Goal: Task Accomplishment & Management: Manage account settings

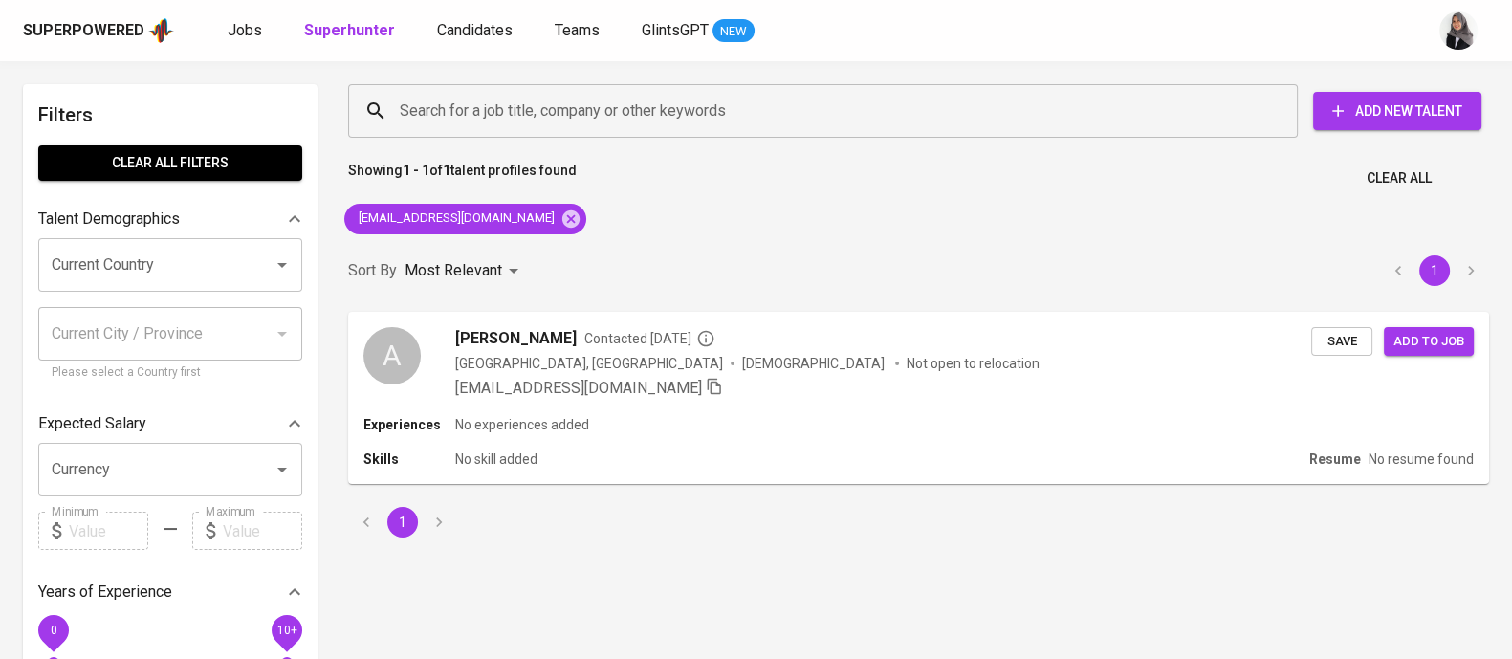
click at [1128, 223] on div "Search for a job title, company or other keywords Search for a job title, compa…" at bounding box center [919, 311] width 1164 height 476
click at [441, 32] on span "Candidates" at bounding box center [475, 30] width 76 height 18
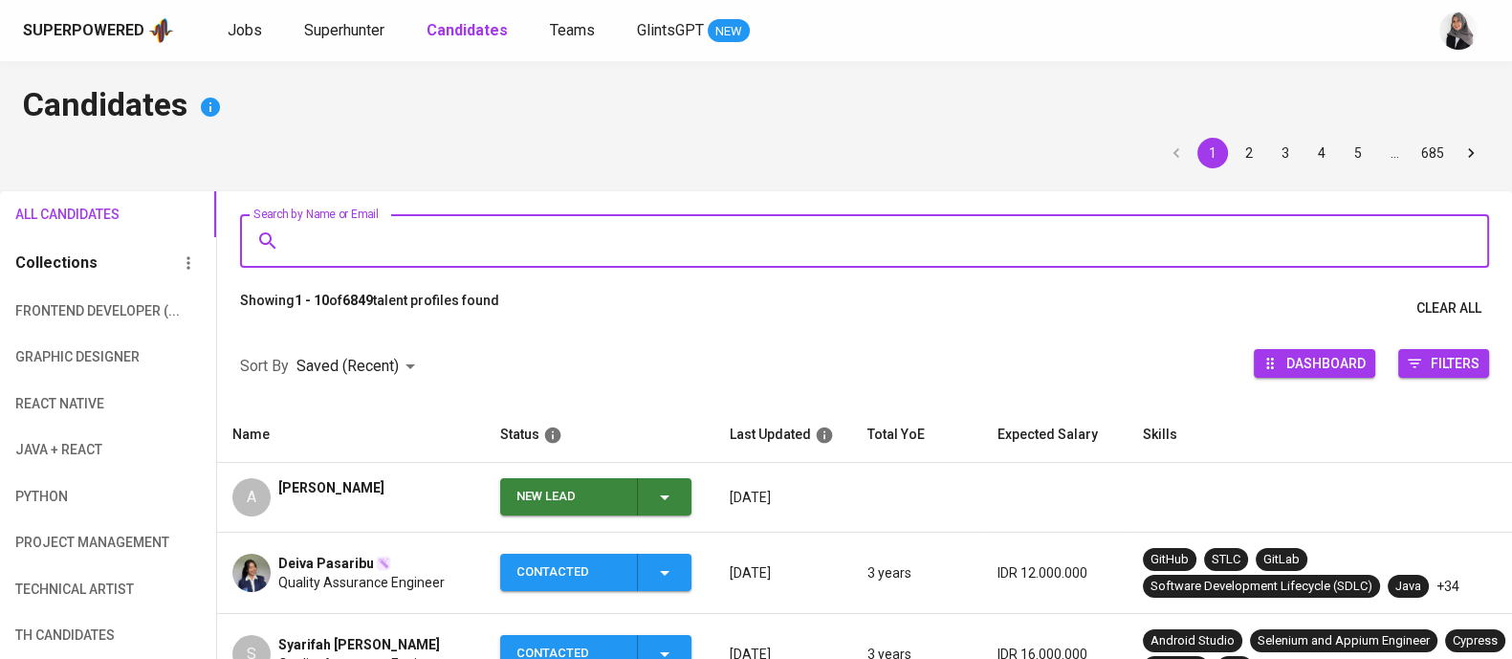
click at [563, 242] on input "Search by Name or Email" at bounding box center [869, 241] width 1165 height 36
click at [338, 504] on div "Astri Saraun" at bounding box center [331, 497] width 106 height 38
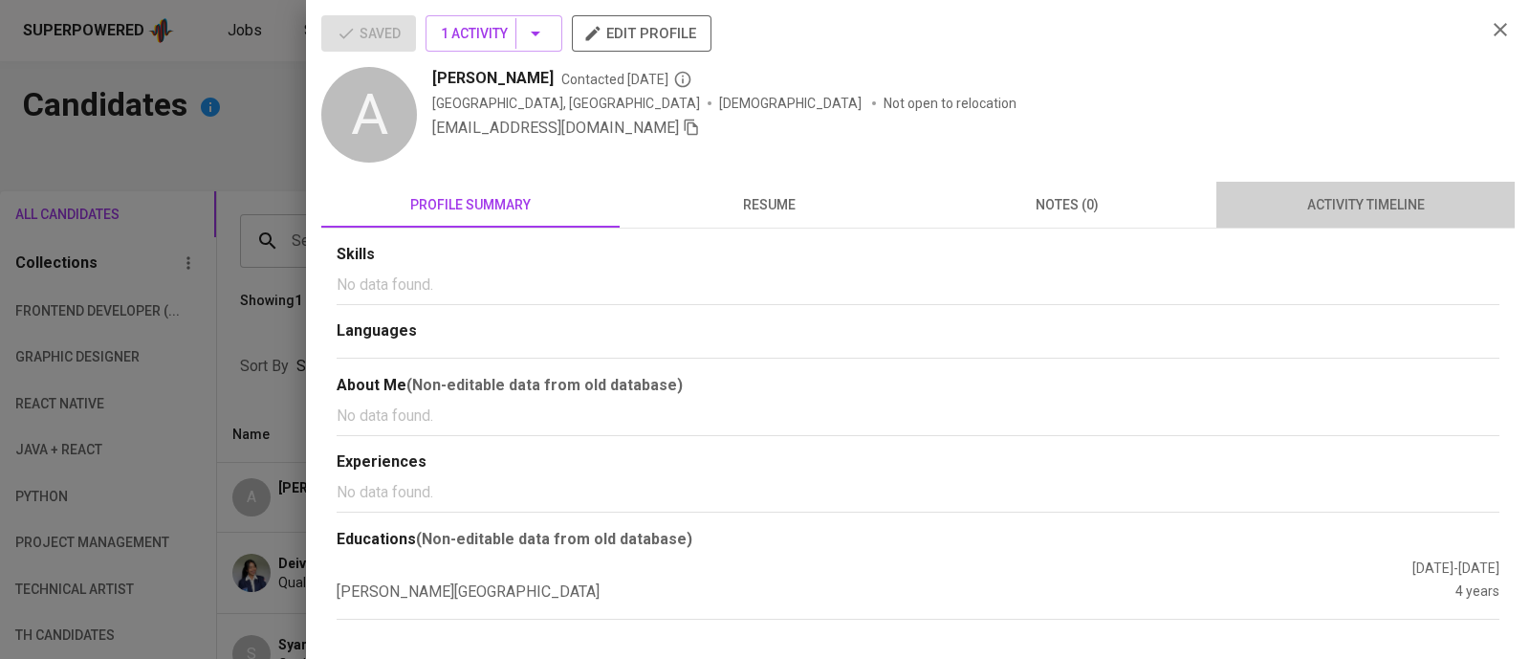
click at [1318, 217] on button "activity timeline" at bounding box center [1365, 205] width 298 height 46
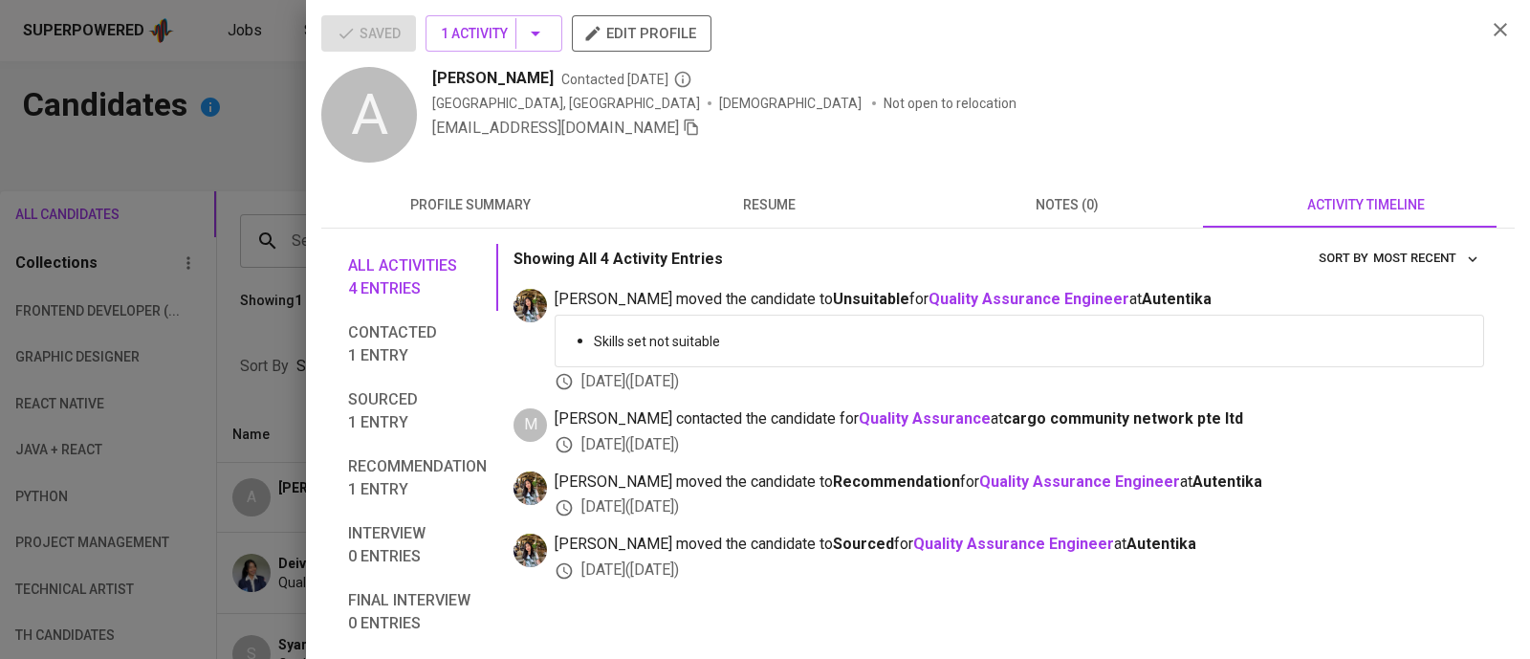
click at [763, 193] on span "resume" at bounding box center [768, 205] width 275 height 24
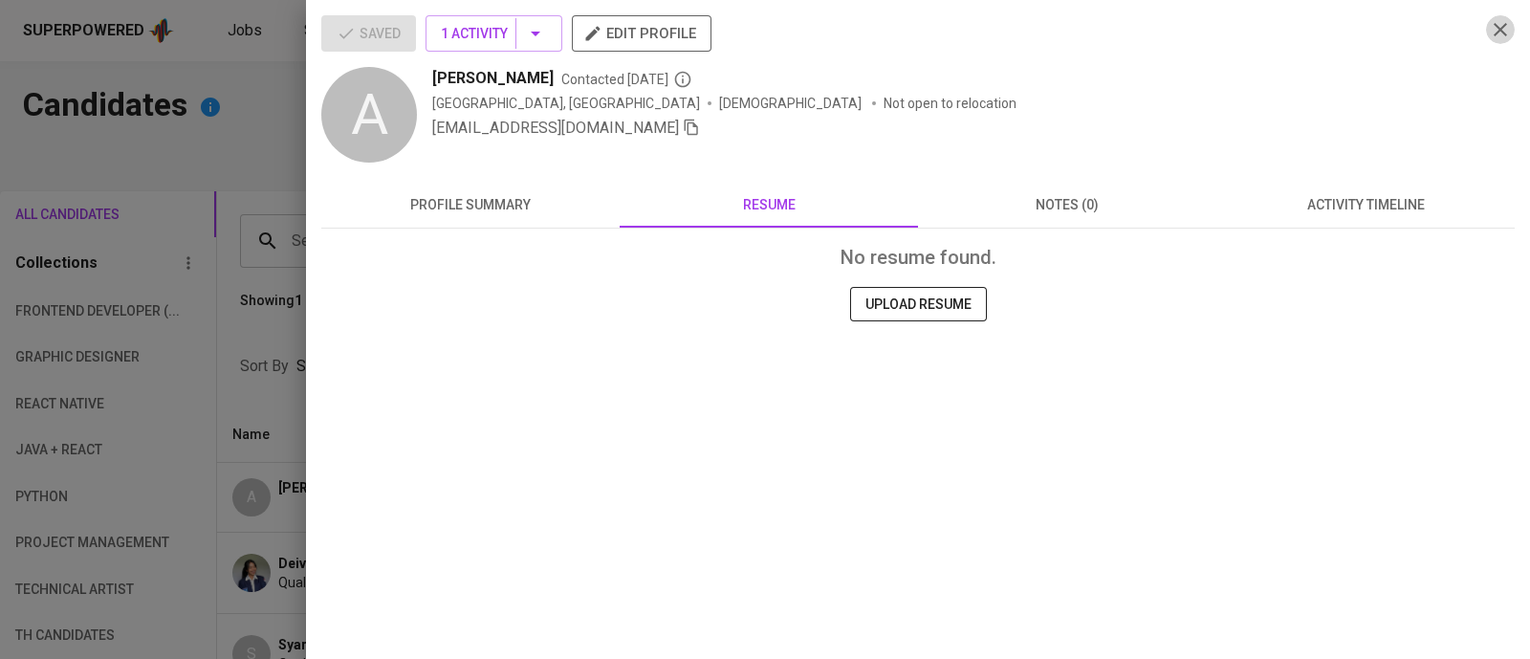
click at [1501, 35] on icon "button" at bounding box center [1500, 29] width 23 height 23
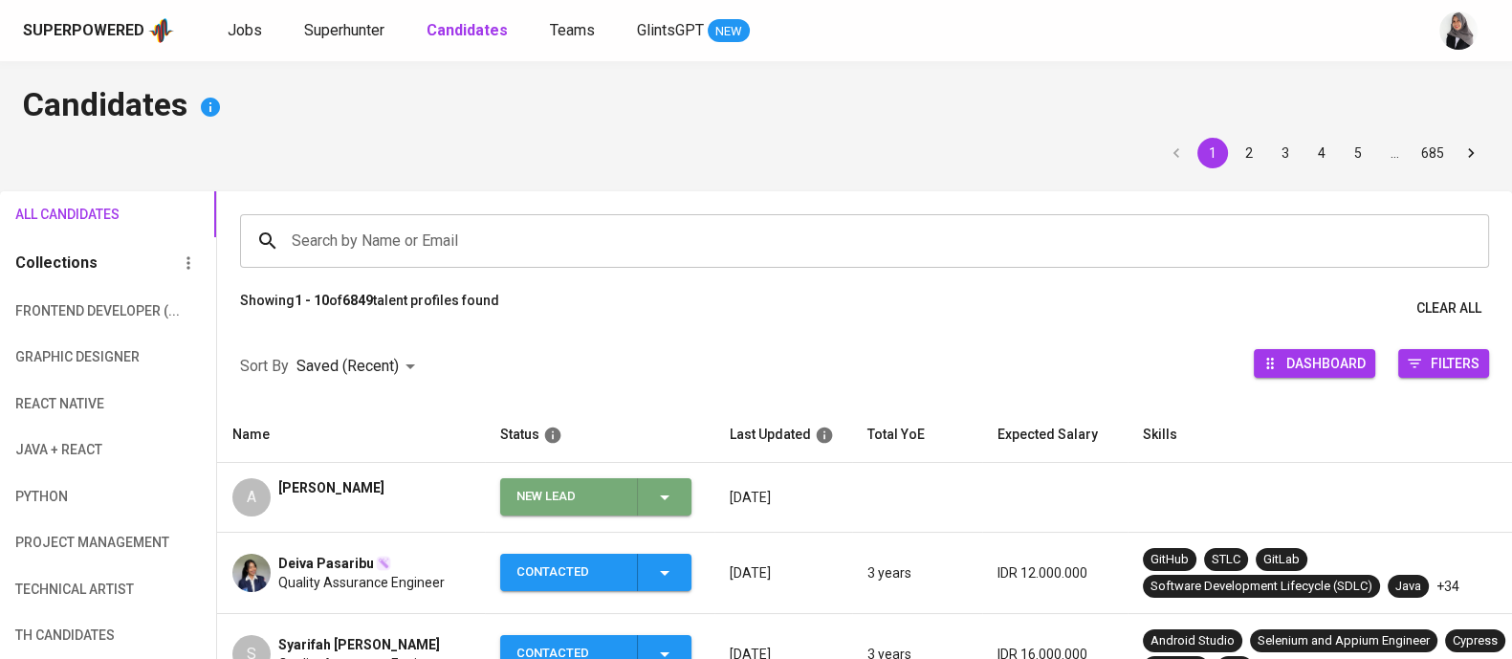
click at [665, 495] on icon "button" at bounding box center [665, 497] width 10 height 5
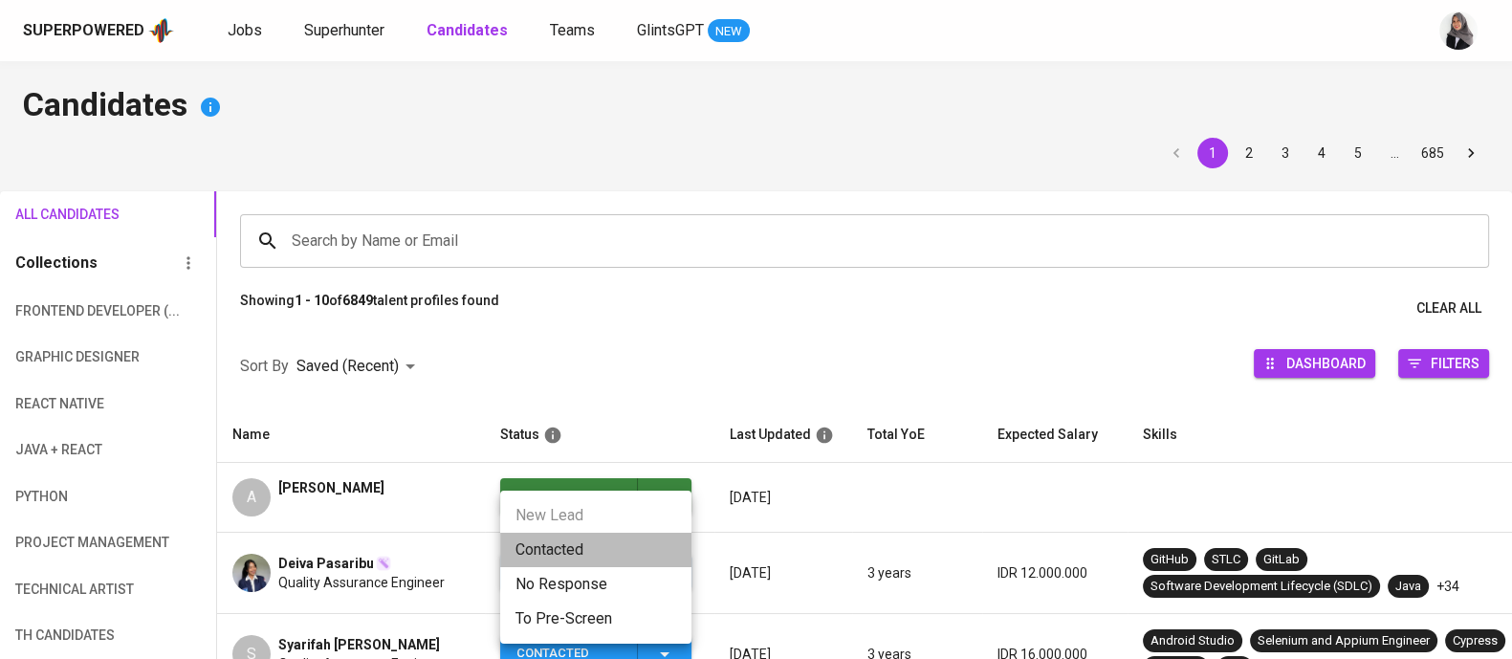
click at [534, 548] on li "Contacted" at bounding box center [595, 550] width 191 height 34
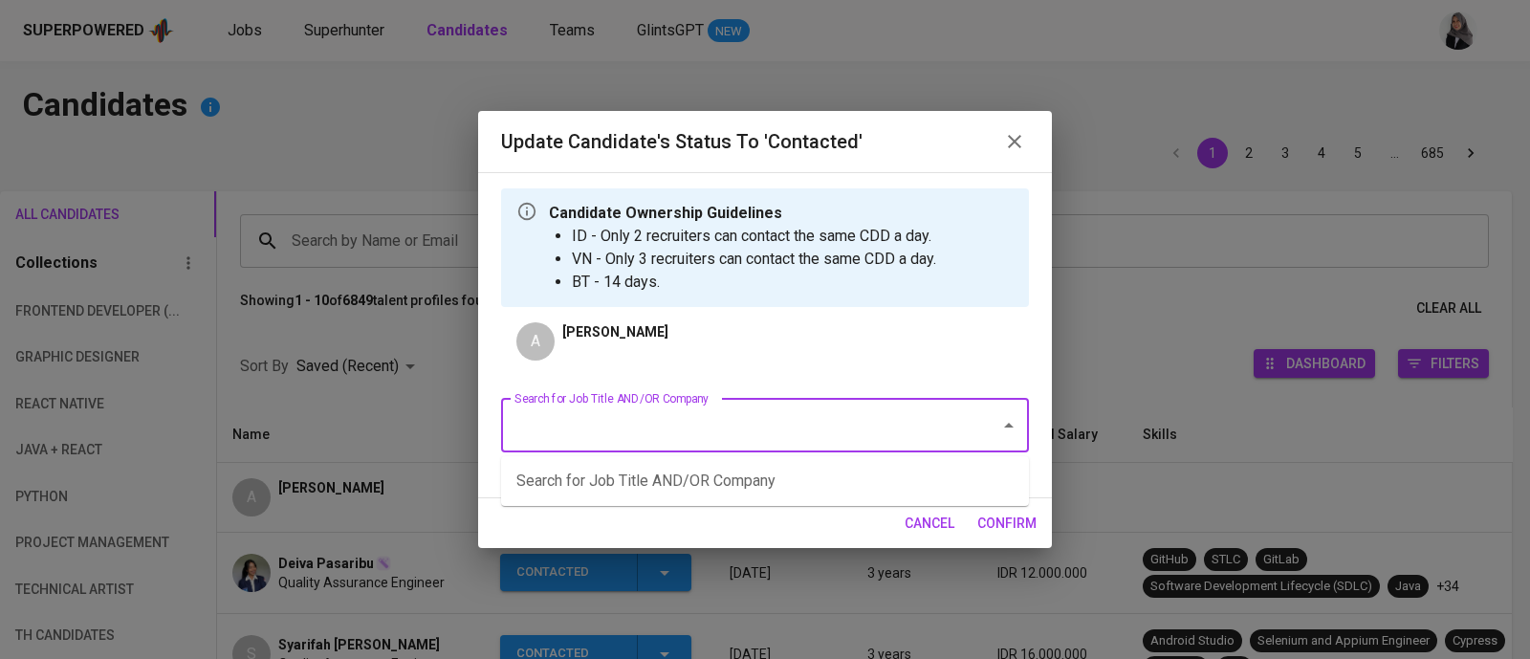
click at [722, 407] on input "Search for Job Title AND/OR Company" at bounding box center [738, 425] width 457 height 36
type input "quality"
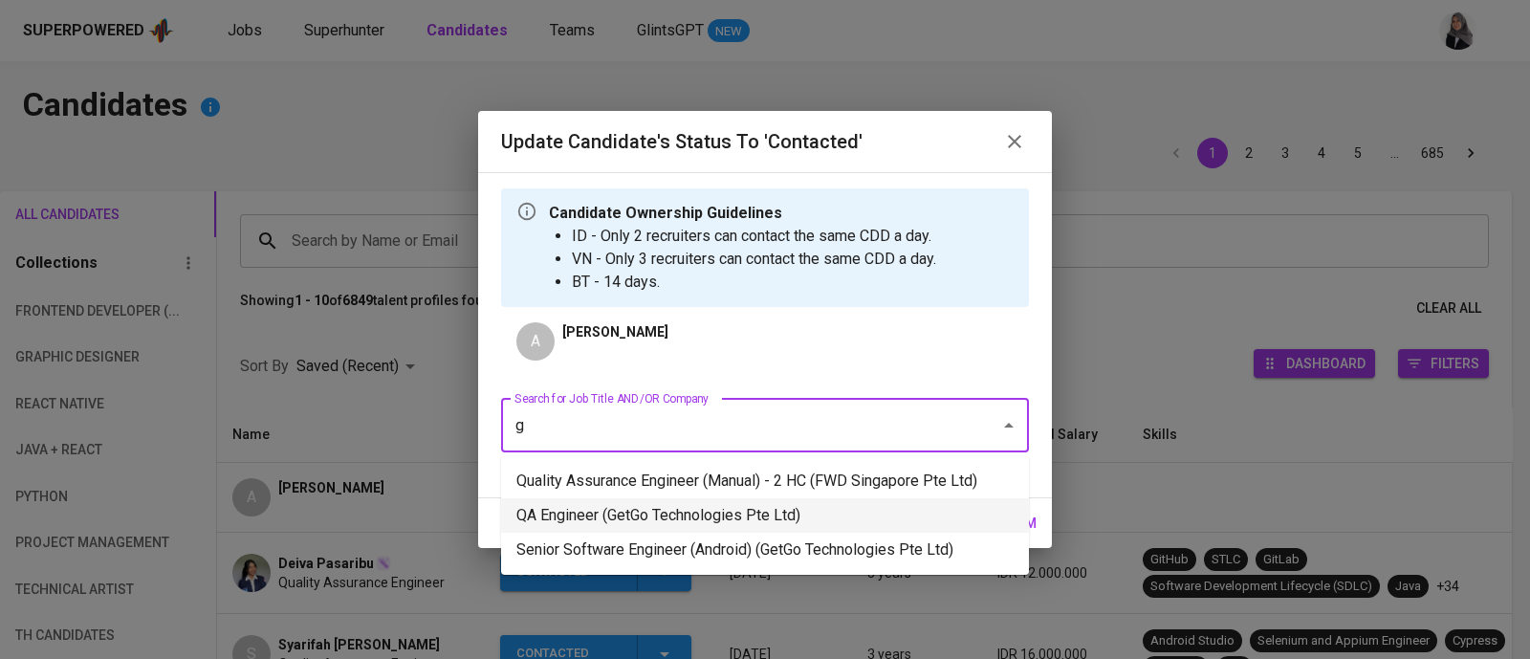
click at [780, 504] on li "QA Engineer (GetGo Technologies Pte Ltd)" at bounding box center [765, 515] width 528 height 34
type input "g"
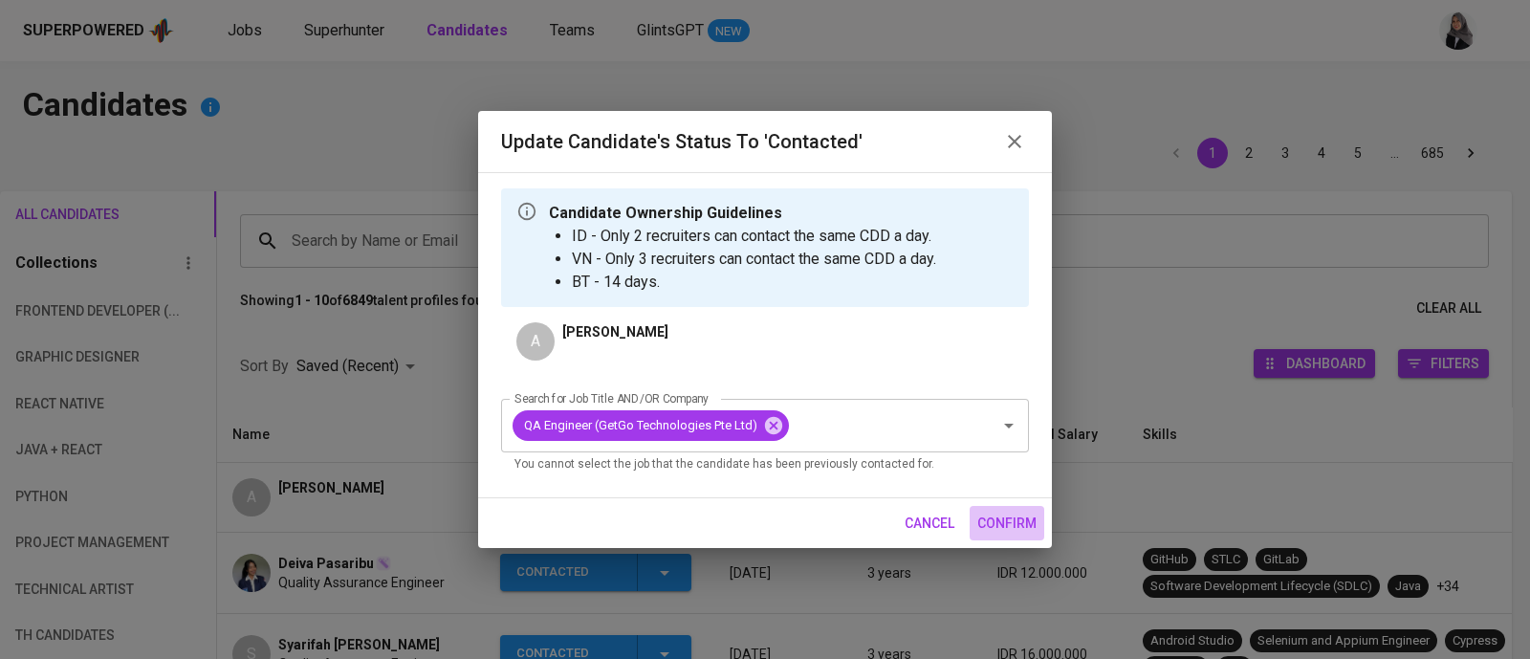
click at [1014, 514] on span "confirm" at bounding box center [1006, 524] width 59 height 24
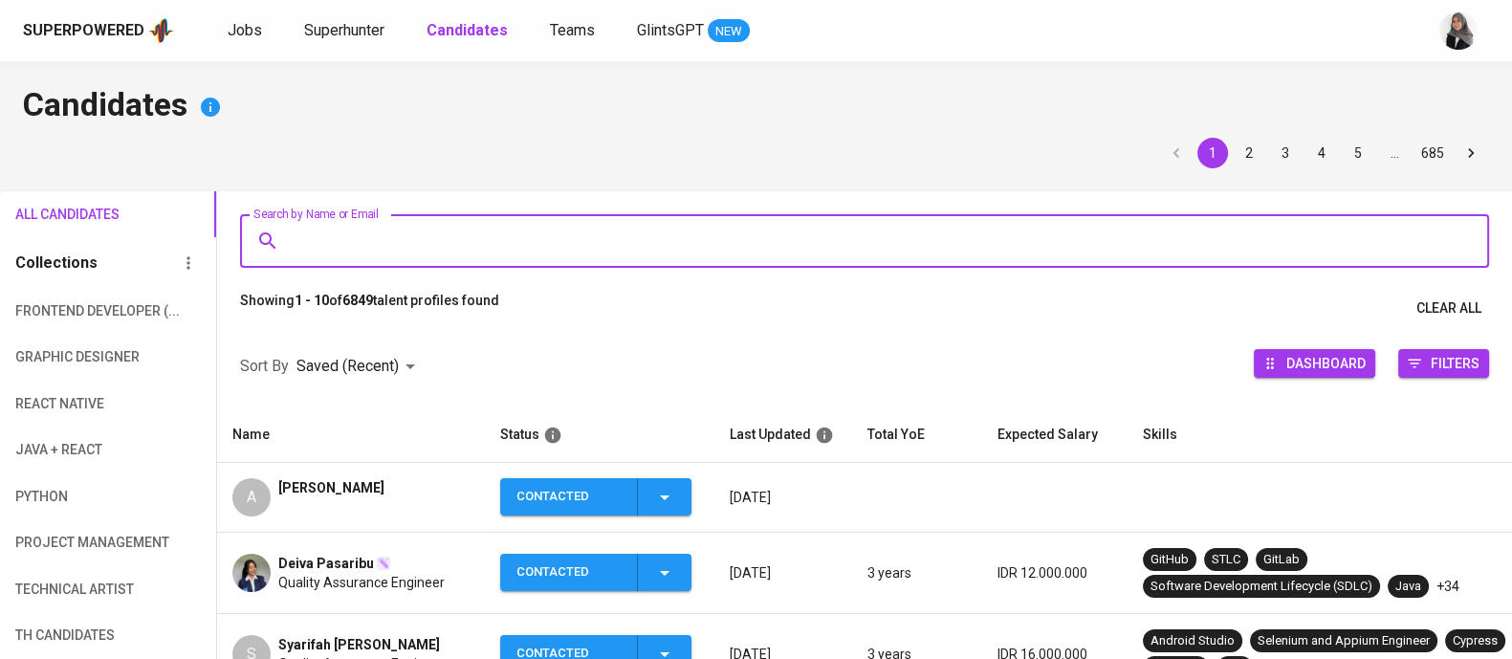
click at [450, 251] on input "Search by Name or Email" at bounding box center [869, 241] width 1165 height 36
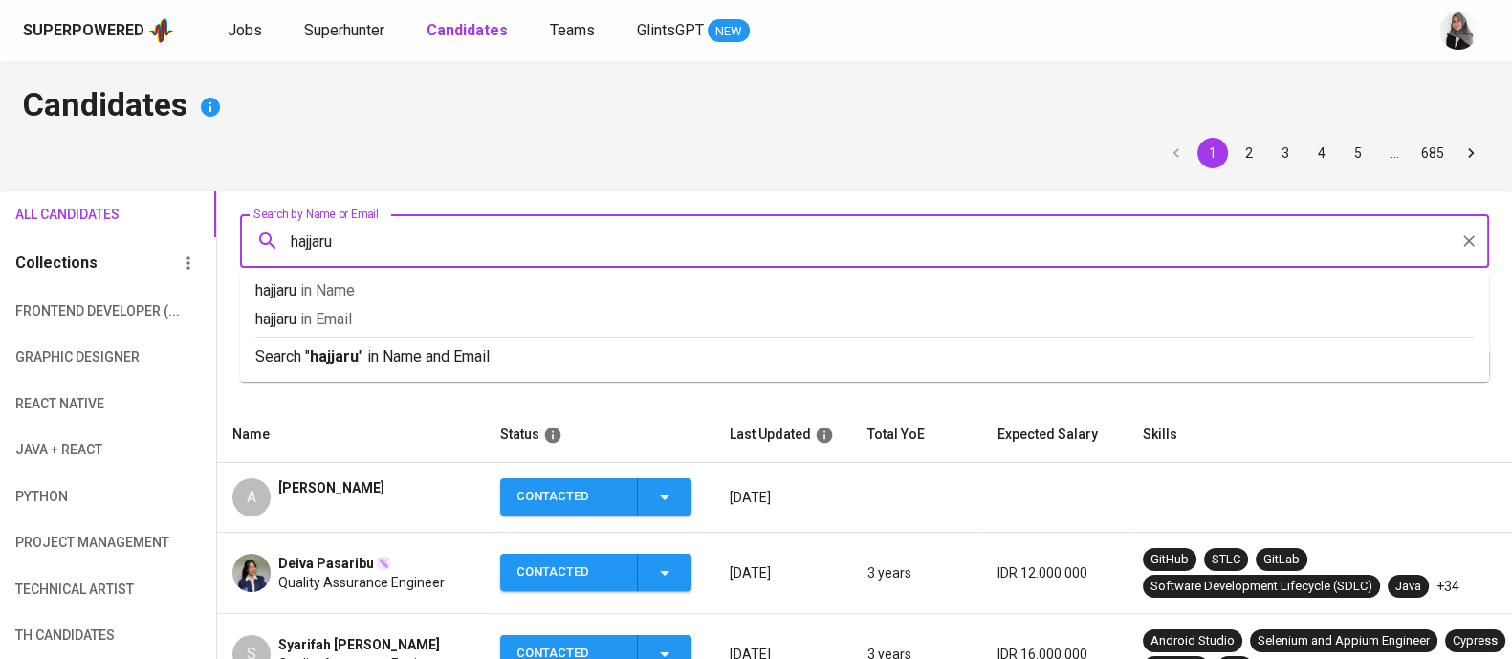
type input "hajjarul"
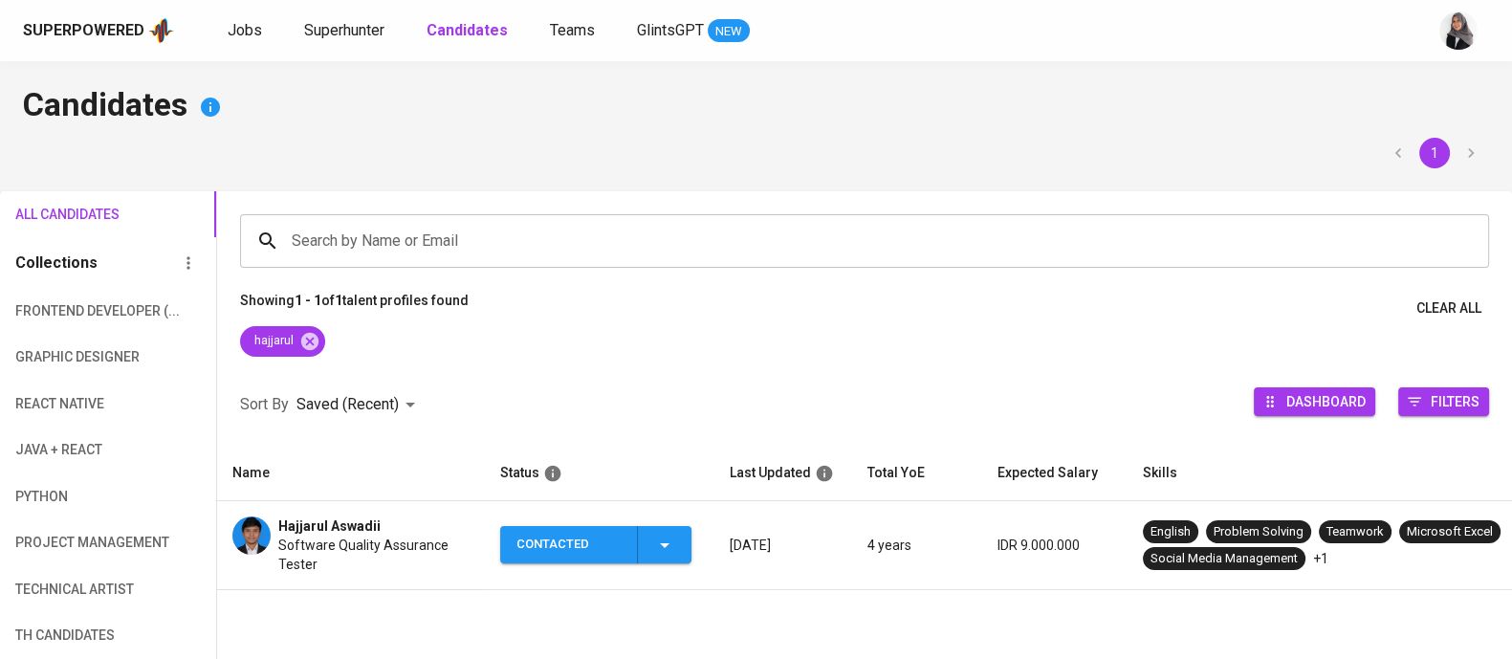
click at [318, 552] on span "Software Quality Assurance Tester" at bounding box center [373, 555] width 191 height 38
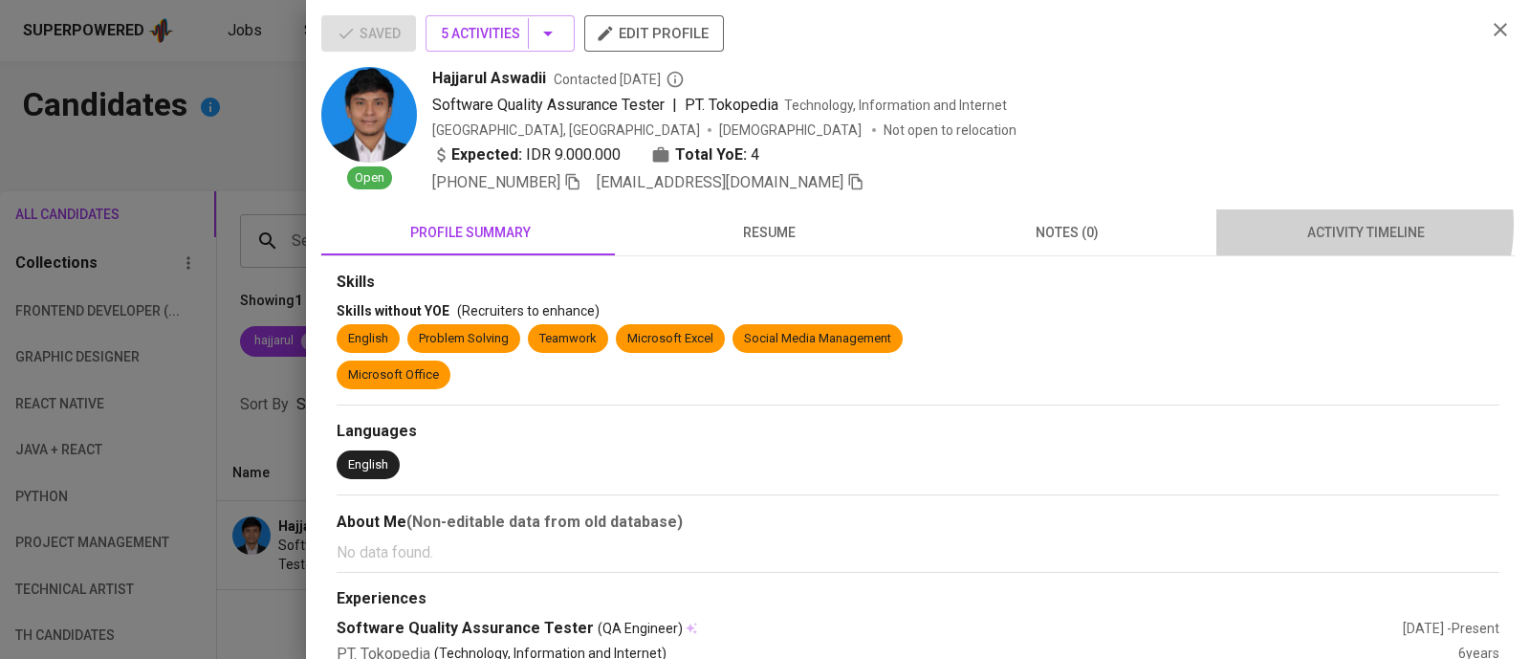
click at [1324, 225] on span "activity timeline" at bounding box center [1365, 233] width 275 height 24
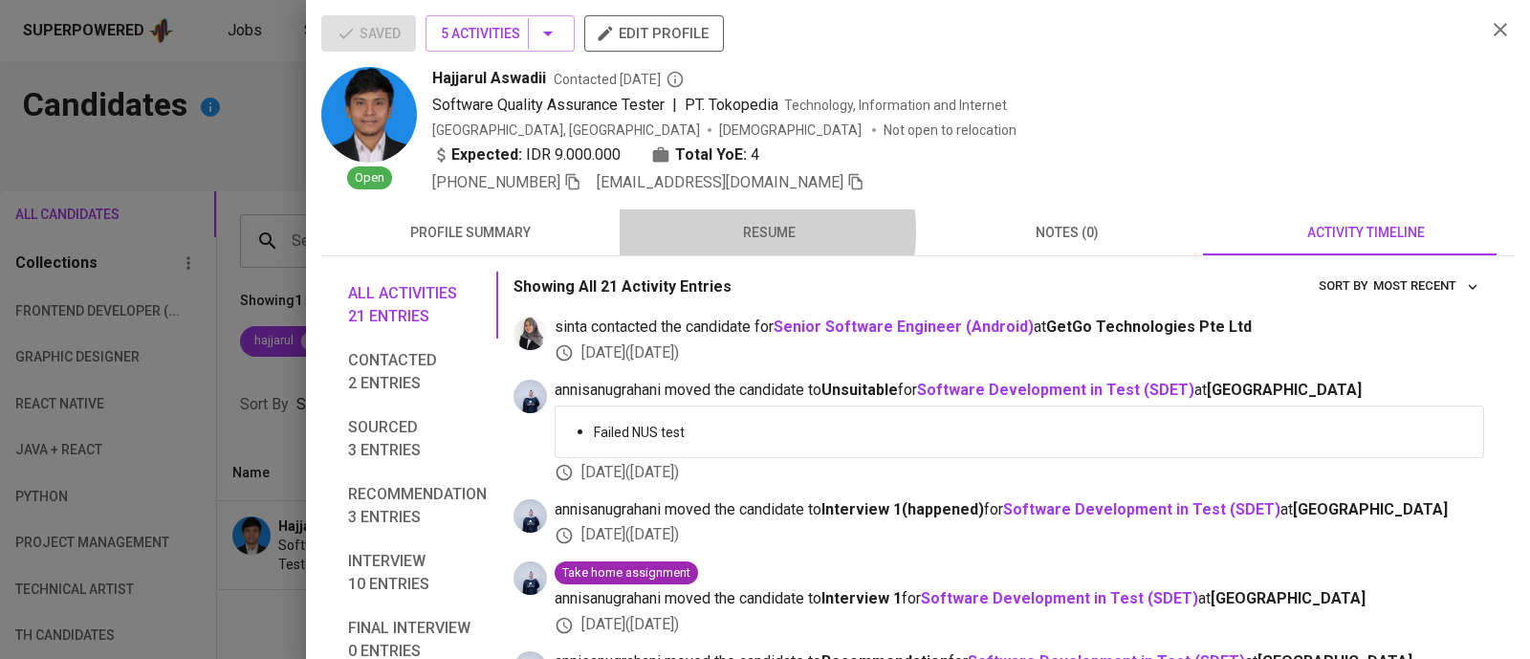
click at [736, 231] on span "resume" at bounding box center [768, 233] width 275 height 24
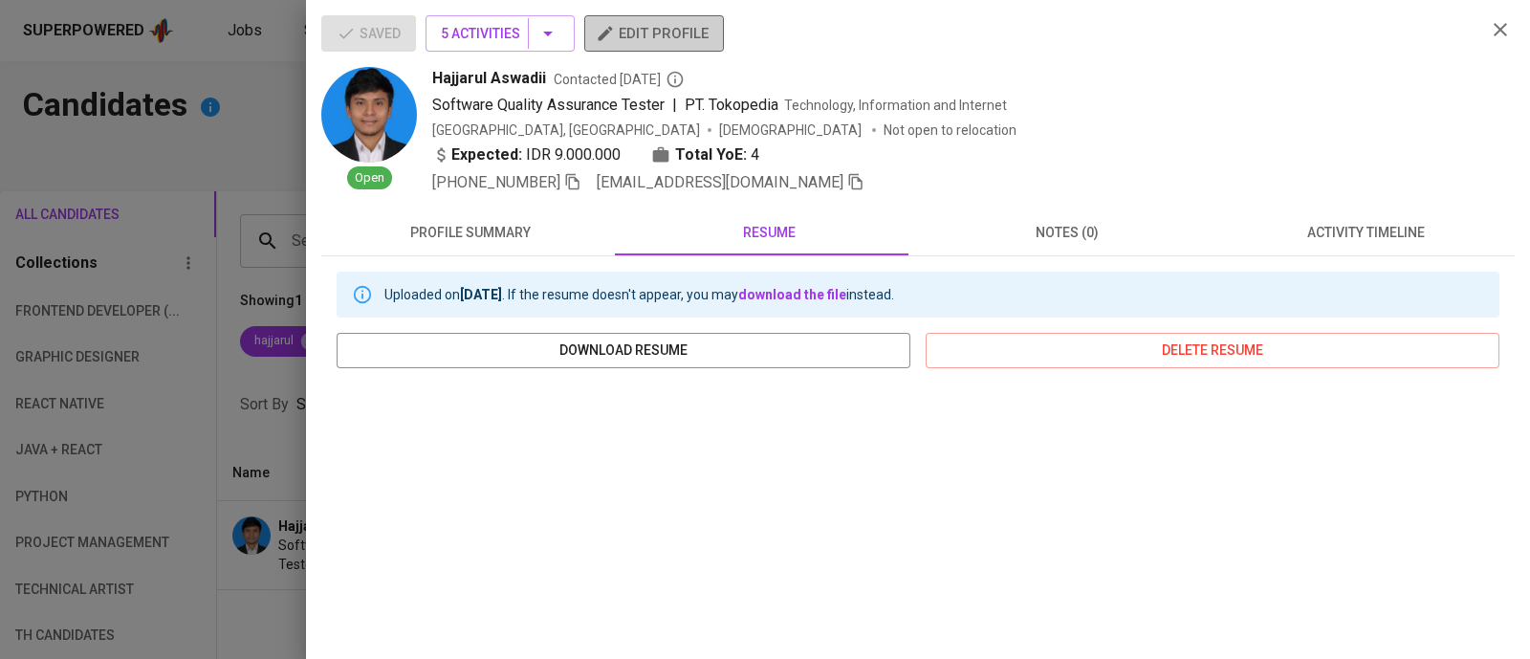
click at [611, 21] on span "edit profile" at bounding box center [654, 33] width 109 height 25
click at [847, 179] on icon "button" at bounding box center [855, 181] width 17 height 17
click at [1489, 28] on icon "button" at bounding box center [1500, 29] width 23 height 23
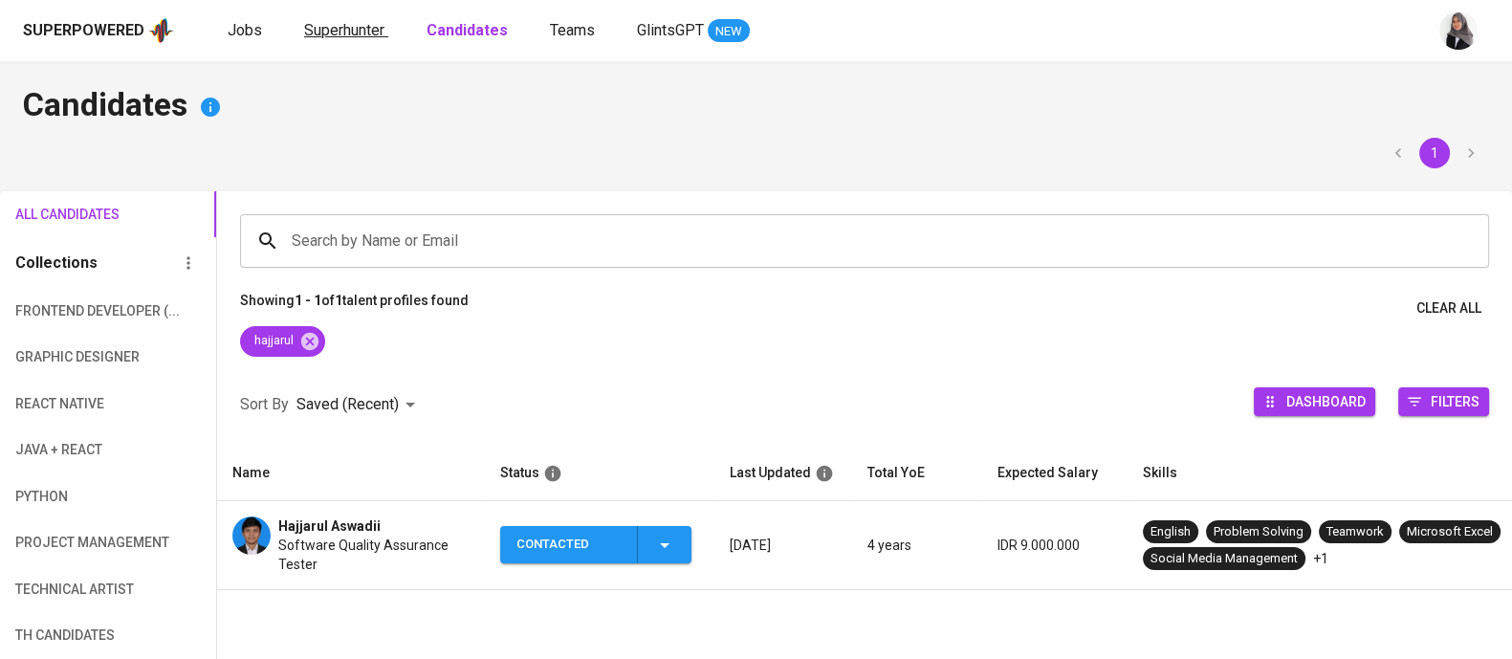
click at [318, 26] on span "Superhunter" at bounding box center [344, 30] width 80 height 18
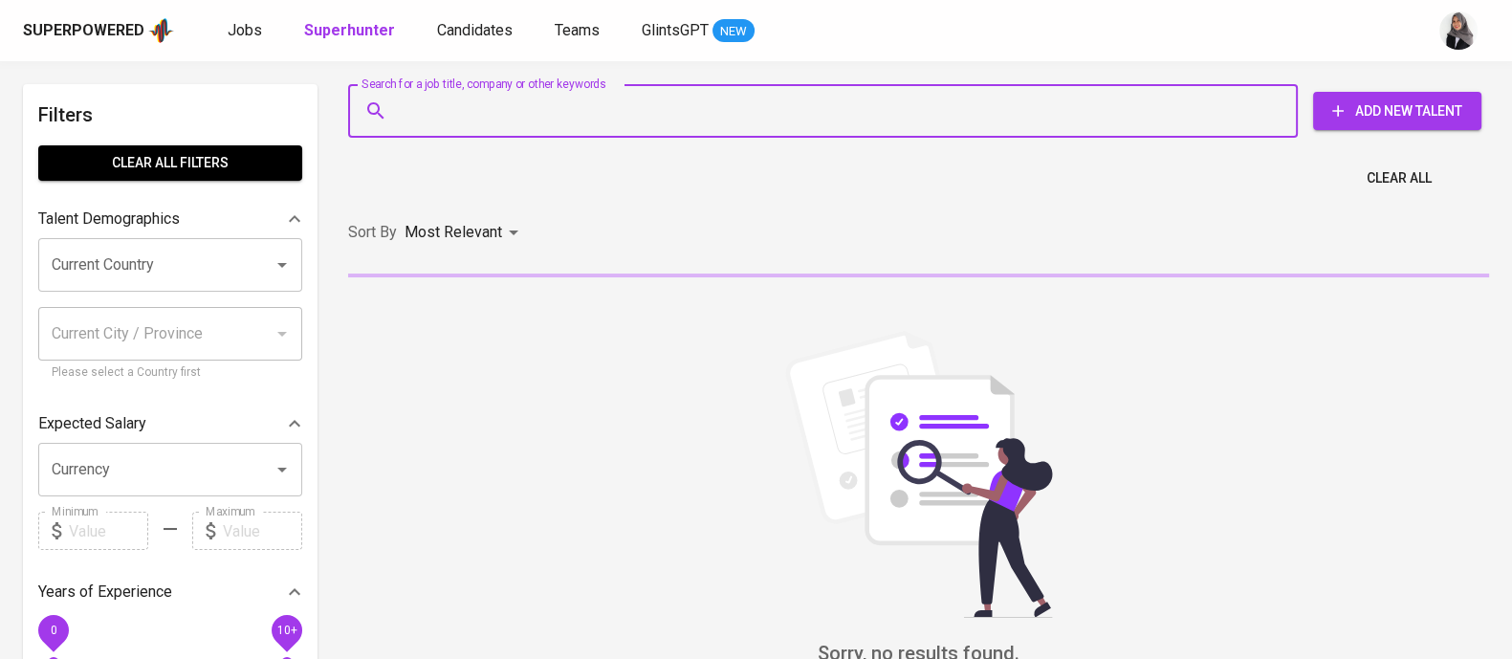
click at [513, 102] on input "Search for a job title, company or other keywords" at bounding box center [827, 111] width 865 height 36
paste input "hajjarul.aswadii@gmail.com"
type input "hajjarul.aswadii@gmail.com"
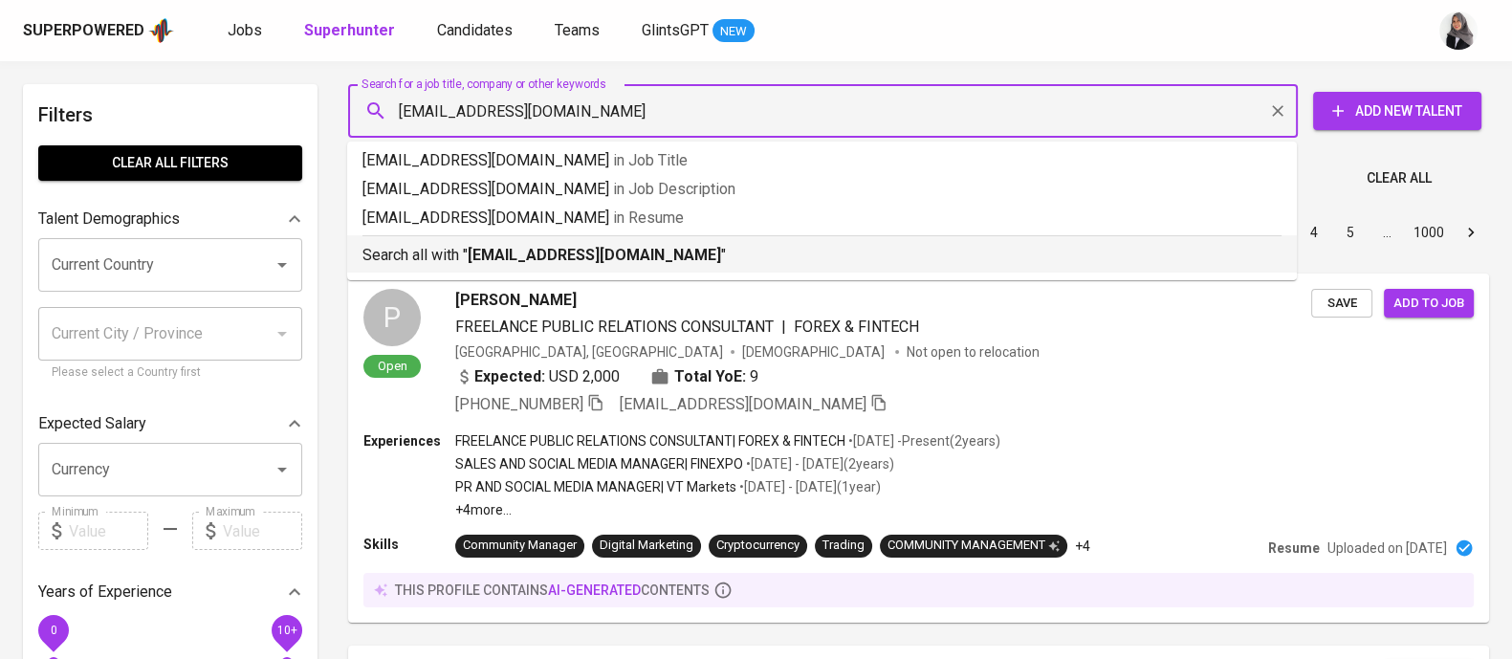
click at [620, 265] on p "Search all with " hajjarul.aswadii@gmail.com "" at bounding box center [821, 255] width 919 height 23
click at [620, 262] on div "Sort By Most Relevant MOST_RELEVANT 1 2 3 4 5 … 1000" at bounding box center [919, 233] width 1164 height 58
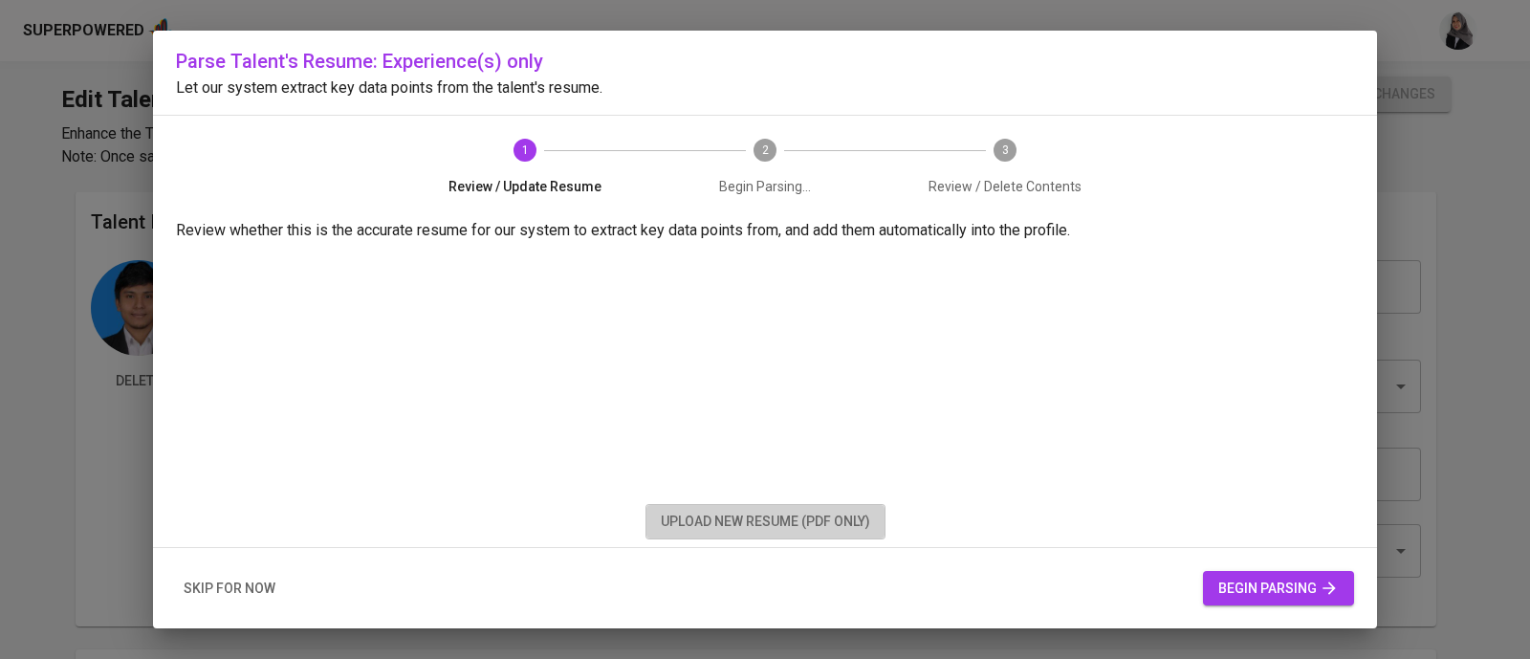
click at [819, 533] on span "upload new resume (pdf only)" at bounding box center [765, 522] width 209 height 24
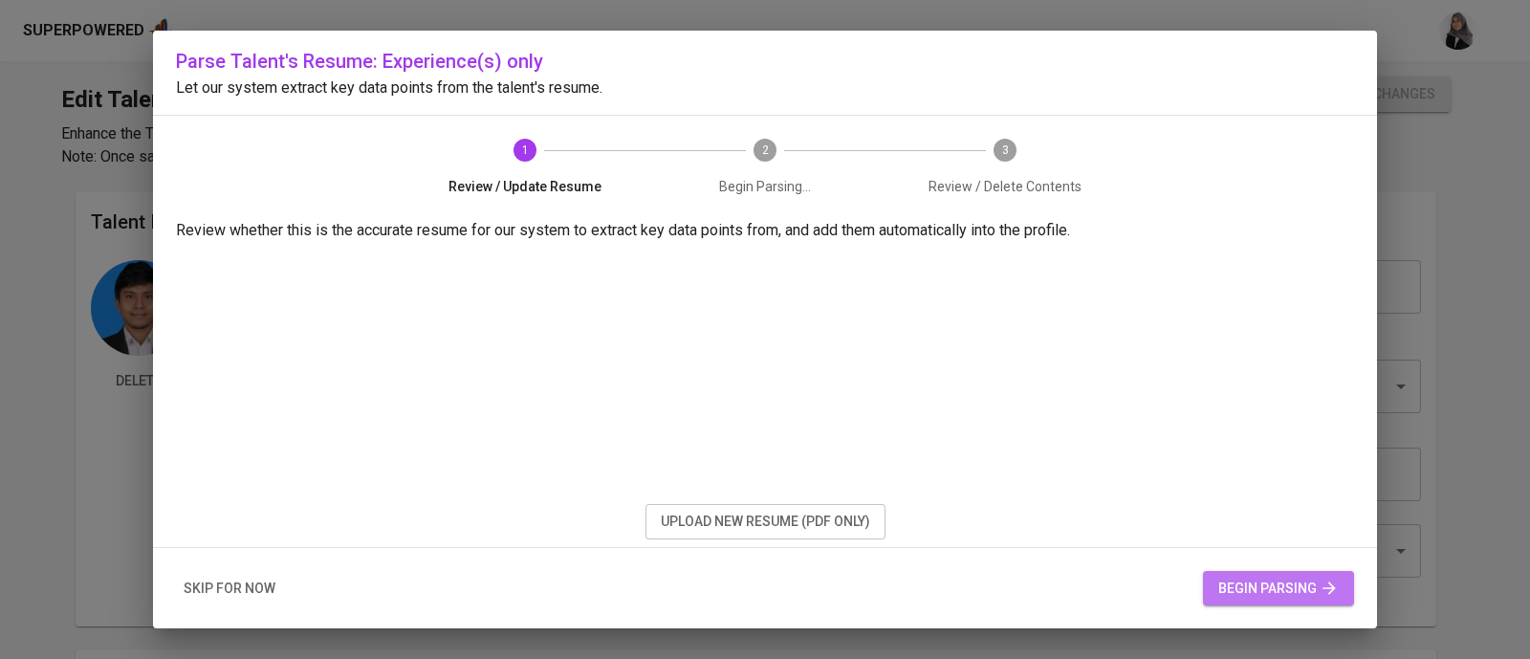
click at [1296, 579] on span "begin parsing" at bounding box center [1278, 589] width 120 height 24
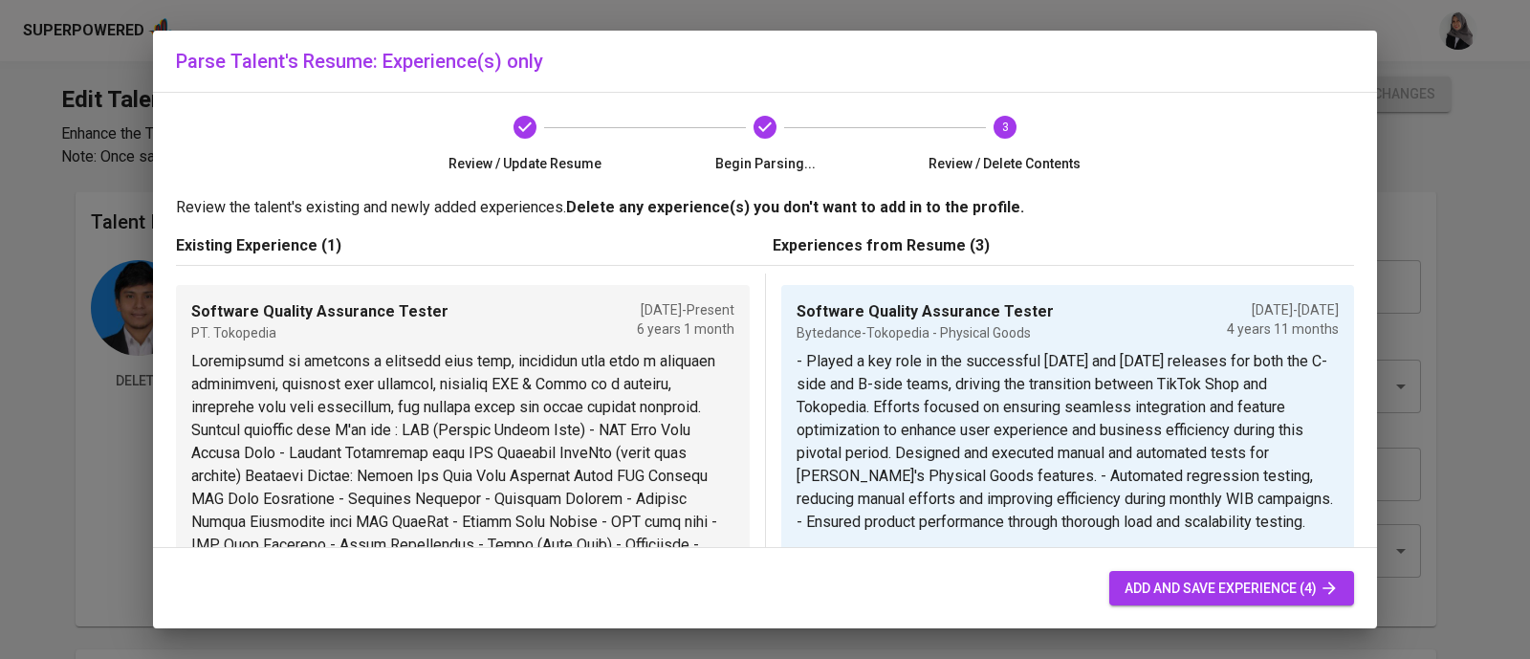
click at [1477, 201] on div "Parse Talent's Resume: Experience(s) only Review / Update Resume Begin Parsing.…" at bounding box center [765, 329] width 1530 height 659
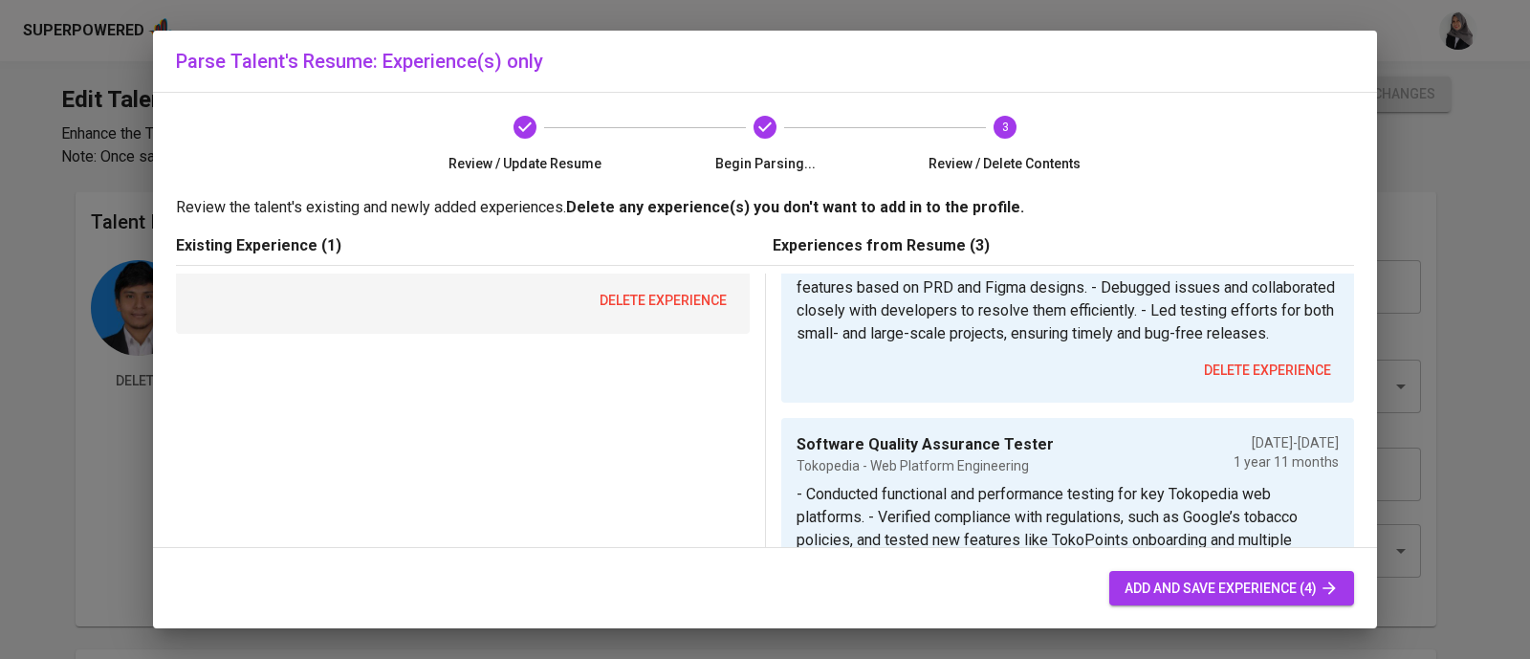
click at [1235, 586] on span "add and save experience (4)" at bounding box center [1232, 589] width 214 height 24
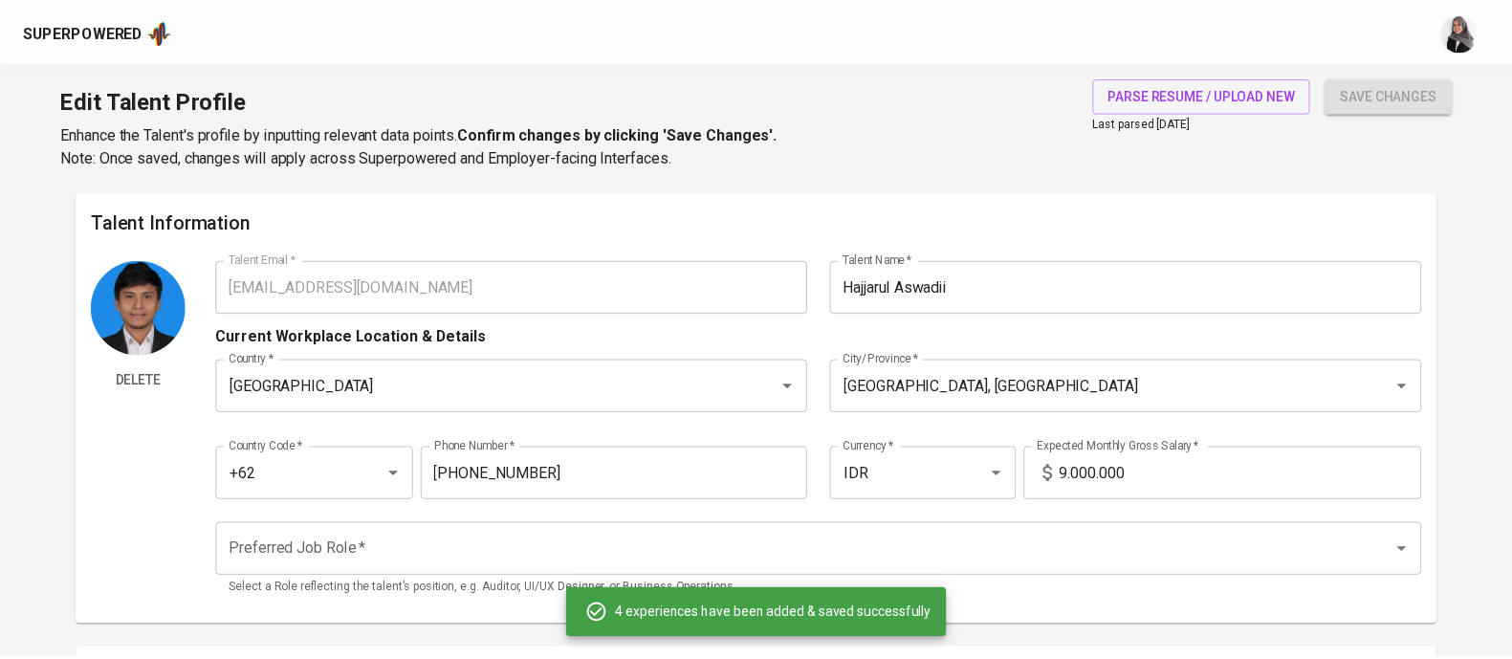
scroll to position [1588, 0]
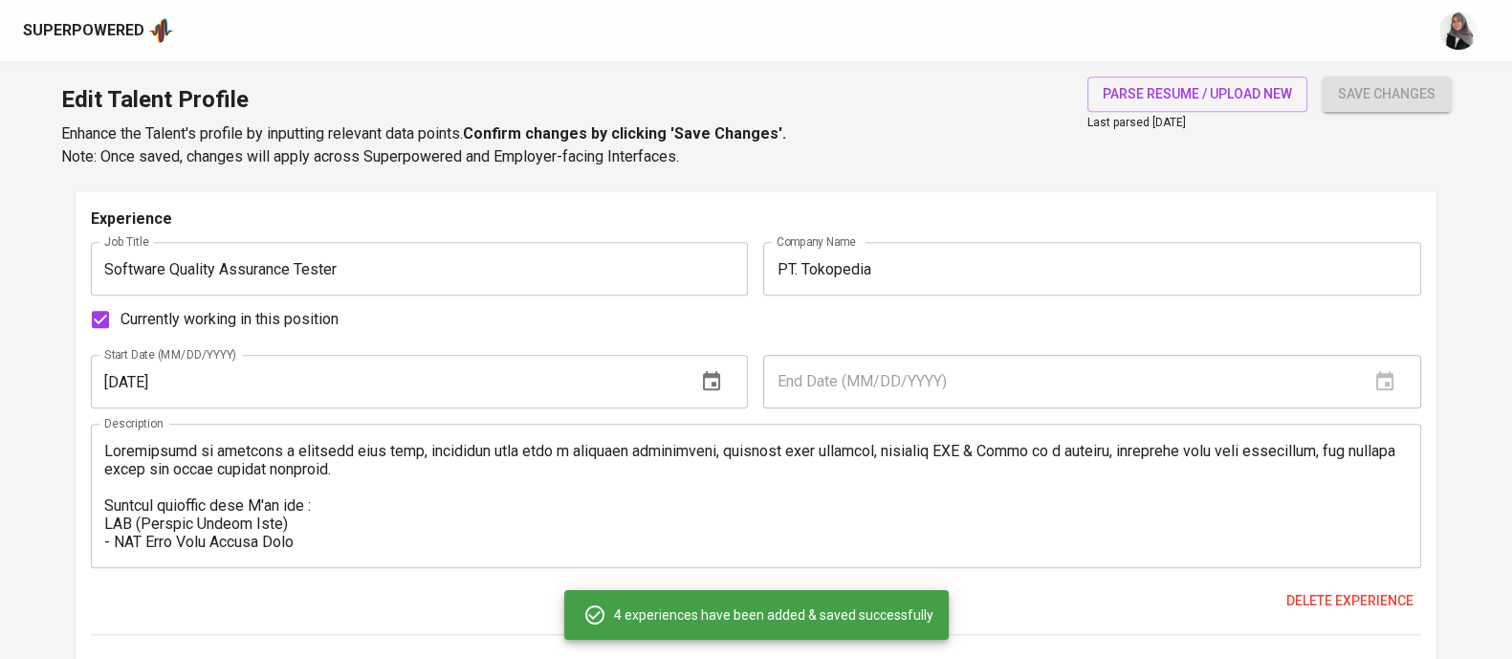
click at [1472, 148] on div "Edit Talent Profile Enhance the Talent's profile by inputting relevant data poi…" at bounding box center [756, 126] width 1512 height 130
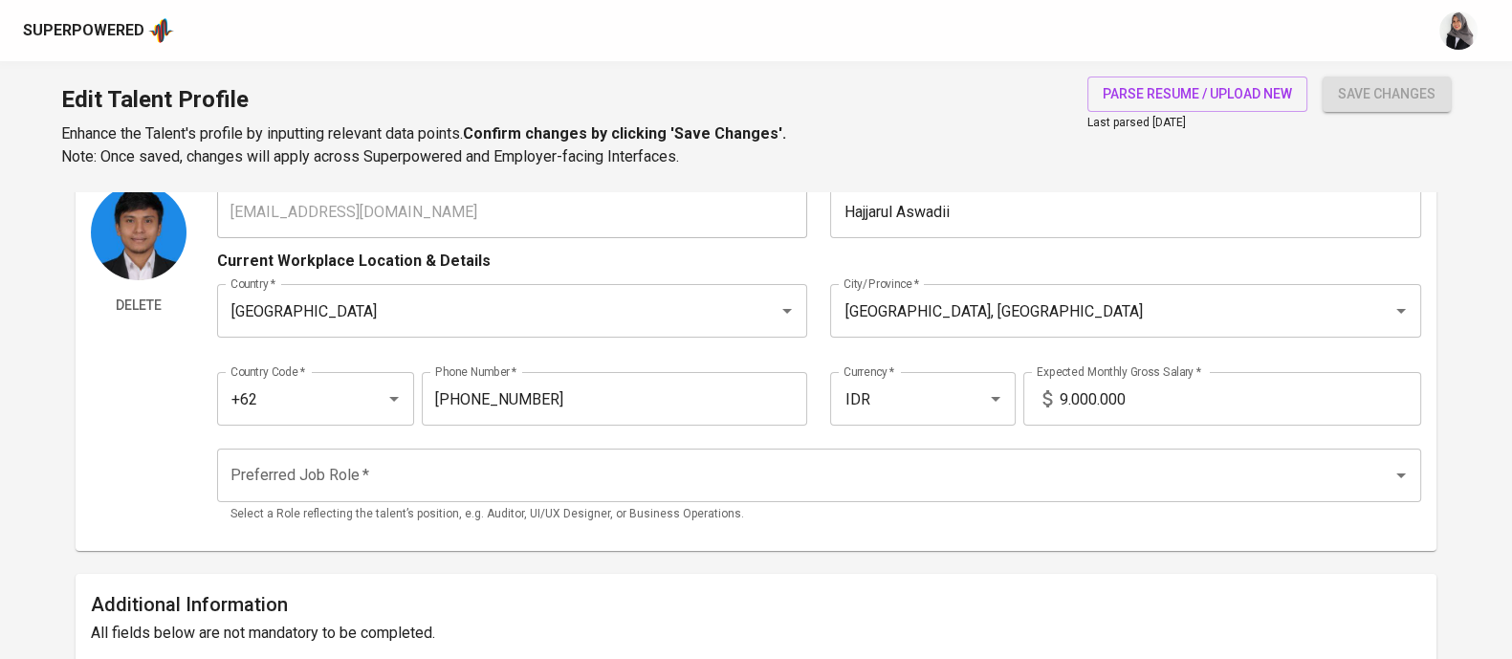
scroll to position [0, 0]
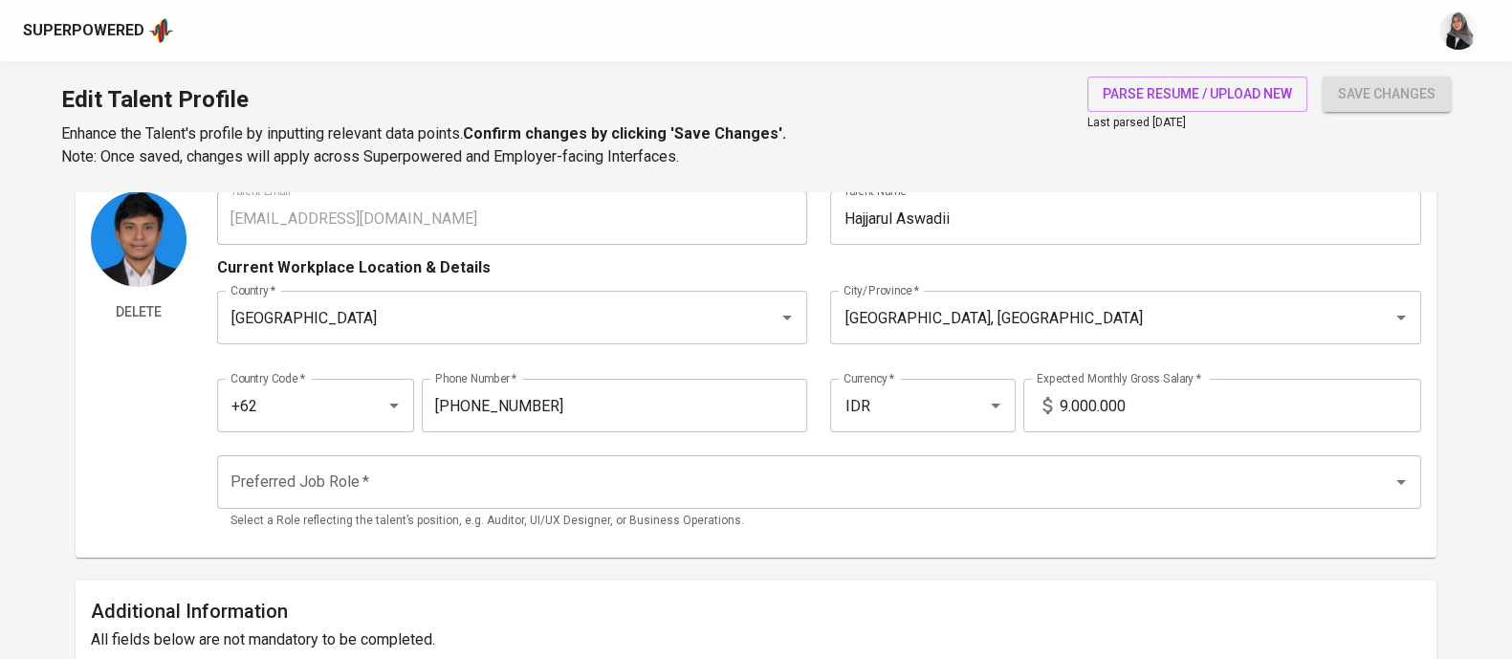
scroll to position [71, 0]
click at [1495, 141] on div "Edit Talent Profile Enhance the Talent's profile by inputting relevant data poi…" at bounding box center [756, 126] width 1512 height 130
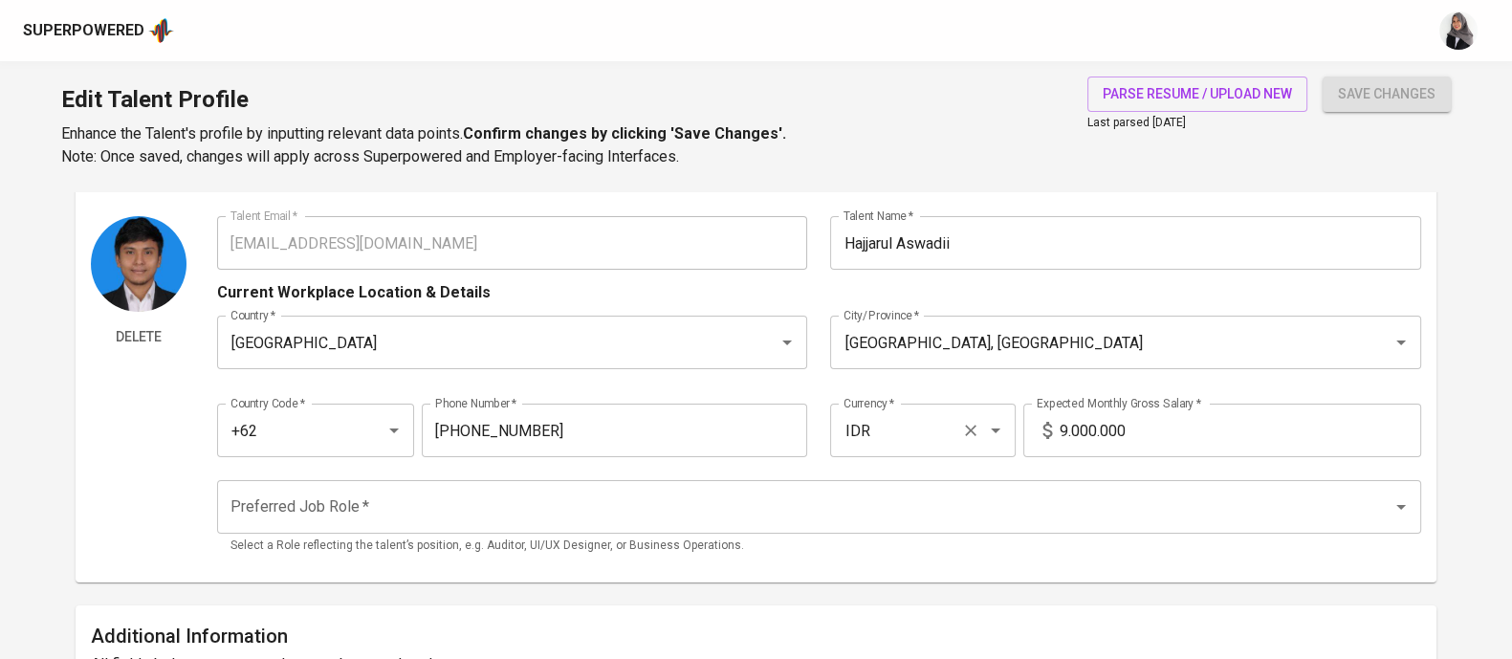
scroll to position [0, 0]
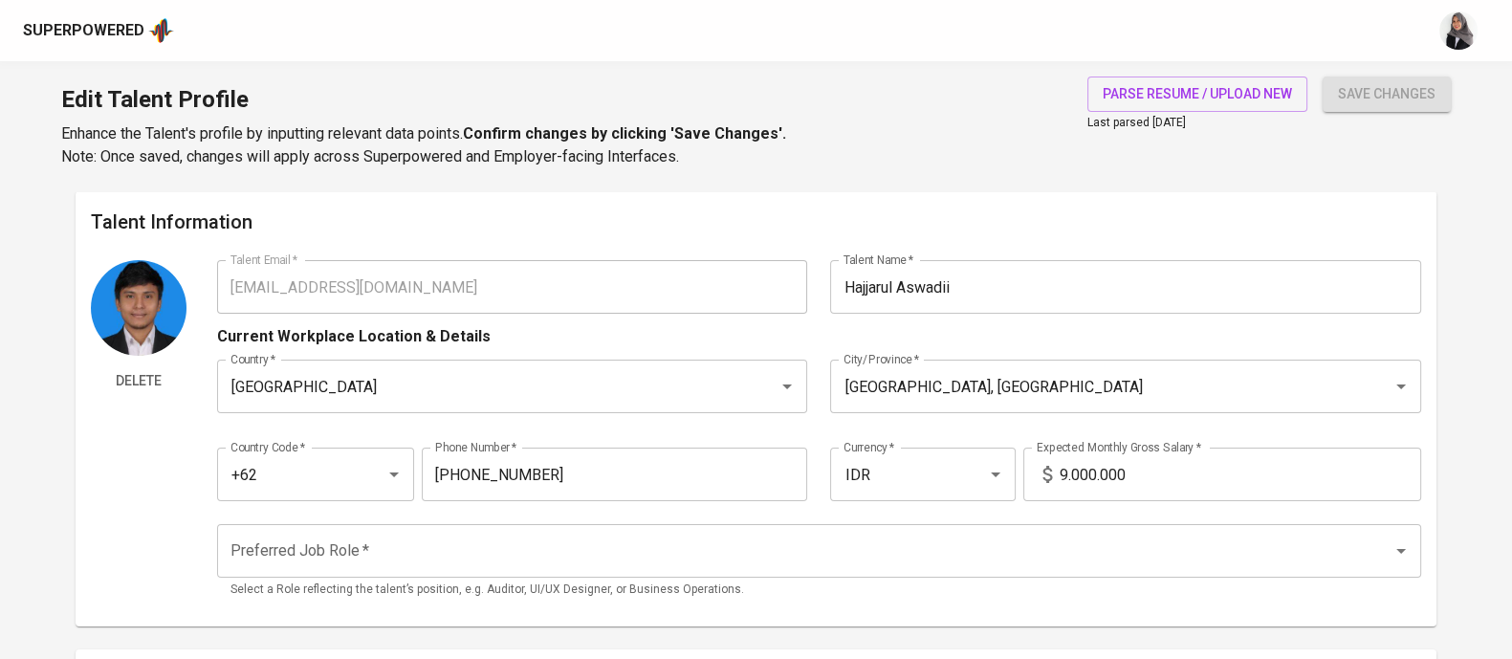
click at [447, 573] on div "Preferred Job Role *" at bounding box center [819, 551] width 1204 height 54
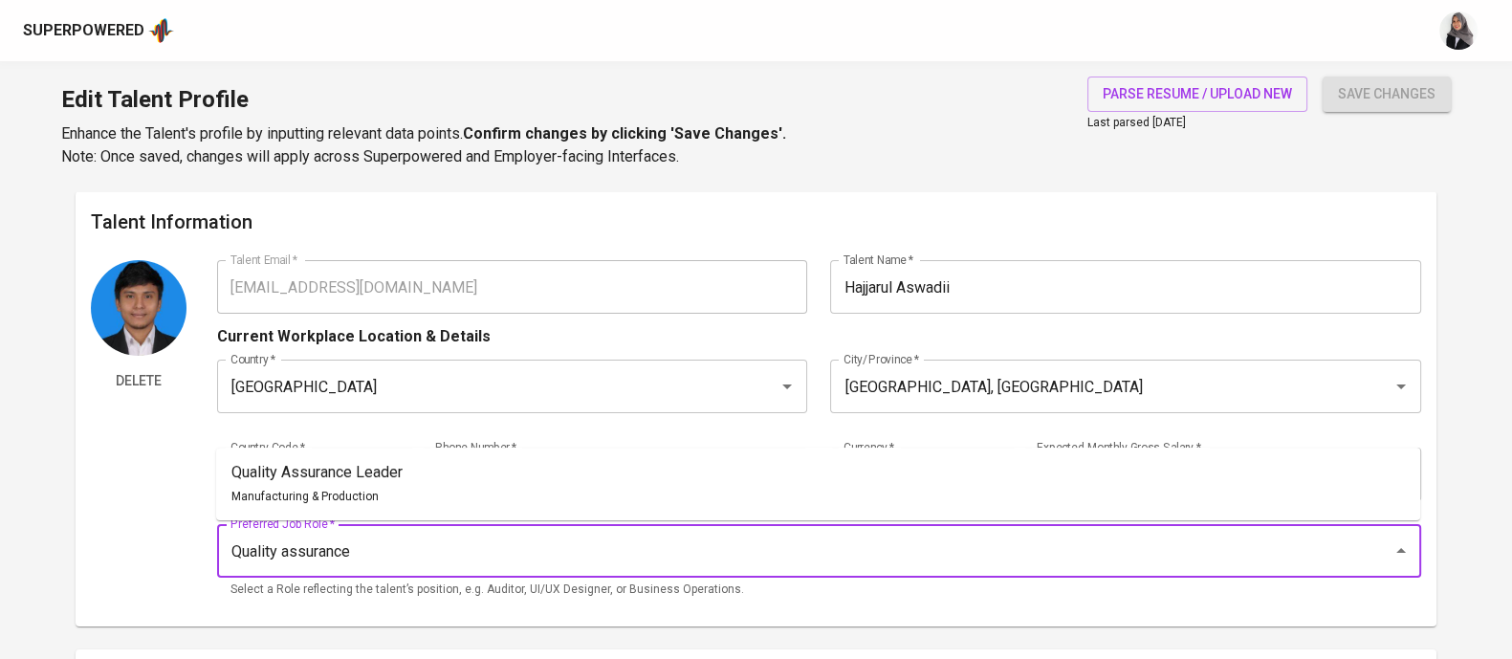
click at [1322, 77] on button "save changes" at bounding box center [1386, 94] width 128 height 35
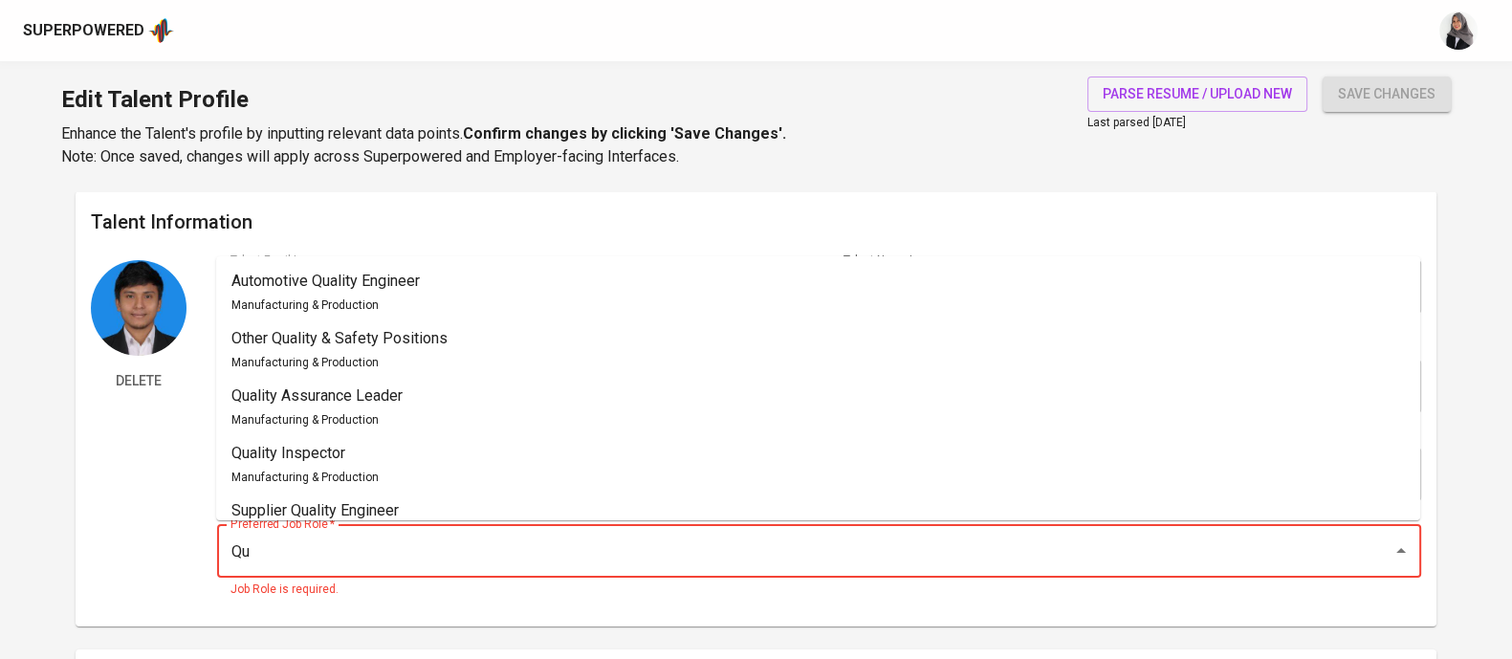
type input "Q"
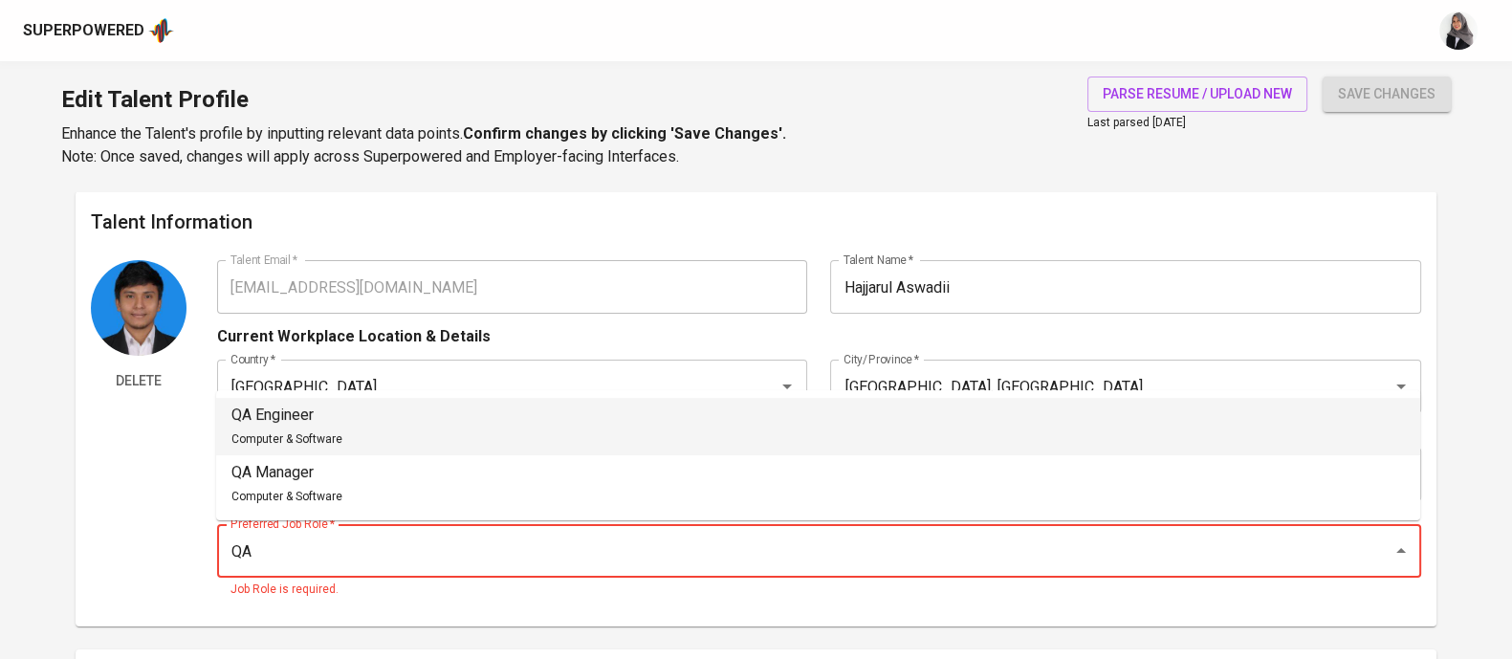
click at [323, 410] on p "QA Engineer" at bounding box center [286, 415] width 111 height 23
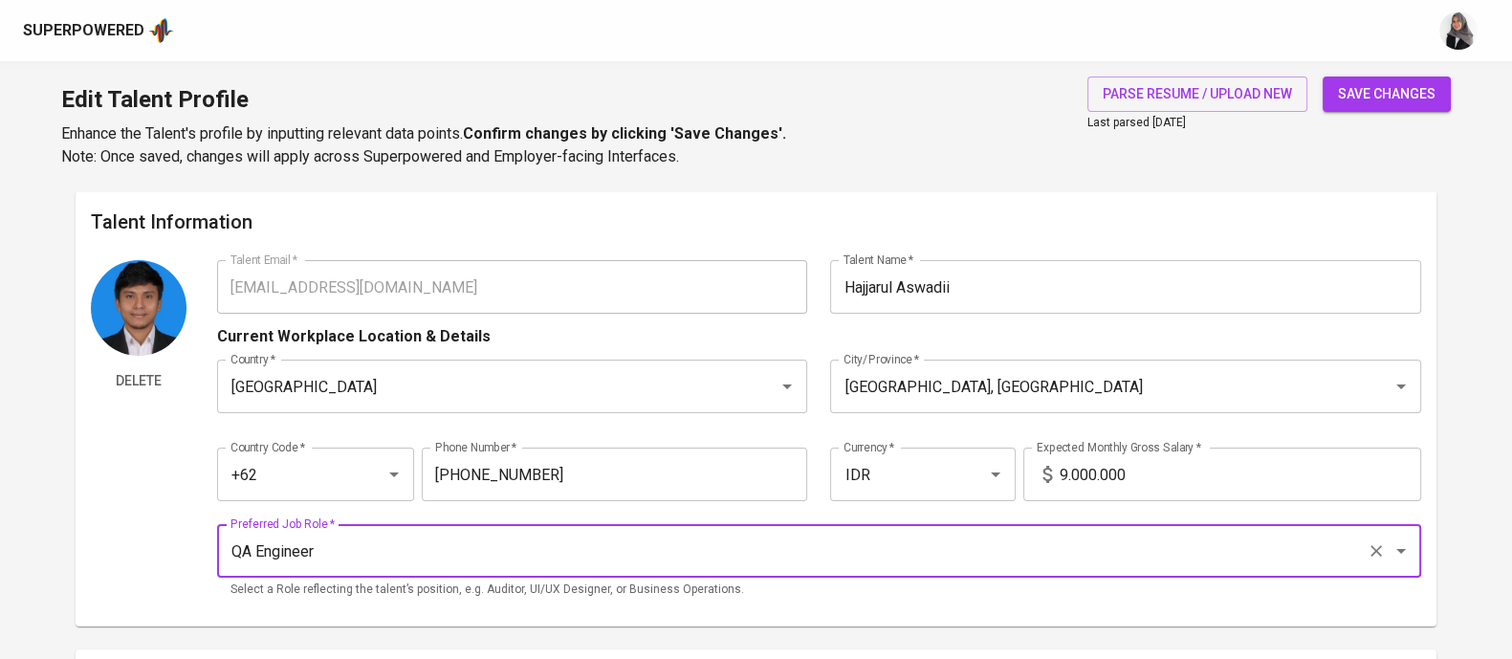
type input "QA Engineer"
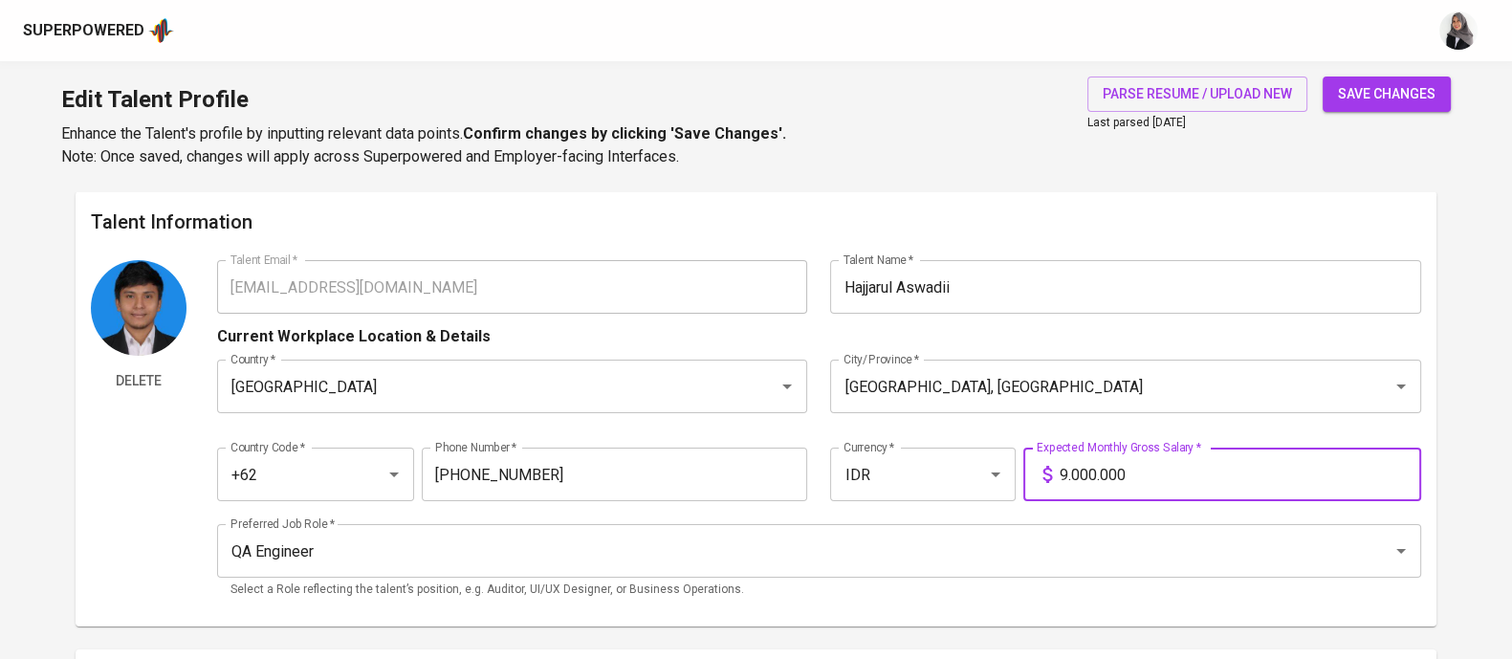
click at [1070, 483] on input "9.000.000" at bounding box center [1240, 475] width 361 height 54
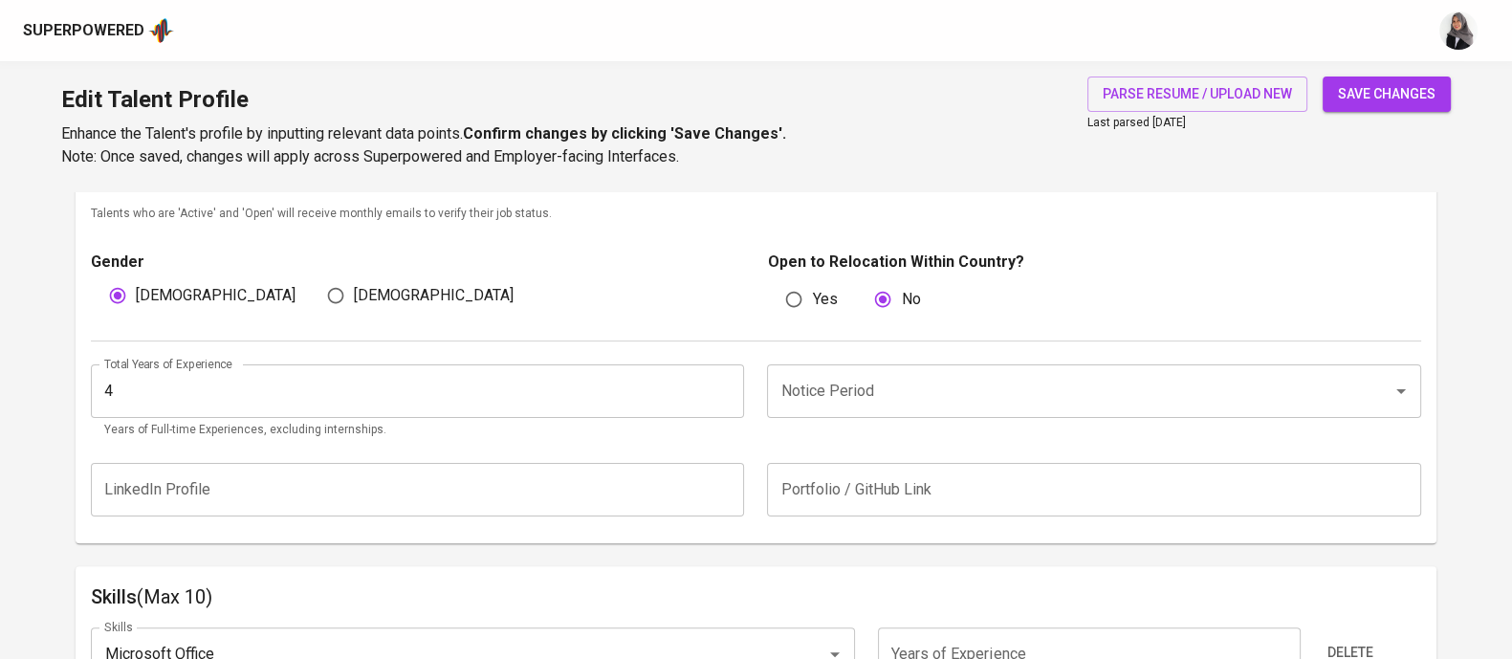
scroll to position [623, 0]
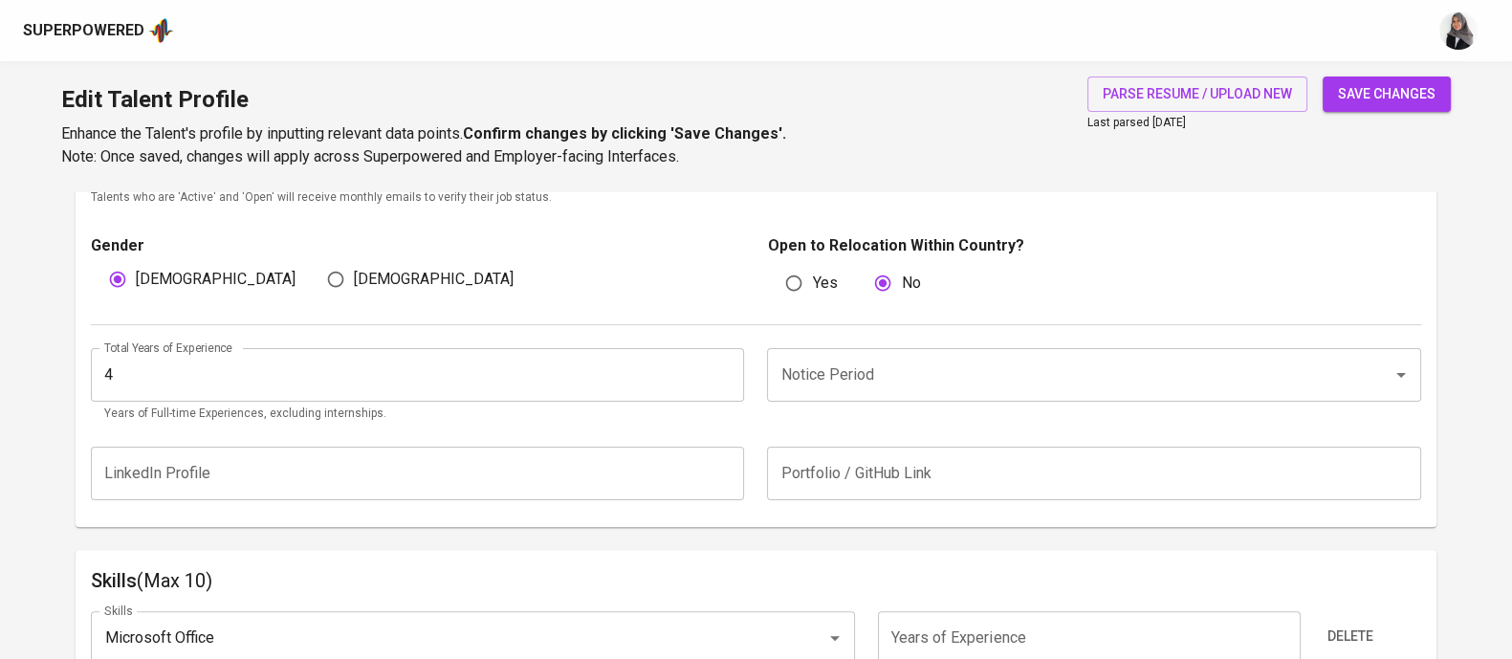
type input "13.000.000"
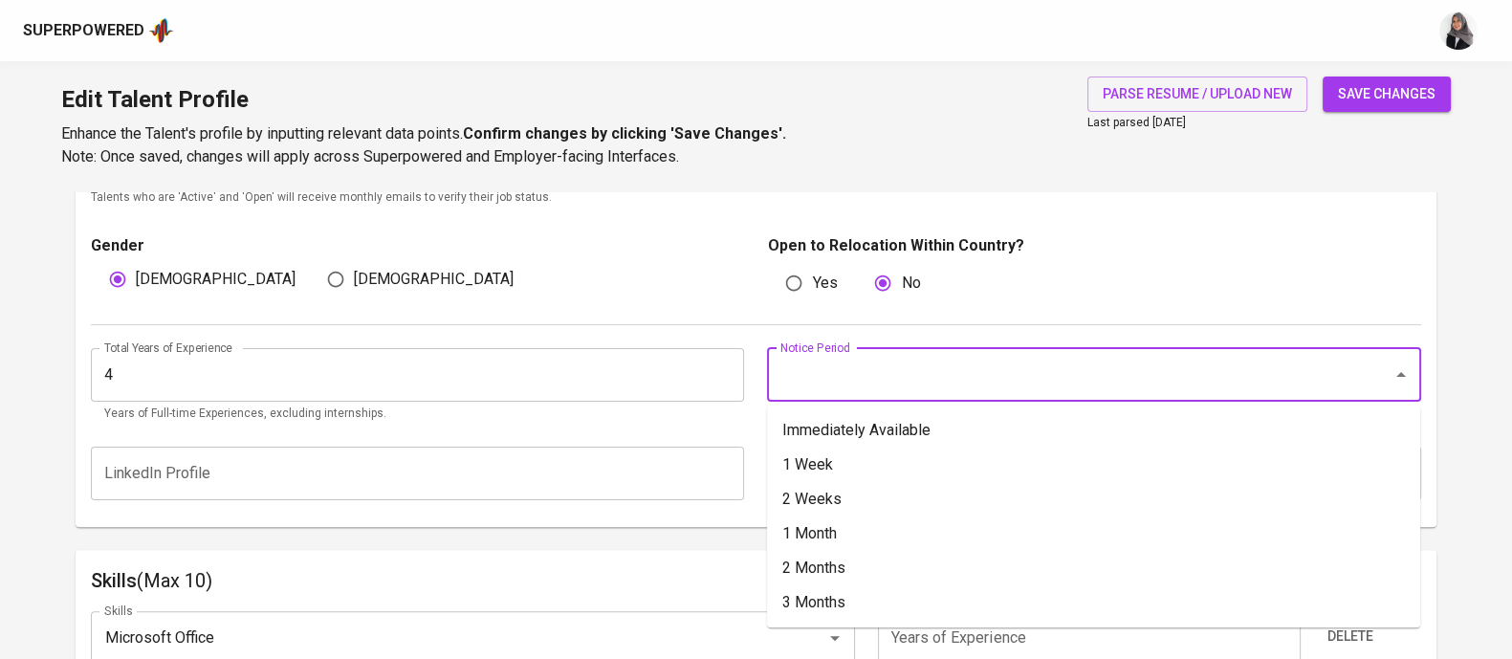
click at [810, 375] on input "Notice Period" at bounding box center [1067, 375] width 582 height 36
click at [880, 419] on li "Immediately Available" at bounding box center [1093, 430] width 653 height 34
type input "Immediately Available"
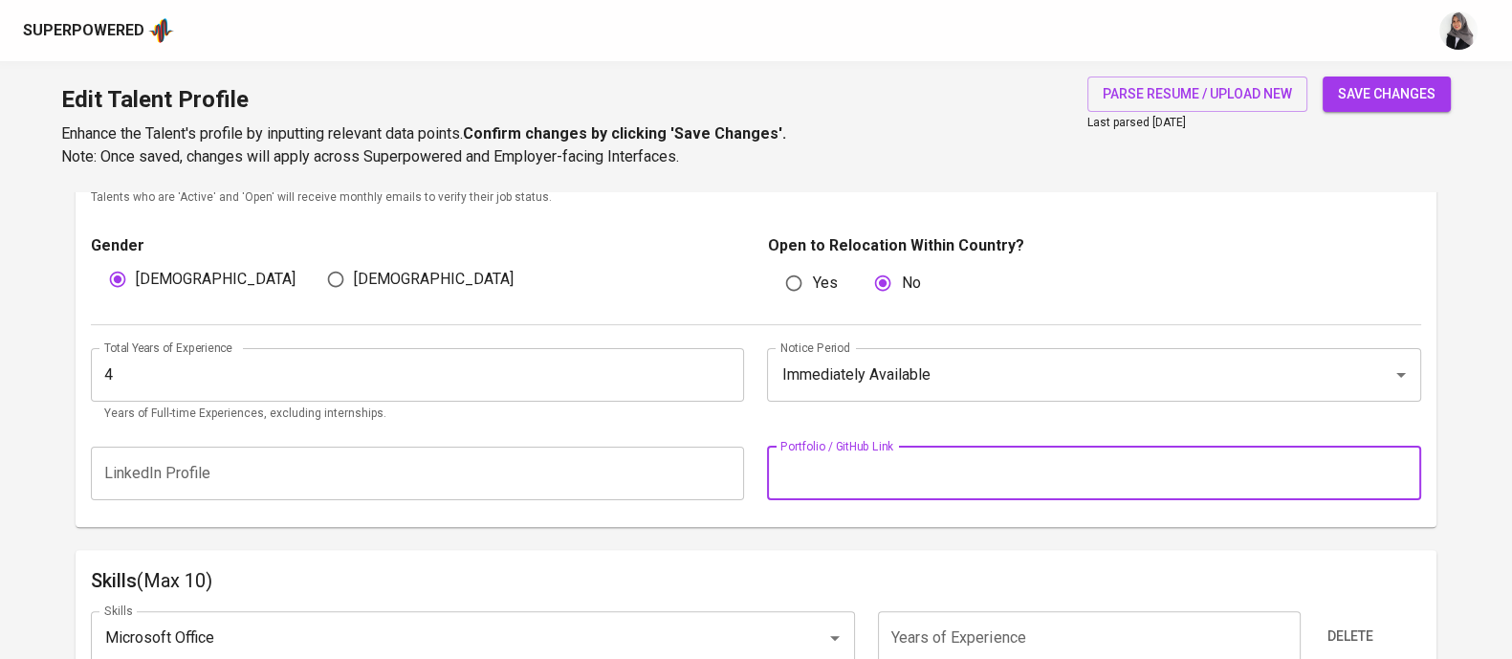
click at [902, 465] on input "text" at bounding box center [1093, 474] width 653 height 54
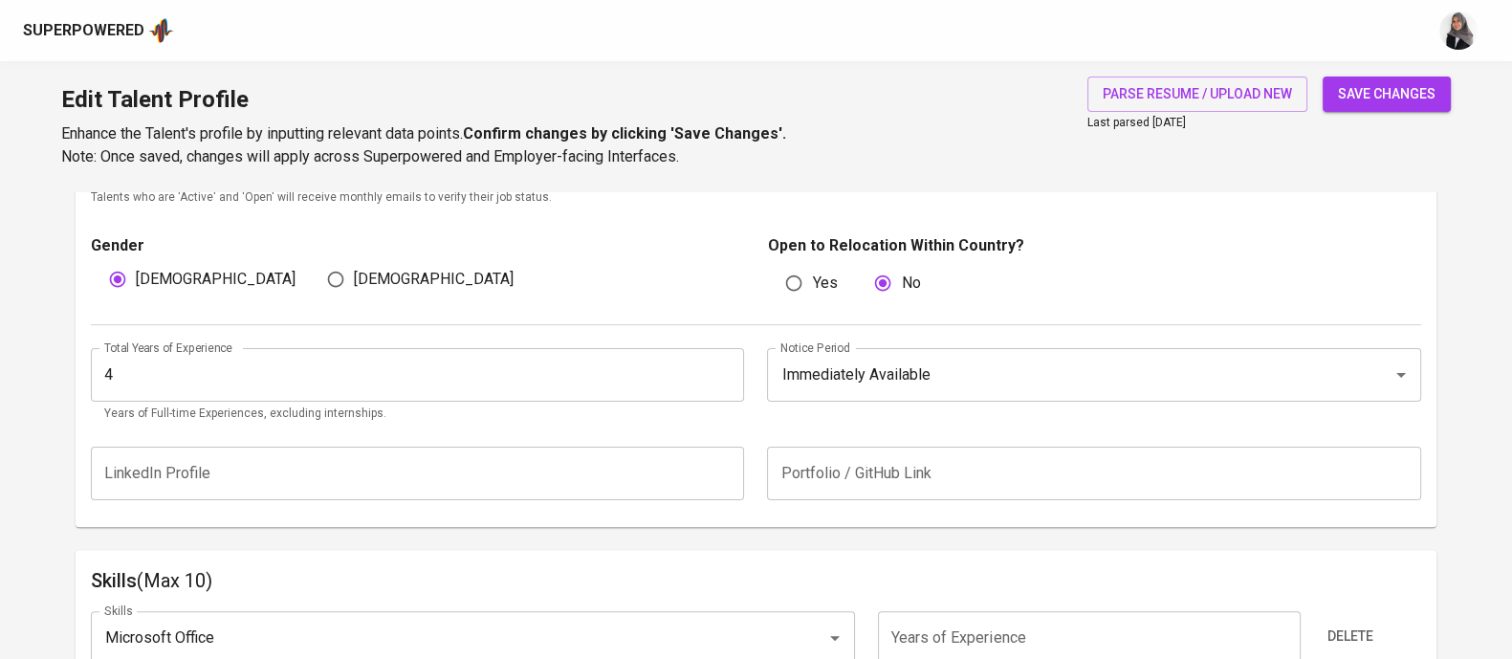
click at [1050, 111] on div "Edit Talent Profile Enhance the Talent's profile by inputting relevant data poi…" at bounding box center [756, 126] width 1512 height 130
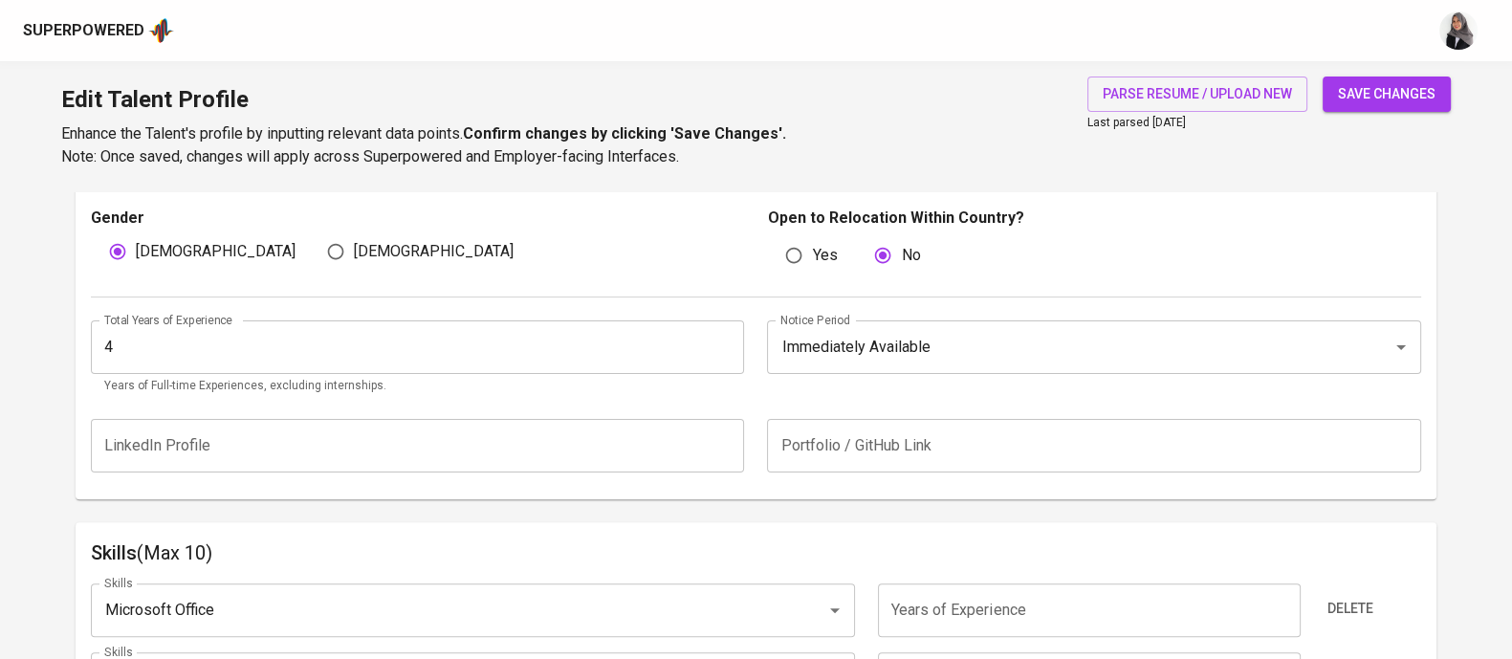
scroll to position [651, 0]
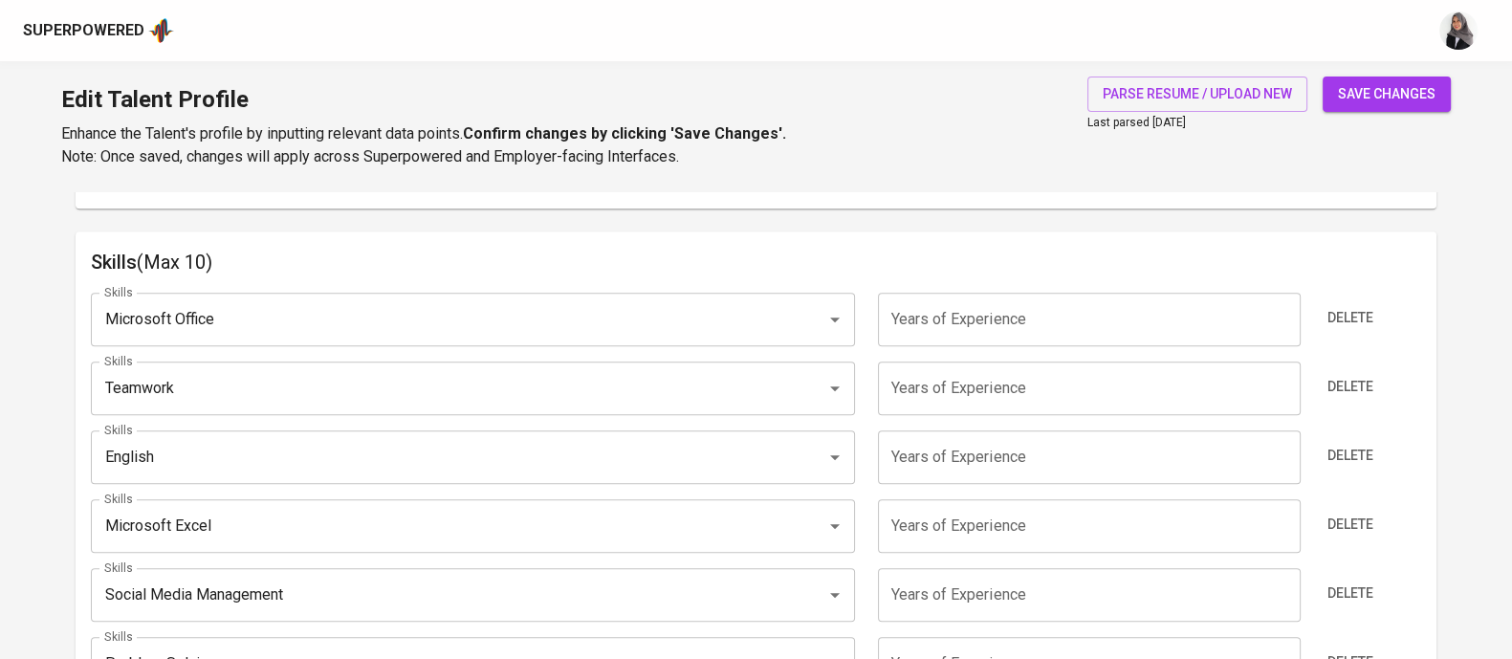
scroll to position [944, 0]
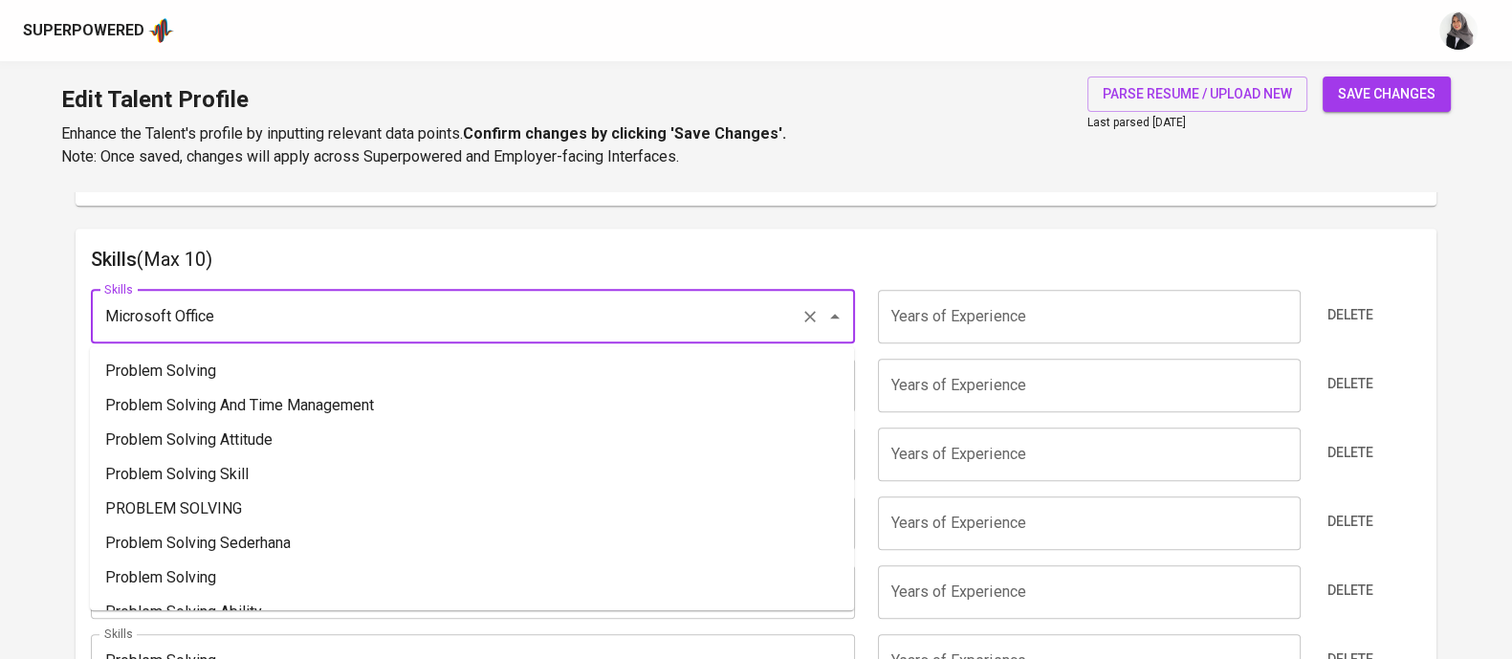
click at [353, 313] on input "Microsoft Office" at bounding box center [445, 316] width 693 height 36
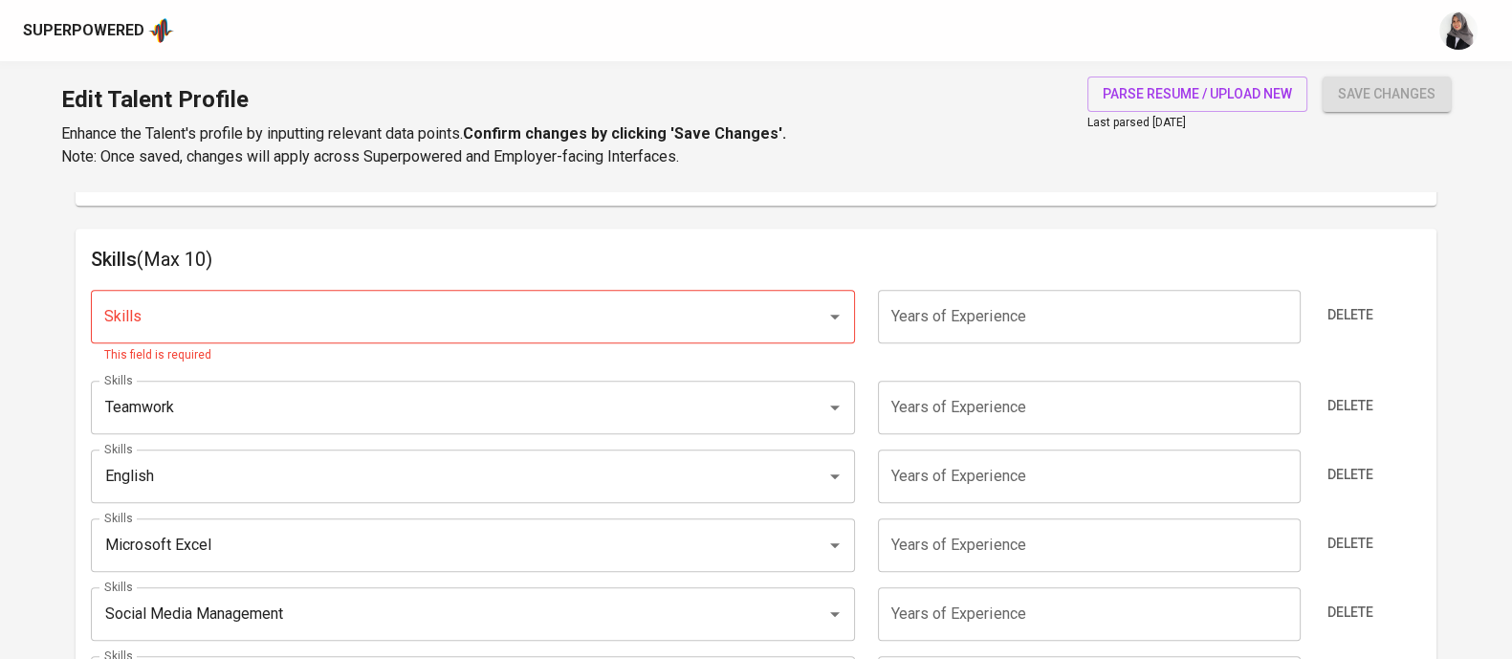
click at [938, 279] on div "Skills Skills This field is required Years of Experience Years of Experience De…" at bounding box center [756, 516] width 1330 height 485
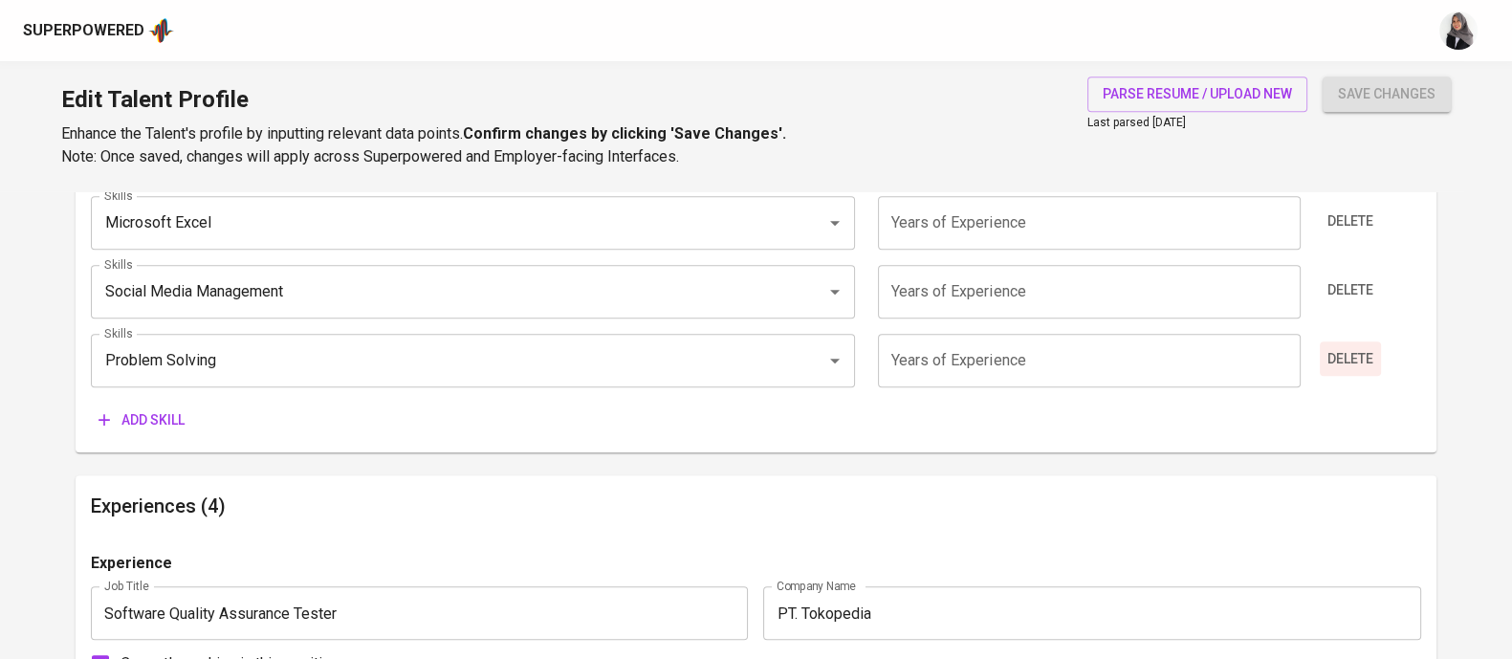
click at [1349, 351] on span "Delete" at bounding box center [1350, 359] width 46 height 24
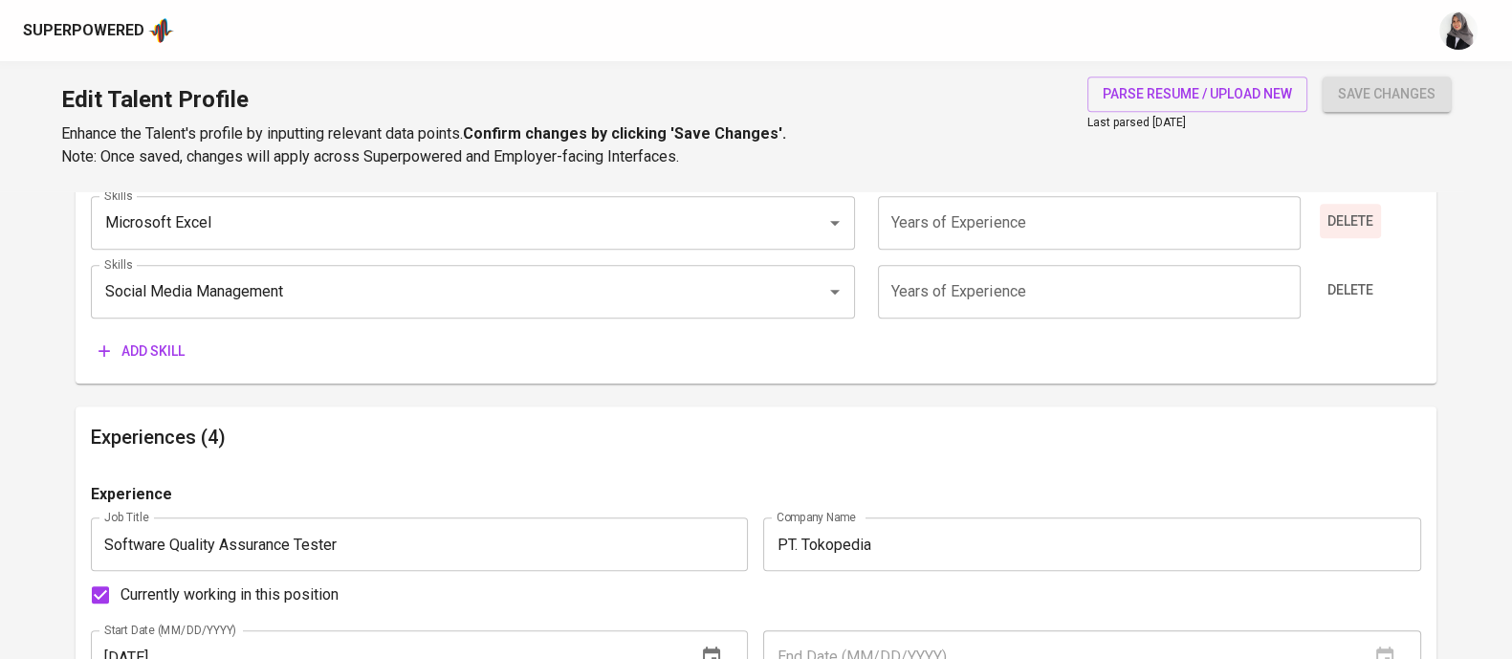
scroll to position [1197, 0]
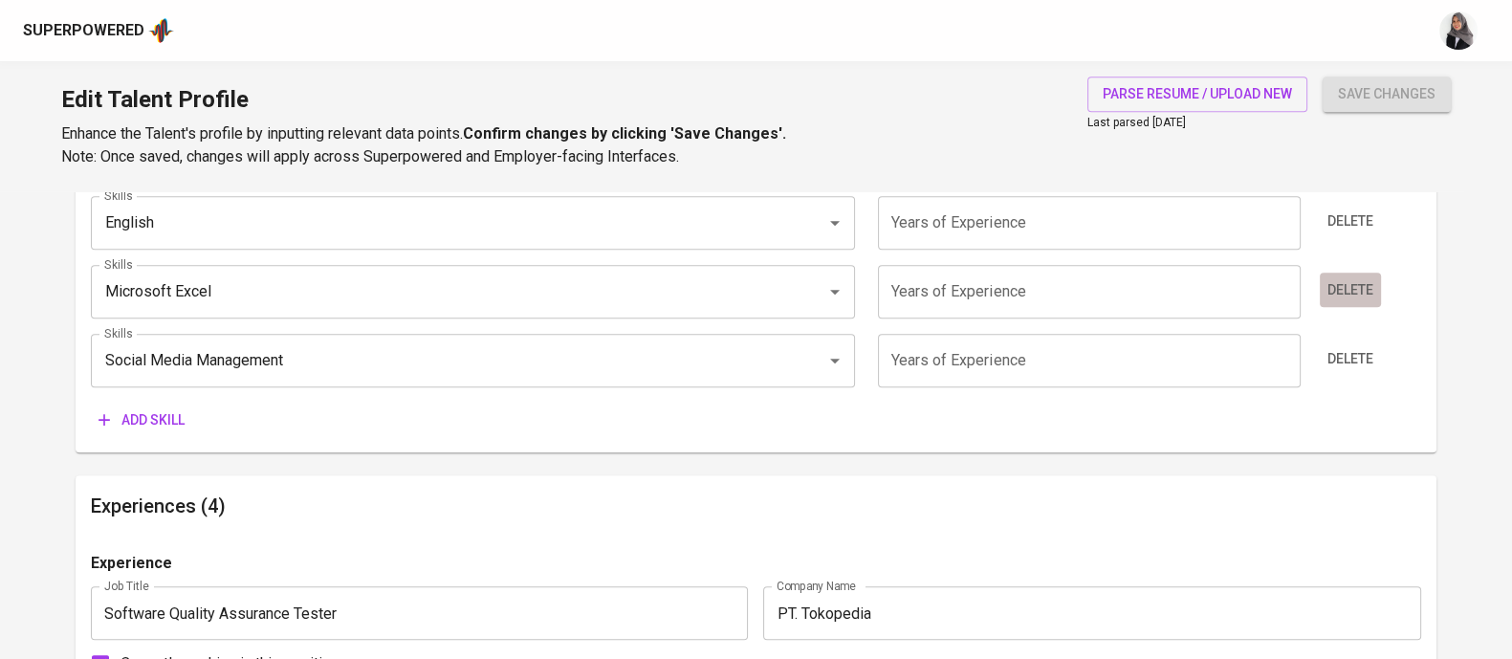
click at [1348, 275] on button "Delete" at bounding box center [1350, 290] width 61 height 35
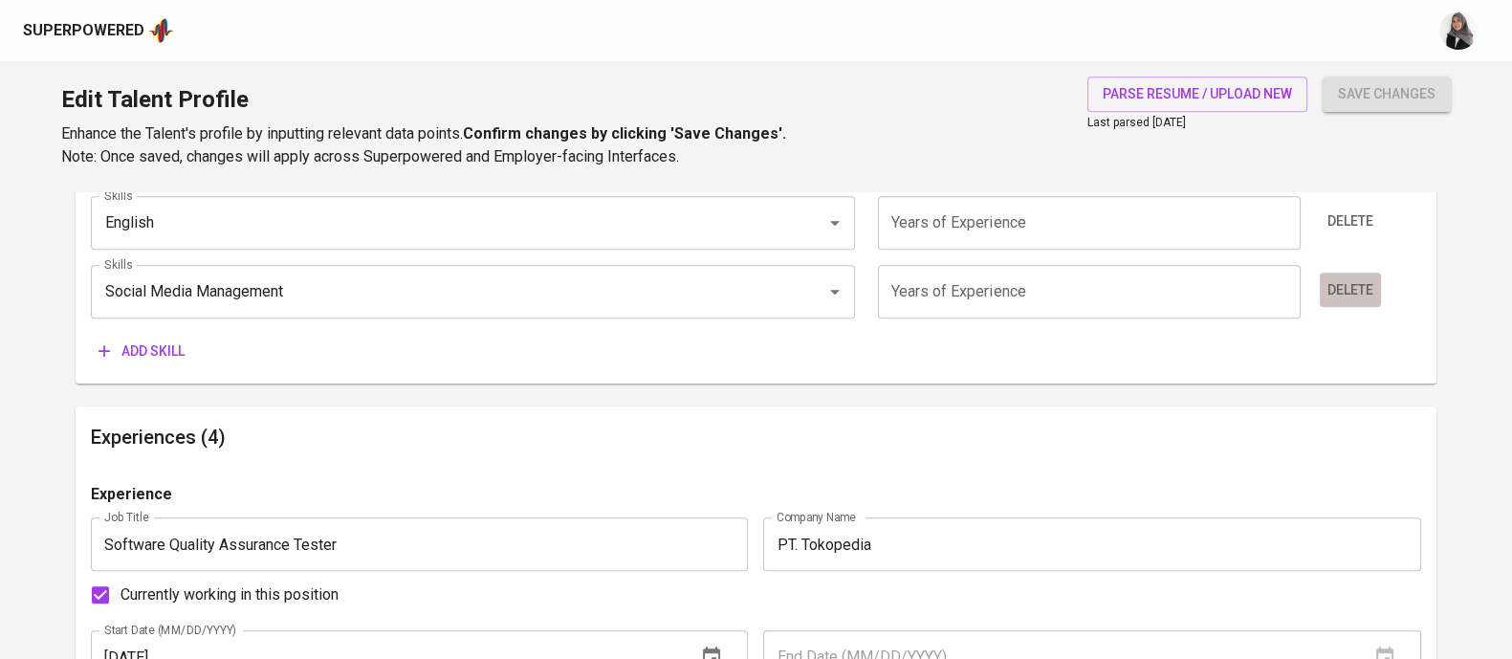
click at [1339, 282] on span "Delete" at bounding box center [1350, 290] width 46 height 24
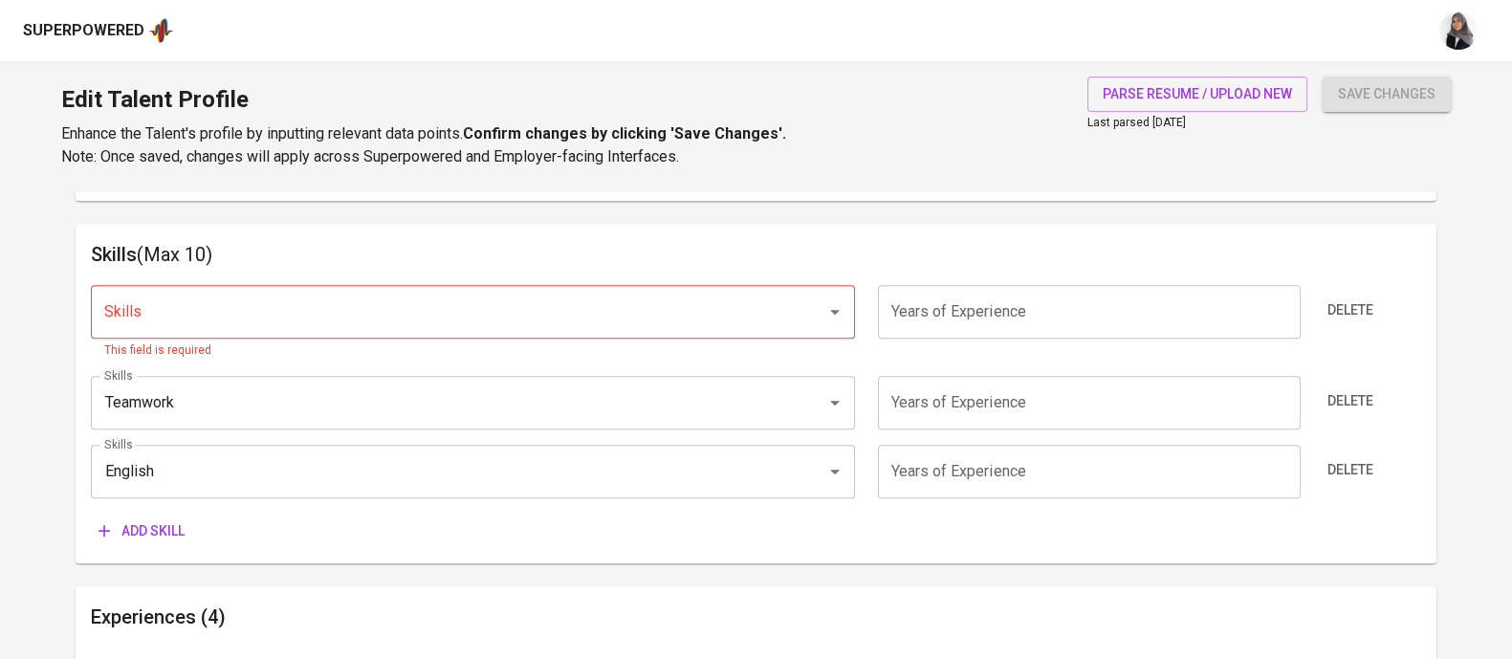
scroll to position [946, 0]
click at [1095, 252] on h6 "Skills (Max 10)" at bounding box center [756, 257] width 1330 height 31
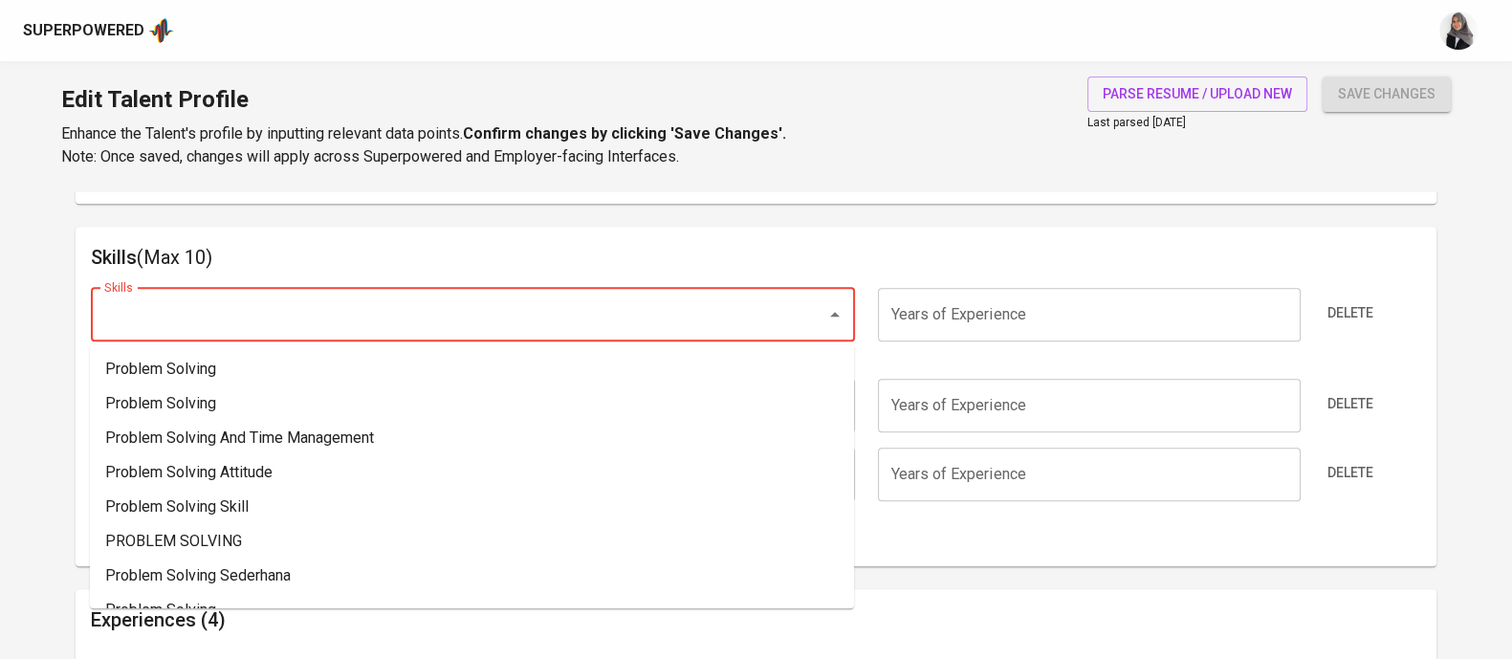
click at [462, 317] on input "Skills" at bounding box center [445, 314] width 693 height 36
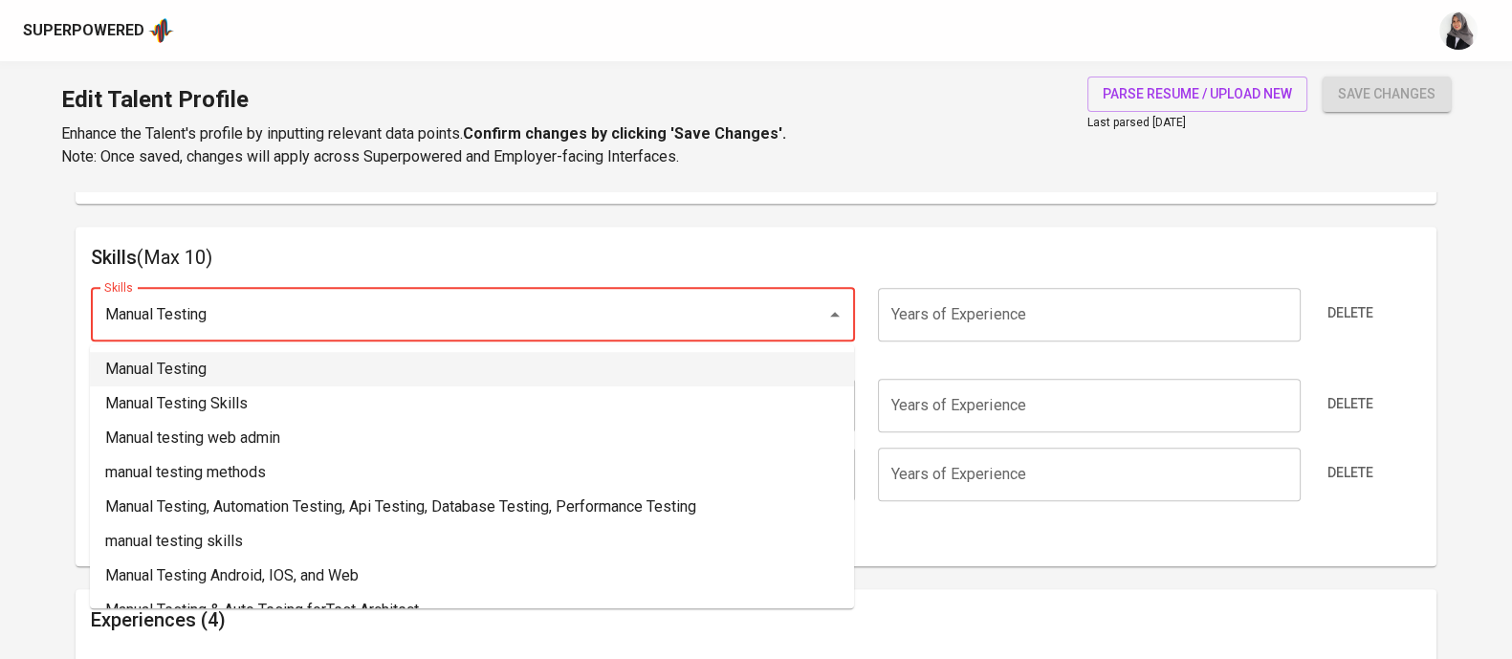
click at [307, 361] on li "Manual Testing" at bounding box center [472, 369] width 764 height 34
type input "Manual Testing"
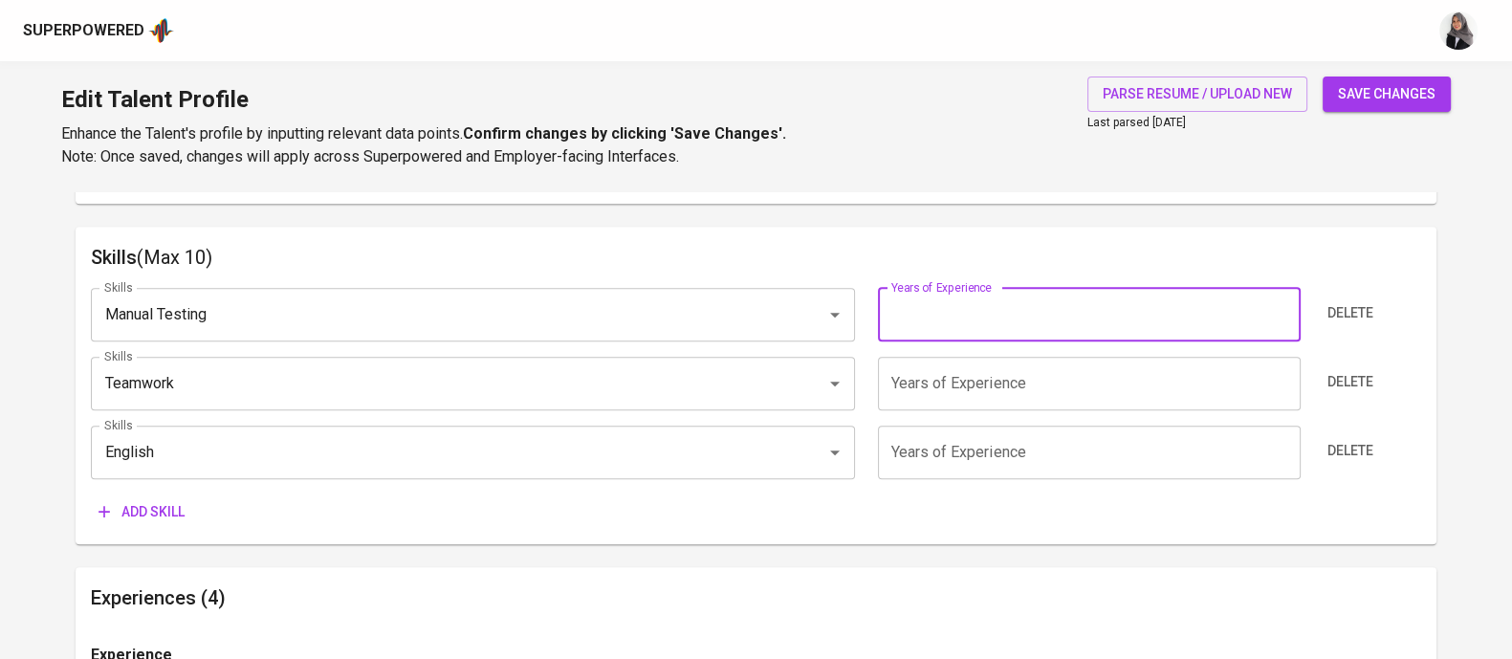
click at [968, 311] on input "number" at bounding box center [1089, 315] width 423 height 54
type input "5"
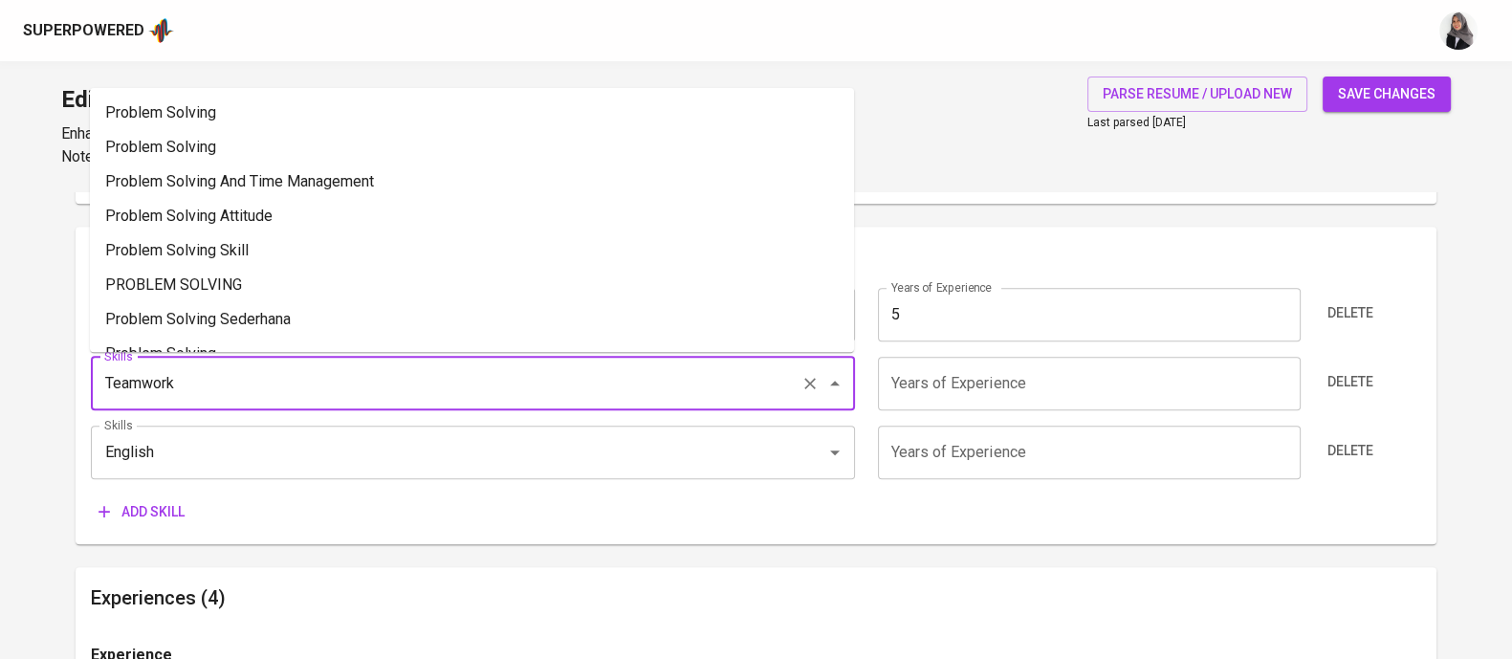
click at [614, 376] on input "Teamwork" at bounding box center [445, 383] width 693 height 36
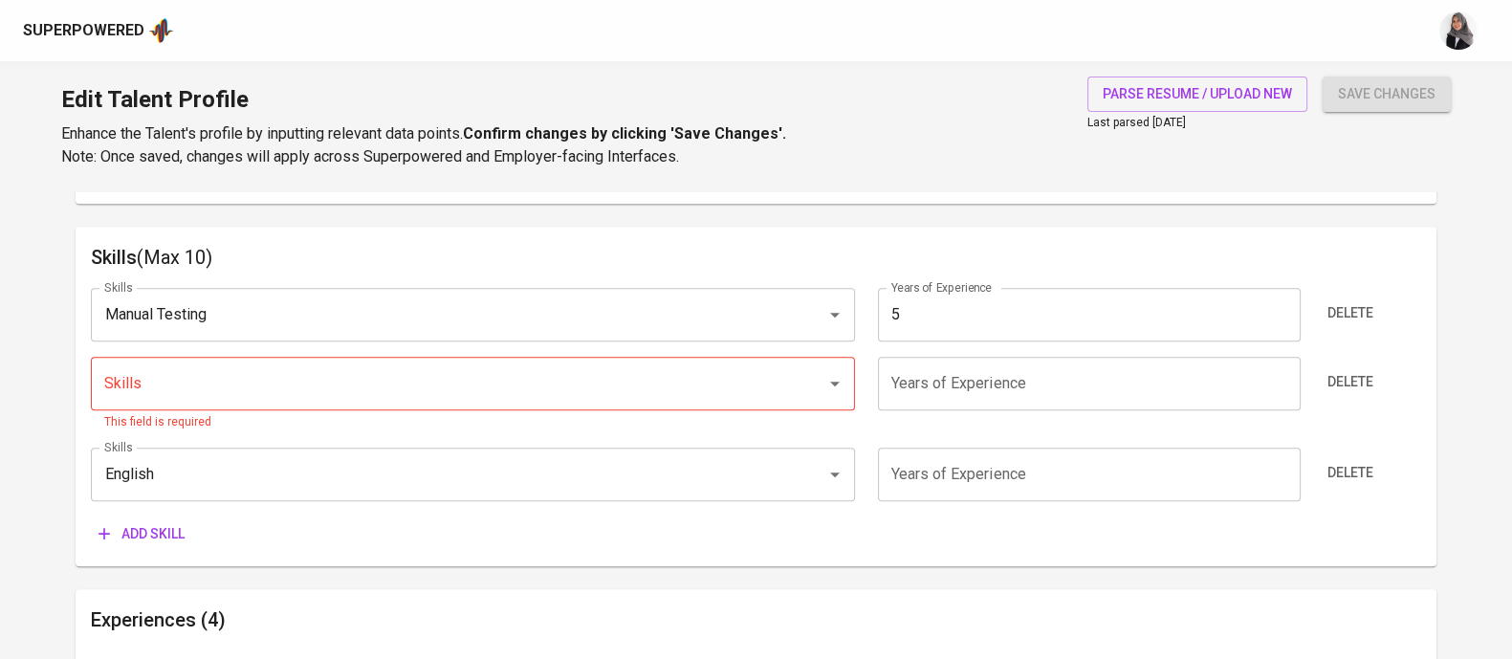
click at [1039, 233] on div "Skills (Max 10) Skills Manual Testing Skills Years of Experience 5 Years of Exp…" at bounding box center [756, 396] width 1361 height 339
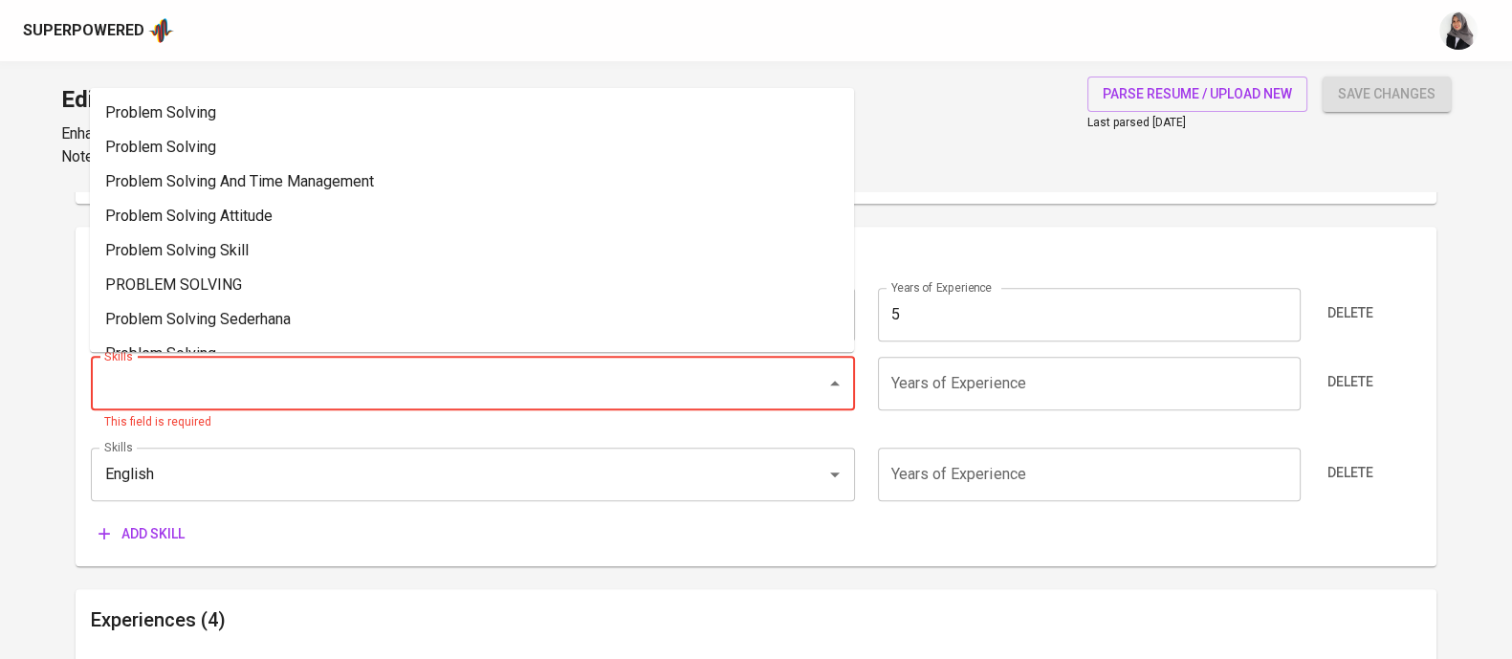
click at [515, 389] on input "Skills" at bounding box center [445, 383] width 693 height 36
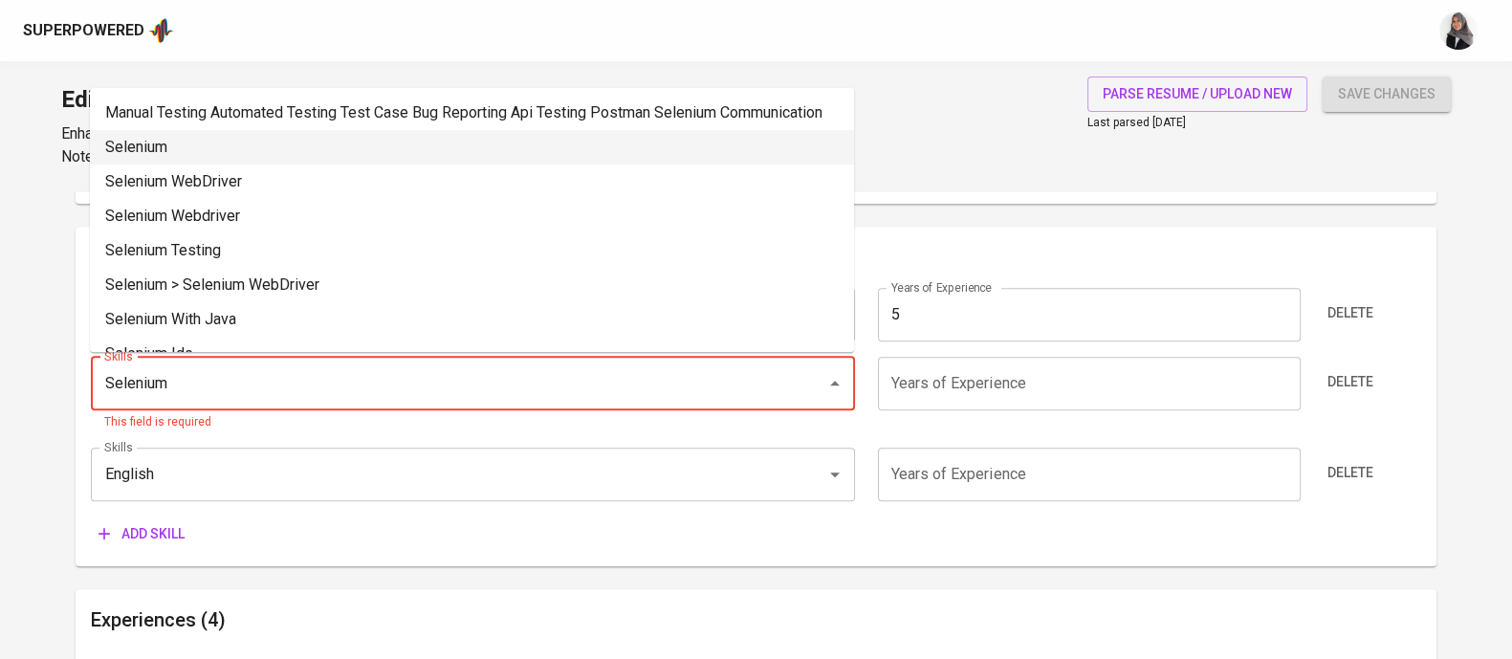
click at [421, 164] on li "Selenium" at bounding box center [472, 147] width 764 height 34
type input "Selenium"
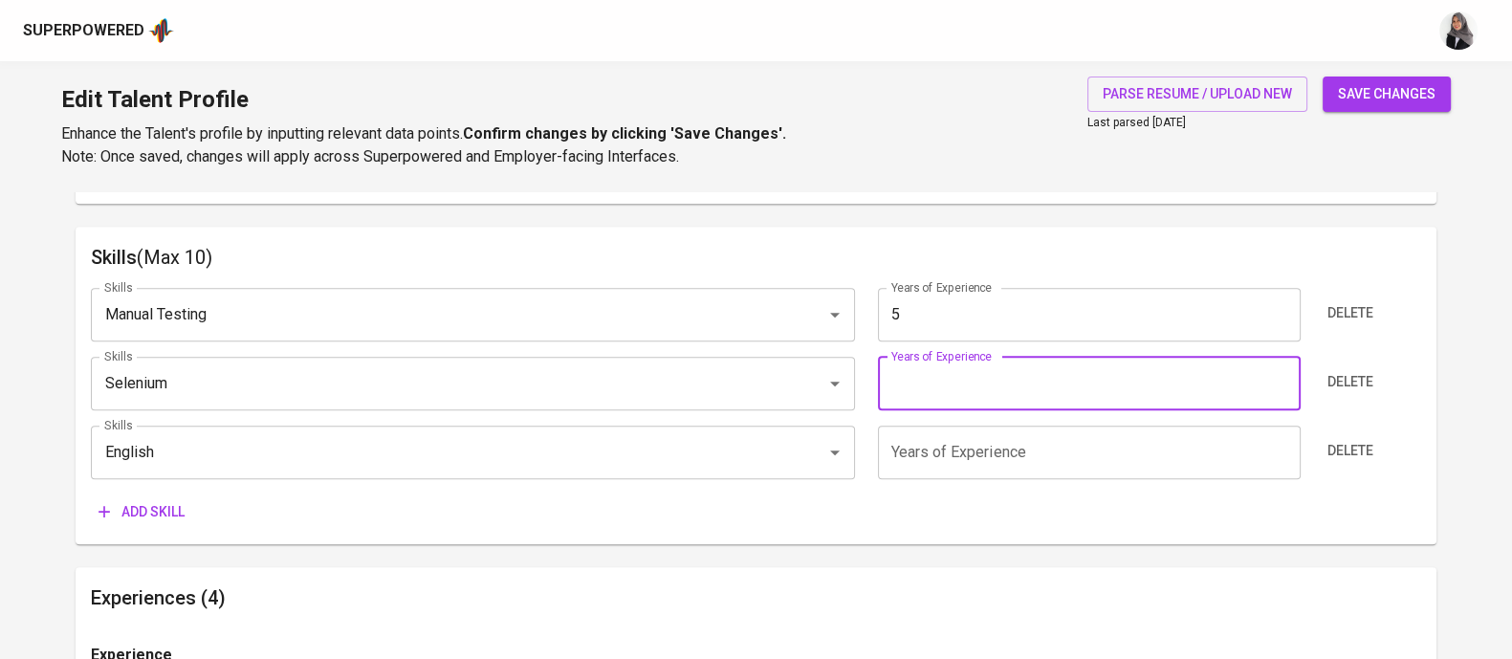
click at [1009, 399] on input "number" at bounding box center [1089, 384] width 423 height 54
type input "2"
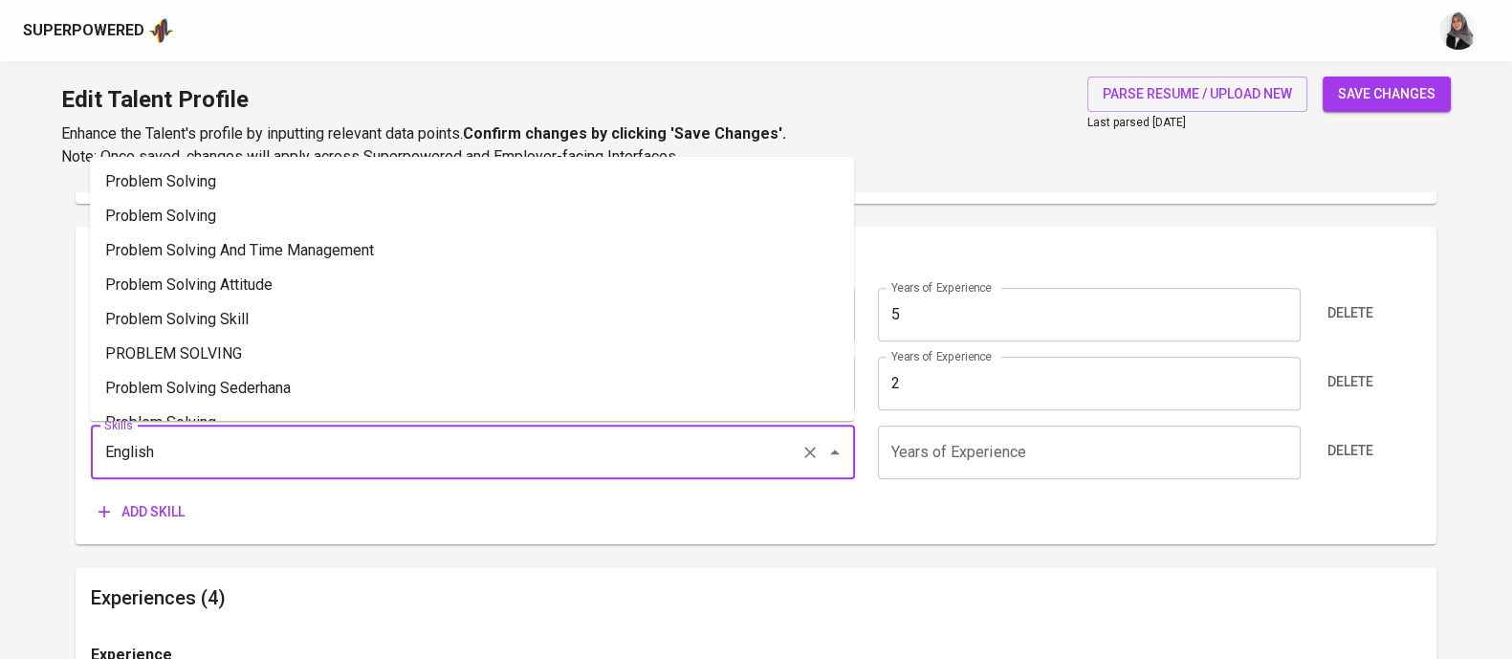
click at [599, 442] on input "English" at bounding box center [445, 452] width 693 height 36
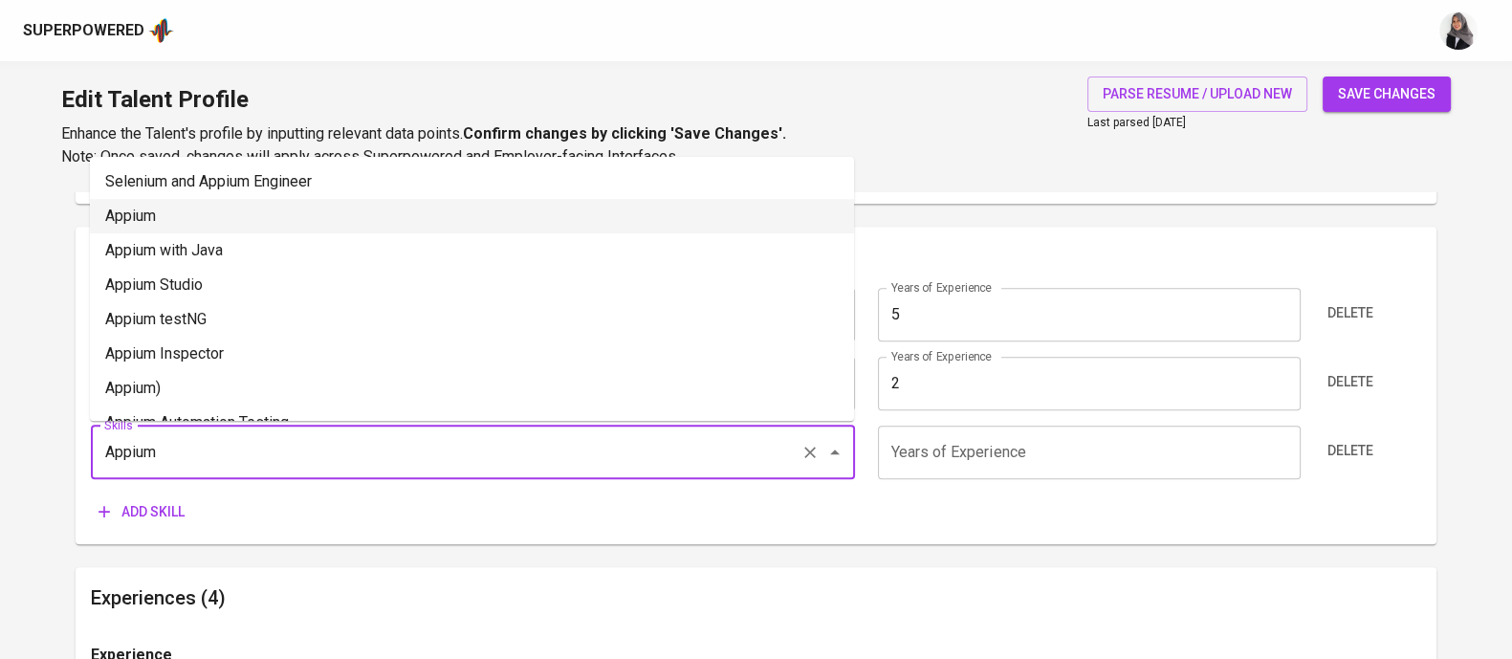
click at [327, 222] on li "Appium" at bounding box center [472, 216] width 764 height 34
type input "Appium"
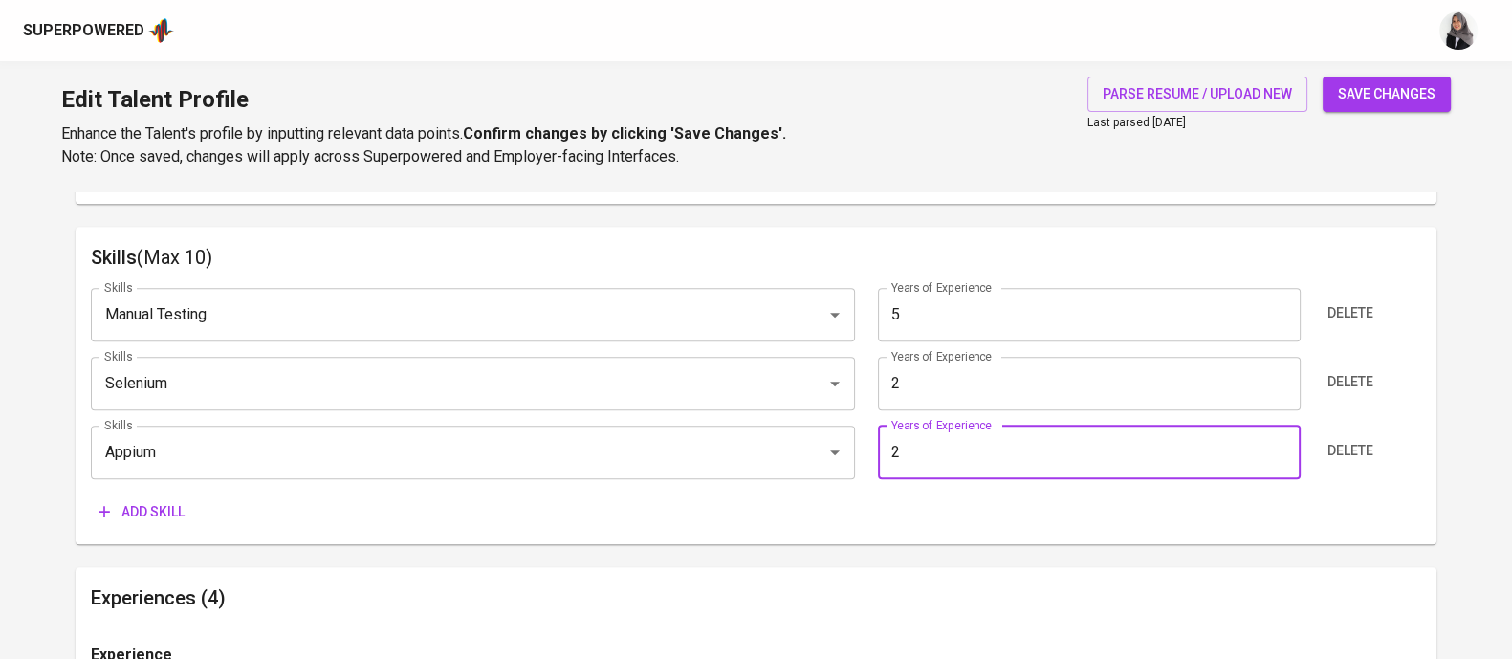
click at [954, 466] on input "2" at bounding box center [1089, 453] width 423 height 54
type input "2"
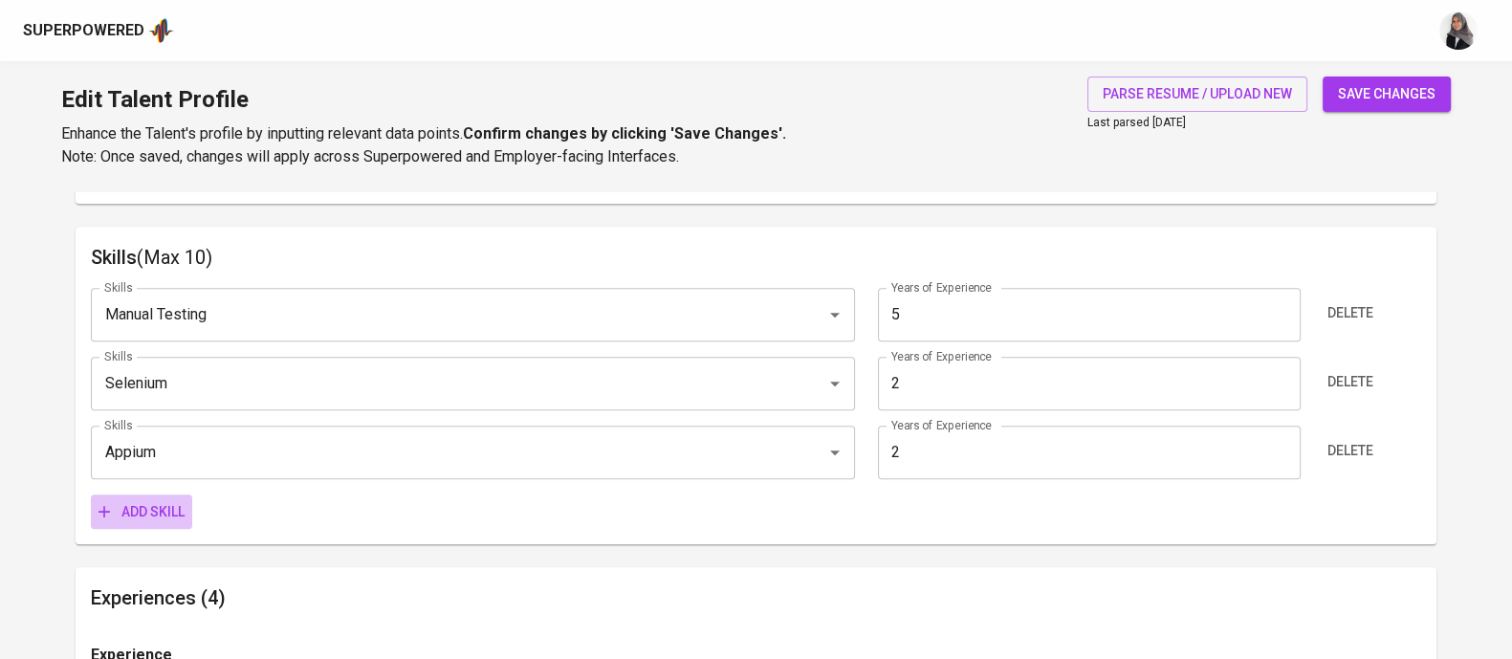
click at [145, 500] on span "Add skill" at bounding box center [141, 512] width 86 height 24
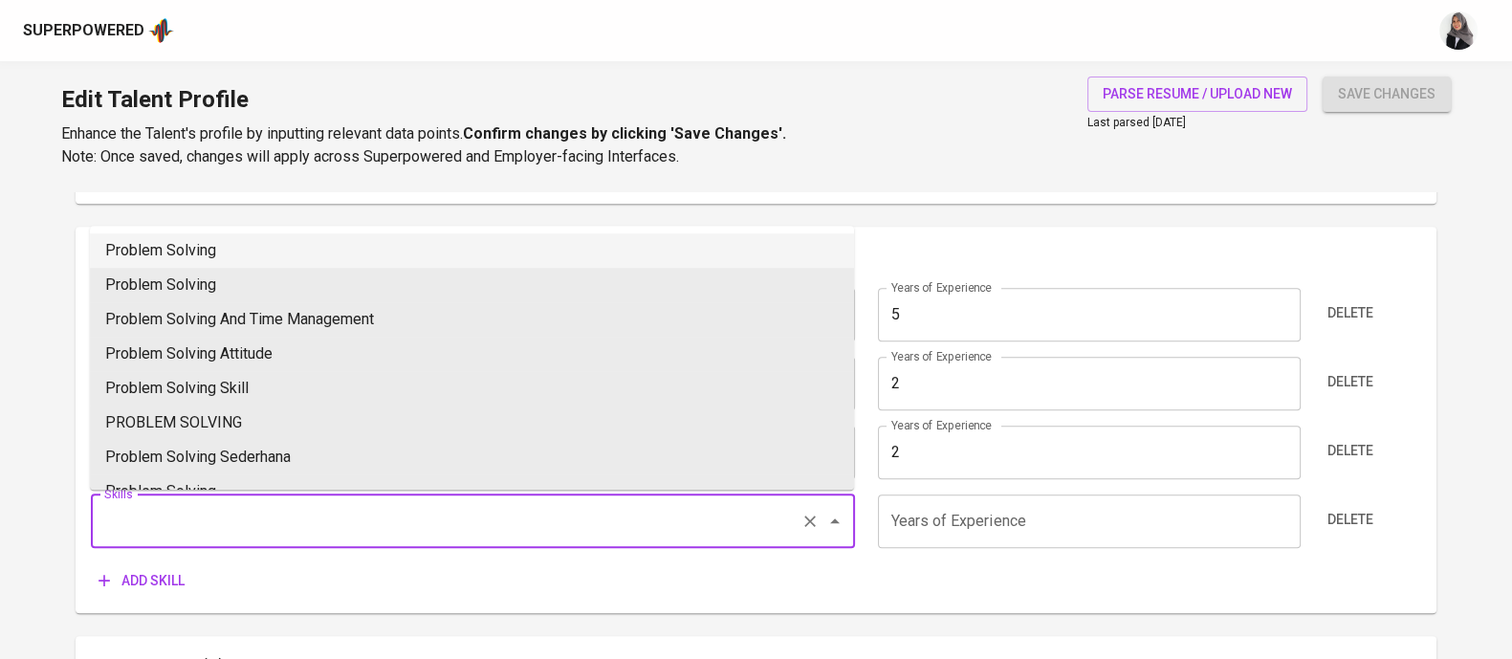
click at [316, 522] on input "Skills" at bounding box center [445, 521] width 693 height 36
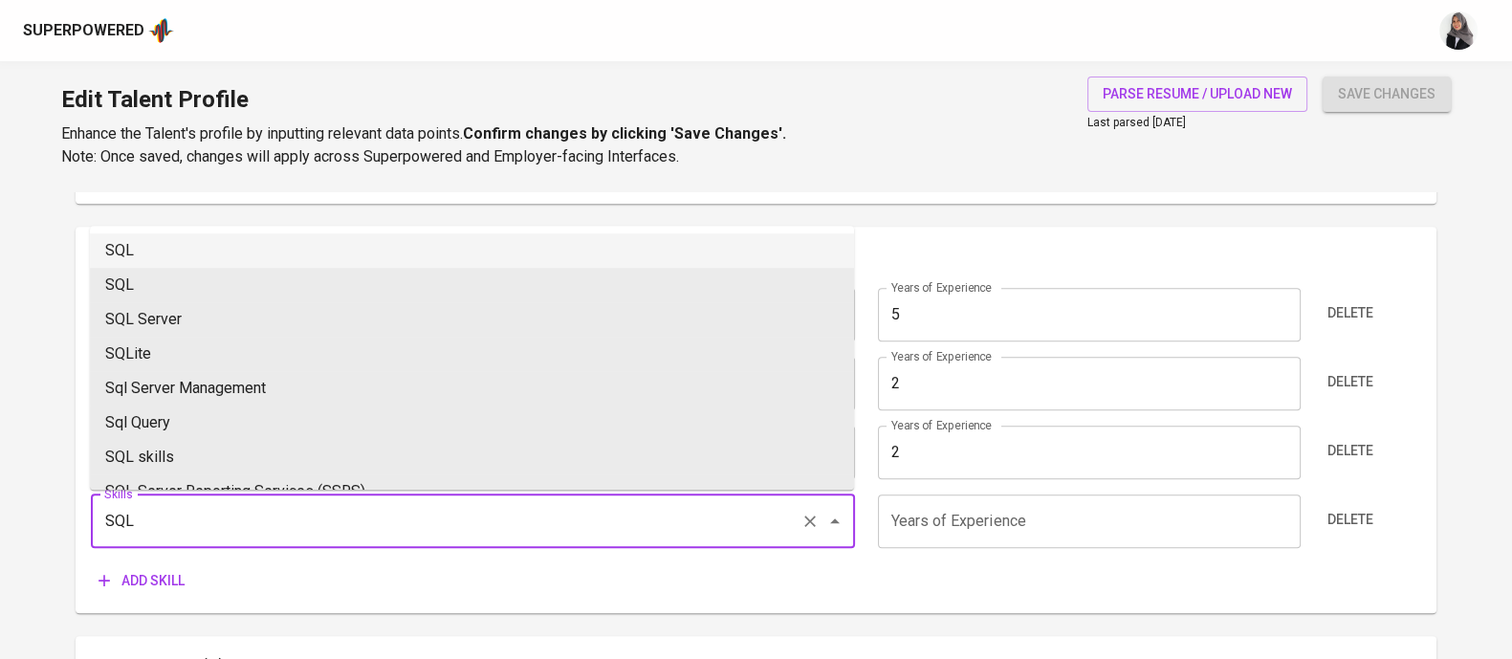
click at [251, 254] on li "SQL" at bounding box center [472, 250] width 764 height 34
type input "SQL"
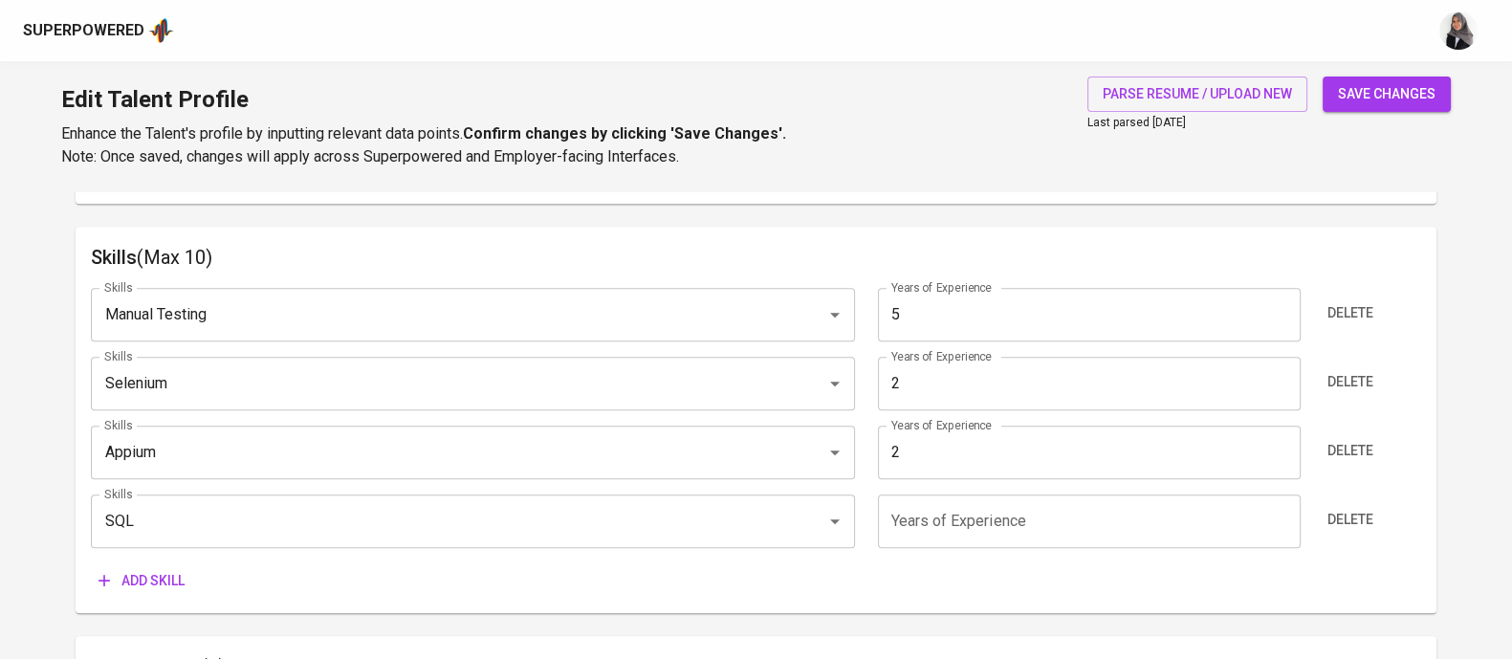
click at [934, 537] on input "number" at bounding box center [1089, 521] width 423 height 54
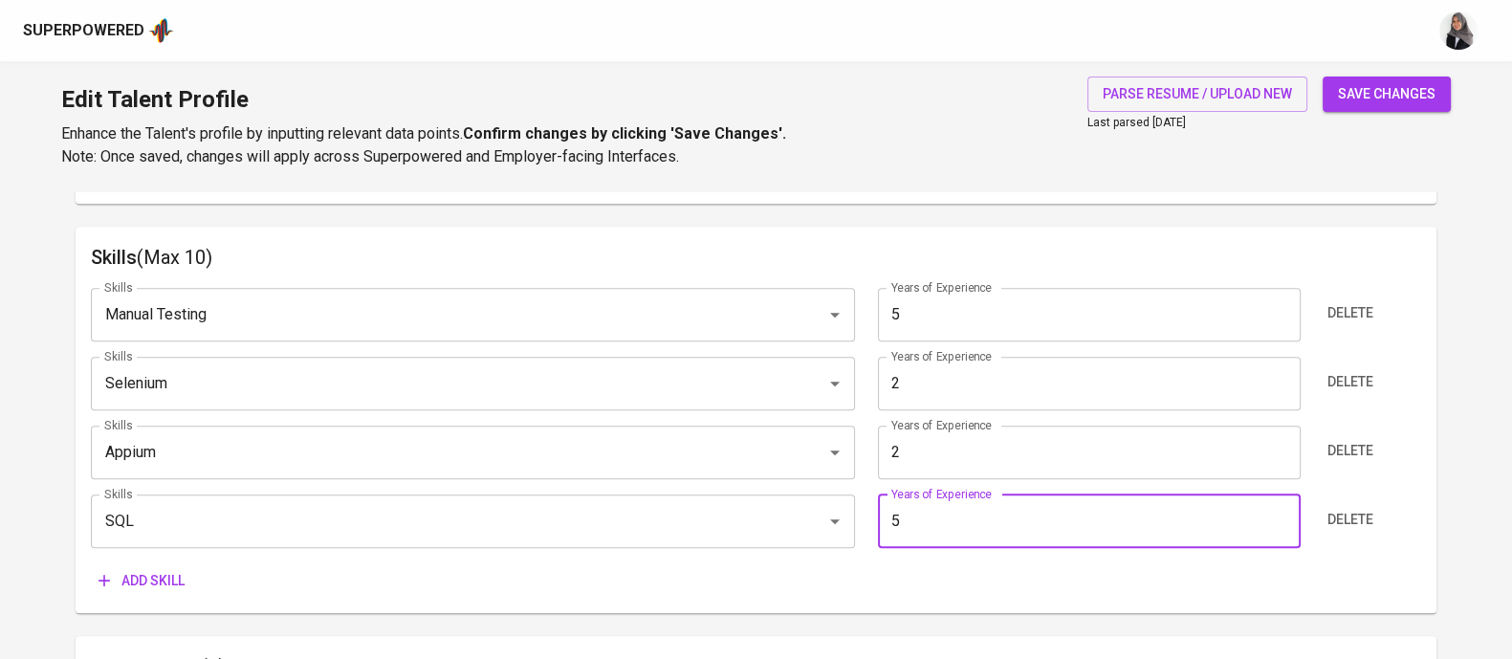
type input "5"
click at [147, 580] on span "Add skill" at bounding box center [141, 581] width 86 height 24
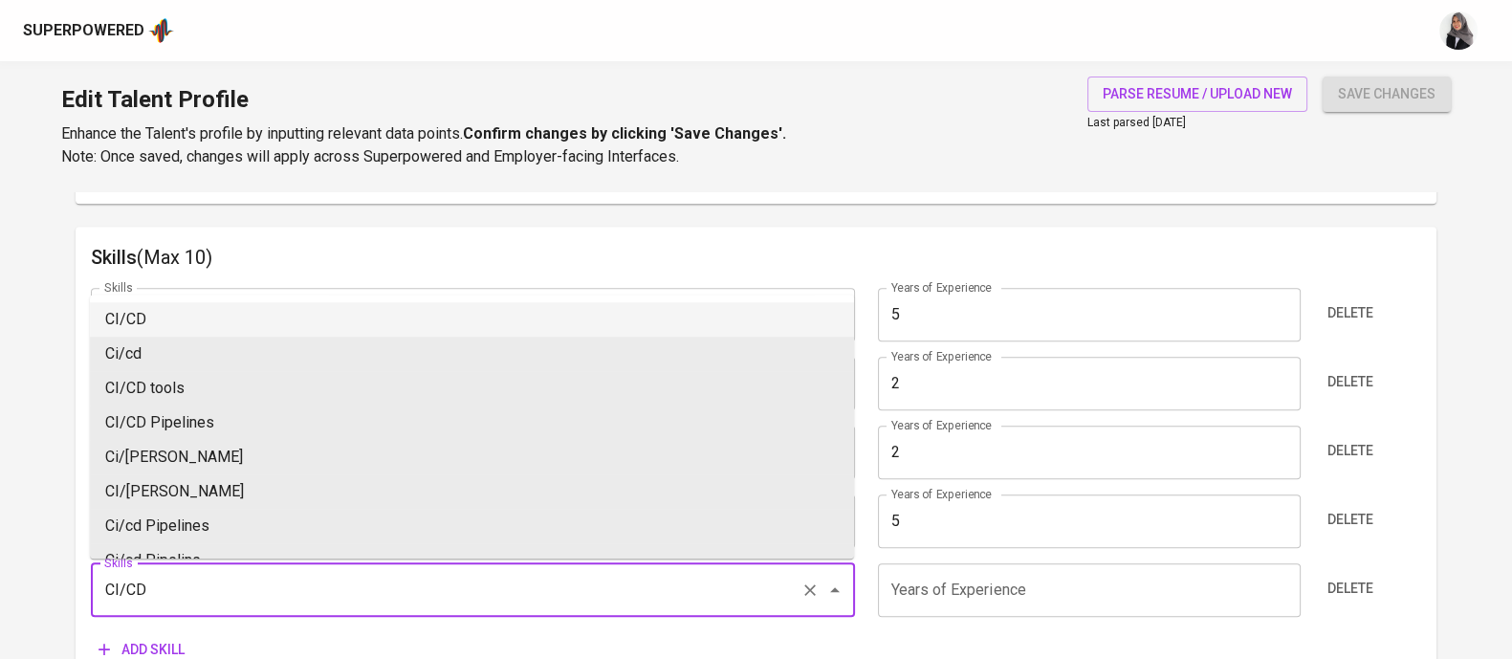
click at [177, 309] on li "CI/CD" at bounding box center [472, 319] width 764 height 34
type input "CI/CD"
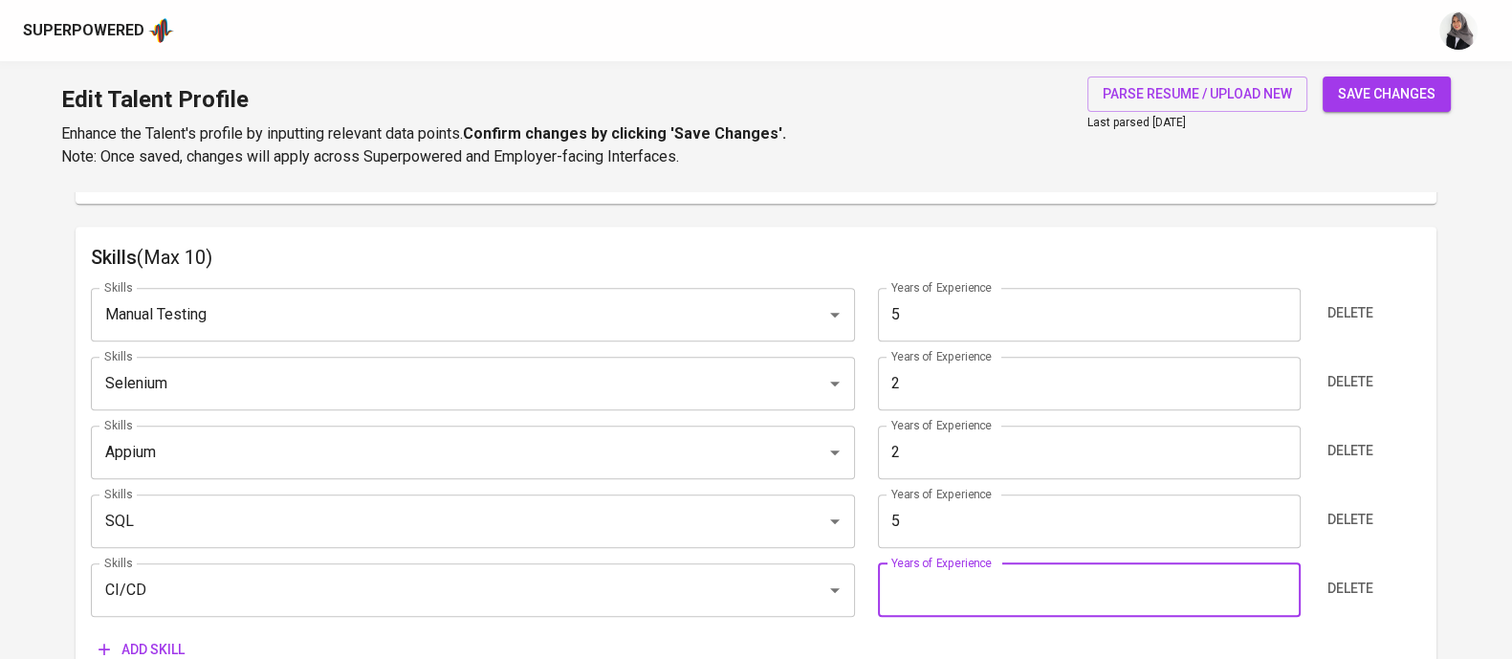
click at [988, 599] on input "number" at bounding box center [1089, 590] width 423 height 54
type input "5"
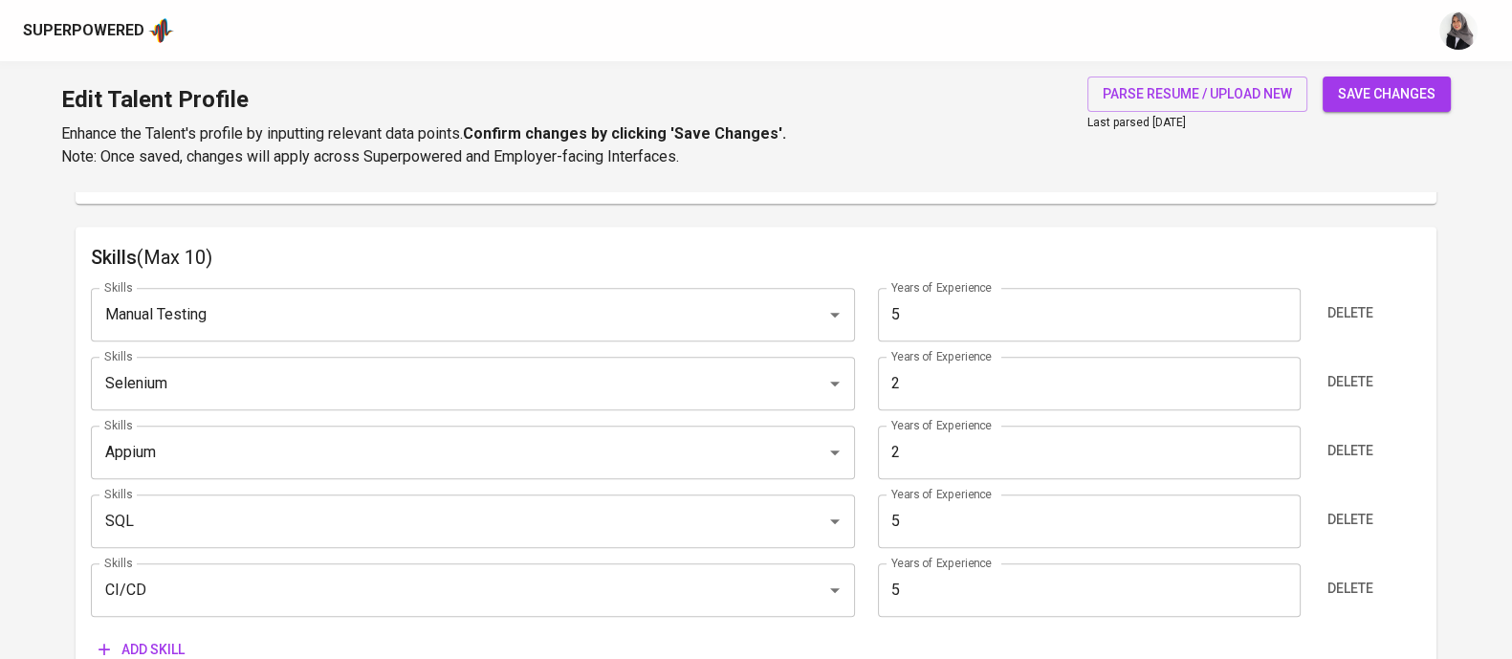
click at [1362, 312] on span "Delete" at bounding box center [1350, 313] width 46 height 24
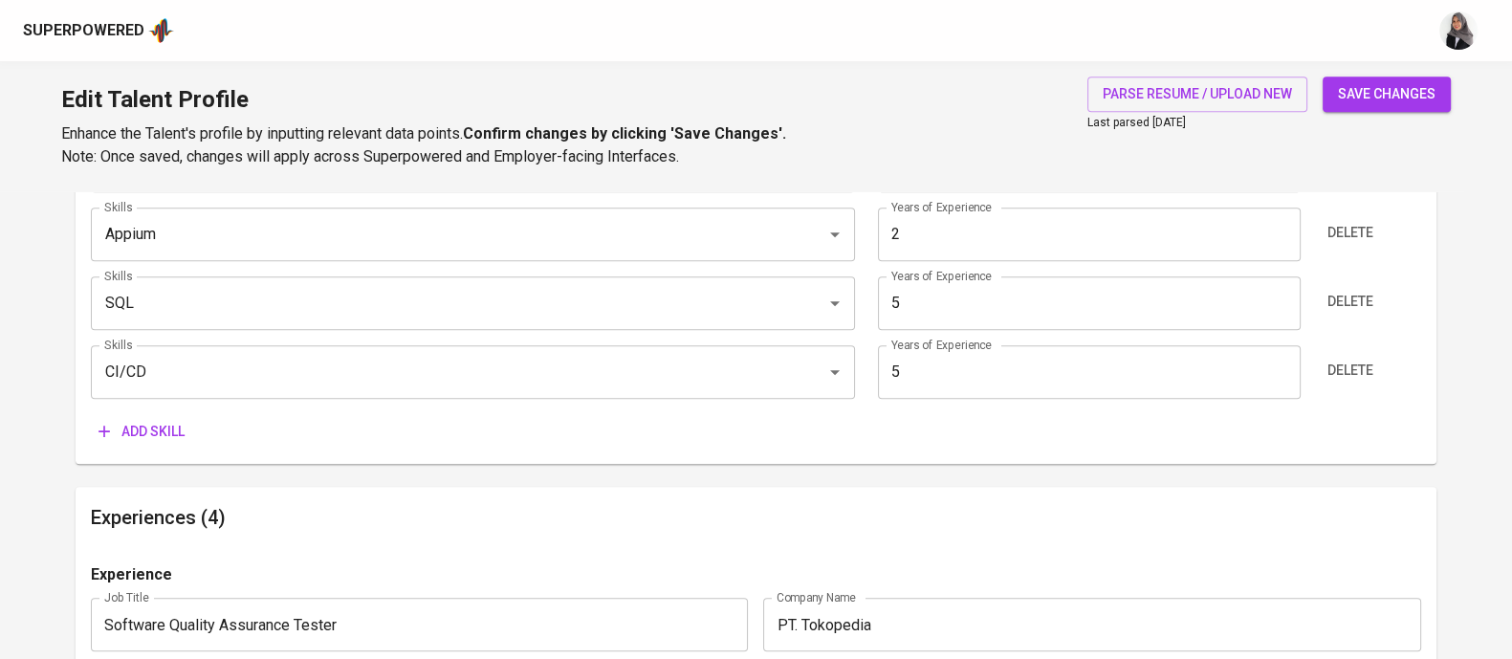
scroll to position [1098, 0]
click at [151, 423] on span "Add skill" at bounding box center [141, 429] width 86 height 24
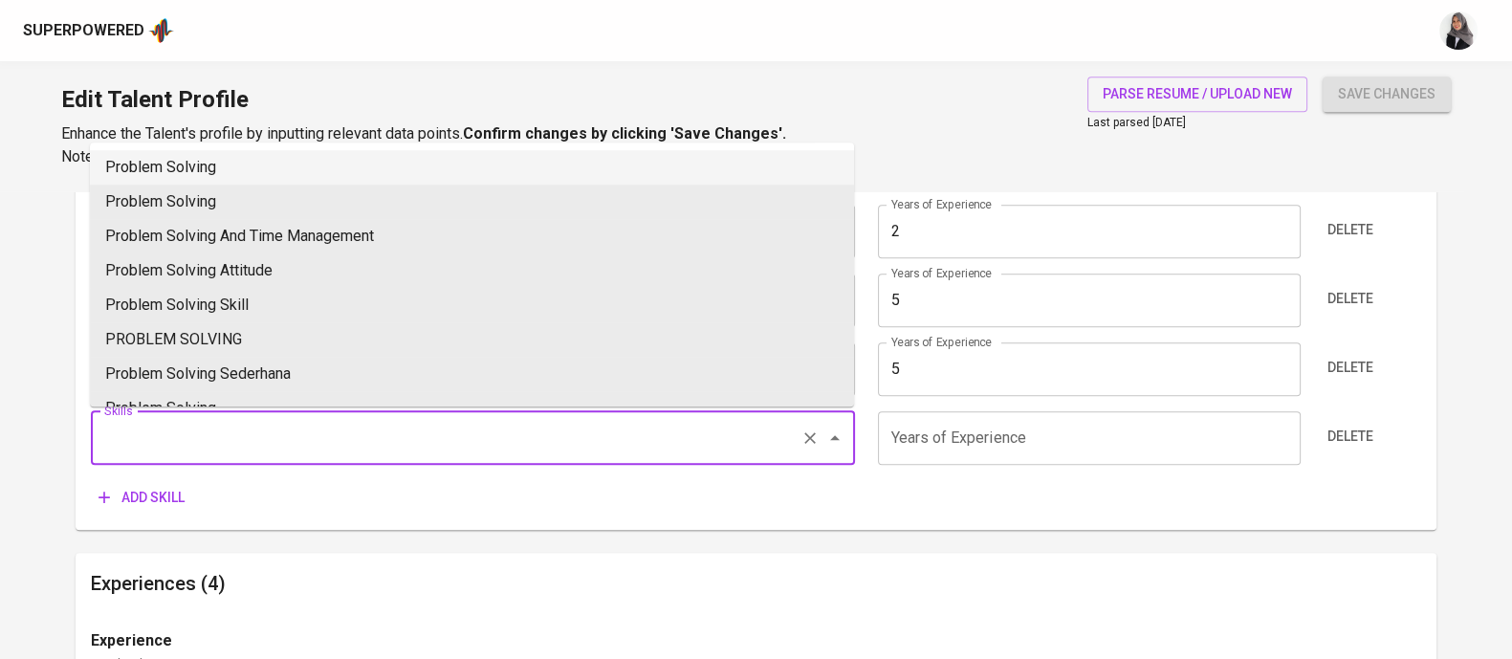
click at [196, 427] on input "Skills" at bounding box center [445, 438] width 693 height 36
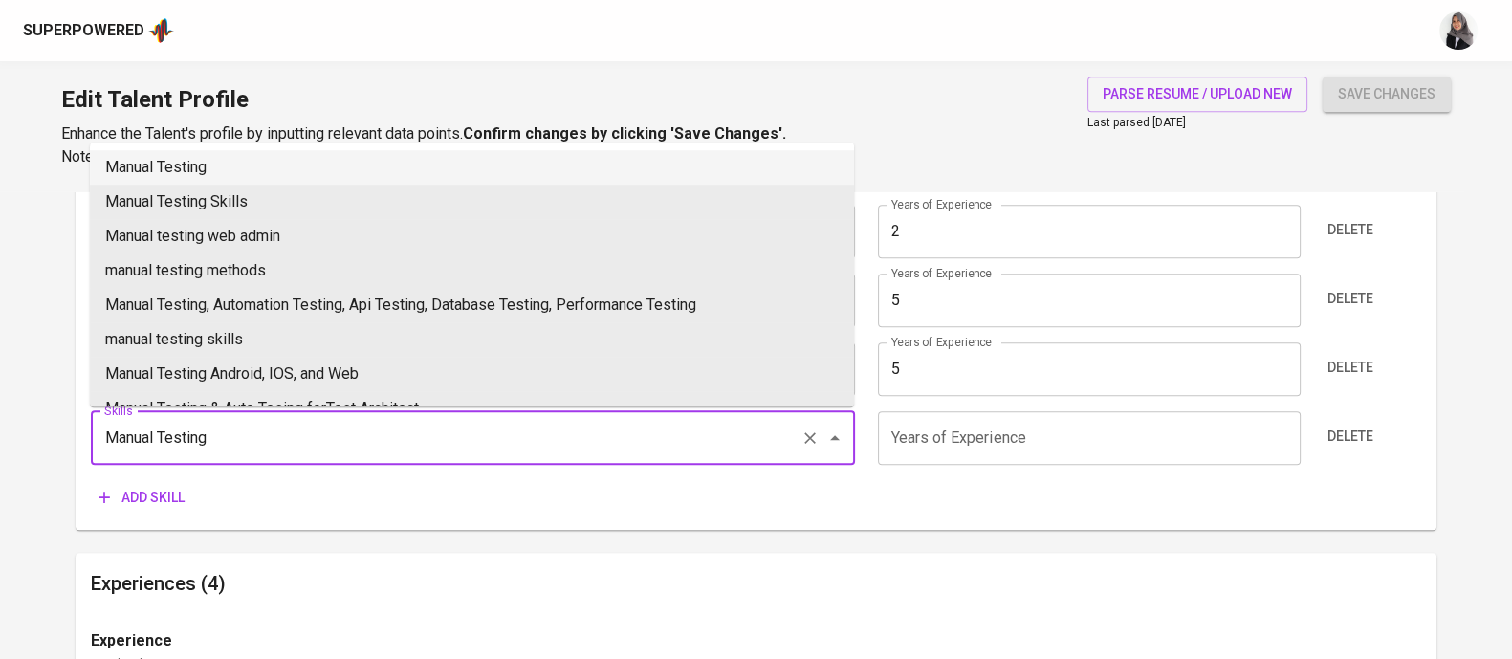
click at [235, 160] on li "Manual Testing" at bounding box center [472, 167] width 764 height 34
type input "Manual Testing"
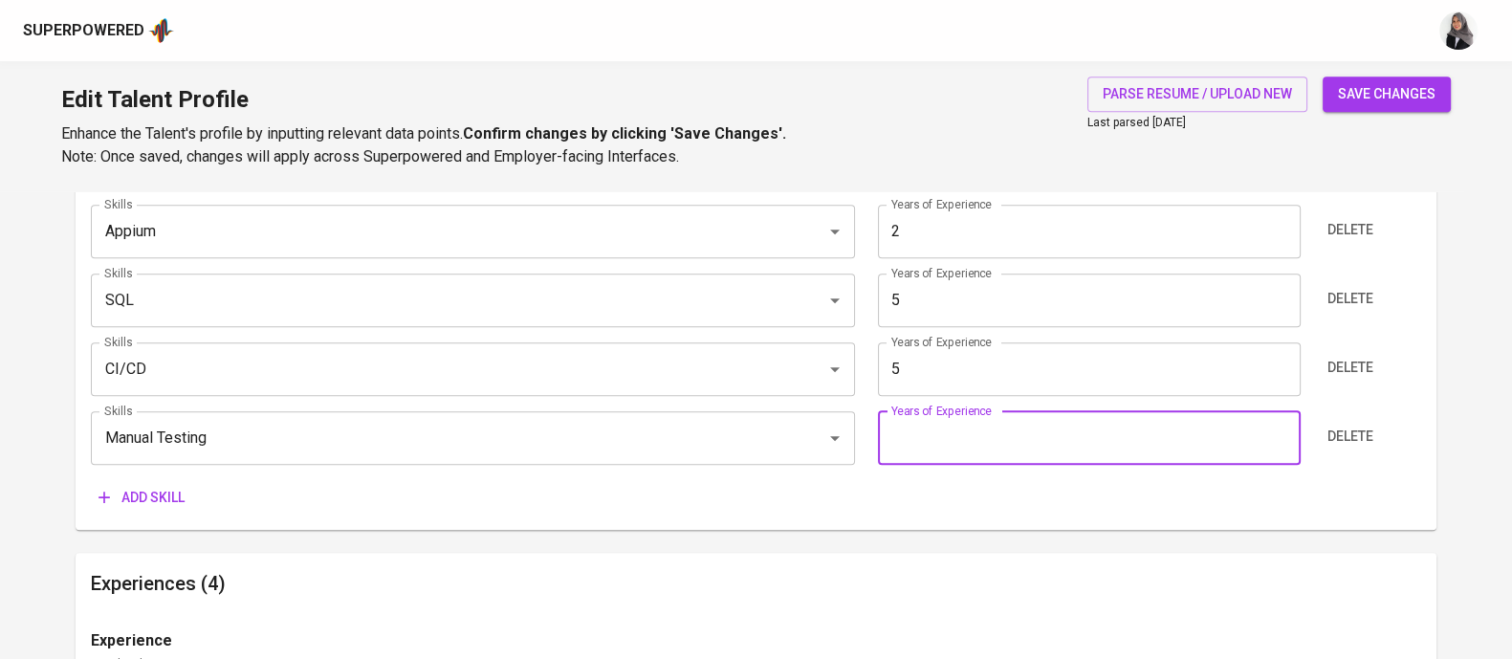
click at [933, 434] on input "number" at bounding box center [1089, 438] width 423 height 54
type input "5"
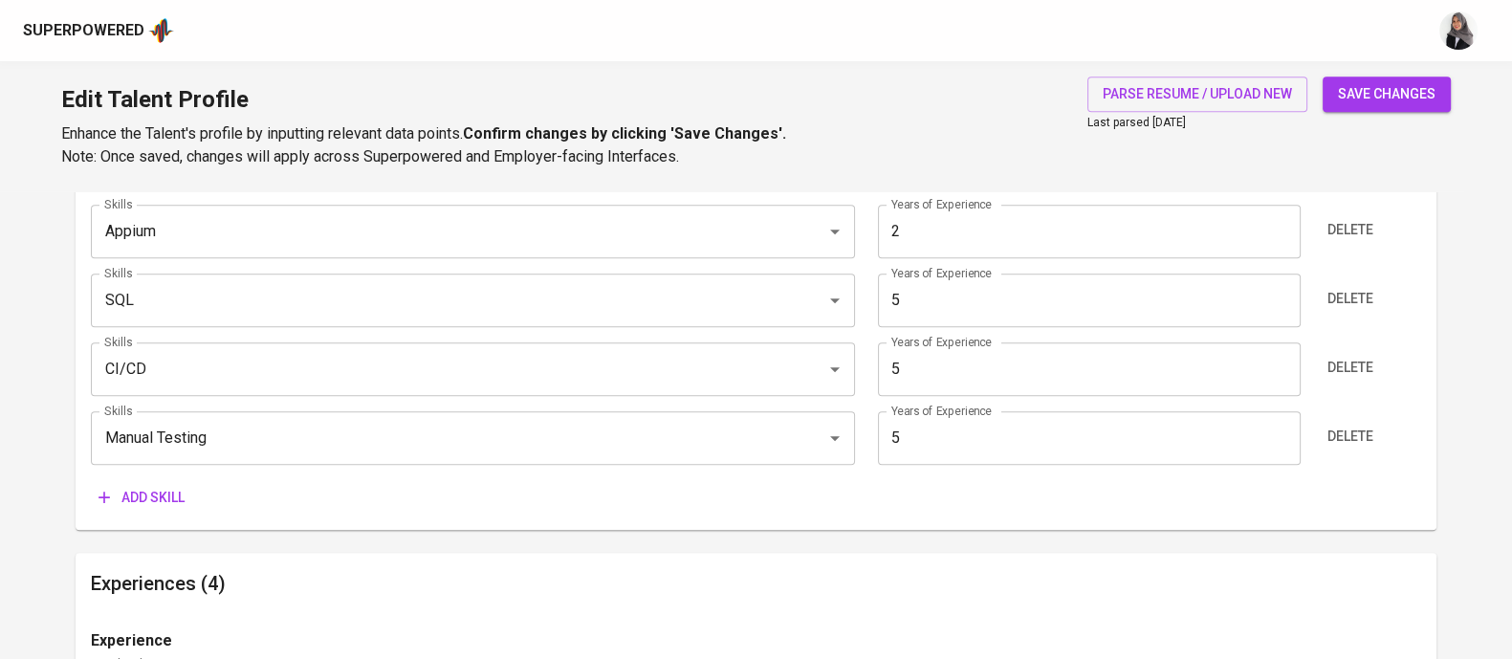
click at [162, 492] on span "Add skill" at bounding box center [141, 498] width 86 height 24
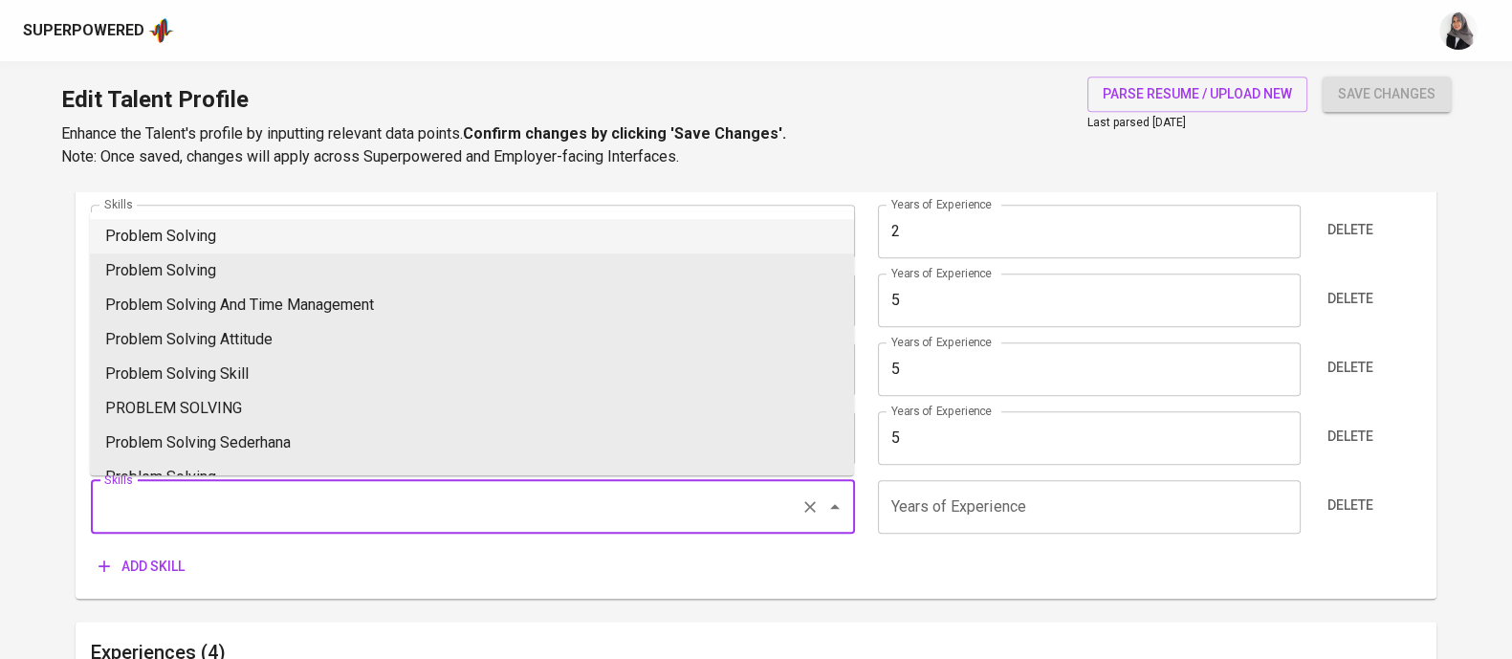
click at [249, 514] on input "Skills" at bounding box center [445, 507] width 693 height 36
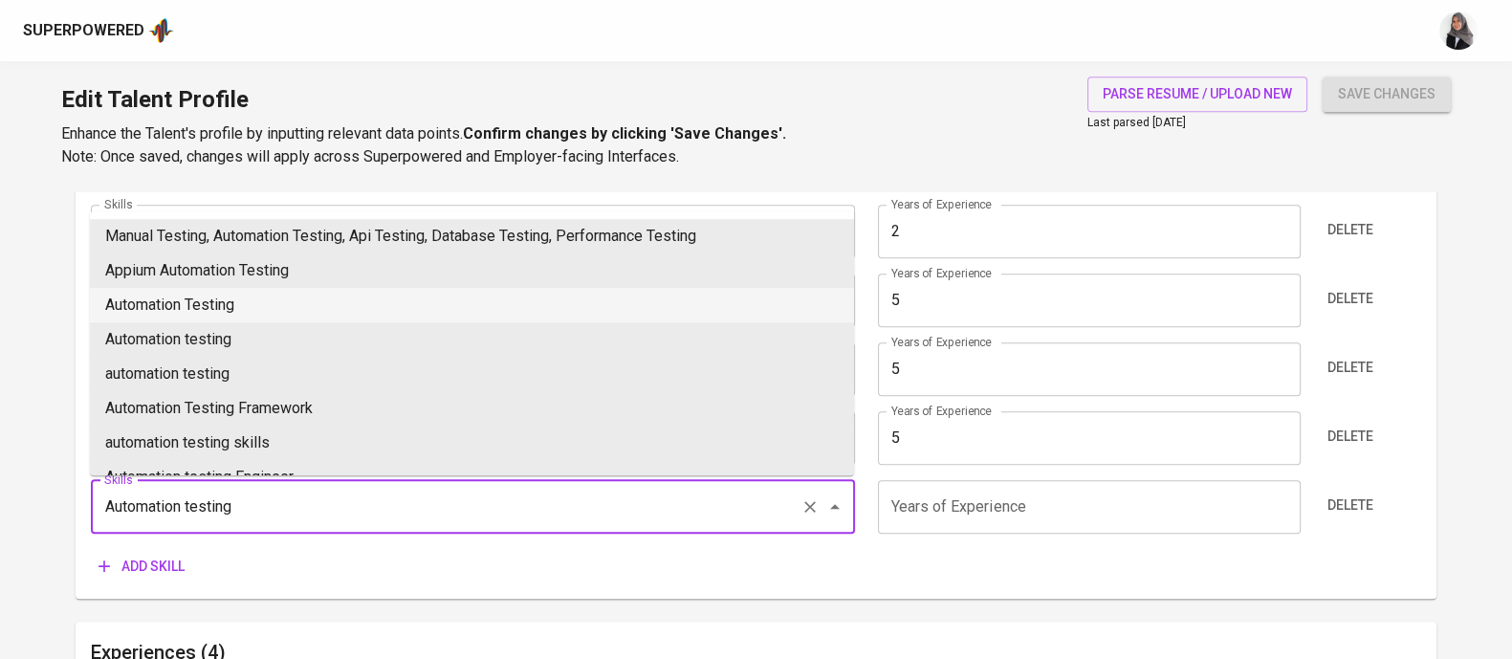
click at [301, 296] on li "Automation Testing" at bounding box center [472, 305] width 764 height 34
type input "Automation Testing"
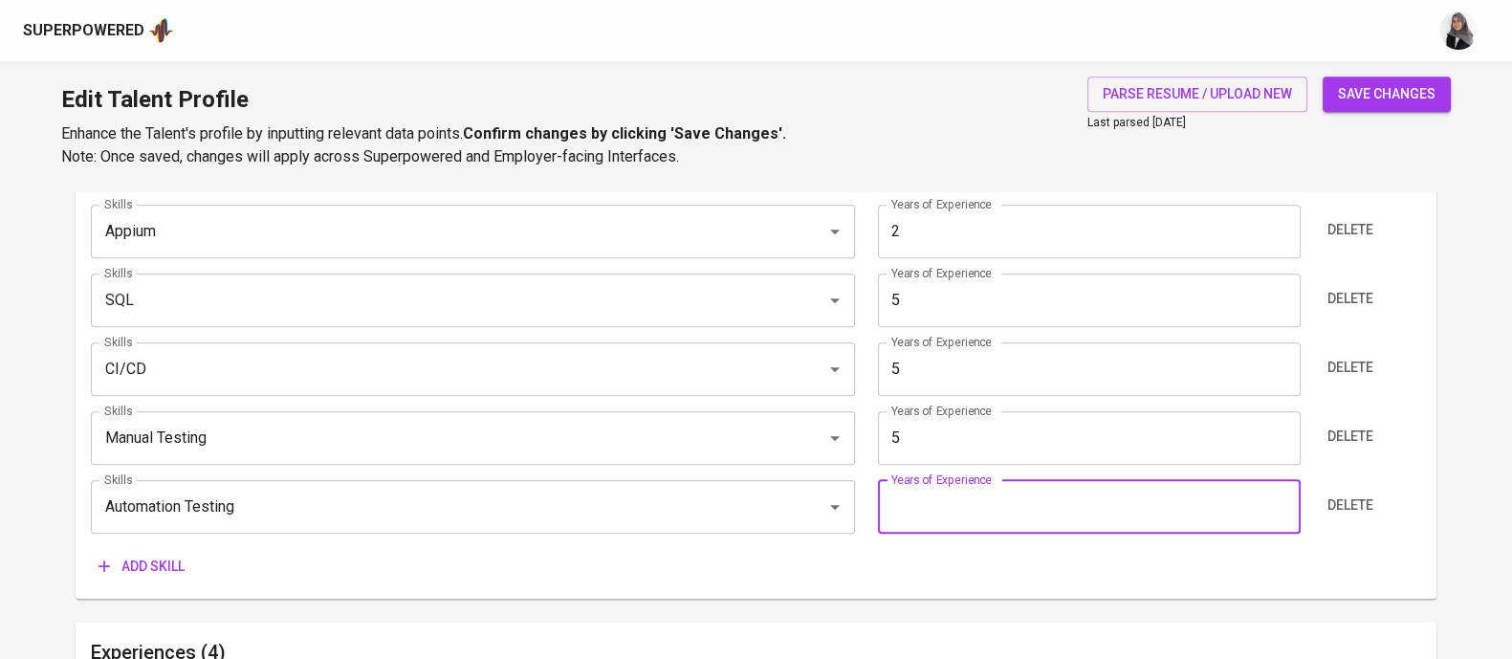
click at [973, 502] on input "number" at bounding box center [1089, 507] width 423 height 54
click at [765, 528] on div "Automation Testing Skills" at bounding box center [473, 507] width 764 height 54
type input "4"
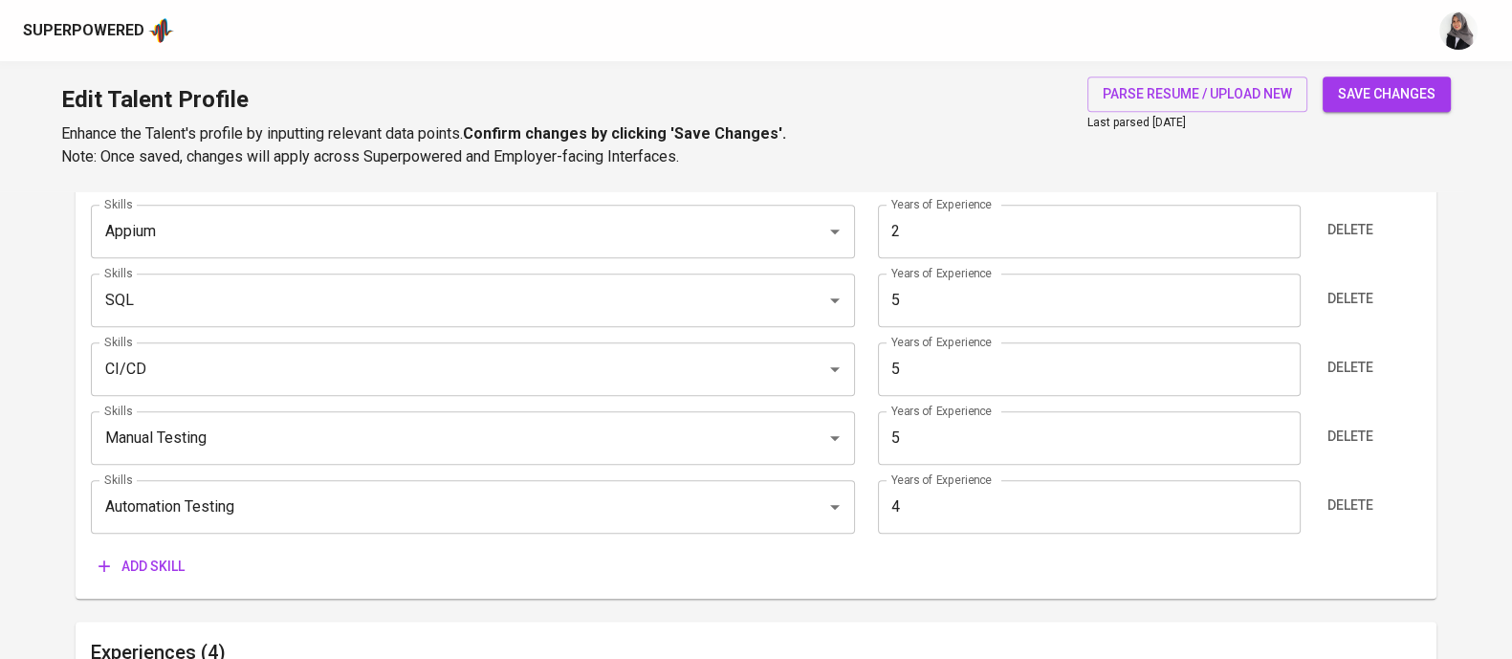
click at [659, 564] on div "Add skill" at bounding box center [756, 566] width 1330 height 35
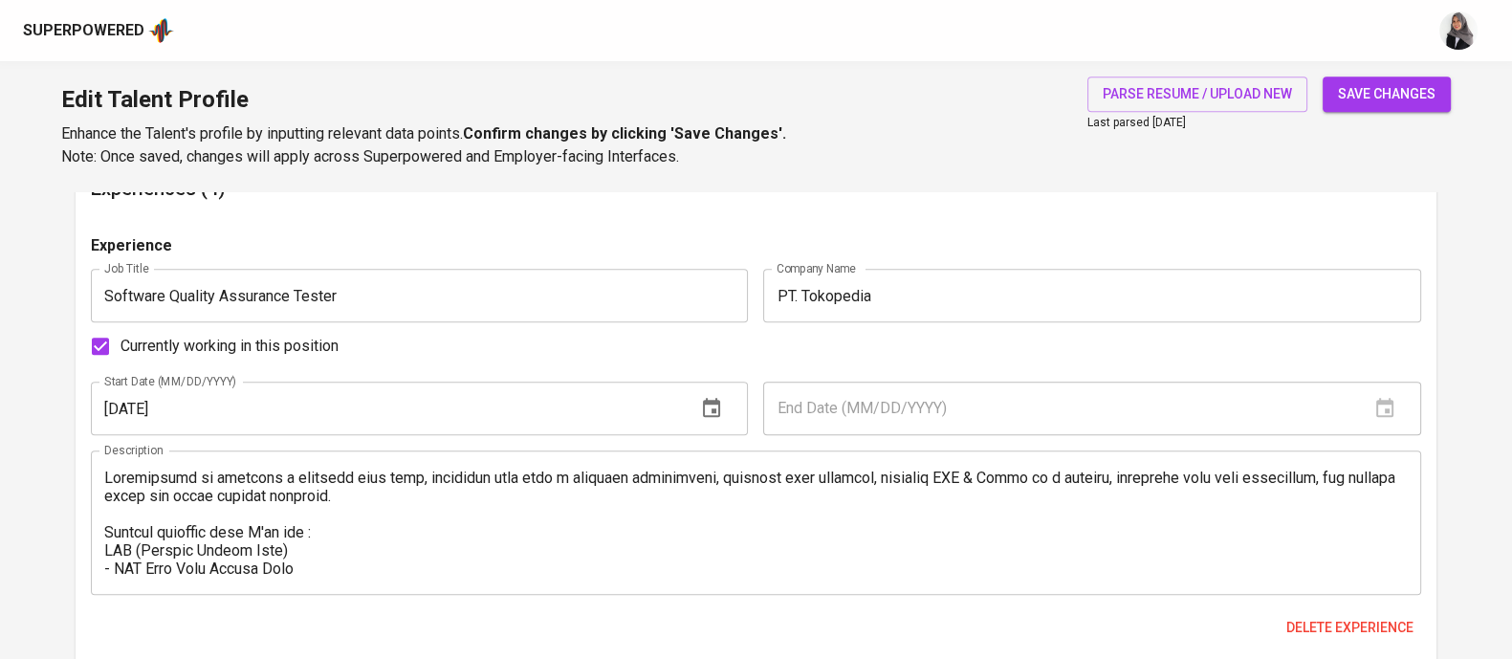
scroll to position [1567, 0]
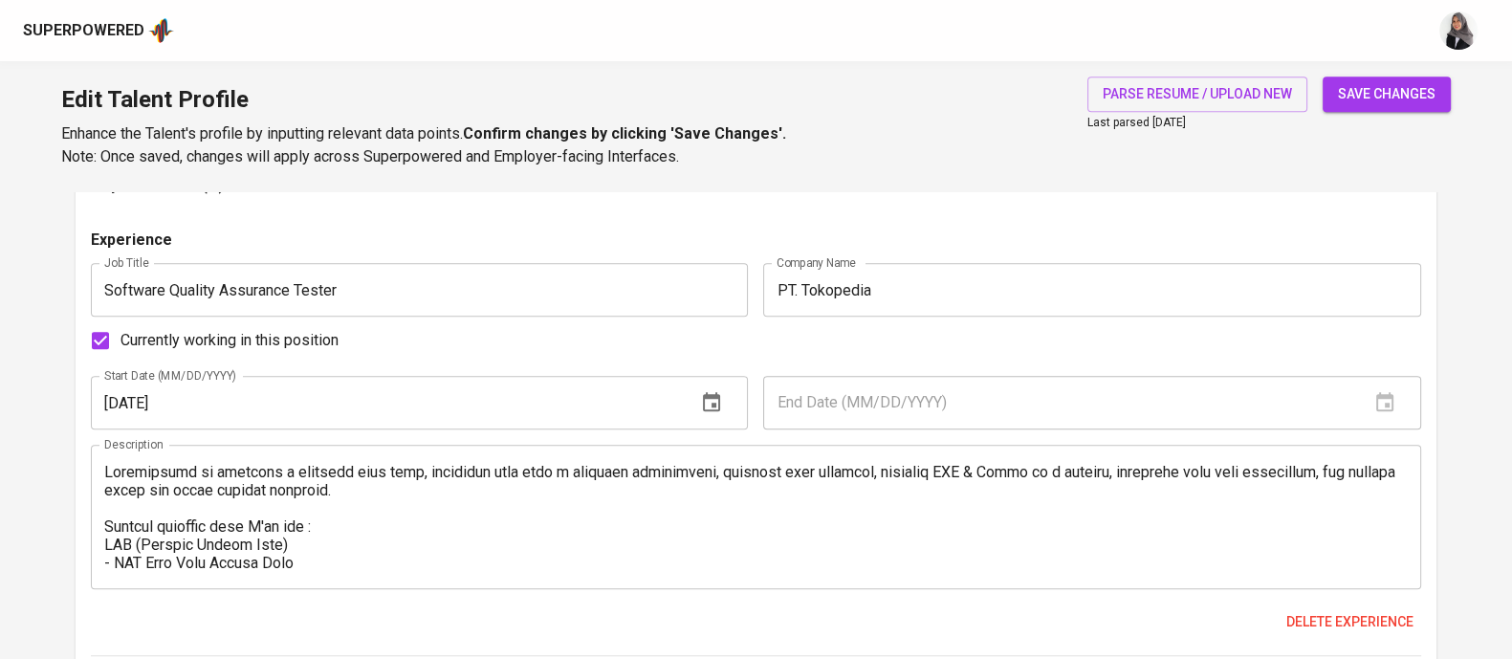
click at [933, 341] on div "Currently working in this position" at bounding box center [756, 340] width 1330 height 40
click at [823, 361] on div "Experience Job Title Software Quality Assurance Tester Job Title Company Name P…" at bounding box center [756, 442] width 1330 height 427
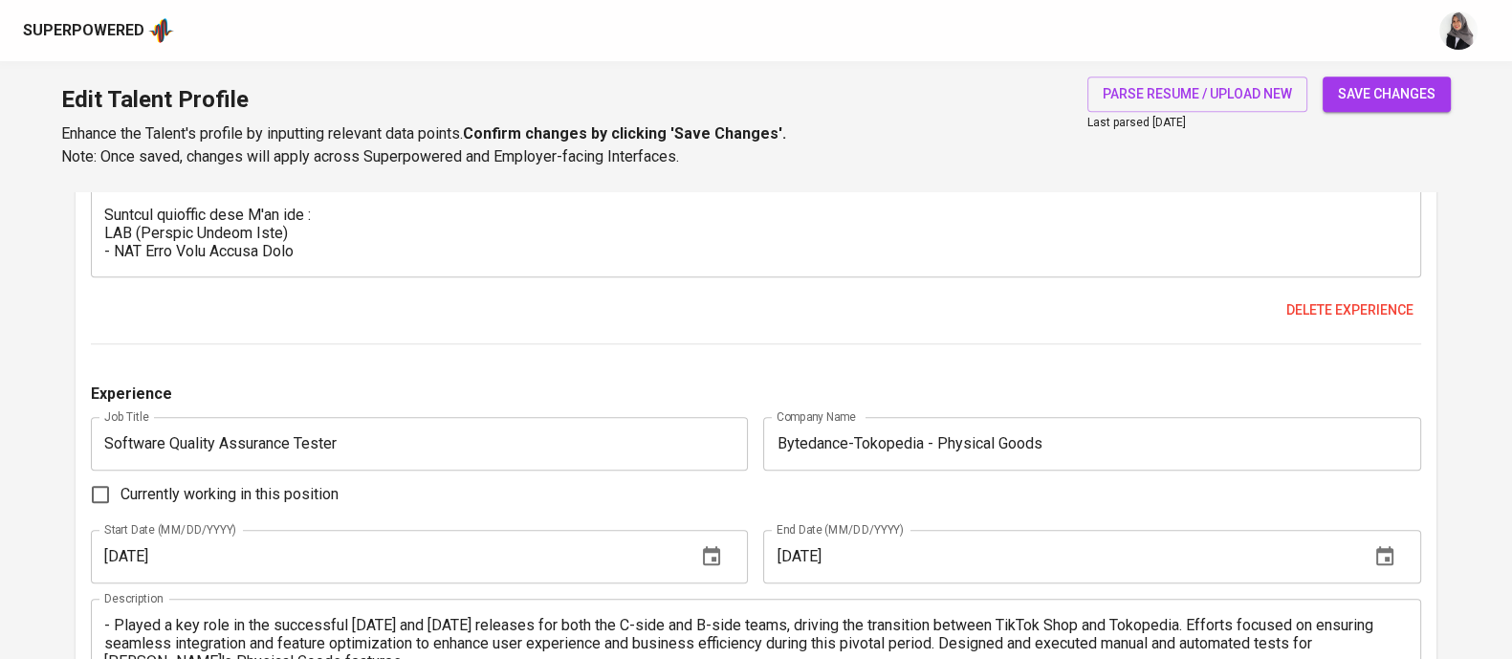
scroll to position [1886, 0]
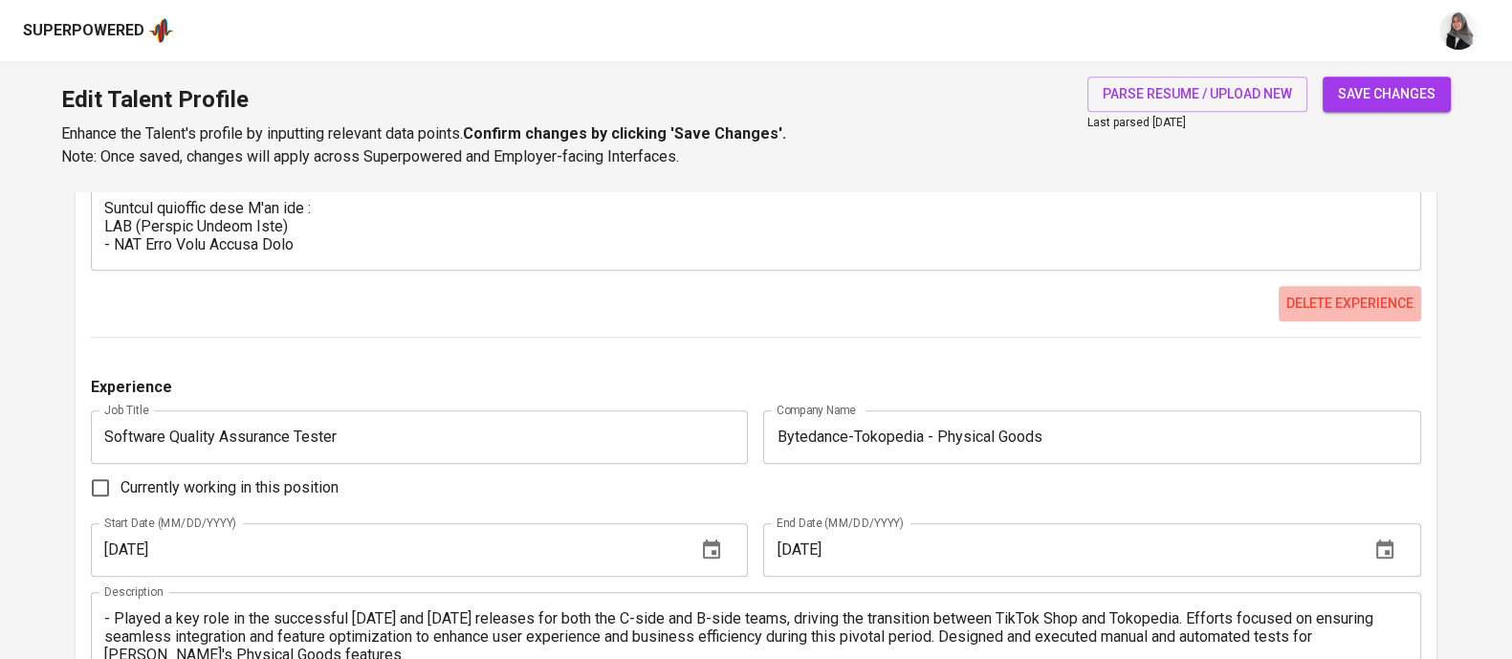
click at [1322, 301] on span "Delete experience" at bounding box center [1349, 304] width 127 height 24
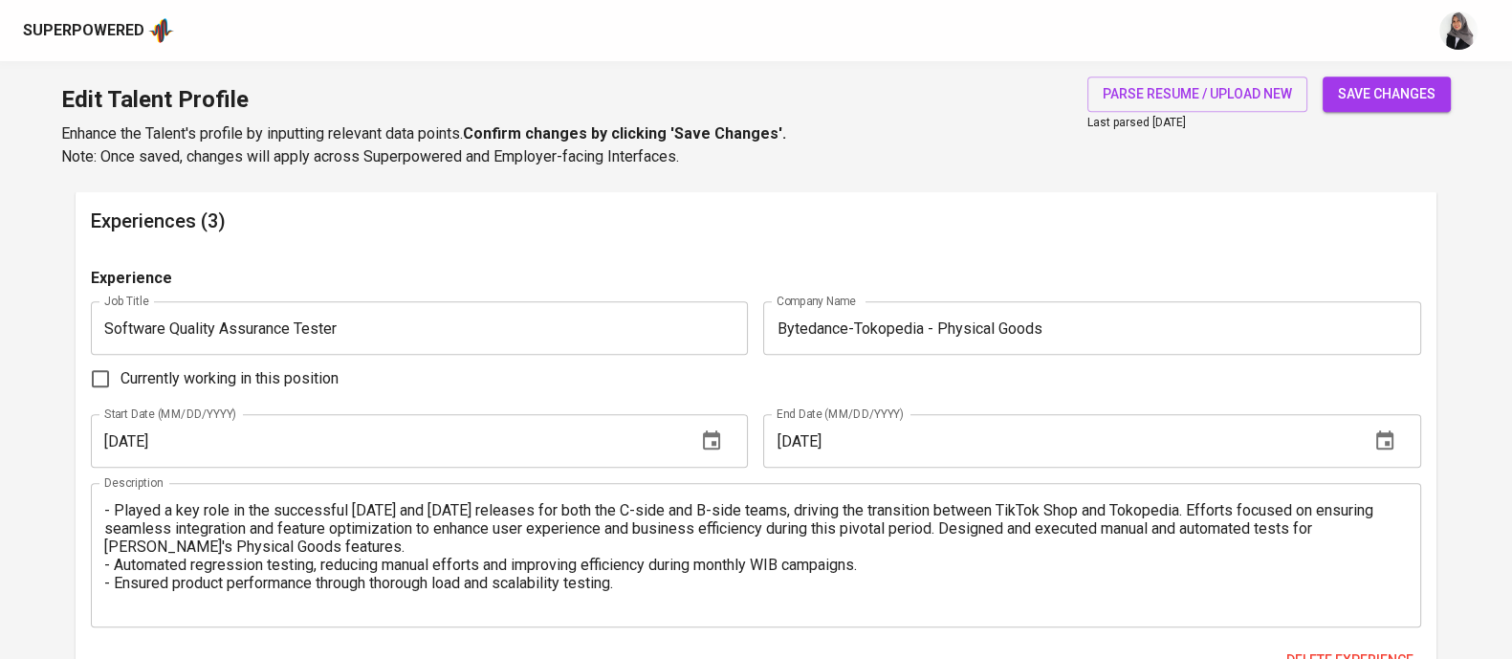
scroll to position [1525, 0]
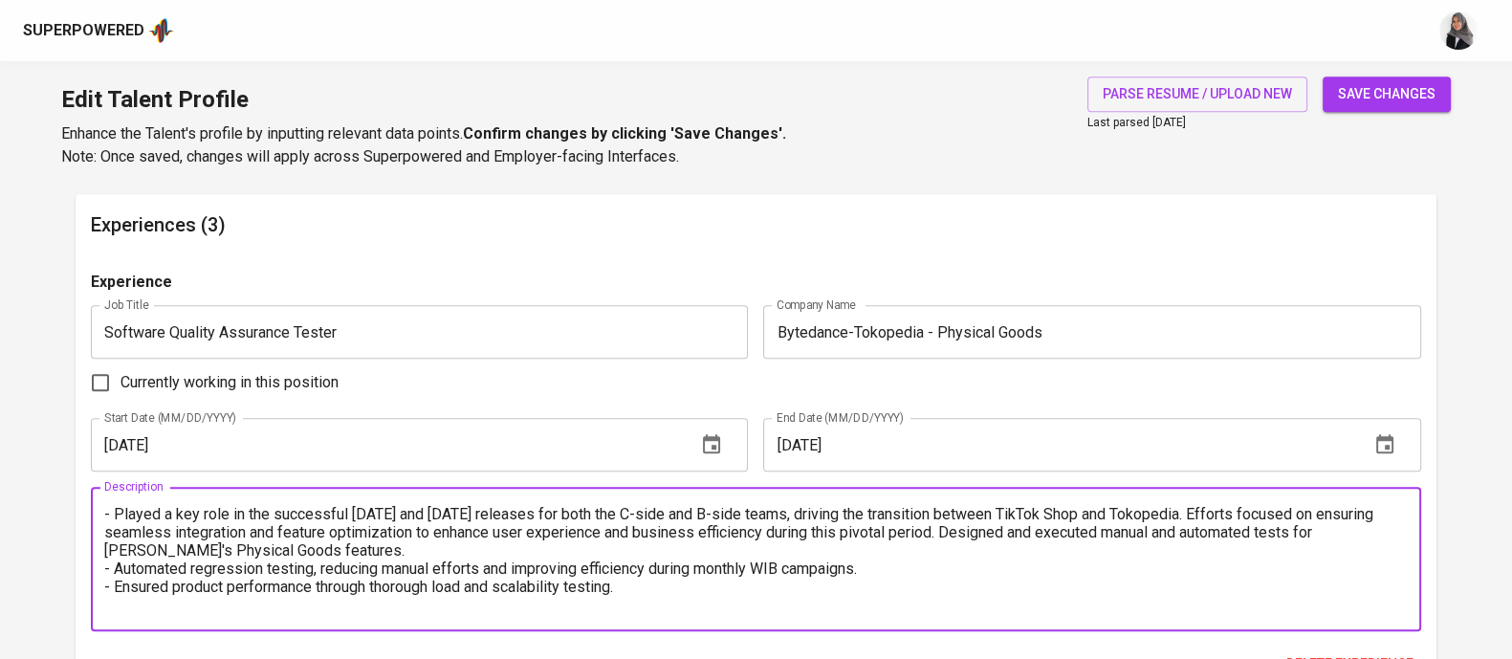
click at [108, 510] on textarea "- Played a key role in the successful November and December 2024 releases for b…" at bounding box center [755, 559] width 1303 height 109
click at [111, 574] on textarea "1. Played a key role in the successful November and December 2024 releases for …" at bounding box center [755, 559] width 1303 height 109
click at [110, 586] on textarea "1. Played a key role in the successful November and December 2024 releases for …" at bounding box center [755, 559] width 1303 height 109
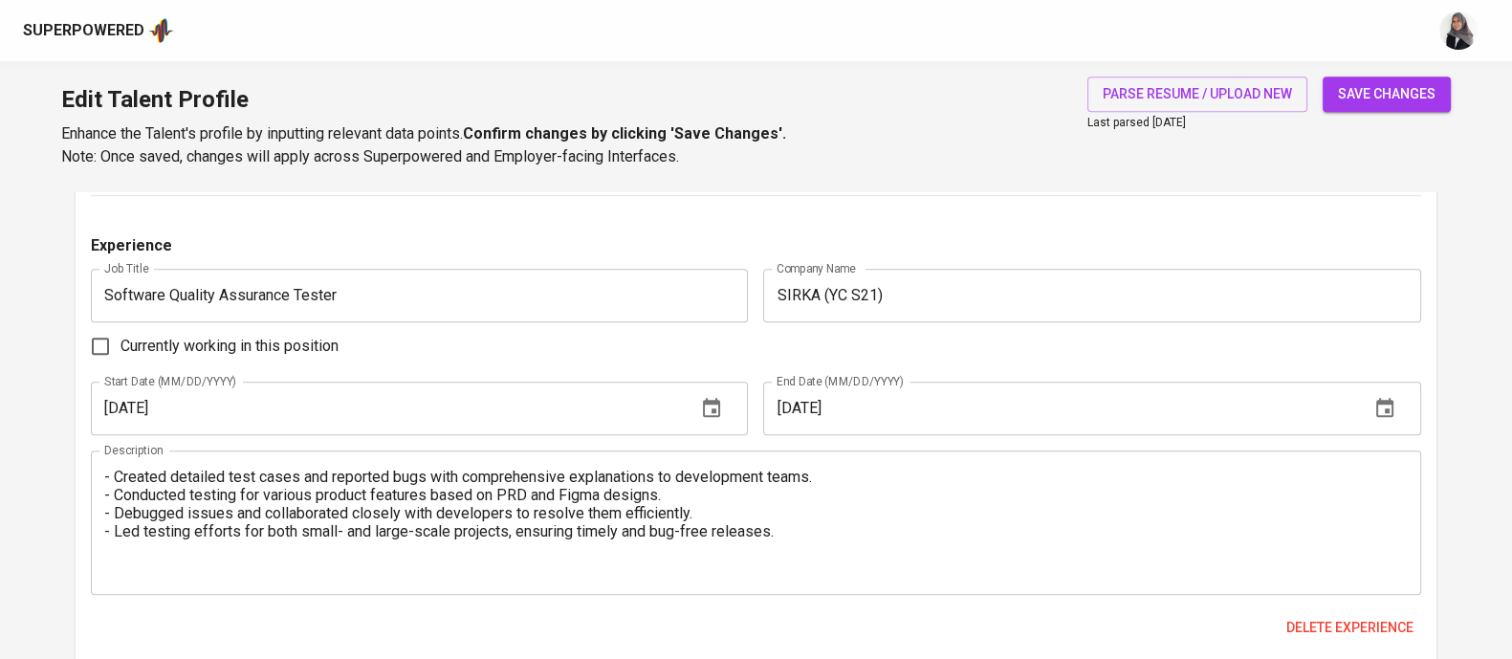
scroll to position [2035, 0]
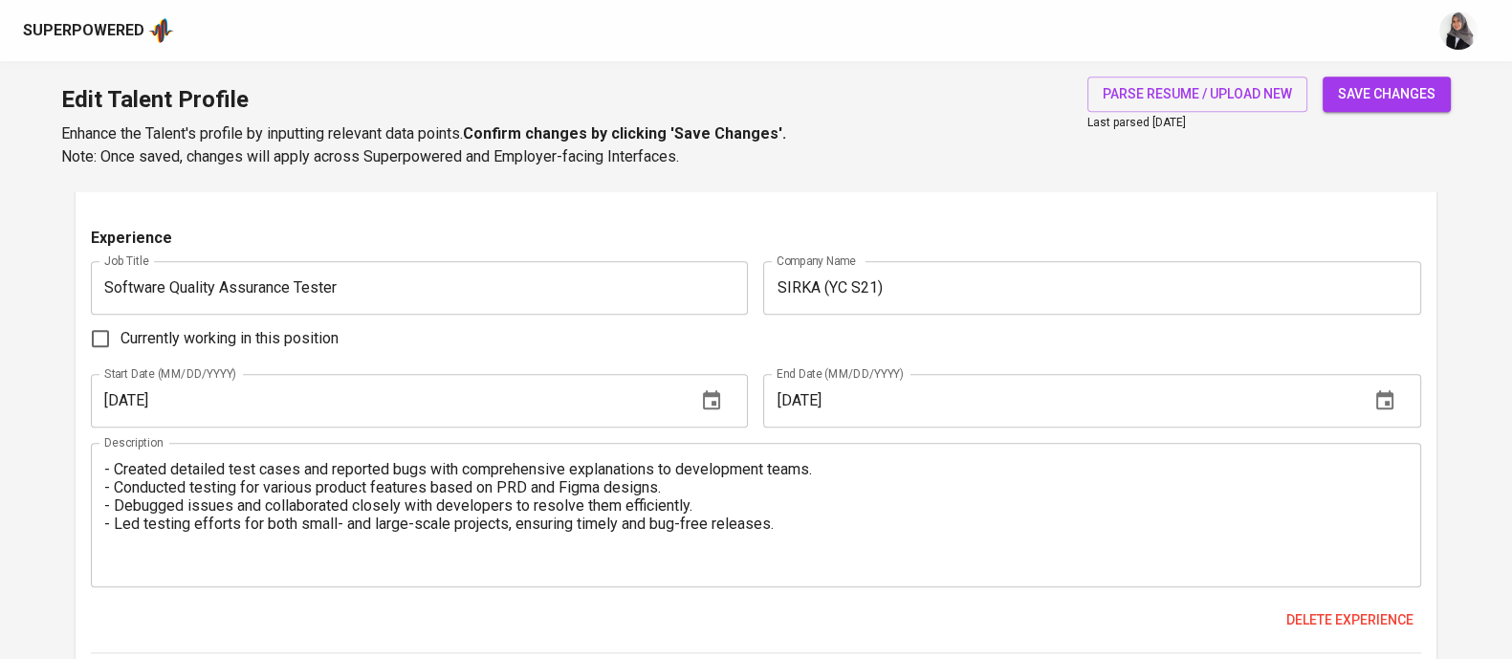
type textarea "1. Played a key role in the successful November and December 2024 releases for …"
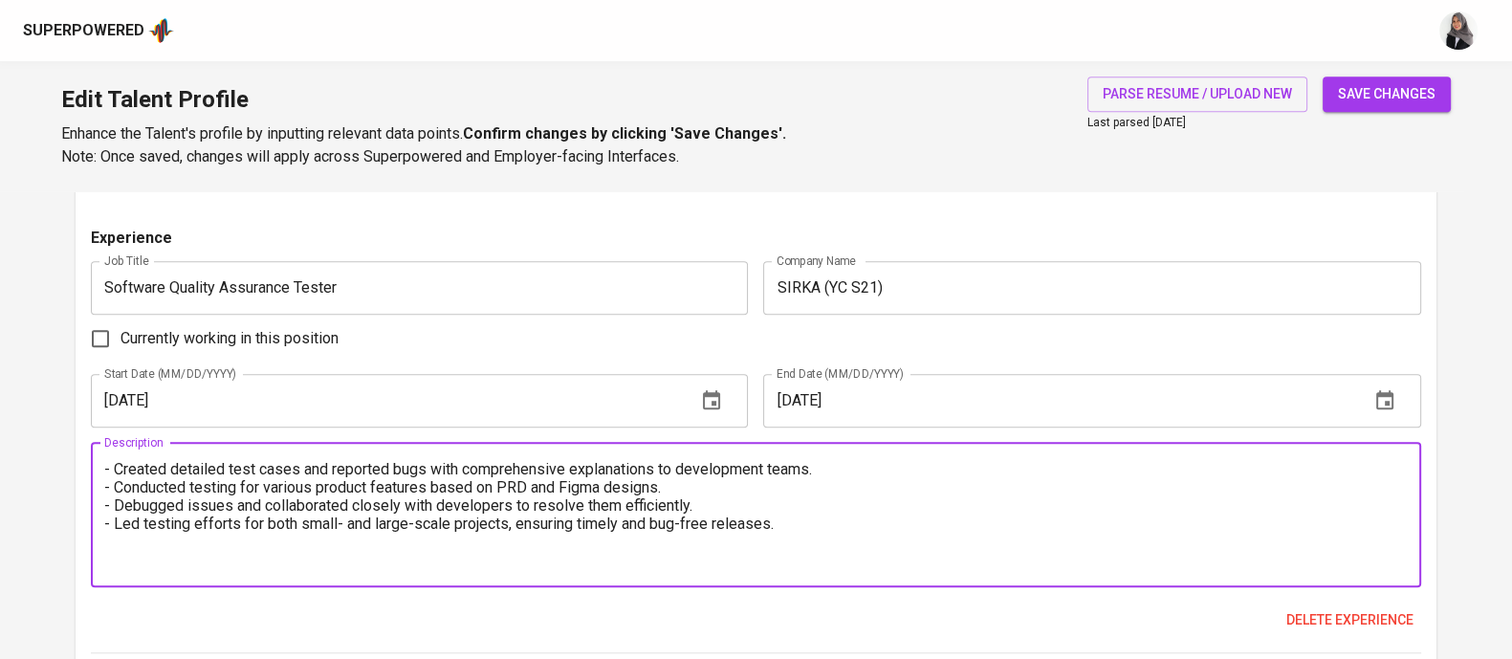
click at [110, 471] on textarea "- Created detailed test cases and reported bugs with comprehensive explanations…" at bounding box center [755, 514] width 1303 height 109
click at [110, 477] on textarea "1. Created detailed test cases and reported bugs with comprehensive explanation…" at bounding box center [755, 514] width 1303 height 109
click at [108, 503] on textarea "1. Created detailed test cases and reported bugs with comprehensive explanation…" at bounding box center [755, 514] width 1303 height 109
click at [108, 519] on textarea "1. Created detailed test cases and reported bugs with comprehensive explanation…" at bounding box center [755, 514] width 1303 height 109
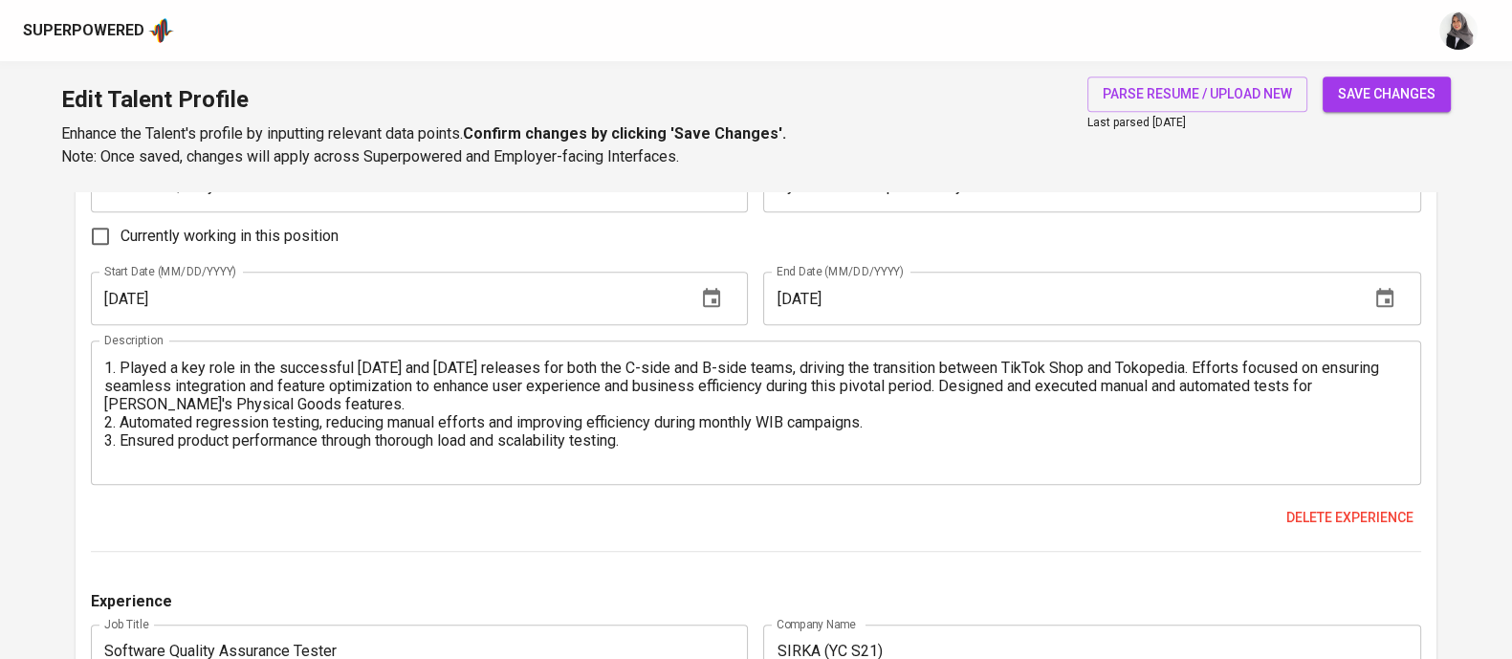
scroll to position [1704, 0]
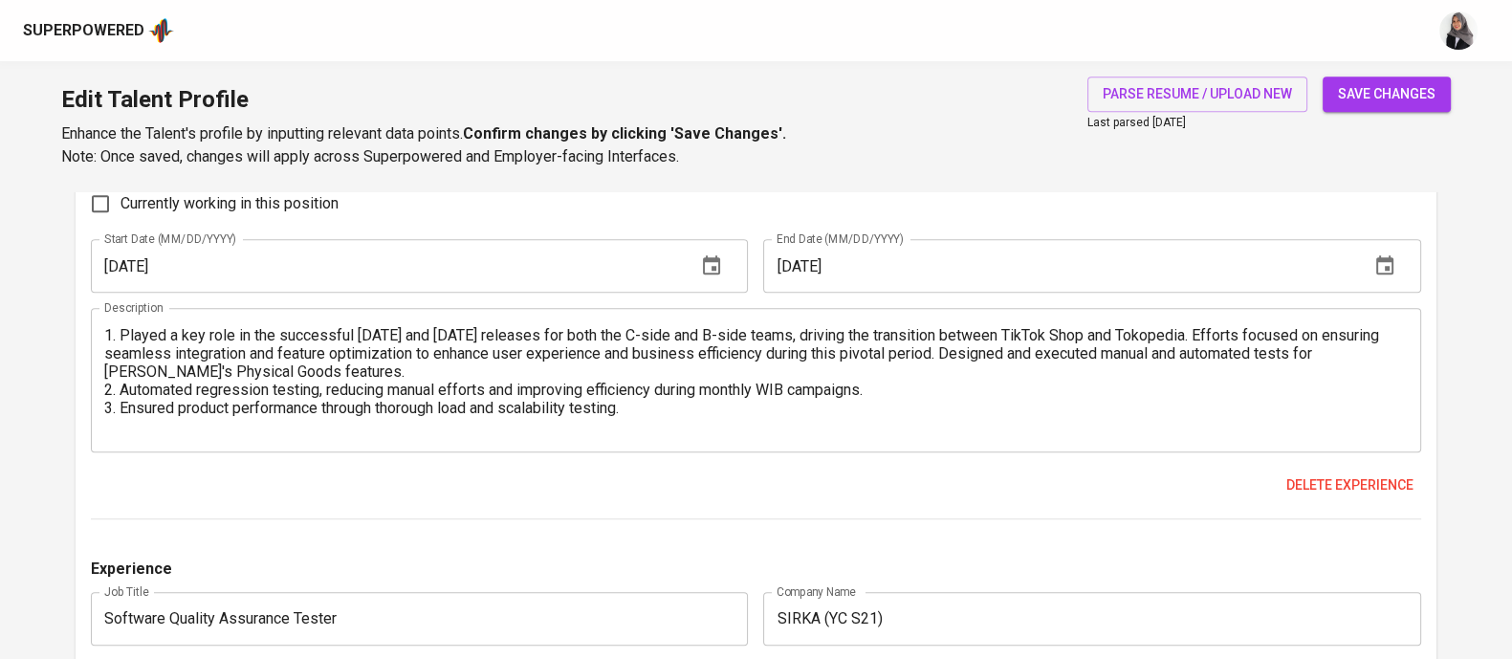
type textarea "1. Created detailed test cases and reported bugs with comprehensive explanation…"
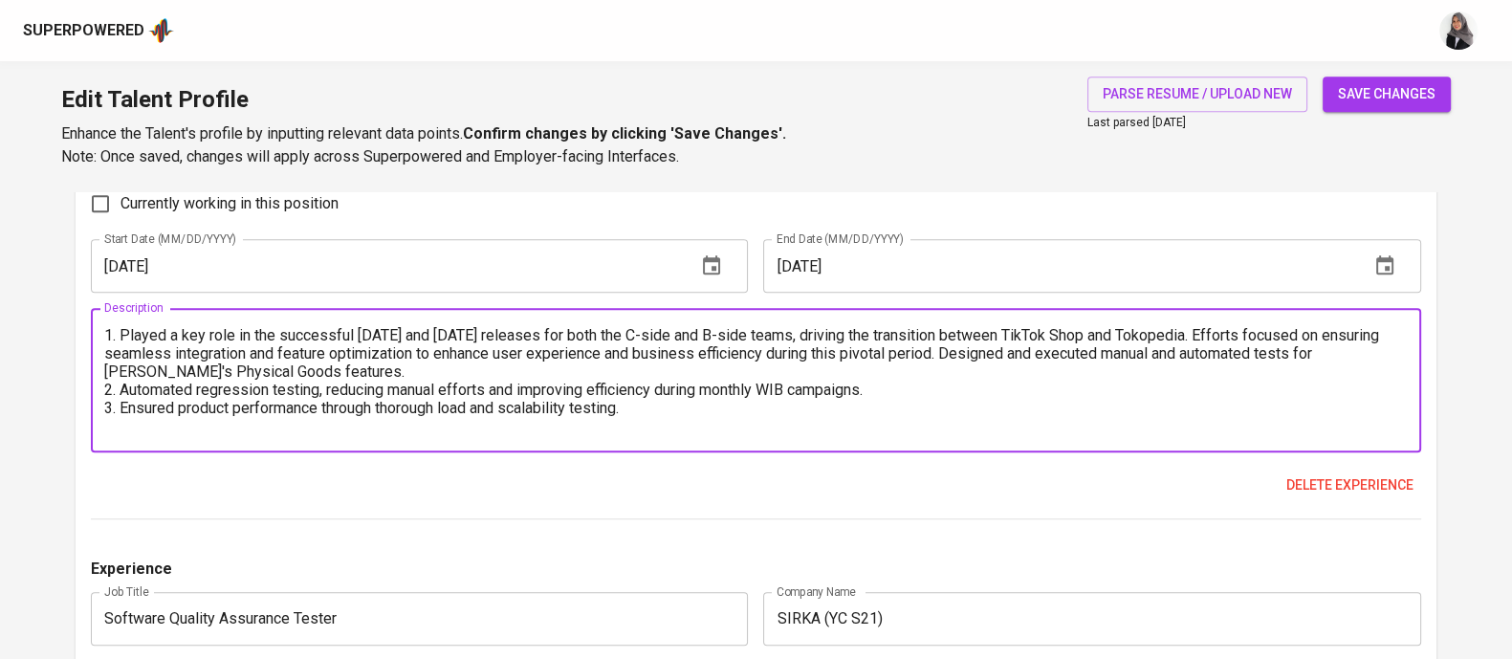
click at [667, 401] on textarea "1. Played a key role in the successful November and December 2024 releases for …" at bounding box center [755, 380] width 1303 height 109
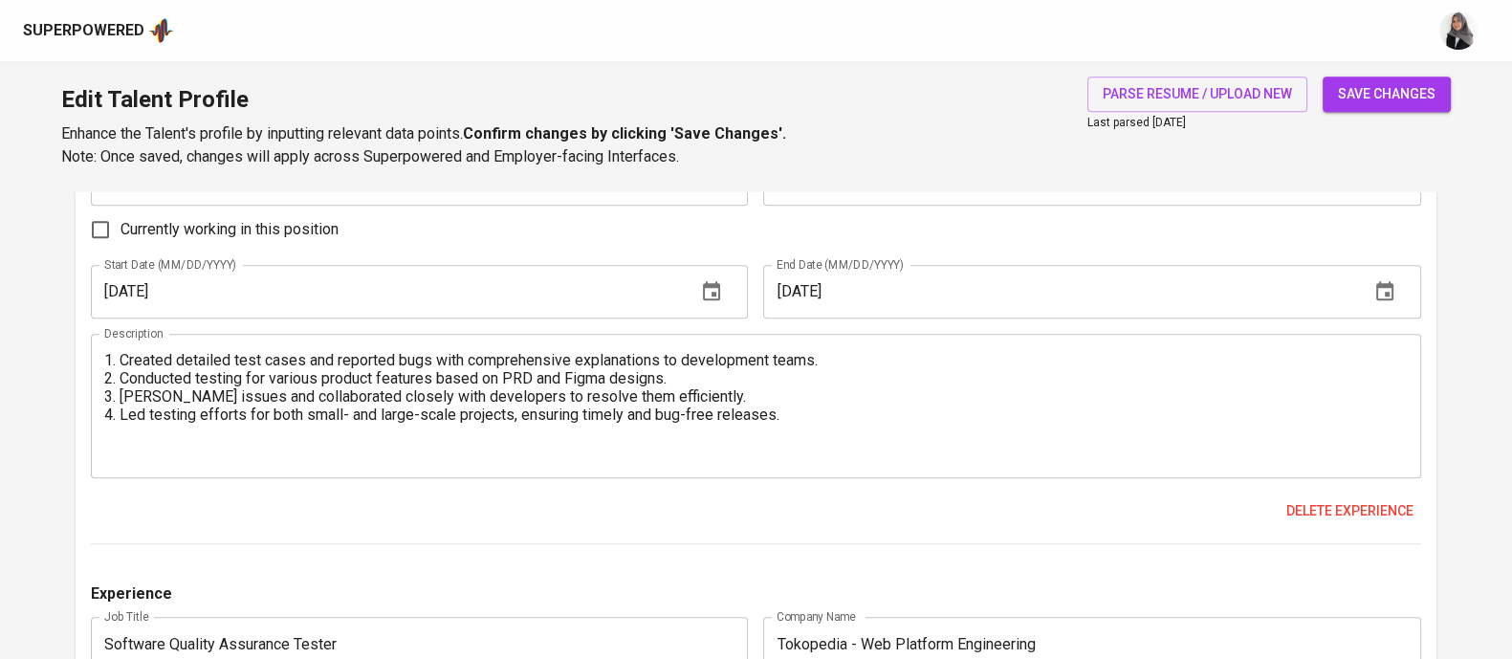
scroll to position [2150, 0]
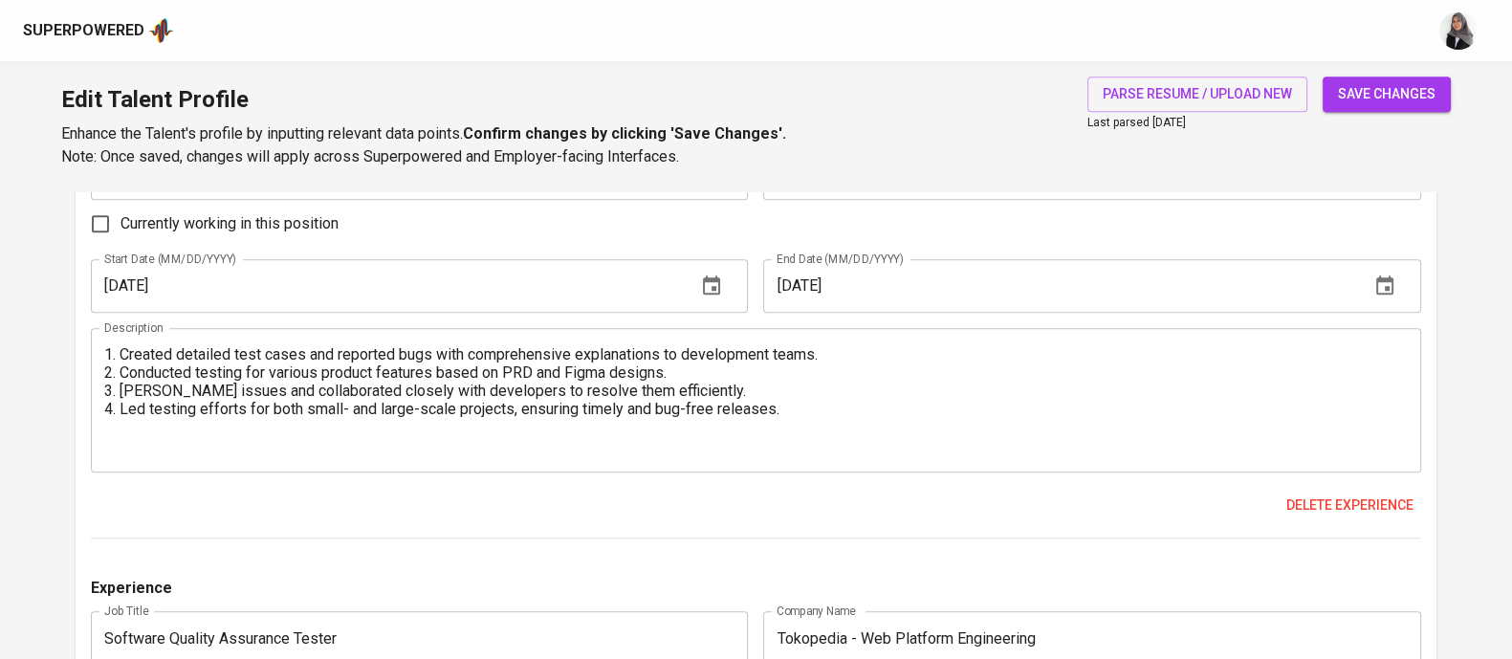
type textarea "1. Played a key role in the successful November and December 2024 releases for …"
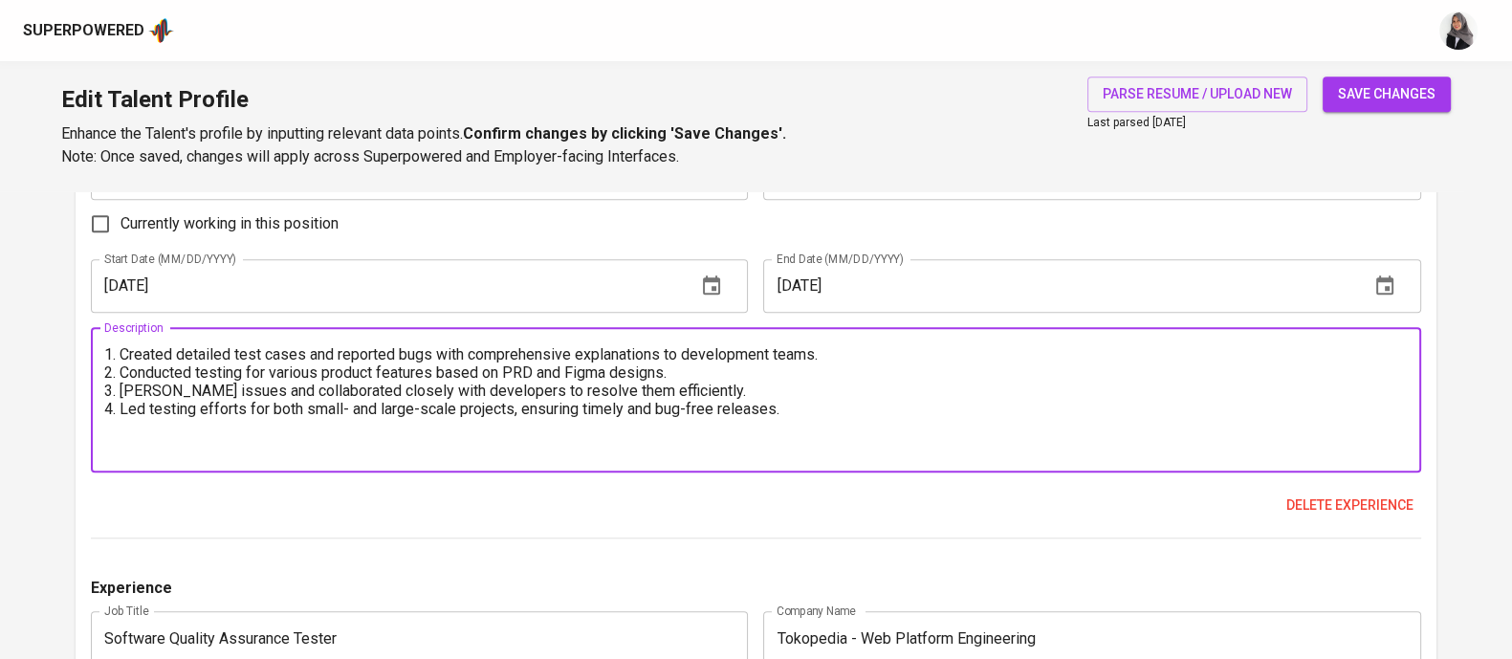
click at [805, 406] on textarea "1. Created detailed test cases and reported bugs with comprehensive explanation…" at bounding box center [755, 399] width 1303 height 109
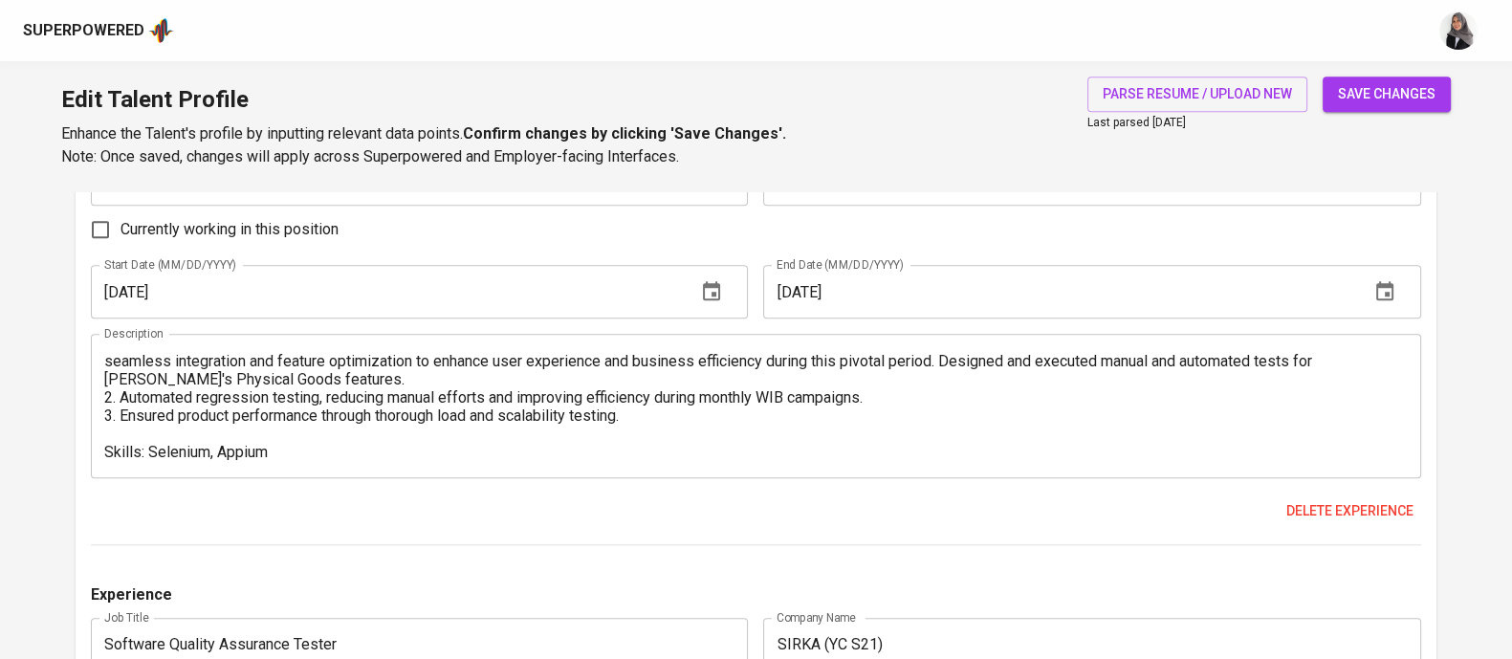
scroll to position [1673, 0]
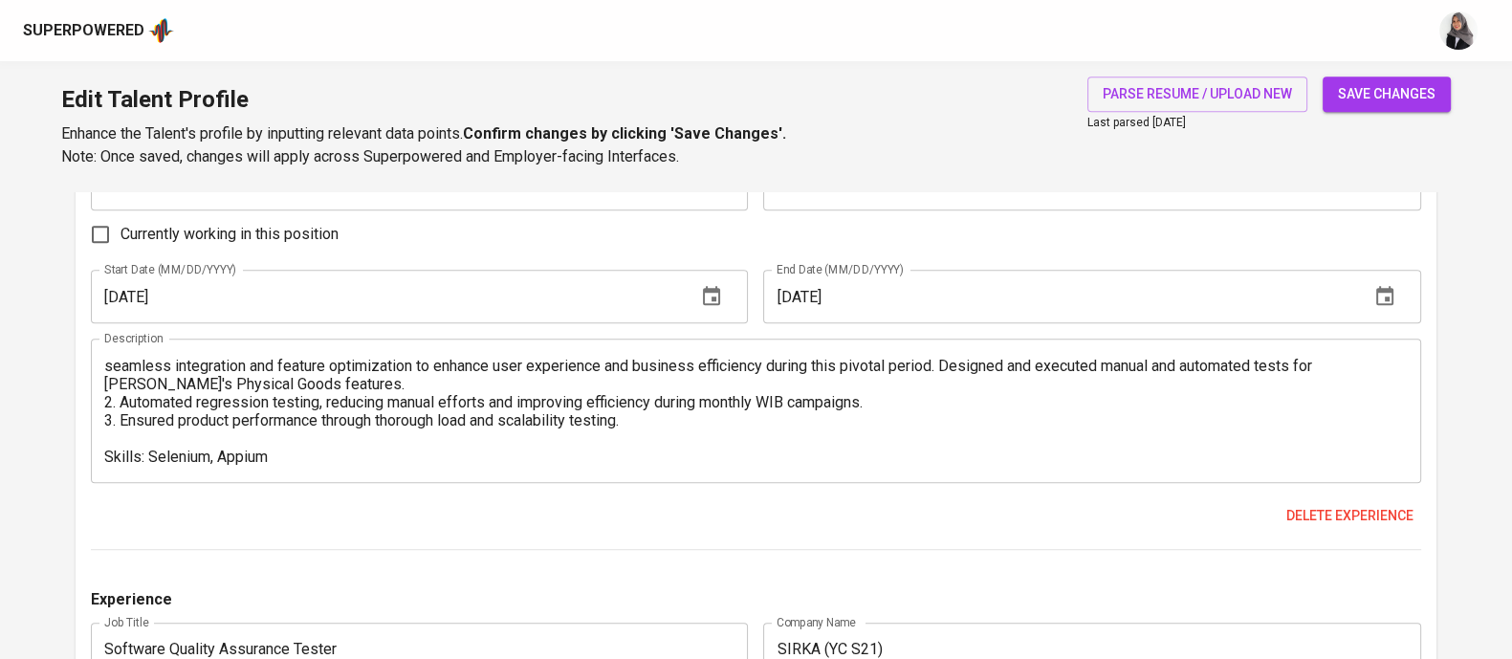
type textarea "1. Created detailed test cases and reported bugs with comprehensive explanation…"
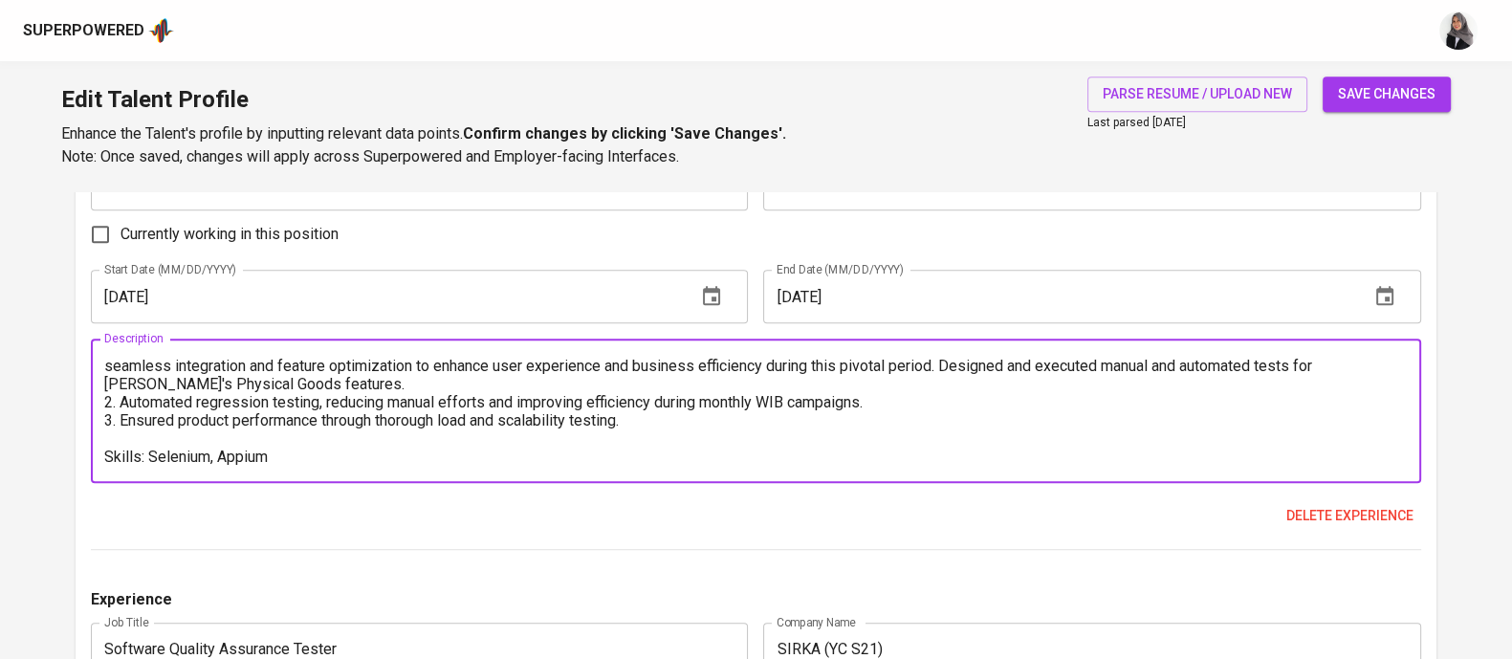
click at [311, 448] on textarea "1. Played a key role in the successful November and December 2024 releases for …" at bounding box center [755, 411] width 1303 height 109
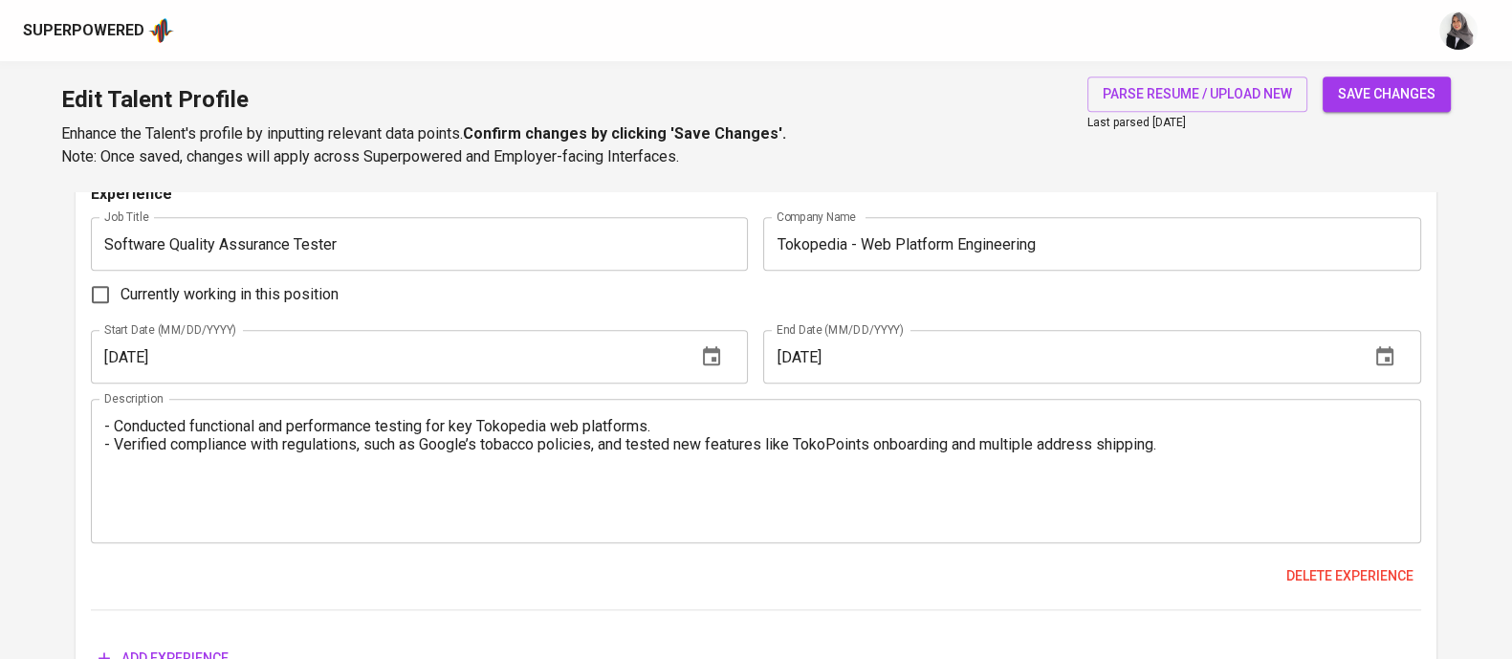
scroll to position [2536, 0]
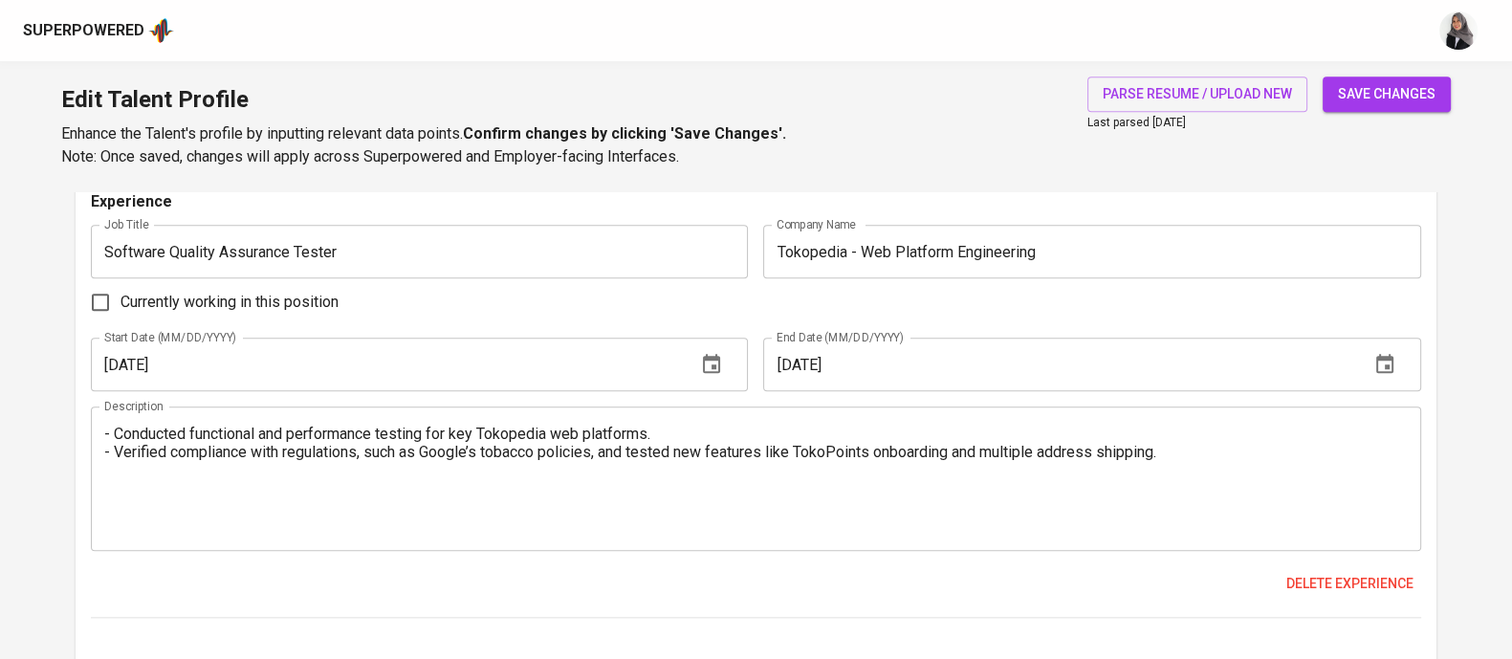
type textarea "1. Played a key role in the successful [DATE] and [DATE] releases for both the …"
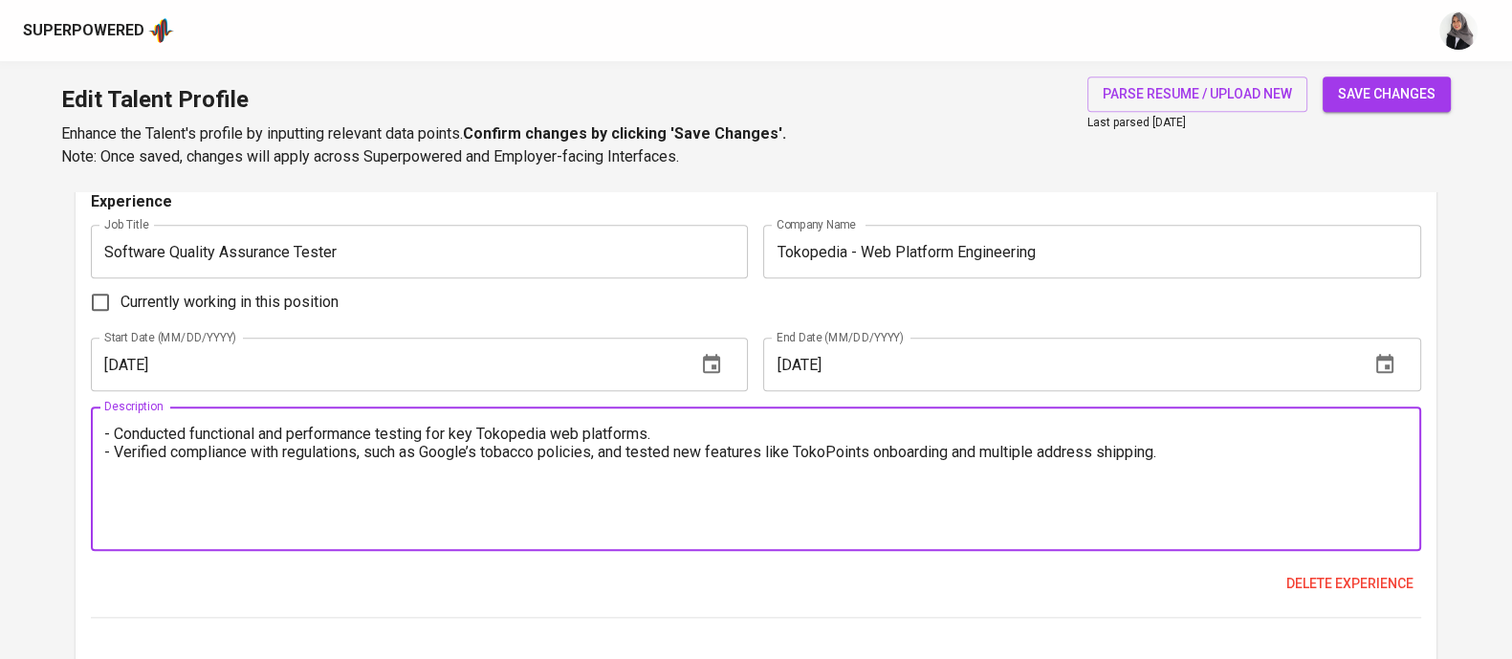
click at [107, 426] on textarea "- Conducted functional and performance testing for key Tokopedia web platforms.…" at bounding box center [755, 479] width 1303 height 109
click at [109, 454] on textarea "1. Conducted functional and performance testing for key Tokopedia web platforms…" at bounding box center [755, 479] width 1303 height 109
click at [1195, 450] on textarea "1. Conducted functional and performance testing for key Tokopedia web platforms…" at bounding box center [755, 479] width 1303 height 109
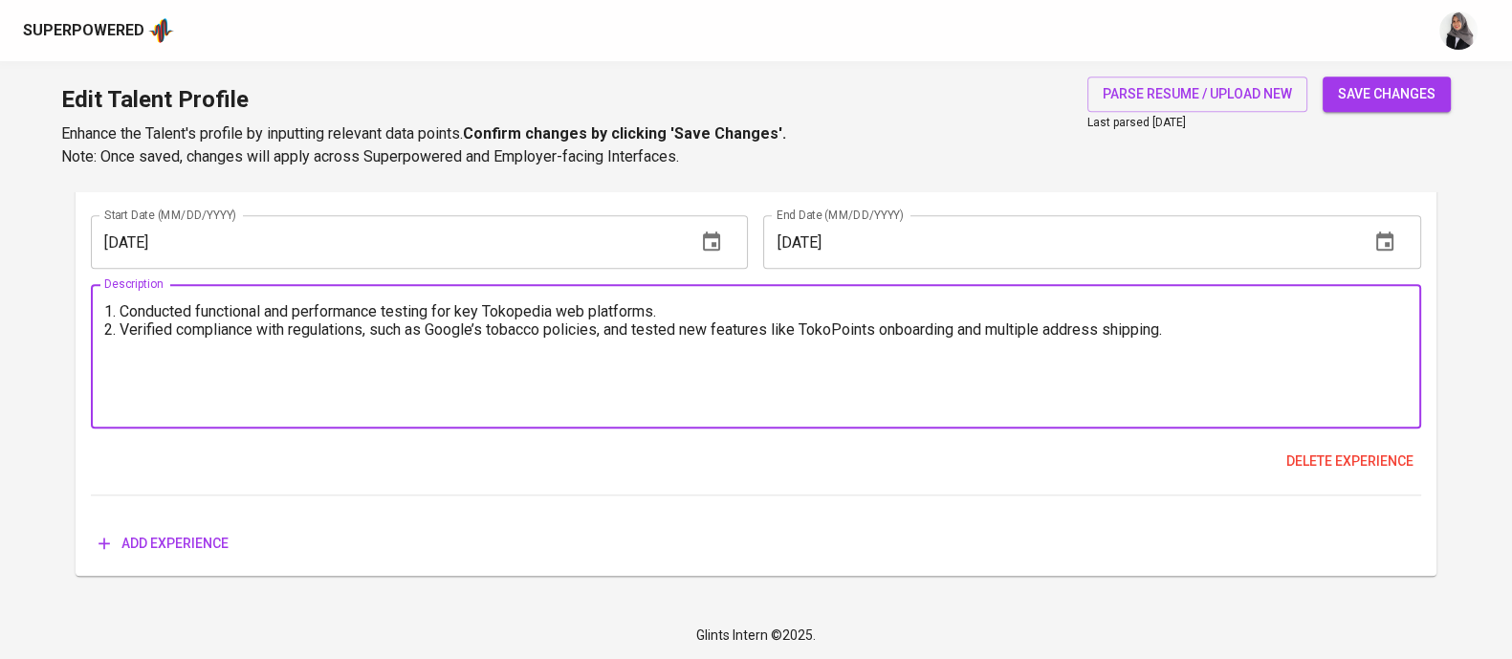
type textarea "1. Conducted functional and performance testing for key Tokopedia web platforms…"
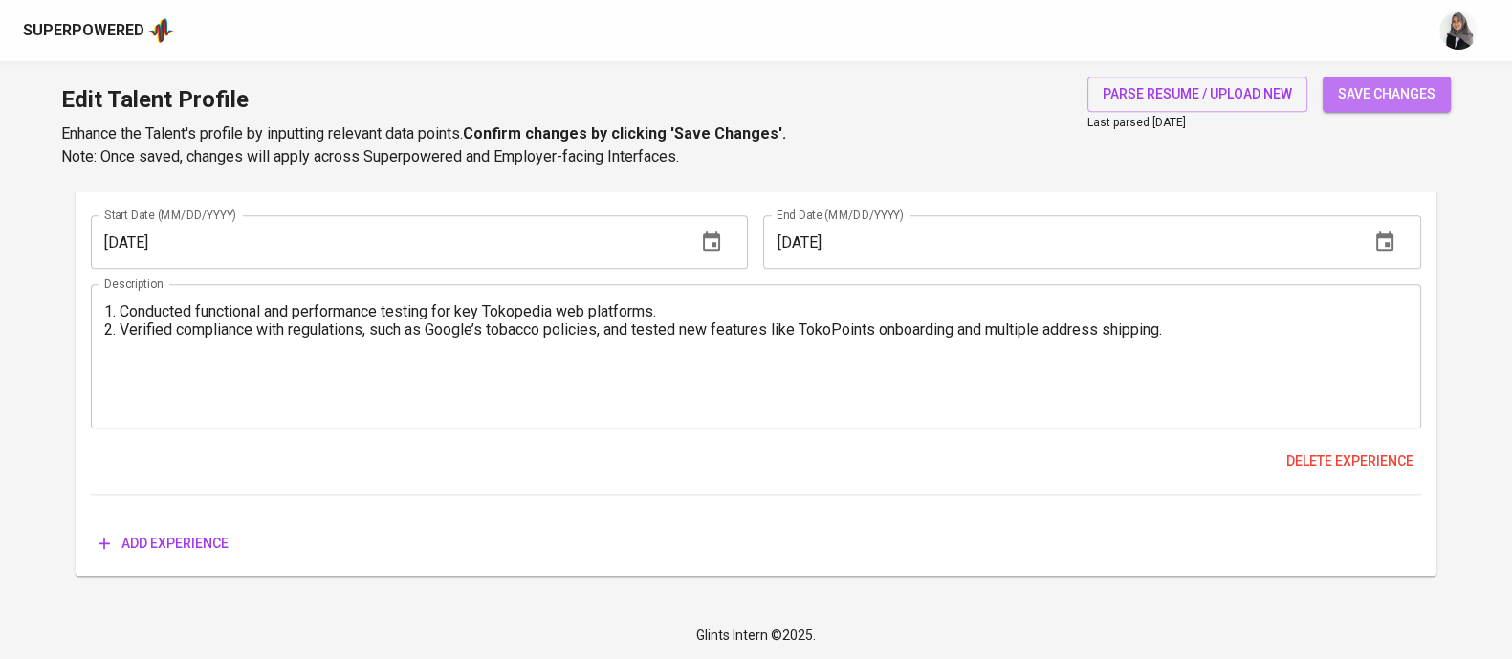
click at [1395, 102] on span "save changes" at bounding box center [1387, 94] width 98 height 24
type input "Manual Testing"
type input "5"
type input "CI/CD"
type input "5"
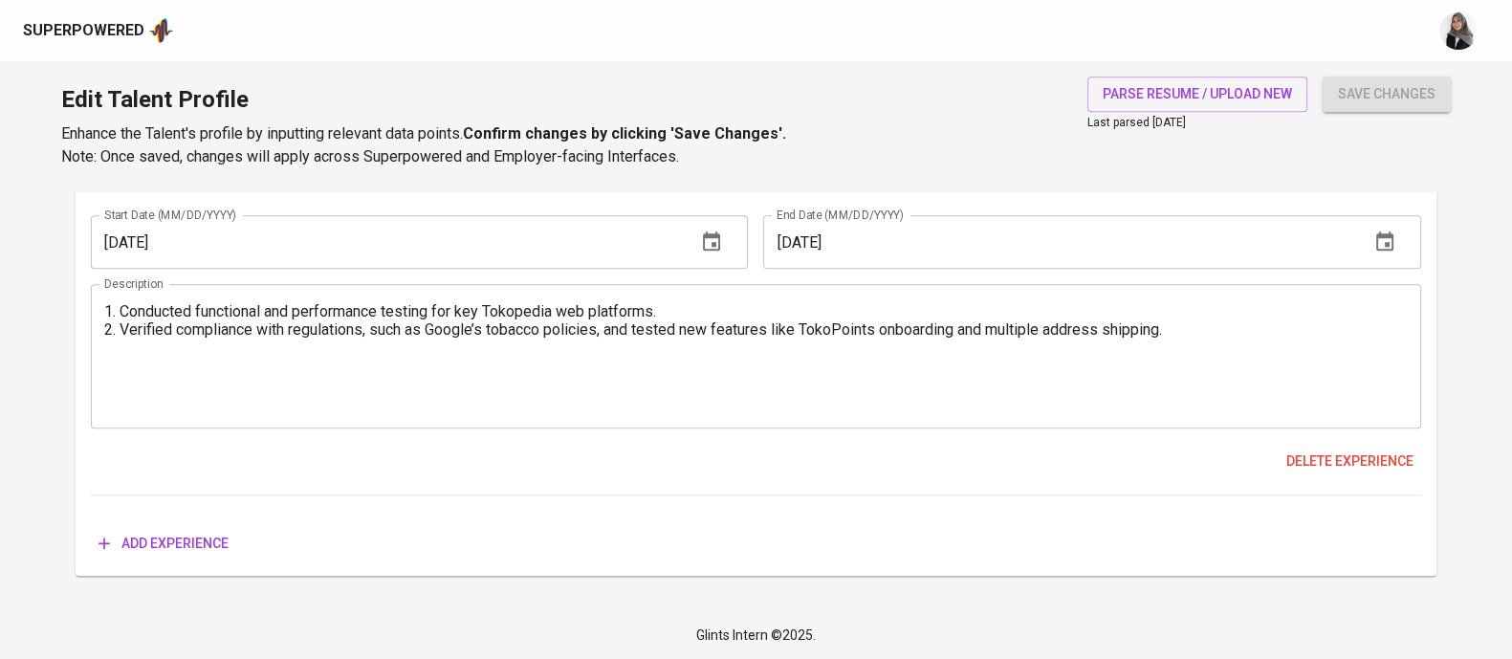
type input "Automated Testing"
type input "4"
type input "Appium"
type input "2"
type input "Selenium"
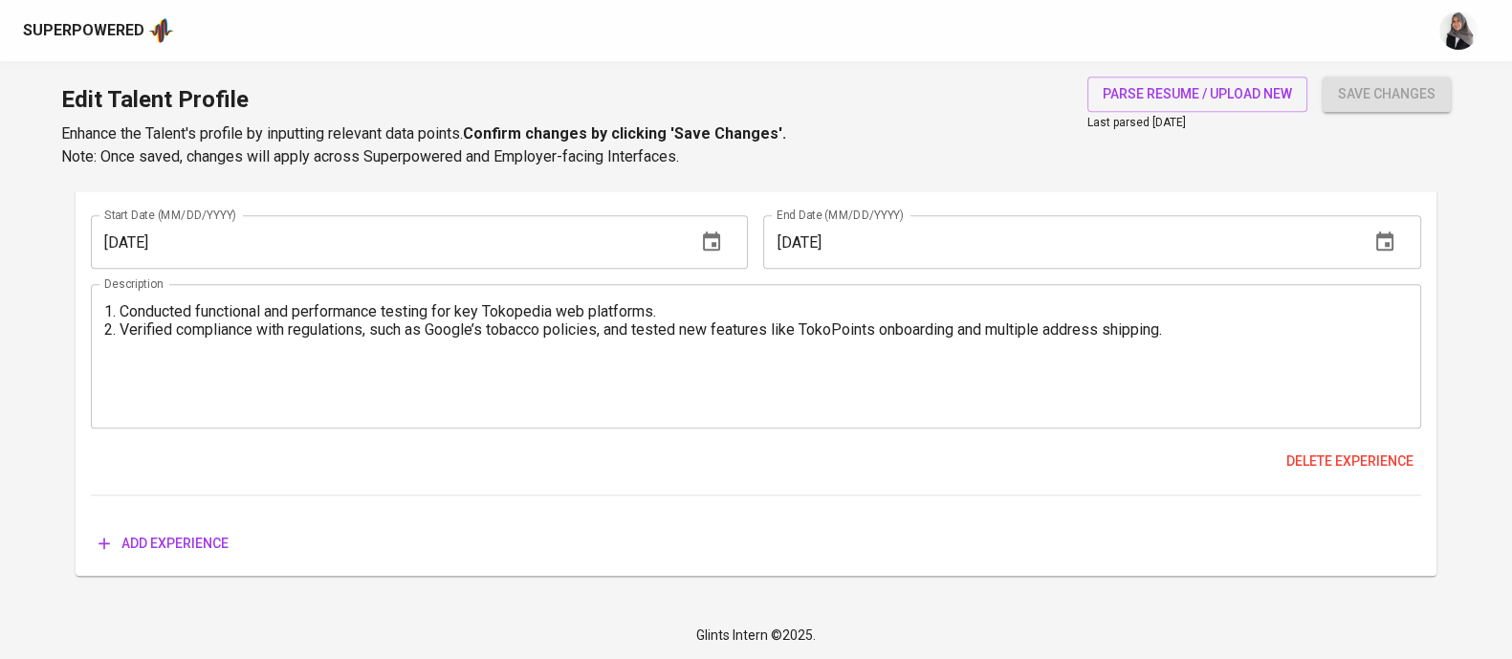
type input "2"
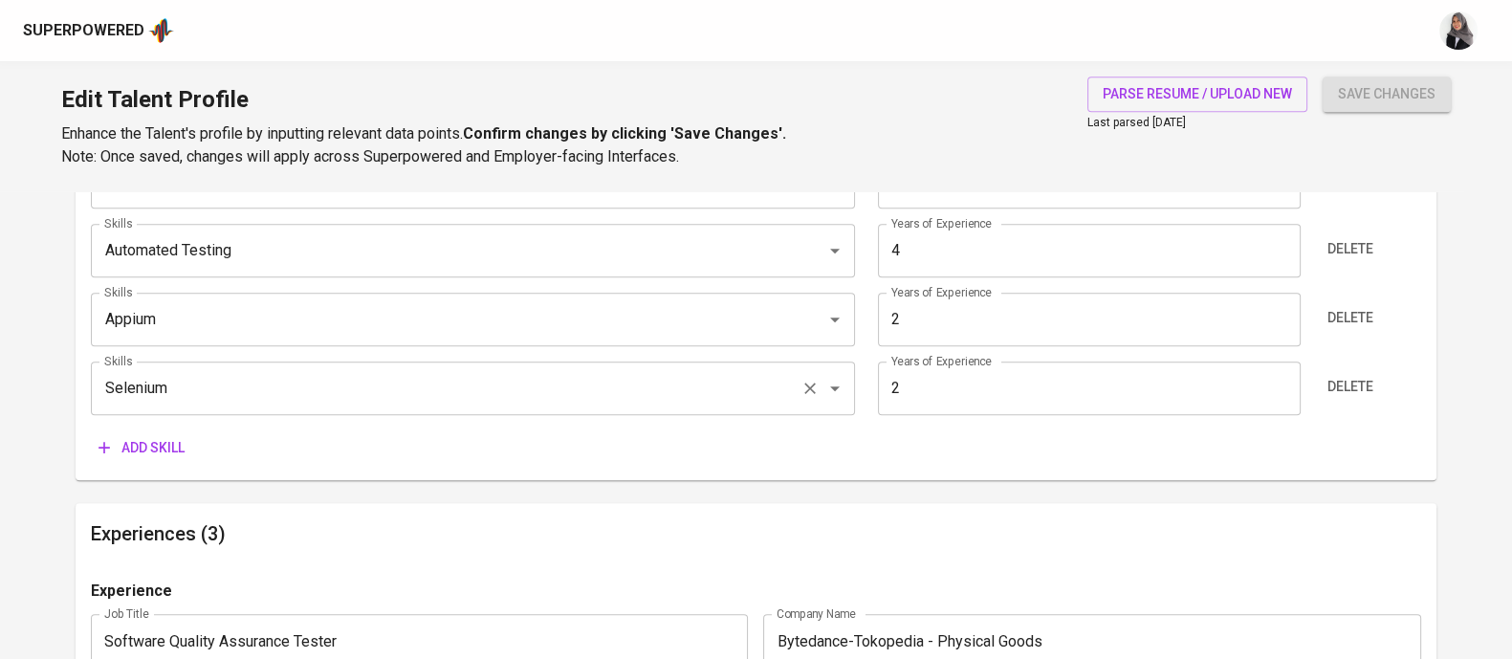
scroll to position [1229, 0]
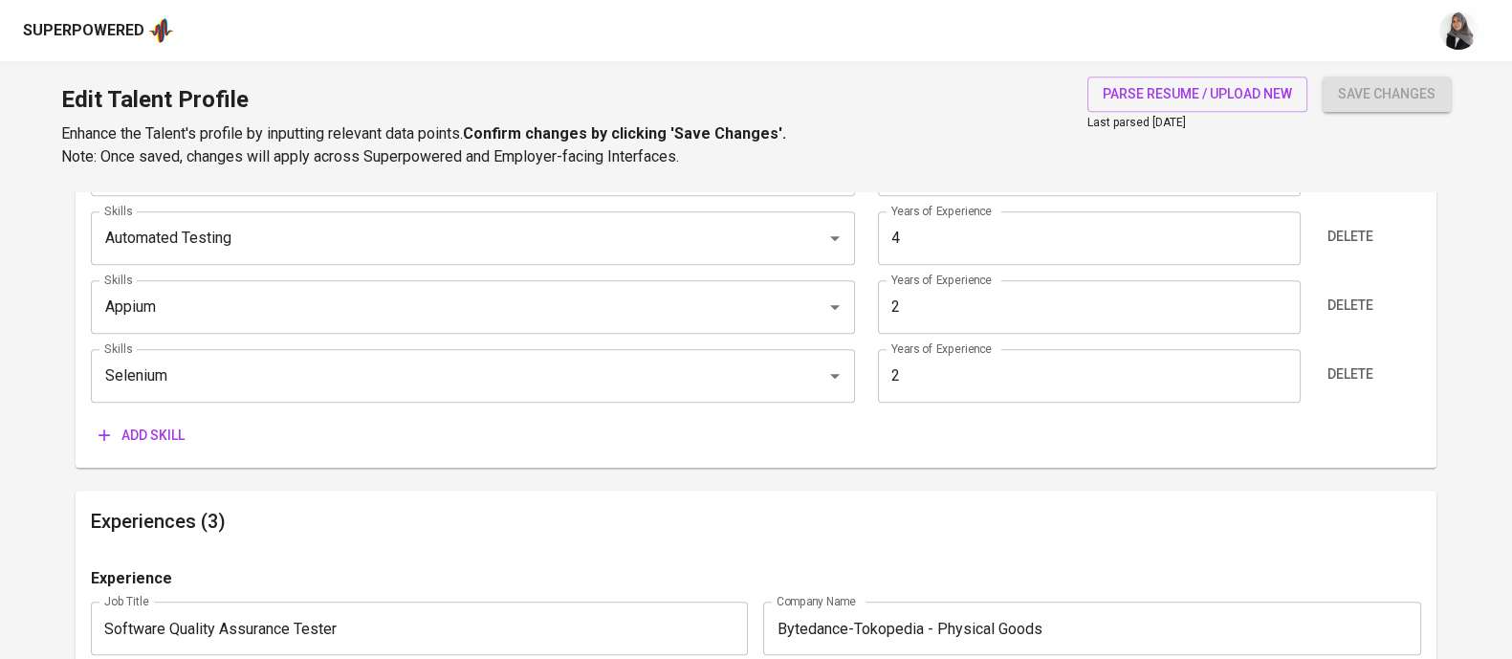
click at [148, 434] on span "Add skill" at bounding box center [141, 436] width 86 height 24
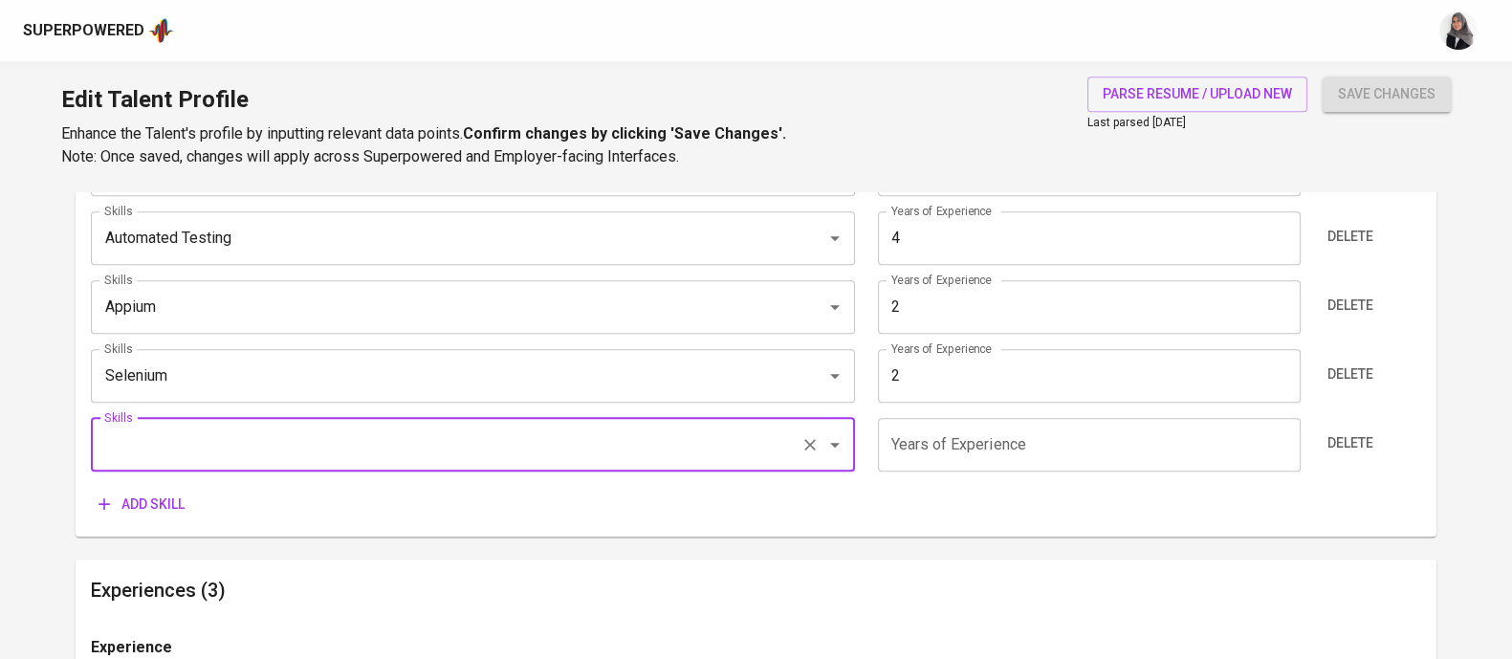
scroll to position [1298, 0]
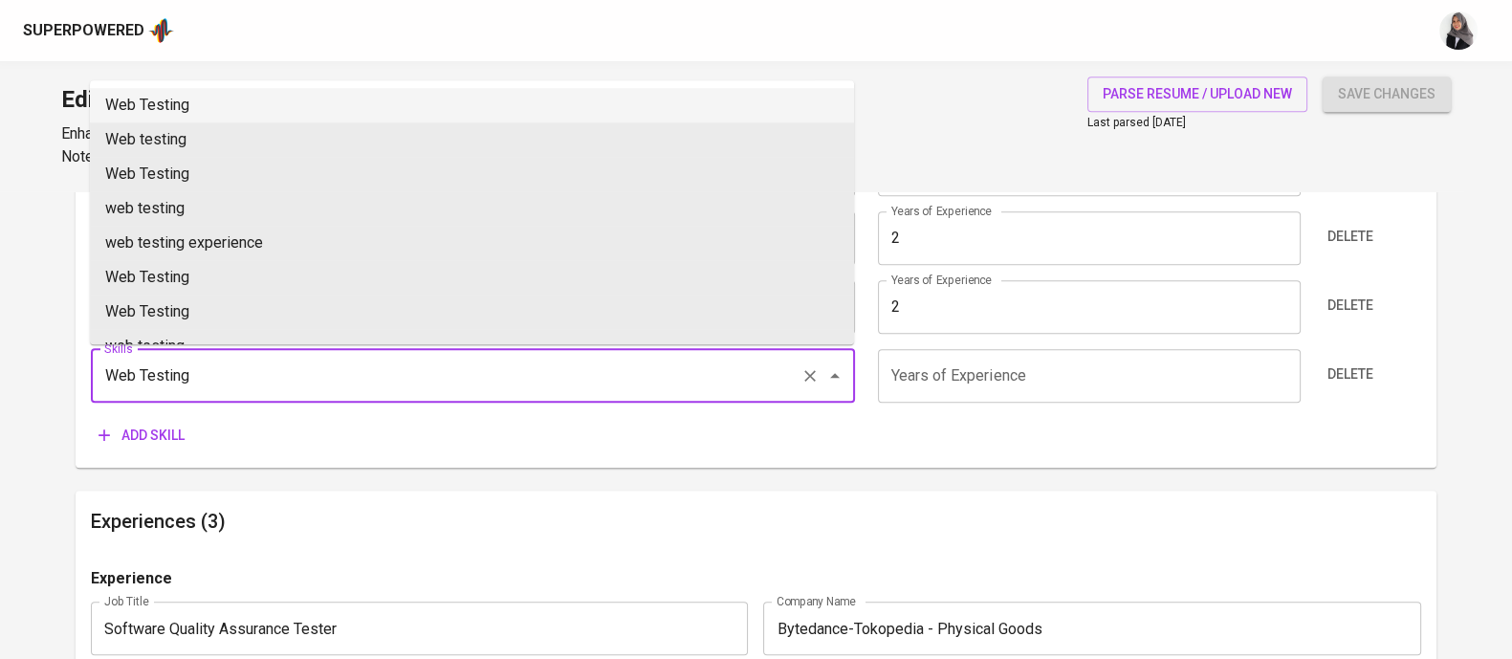
click at [283, 110] on li "Web Testing" at bounding box center [472, 105] width 764 height 34
type input "Web Testing"
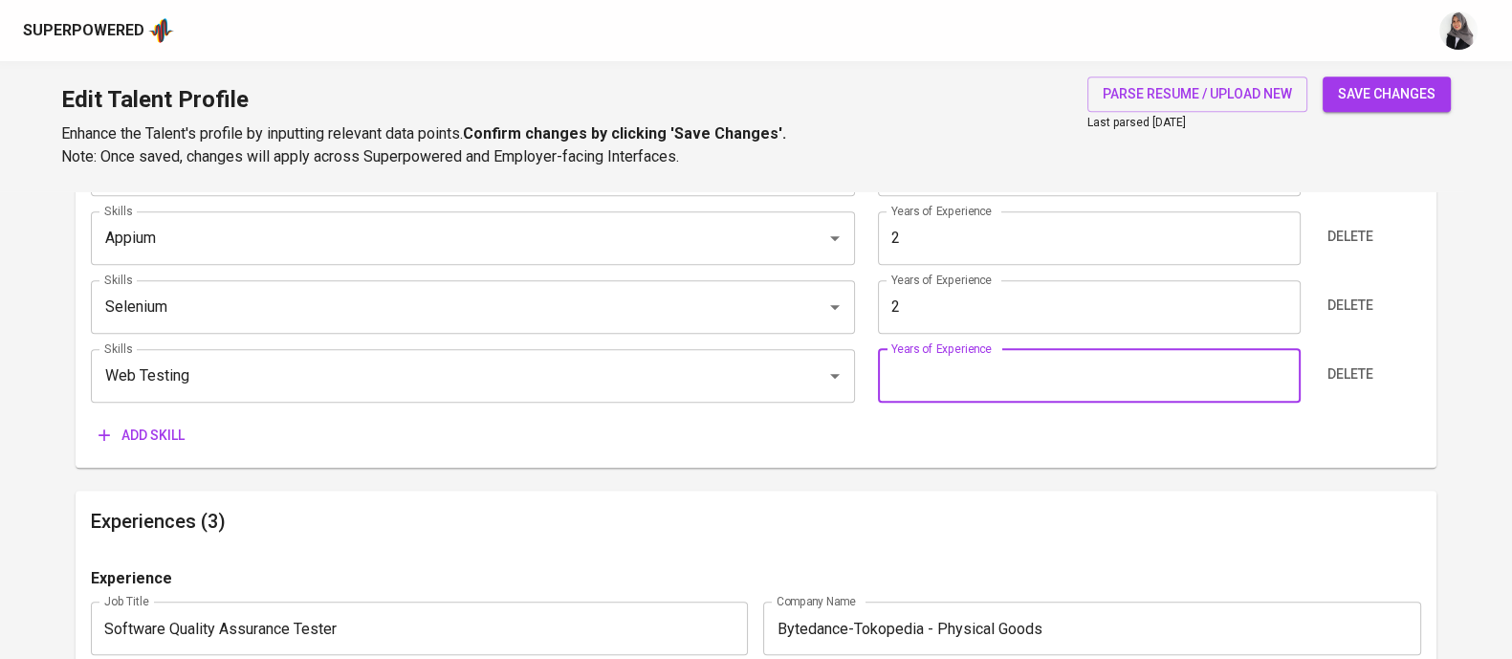
click at [999, 371] on input "number" at bounding box center [1089, 376] width 423 height 54
type input "5"
click at [134, 435] on span "Add skill" at bounding box center [141, 436] width 86 height 24
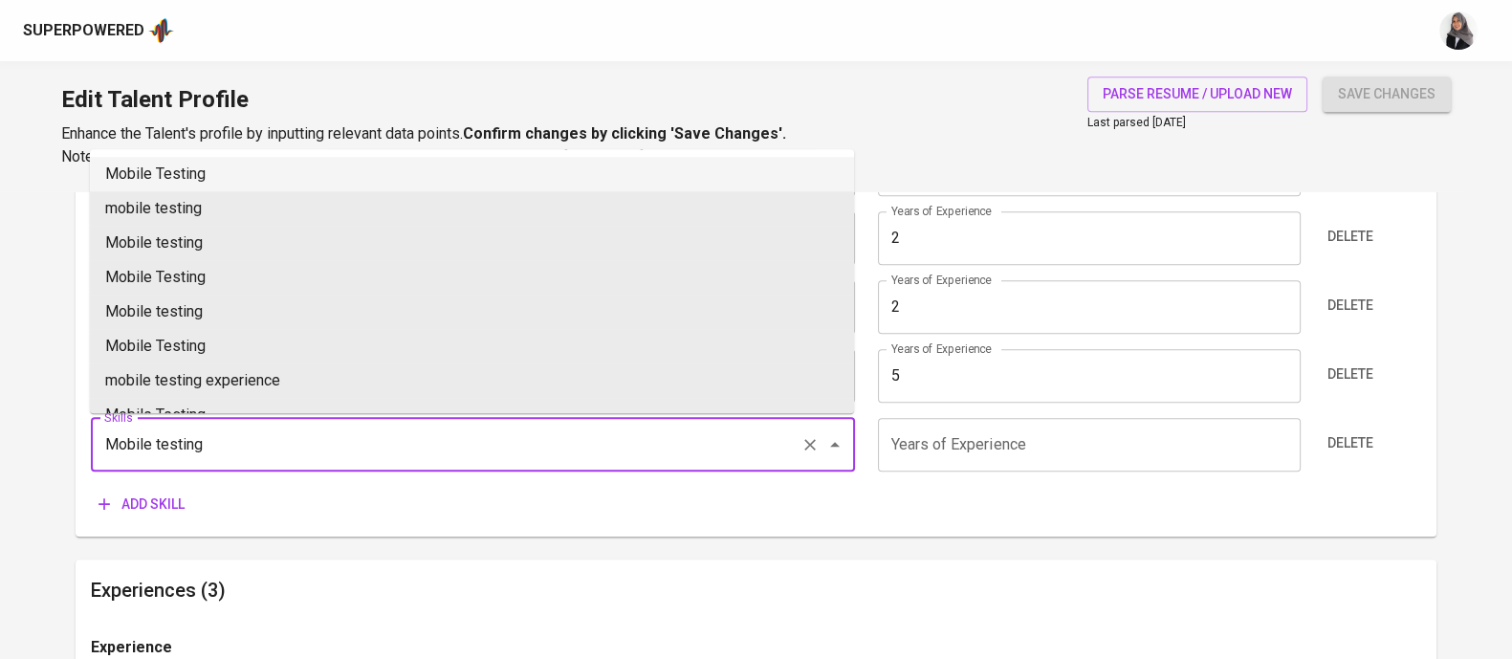
click at [273, 184] on li "Mobile Testing" at bounding box center [472, 174] width 764 height 34
type input "Mobile Testing"
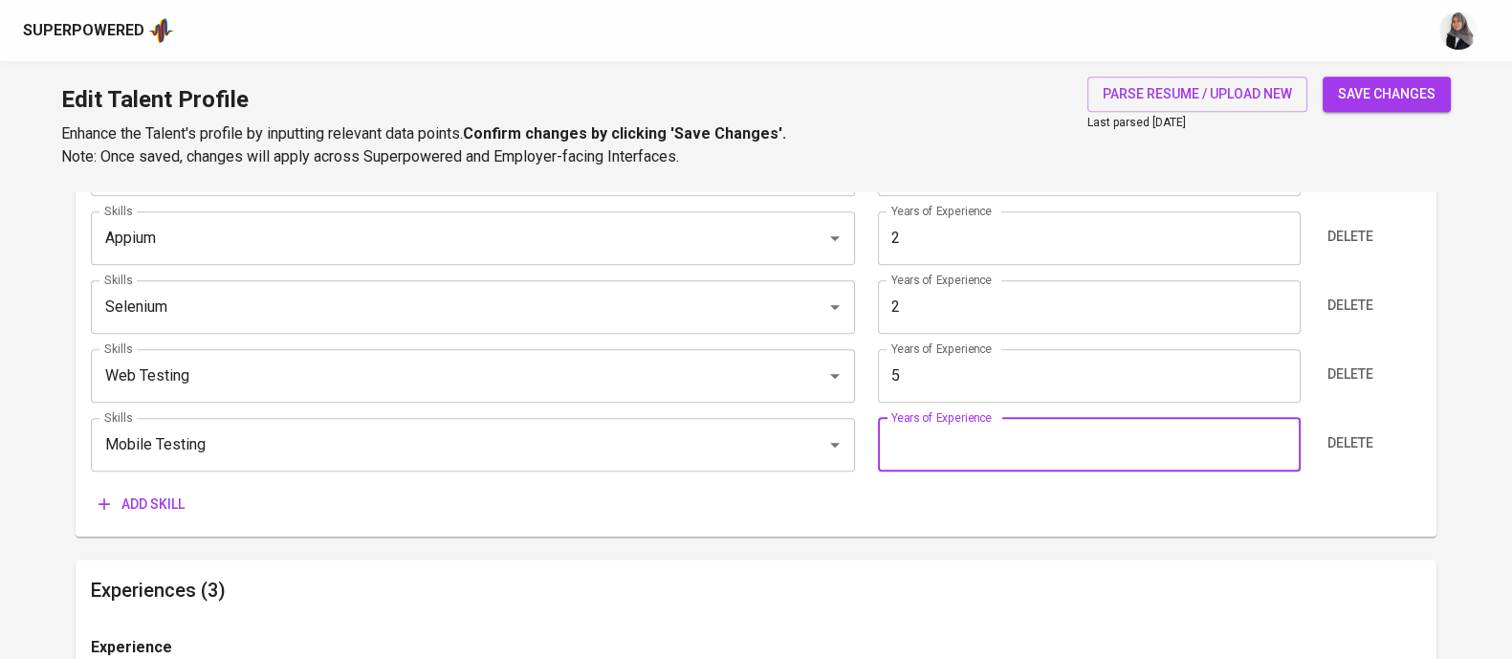
click at [1011, 451] on input "number" at bounding box center [1089, 445] width 423 height 54
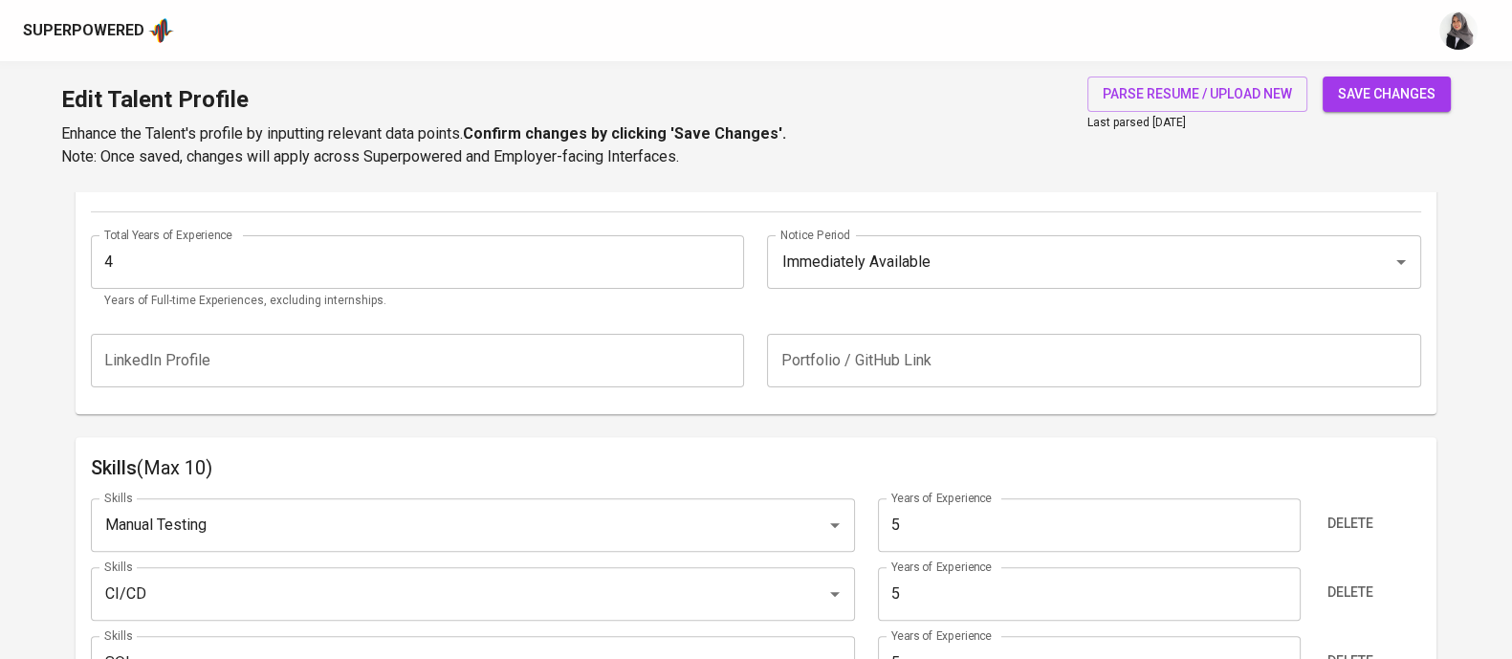
scroll to position [732, 0]
type input "2"
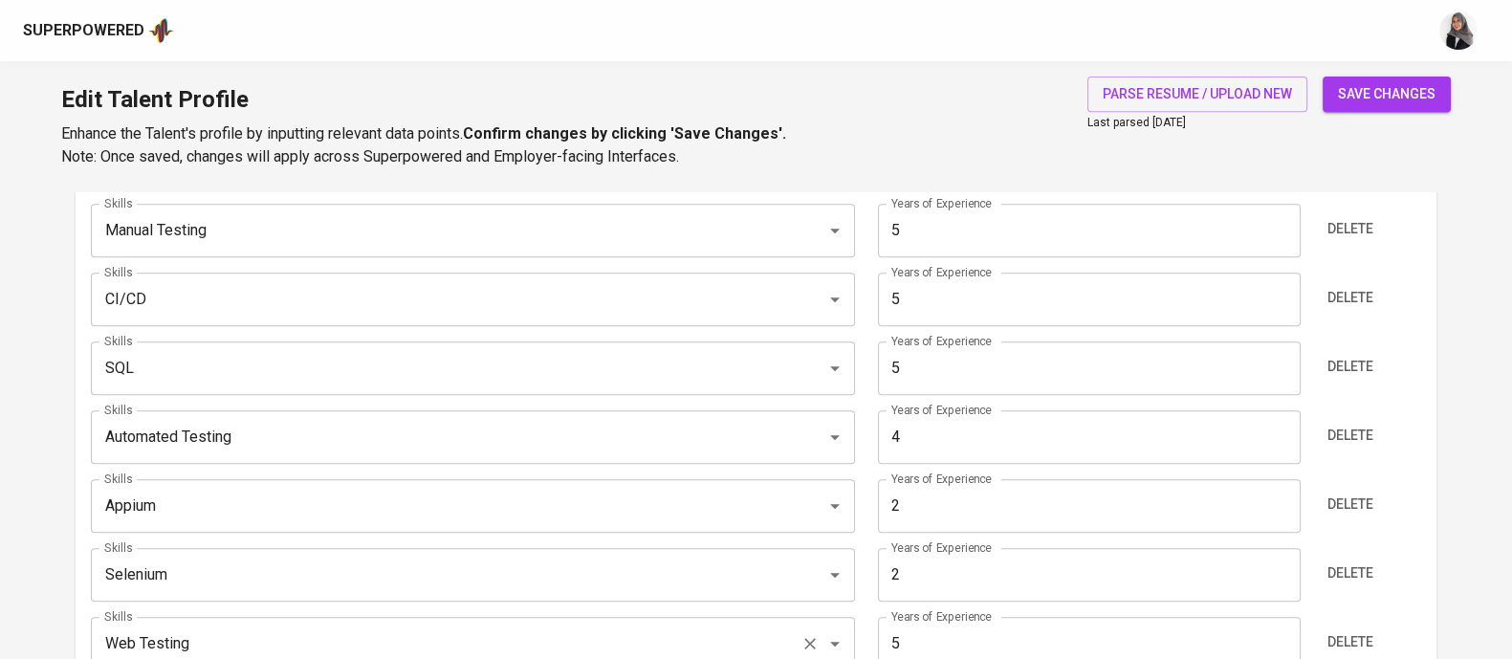
scroll to position [933, 0]
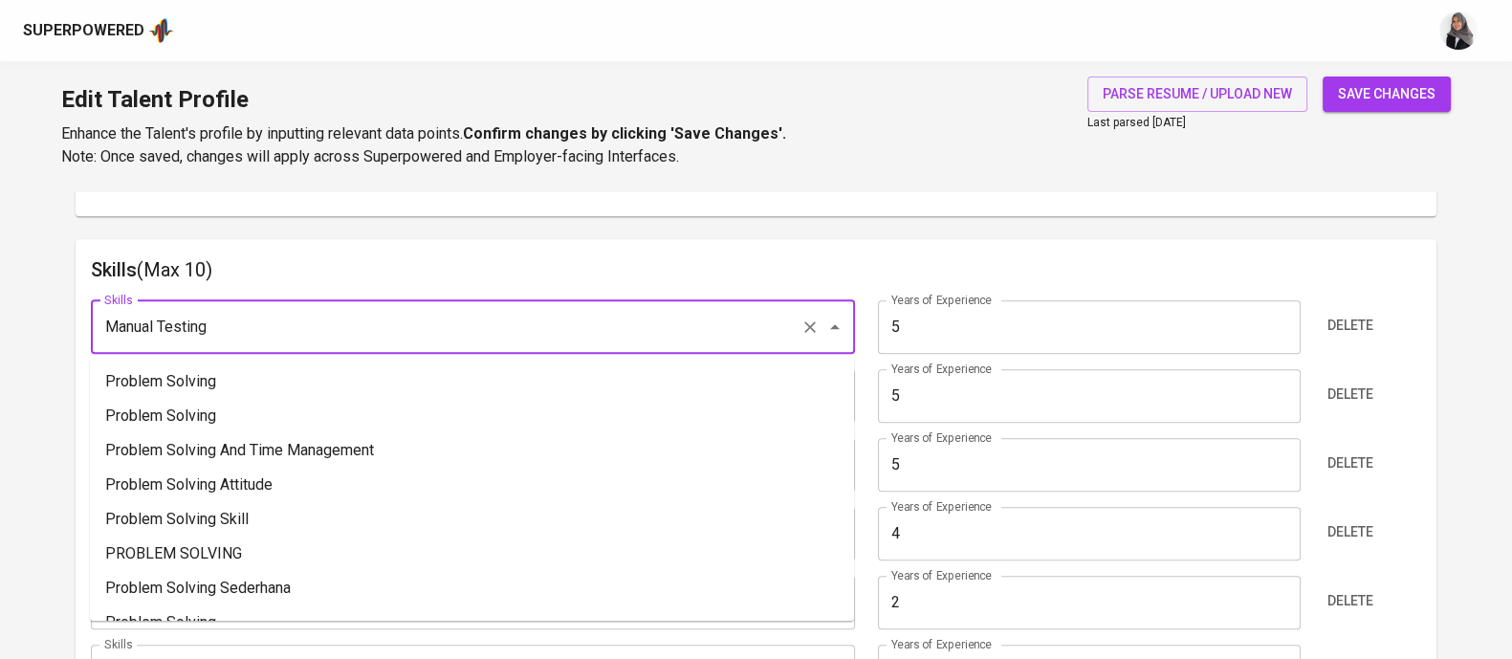
click at [230, 337] on input "Manual Testing" at bounding box center [445, 327] width 693 height 36
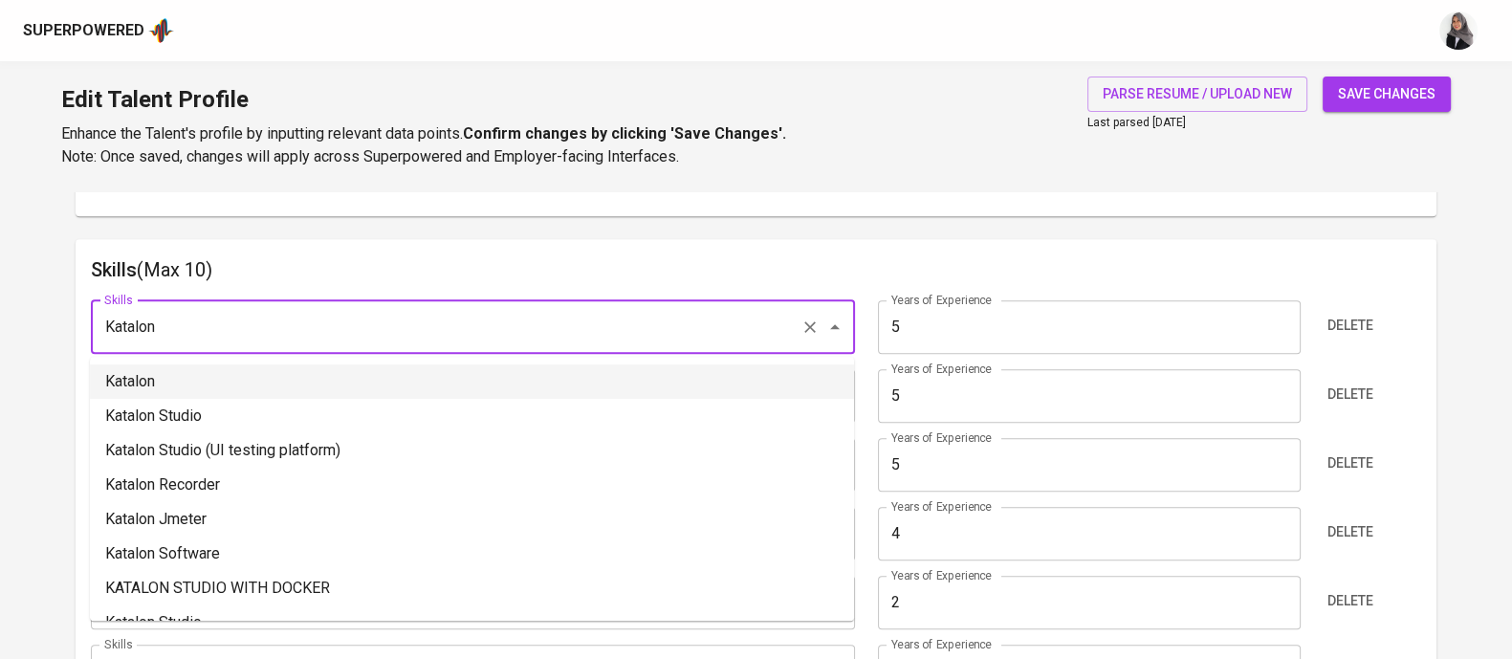
click at [274, 388] on li "Katalon" at bounding box center [472, 381] width 764 height 34
type input "Katalon"
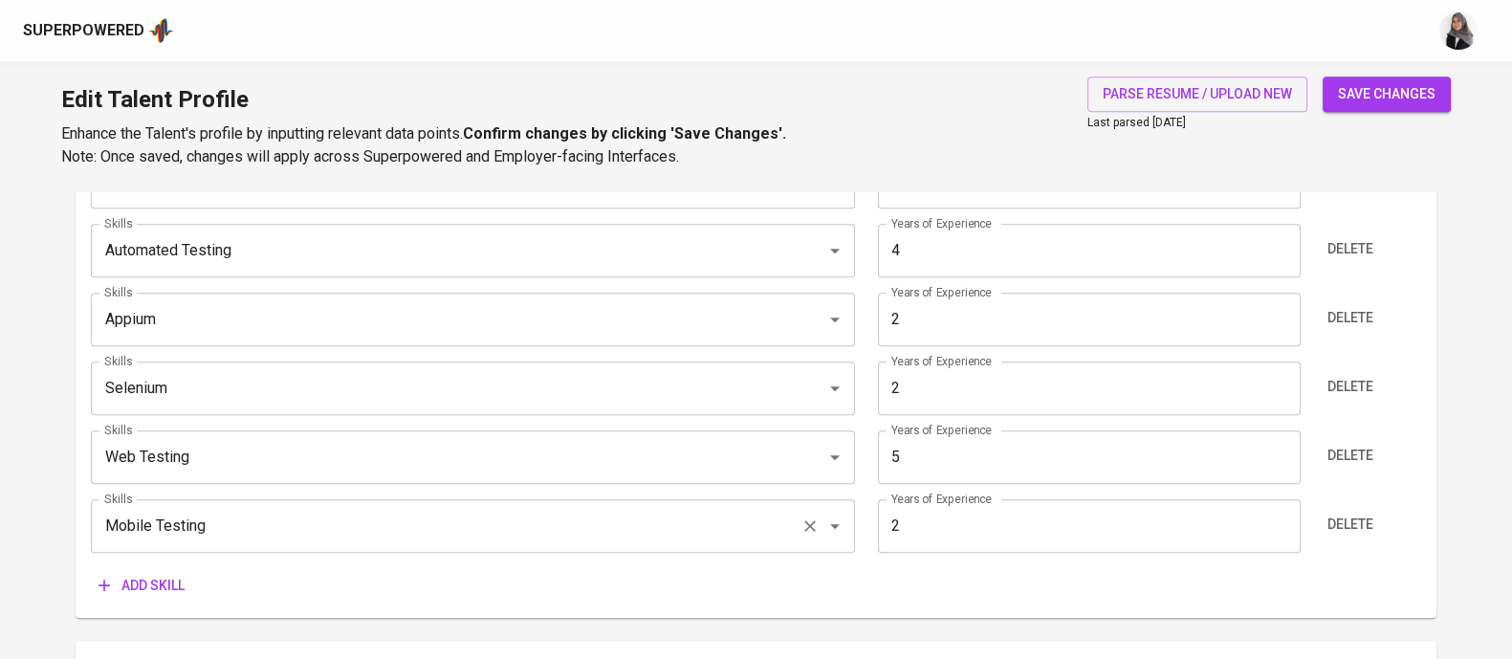
scroll to position [1218, 0]
click at [143, 573] on span "Add skill" at bounding box center [141, 584] width 86 height 24
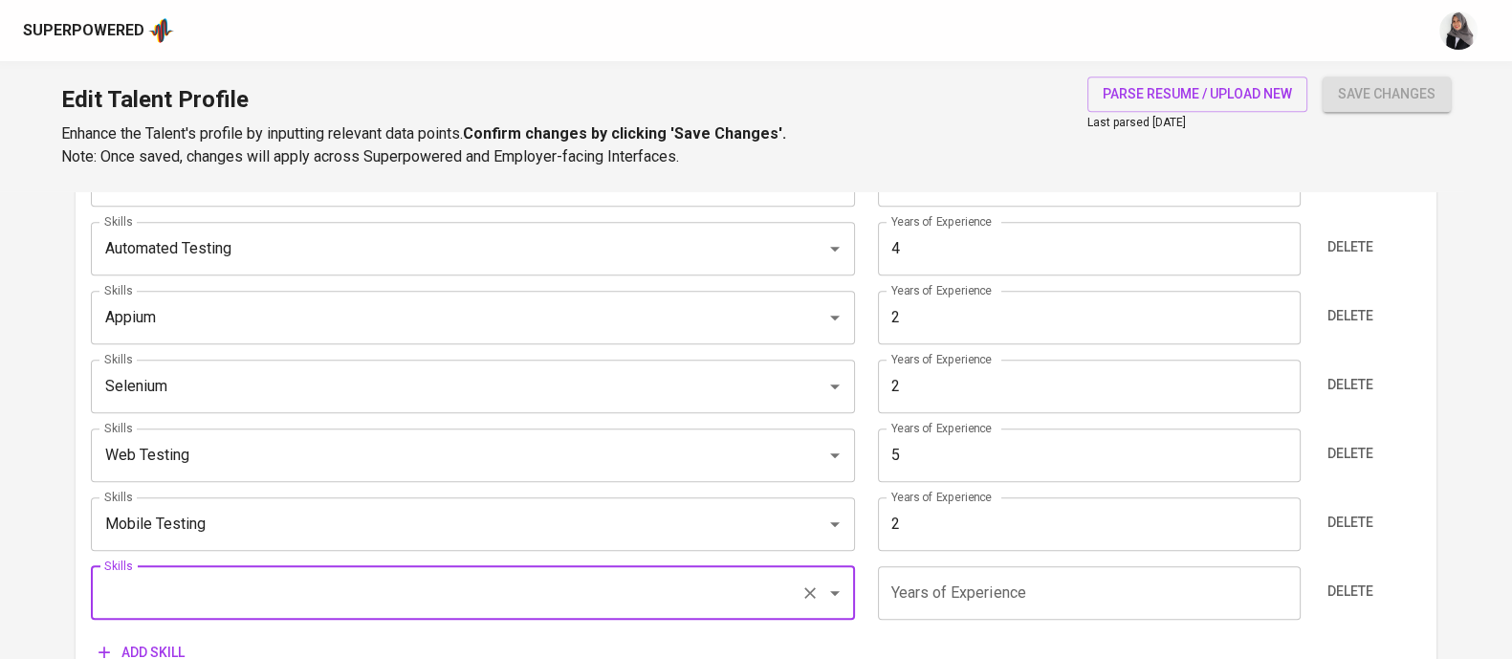
click at [910, 107] on div "Edit Talent Profile Enhance the Talent's profile by inputting relevant data poi…" at bounding box center [756, 126] width 1512 height 130
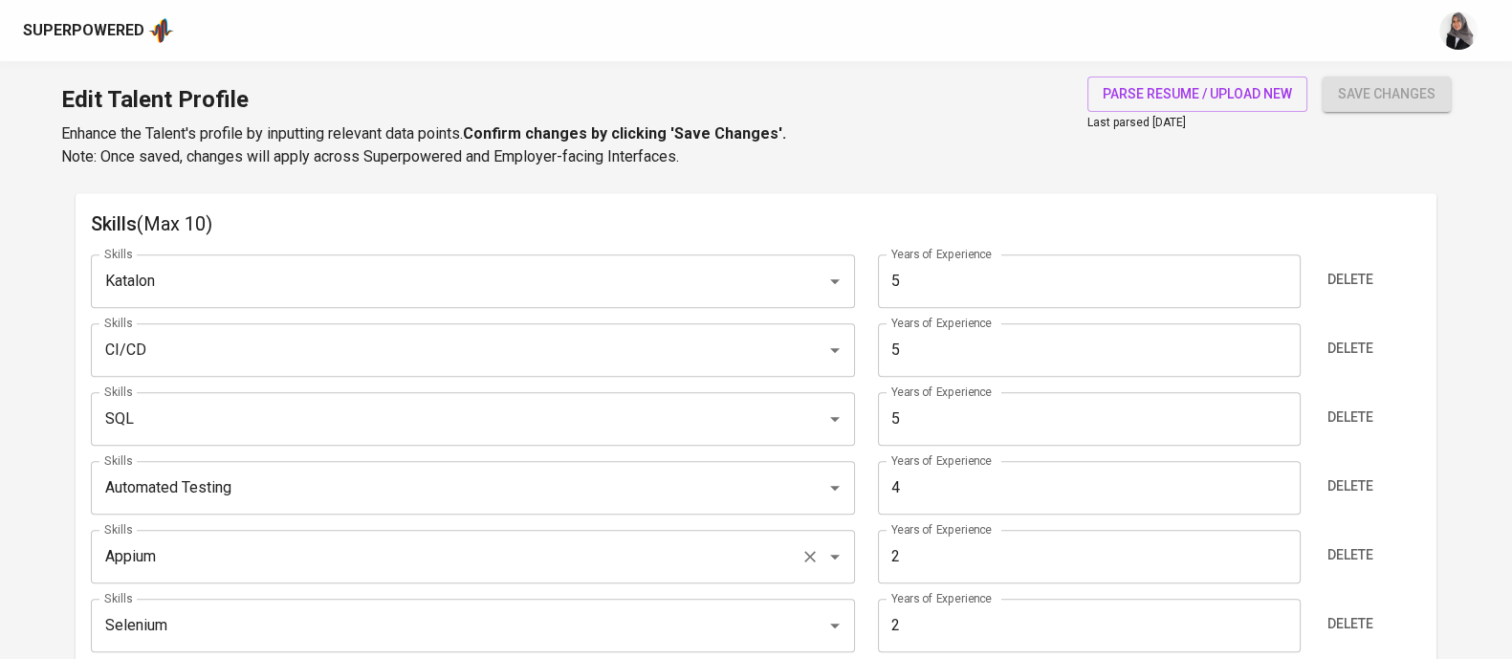
scroll to position [972, 0]
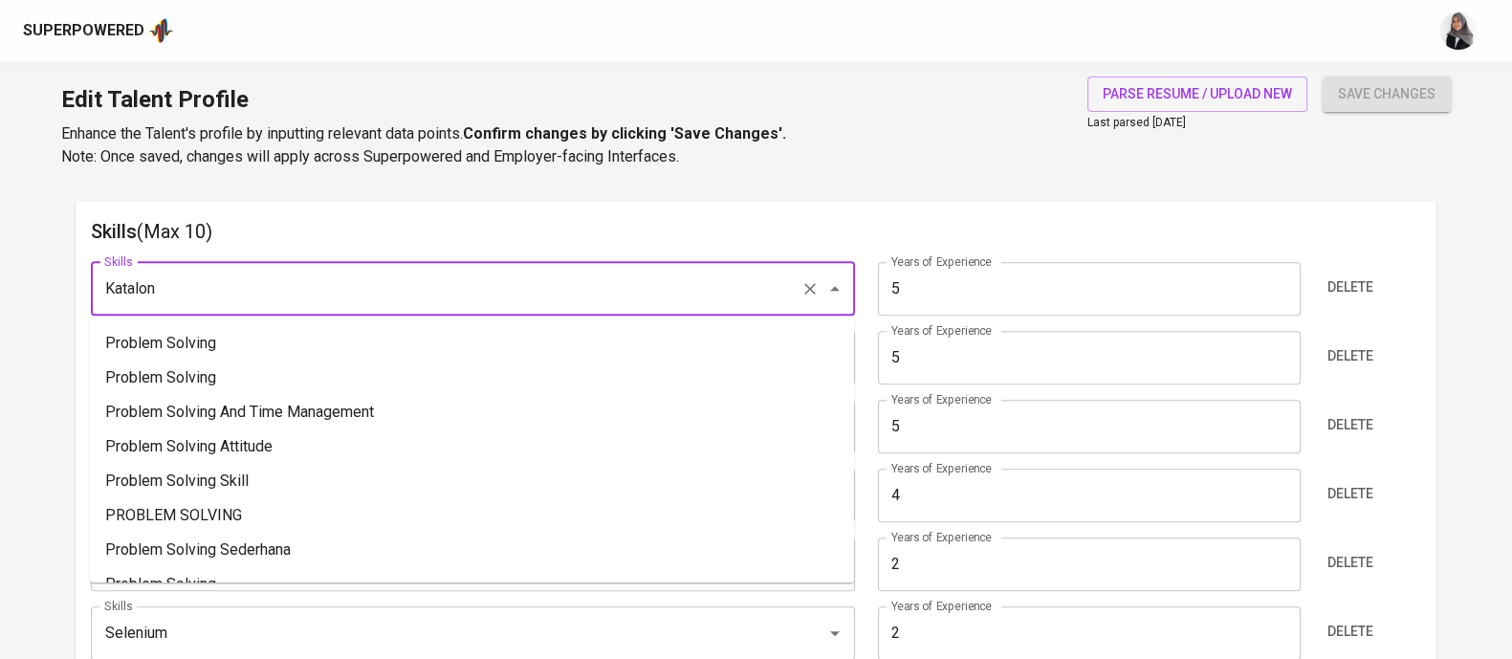
click at [256, 281] on input "Katalon" at bounding box center [445, 289] width 693 height 36
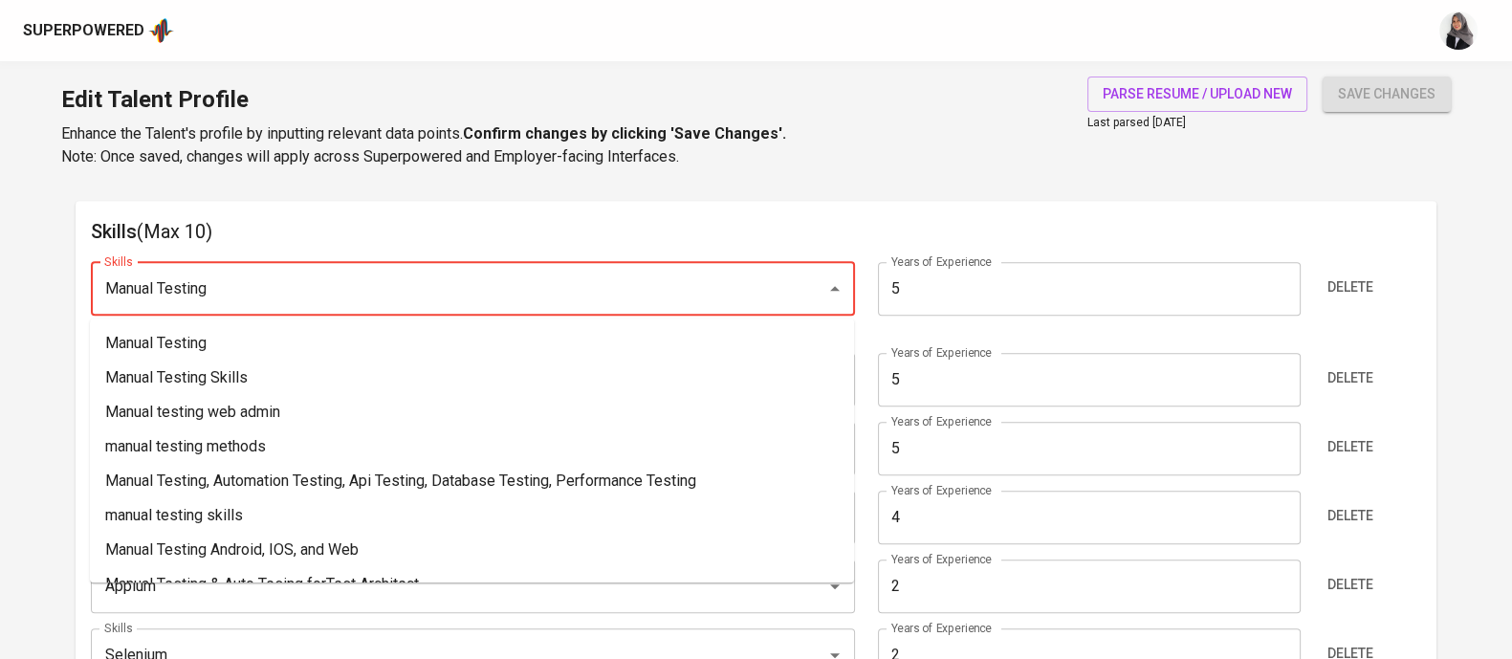
type input "Manual Testing"
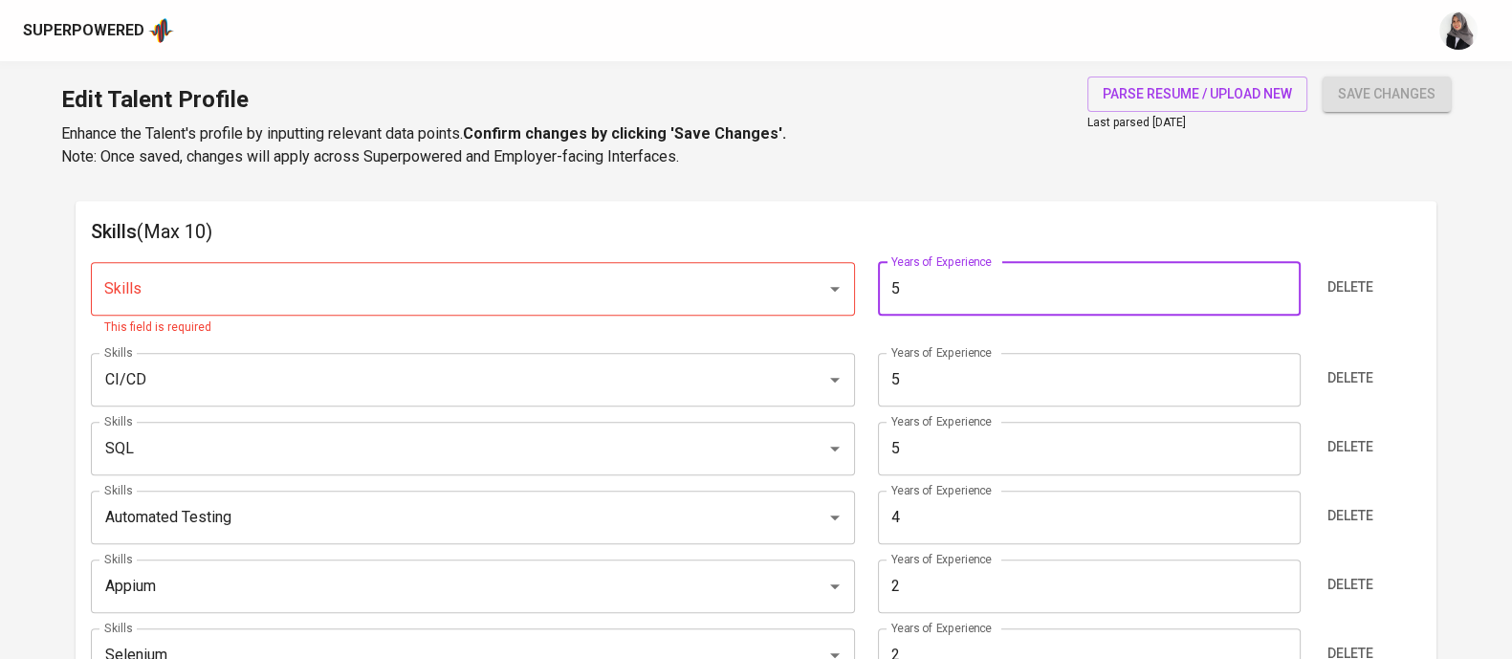
click at [897, 280] on input "5" at bounding box center [1089, 289] width 423 height 54
type input "2"
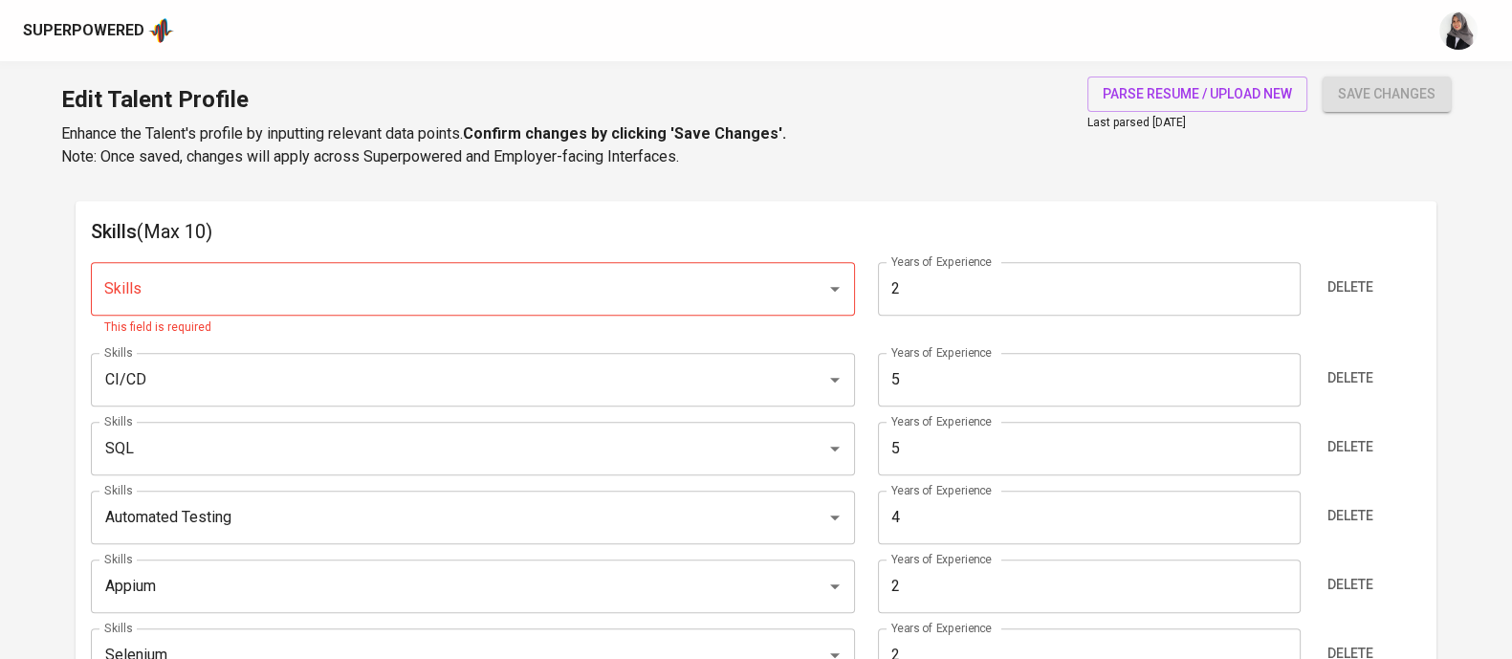
click at [778, 210] on div "Skills (Max 10) Skills Skills This field is required Years of Experience 2 Year…" at bounding box center [756, 577] width 1361 height 753
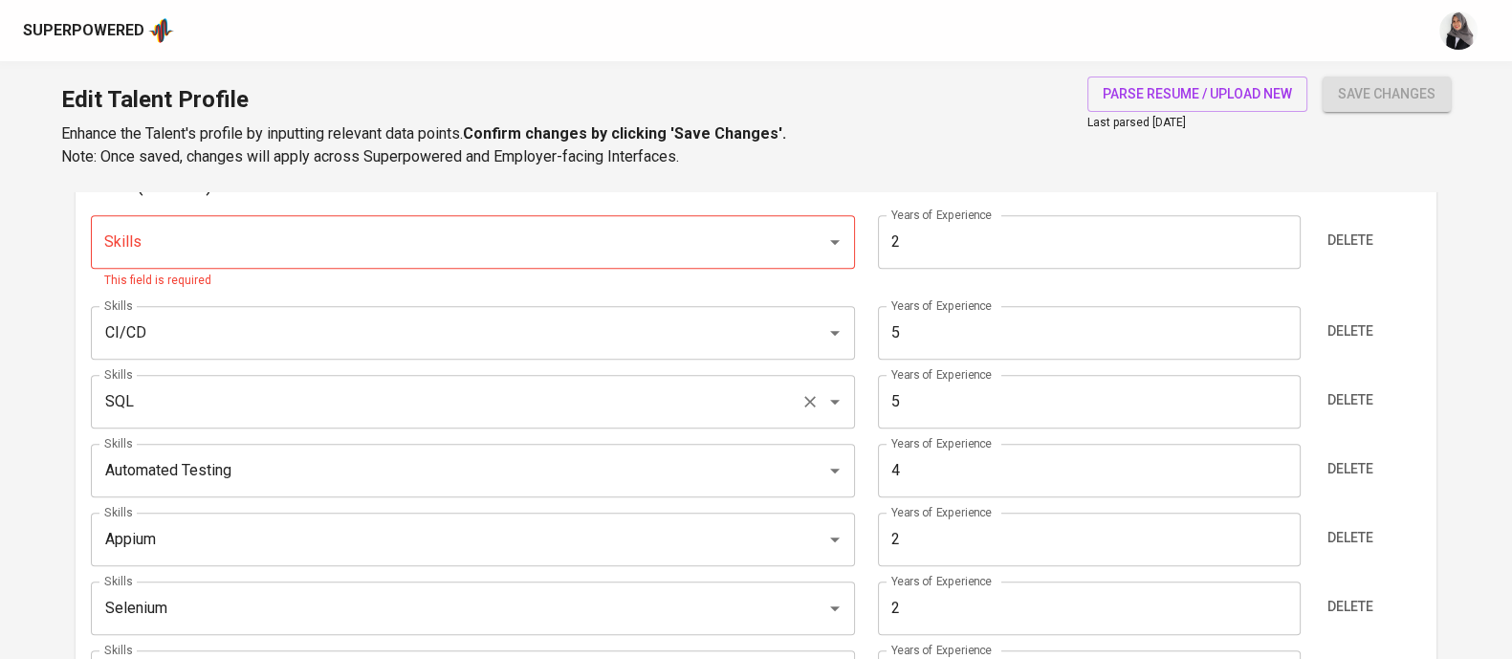
scroll to position [1019, 0]
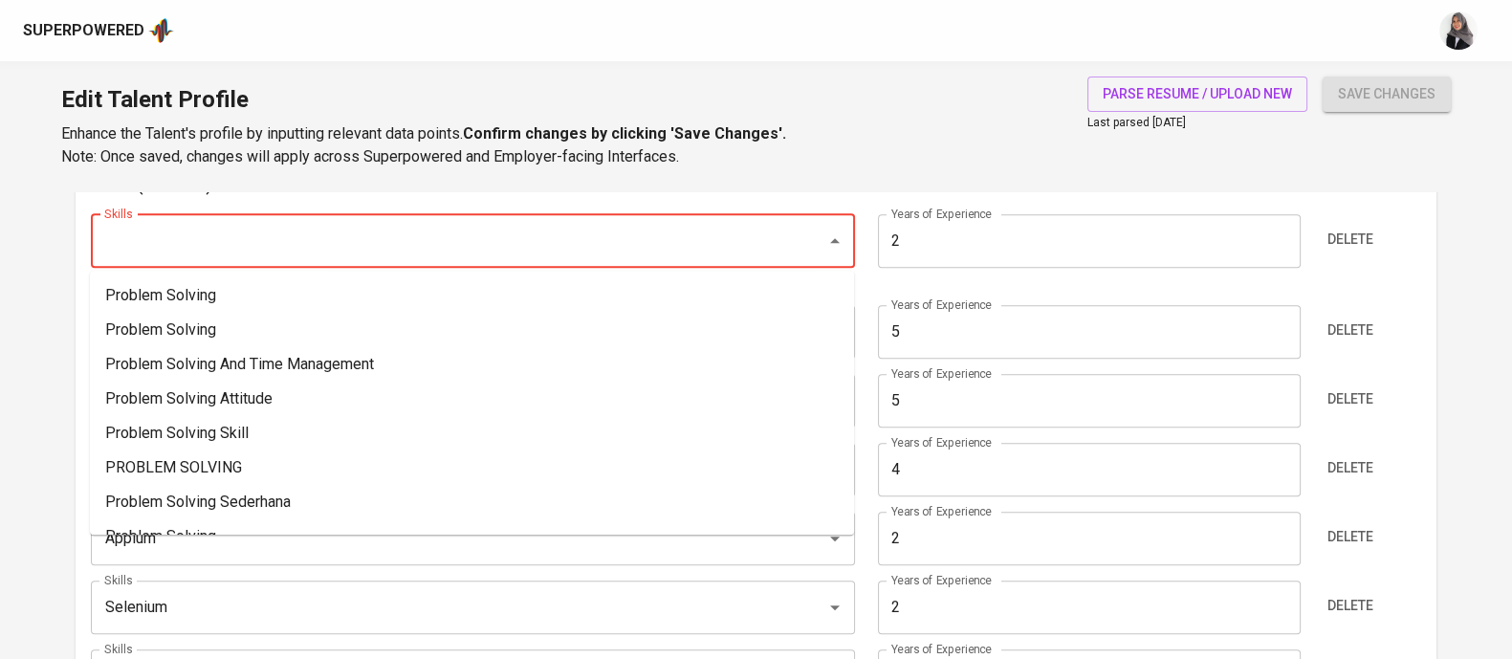
click at [277, 236] on input "Skills" at bounding box center [445, 241] width 693 height 36
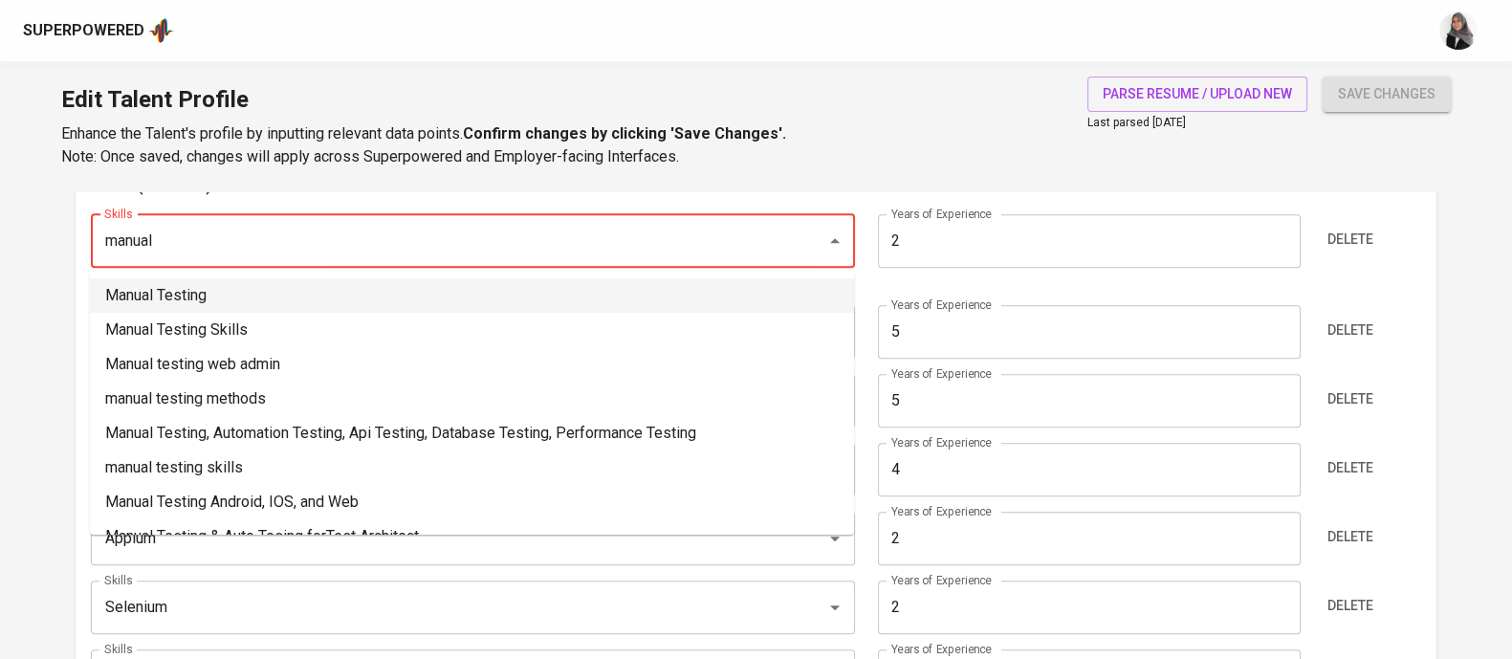
click at [244, 297] on li "Manual Testing" at bounding box center [472, 295] width 764 height 34
type input "Manual Testing"
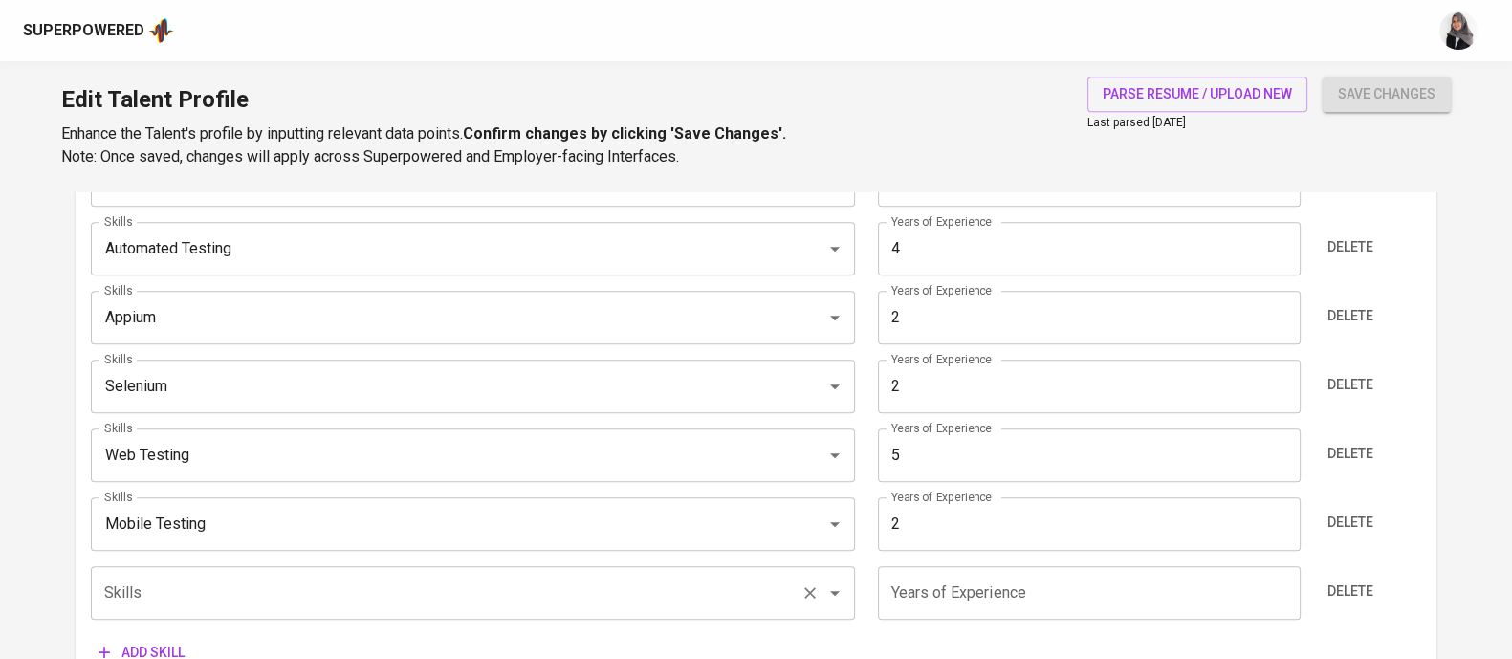
click at [158, 595] on input "Skills" at bounding box center [445, 593] width 693 height 36
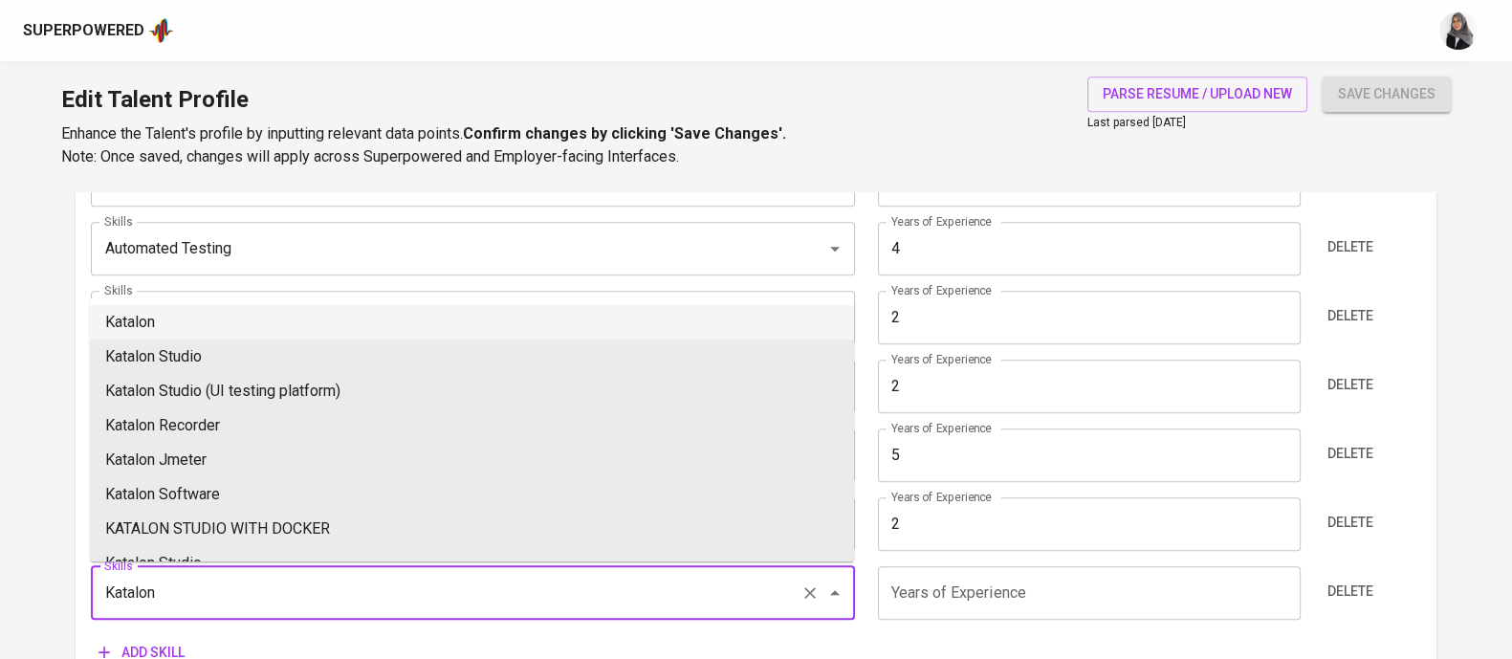
click at [209, 311] on li "Katalon" at bounding box center [472, 322] width 764 height 34
type input "Katalon"
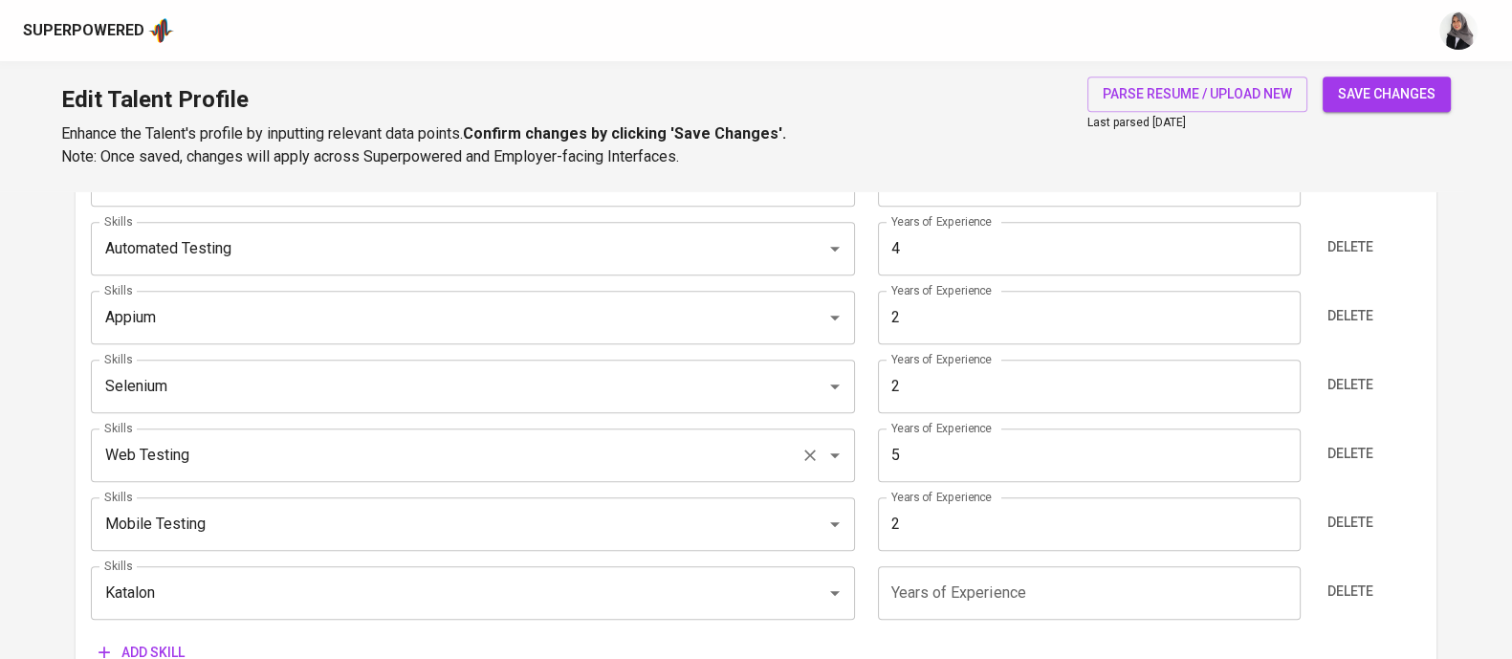
scroll to position [1352, 0]
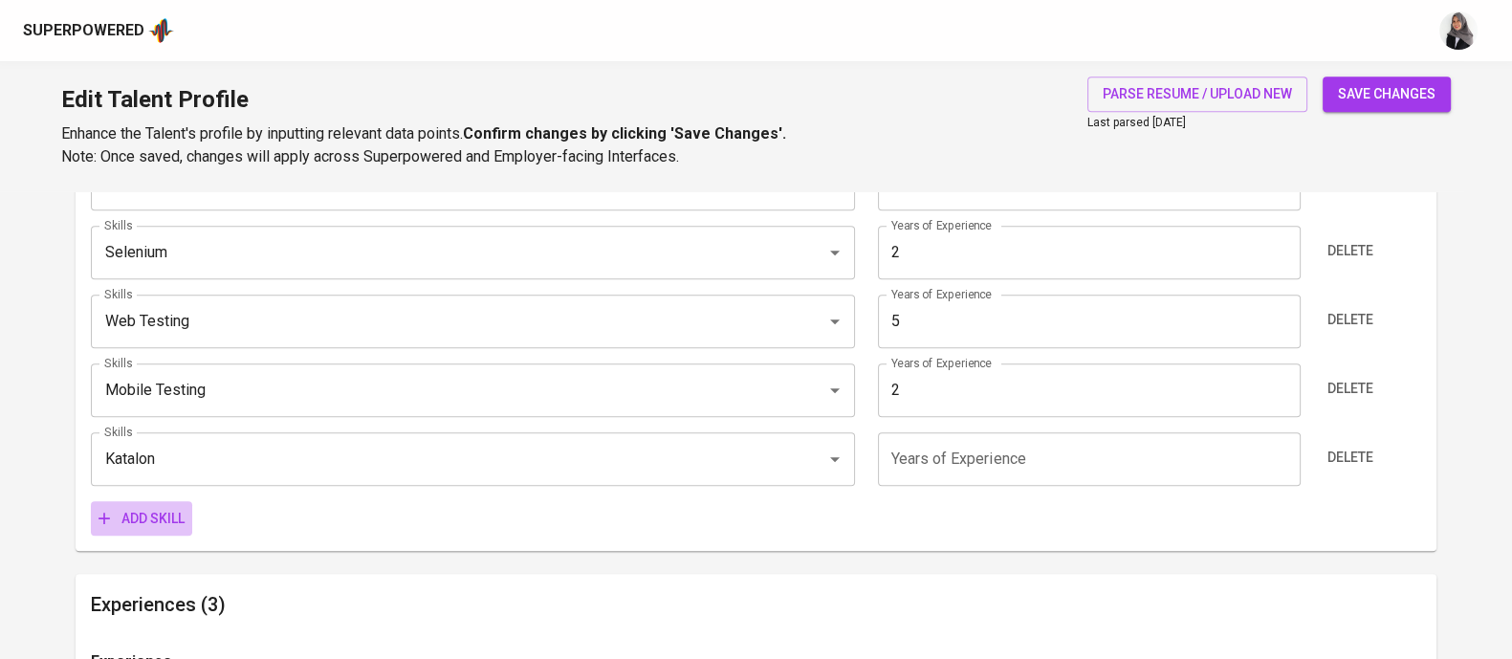
click at [140, 518] on span "Add skill" at bounding box center [141, 519] width 86 height 24
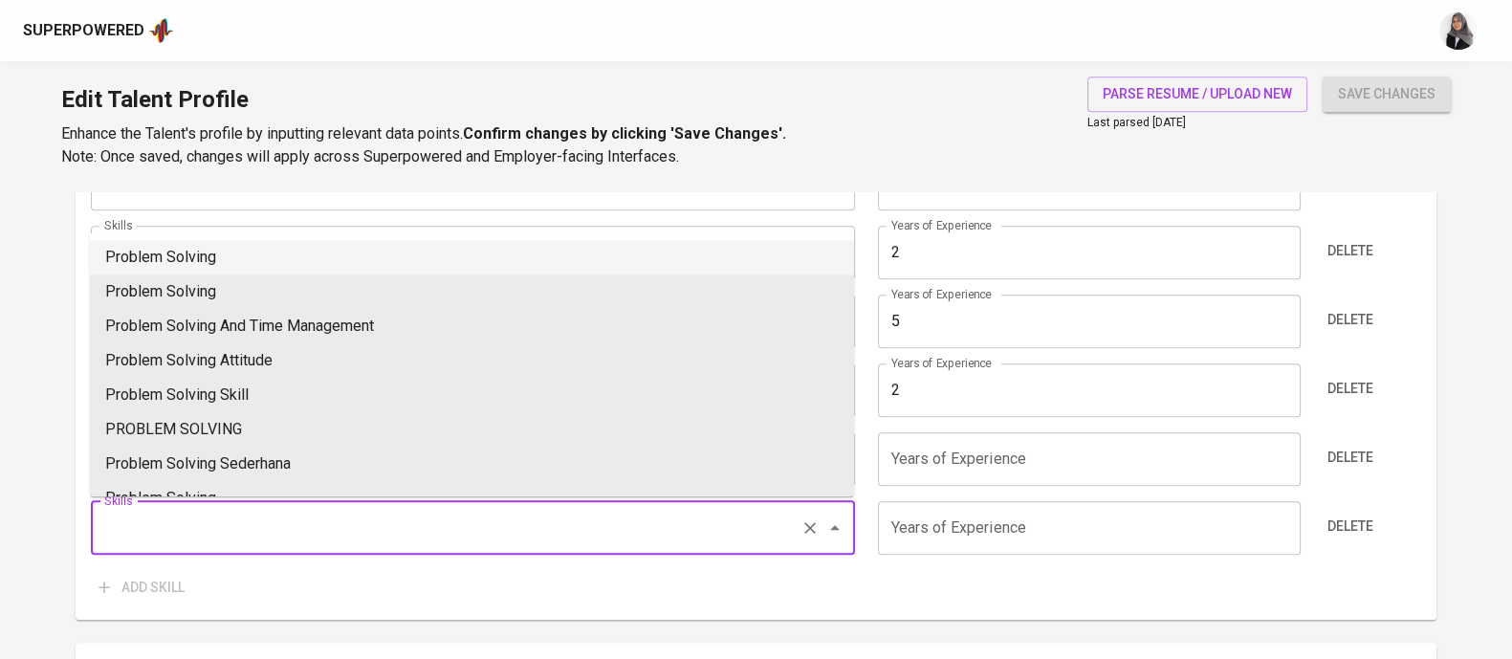
click at [202, 516] on input "Skills" at bounding box center [445, 528] width 693 height 36
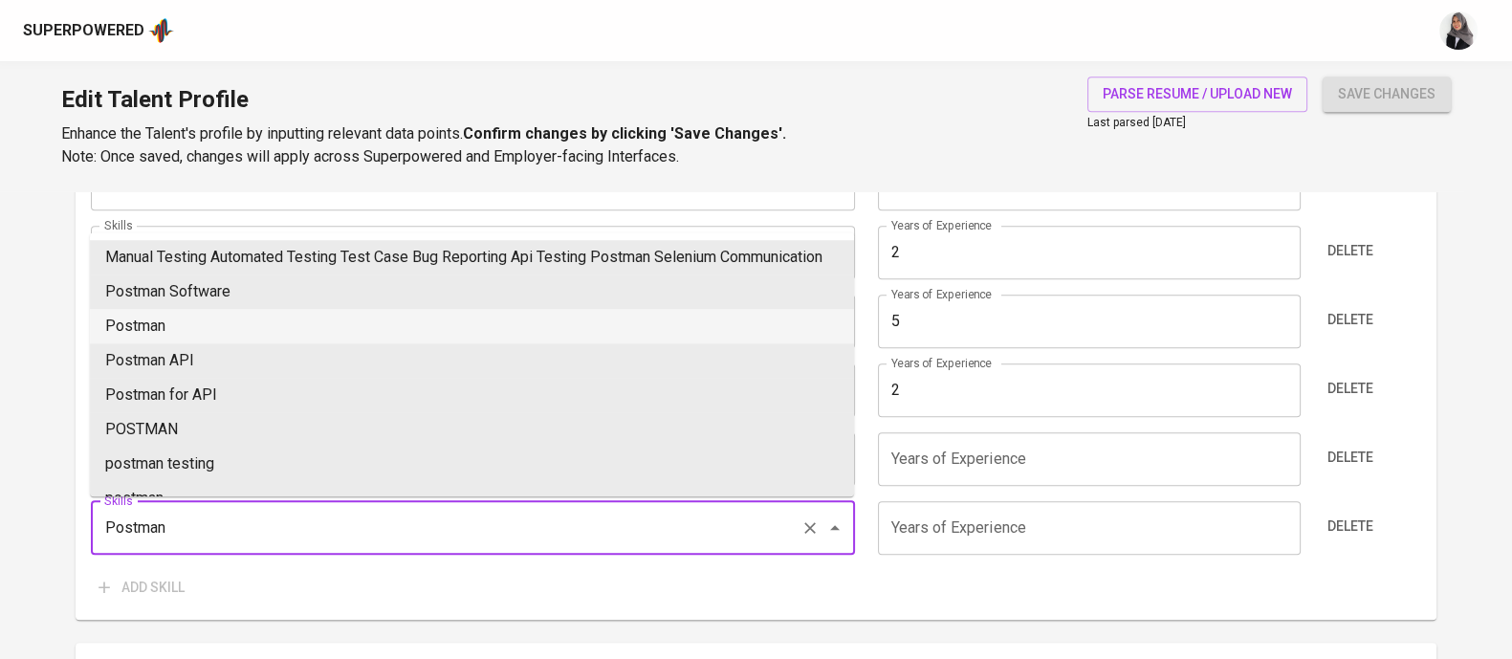
click at [194, 340] on li "Postman" at bounding box center [472, 326] width 764 height 34
type input "Postman"
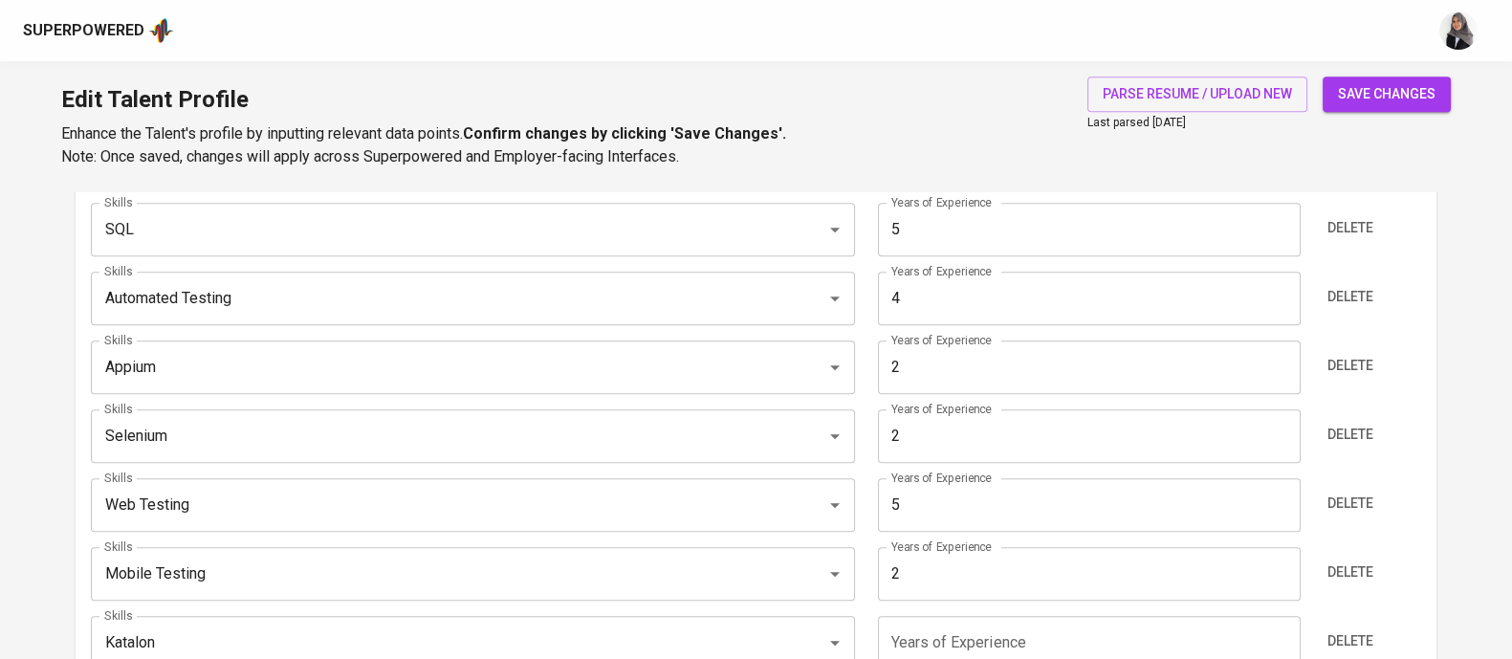
scroll to position [998, 0]
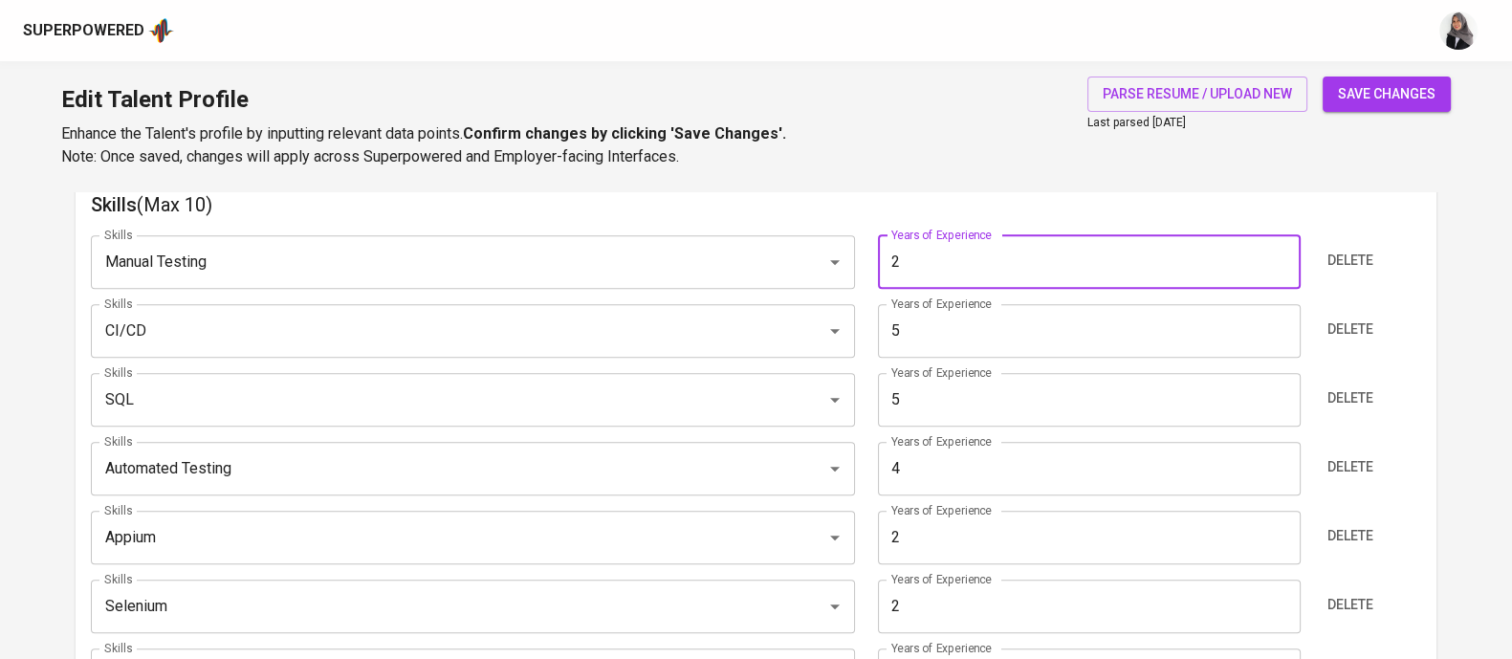
click at [961, 276] on input "2" at bounding box center [1089, 262] width 423 height 54
type input "4"
type input "5"
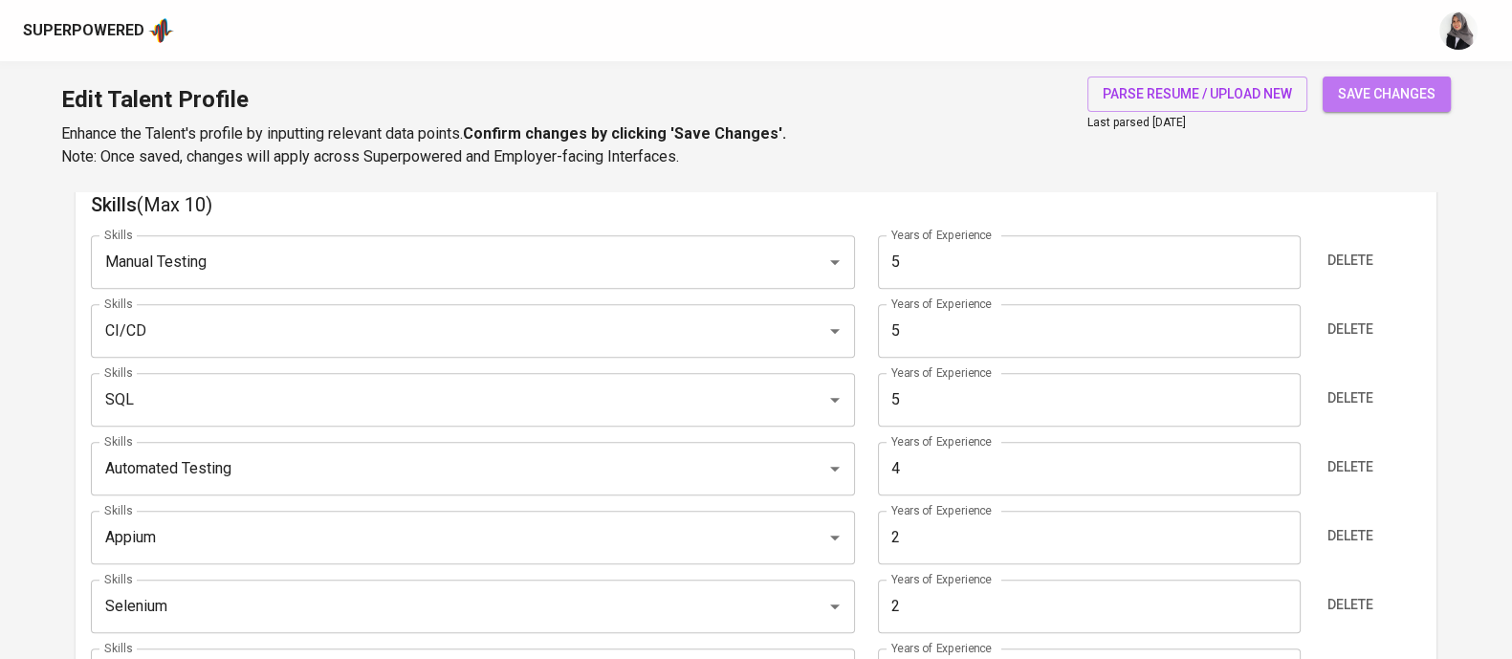
click at [1390, 98] on span "save changes" at bounding box center [1387, 94] width 98 height 24
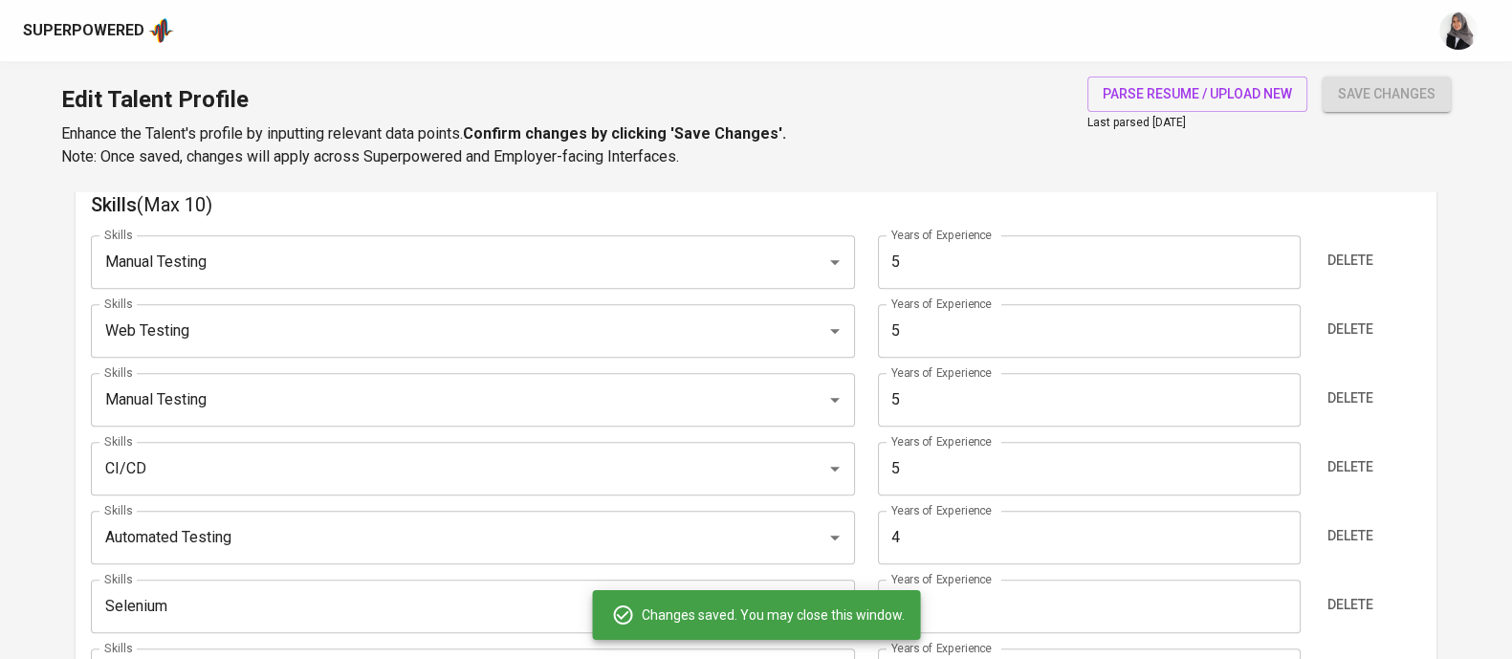
type input "SQL"
type input "Web Testing"
type input "Manual Testing"
type input "CI/CD"
type input "5"
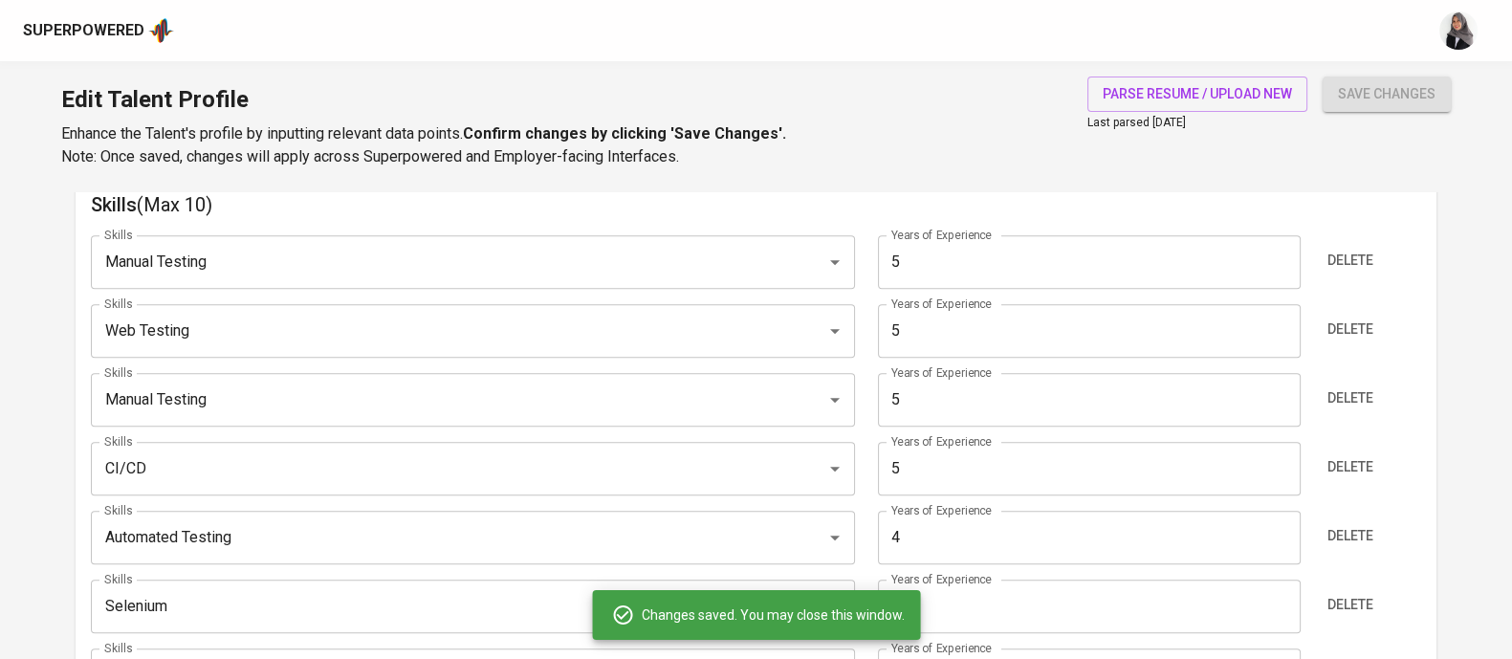
type input "Automated Testing"
type input "4"
type input "Appium"
type input "2"
type input "Postman"
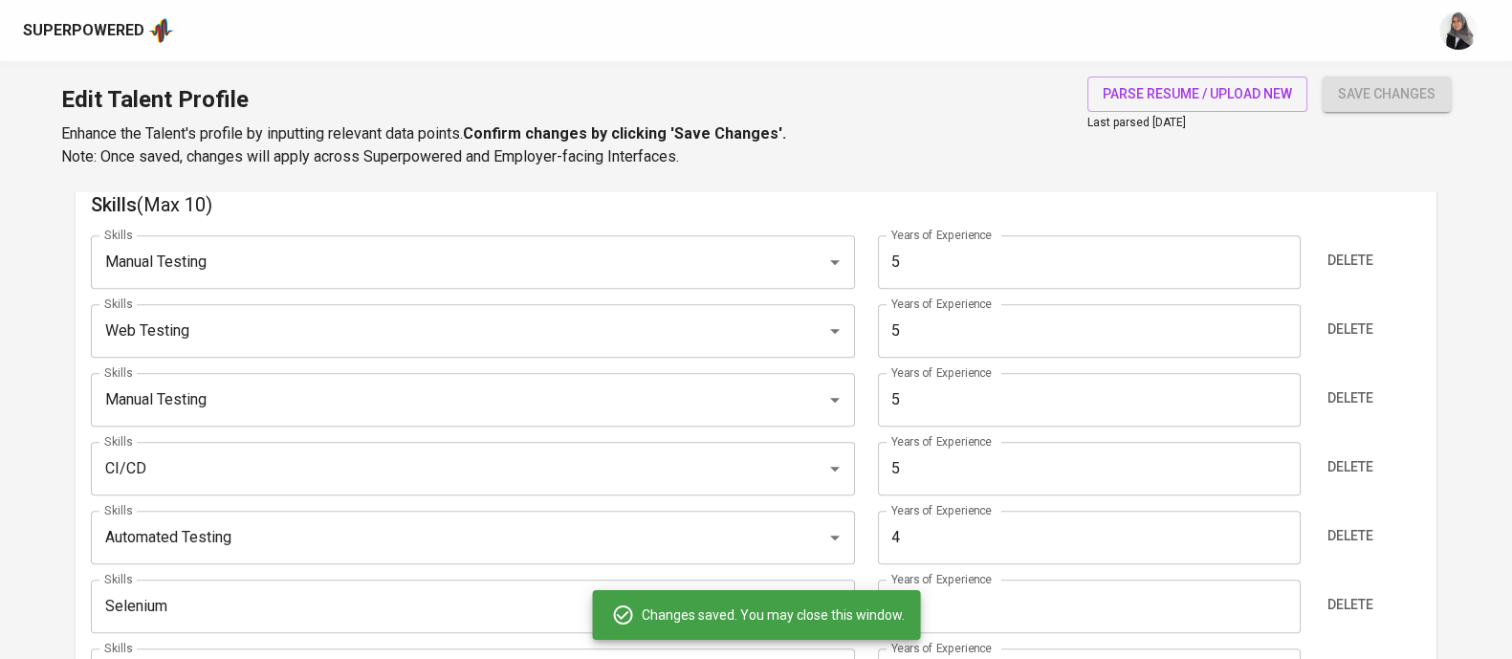
type input "Katalon Studio"
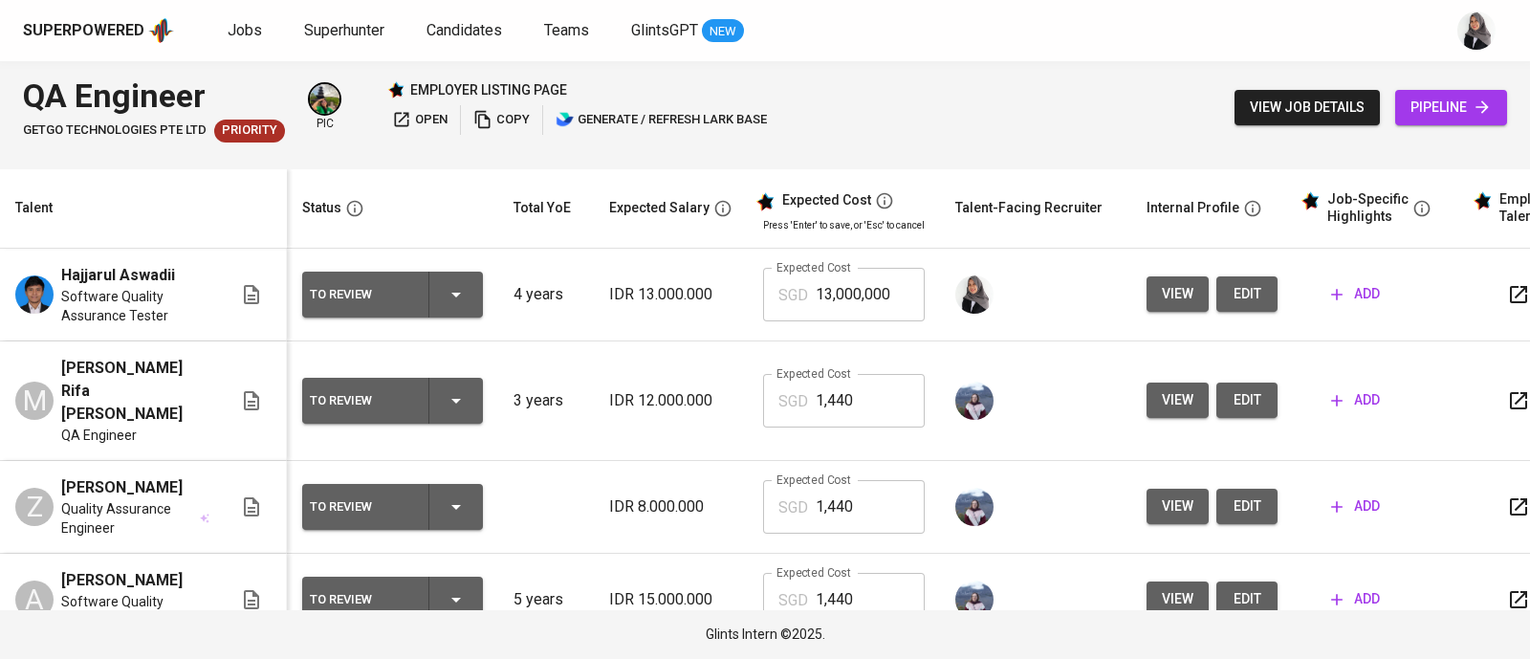
scroll to position [198, 0]
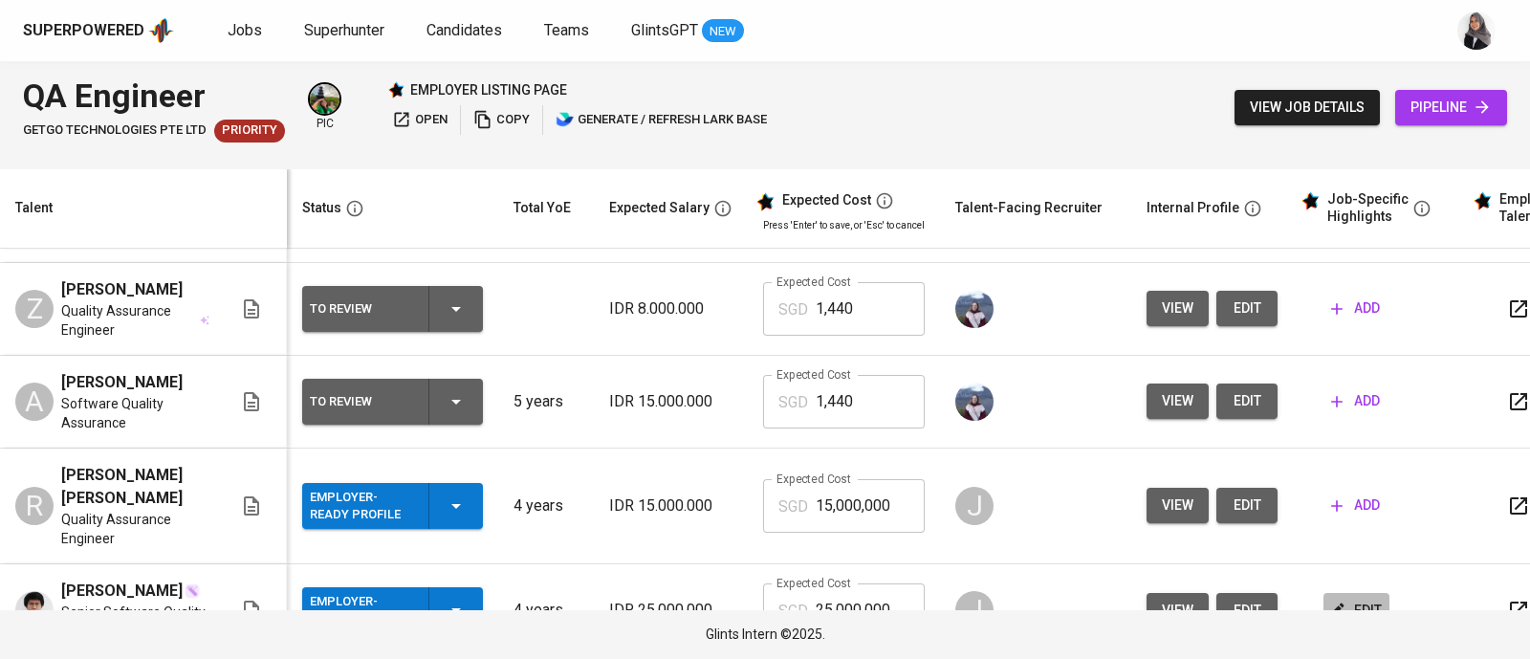
click at [1334, 601] on icon "button" at bounding box center [1336, 610] width 19 height 19
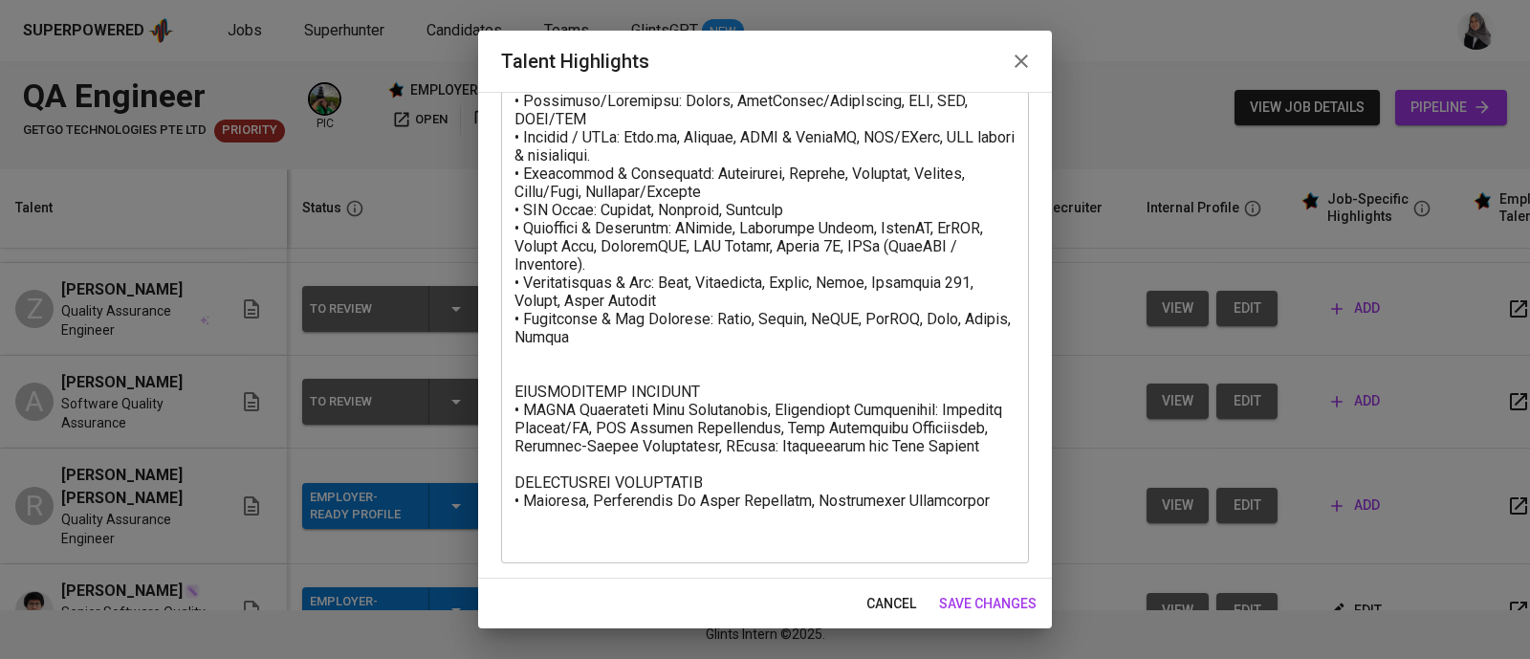
scroll to position [0, 0]
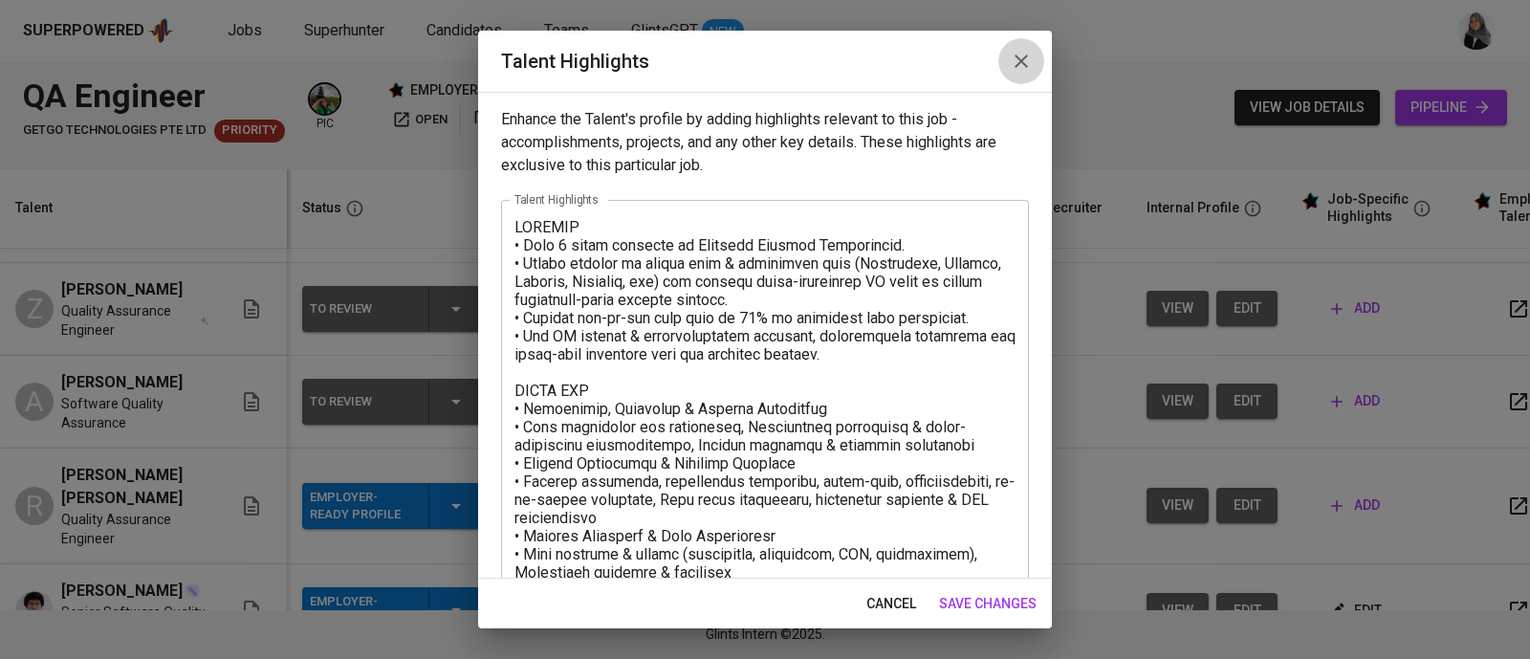
click at [1020, 59] on icon "button" at bounding box center [1021, 61] width 13 height 13
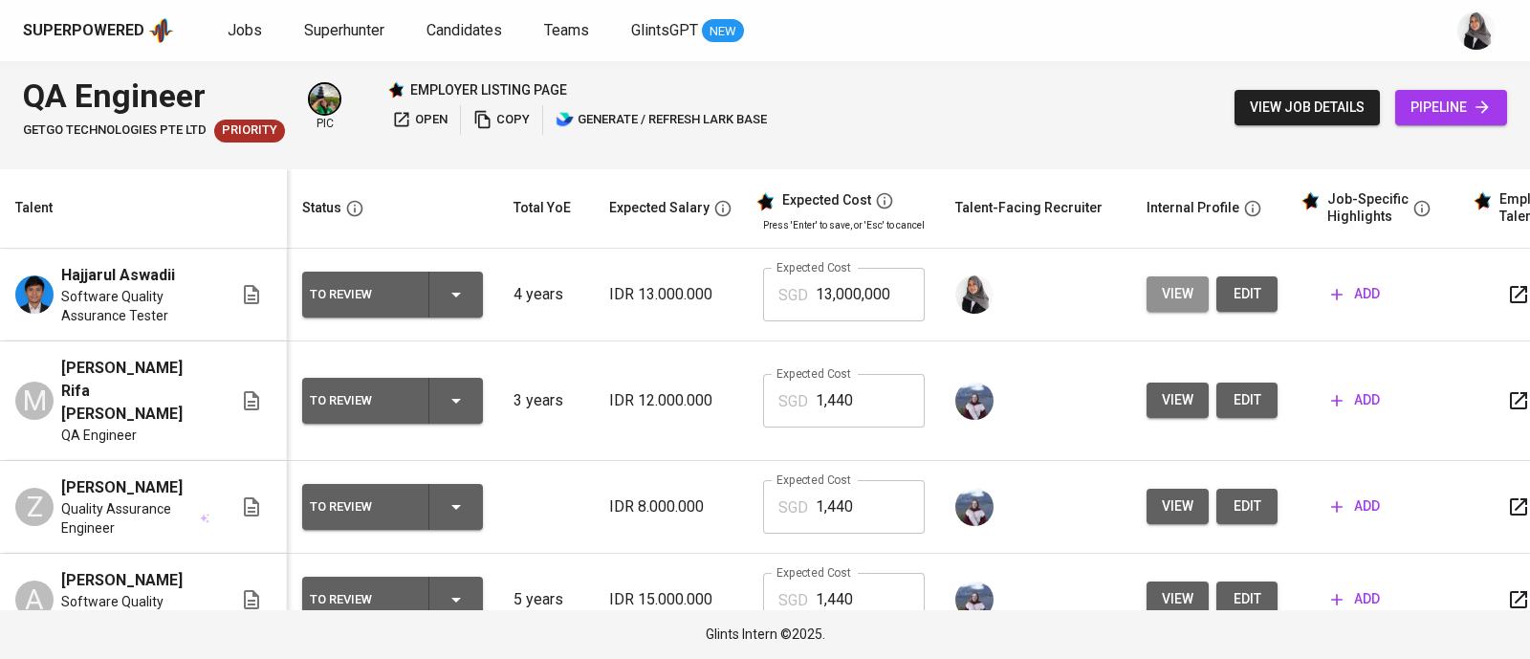
click at [1179, 292] on span "view" at bounding box center [1178, 294] width 32 height 24
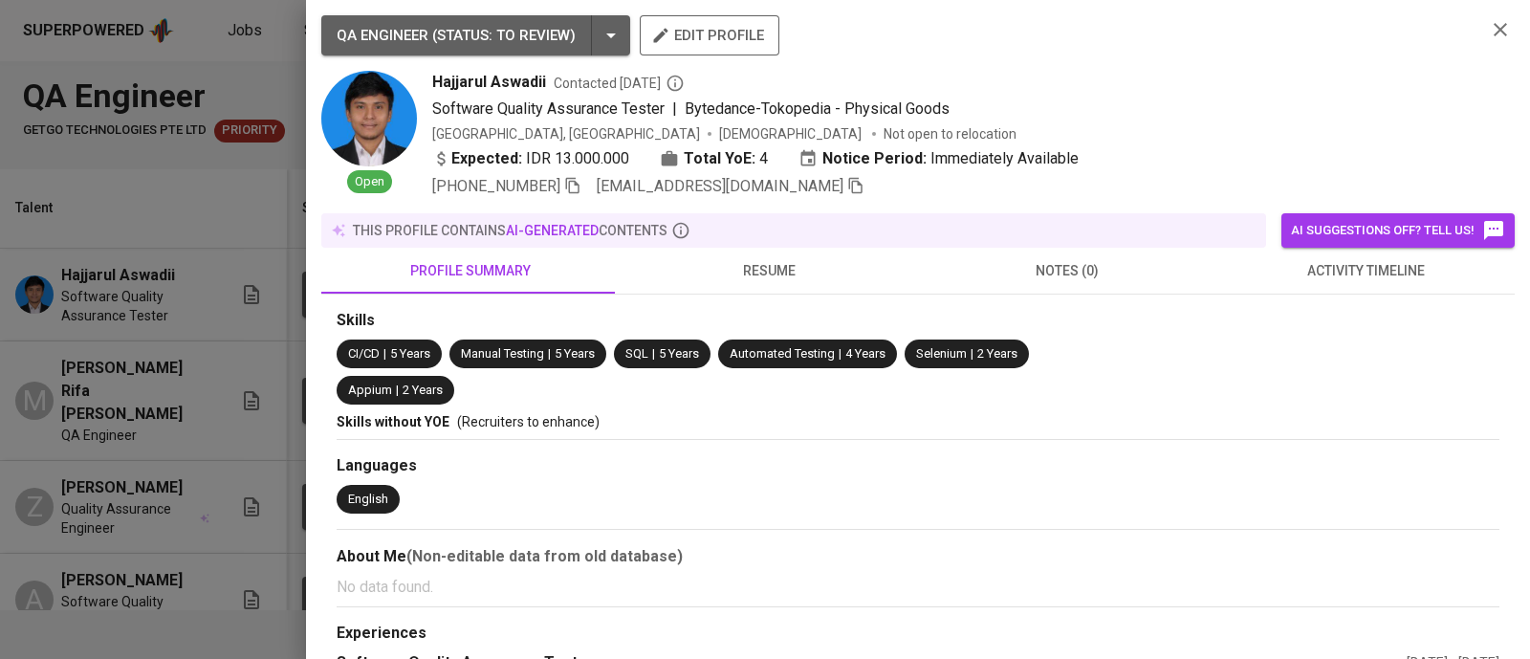
click at [203, 173] on div at bounding box center [765, 329] width 1530 height 659
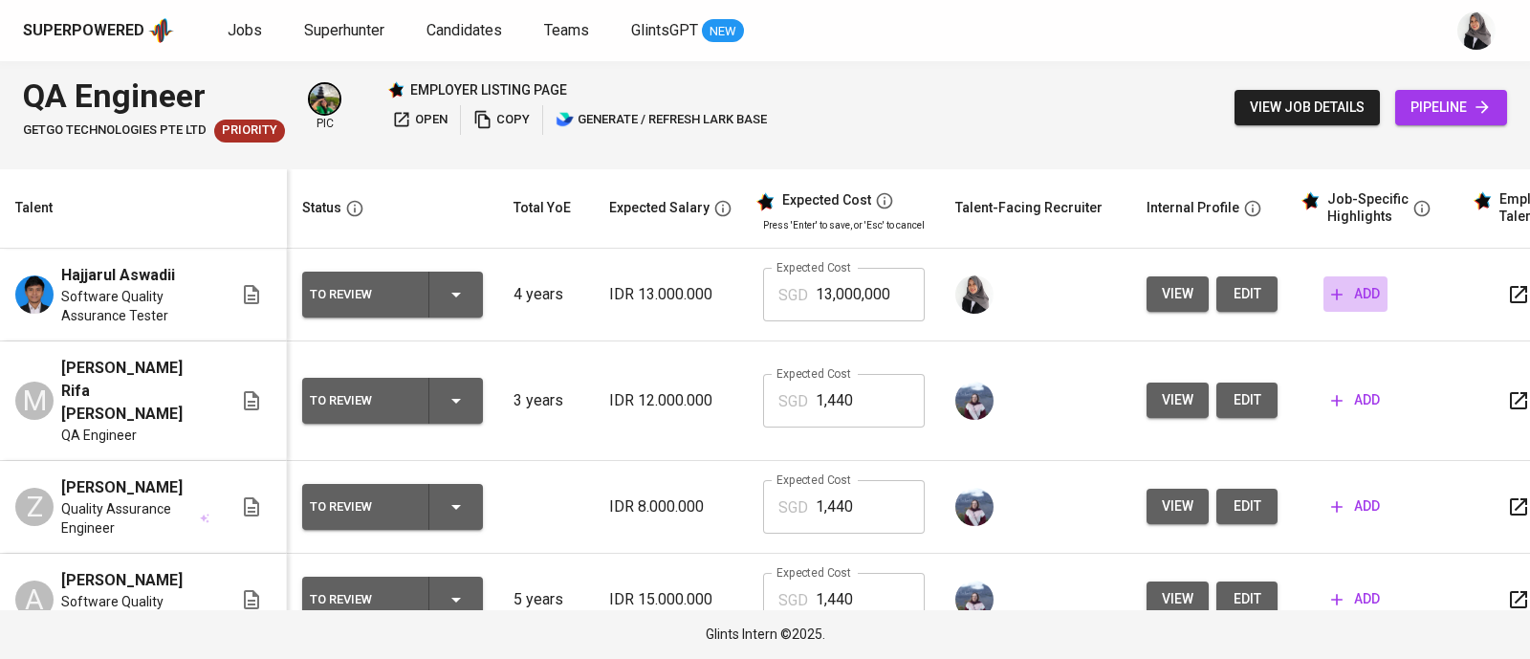
click at [1352, 297] on span "add" at bounding box center [1355, 294] width 49 height 24
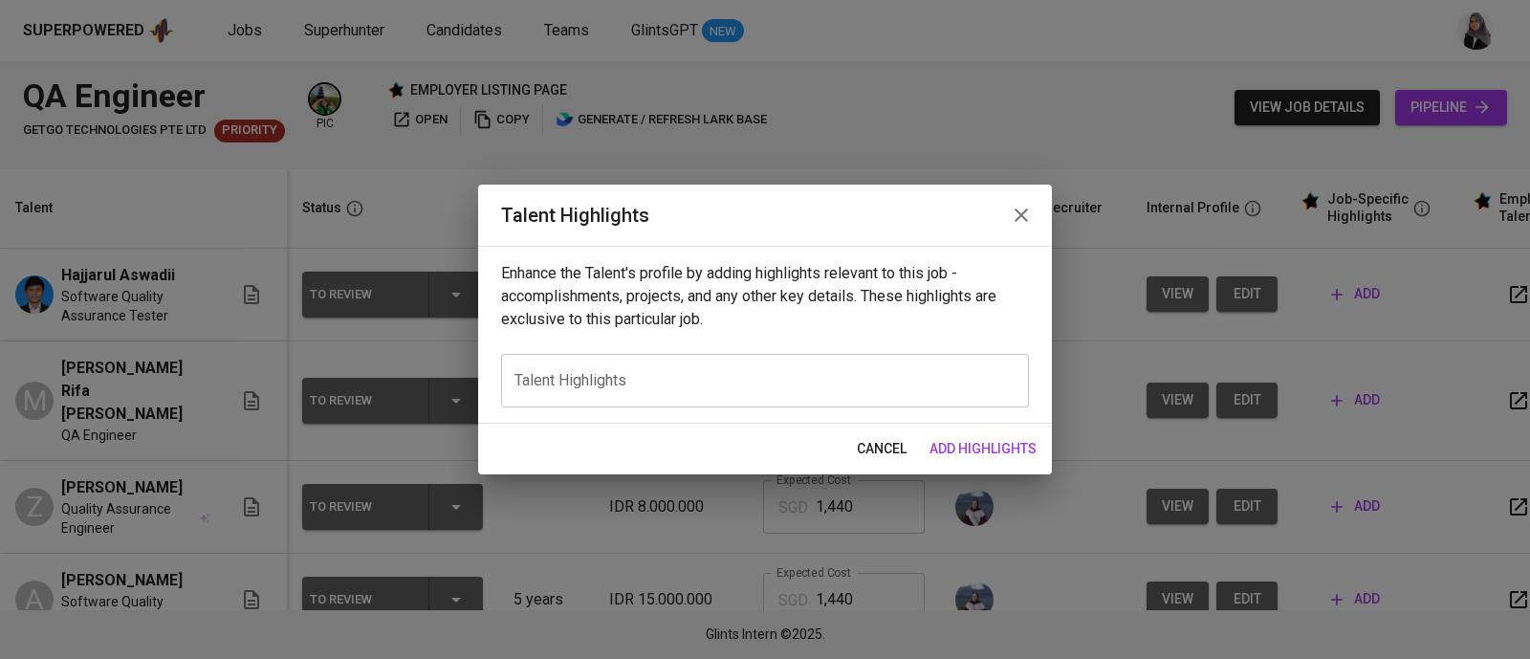
click at [722, 362] on div "x Talent Highlights" at bounding box center [765, 381] width 528 height 54
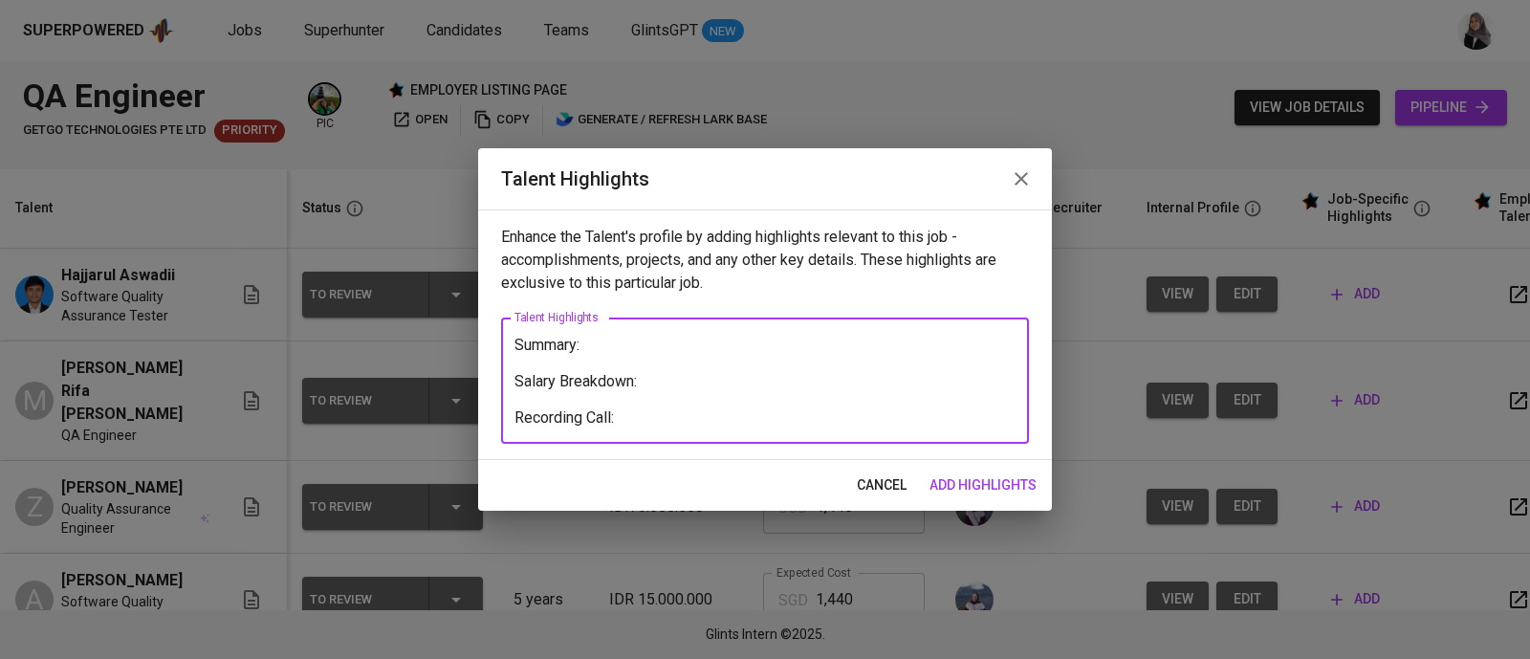
click at [631, 415] on textarea "Summary: Salary Breakdown: Recording Call:" at bounding box center [764, 381] width 501 height 91
paste textarea "https://glints.sg.larksuite.com/minutes/obsgu7sdr1ntwky8p9145877?from=from_copy…"
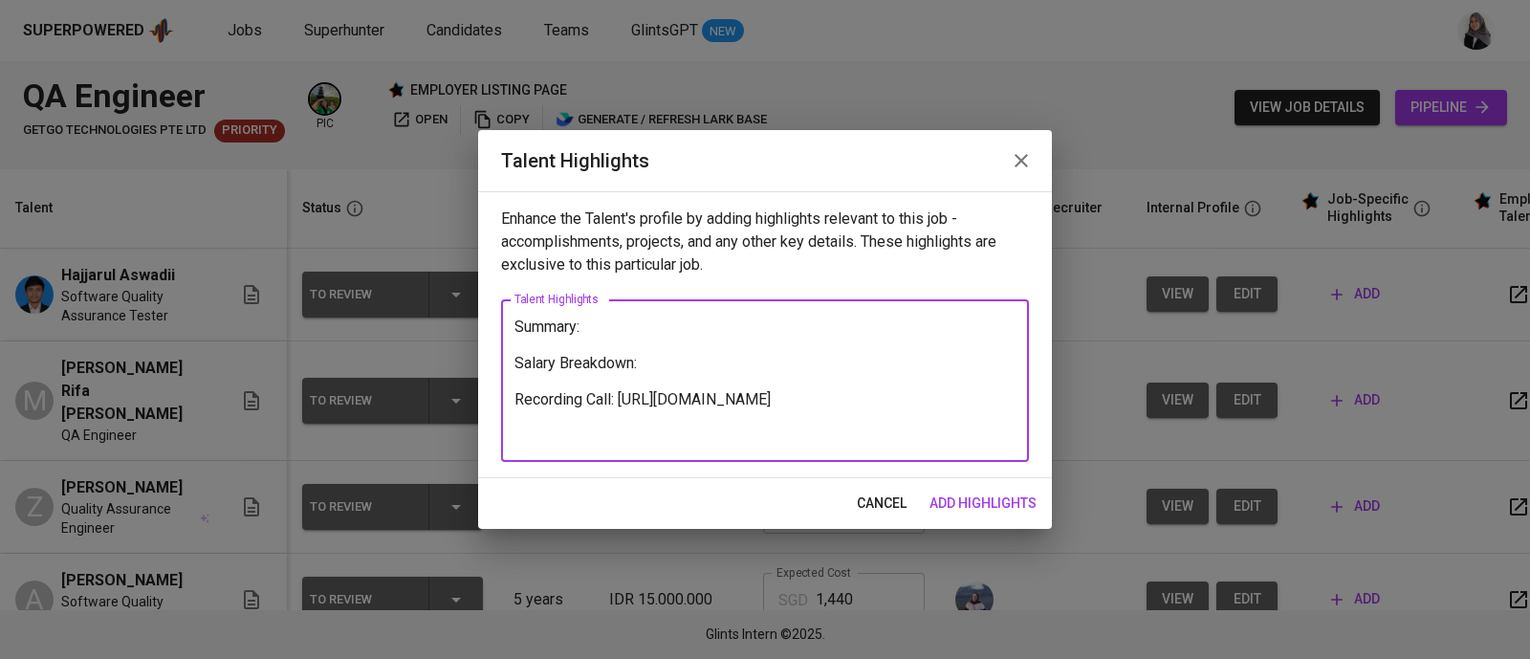
click at [606, 334] on textarea "Summary: Salary Breakdown: Recording Call: https://glints.sg.larksuite.com/minu…" at bounding box center [764, 380] width 501 height 127
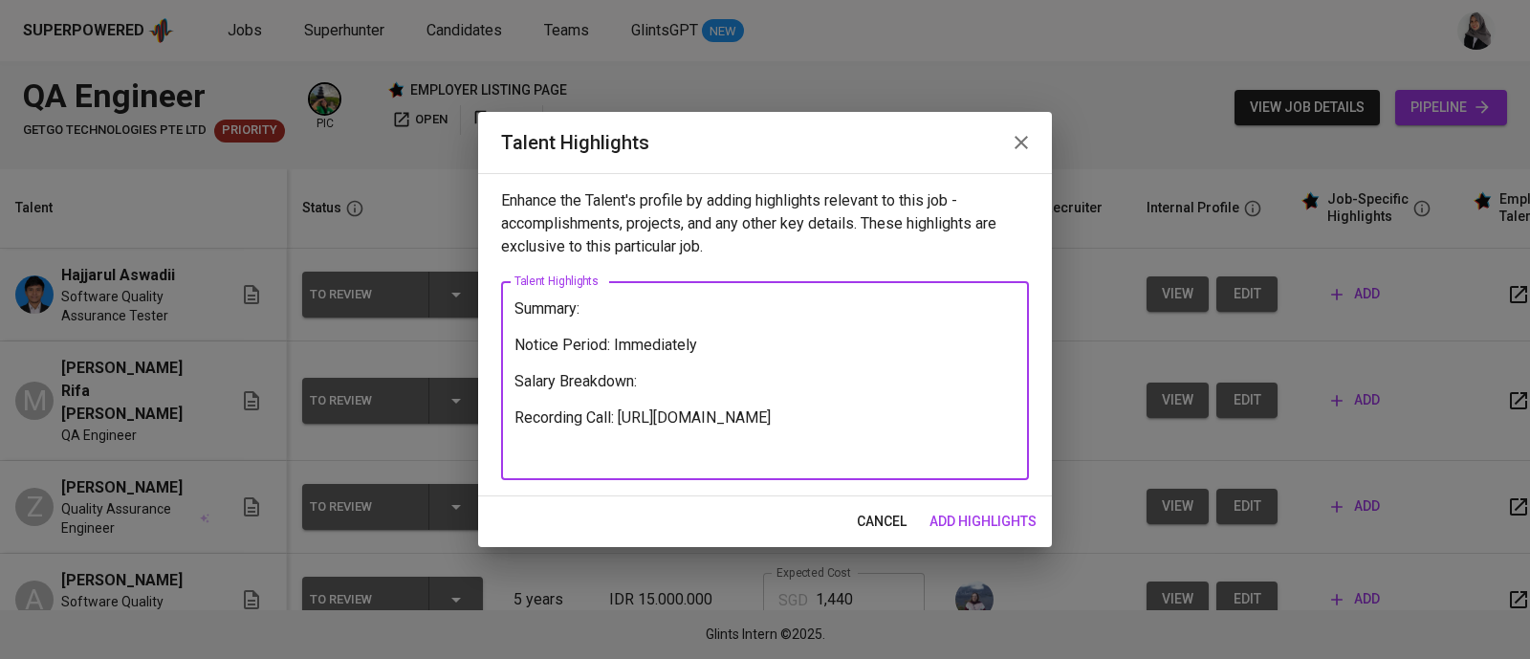
click at [622, 312] on textarea "Summary: Notice Period: Immediately Salary Breakdown: Recording Call: https://g…" at bounding box center [764, 381] width 501 height 164
click at [651, 385] on textarea "Summary: Notice Period: Immediately Salary Breakdown: Recording Call: https://g…" at bounding box center [764, 381] width 501 height 164
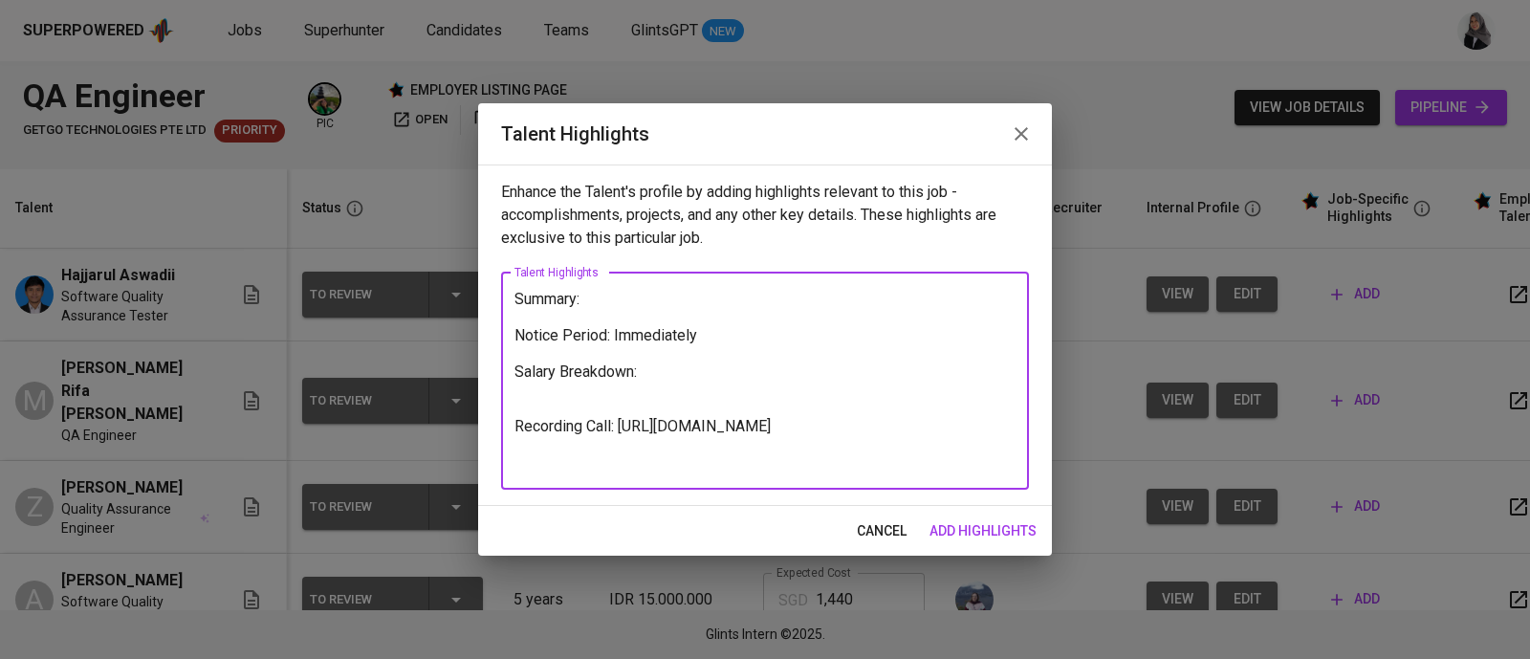
type textarea "Summary: Notice Period: Immediately Salary Breakdown: Recording Call: https://g…"
click at [1033, 537] on span "add highlights" at bounding box center [982, 531] width 107 height 24
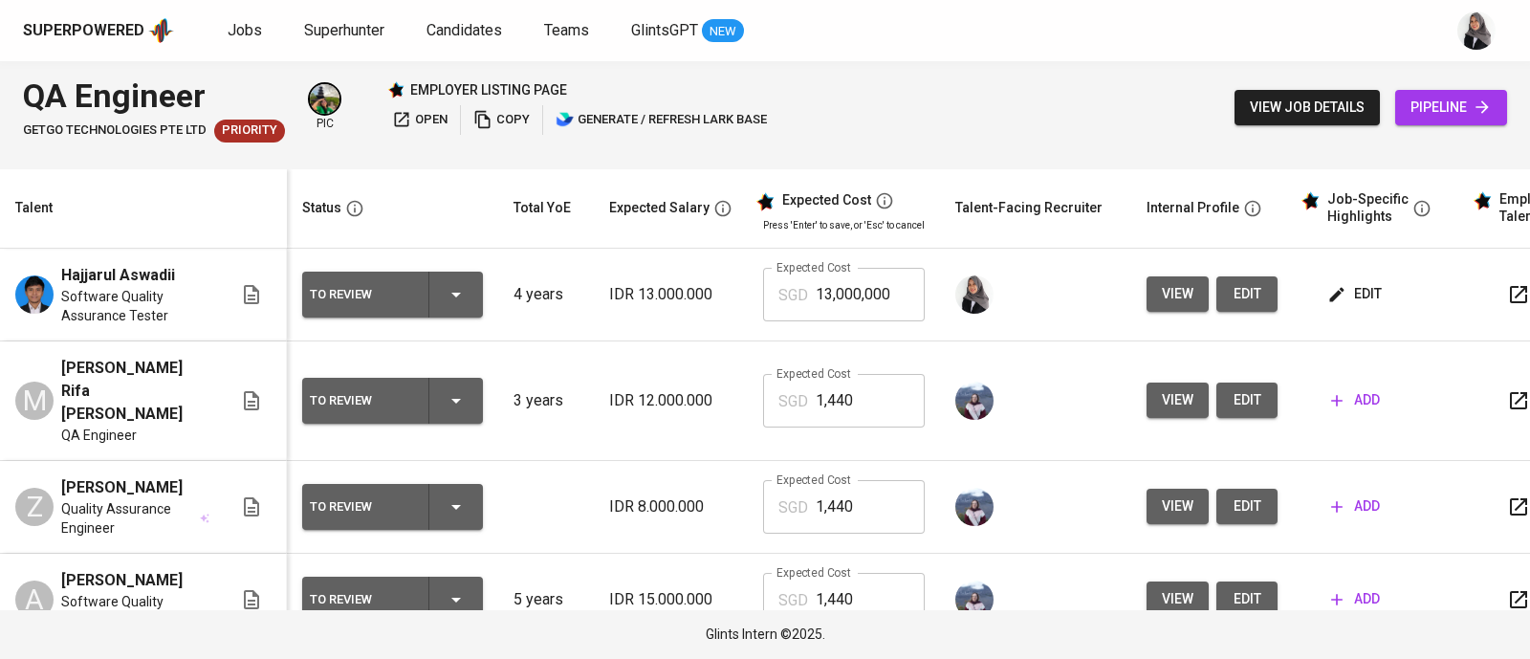
scroll to position [198, 0]
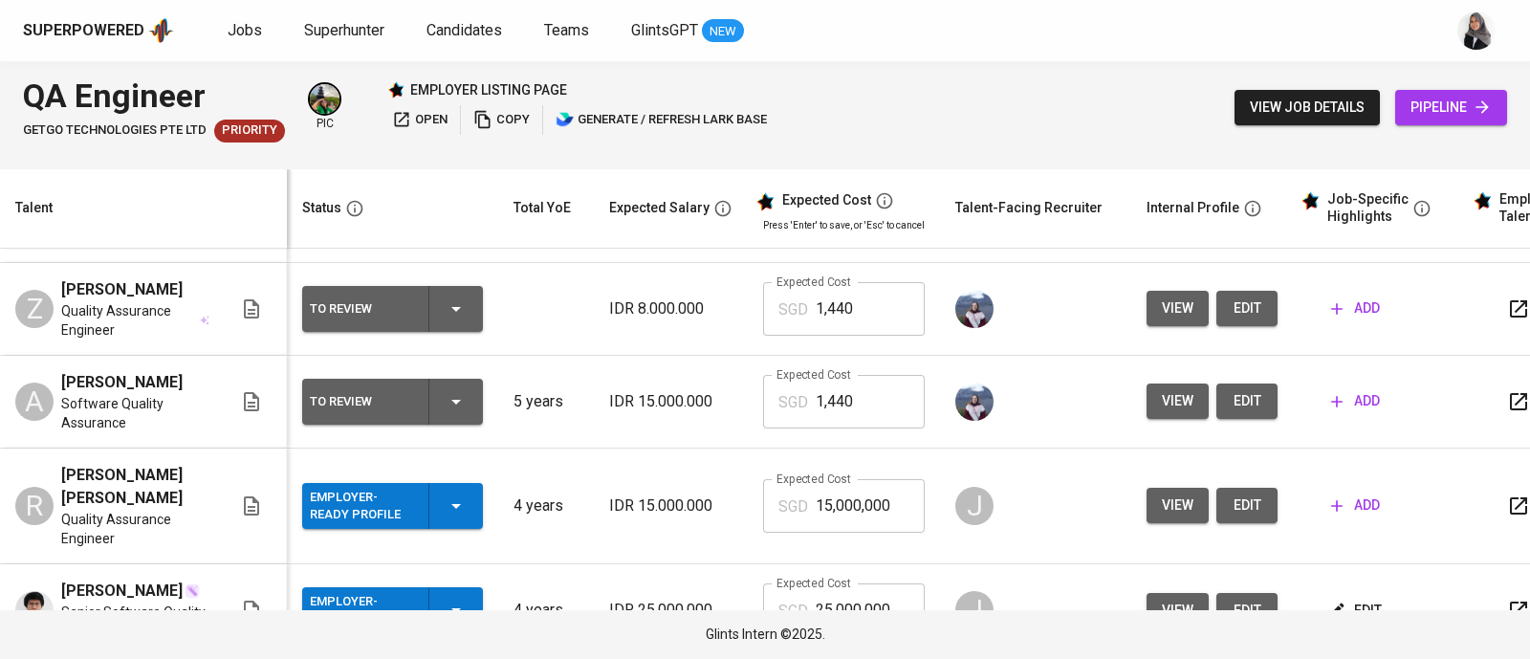
click at [1334, 601] on icon "button" at bounding box center [1336, 610] width 19 height 19
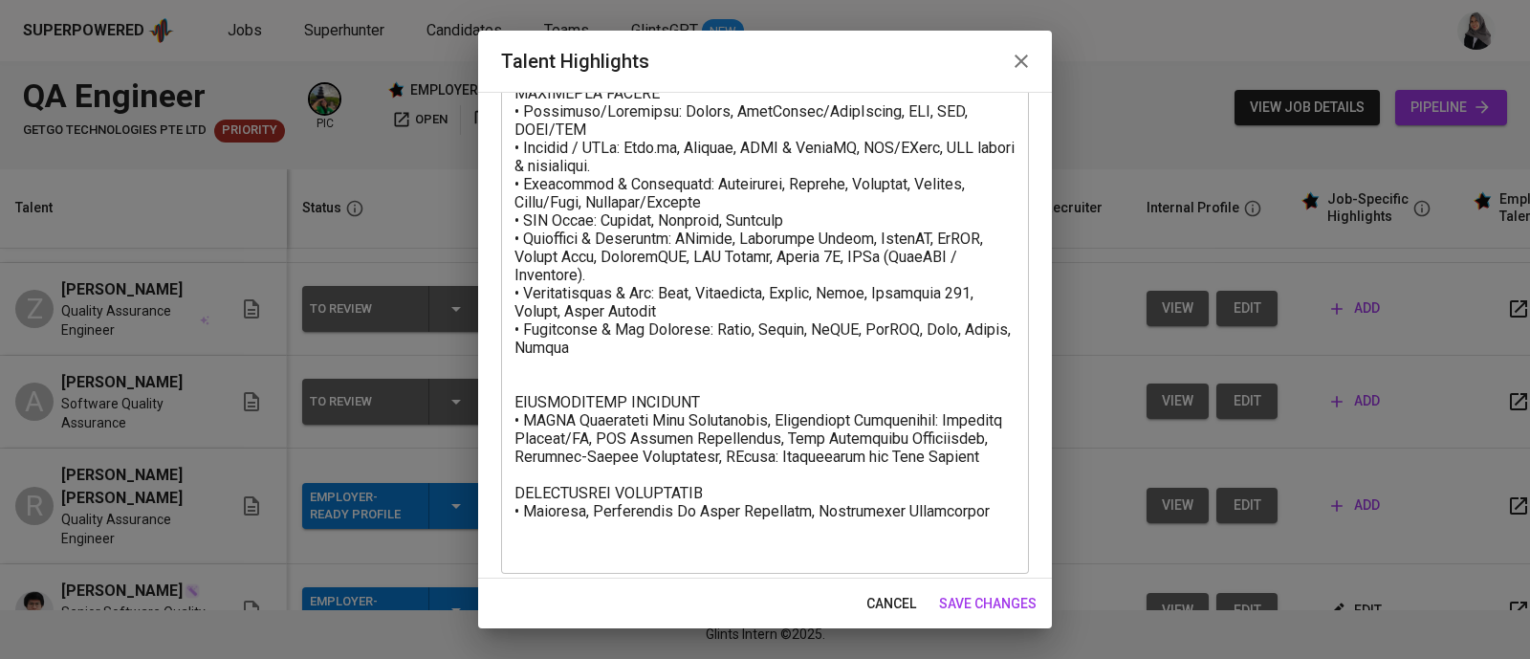
scroll to position [0, 0]
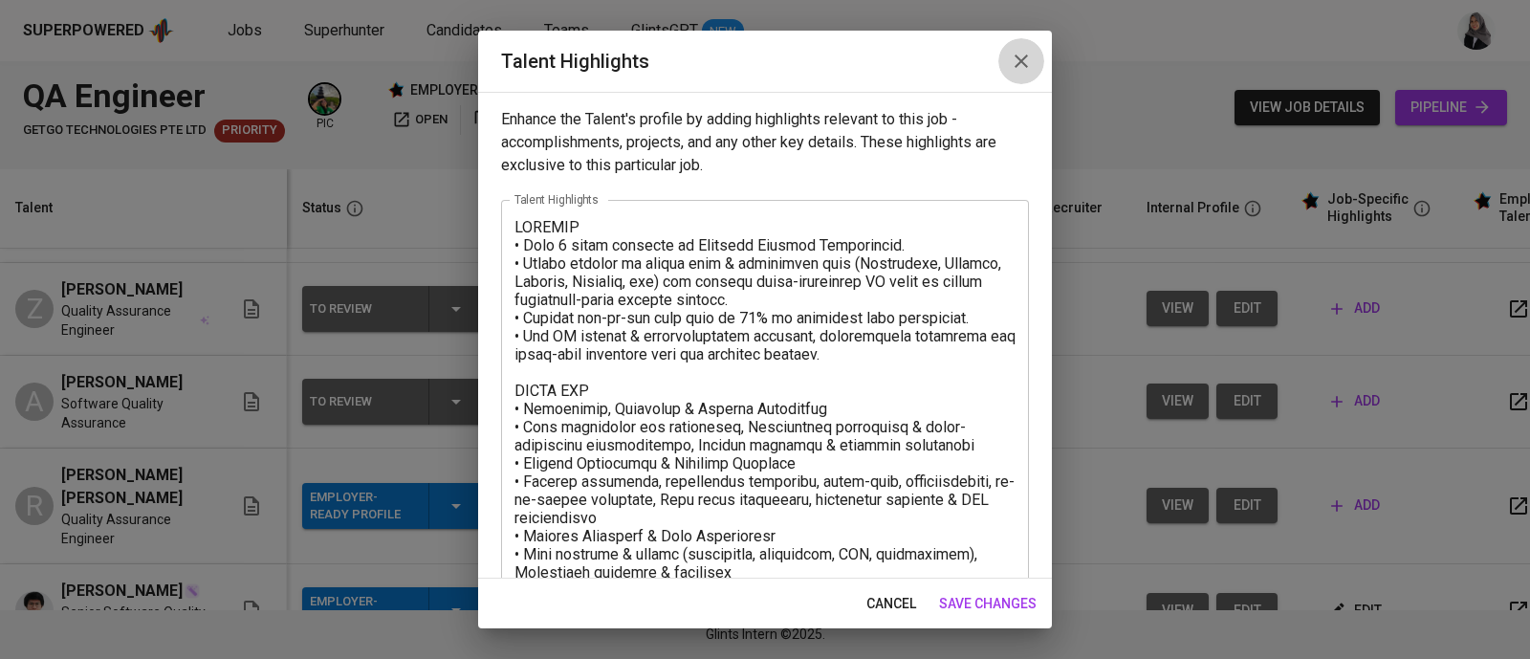
click at [1018, 52] on icon "button" at bounding box center [1021, 61] width 23 height 23
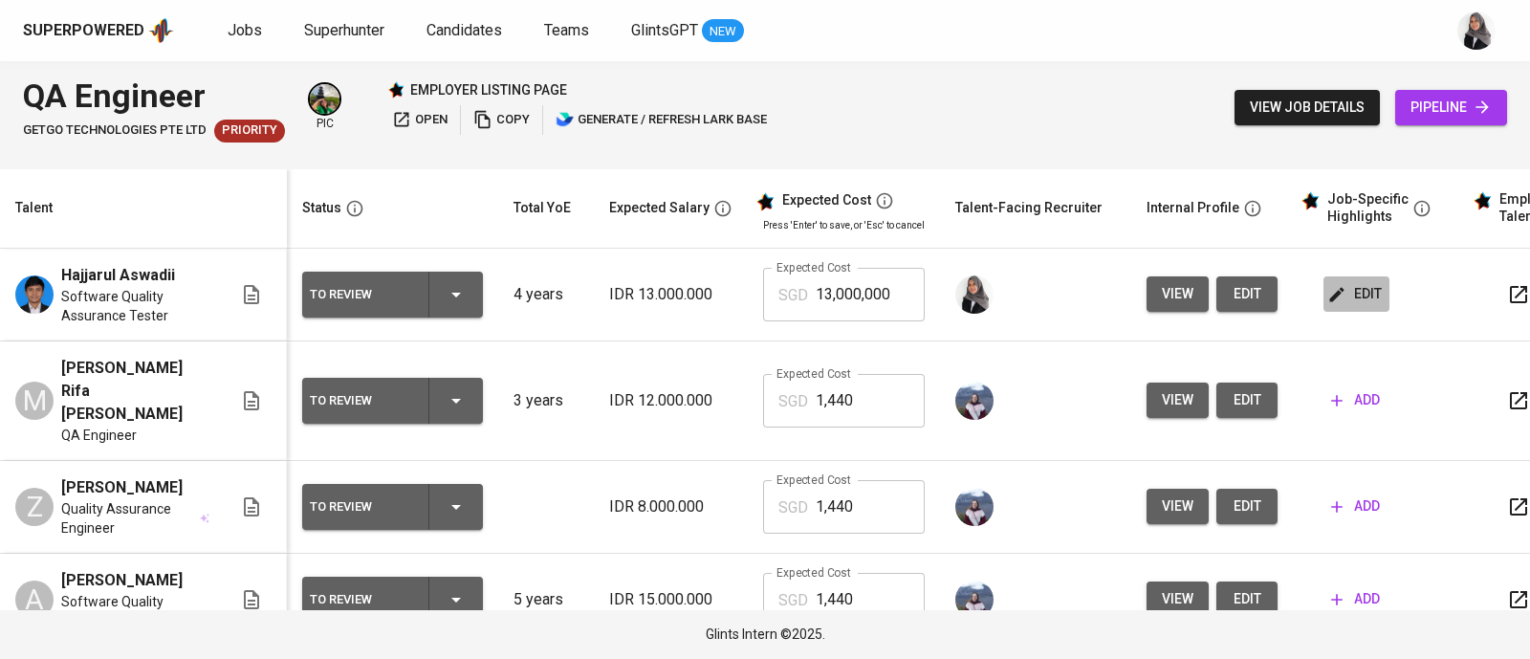
click at [1332, 295] on icon "button" at bounding box center [1337, 294] width 14 height 14
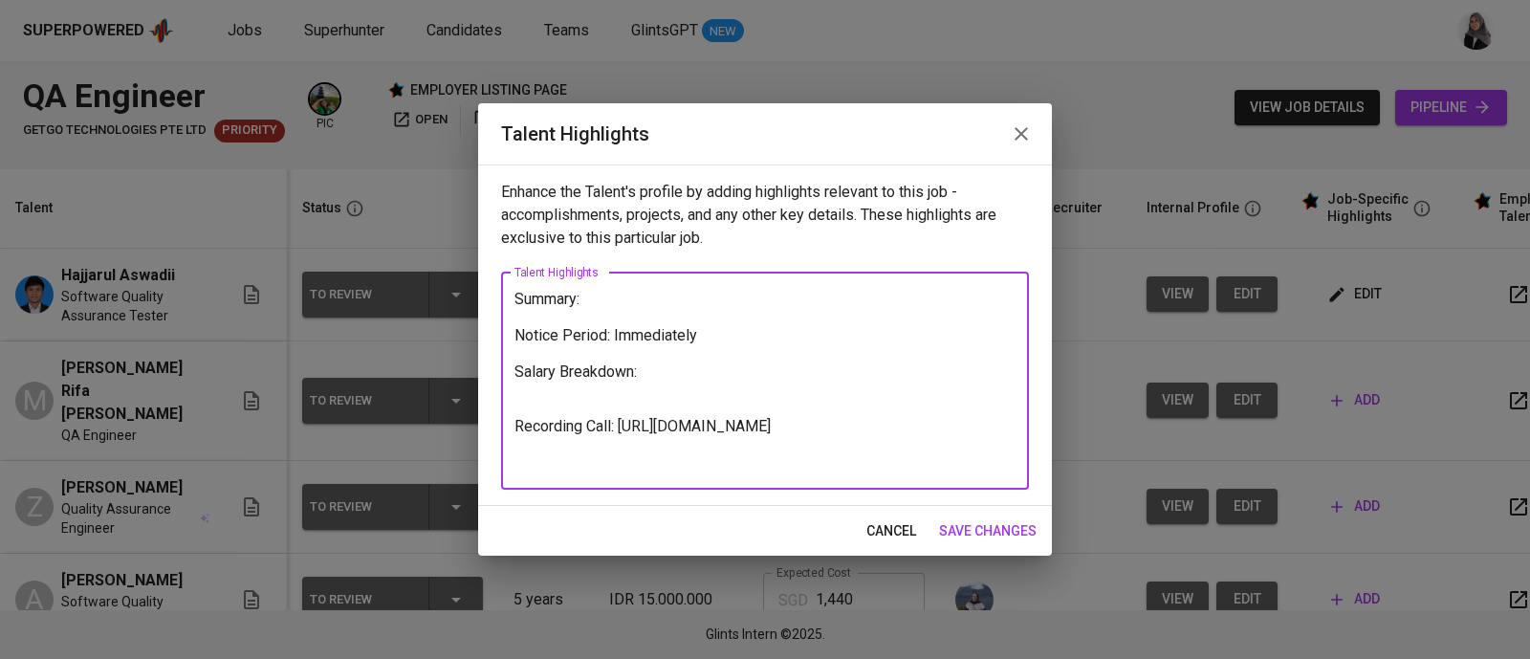
click at [846, 330] on textarea "Summary: Notice Period: Immediately Salary Breakdown: Recording Call: https://g…" at bounding box center [764, 381] width 501 height 182
click at [650, 373] on textarea "Summary: Notice Period: Immediately Salary Breakdown: Recording Call: https://g…" at bounding box center [764, 381] width 501 height 182
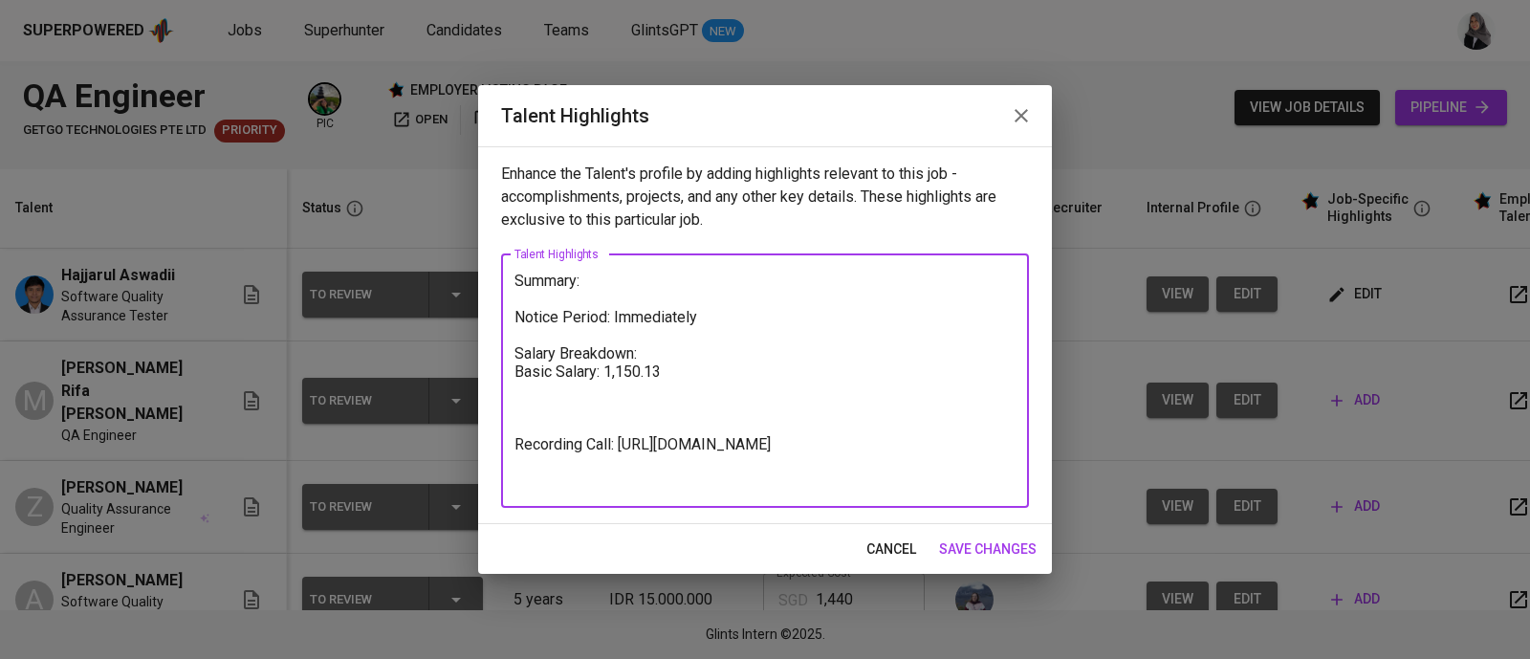
click at [689, 366] on textarea "Summary: Notice Period: Immediately Salary Breakdown: Basic Salary: 1,150.13 Re…" at bounding box center [764, 381] width 501 height 218
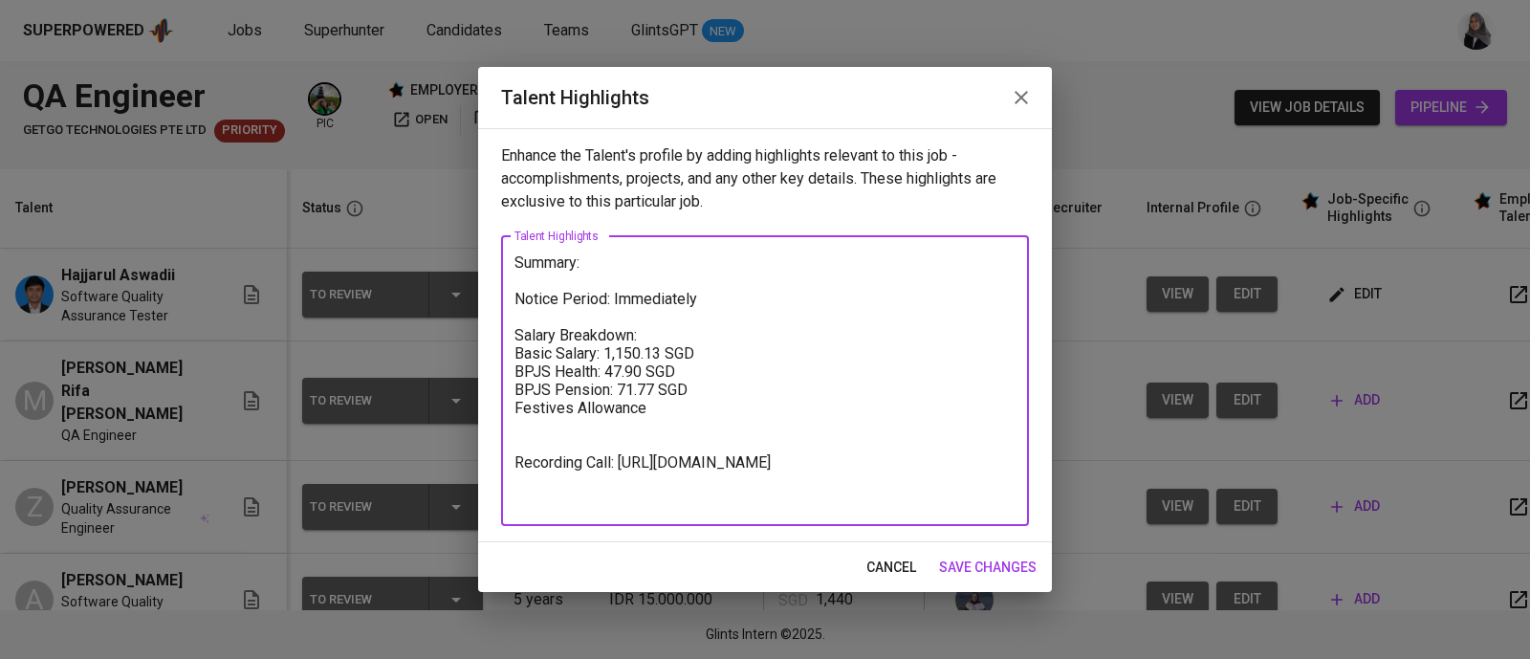
click at [516, 410] on textarea "Summary: Notice Period: Immediately Salary Breakdown: Basic Salary: 1,150.13 SG…" at bounding box center [764, 380] width 501 height 254
click at [655, 410] on textarea "Summary: Notice Period: Immediately Salary Breakdown: Basic Salary: 1,150.13 SG…" at bounding box center [764, 380] width 501 height 254
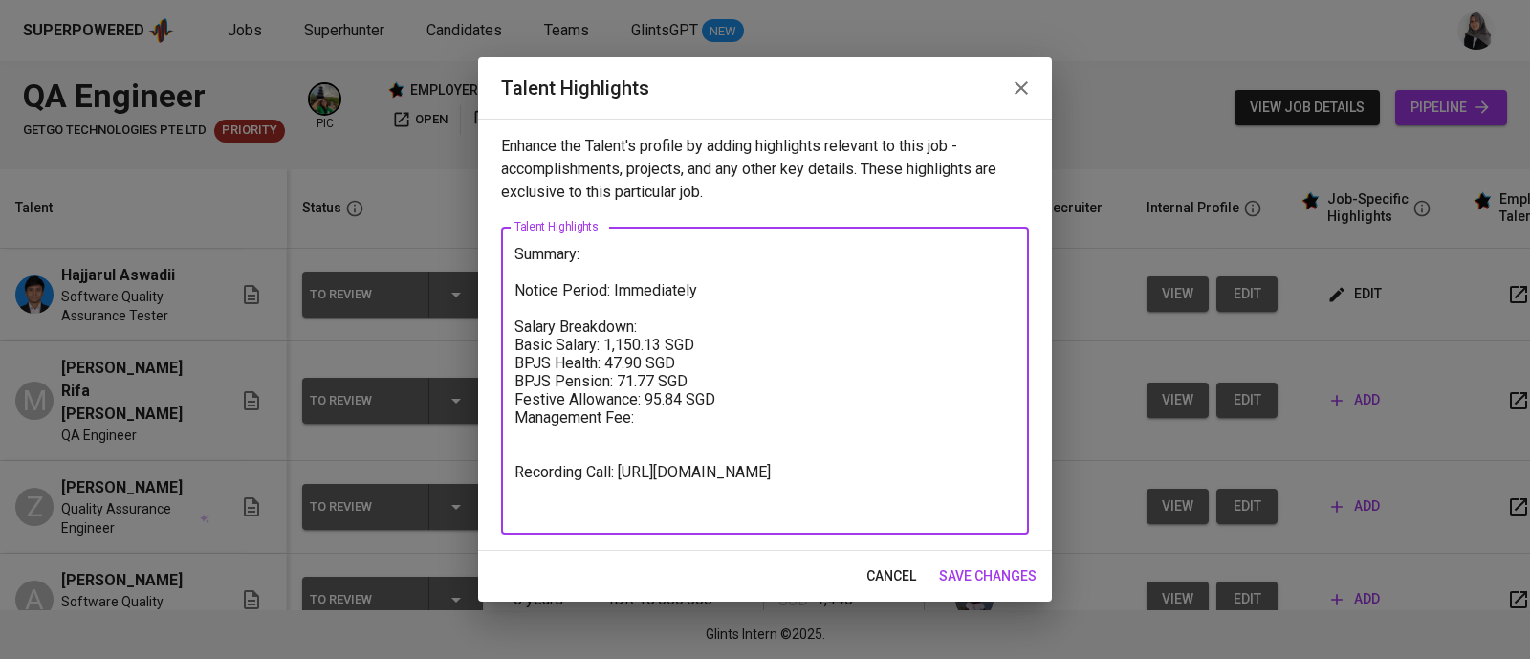
click at [655, 327] on textarea "Summary: Notice Period: Immediately Salary Breakdown: Basic Salary: 1,150.13 SG…" at bounding box center [764, 381] width 501 height 273
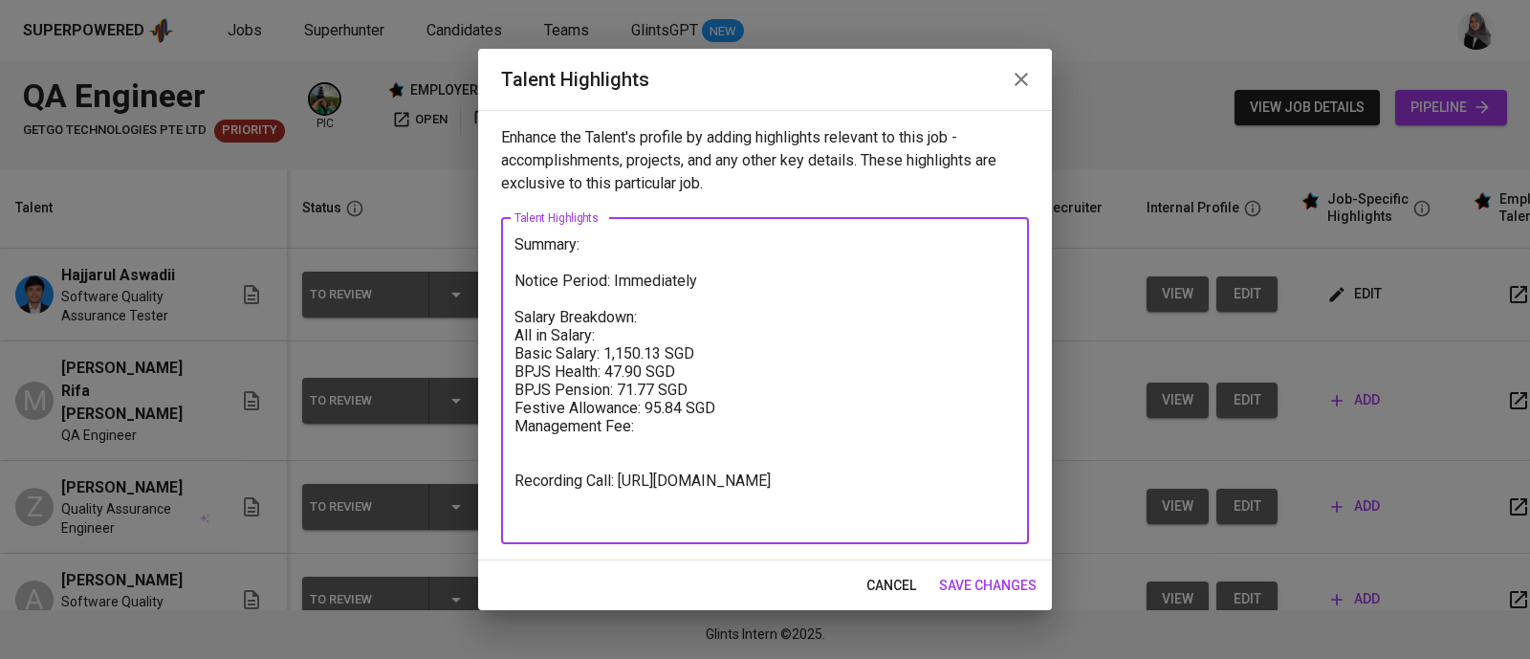
type textarea "Summary: Notice Period: Immediately Salary Breakdown: All in Salary: Basic Sala…"
click at [971, 575] on span "save changes" at bounding box center [988, 586] width 98 height 24
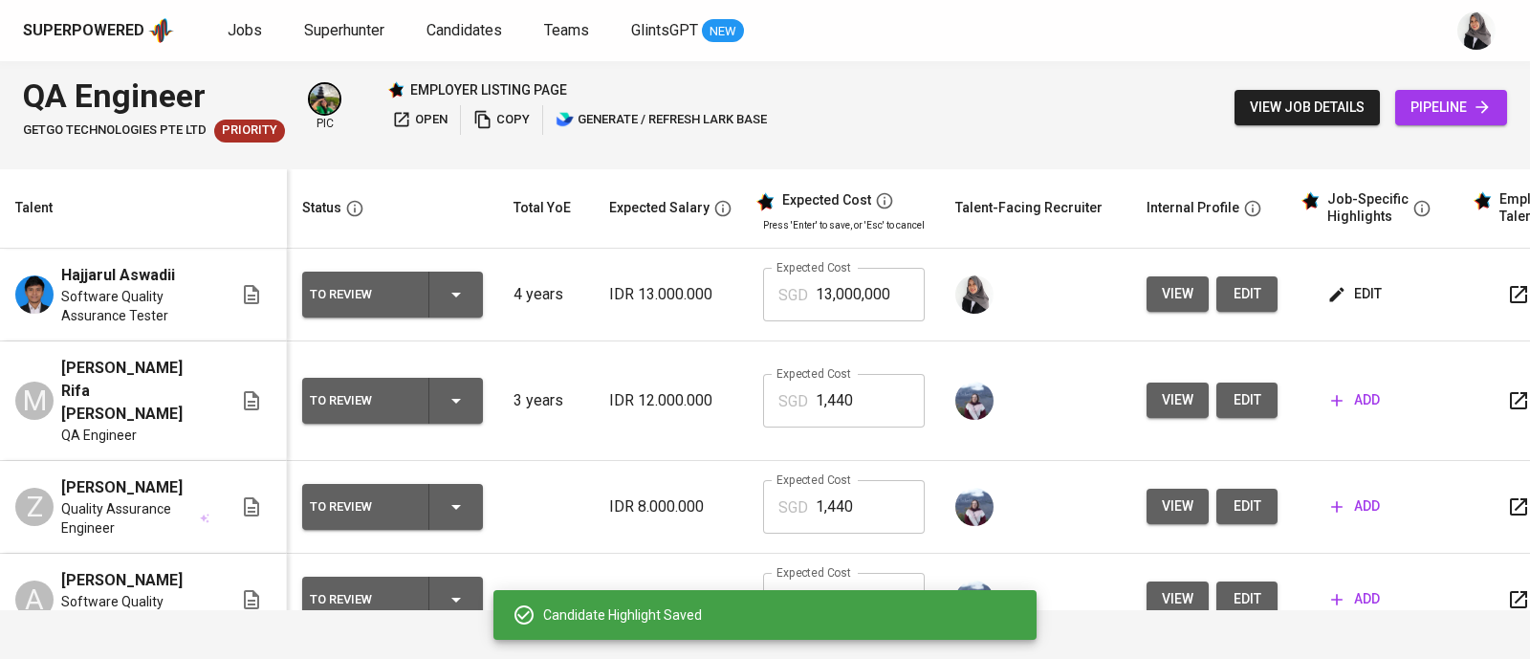
click at [1038, 135] on div "QA Engineer GetGo Technologies Pte Ltd Priority pic employer listing page open …" at bounding box center [765, 107] width 1530 height 93
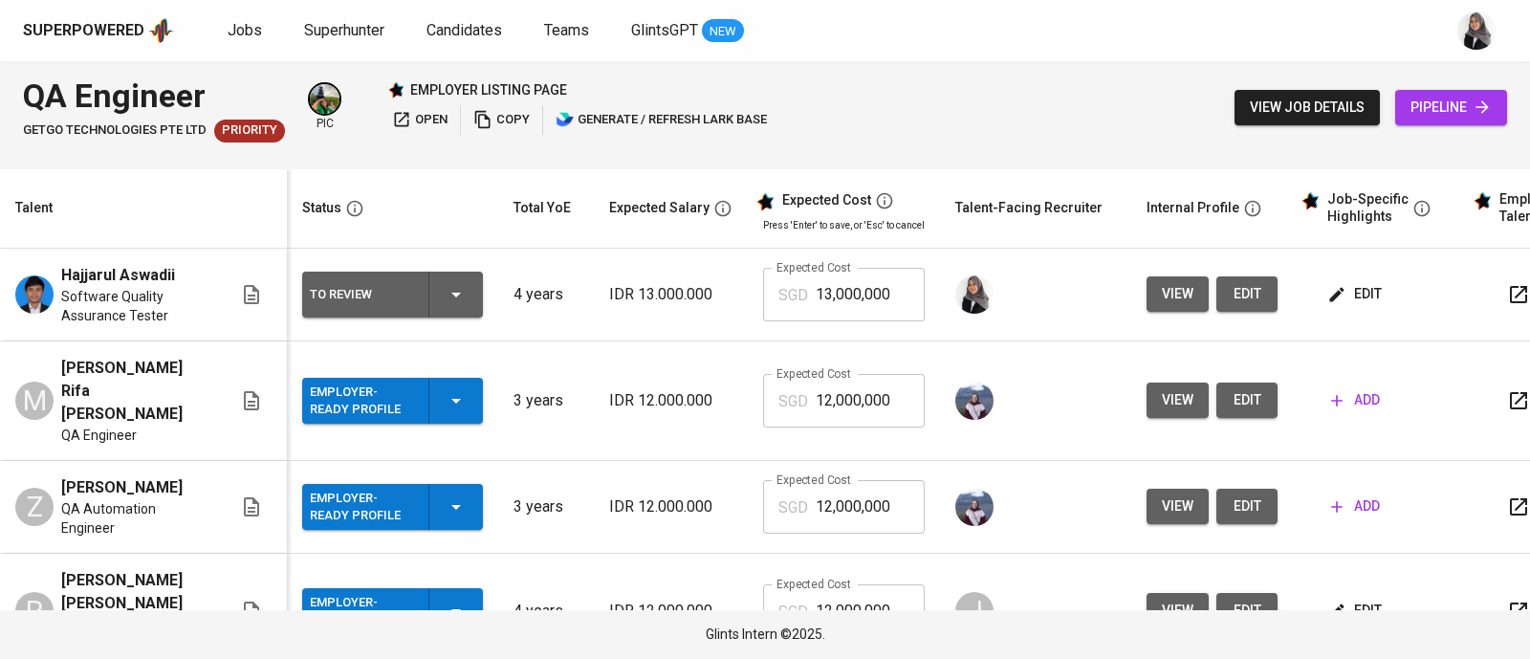
click at [1157, 47] on div "Superpowered Jobs Superhunter Candidates Teams GlintsGPT NEW" at bounding box center [765, 30] width 1530 height 61
click at [1042, 66] on div "QA Engineer GetGo Technologies Pte Ltd Priority pic employer listing page open …" at bounding box center [765, 107] width 1530 height 93
click at [1344, 301] on span "edit" at bounding box center [1356, 294] width 51 height 24
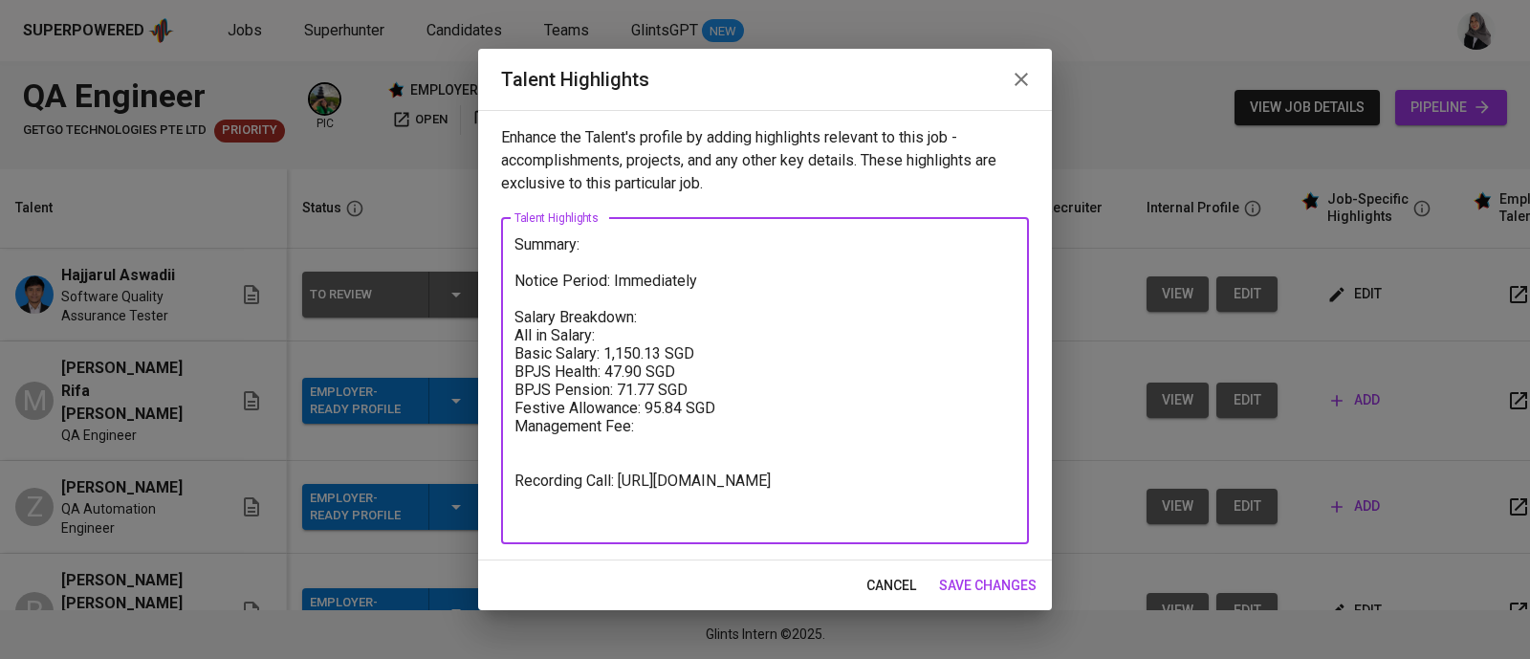
click at [674, 427] on textarea "Summary: Notice Period: Immediately Salary Breakdown: All in Salary: Basic Sala…" at bounding box center [764, 380] width 501 height 291
click at [631, 335] on textarea "Summary: Notice Period: Immediately Salary Breakdown: All in Salary: Basic Sala…" at bounding box center [764, 380] width 501 height 291
type textarea "Summary: Notice Period: Immediately Salary Breakdown: All in Salary: Basic Sala…"
click at [994, 571] on button "save changes" at bounding box center [987, 585] width 113 height 35
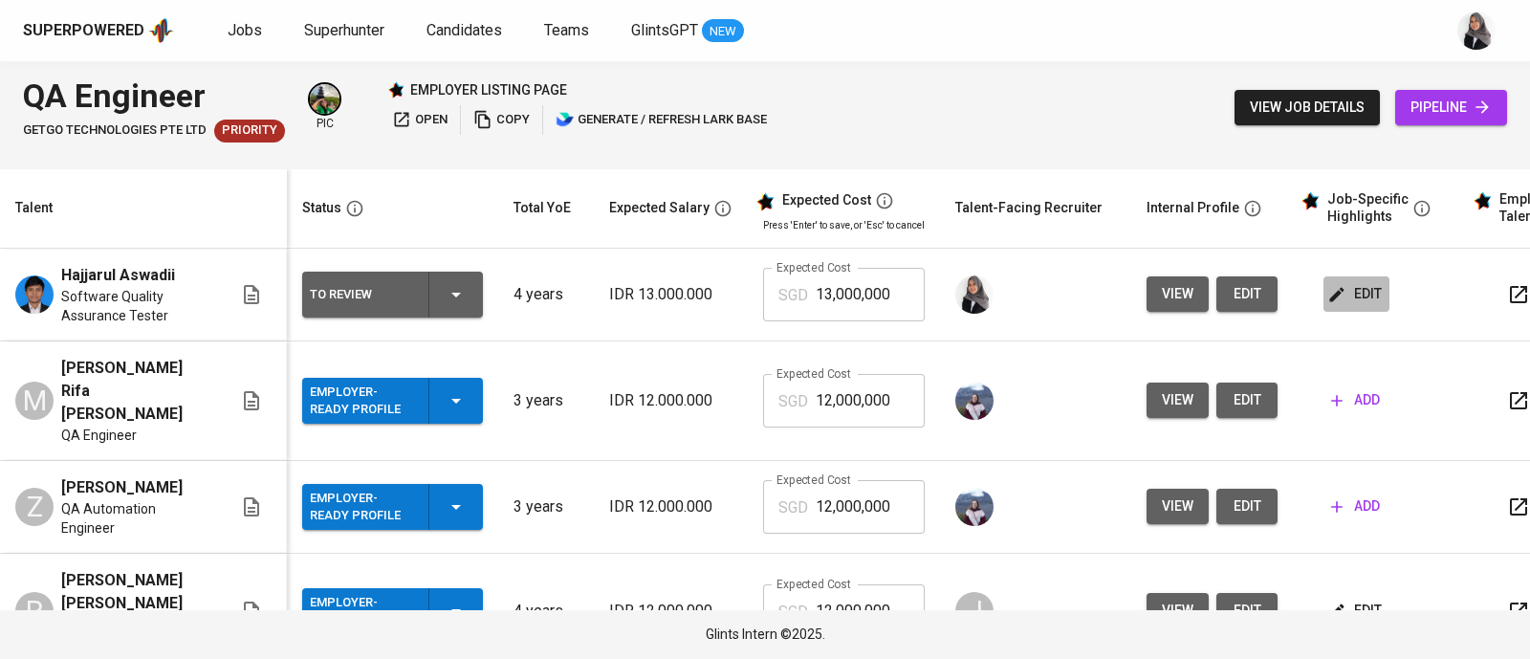
click at [1353, 290] on span "edit" at bounding box center [1356, 294] width 51 height 24
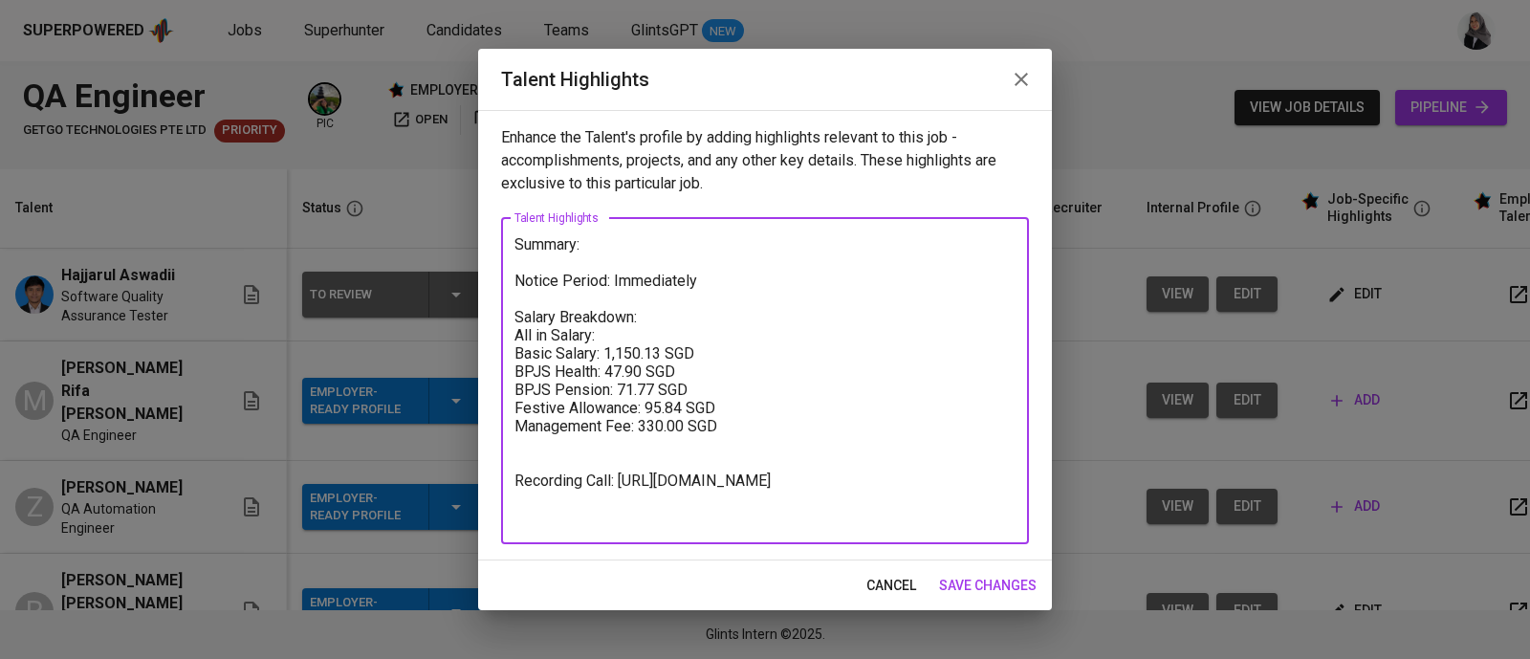
click at [592, 239] on textarea "Summary: Notice Period: Immediately Salary Breakdown: All in Salary: Basic Sala…" at bounding box center [764, 380] width 501 height 291
paste textarea "Hajjarul has 4 years of professinal working experience, he has experience worki…"
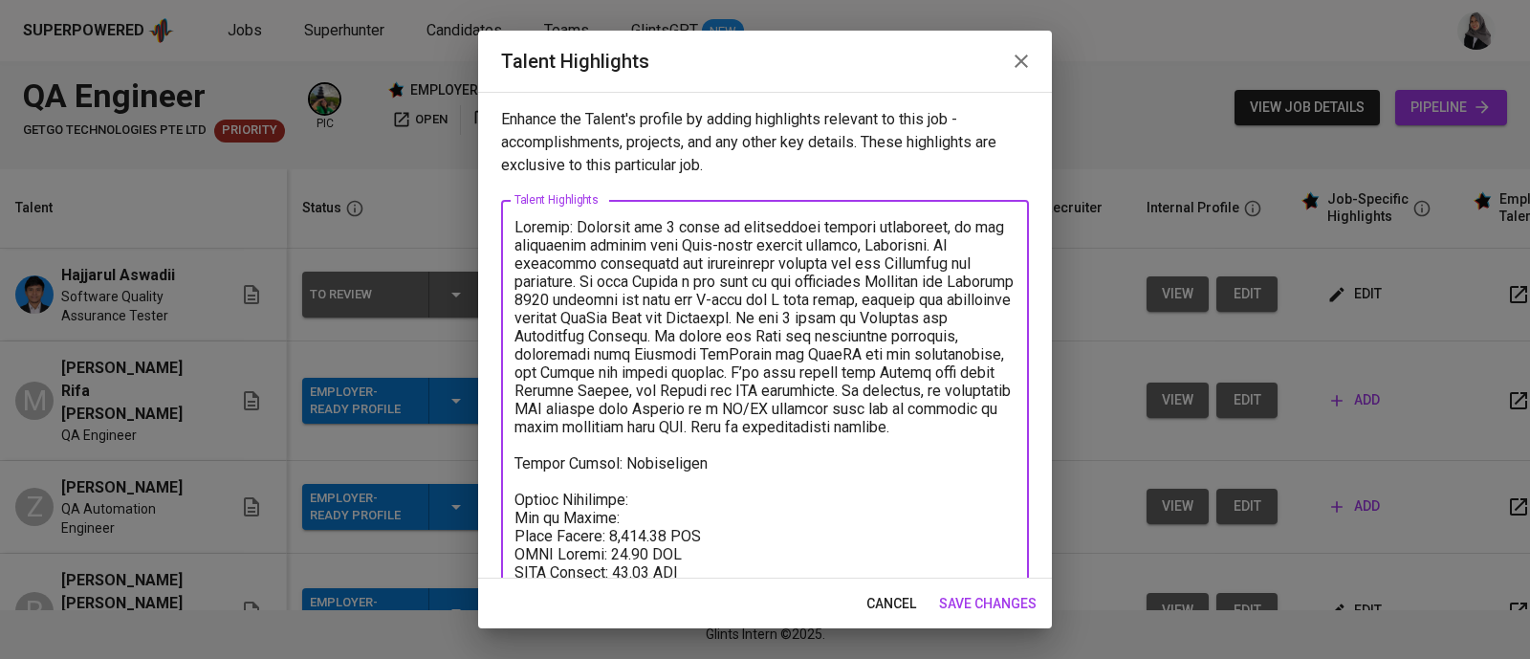
click at [585, 225] on textarea at bounding box center [764, 472] width 501 height 509
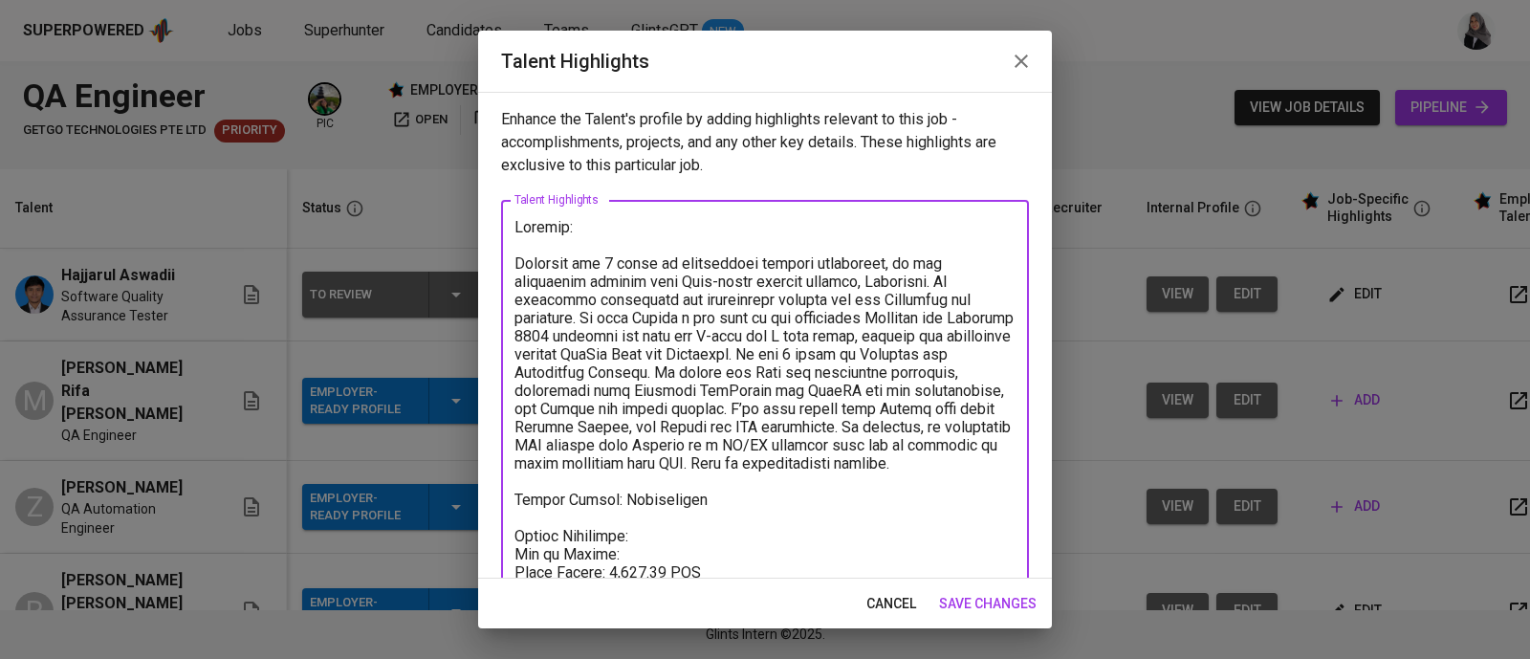
click at [685, 263] on textarea at bounding box center [764, 490] width 501 height 545
click at [892, 265] on textarea at bounding box center [764, 490] width 501 height 545
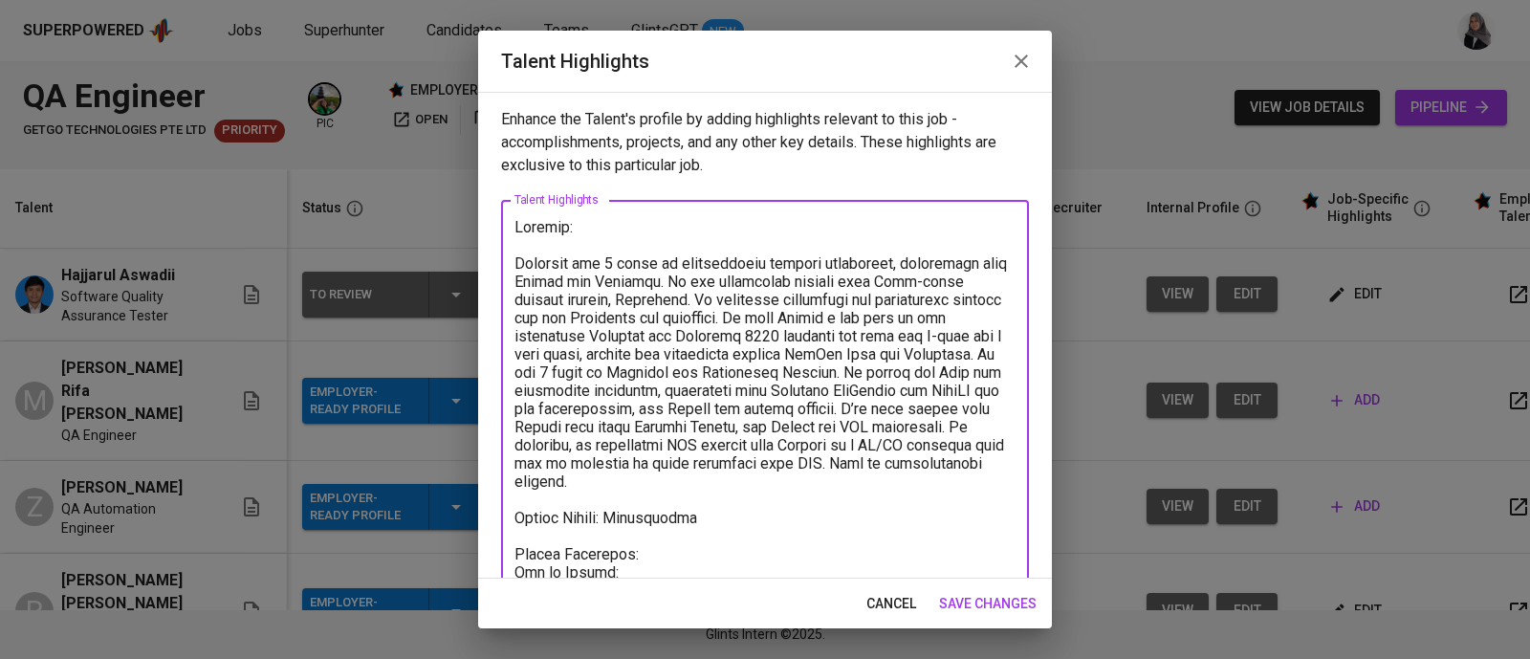
click at [900, 274] on textarea at bounding box center [764, 490] width 501 height 545
click at [938, 317] on textarea at bounding box center [764, 490] width 501 height 545
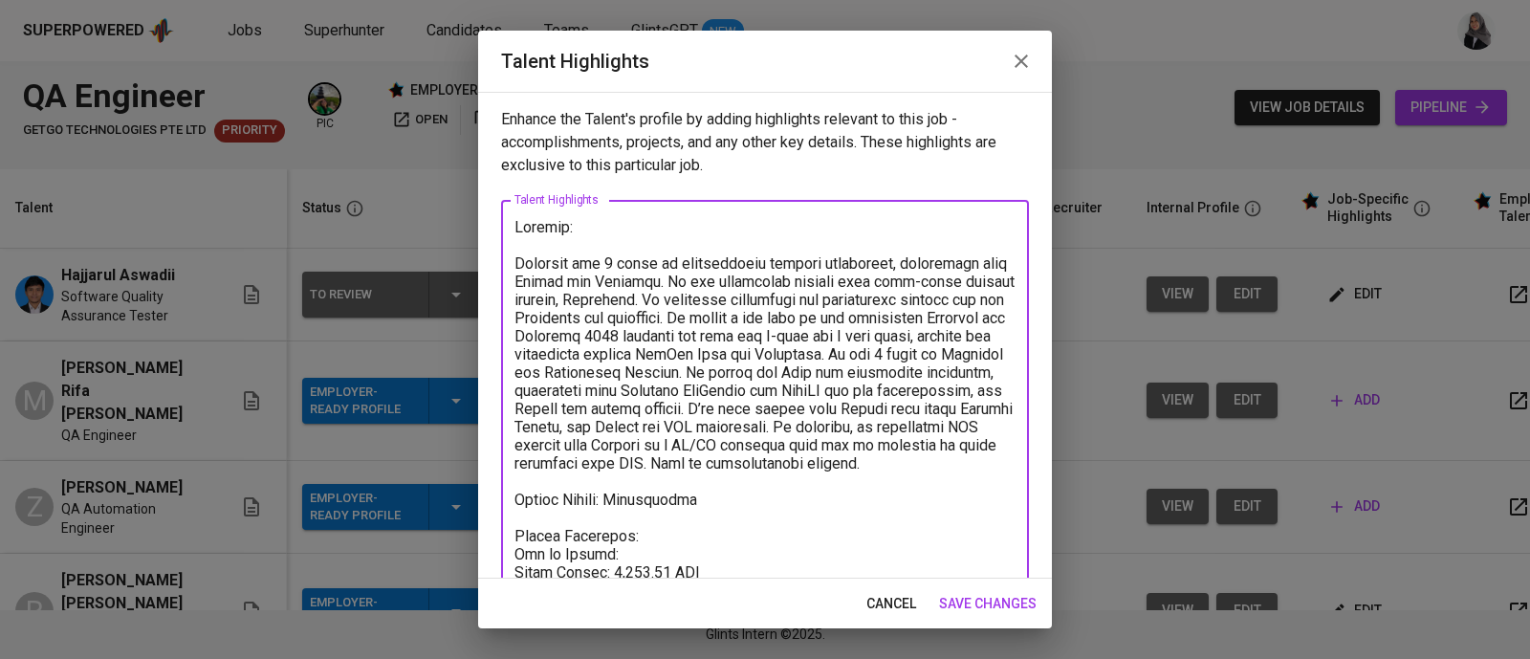
click at [665, 374] on textarea at bounding box center [764, 490] width 501 height 545
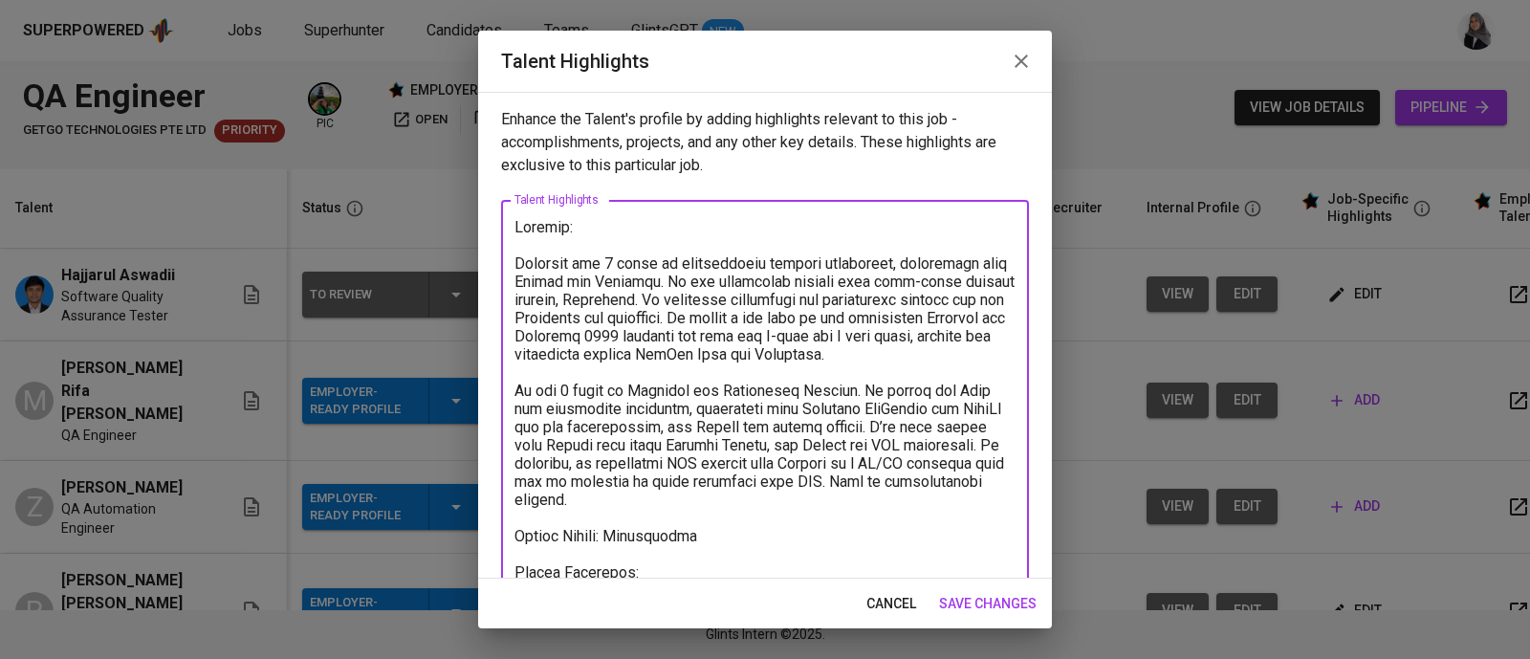
drag, startPoint x: 869, startPoint y: 409, endPoint x: 516, endPoint y: 414, distance: 352.9
click at [516, 414] on textarea at bounding box center [764, 508] width 501 height 581
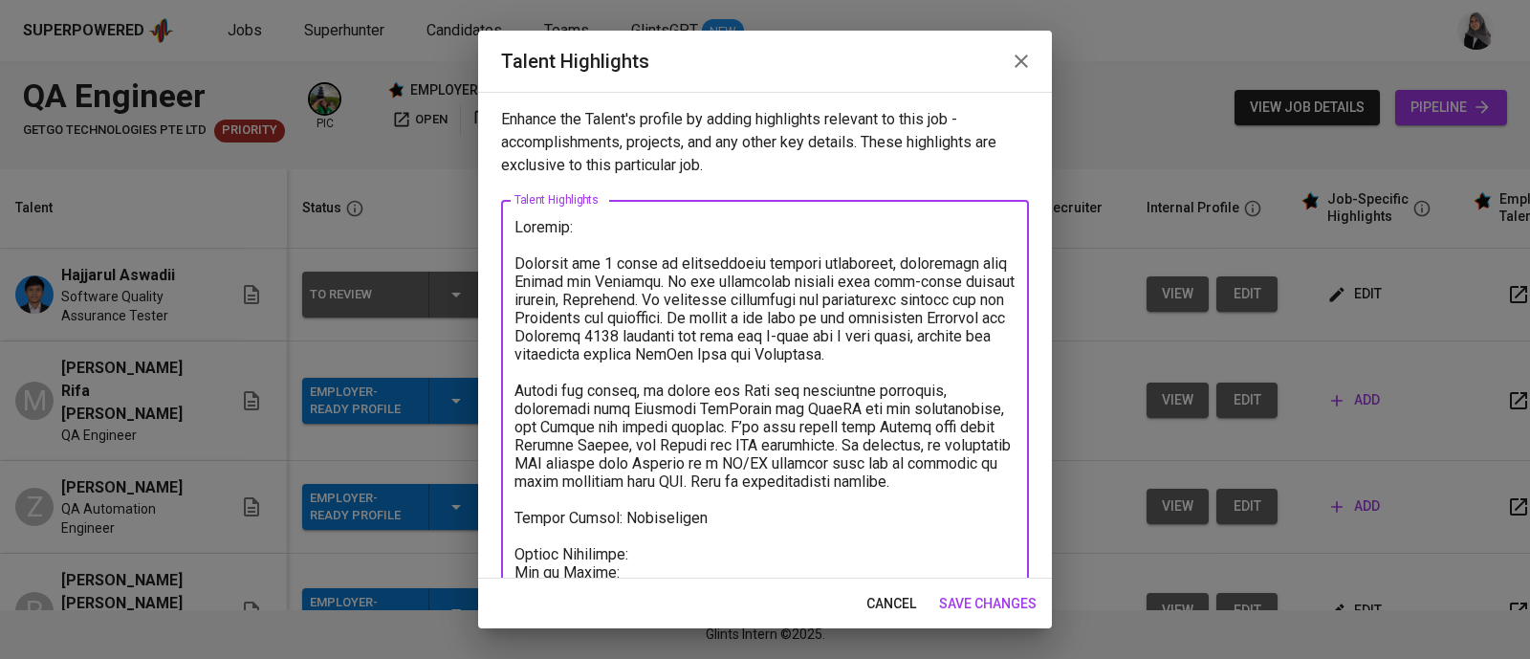
click at [726, 407] on textarea at bounding box center [764, 499] width 501 height 563
click at [749, 442] on textarea at bounding box center [764, 499] width 501 height 563
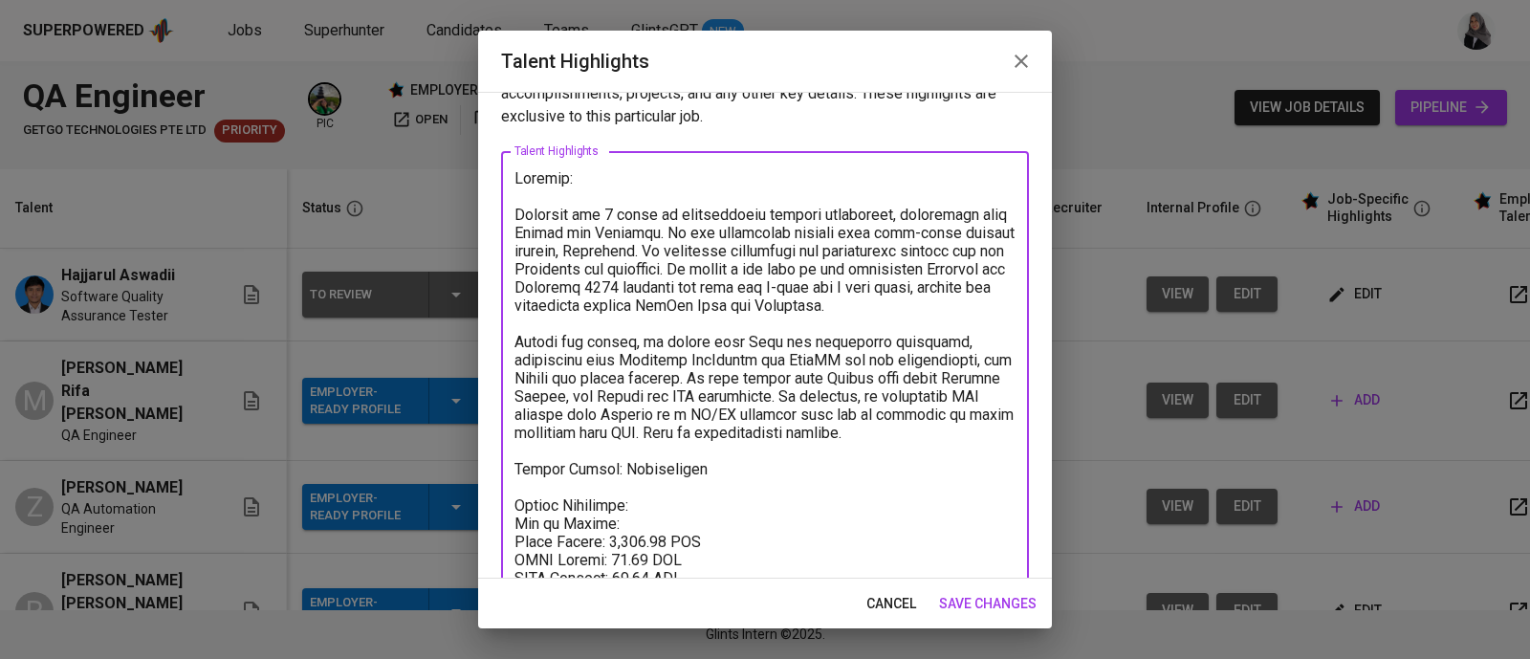
scroll to position [50, 0]
drag, startPoint x: 779, startPoint y: 456, endPoint x: 988, endPoint y: 450, distance: 208.5
click at [988, 450] on textarea at bounding box center [764, 449] width 501 height 563
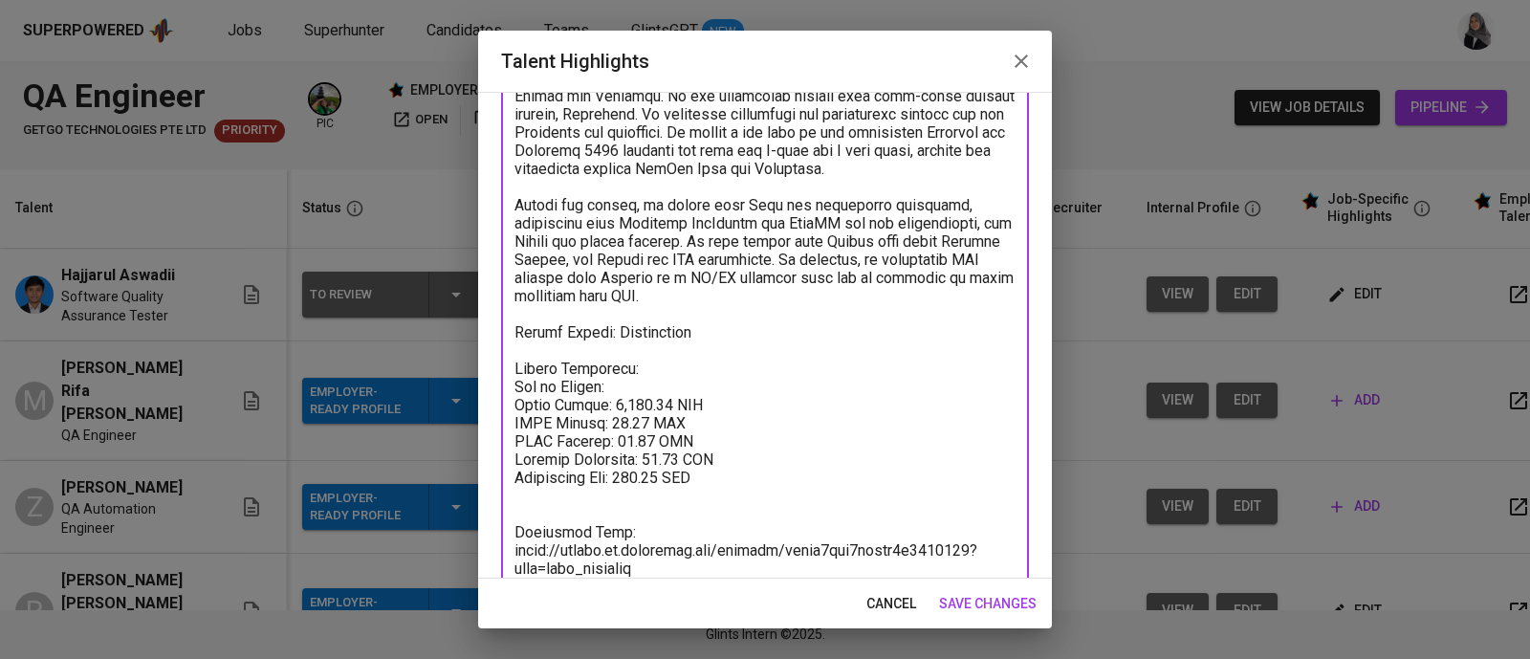
scroll to position [235, 0]
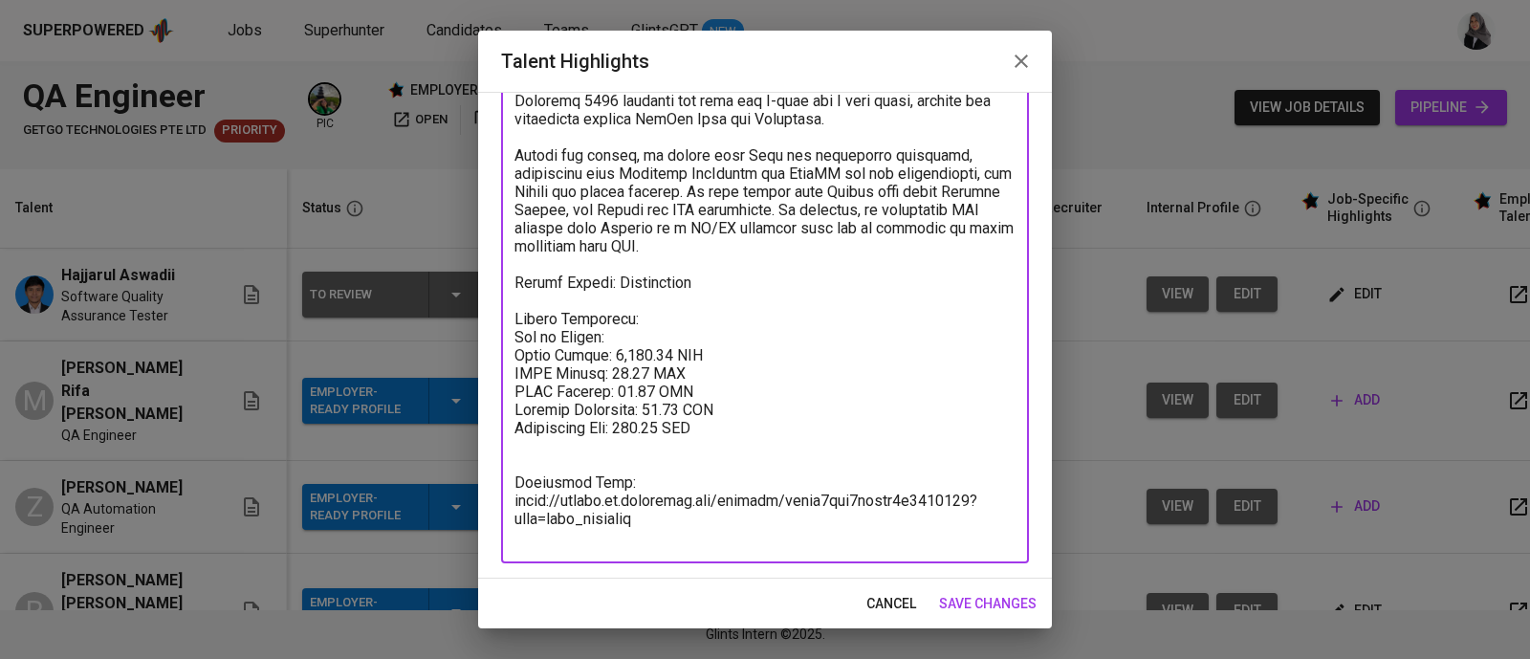
click at [622, 357] on textarea at bounding box center [764, 264] width 501 height 563
type textarea "Summary: Hajjarul has 4 years of professional working experience, especially wi…"
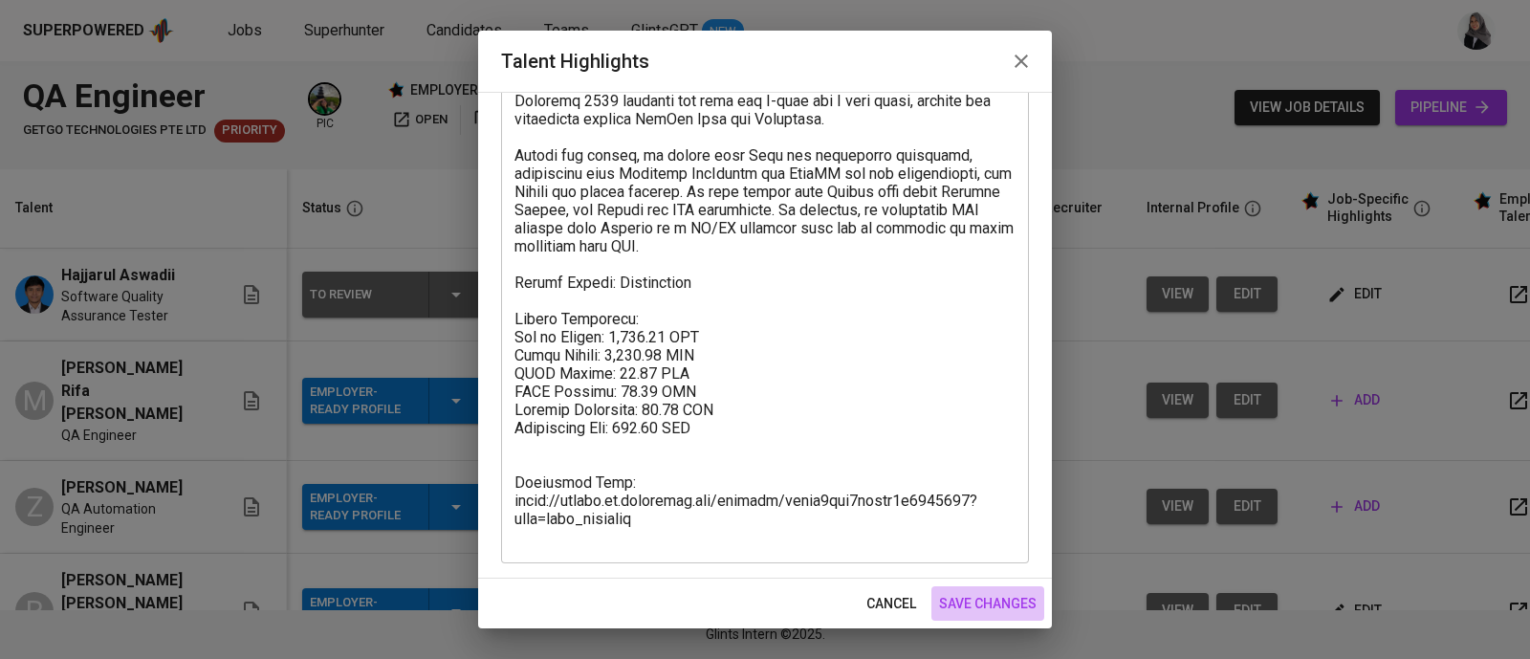
click at [975, 601] on span "save changes" at bounding box center [988, 604] width 98 height 24
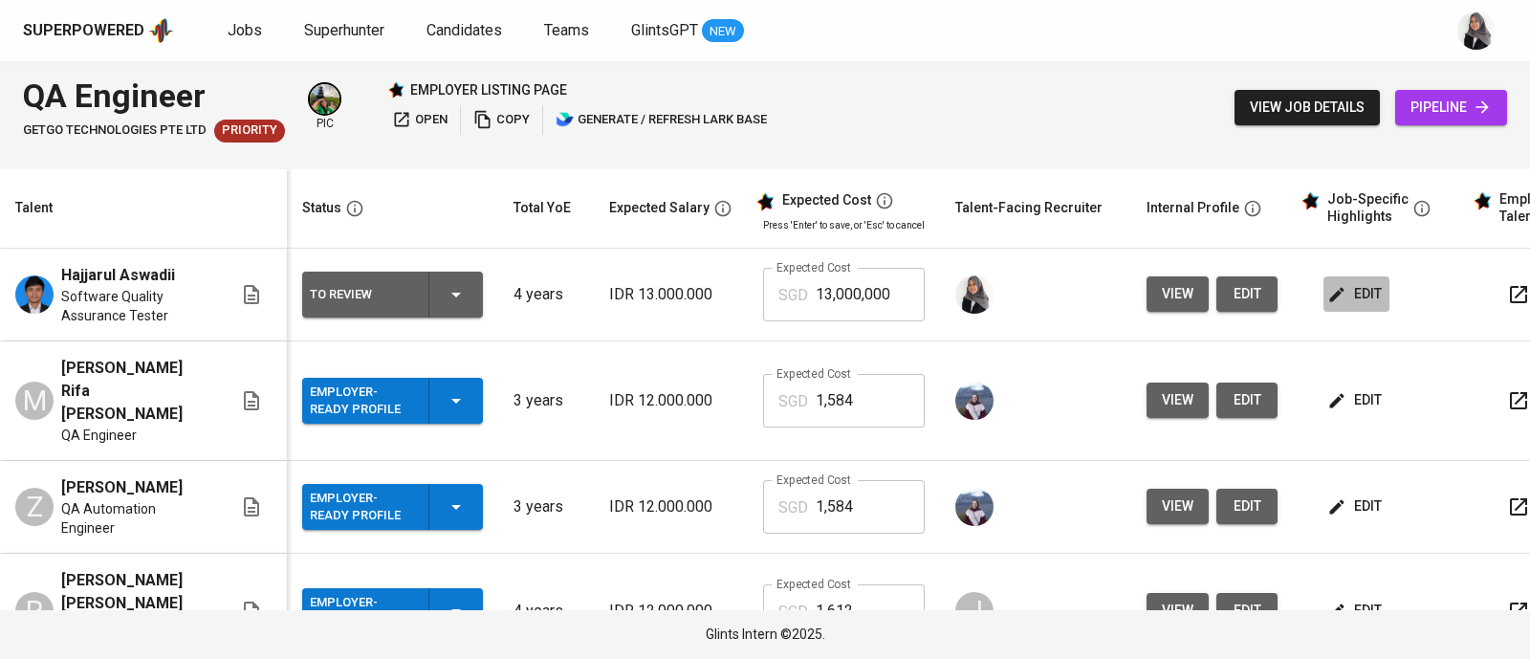
click at [1355, 293] on span "edit" at bounding box center [1356, 294] width 51 height 24
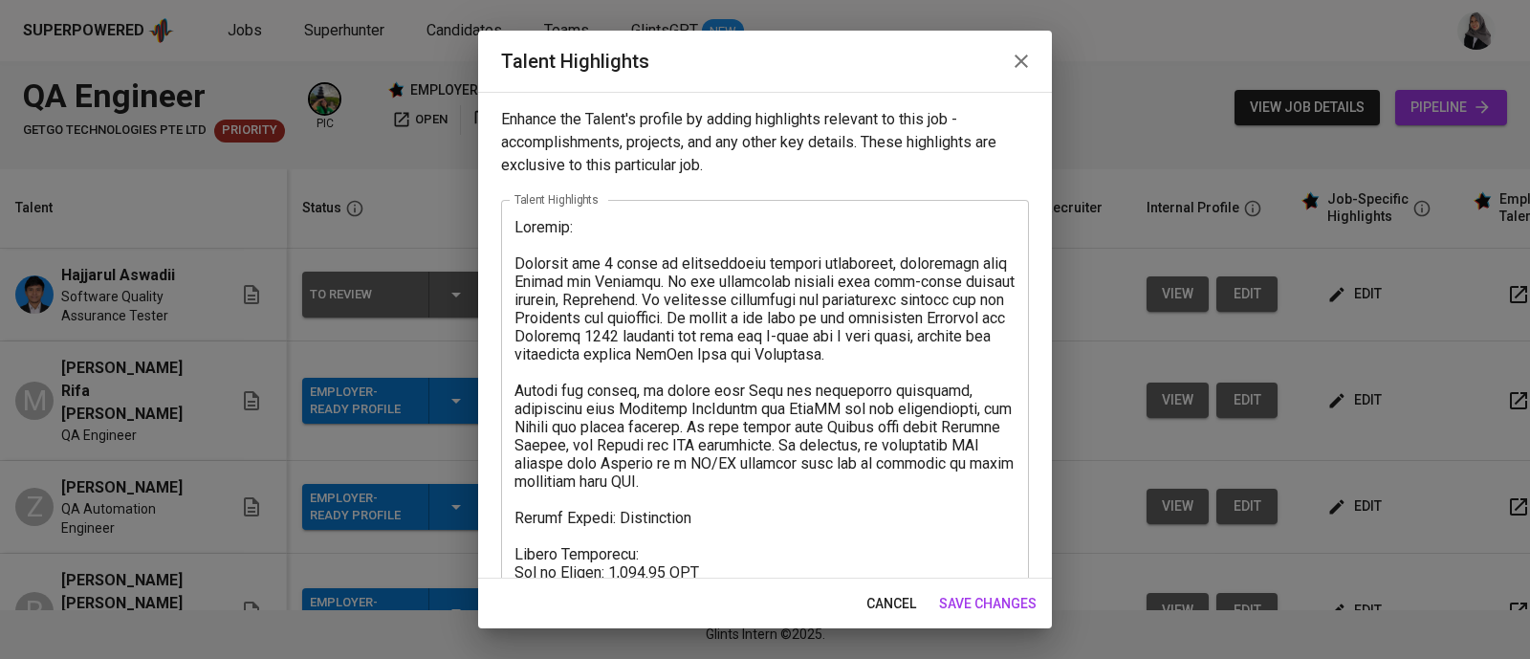
scroll to position [235, 0]
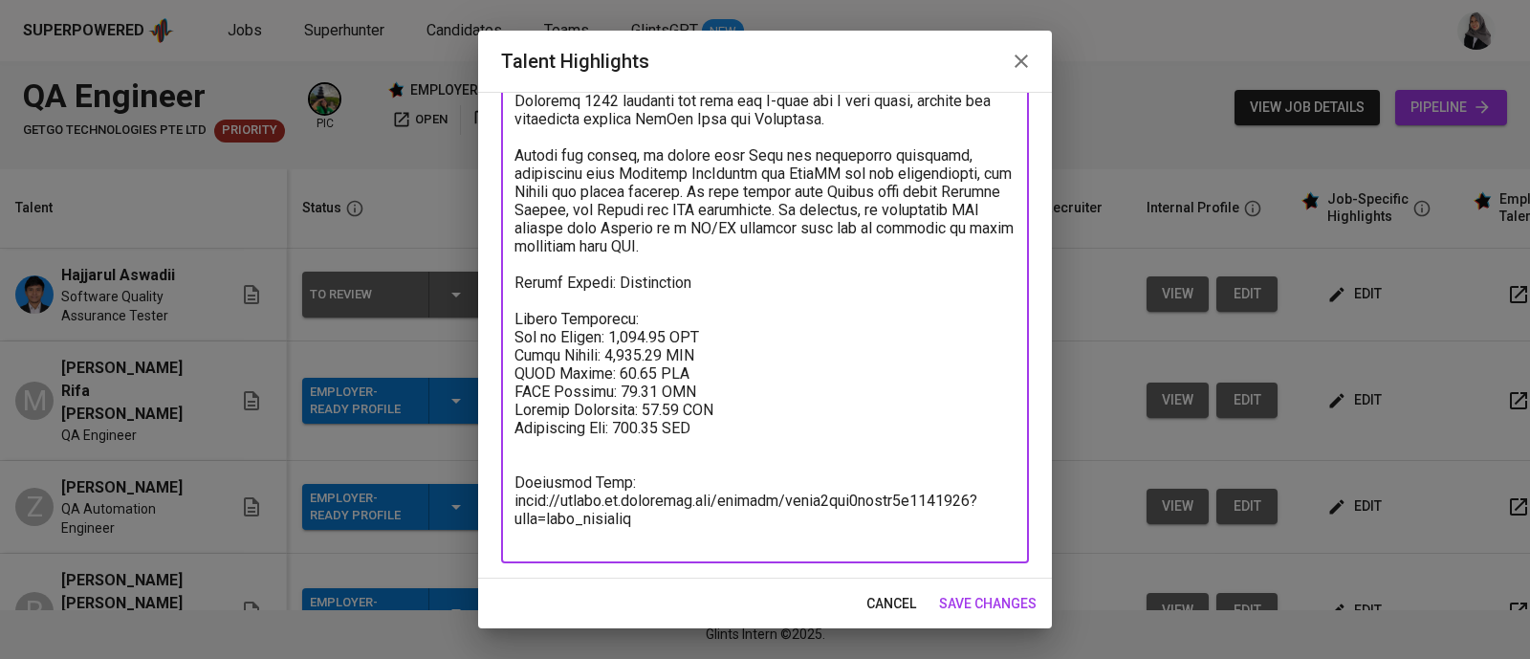
drag, startPoint x: 661, startPoint y: 356, endPoint x: 602, endPoint y: 356, distance: 58.3
click at [602, 356] on textarea at bounding box center [764, 264] width 501 height 563
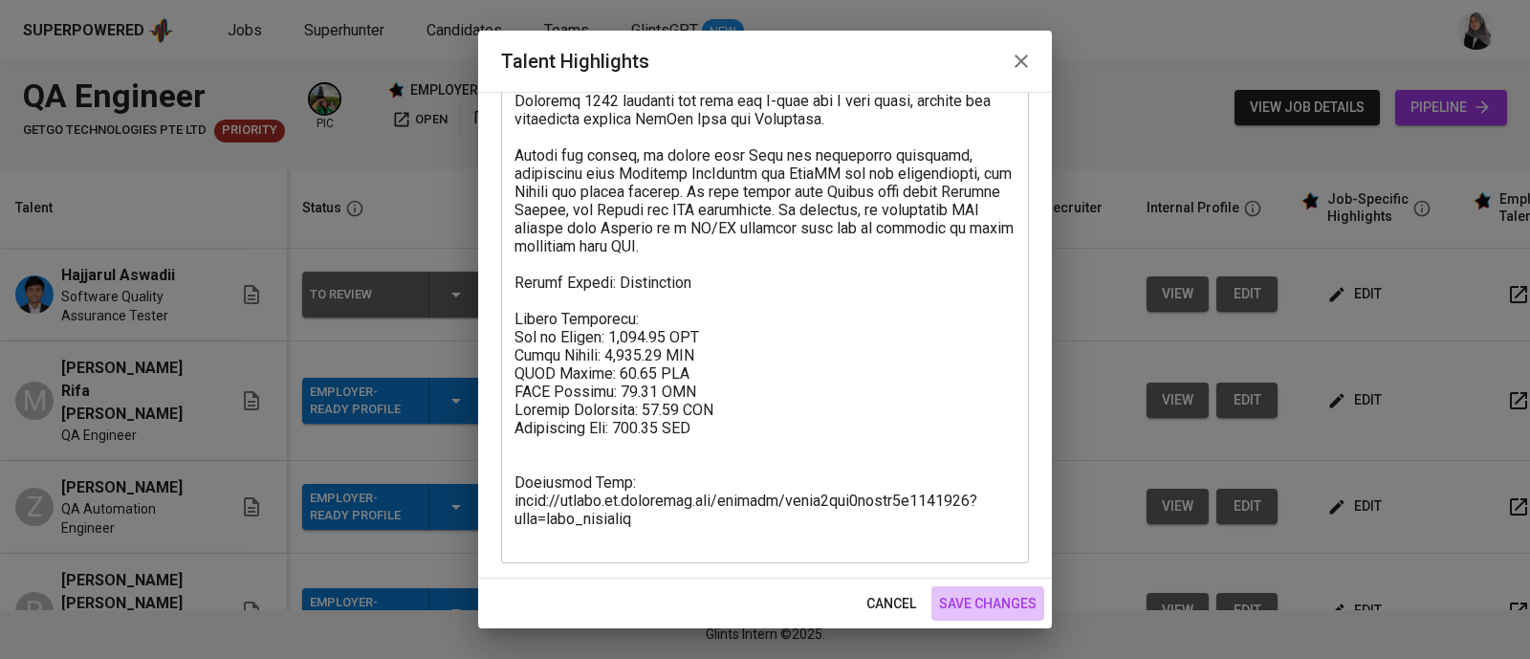
click at [965, 594] on span "save changes" at bounding box center [988, 604] width 98 height 24
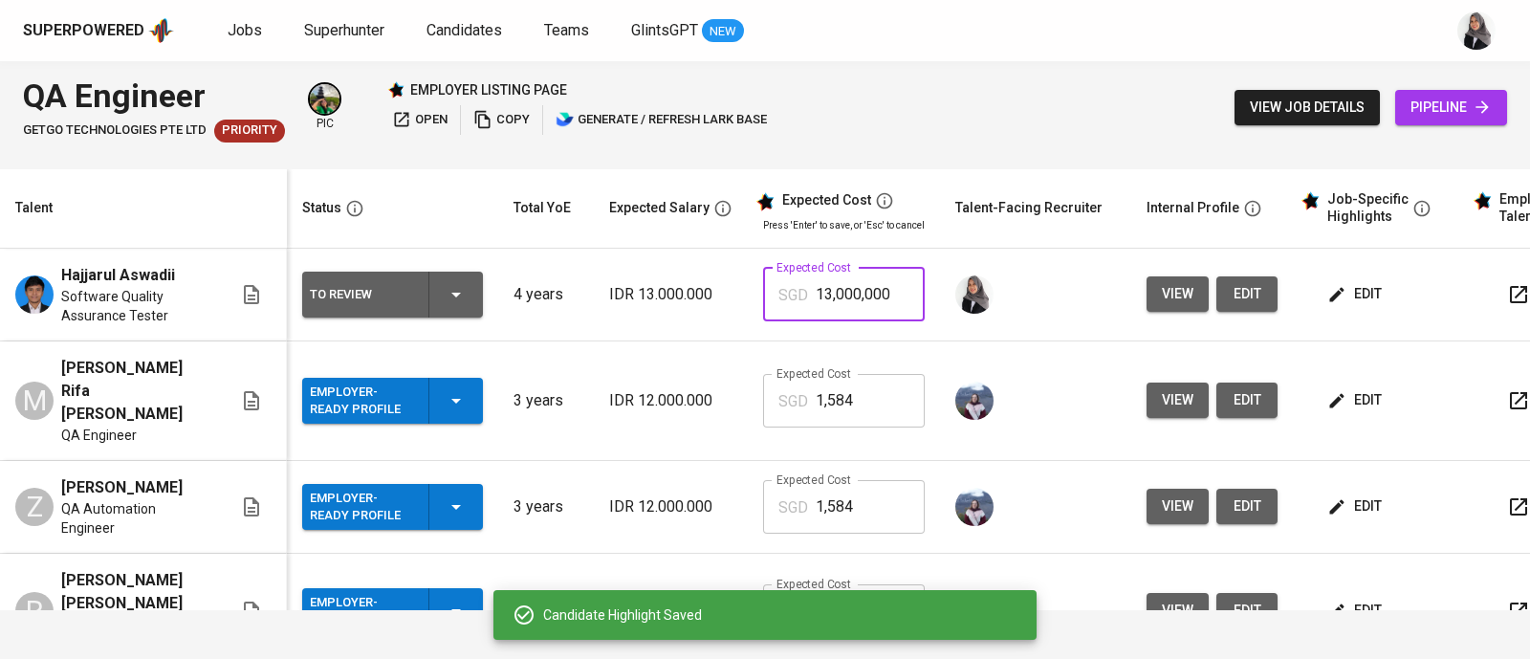
click at [857, 297] on input "13,000,000" at bounding box center [870, 295] width 109 height 54
paste input "69,564"
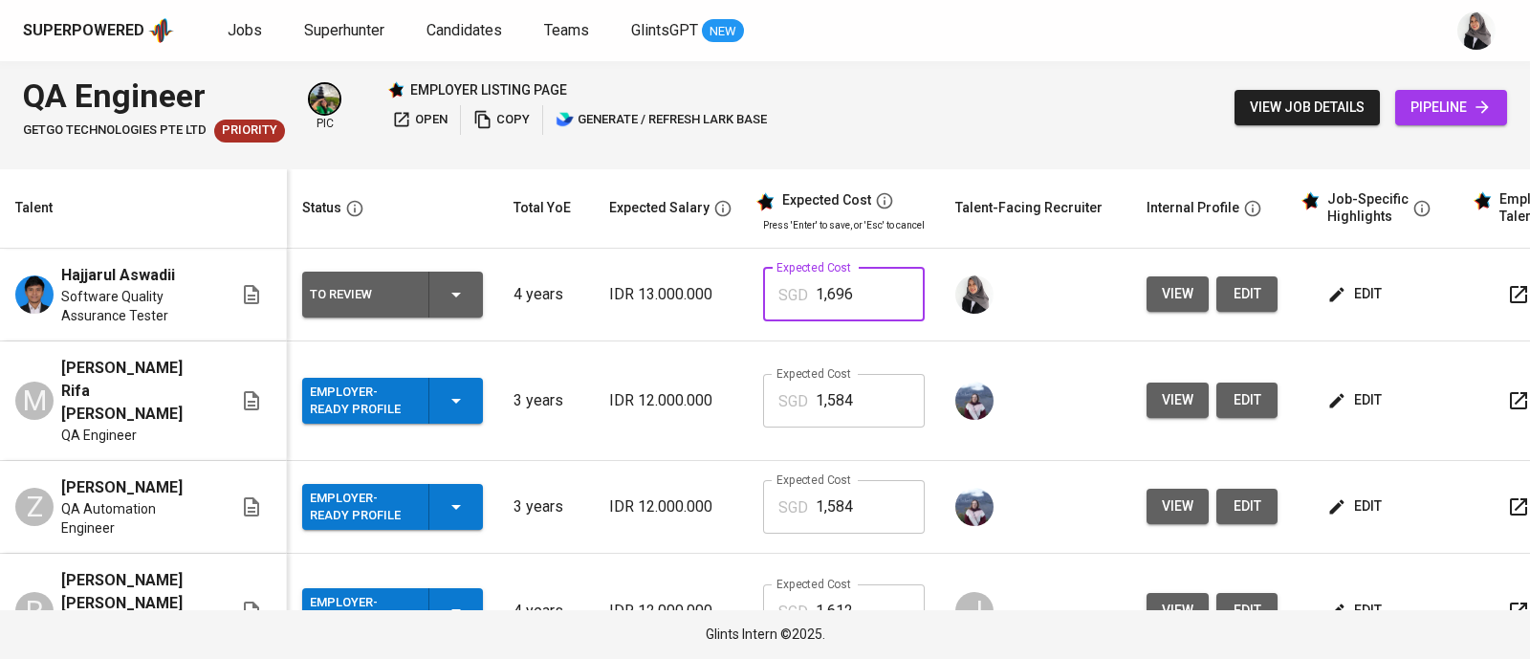
type input "1,696"
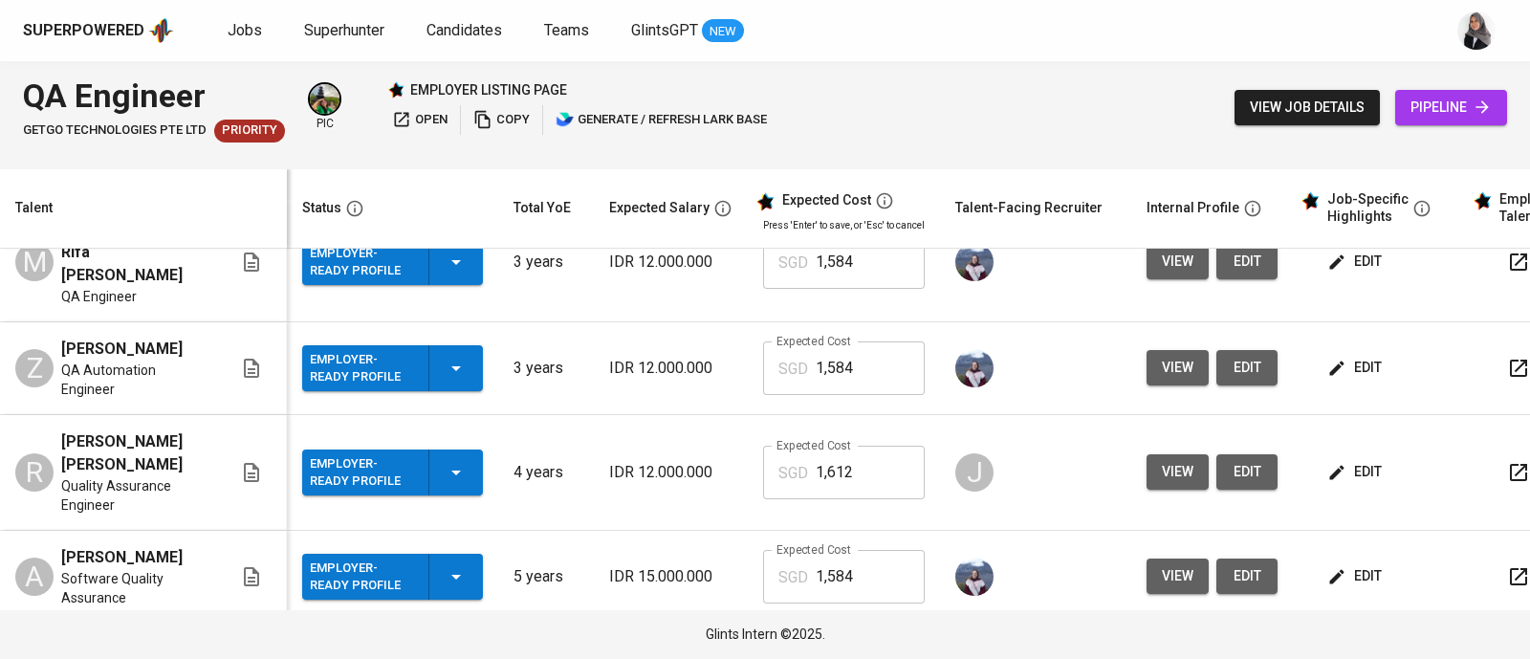
scroll to position [0, 0]
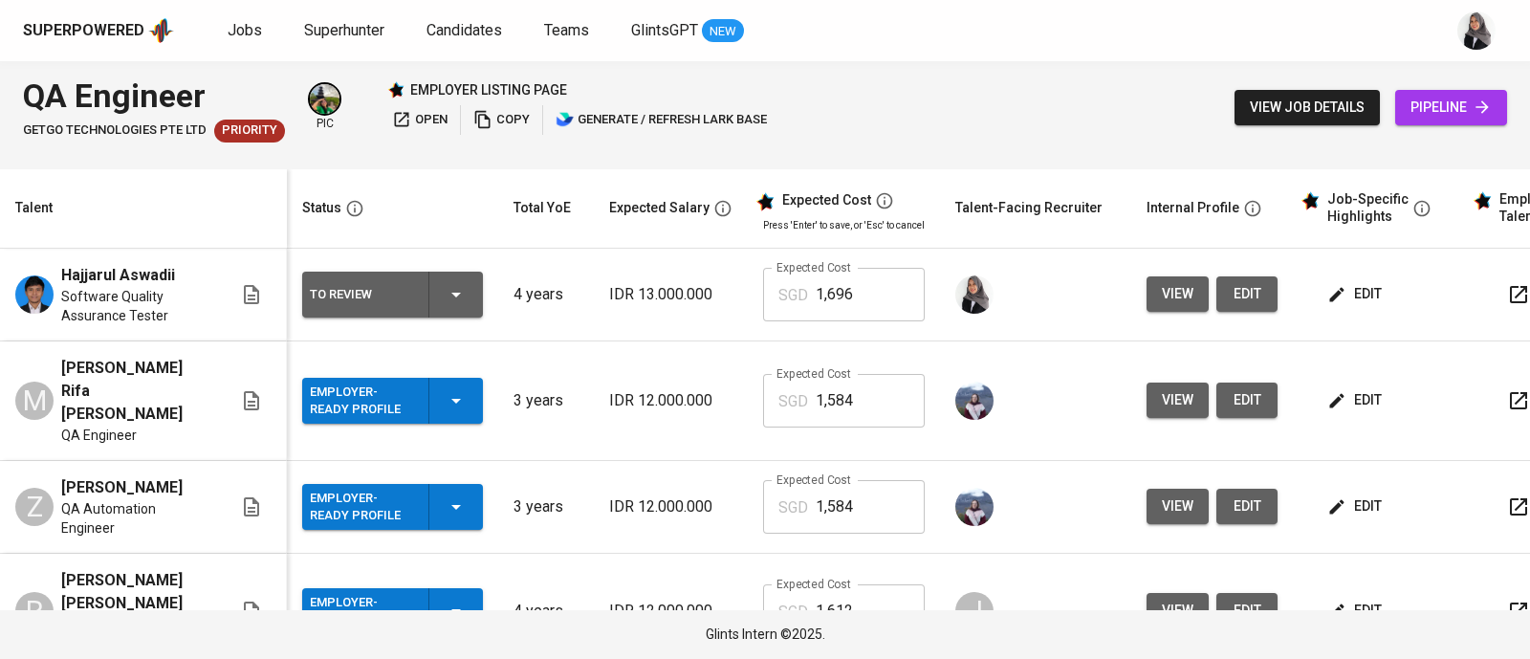
click at [1359, 388] on span "edit" at bounding box center [1356, 400] width 51 height 24
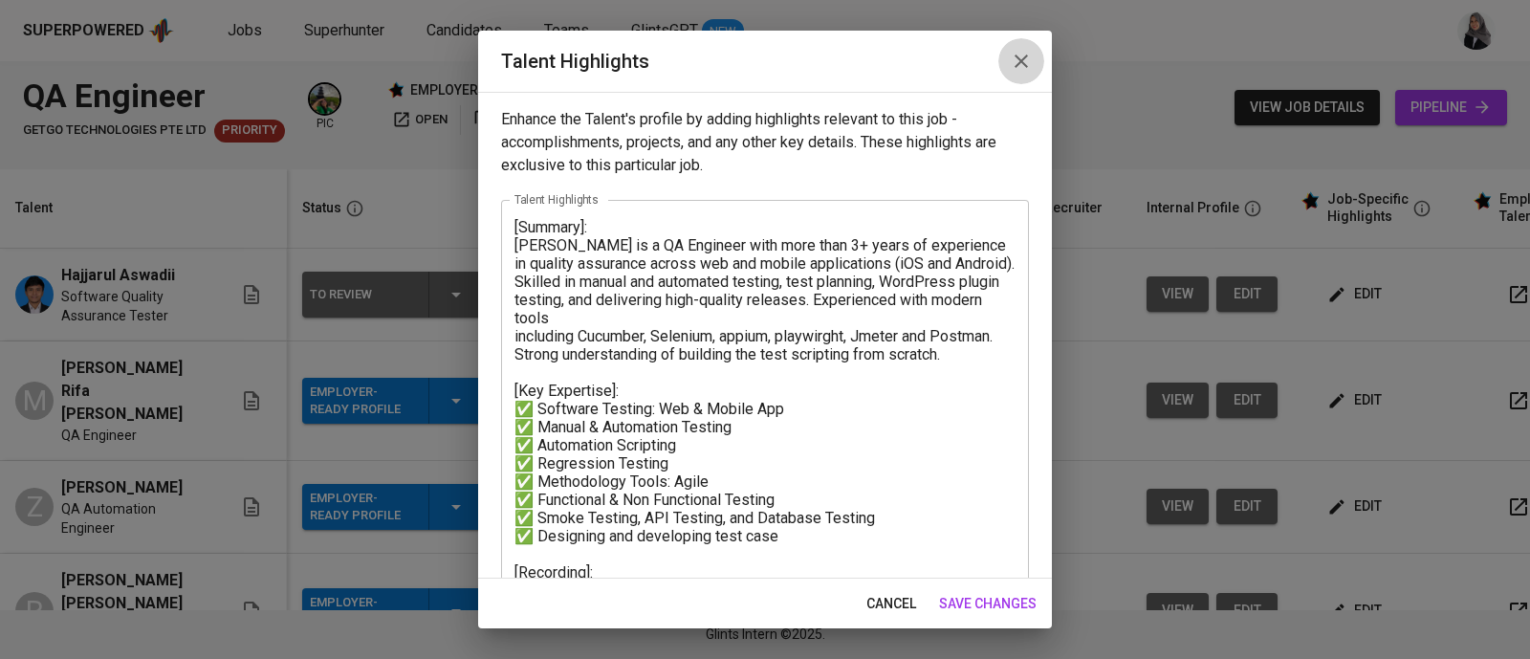
click at [1025, 56] on icon "button" at bounding box center [1021, 61] width 13 height 13
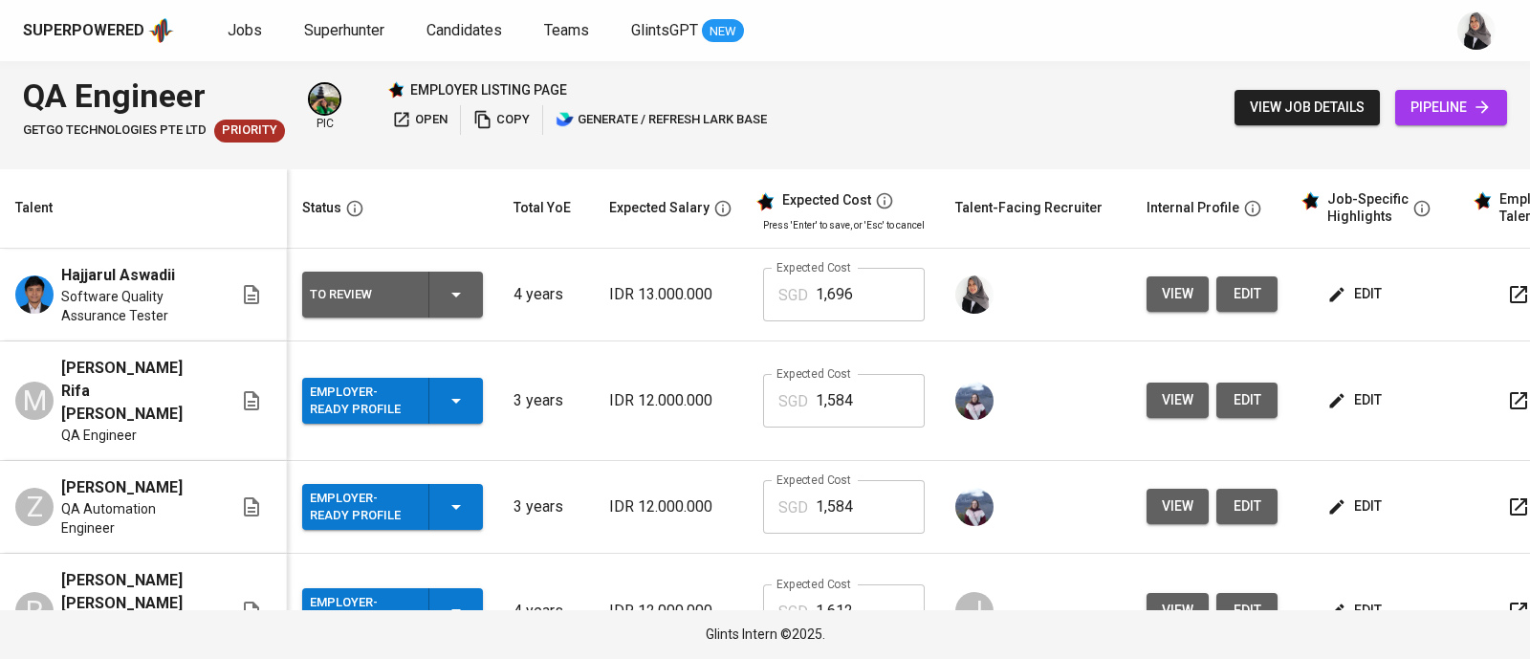
click at [1334, 292] on icon "button" at bounding box center [1337, 294] width 14 height 14
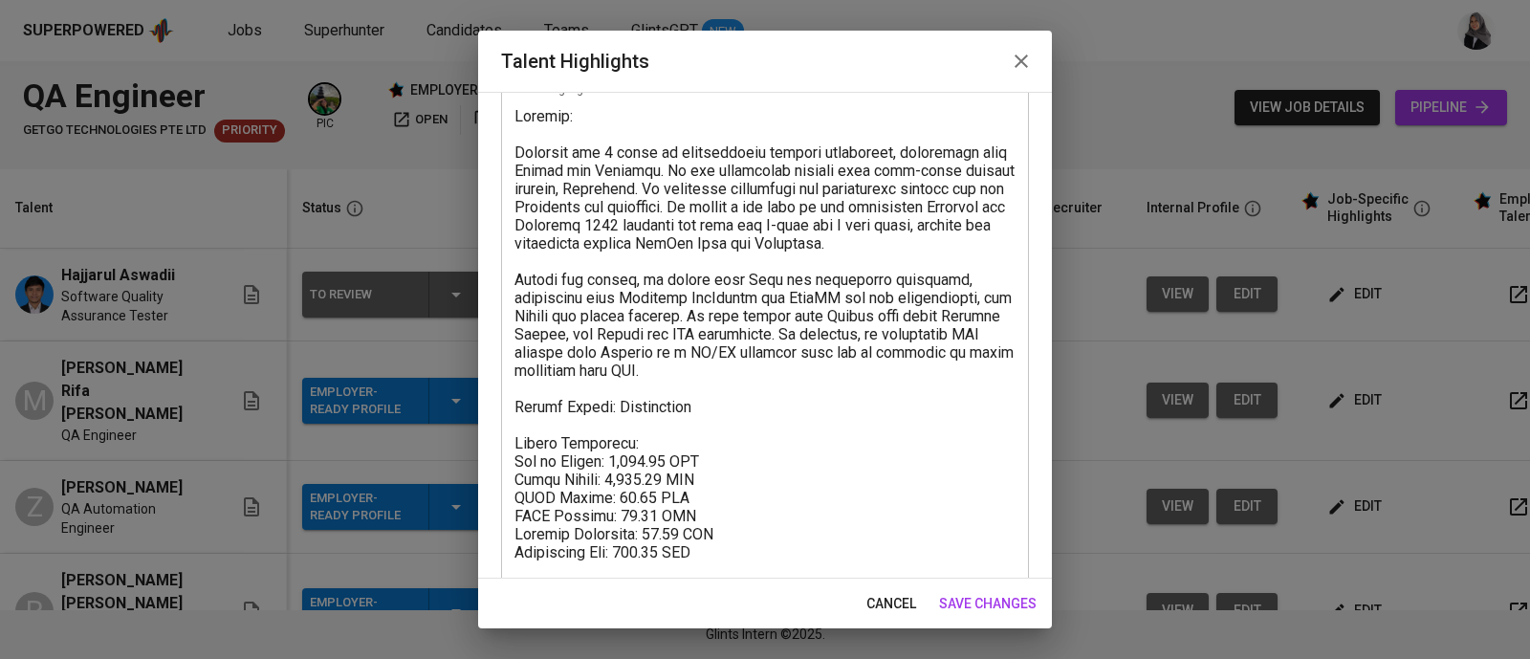
scroll to position [235, 0]
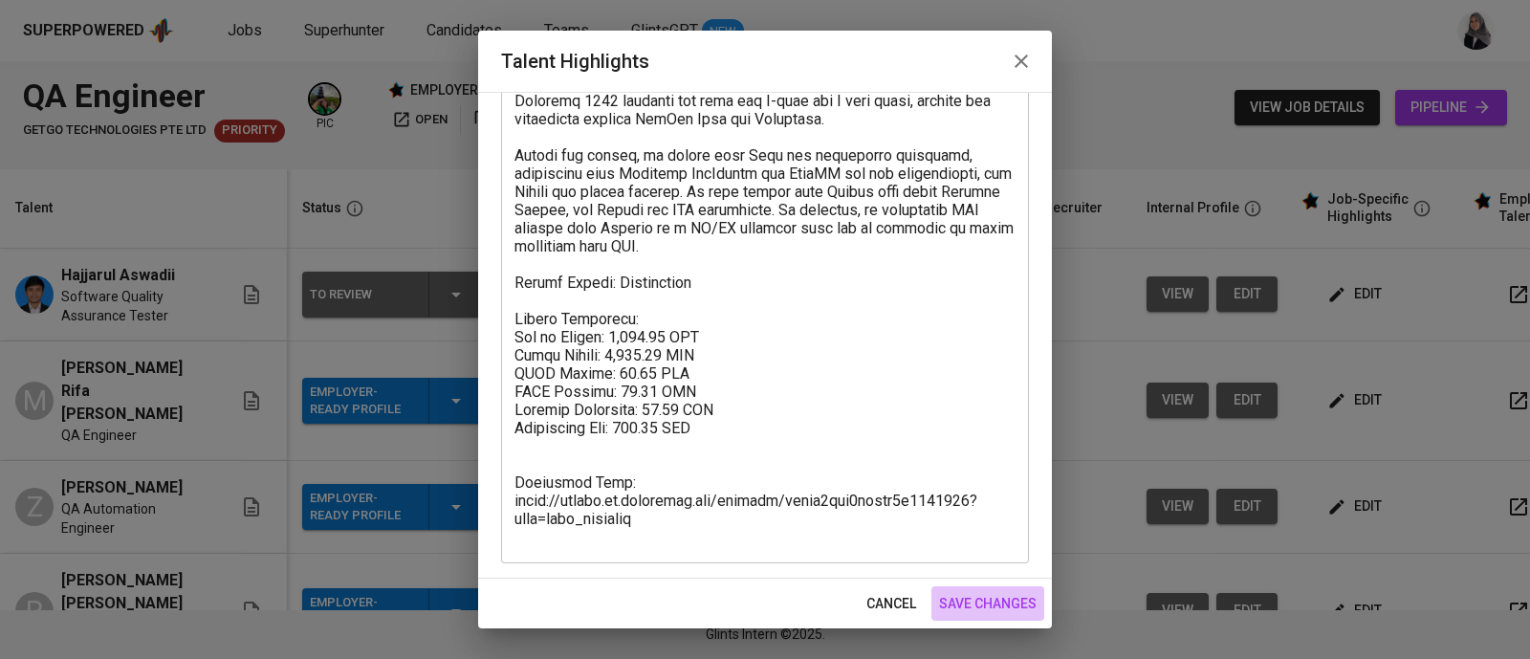
click at [985, 595] on span "save changes" at bounding box center [988, 604] width 98 height 24
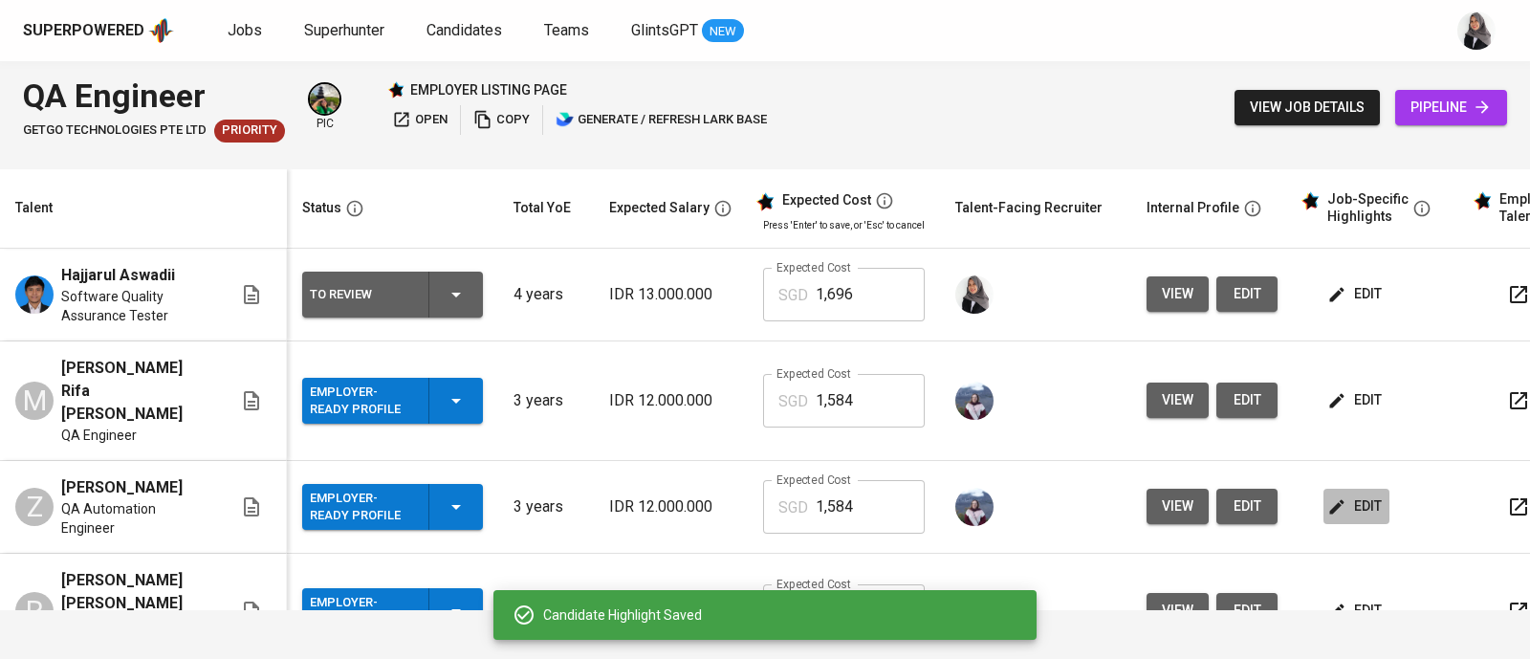
click at [1348, 494] on span "edit" at bounding box center [1356, 506] width 51 height 24
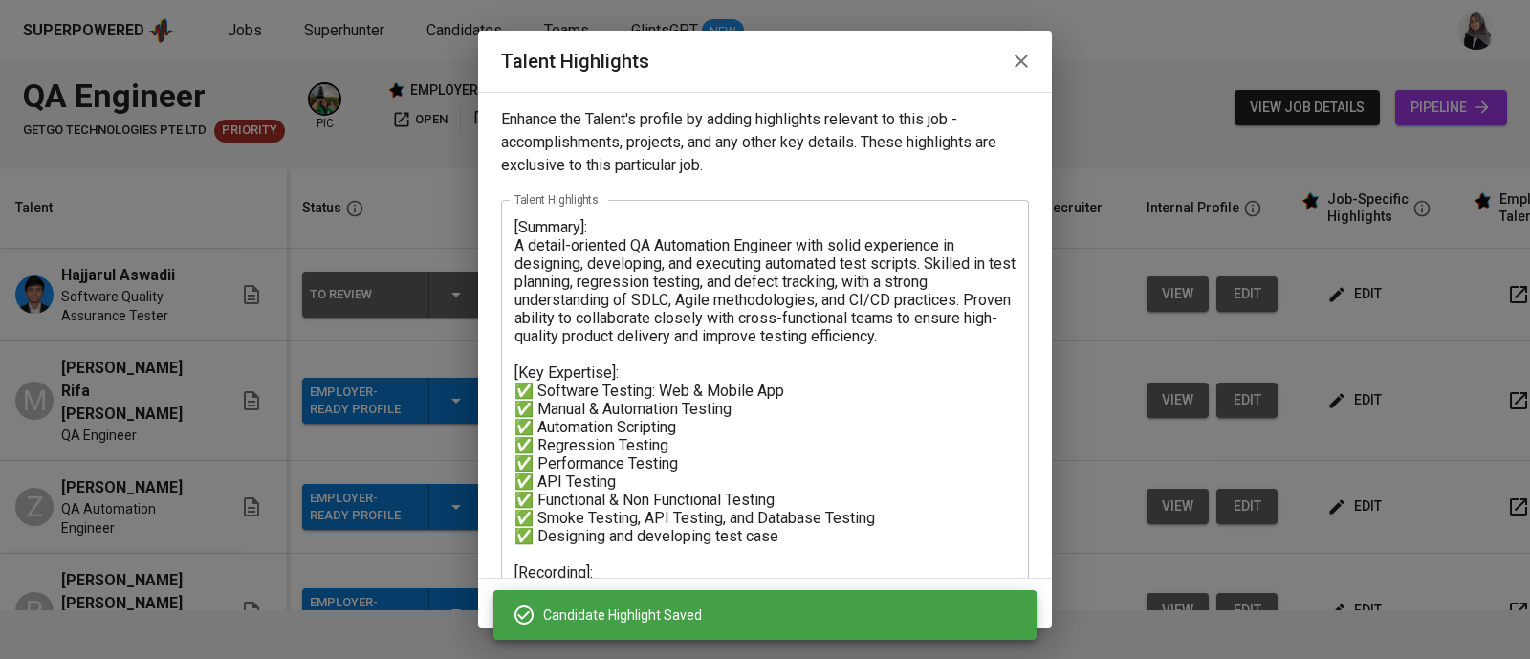
scroll to position [126, 0]
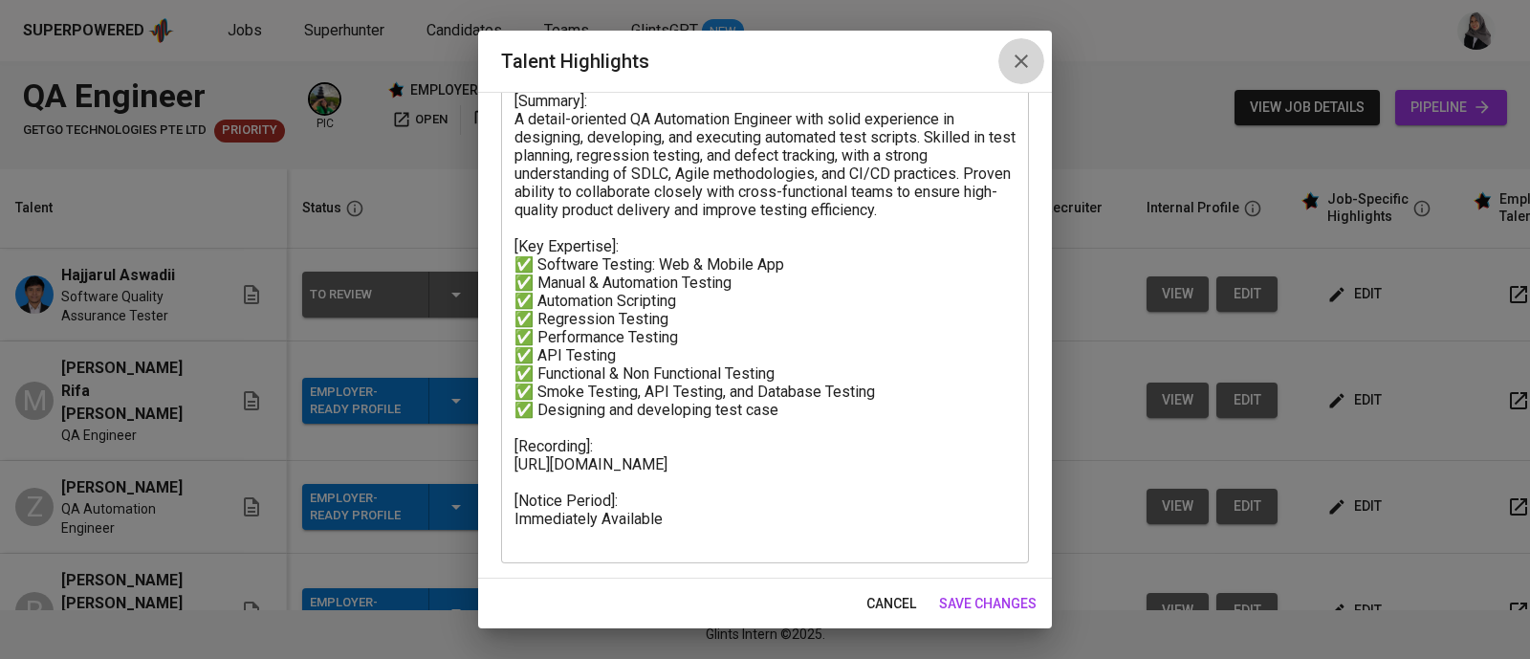
click at [1010, 63] on icon "button" at bounding box center [1021, 61] width 23 height 23
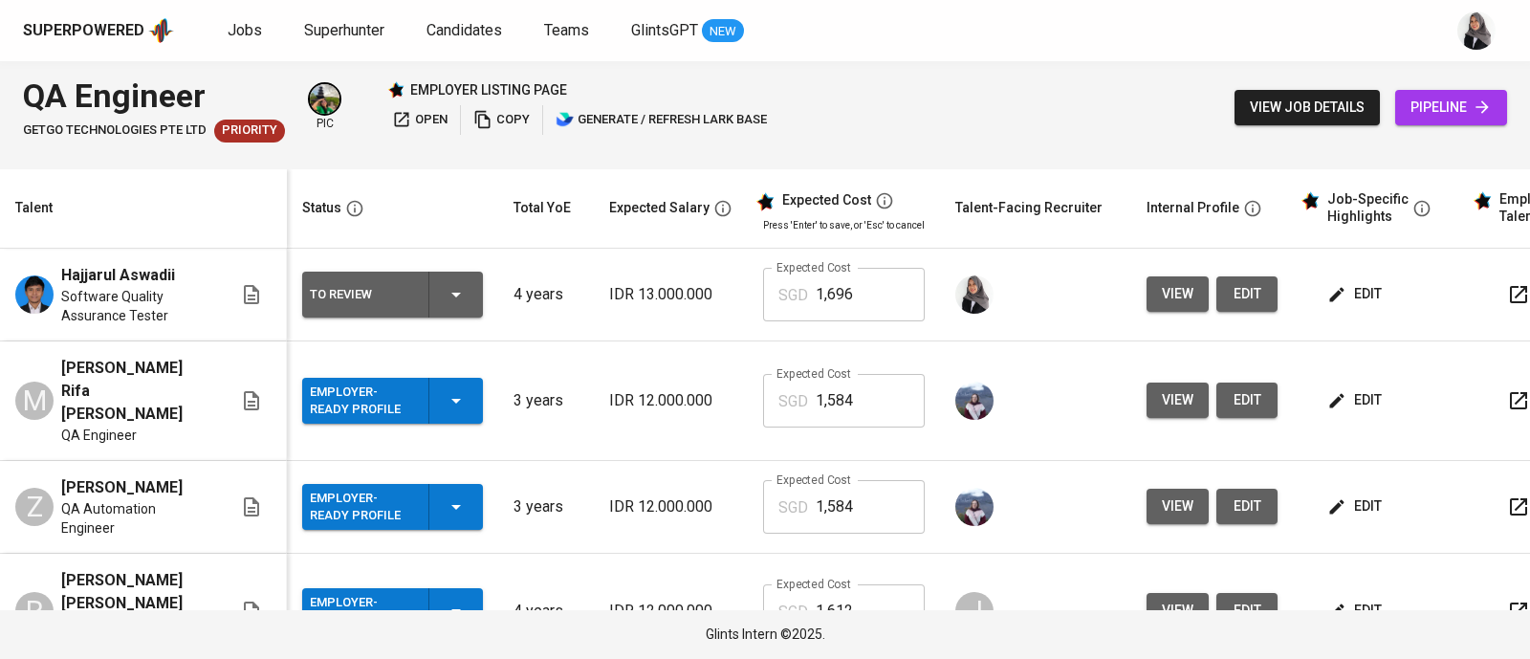
scroll to position [190, 0]
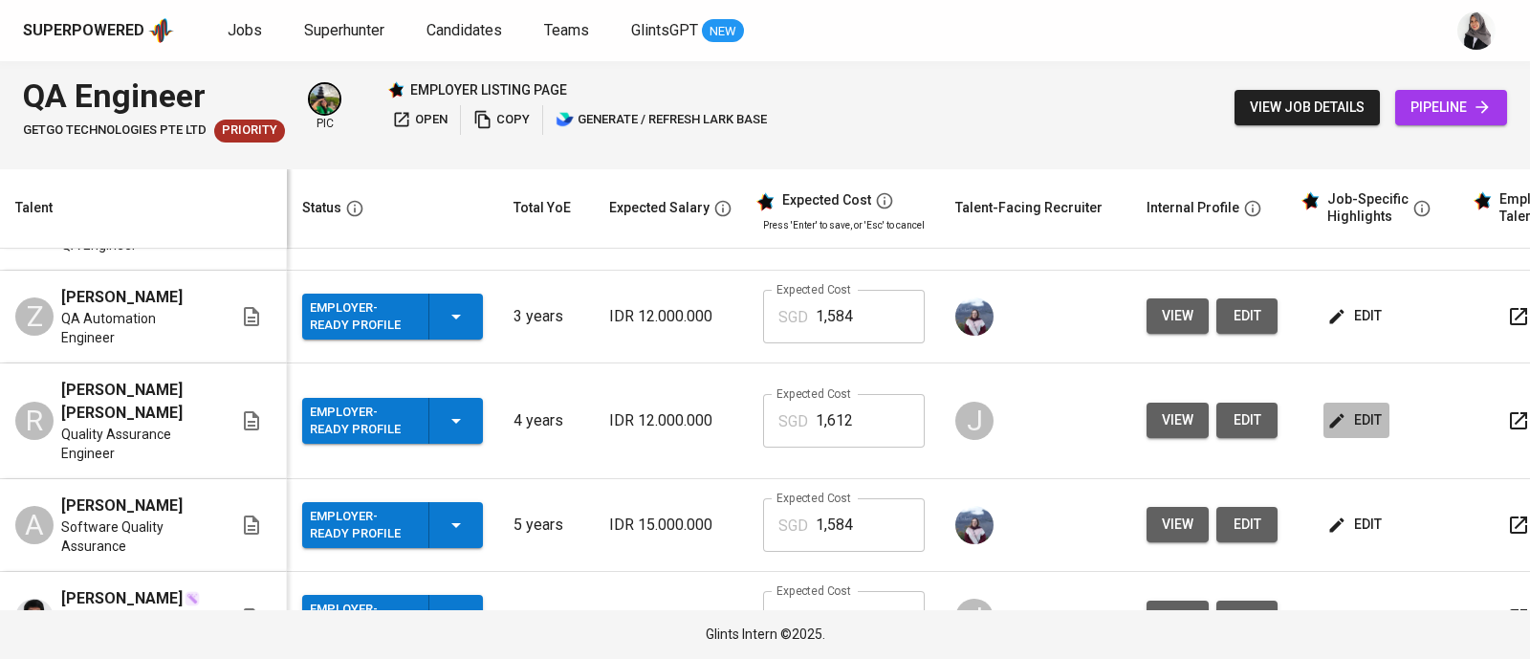
click at [1345, 408] on span "edit" at bounding box center [1356, 420] width 51 height 24
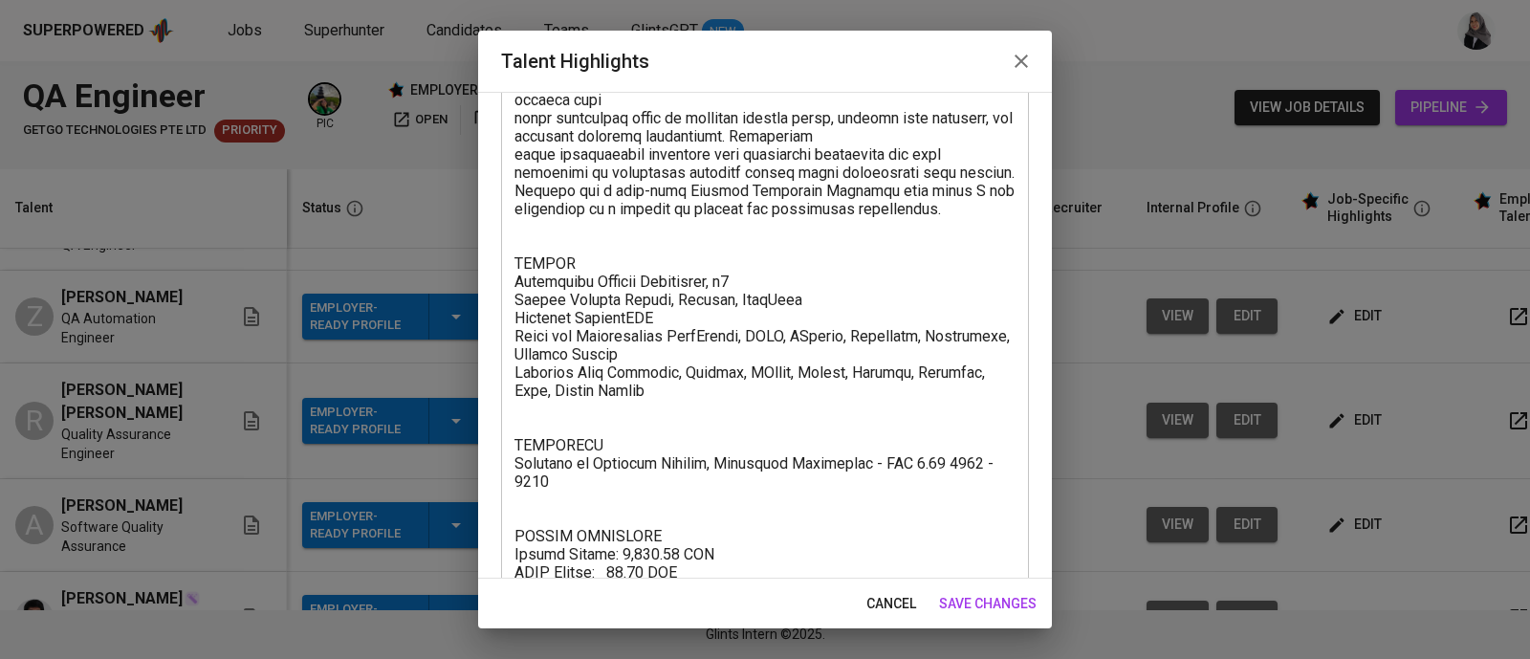
scroll to position [308, 0]
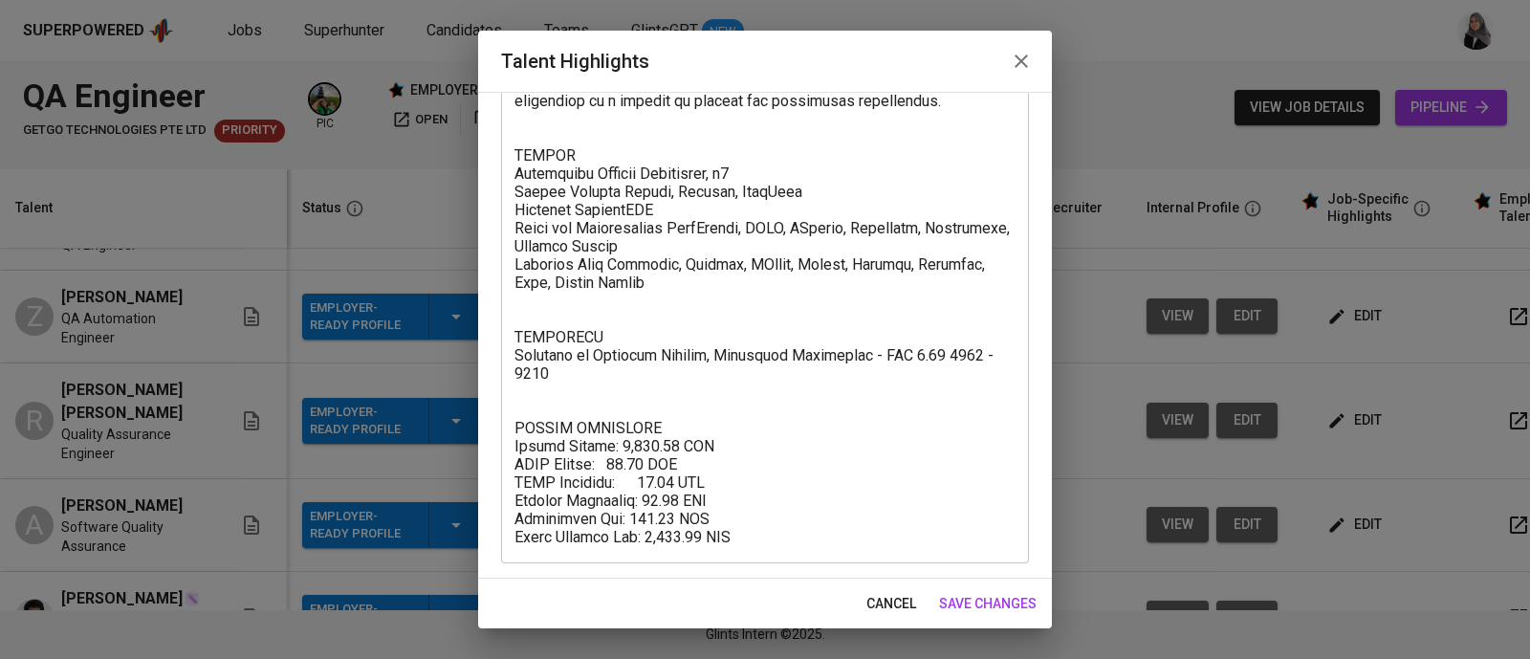
click at [1012, 61] on icon "button" at bounding box center [1021, 61] width 23 height 23
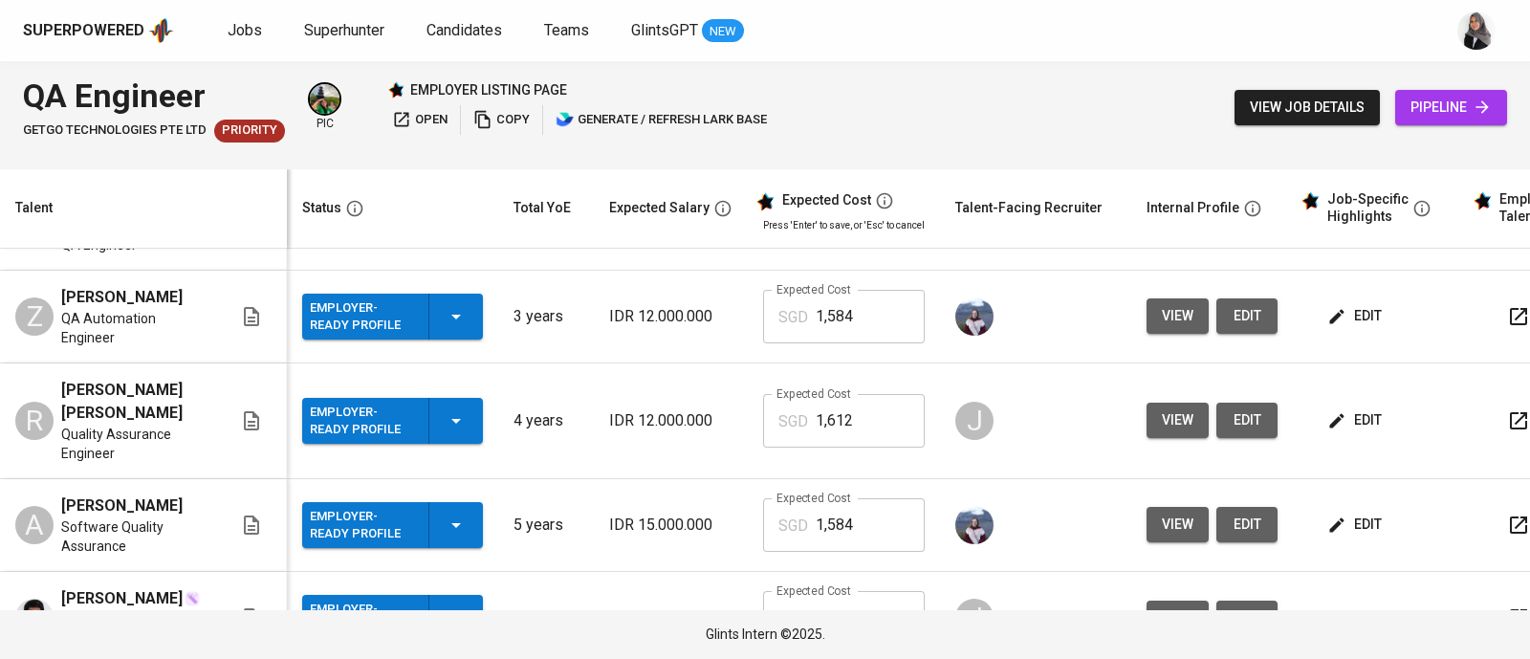
scroll to position [0, 0]
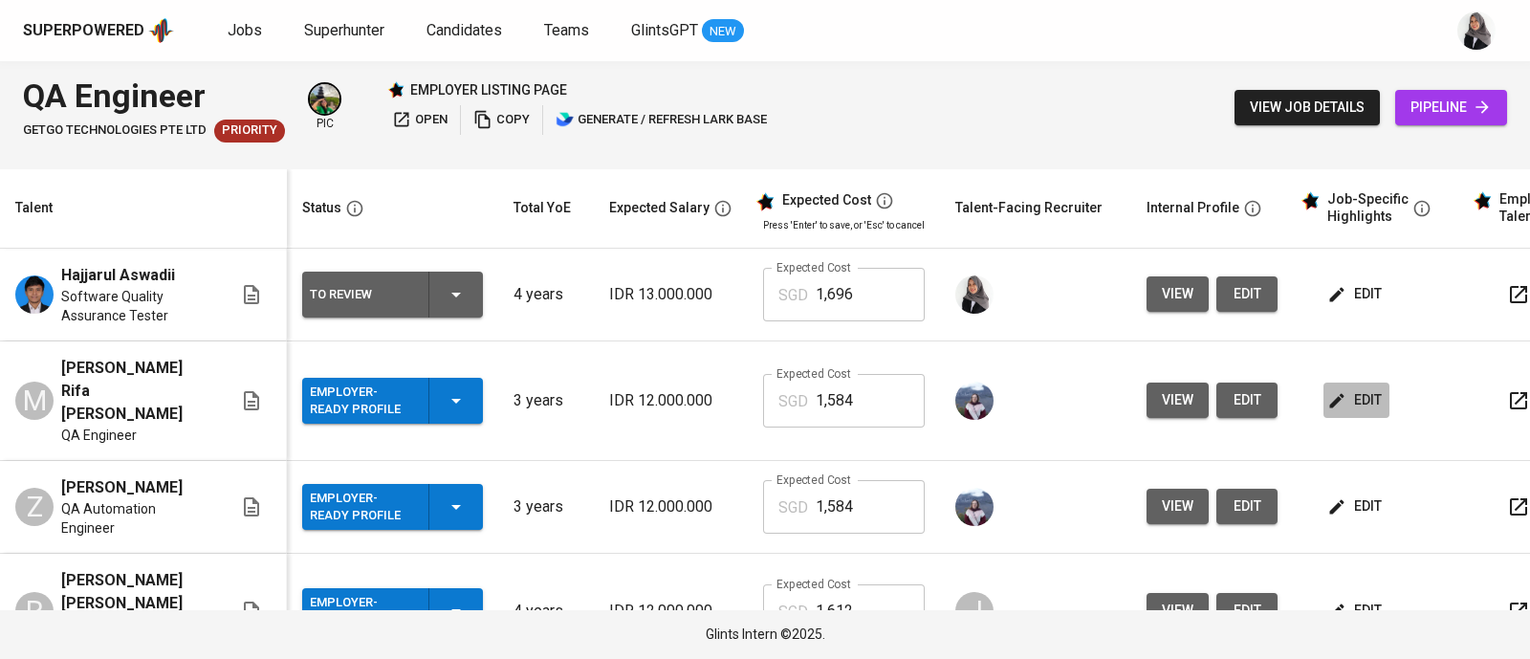
click at [1348, 388] on span "edit" at bounding box center [1356, 400] width 51 height 24
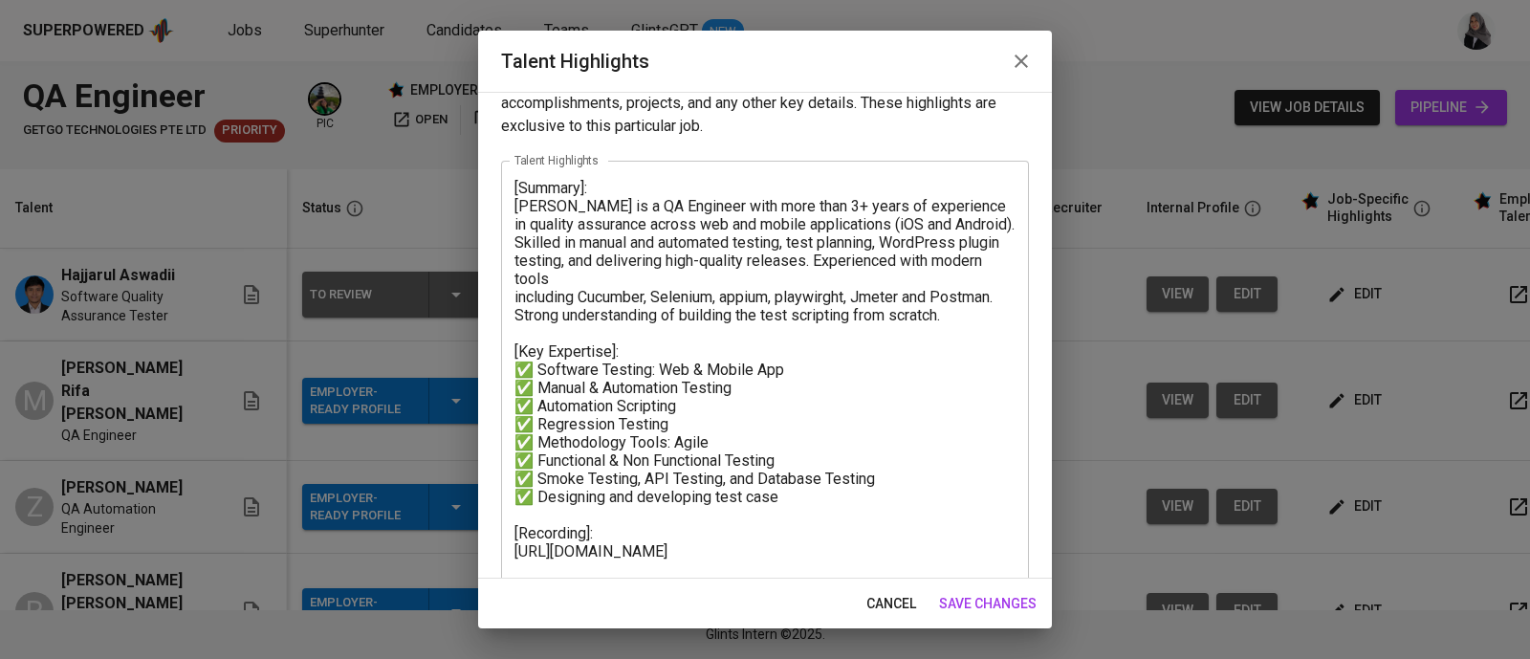
scroll to position [40, 0]
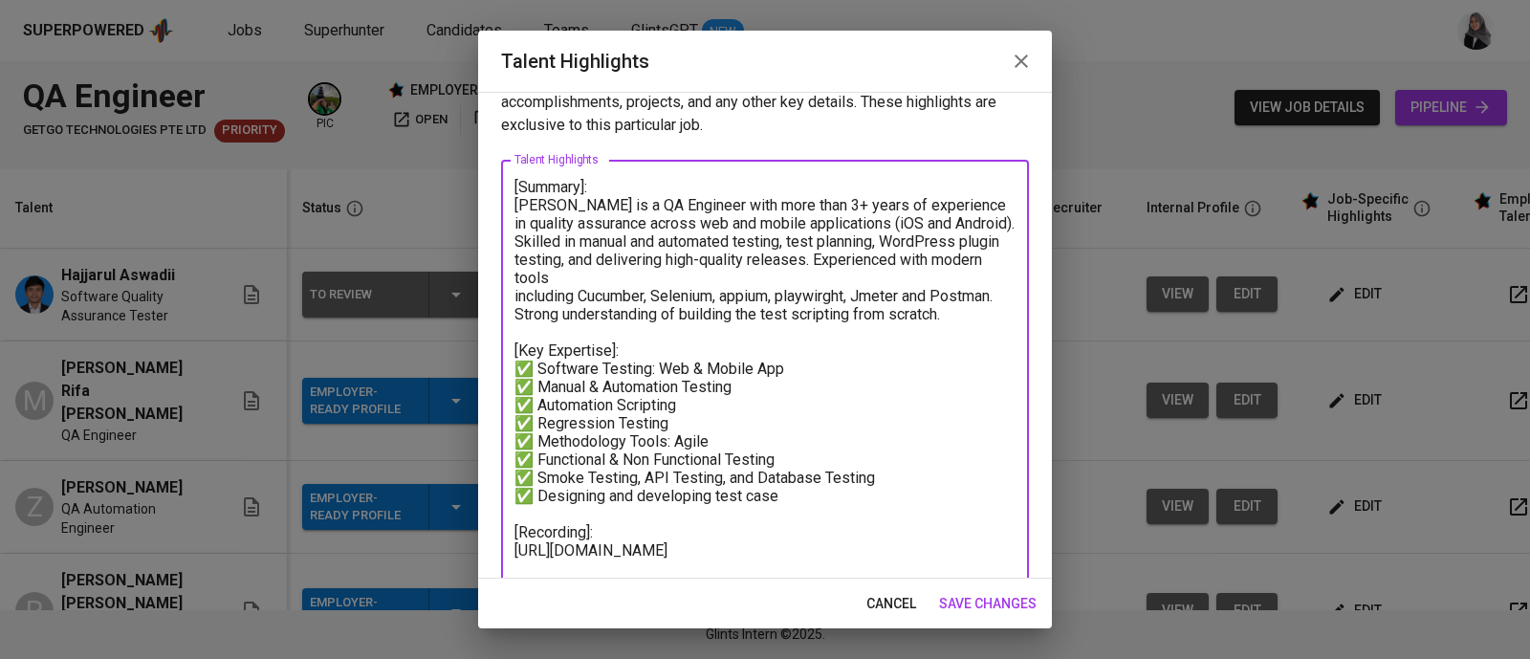
drag, startPoint x: 514, startPoint y: 363, endPoint x: 784, endPoint y: 526, distance: 314.9
click at [784, 526] on textarea "[Summary]: [PERSON_NAME] is a QA Engineer with more than 3+ years of experience…" at bounding box center [764, 414] width 501 height 472
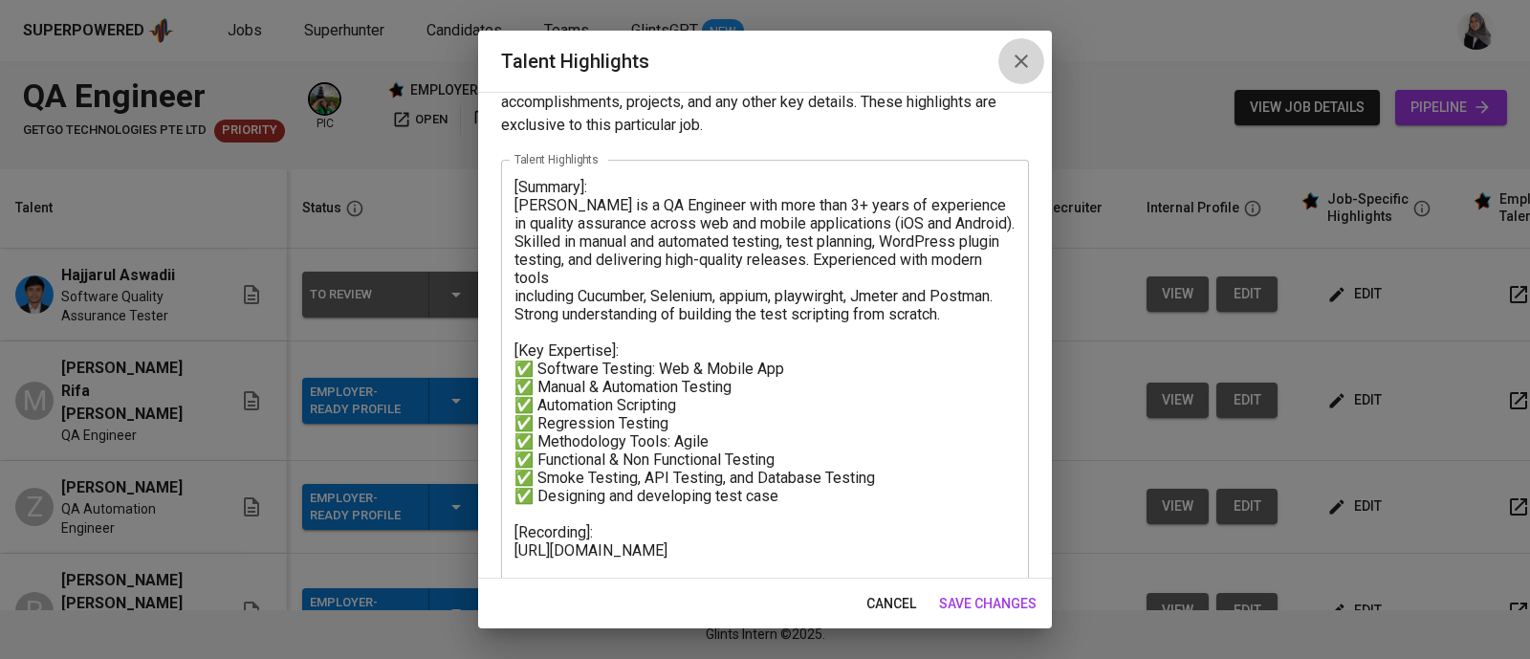
click at [1021, 56] on icon "button" at bounding box center [1021, 61] width 23 height 23
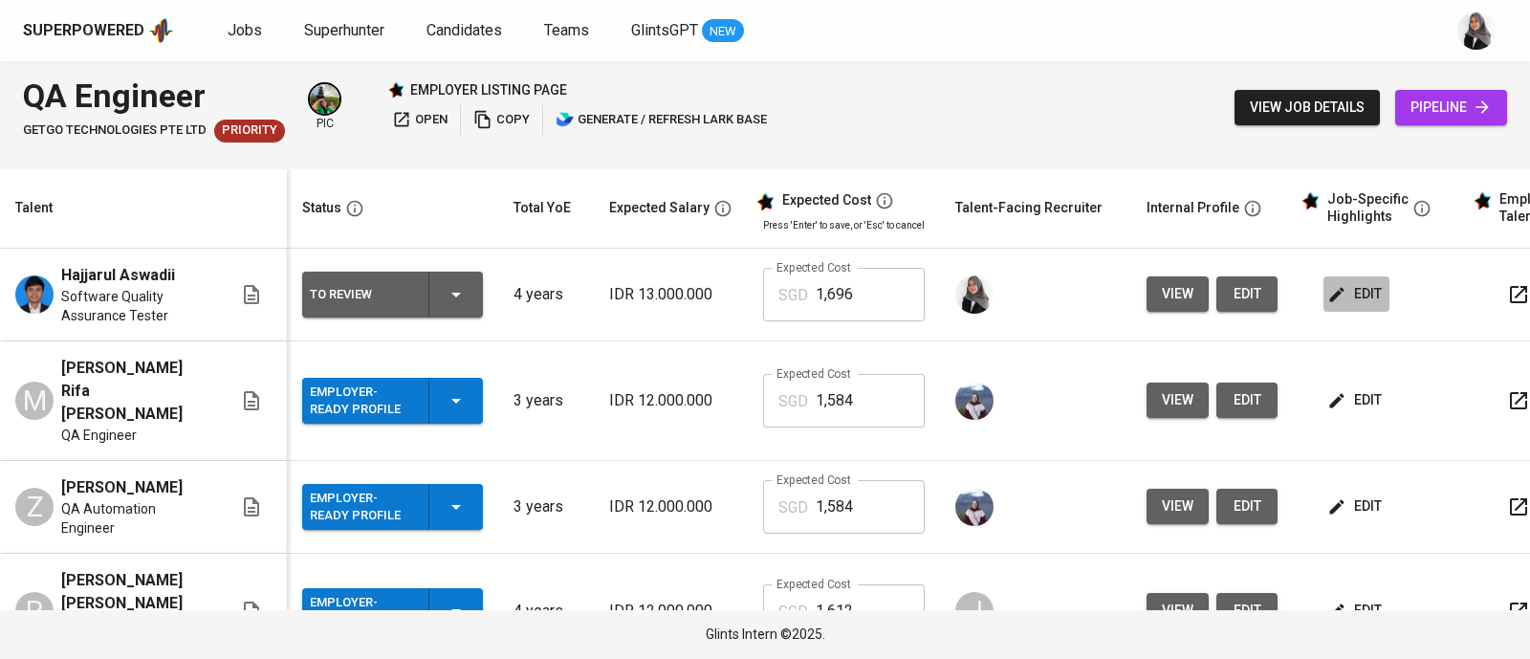
click at [1327, 289] on icon "button" at bounding box center [1336, 294] width 19 height 19
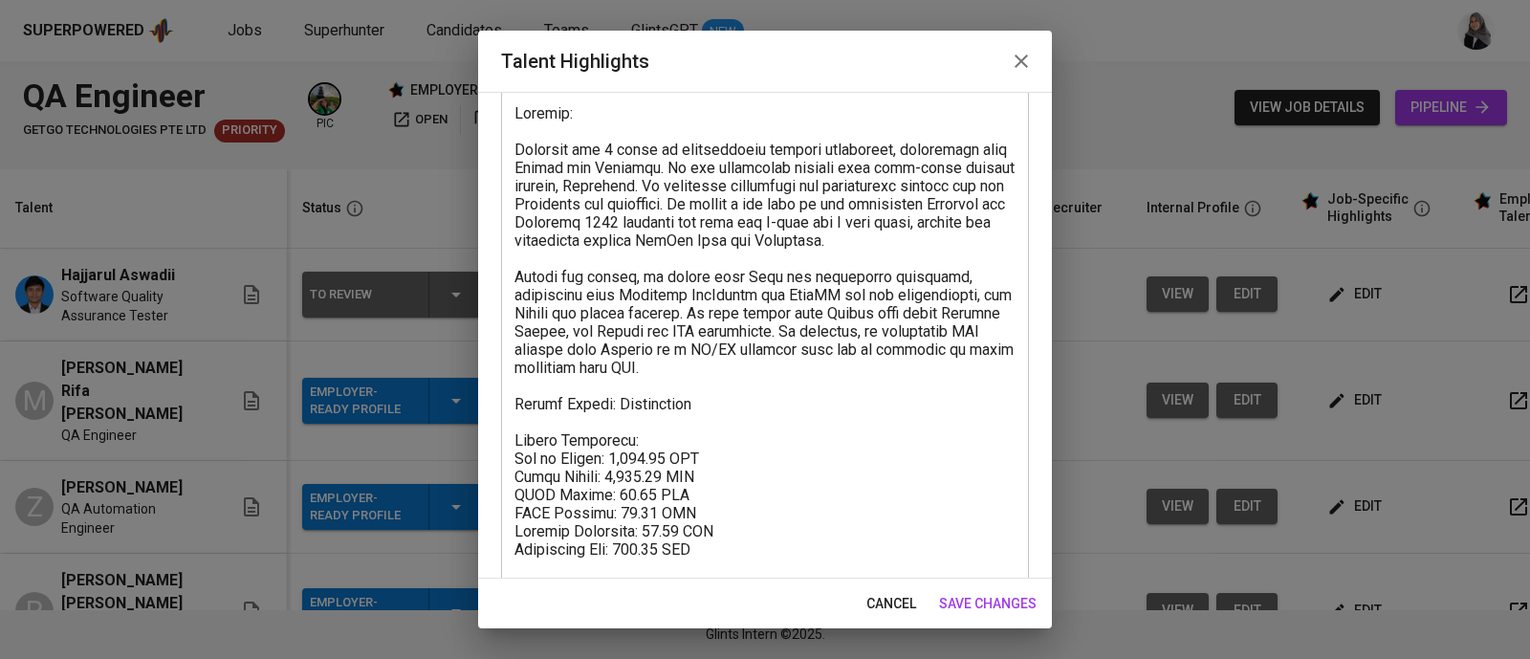
scroll to position [114, 0]
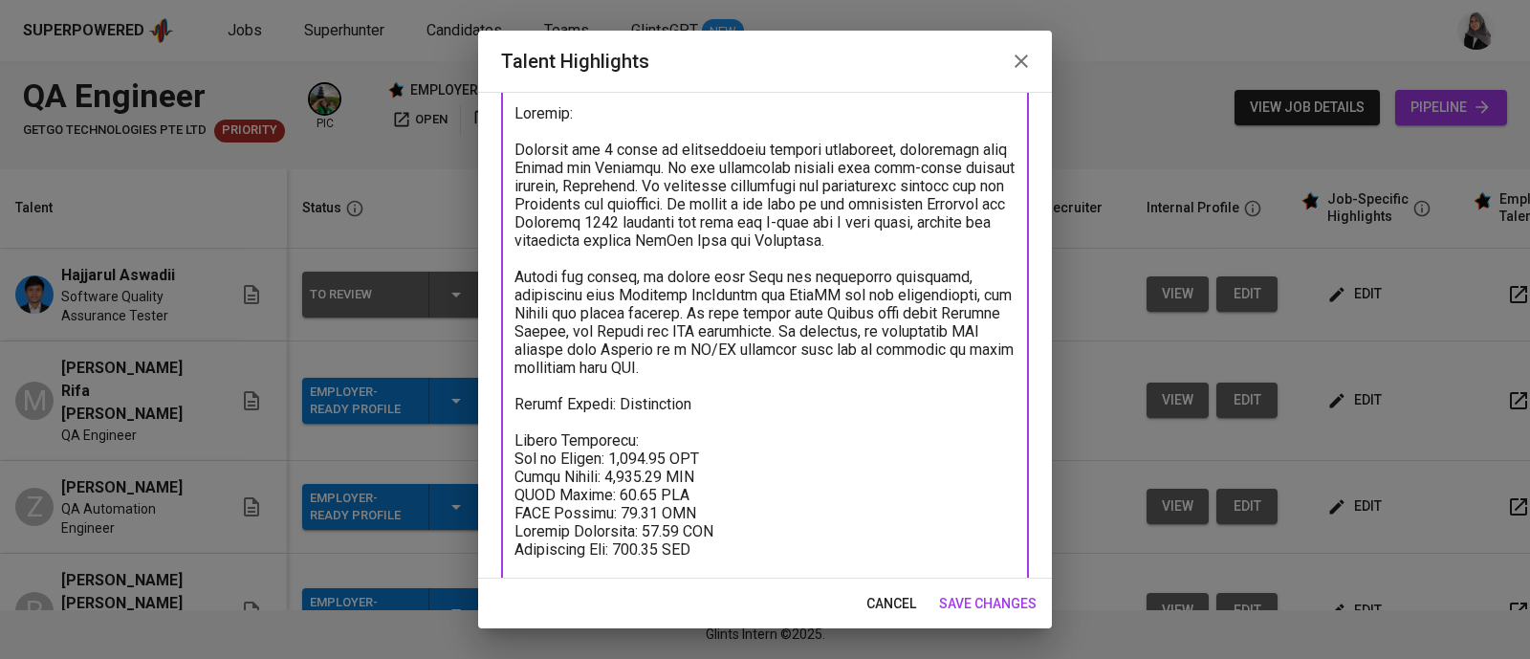
click at [801, 389] on textarea at bounding box center [764, 385] width 501 height 563
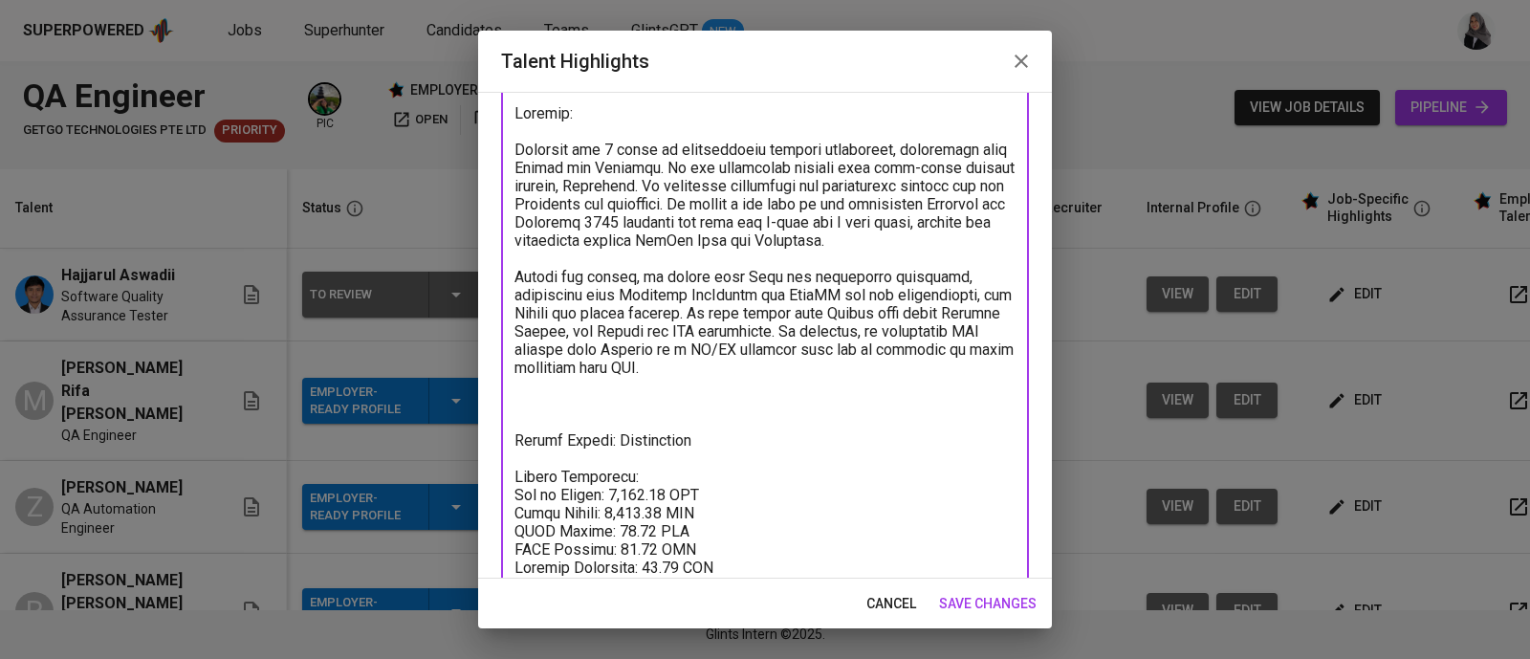
paste textarea "[Key Expertise]: ✅ Software Testing: Web & Mobile App ✅ Manual & Automation Tes…"
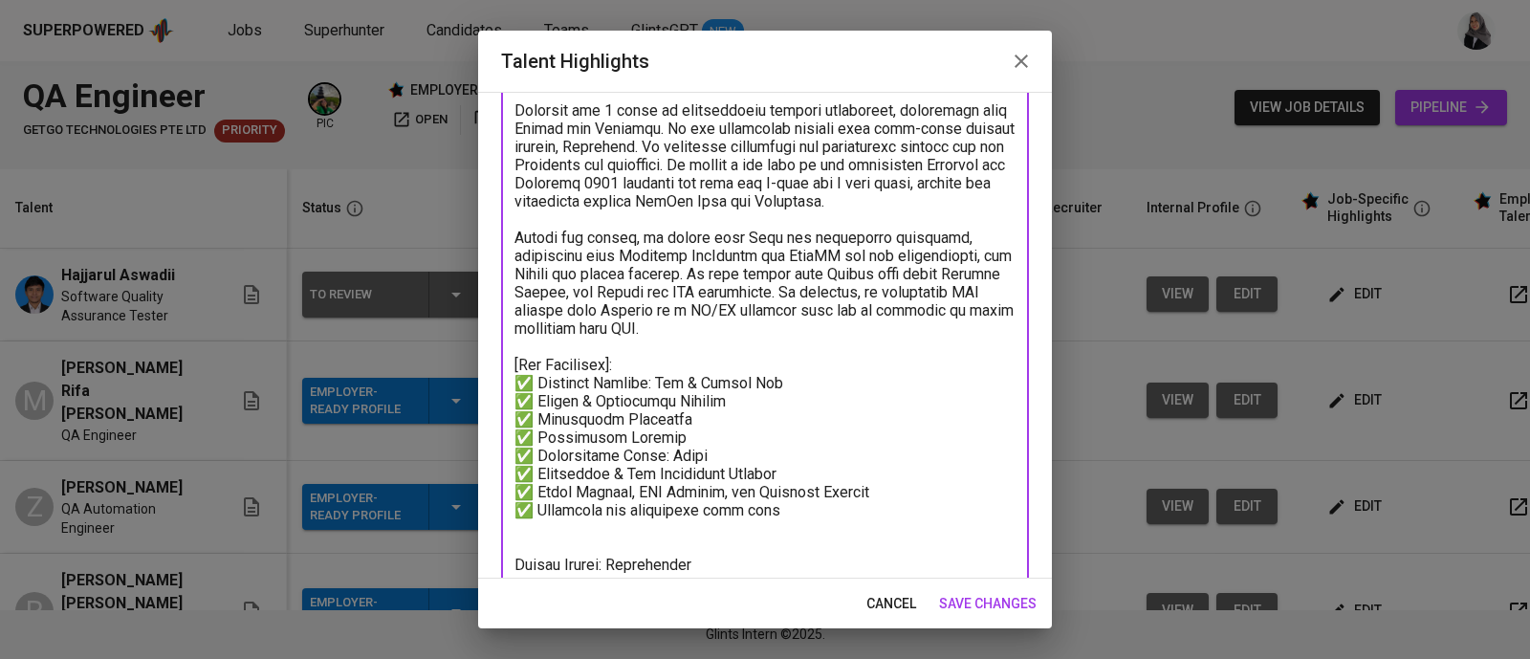
scroll to position [156, 0]
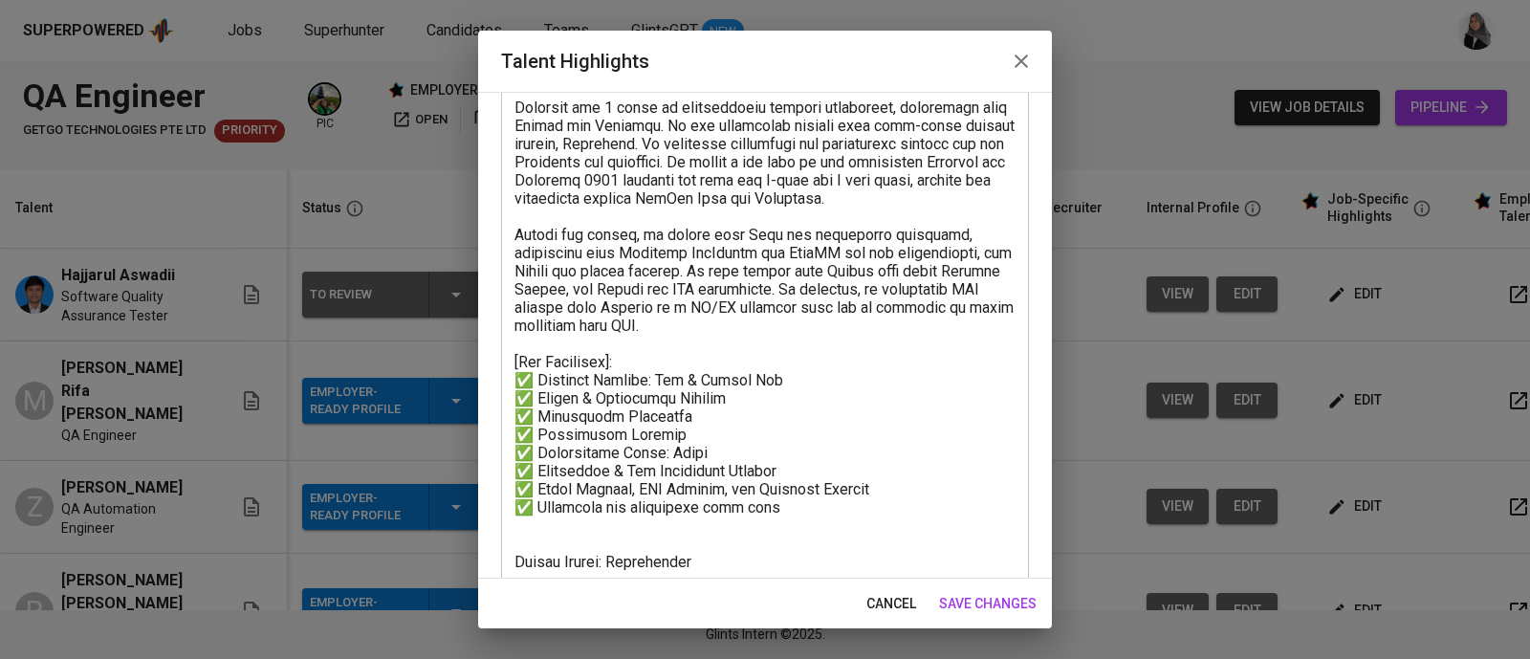
click at [794, 361] on textarea at bounding box center [764, 443] width 501 height 763
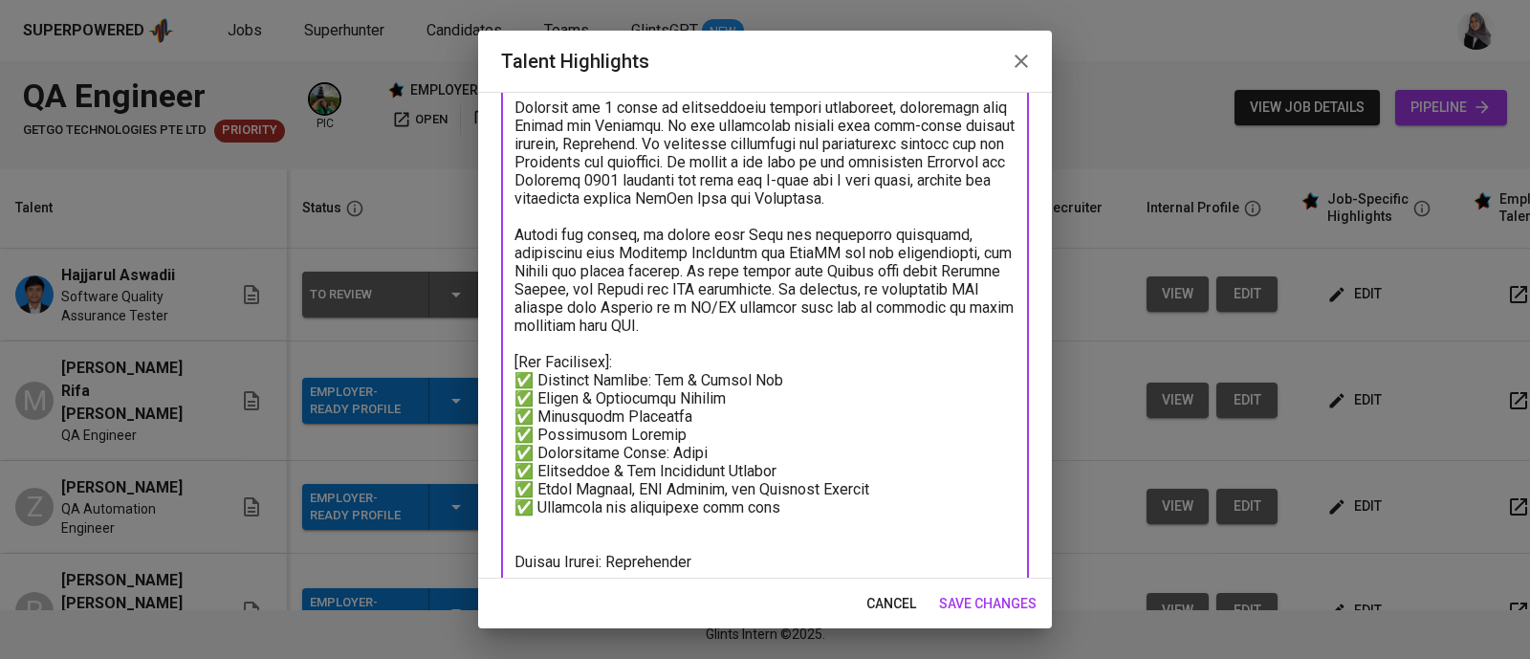
drag, startPoint x: 541, startPoint y: 395, endPoint x: 797, endPoint y: 486, distance: 271.0
click at [797, 486] on textarea at bounding box center [764, 443] width 501 height 763
paste textarea "Testing Expertise: Functional Testing Regression Testing Performance Testing Au…"
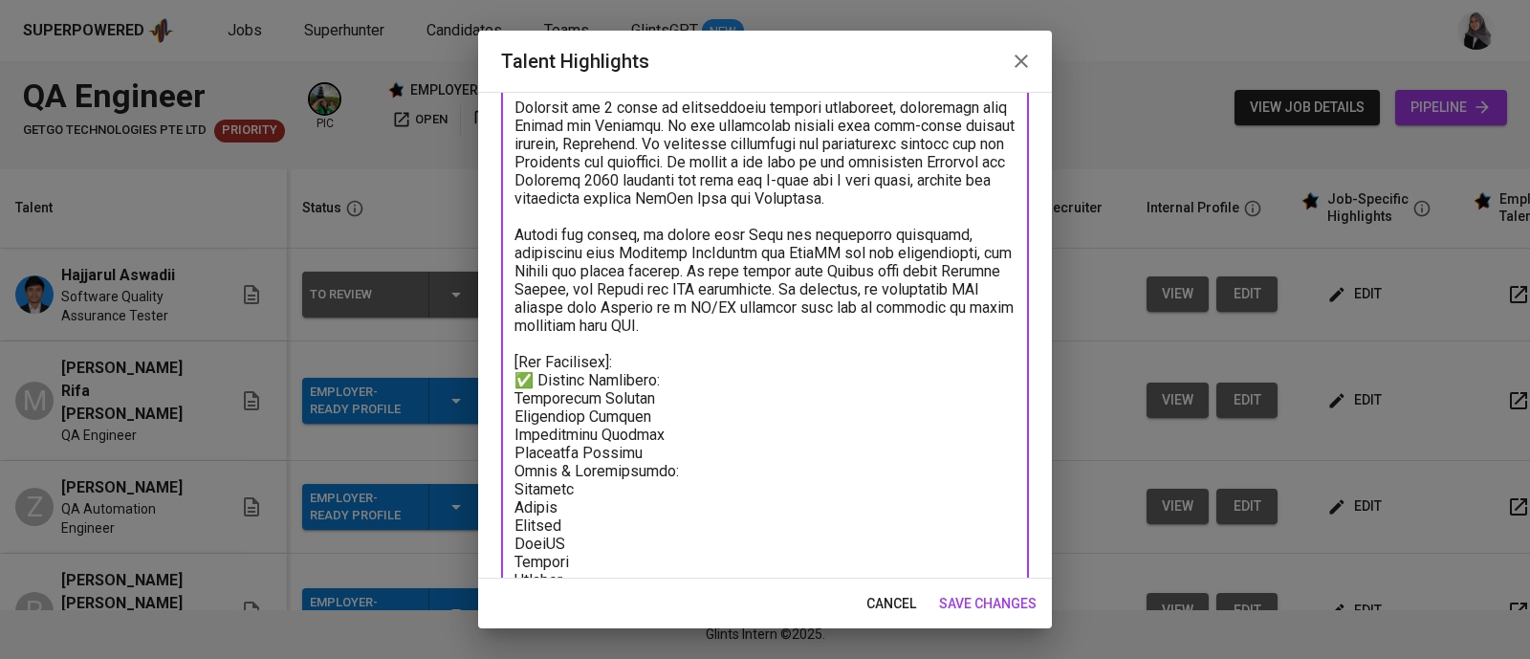
scroll to position [238, 0]
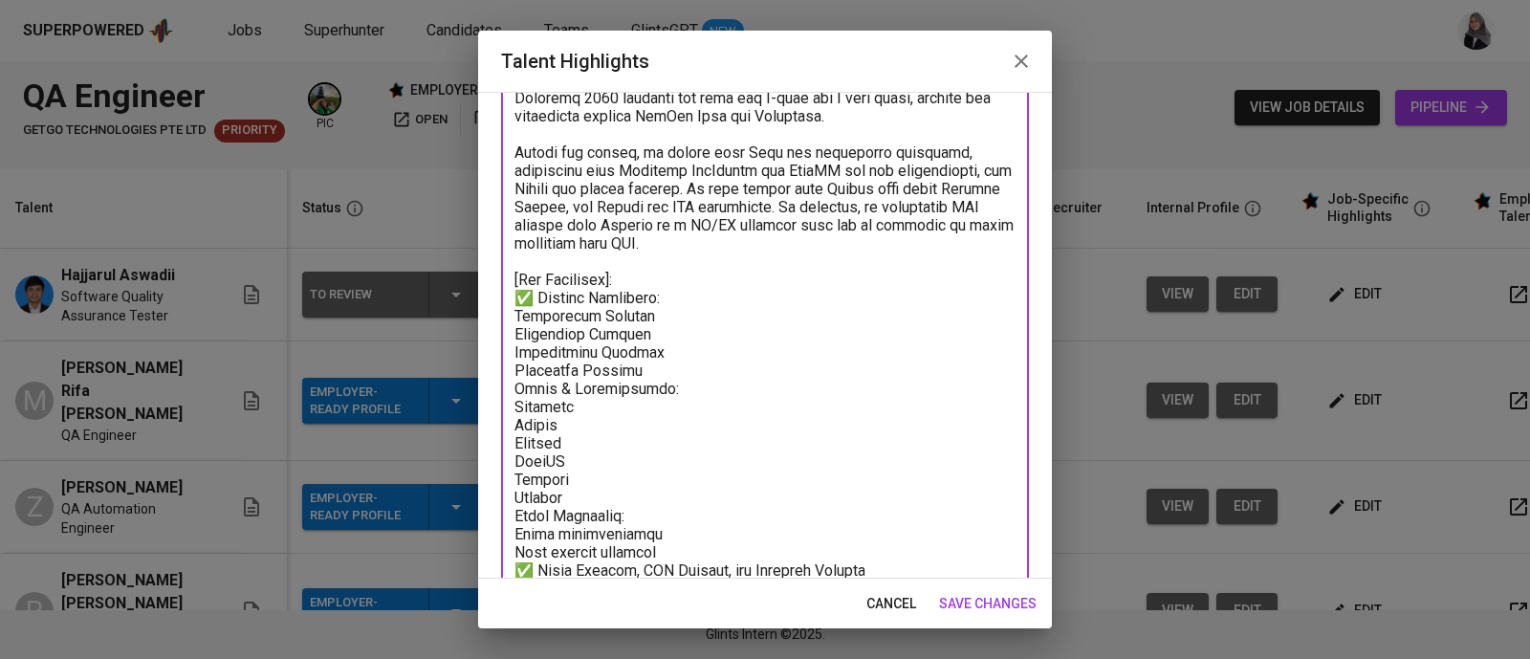
click at [514, 333] on textarea at bounding box center [764, 443] width 501 height 927
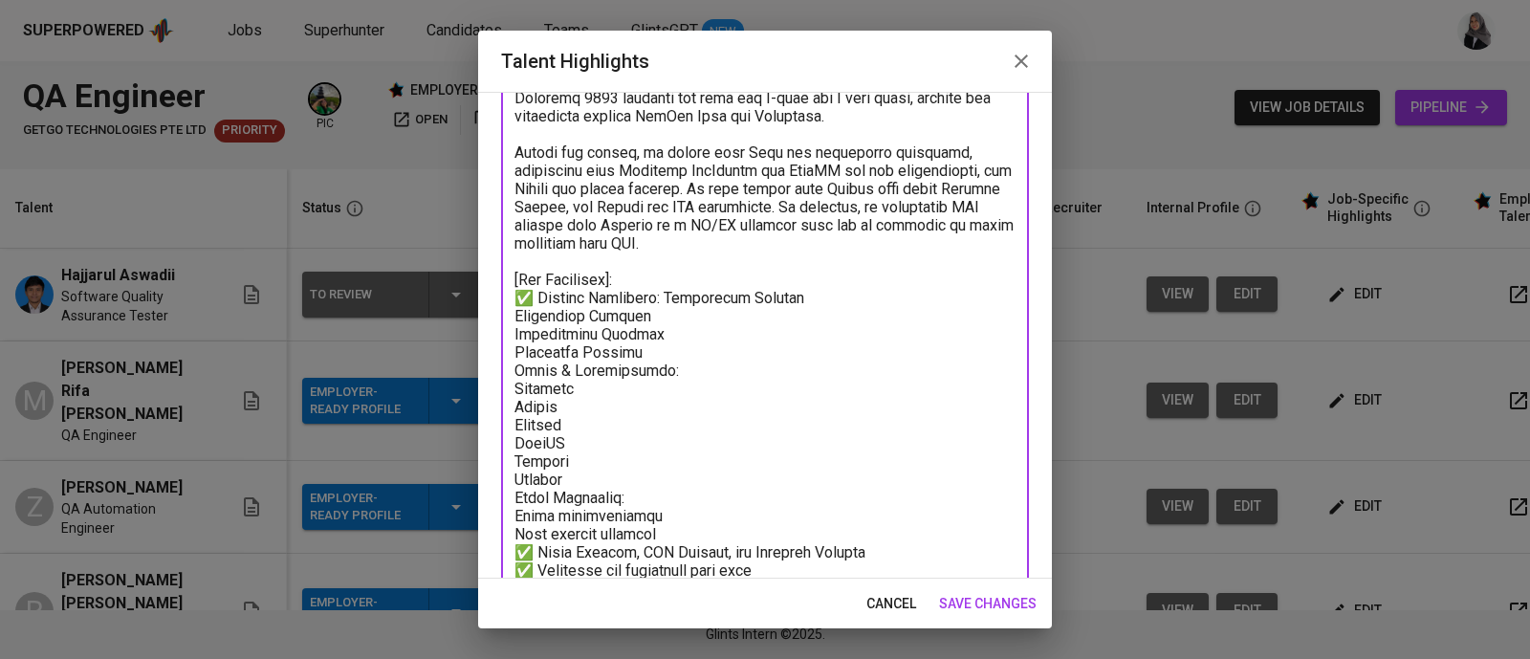
click at [784, 320] on textarea at bounding box center [764, 434] width 501 height 908
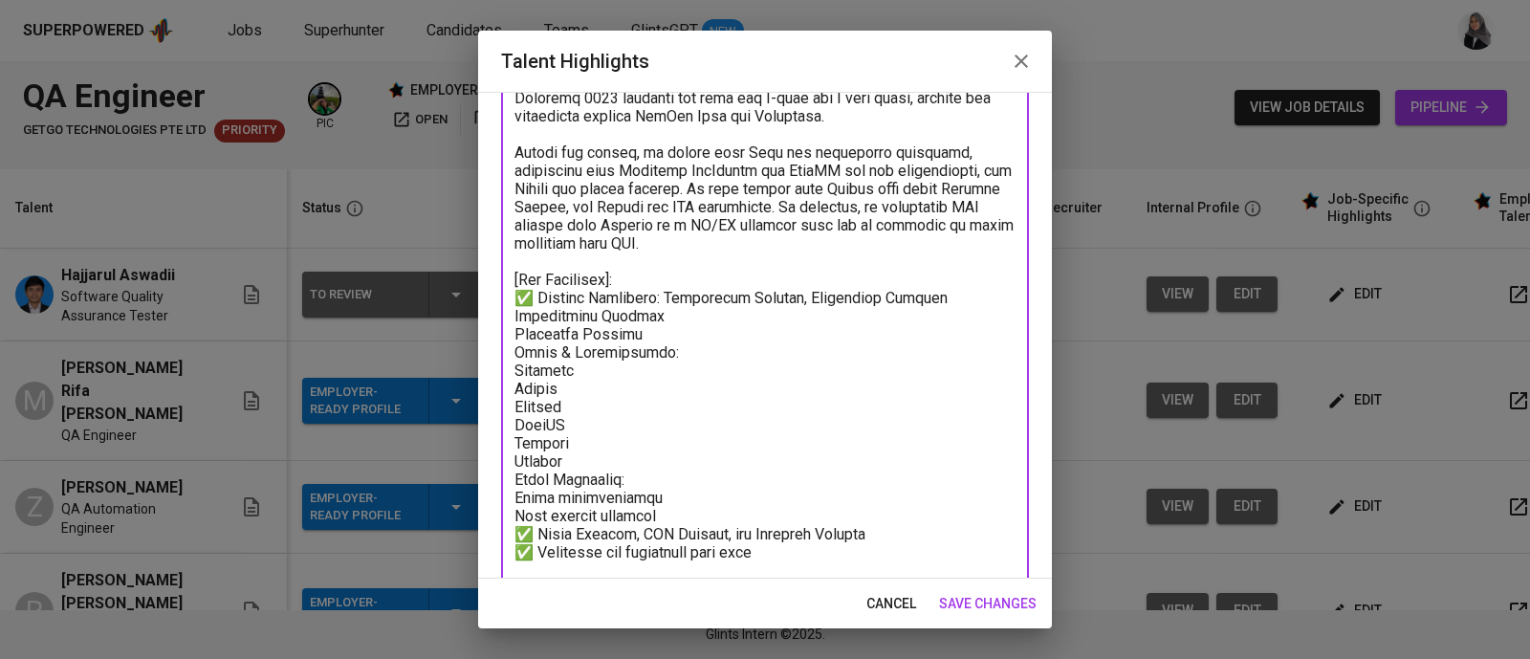
click at [934, 317] on textarea at bounding box center [764, 425] width 501 height 890
click at [720, 328] on textarea at bounding box center [764, 425] width 501 height 890
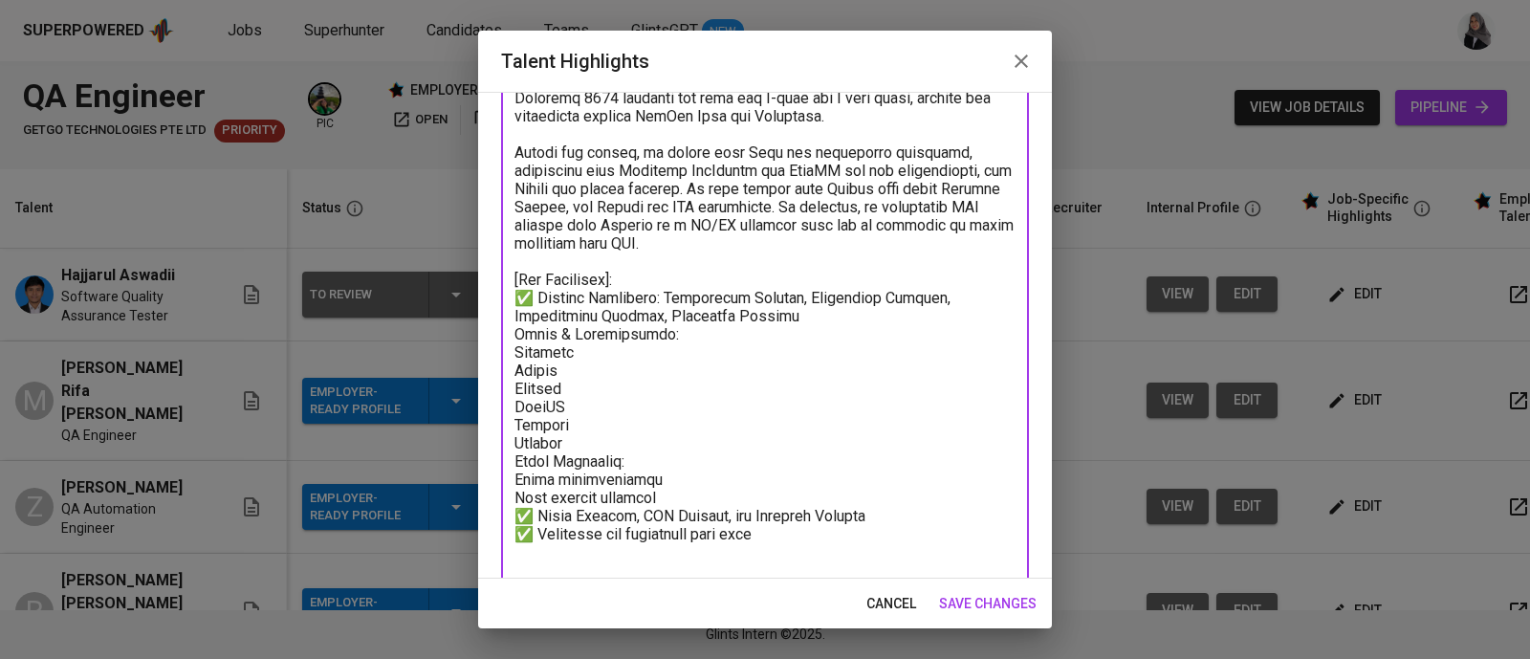
drag, startPoint x: 534, startPoint y: 535, endPoint x: 514, endPoint y: 532, distance: 19.3
click at [514, 532] on textarea at bounding box center [764, 416] width 501 height 872
click at [516, 346] on textarea at bounding box center [764, 416] width 501 height 872
paste textarea "✅"
click at [692, 355] on textarea at bounding box center [764, 416] width 501 height 872
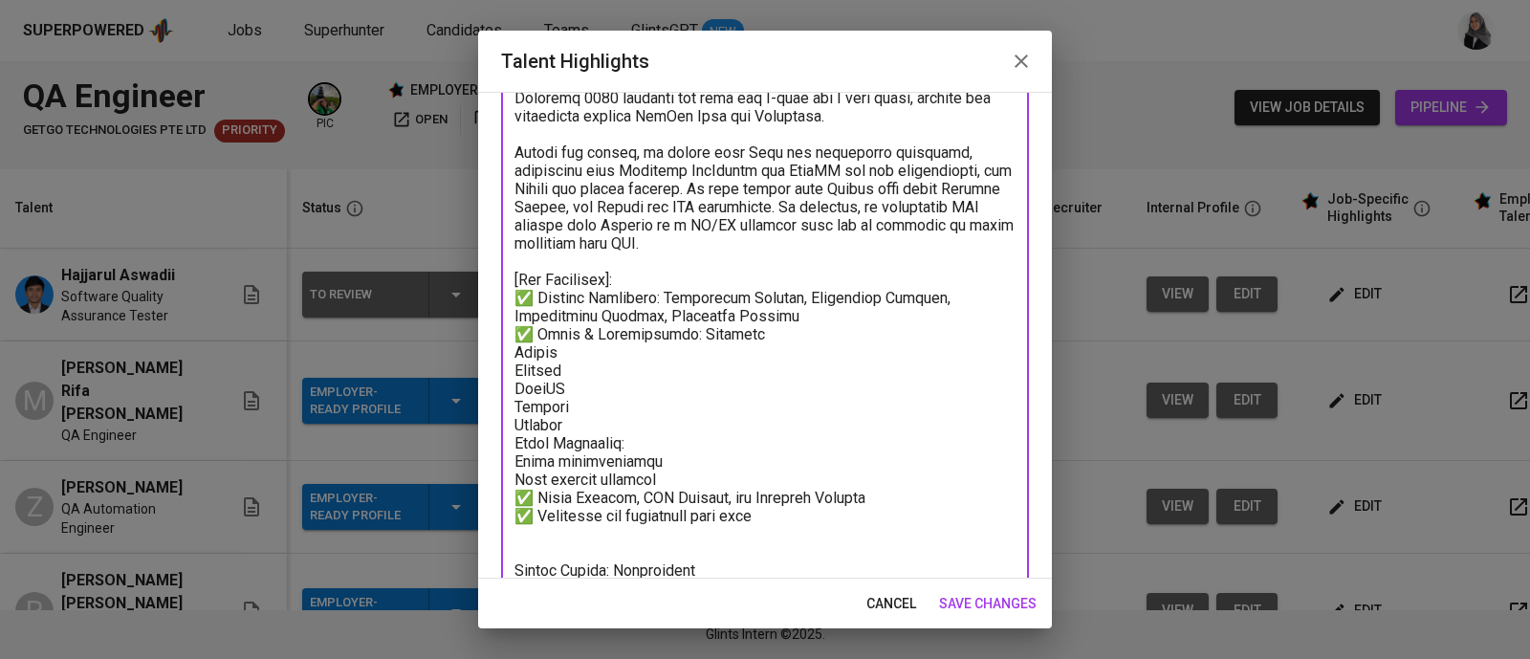
click at [765, 351] on textarea at bounding box center [764, 407] width 501 height 854
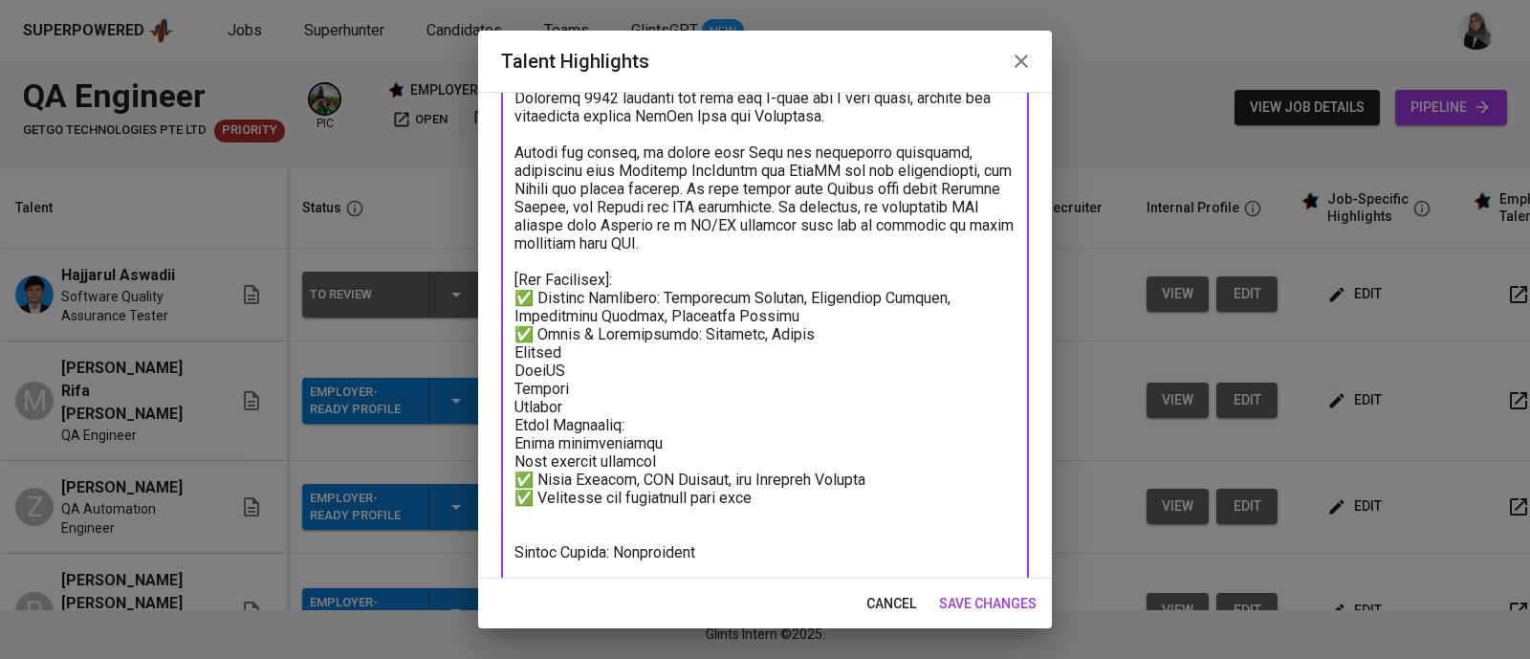
click at [827, 351] on textarea at bounding box center [764, 398] width 501 height 836
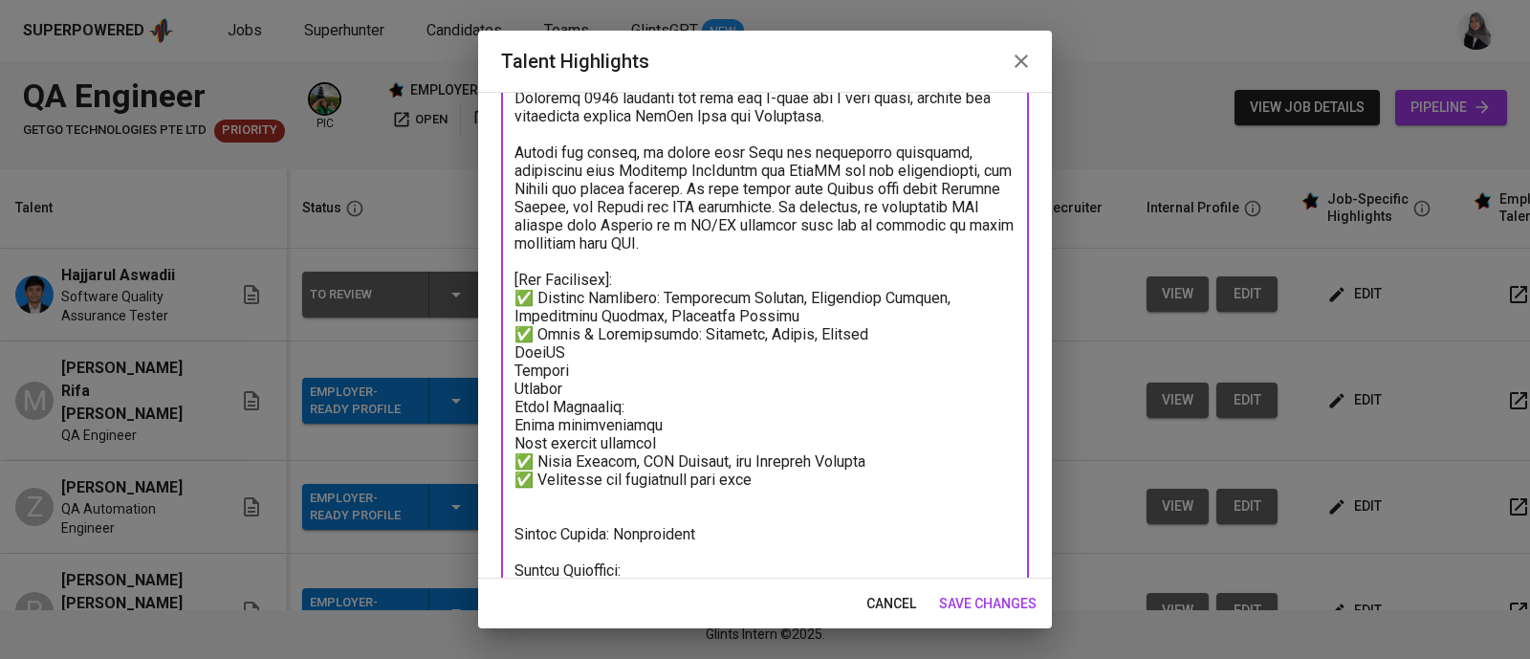
click at [901, 356] on textarea at bounding box center [764, 389] width 501 height 818
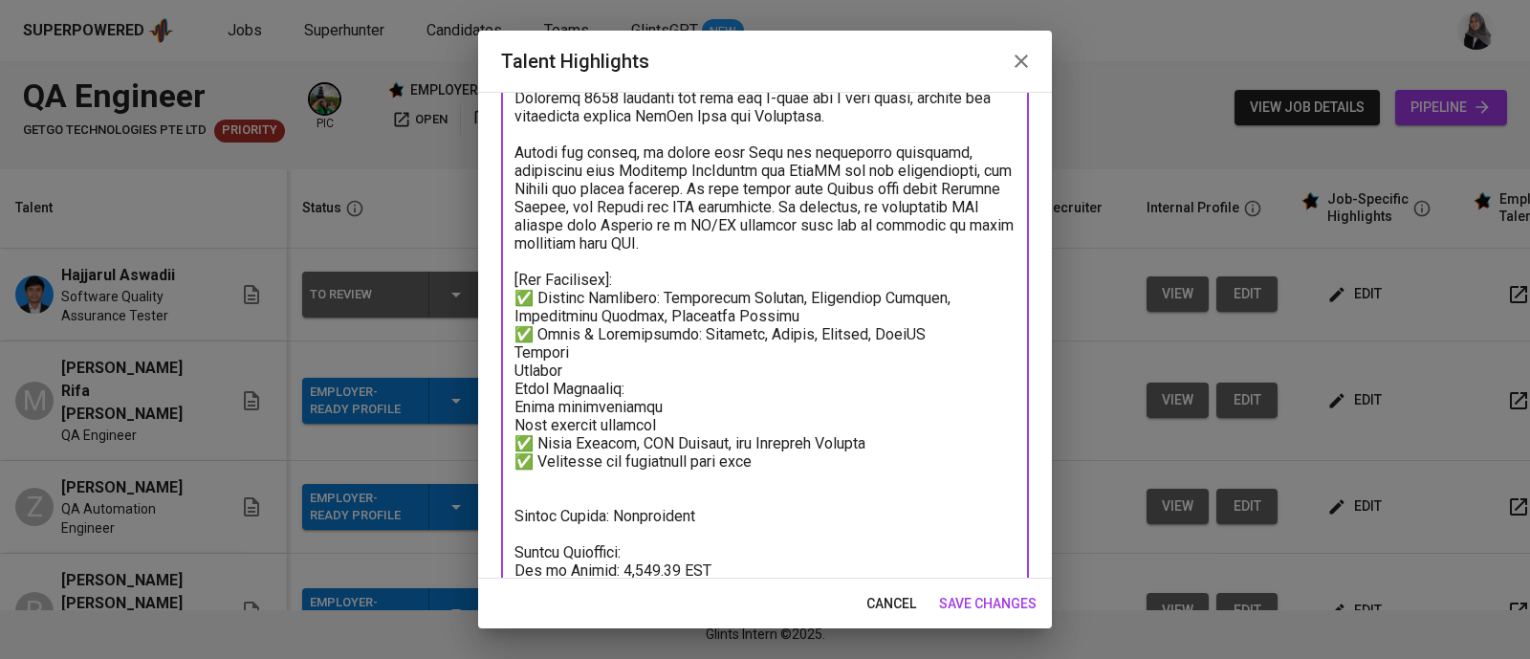
click at [948, 349] on textarea at bounding box center [764, 379] width 501 height 799
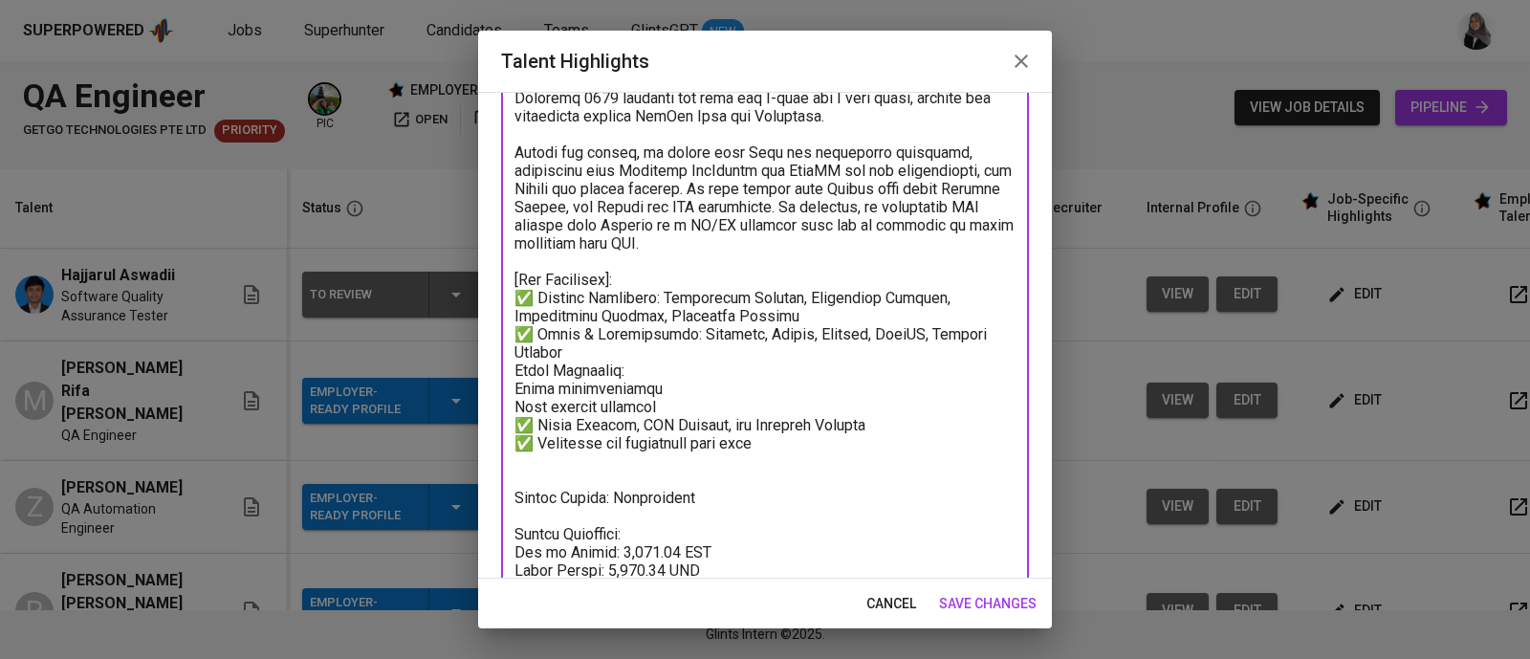
click at [604, 377] on textarea at bounding box center [764, 379] width 501 height 799
drag, startPoint x: 534, startPoint y: 440, endPoint x: 512, endPoint y: 442, distance: 22.1
click at [512, 442] on div "x Talent Highlights" at bounding box center [765, 370] width 528 height 817
click at [514, 384] on textarea at bounding box center [764, 370] width 501 height 781
paste textarea "✅"
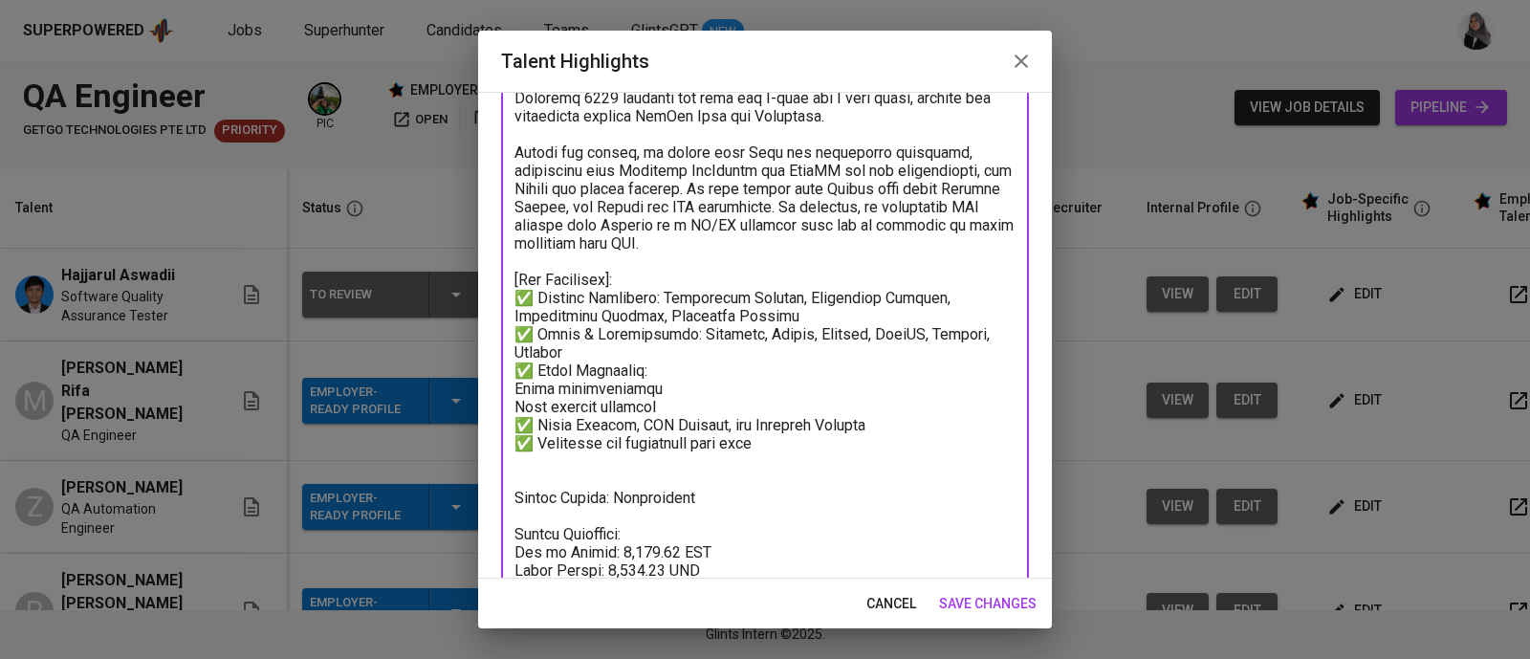
click at [680, 386] on textarea at bounding box center [764, 370] width 501 height 781
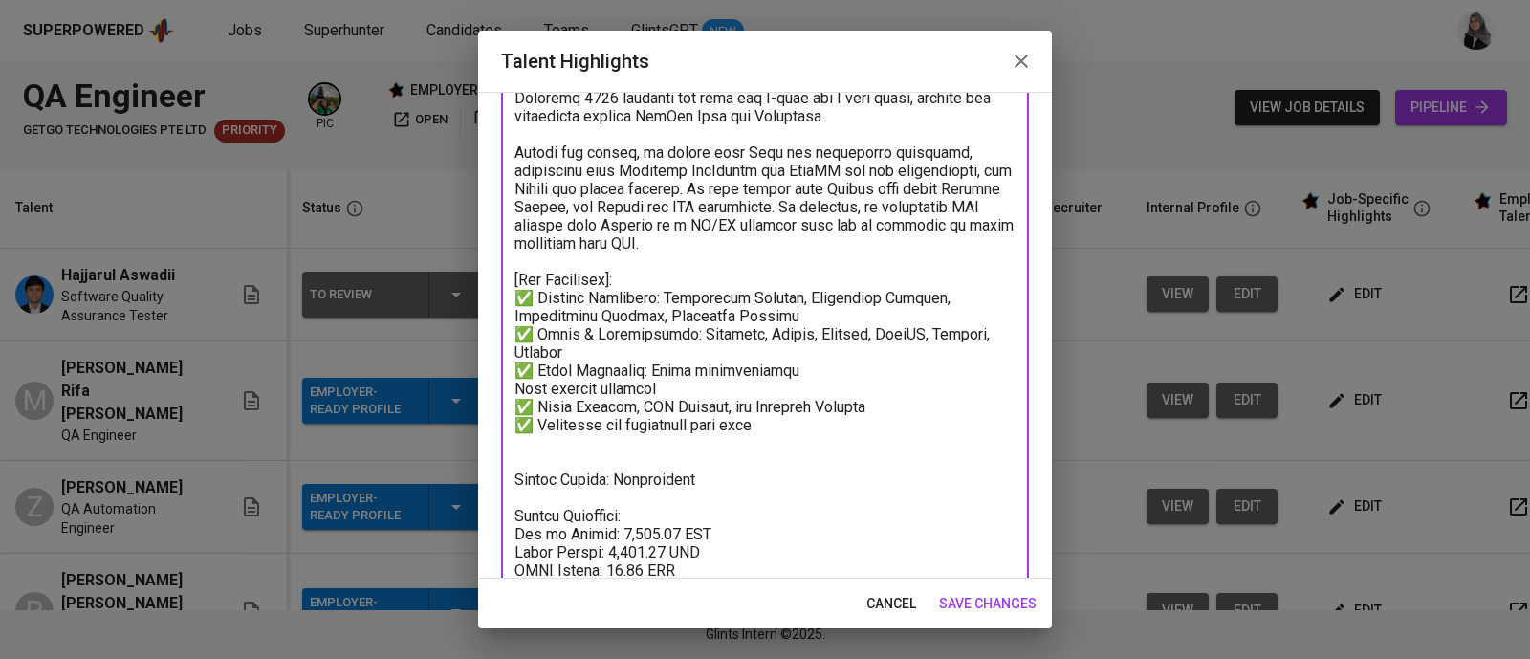
click at [819, 389] on textarea at bounding box center [764, 361] width 501 height 763
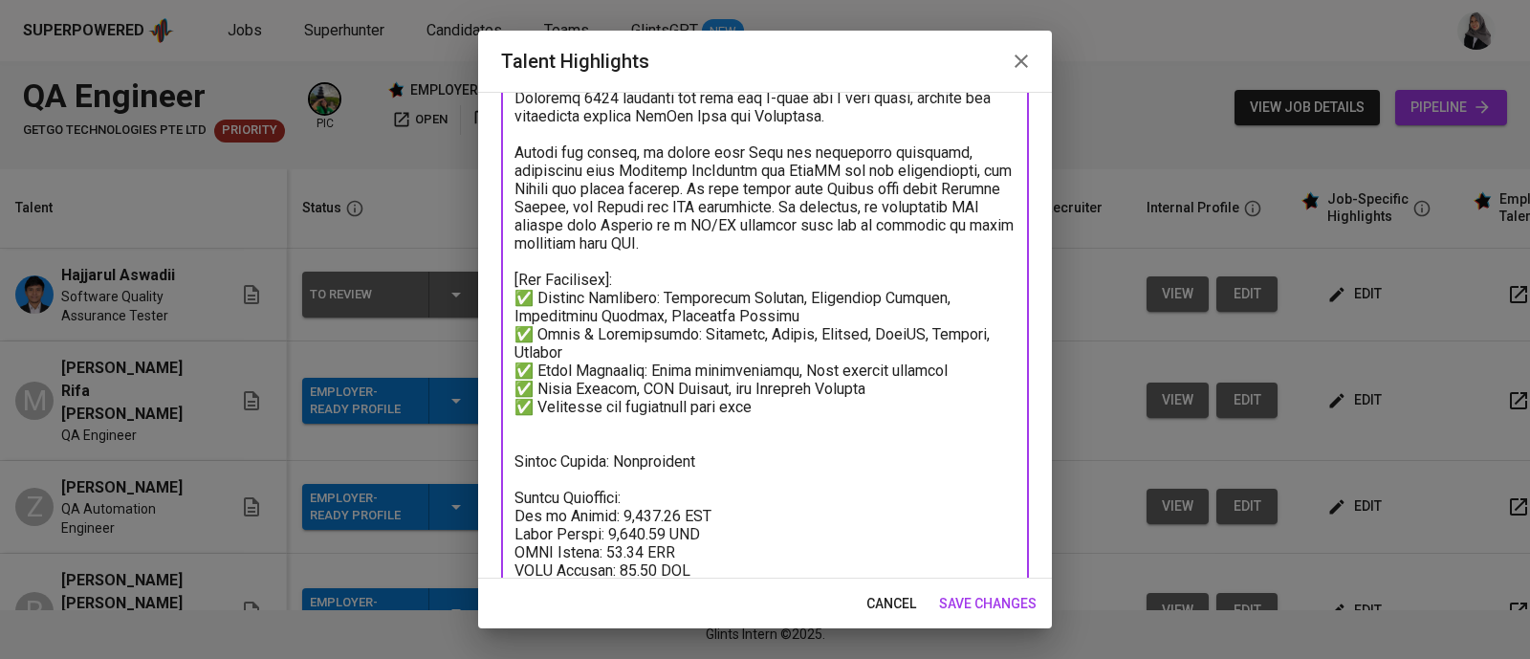
click at [889, 363] on textarea at bounding box center [764, 352] width 501 height 745
click at [542, 404] on textarea at bounding box center [764, 352] width 501 height 745
drag, startPoint x: 543, startPoint y: 404, endPoint x: 775, endPoint y: 432, distance: 233.2
click at [775, 432] on textarea at bounding box center [764, 352] width 501 height 745
paste textarea "Development Collaboration: Skilled in interpreting PRD/Figma and debugging with…"
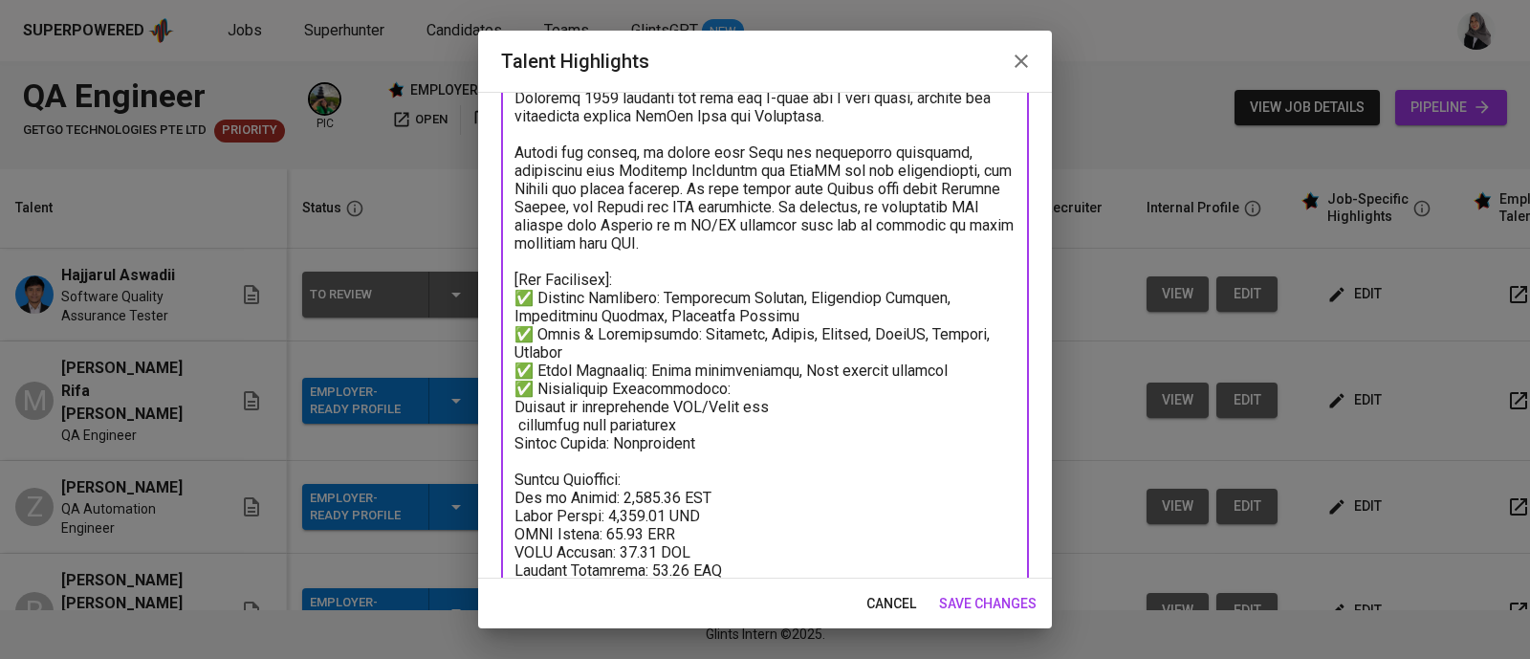
click at [754, 404] on textarea at bounding box center [764, 343] width 501 height 727
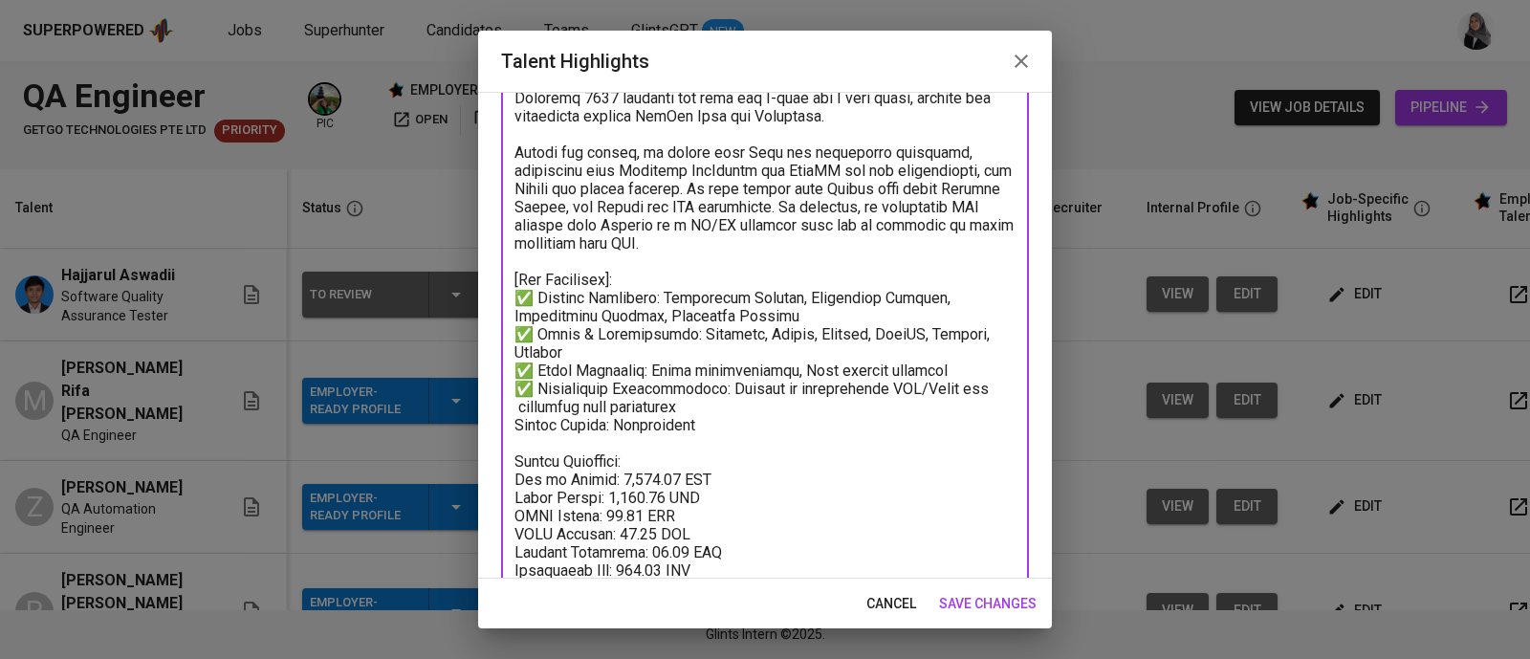
click at [716, 418] on textarea at bounding box center [764, 334] width 501 height 709
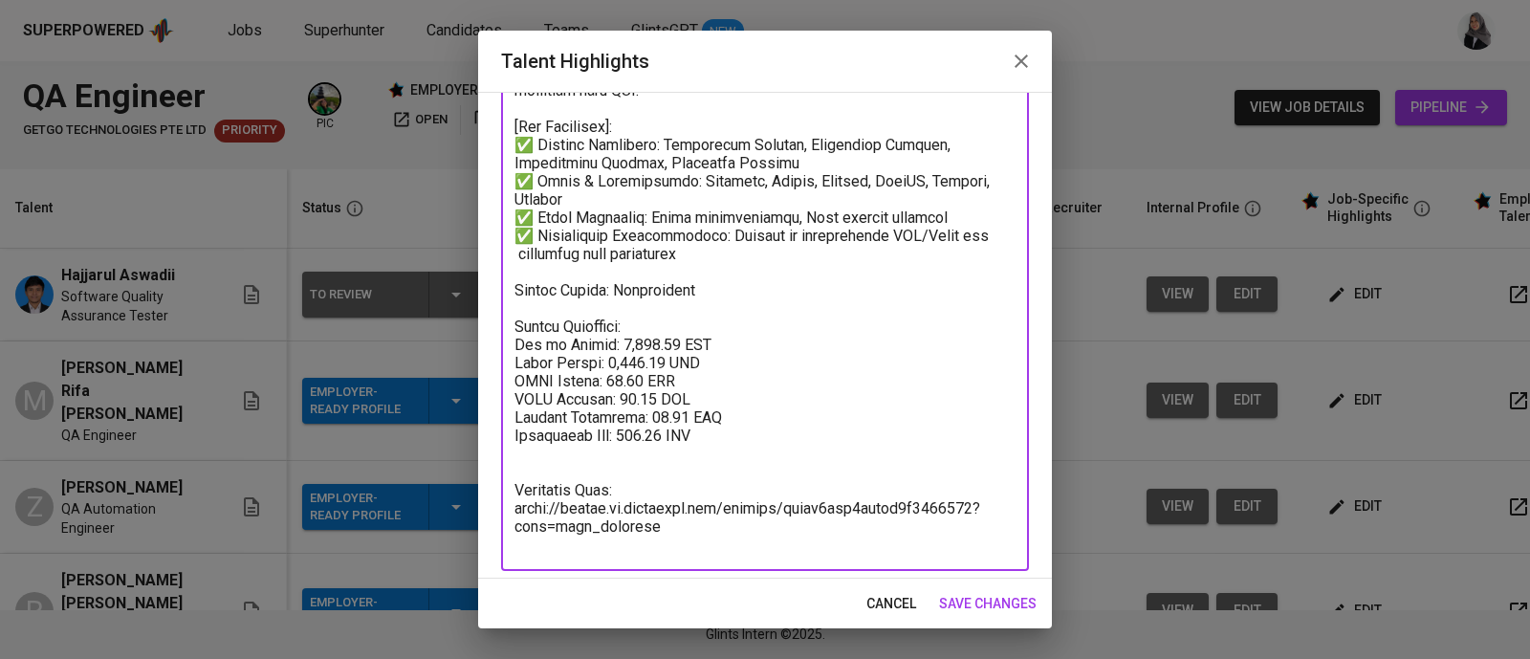
scroll to position [399, 0]
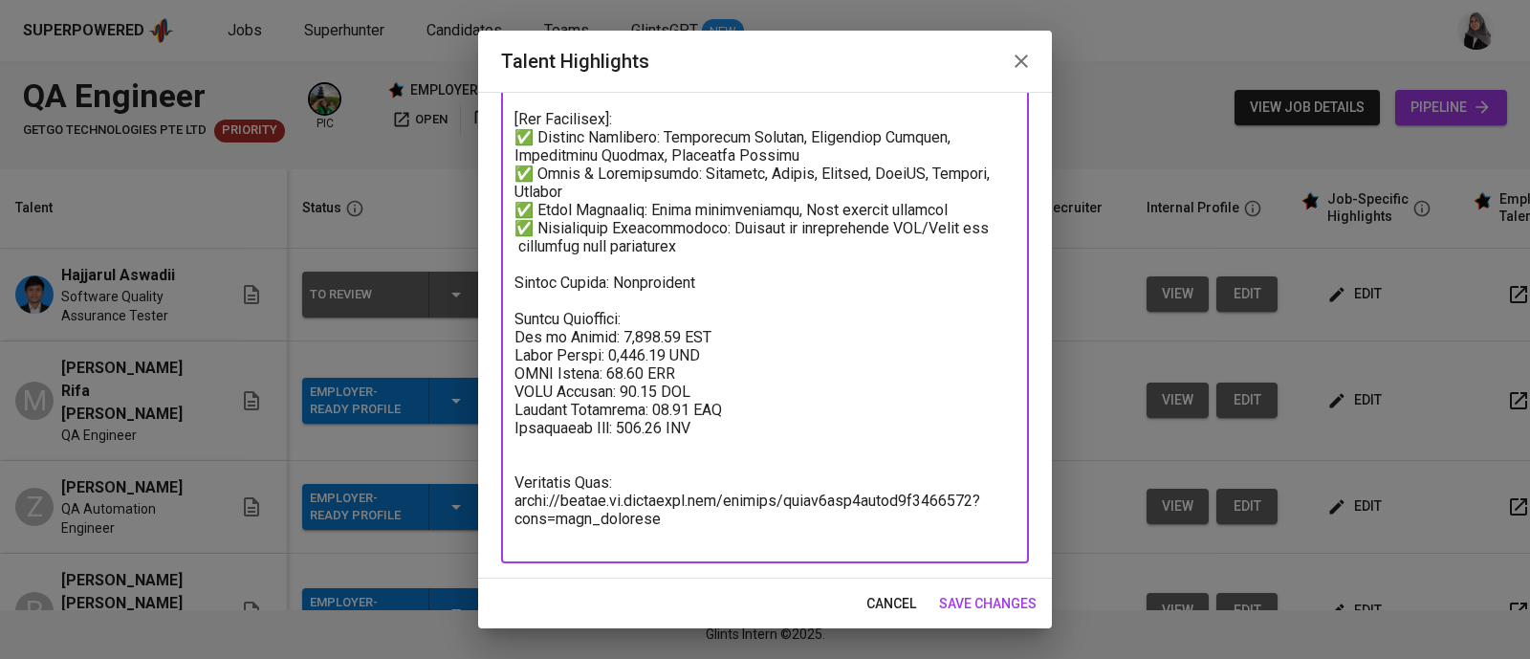
type textarea "Summary: Hajjarul has 4 years of professional working experience, especially wi…"
click at [1009, 609] on span "save changes" at bounding box center [988, 604] width 98 height 24
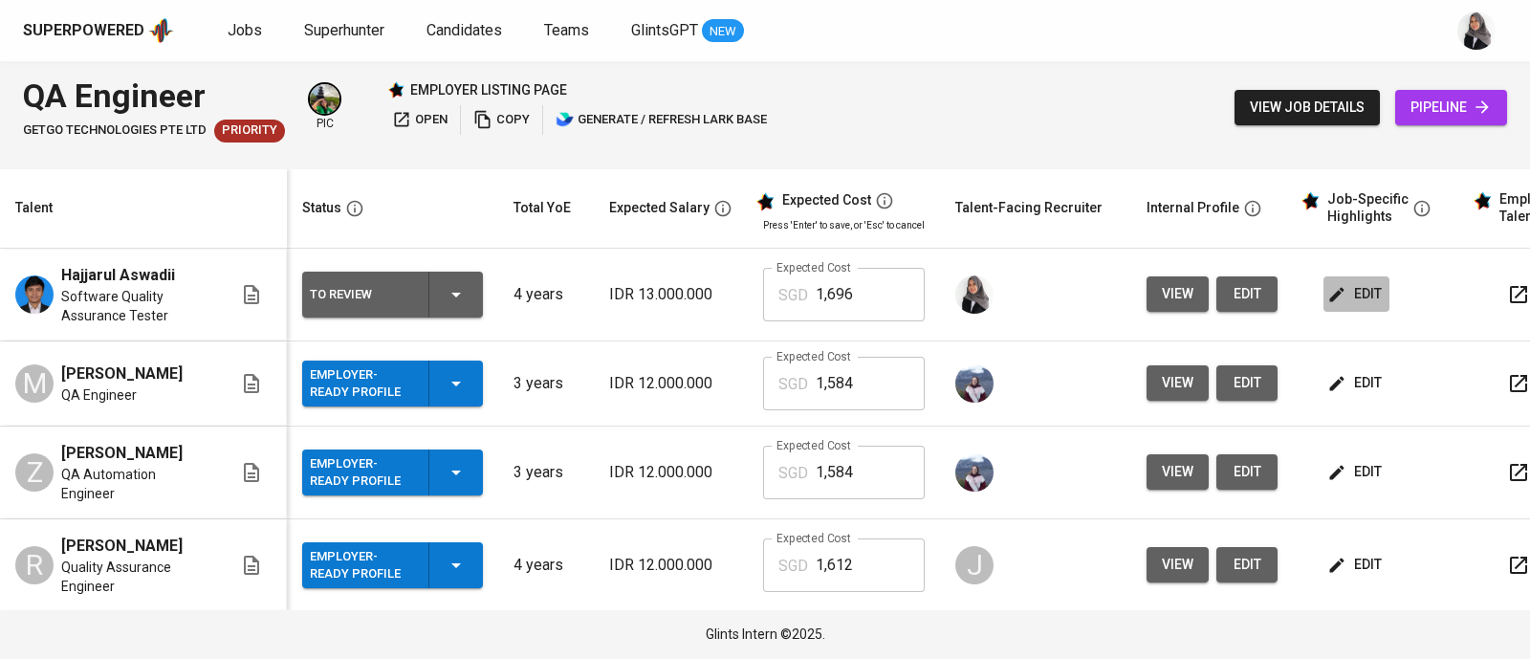
click at [1353, 299] on span "edit" at bounding box center [1356, 294] width 51 height 24
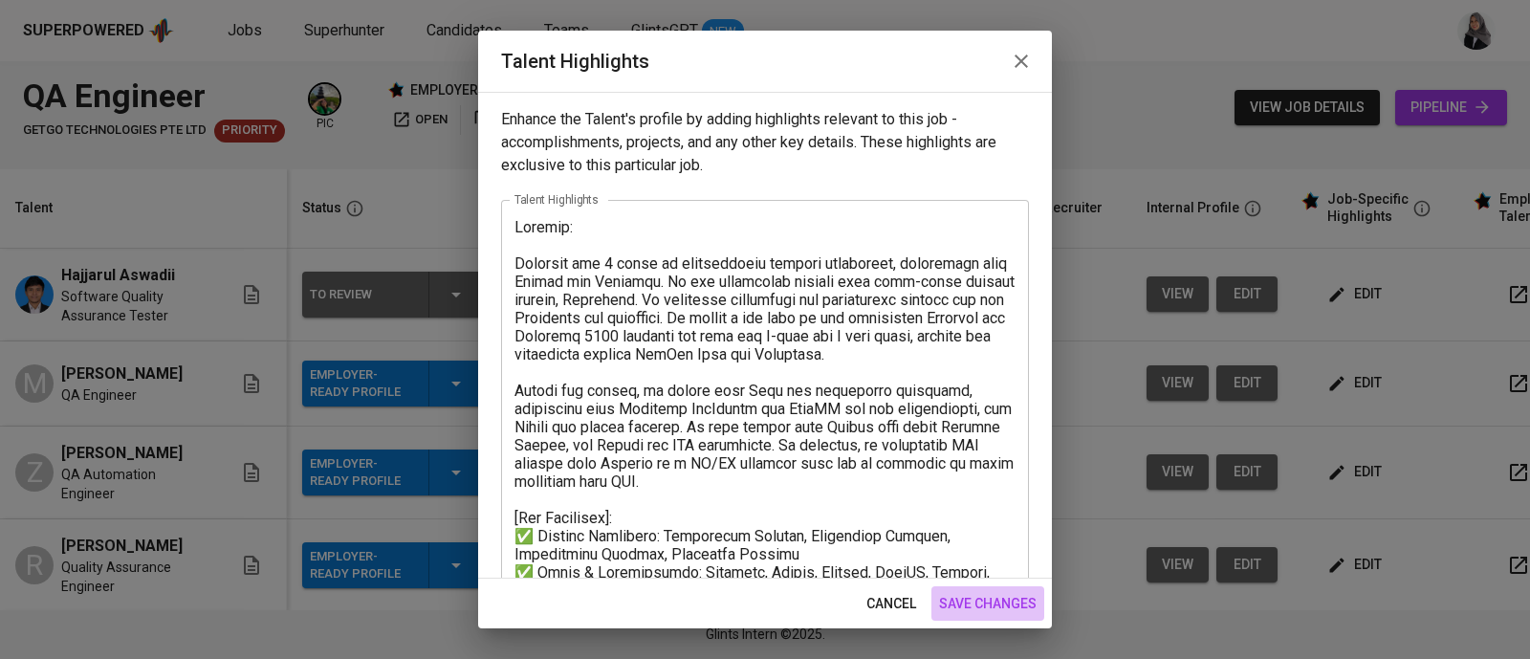
click at [977, 606] on span "save changes" at bounding box center [988, 604] width 98 height 24
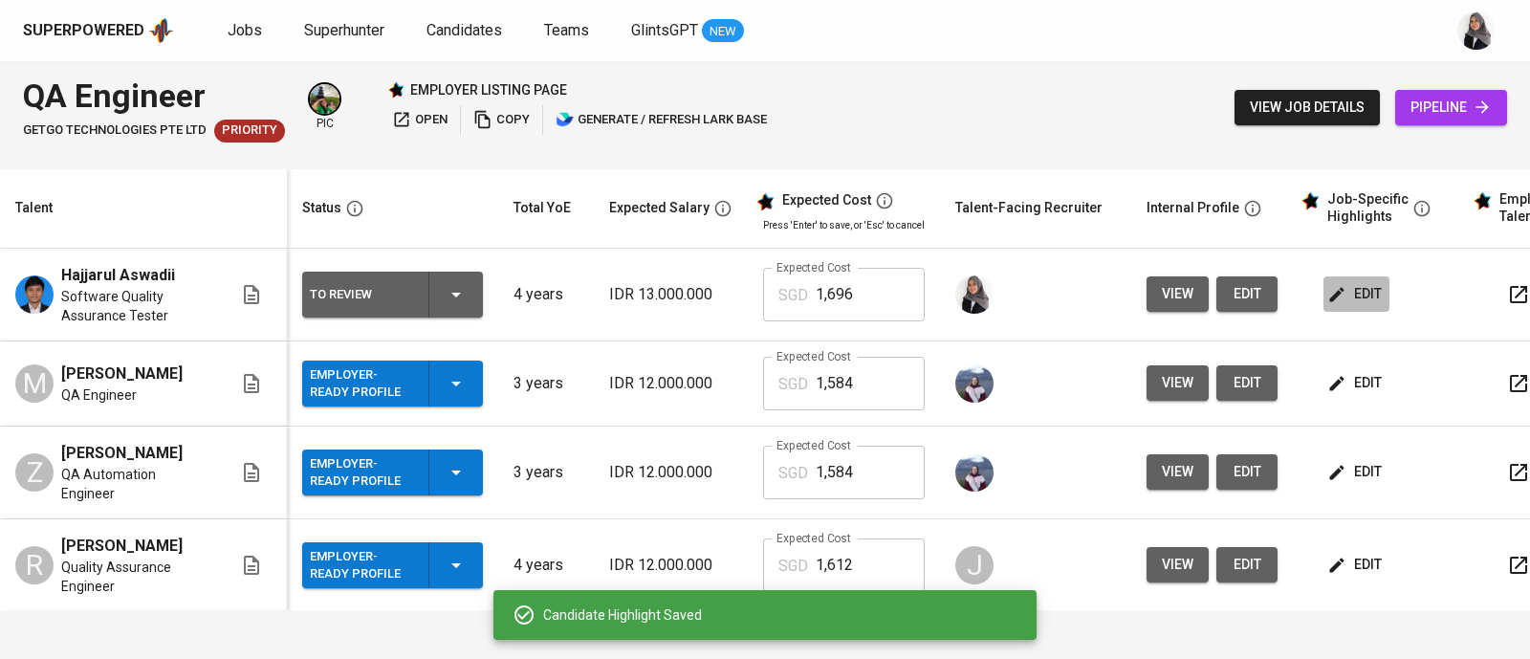
click at [1336, 301] on icon "button" at bounding box center [1336, 294] width 19 height 19
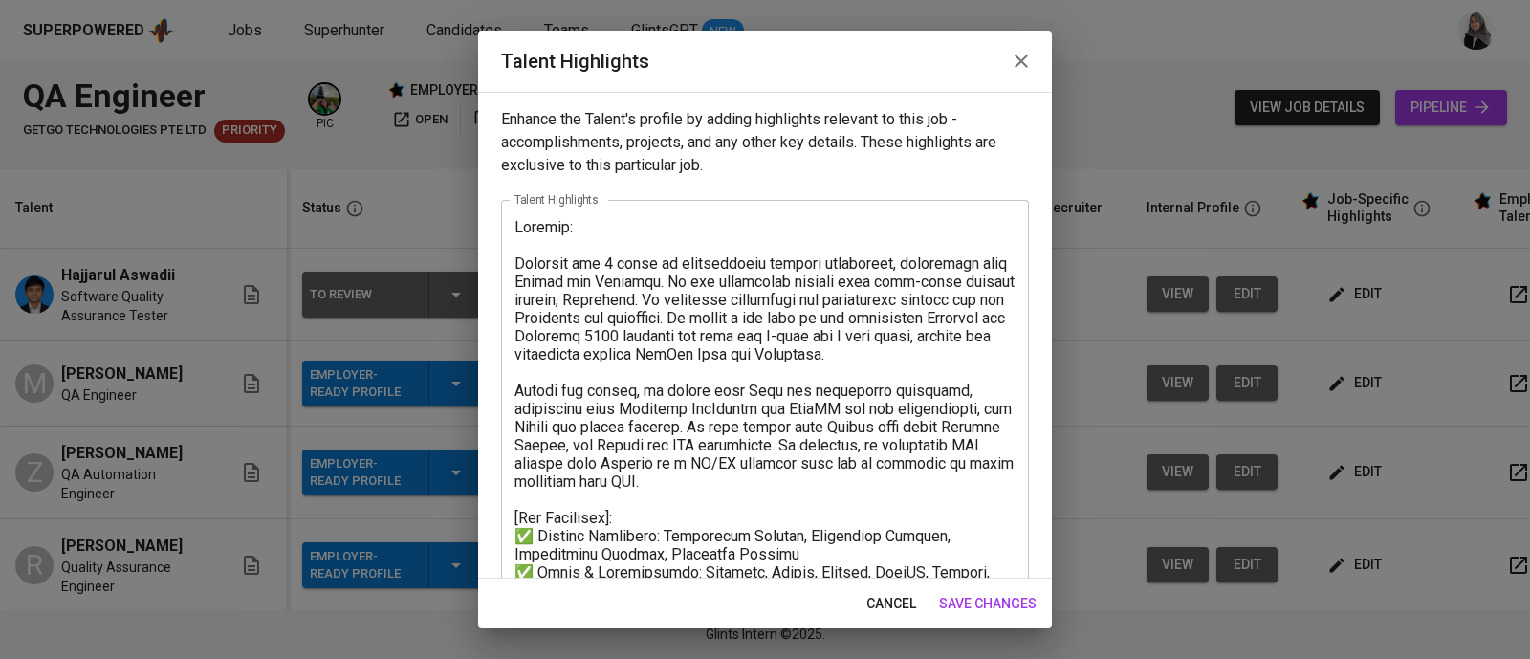
click at [973, 602] on span "save changes" at bounding box center [988, 604] width 98 height 24
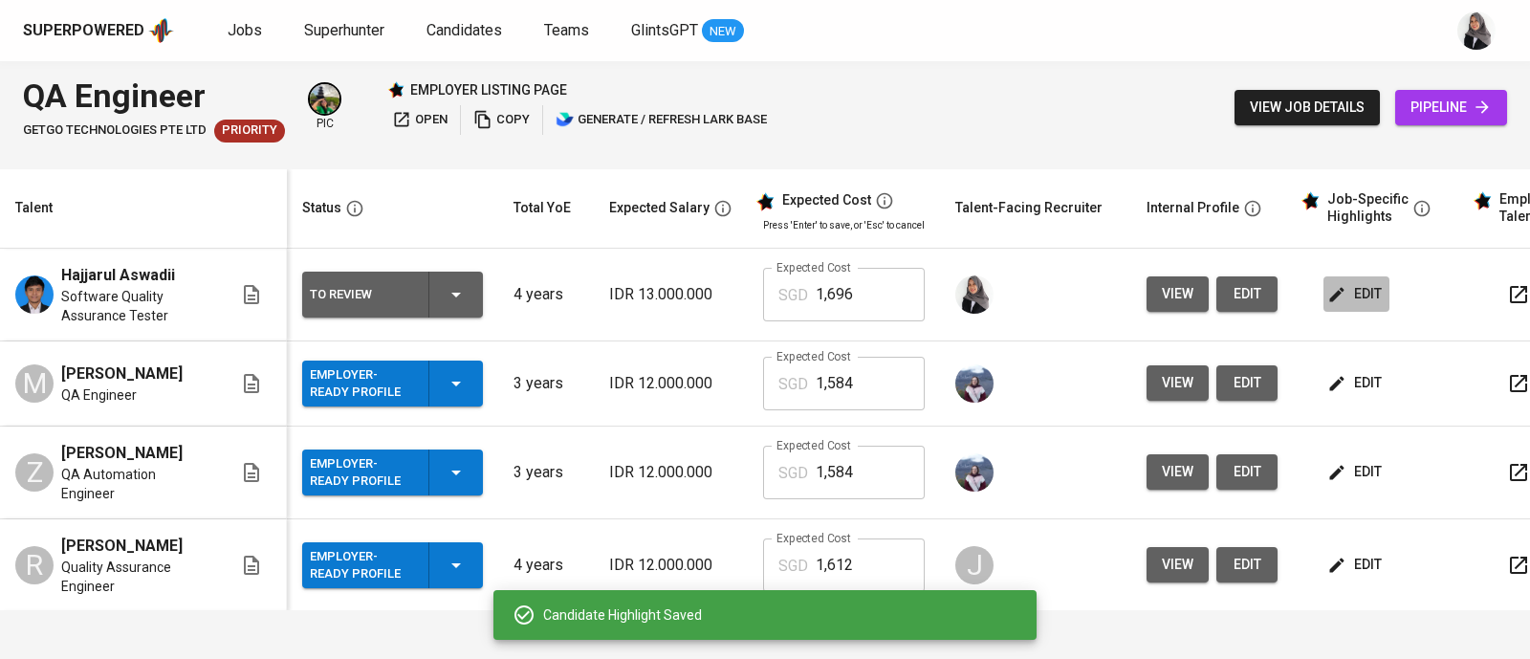
click at [1349, 298] on span "edit" at bounding box center [1356, 294] width 51 height 24
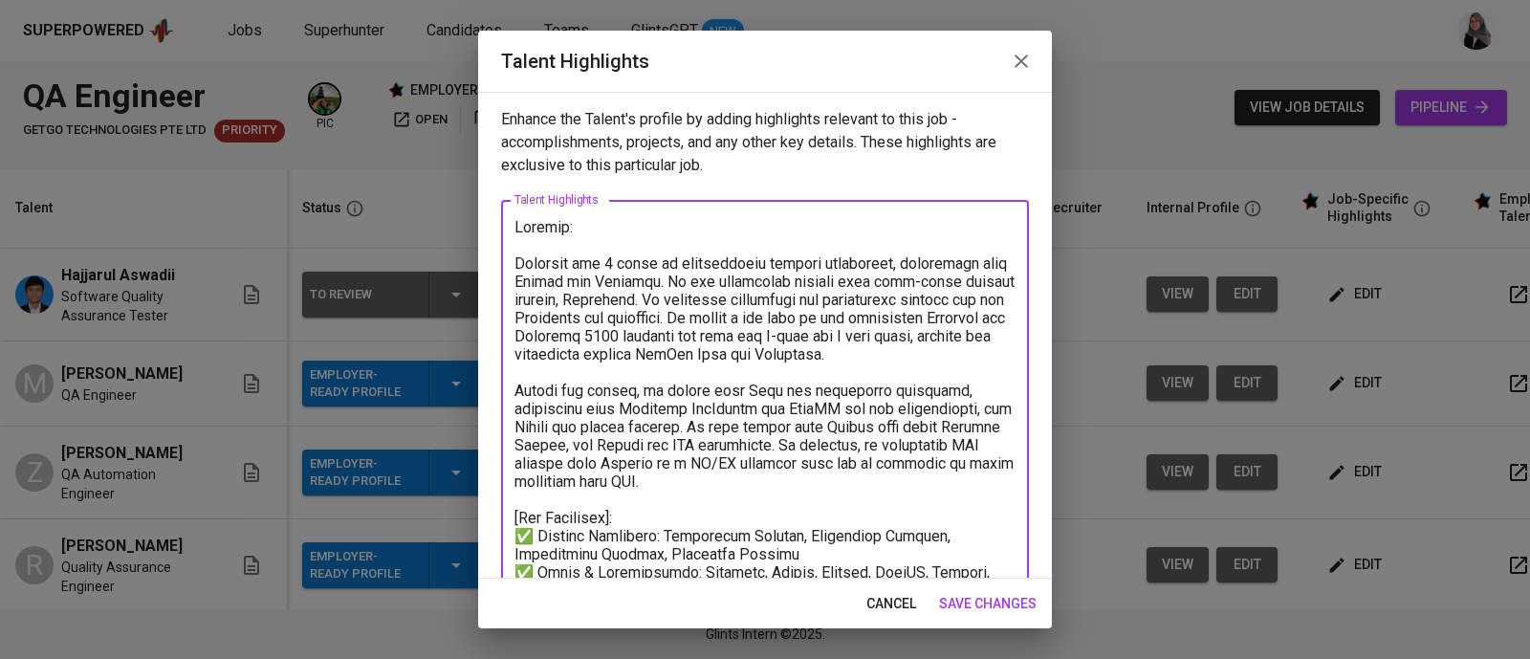
click at [525, 246] on textarea at bounding box center [764, 581] width 501 height 727
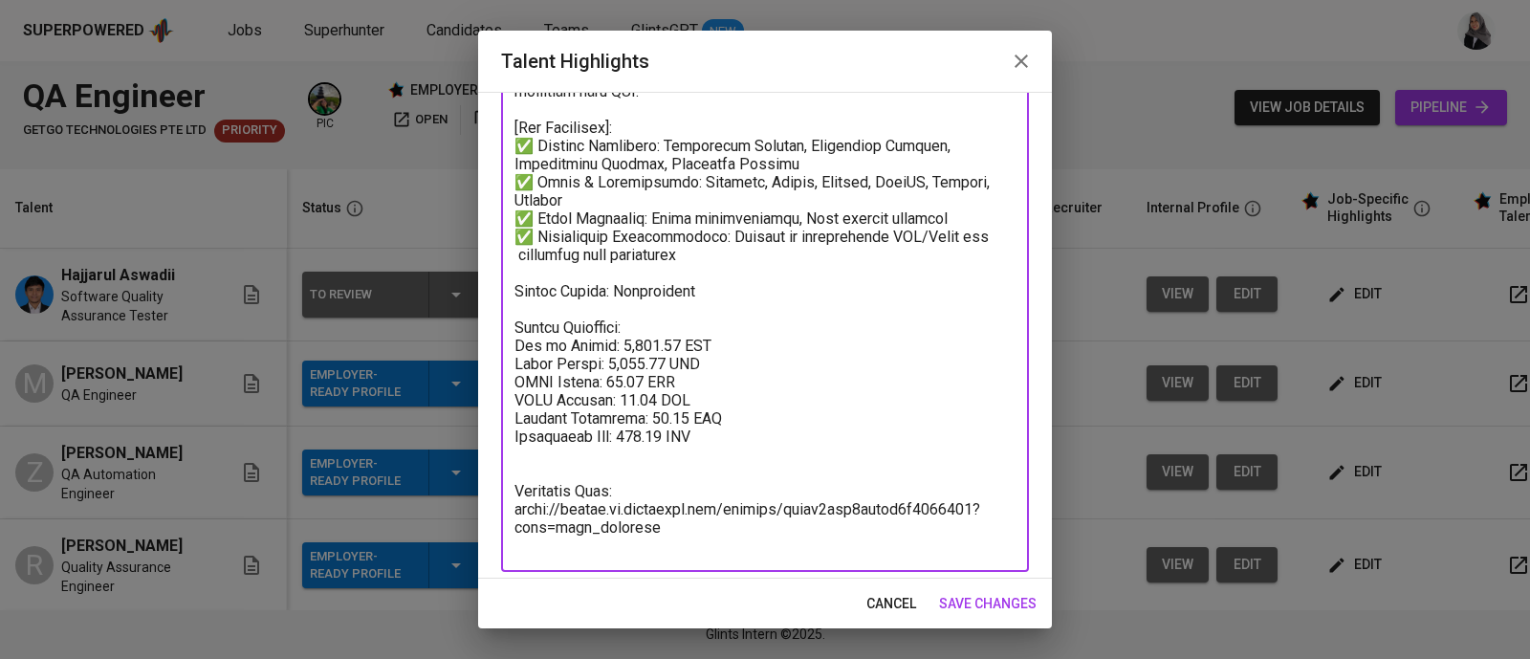
scroll to position [381, 0]
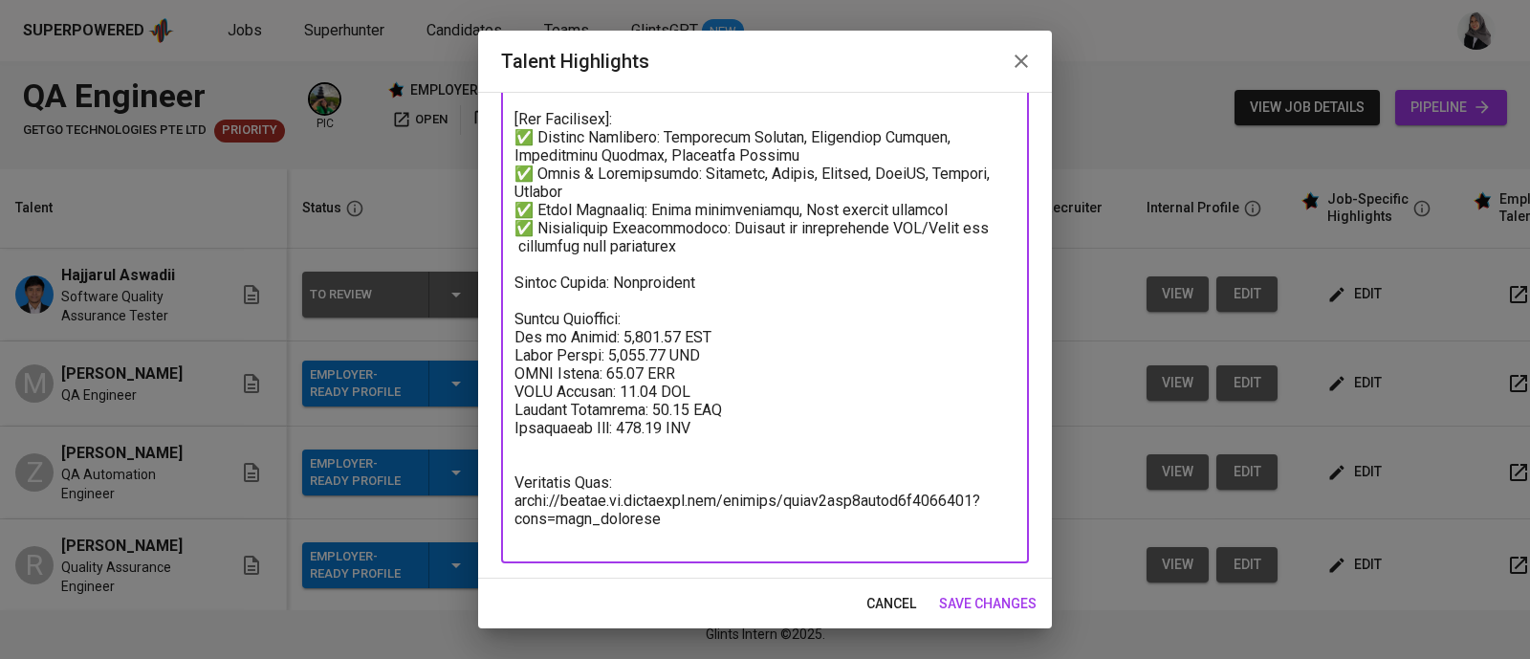
type textarea "Loremip: Dolorsit ame 7 conse ad elitseddoeiu tempori utlaboreet, doloremagn al…"
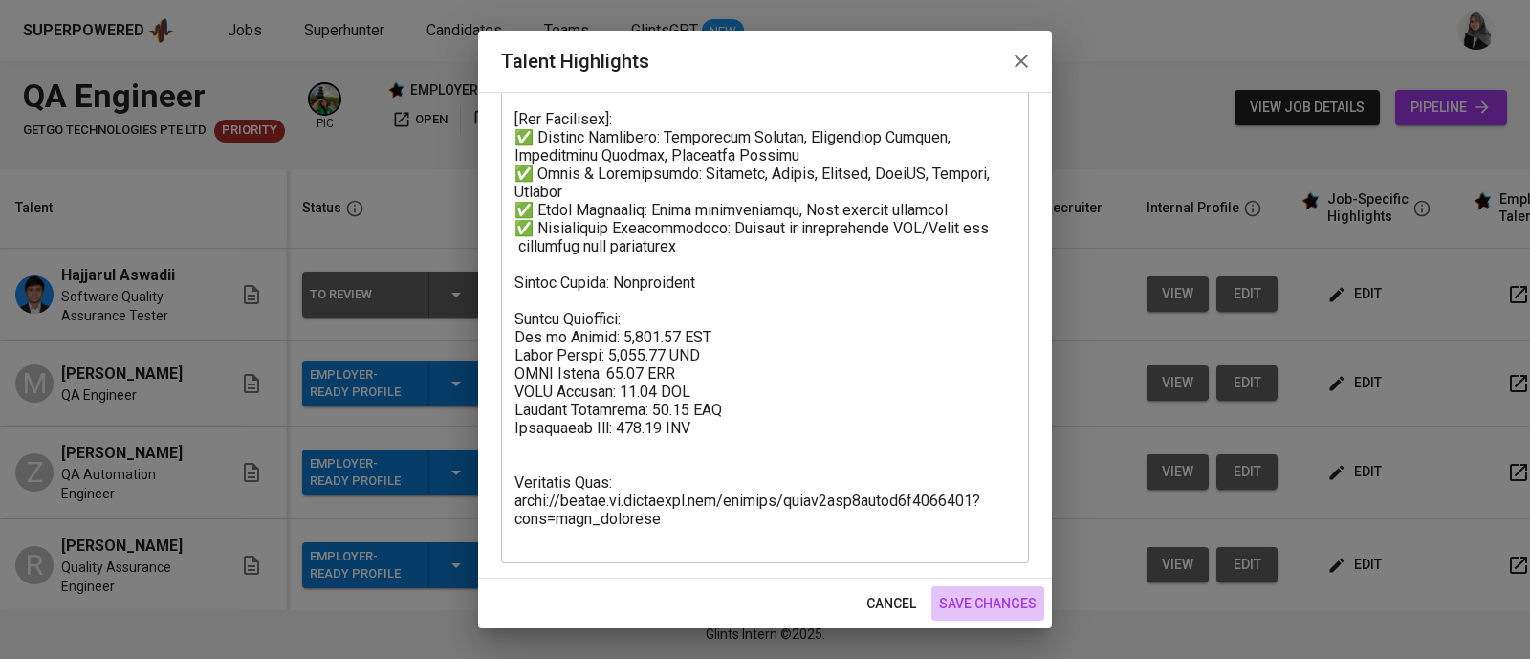
click at [989, 606] on span "save changes" at bounding box center [988, 604] width 98 height 24
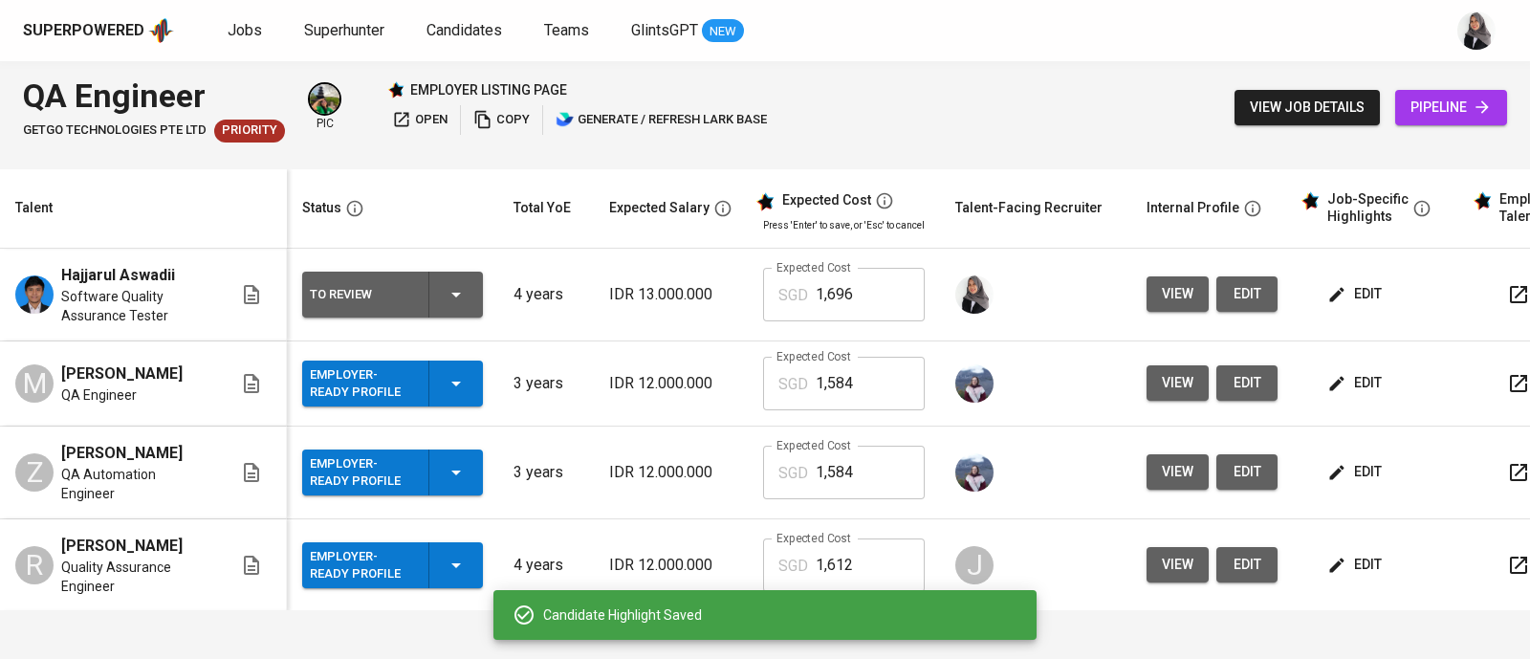
click at [1095, 100] on div "QA Engineer GetGo Technologies Pte Ltd Priority pic employer listing page open …" at bounding box center [765, 107] width 1530 height 93
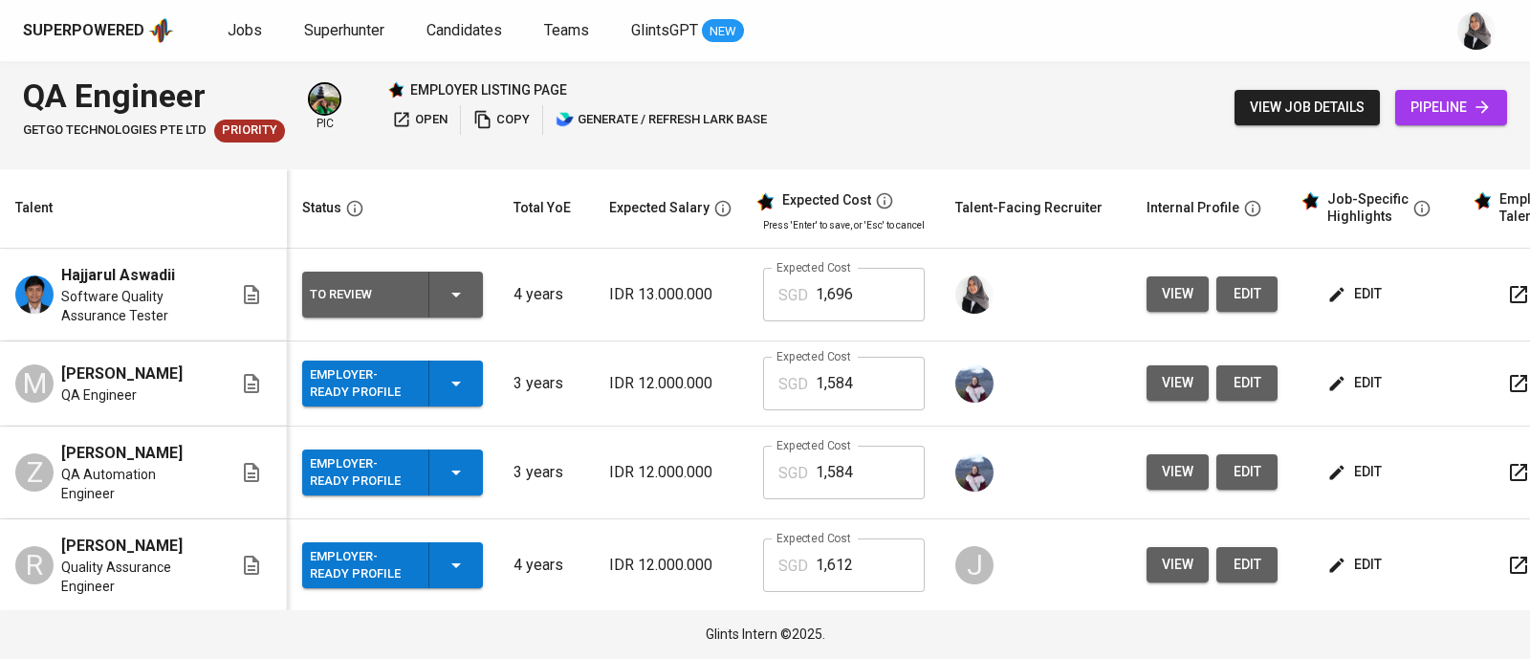
click at [1114, 140] on div "QA Engineer GetGo Technologies Pte Ltd Priority pic employer listing page open …" at bounding box center [765, 107] width 1530 height 93
click at [1105, 49] on div "Superpowered Jobs Superhunter Candidates Teams GlintsGPT NEW" at bounding box center [765, 30] width 1530 height 61
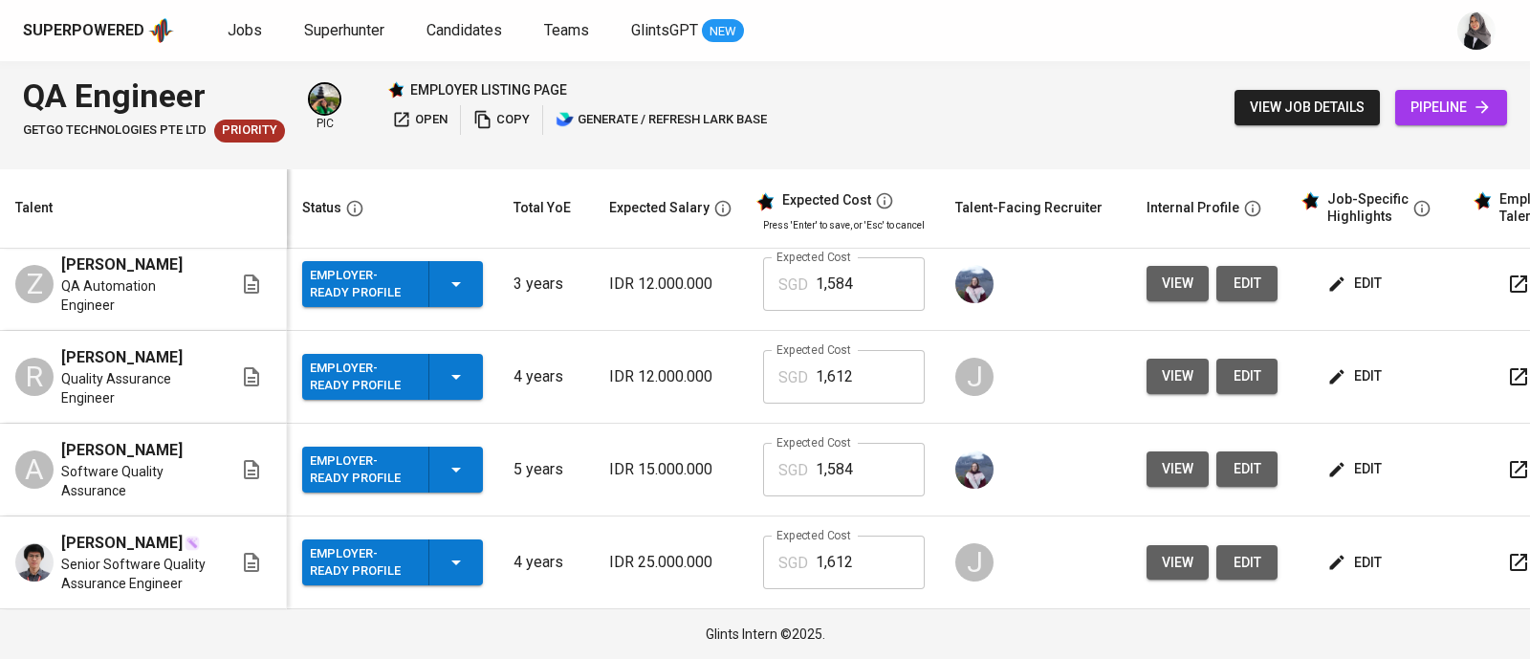
scroll to position [0, 0]
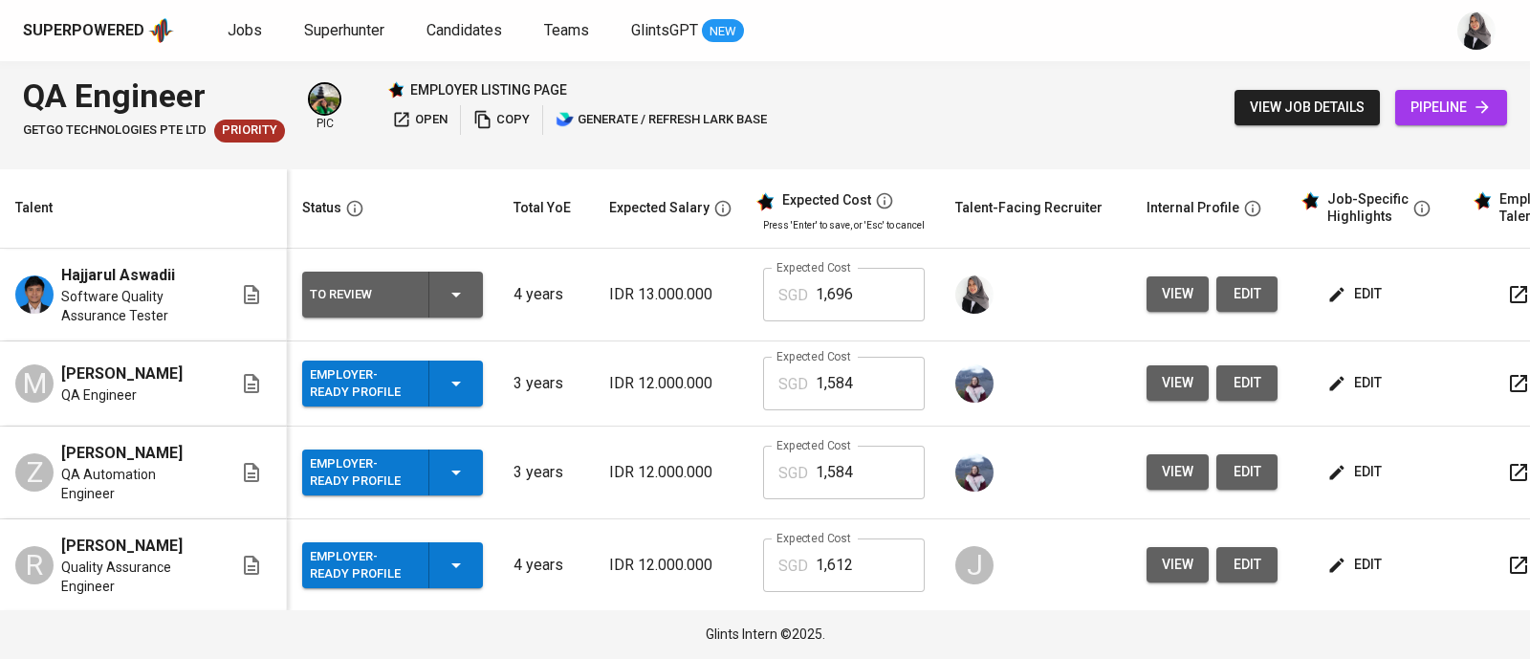
click at [1054, 55] on div "Superpowered Jobs Superhunter Candidates Teams GlintsGPT NEW" at bounding box center [765, 30] width 1530 height 61
click at [1366, 292] on span "edit" at bounding box center [1356, 294] width 51 height 24
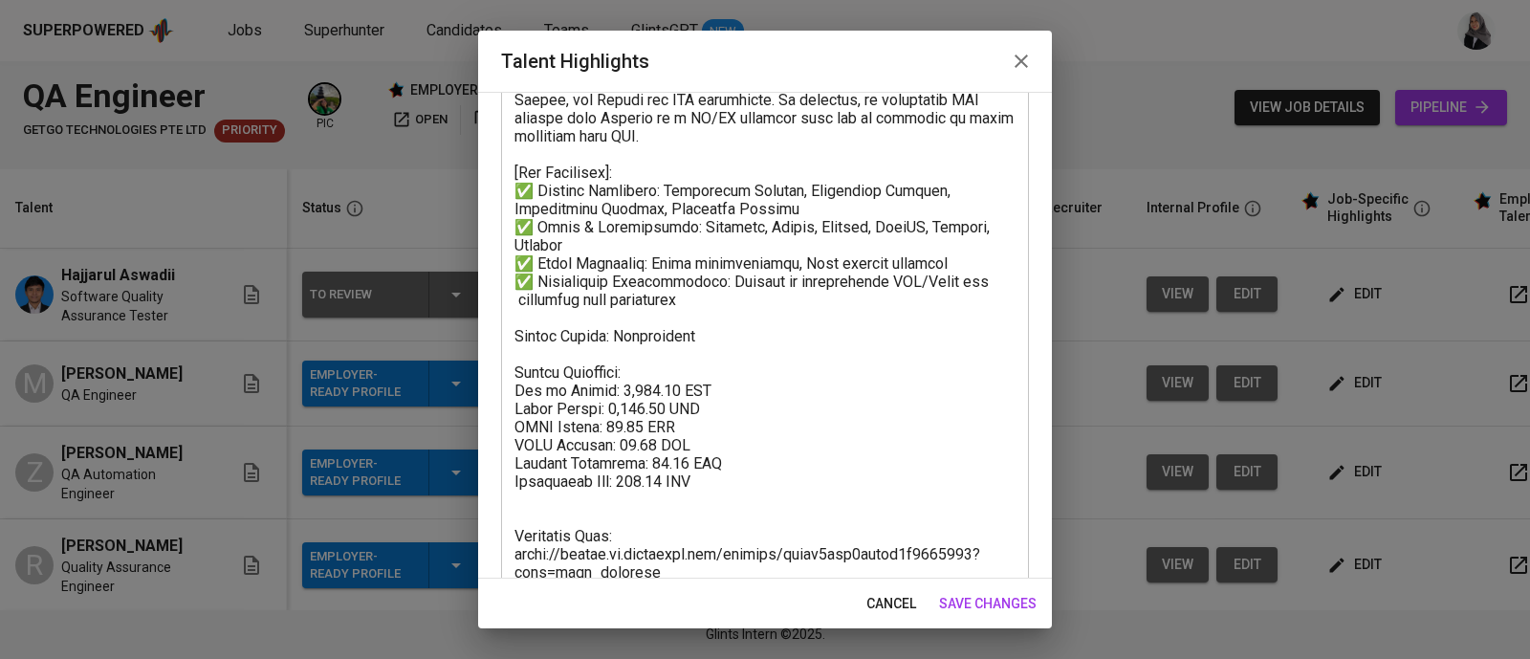
scroll to position [329, 0]
click at [1023, 54] on icon "button" at bounding box center [1021, 61] width 23 height 23
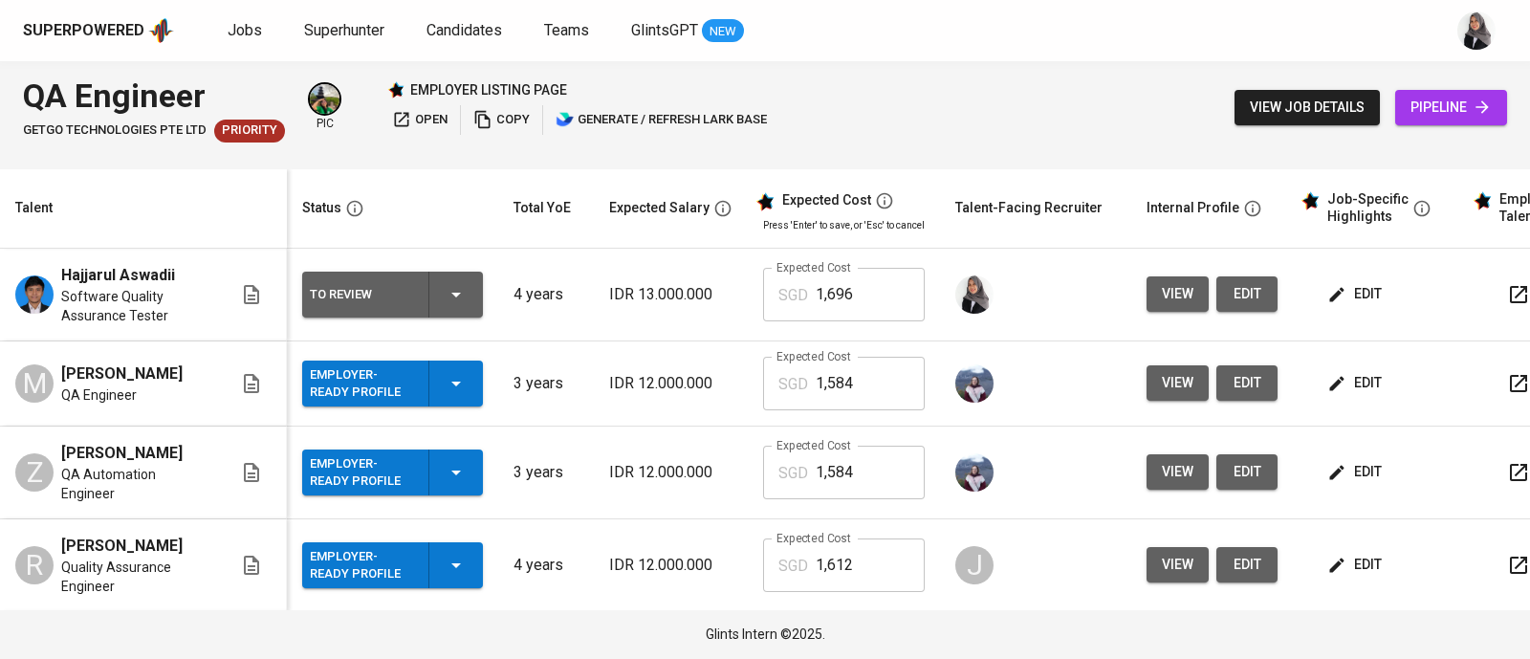
click at [1130, 114] on div "QA Engineer GetGo Technologies Pte Ltd Priority pic employer listing page open …" at bounding box center [765, 107] width 1530 height 93
click at [1473, 153] on div "QA Engineer GetGo Technologies Pte Ltd Priority pic employer listing page open …" at bounding box center [765, 107] width 1530 height 93
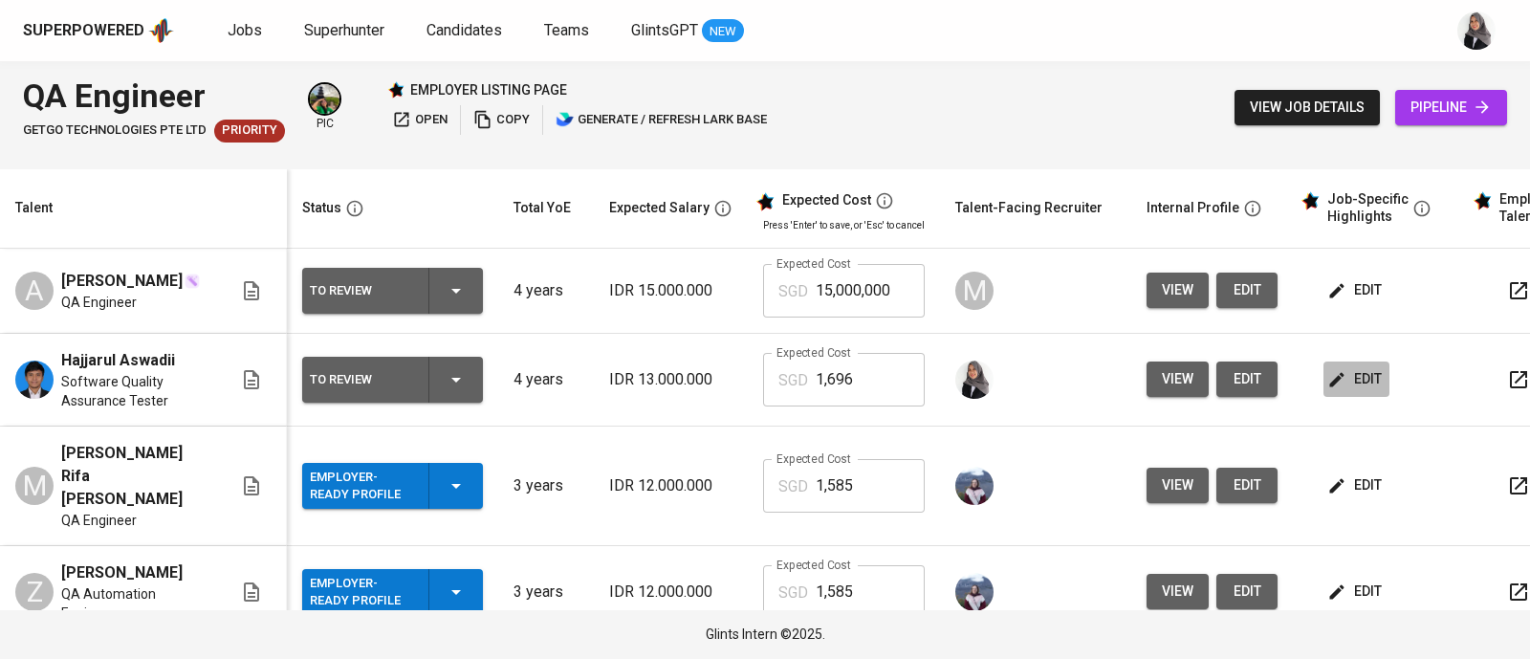
click at [1341, 367] on span "edit" at bounding box center [1356, 379] width 51 height 24
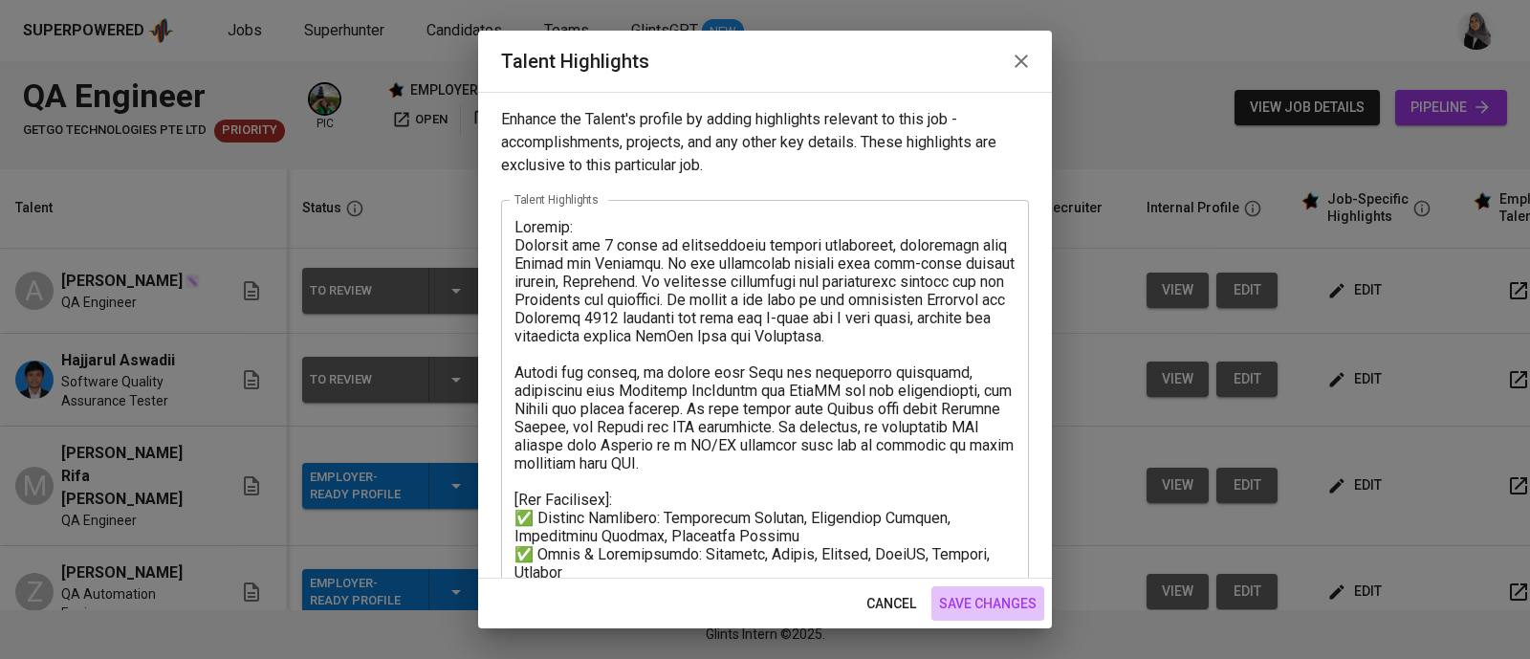
click at [1005, 604] on span "save changes" at bounding box center [988, 604] width 98 height 24
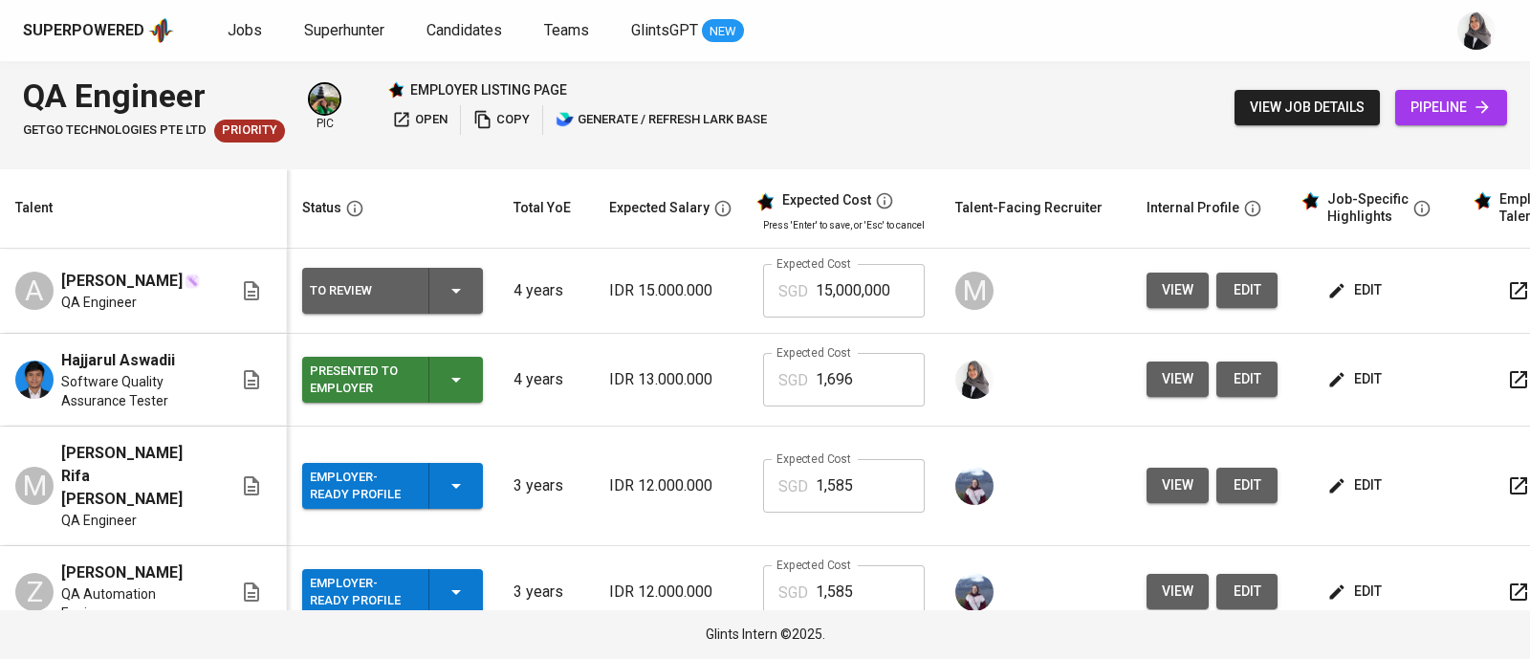
click at [994, 127] on div "QA Engineer GetGo Technologies Pte Ltd Priority pic employer listing page open …" at bounding box center [765, 107] width 1530 height 93
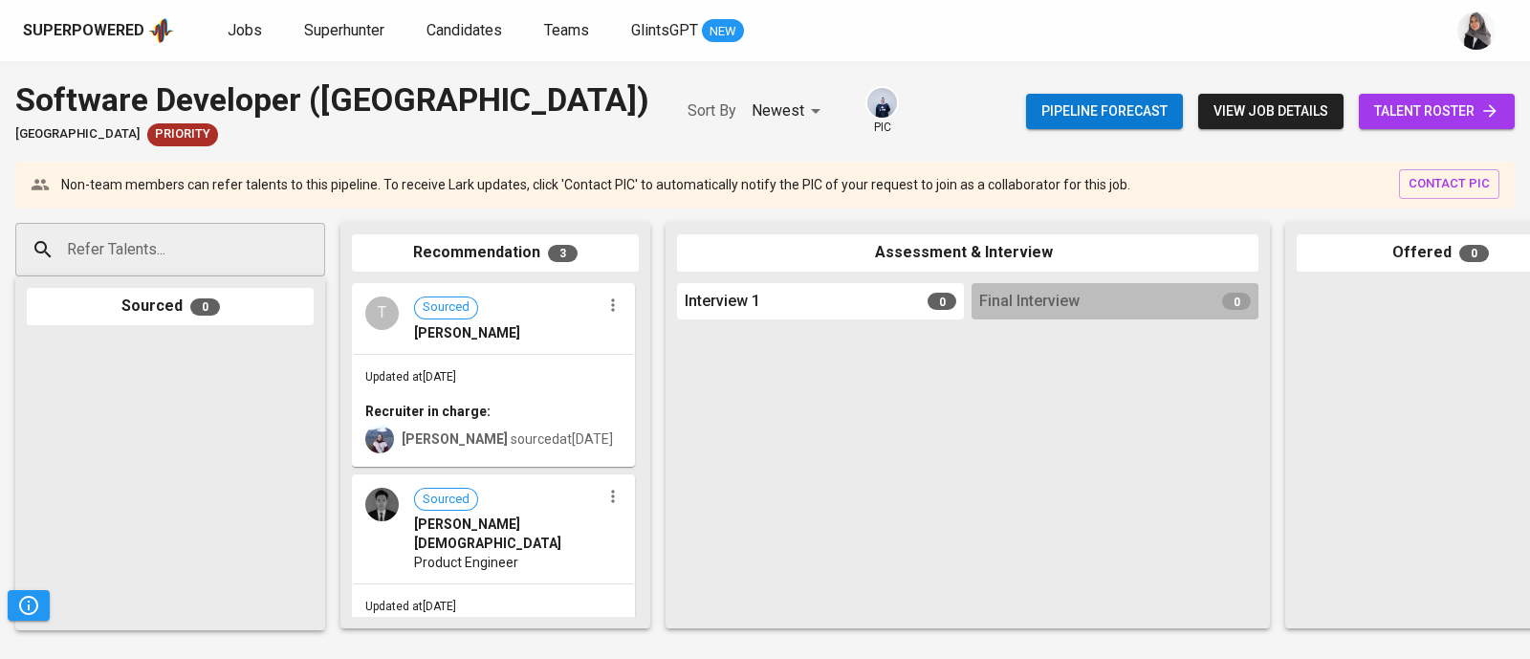
click at [1112, 475] on div at bounding box center [1115, 472] width 287 height 290
click at [1456, 64] on div "Software Developer ([GEOGRAPHIC_DATA]) [GEOGRAPHIC_DATA] Priority Sort By Newes…" at bounding box center [765, 360] width 1530 height 598
click at [1468, 310] on div at bounding box center [1440, 450] width 287 height 335
click at [1311, 6] on div "Superpowered Jobs Superhunter Candidates Teams GlintsGPT NEW" at bounding box center [765, 30] width 1530 height 61
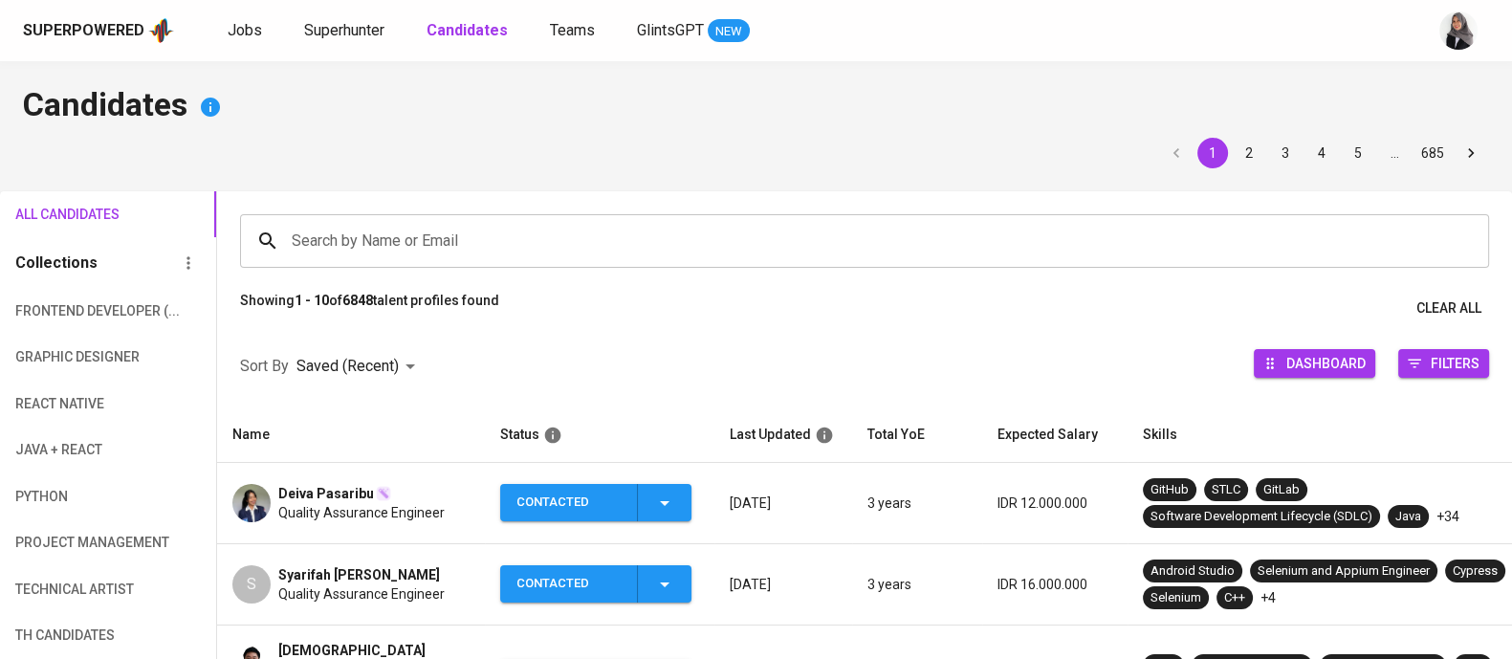
click at [263, 149] on div "1 2 3 4 5 … 685" at bounding box center [756, 153] width 1466 height 31
click at [348, 33] on span "Superhunter" at bounding box center [344, 30] width 80 height 18
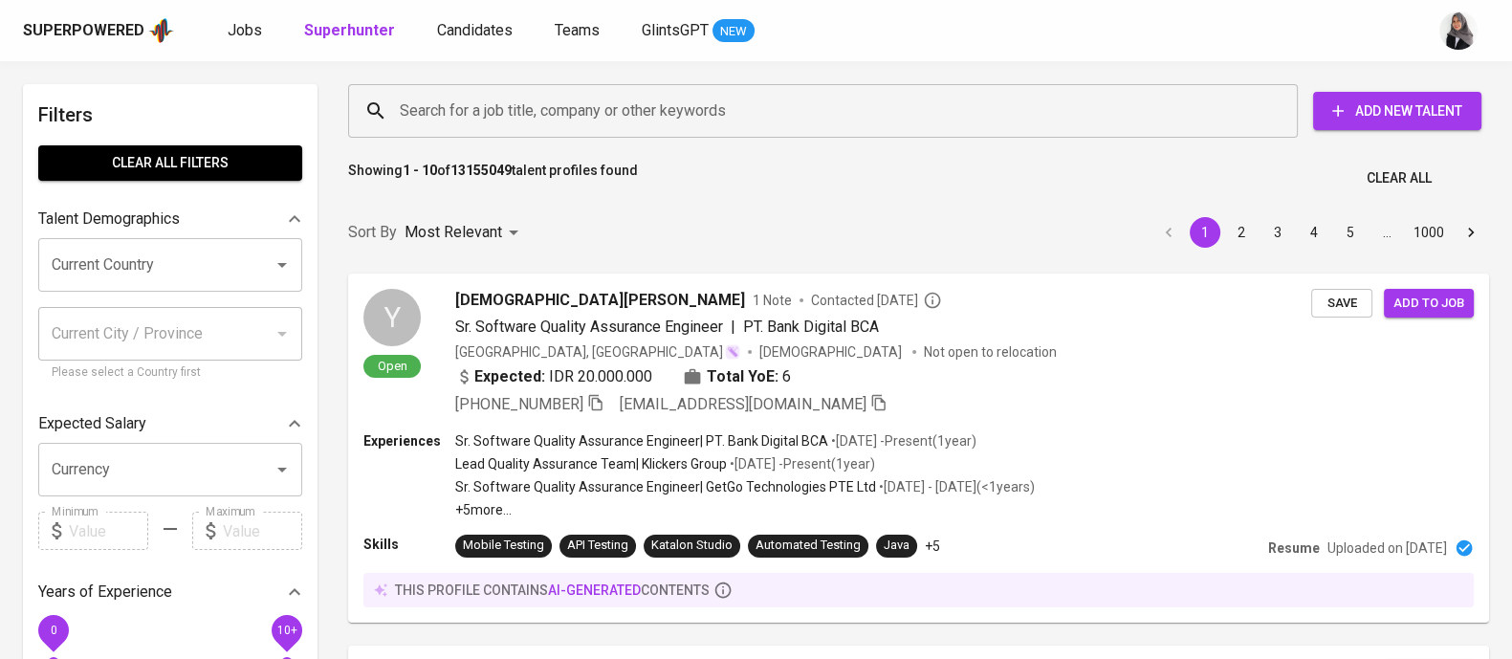
click at [1016, 142] on div "Search for a job title, company or other keywords Search for a job title, compa…" at bounding box center [915, 111] width 1164 height 84
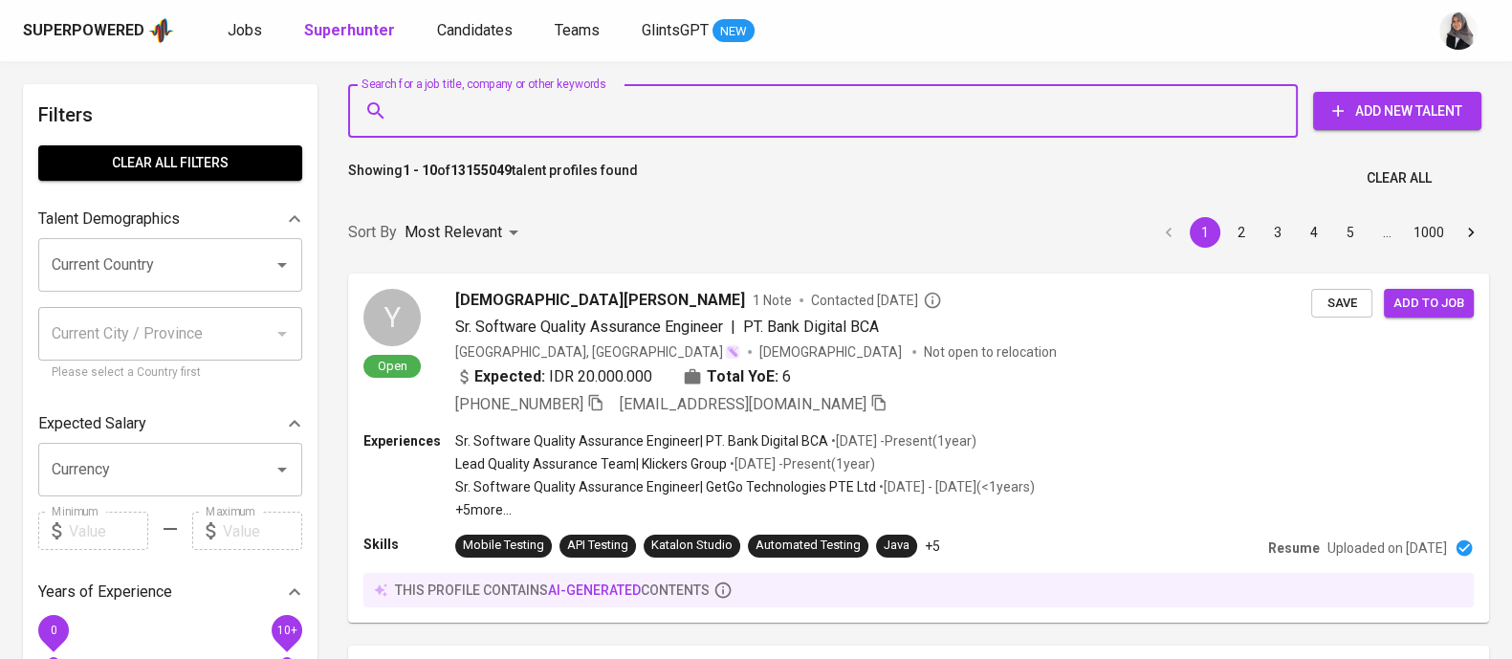
click at [1023, 124] on input "Search for a job title, company or other keywords" at bounding box center [827, 111] width 865 height 36
paste input "[EMAIL_ADDRESS][DOMAIN_NAME]"
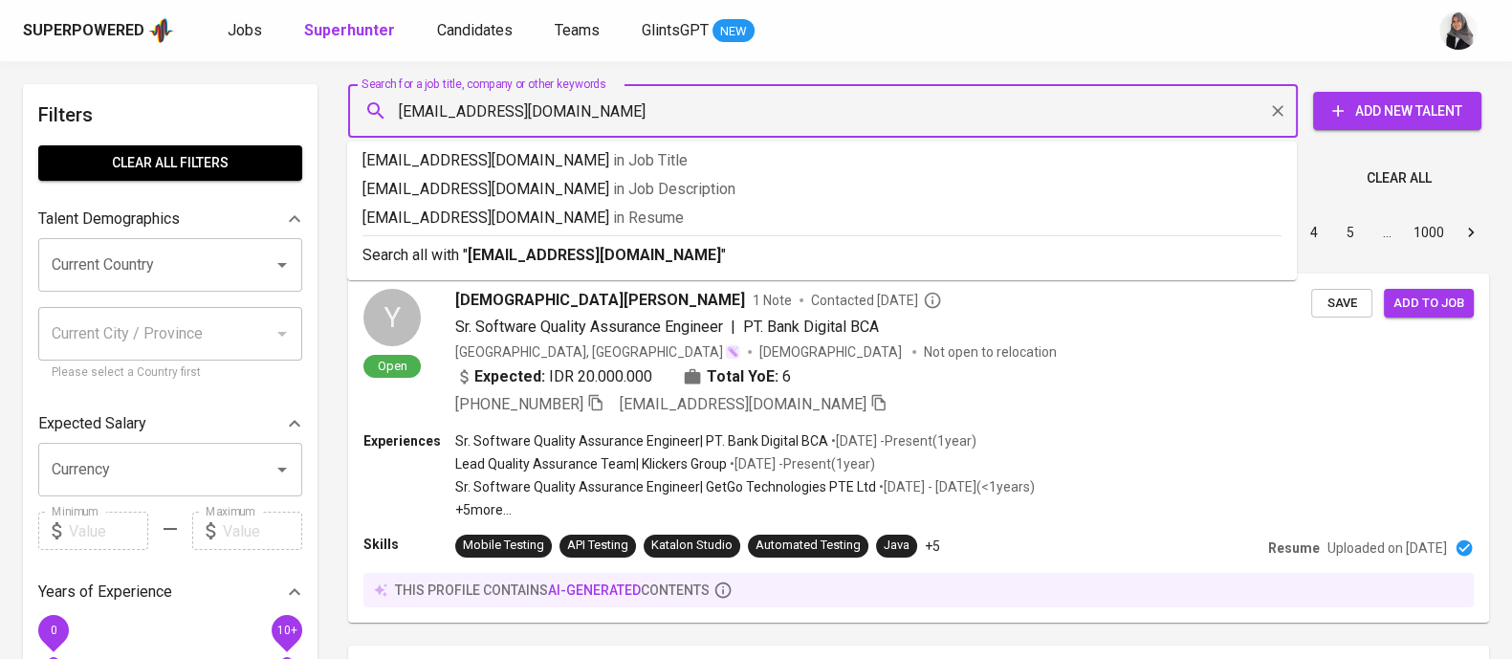
type input "[EMAIL_ADDRESS][DOMAIN_NAME]"
click at [630, 235] on hr at bounding box center [821, 235] width 919 height 1
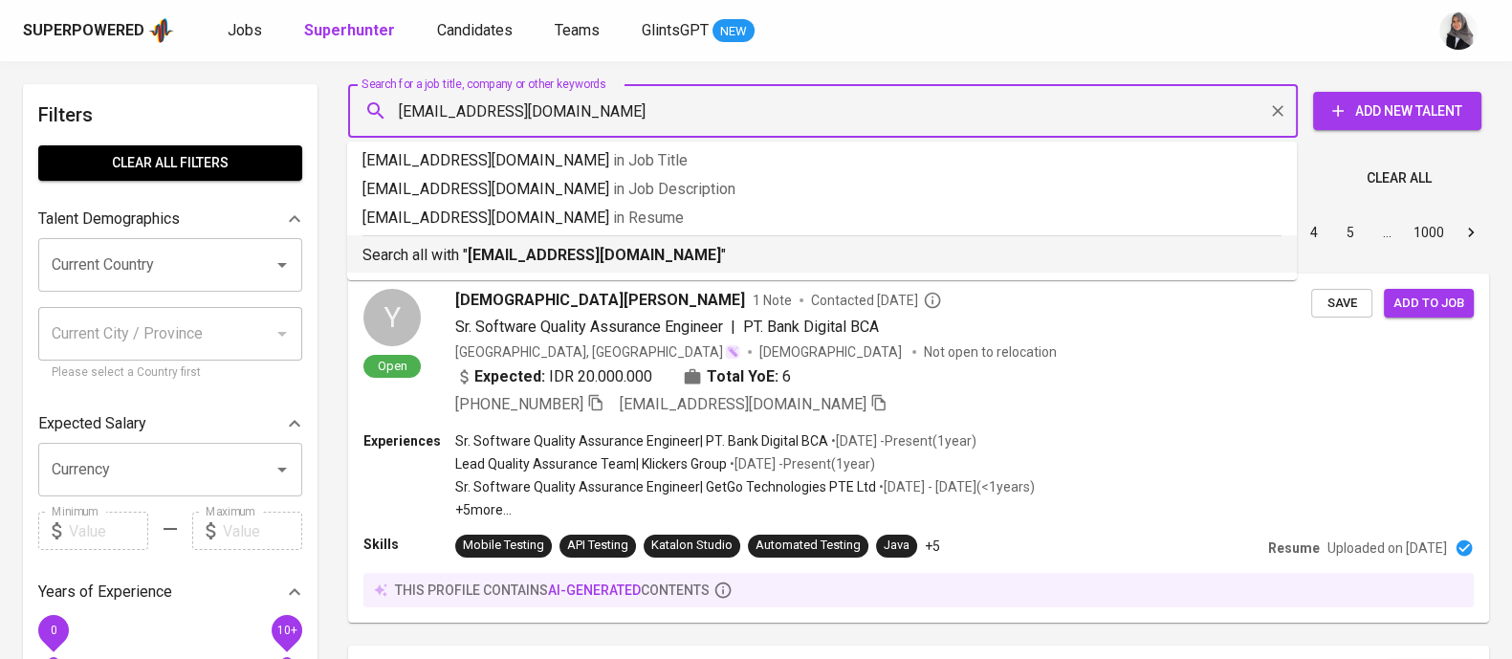
click at [679, 251] on div "Sort By Most Relevant MOST_RELEVANT 1 2 3 4 5 … 1000" at bounding box center [919, 233] width 1164 height 58
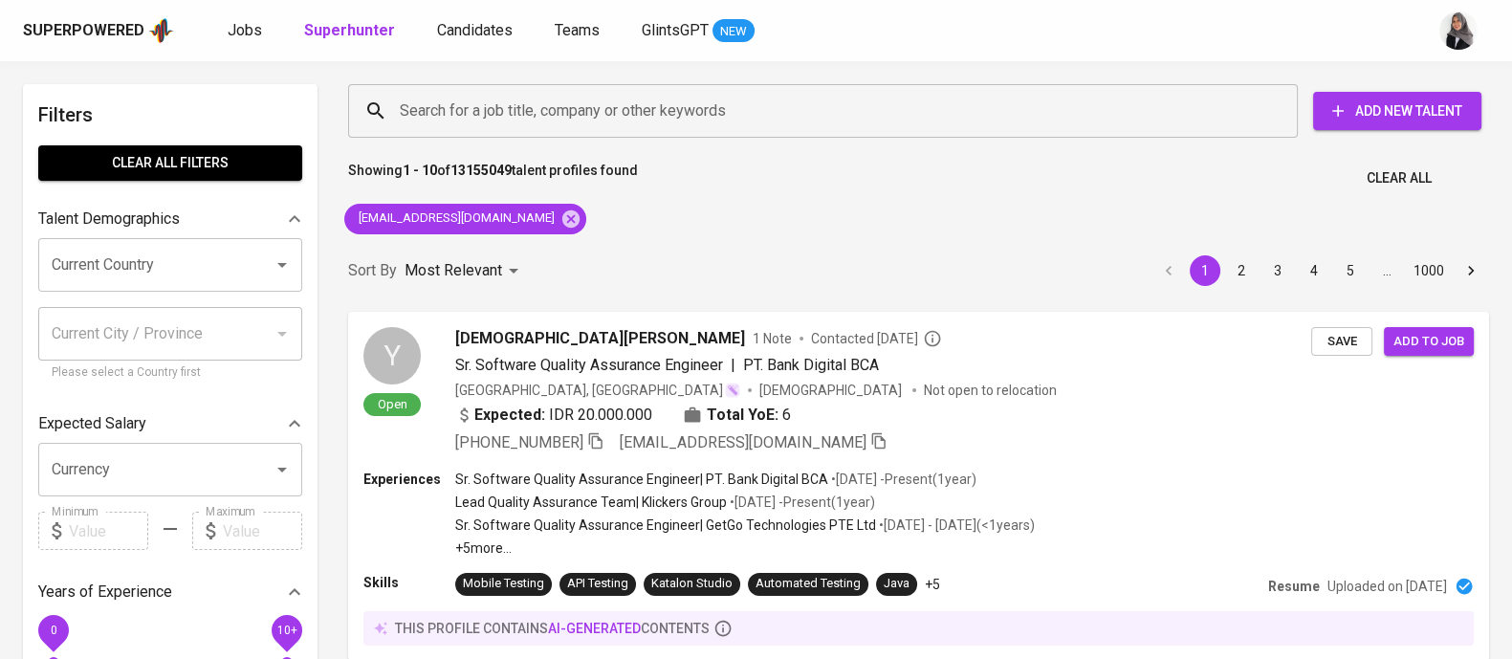
click at [679, 251] on div "Sort By Most Relevant MOST_RELEVANT 1 2 3 4 5 … 1000" at bounding box center [919, 271] width 1164 height 58
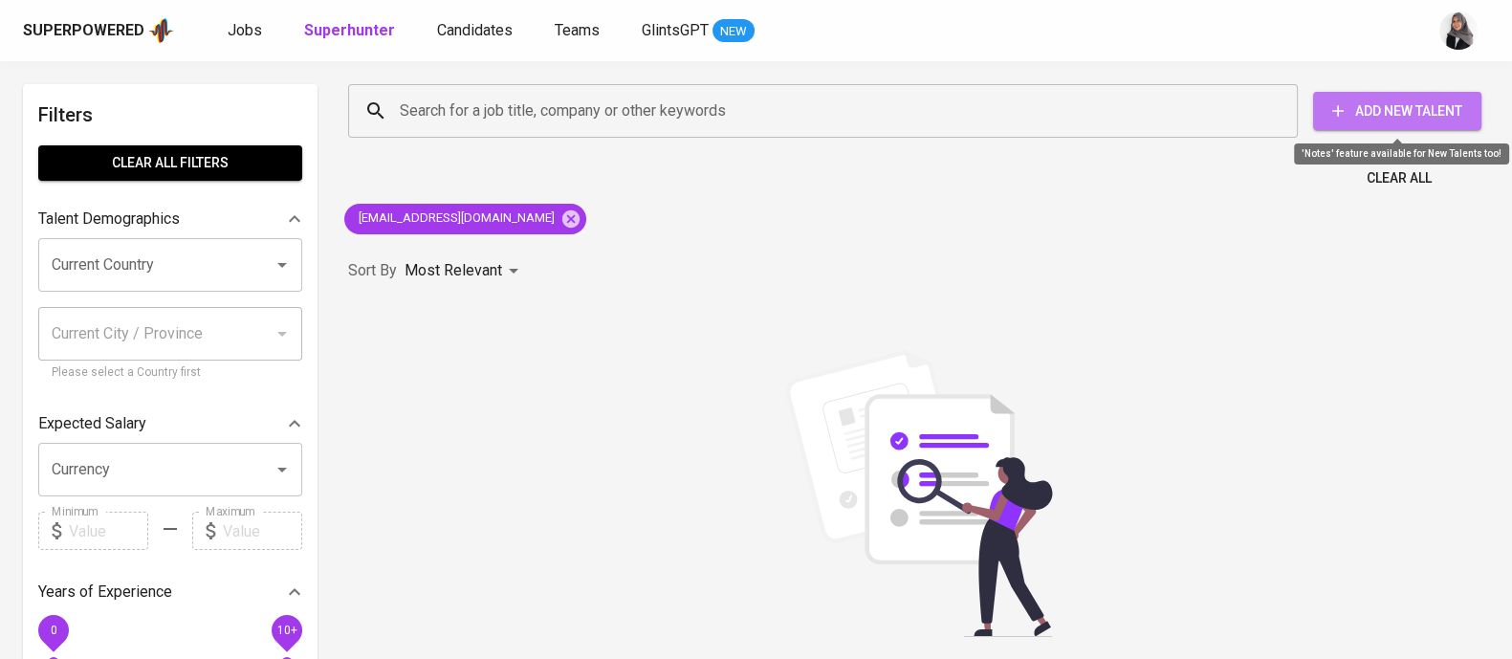
click at [1387, 117] on span "Add New Talent" at bounding box center [1397, 111] width 138 height 24
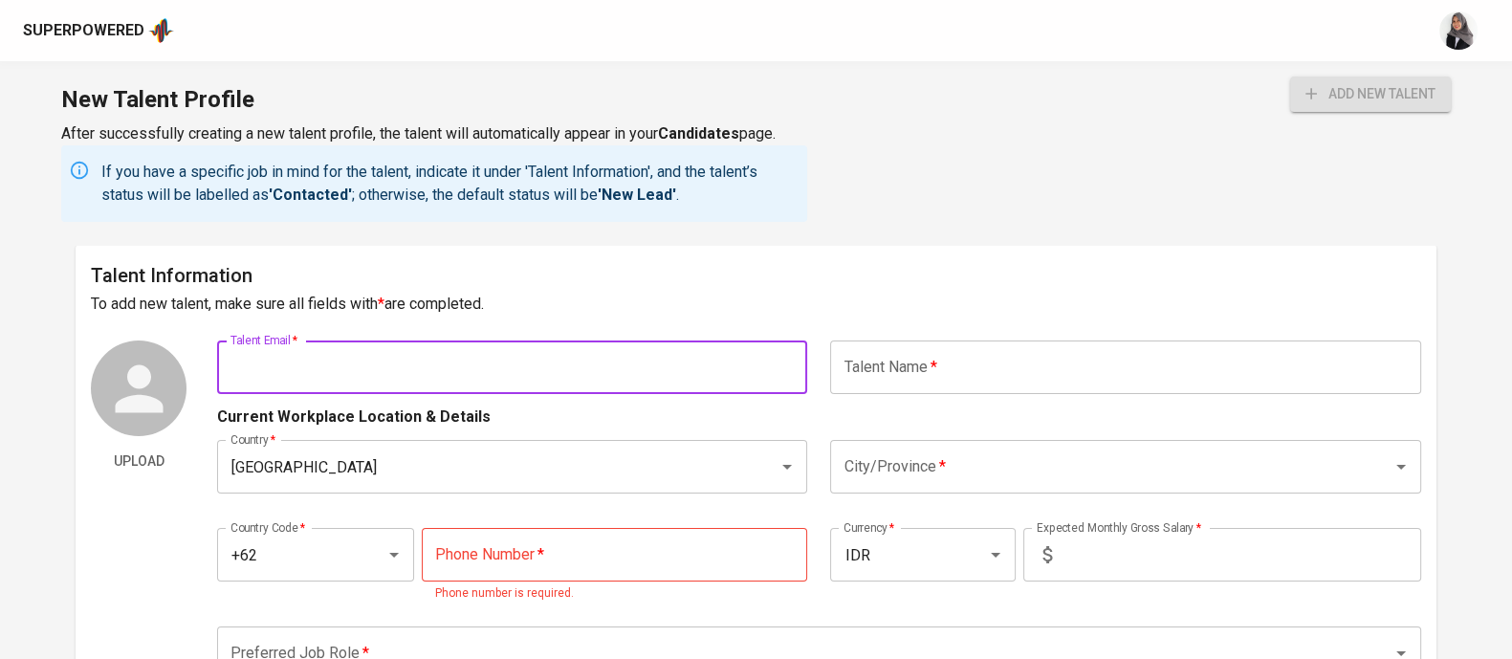
click at [566, 366] on input "text" at bounding box center [512, 367] width 590 height 54
paste input "[EMAIL_ADDRESS][DOMAIN_NAME]"
type input "fairuzyassar@outlook.com"
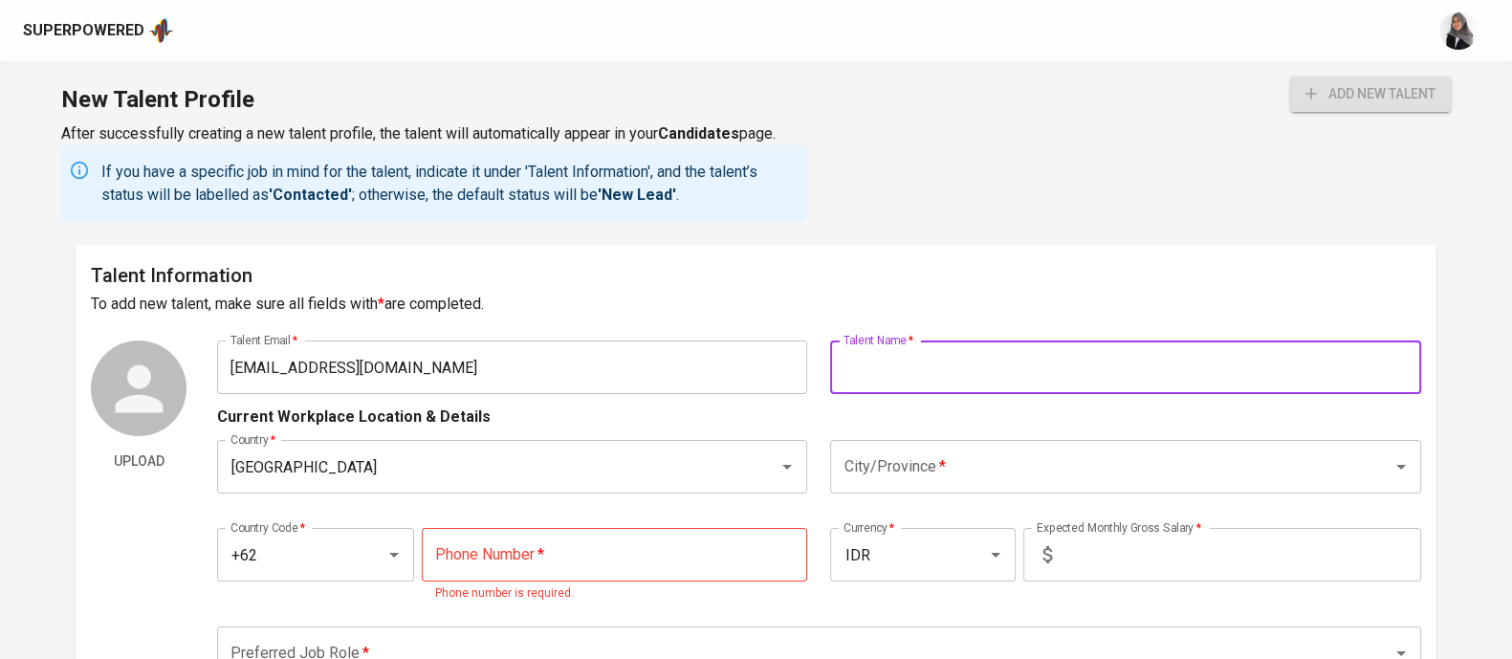
click at [965, 374] on input "text" at bounding box center [1125, 367] width 590 height 54
type input "[PERSON_NAME] Yassar"
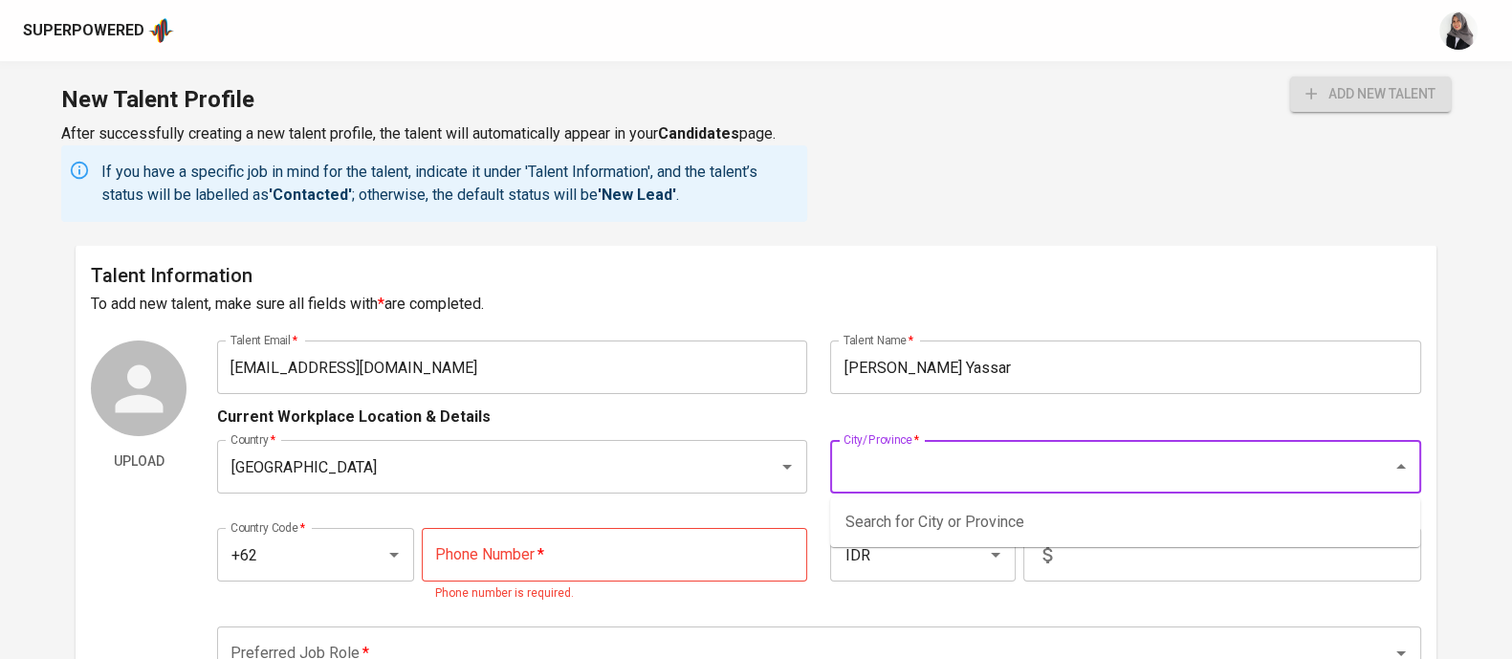
click at [1012, 471] on input "City/Province   *" at bounding box center [1098, 466] width 519 height 36
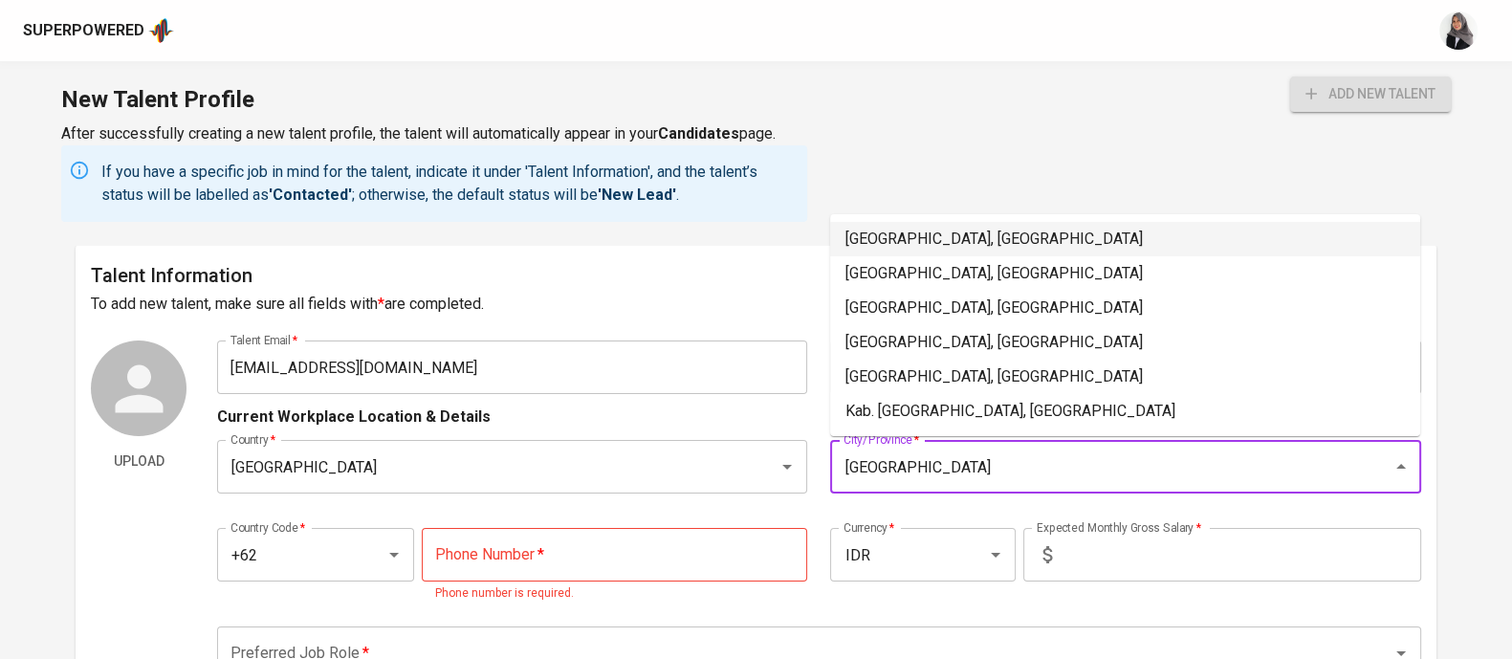
click at [986, 228] on li "Jakarta Selatan, DKI Jakarta" at bounding box center [1125, 239] width 590 height 34
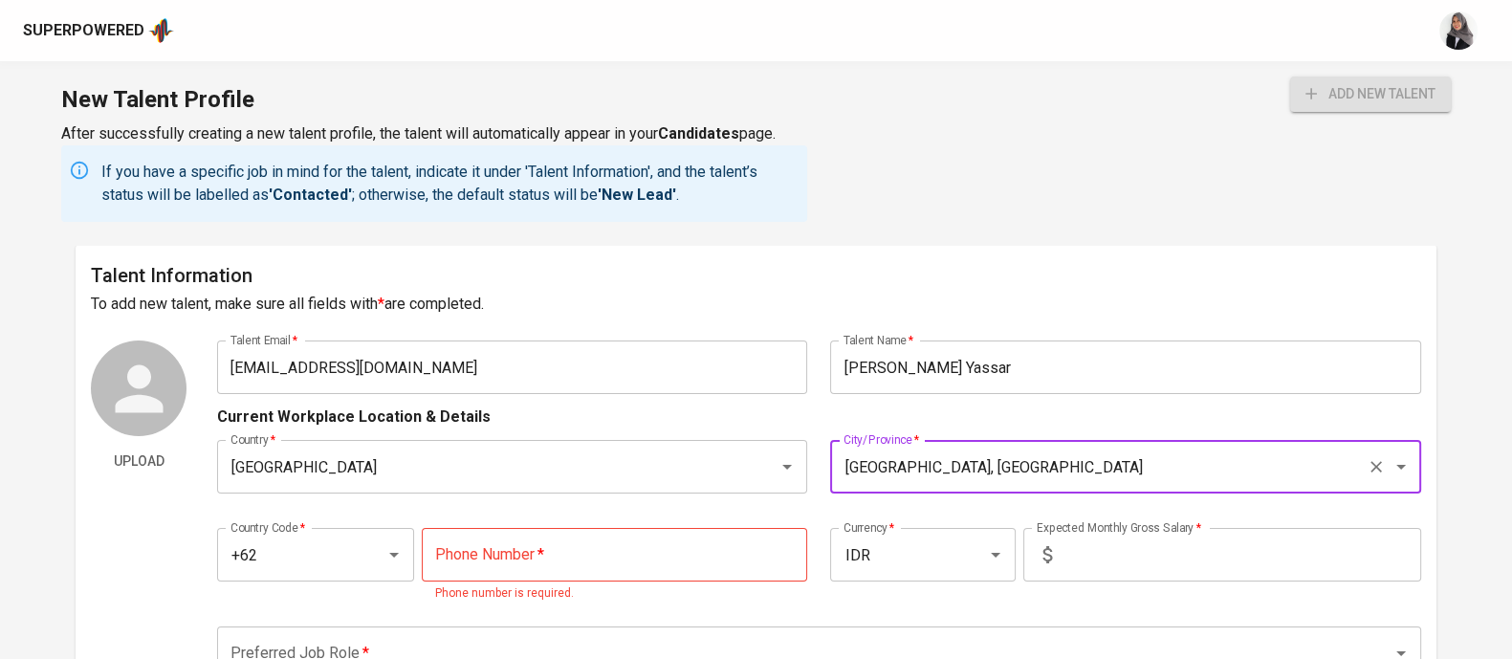
type input "Jakarta Selatan, DKI Jakarta"
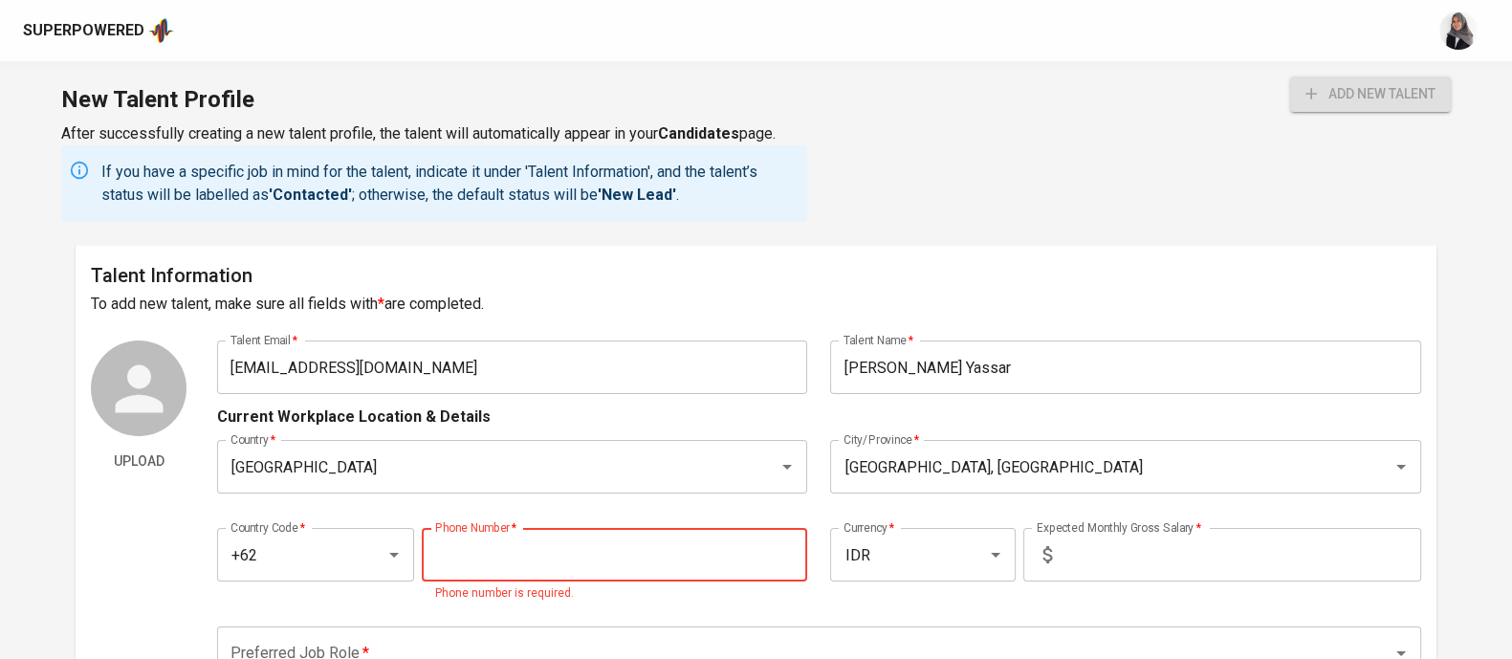
click at [512, 566] on input "tel" at bounding box center [615, 555] width 386 height 54
click at [873, 234] on div "New Talent Profile After successfully creating a new talent profile, the talent…" at bounding box center [756, 153] width 1512 height 184
click at [529, 552] on input "tel" at bounding box center [615, 555] width 386 height 54
type input "888-888-888"
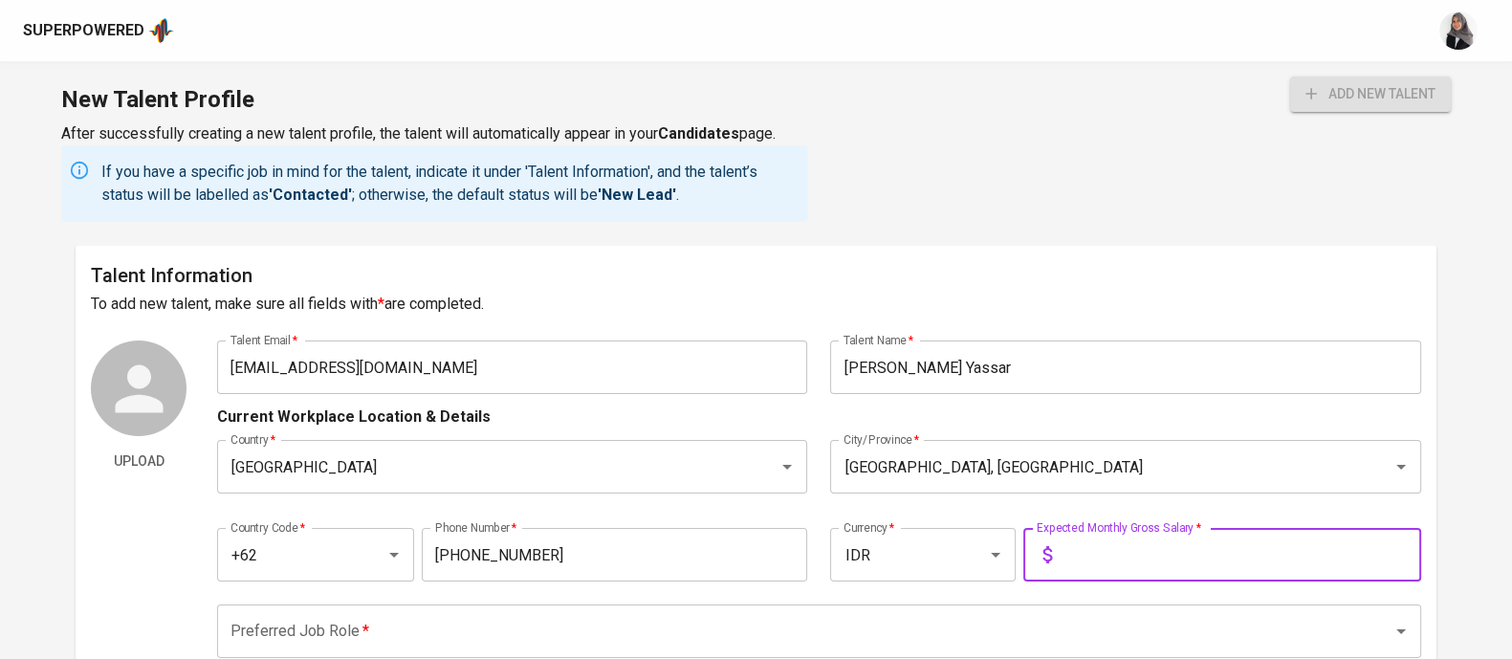
click at [1099, 546] on input "text" at bounding box center [1240, 555] width 361 height 54
type input "1"
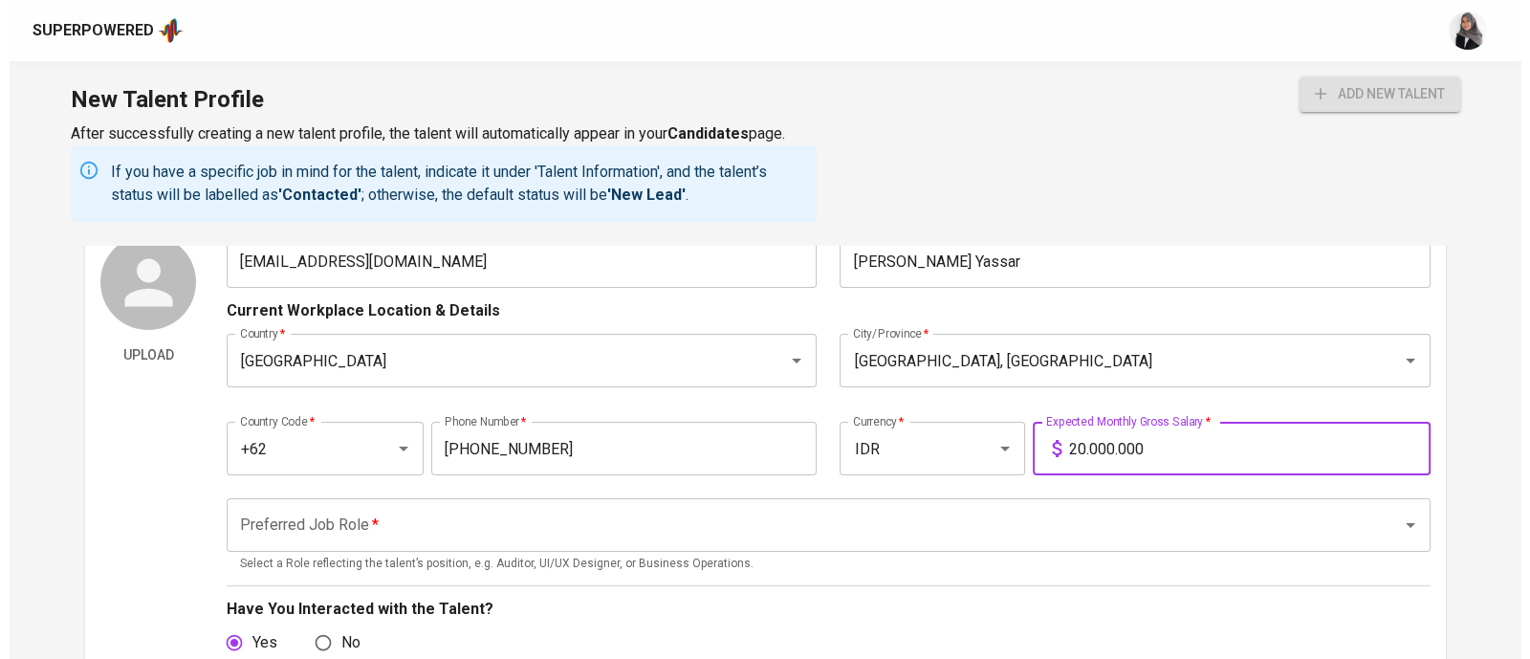
scroll to position [107, 0]
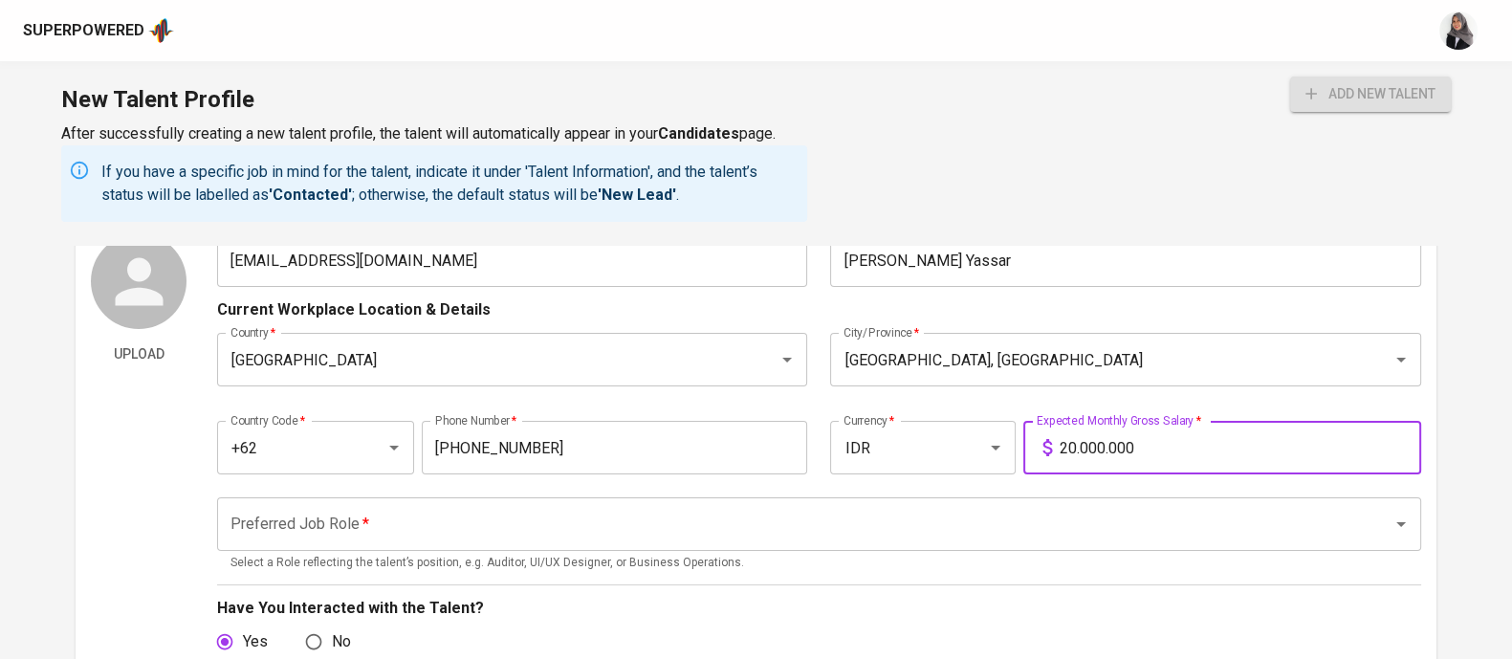
type input "20.000.000"
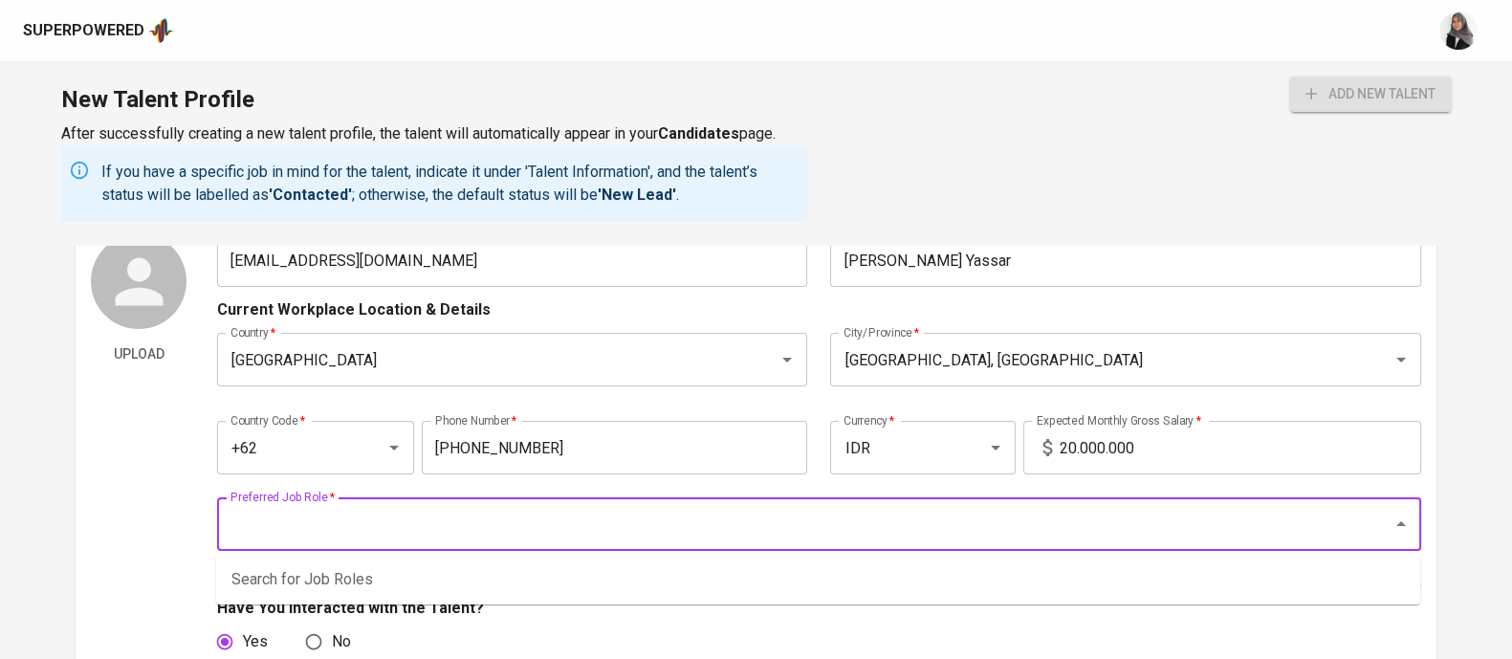
click at [503, 514] on input "Preferred Job Role   *" at bounding box center [792, 524] width 1133 height 36
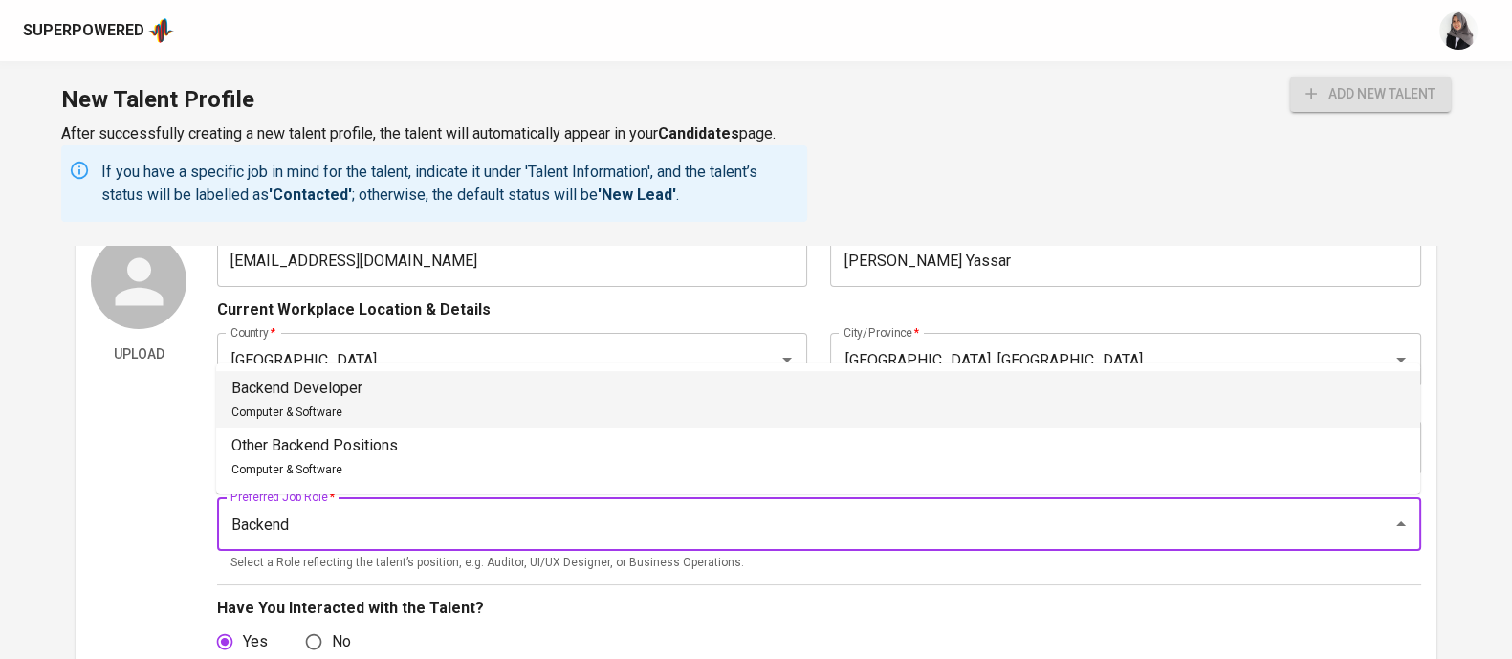
click at [470, 397] on li "Backend Developer Computer & Software" at bounding box center [818, 399] width 1204 height 57
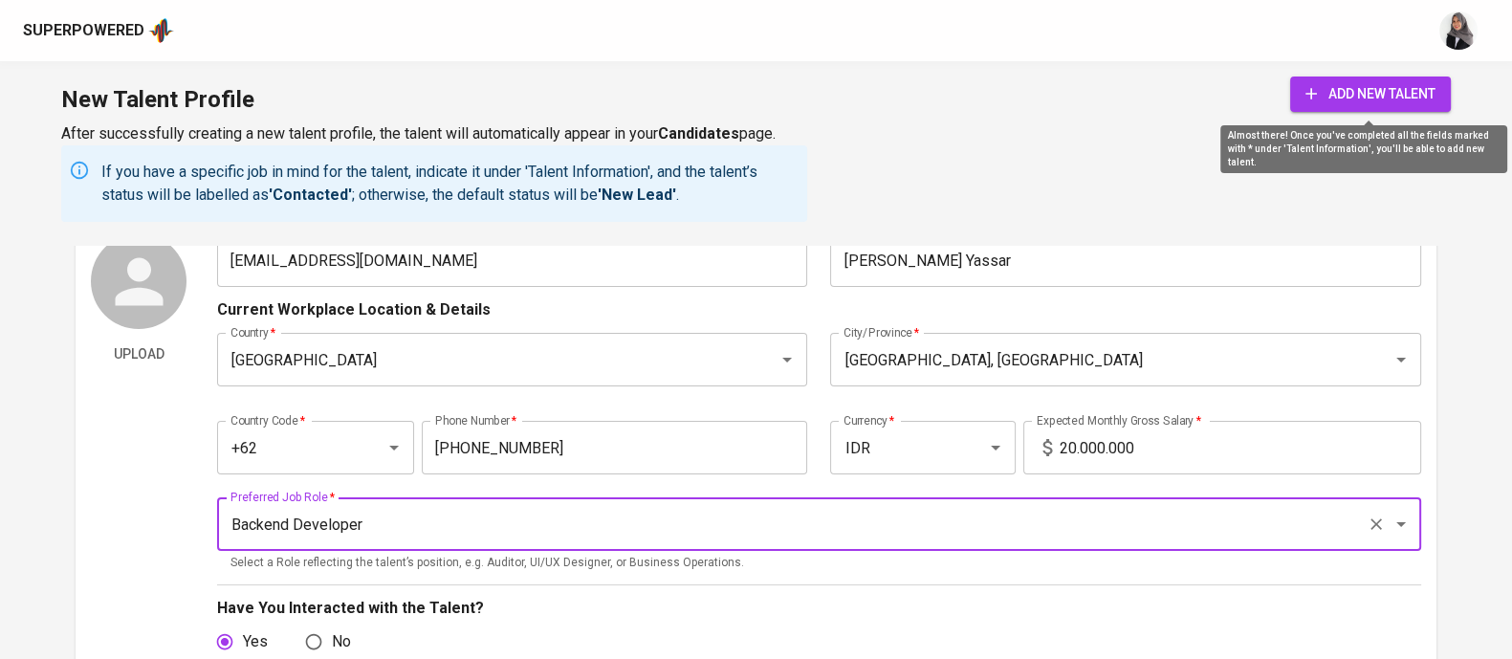
type input "Backend Developer"
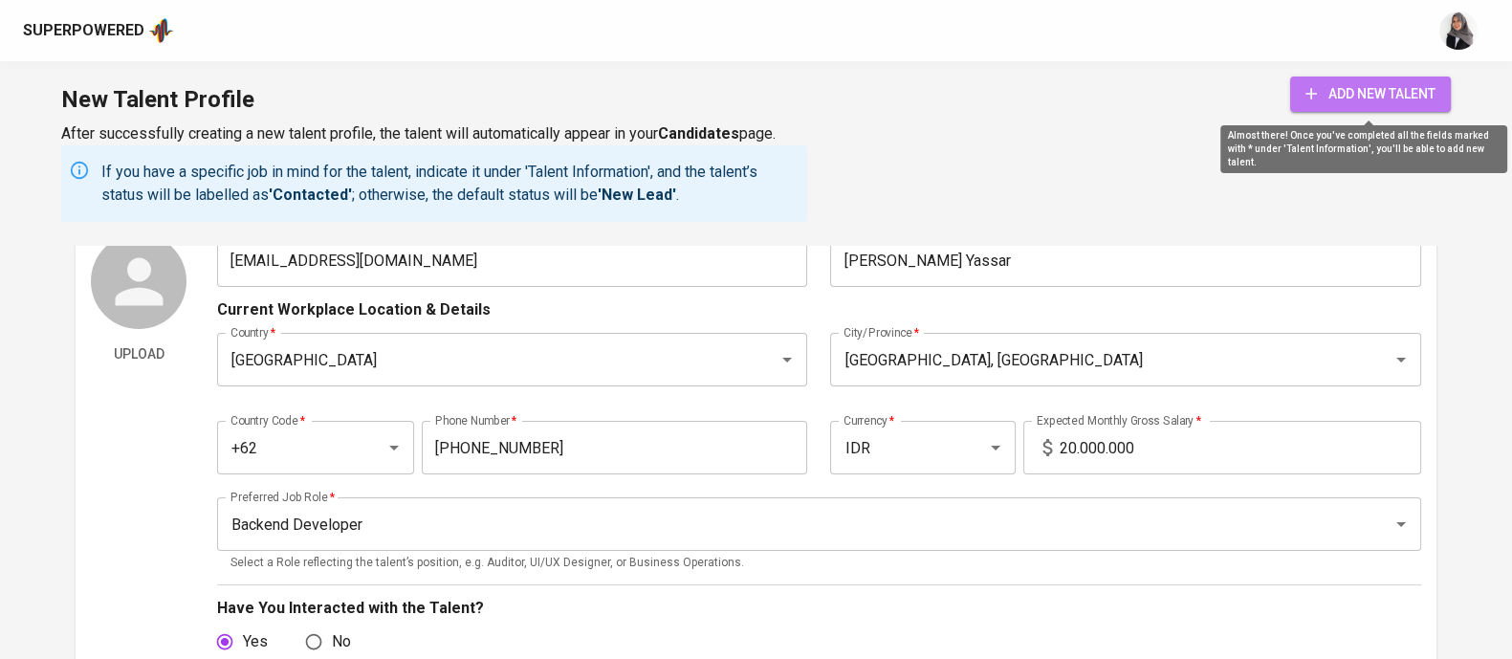
click at [1387, 93] on span "add new talent" at bounding box center [1370, 94] width 130 height 24
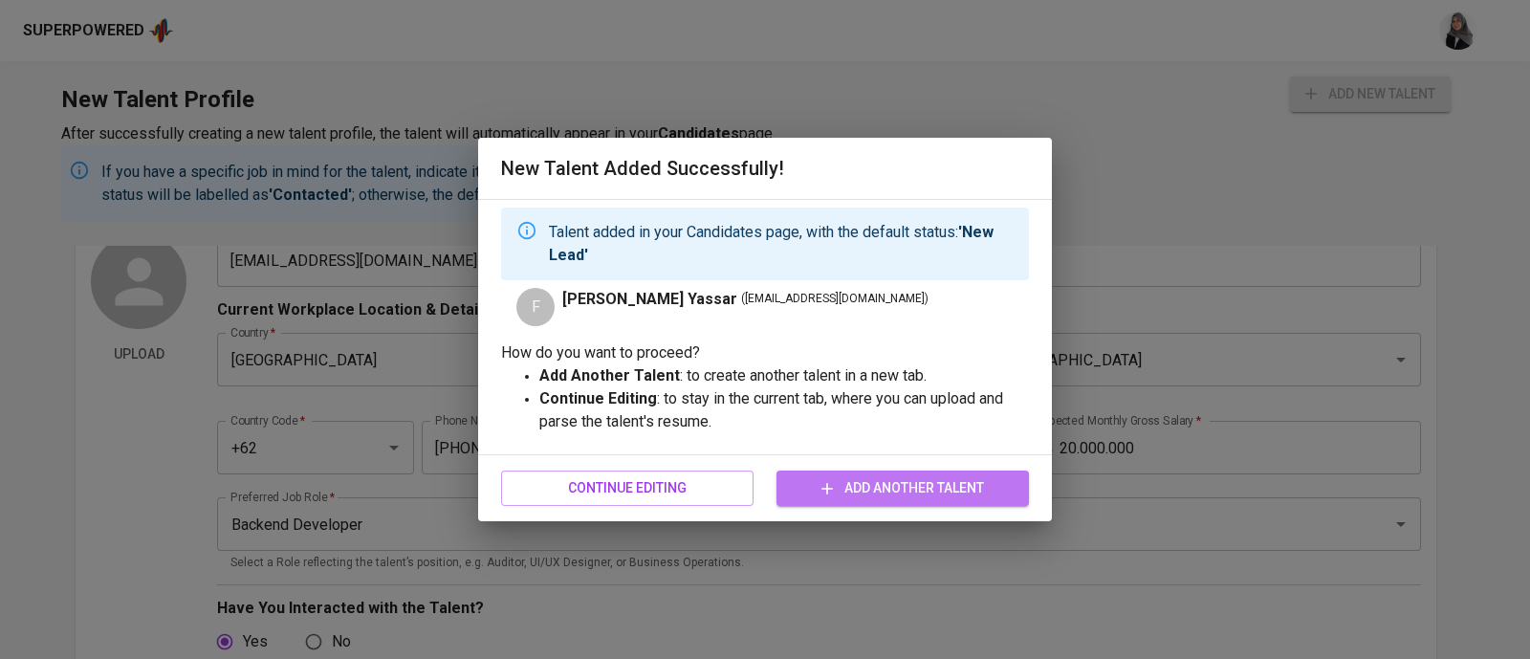
click at [837, 486] on span "Add Another Talent" at bounding box center [903, 488] width 222 height 24
click at [808, 96] on div "New Talent Added Successfully! Talent added in your Candidates page, with the d…" at bounding box center [765, 329] width 1530 height 659
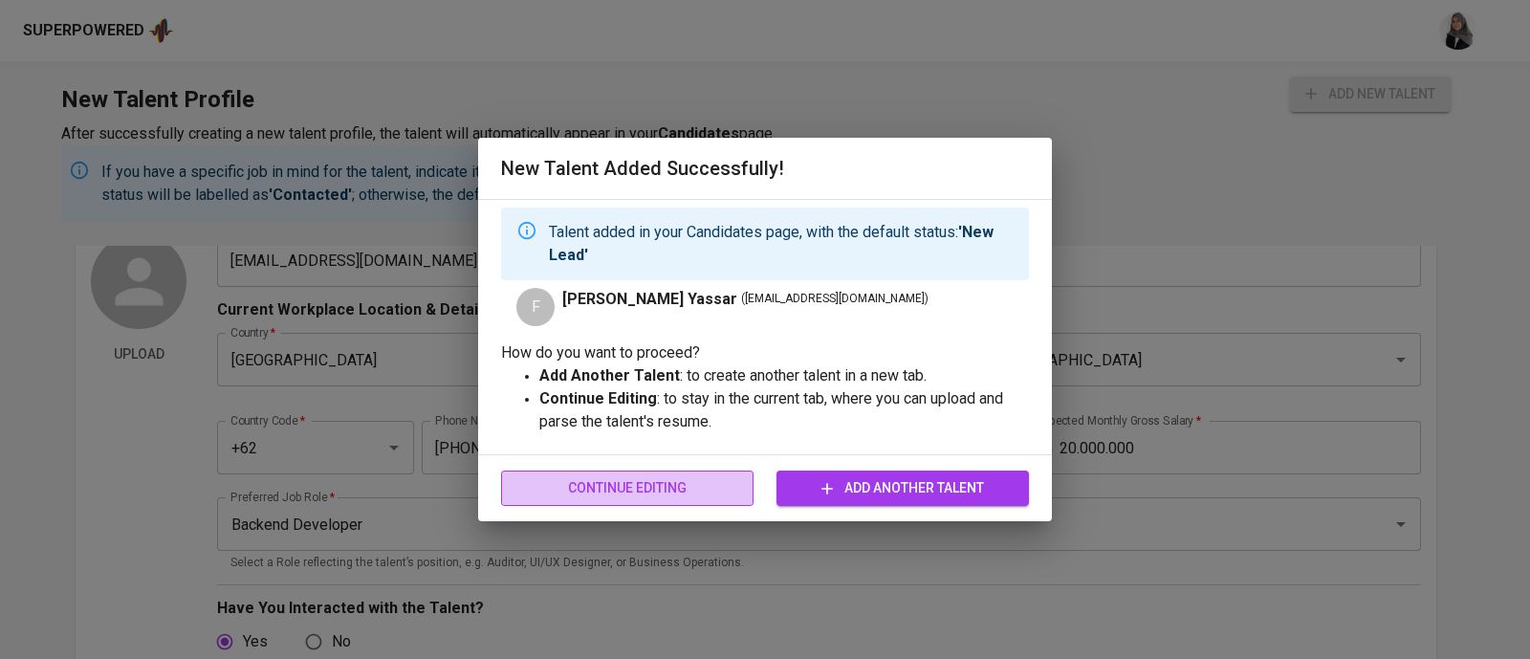
click at [706, 485] on span "Continue Editing" at bounding box center [627, 488] width 222 height 24
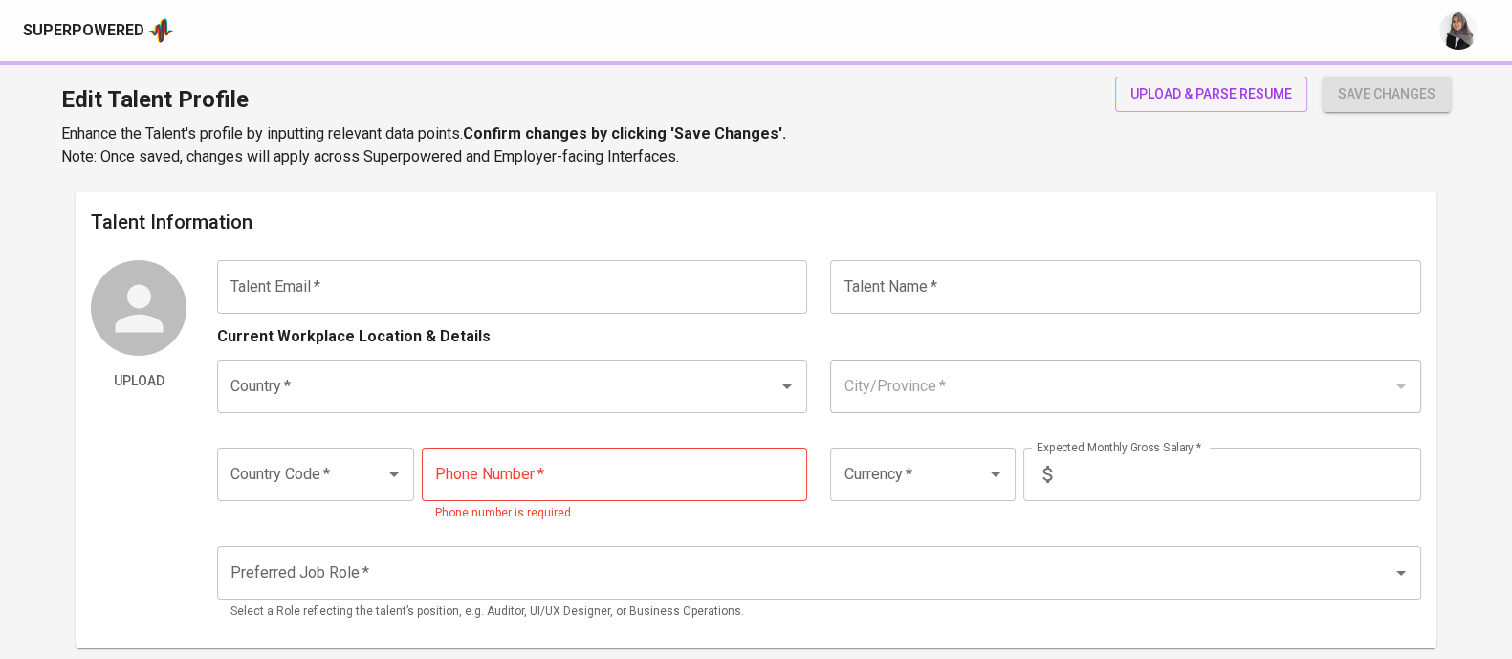
type input "[EMAIL_ADDRESS][DOMAIN_NAME]"
type input "[PERSON_NAME] Yassar"
type input "[GEOGRAPHIC_DATA]"
type input "Jakarta Selatan, DKI Jakarta"
type input "+62"
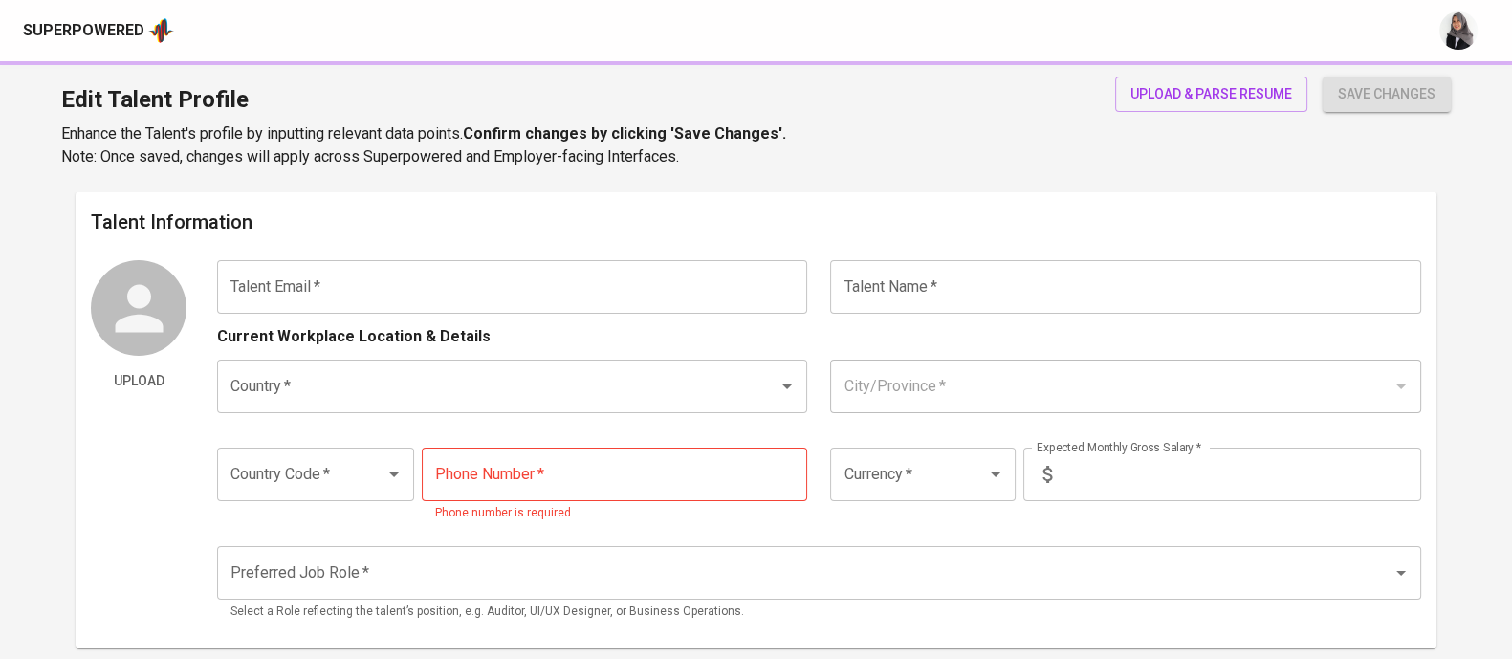
type input "888-888-888"
type input "IDR"
type input "Backend Developer"
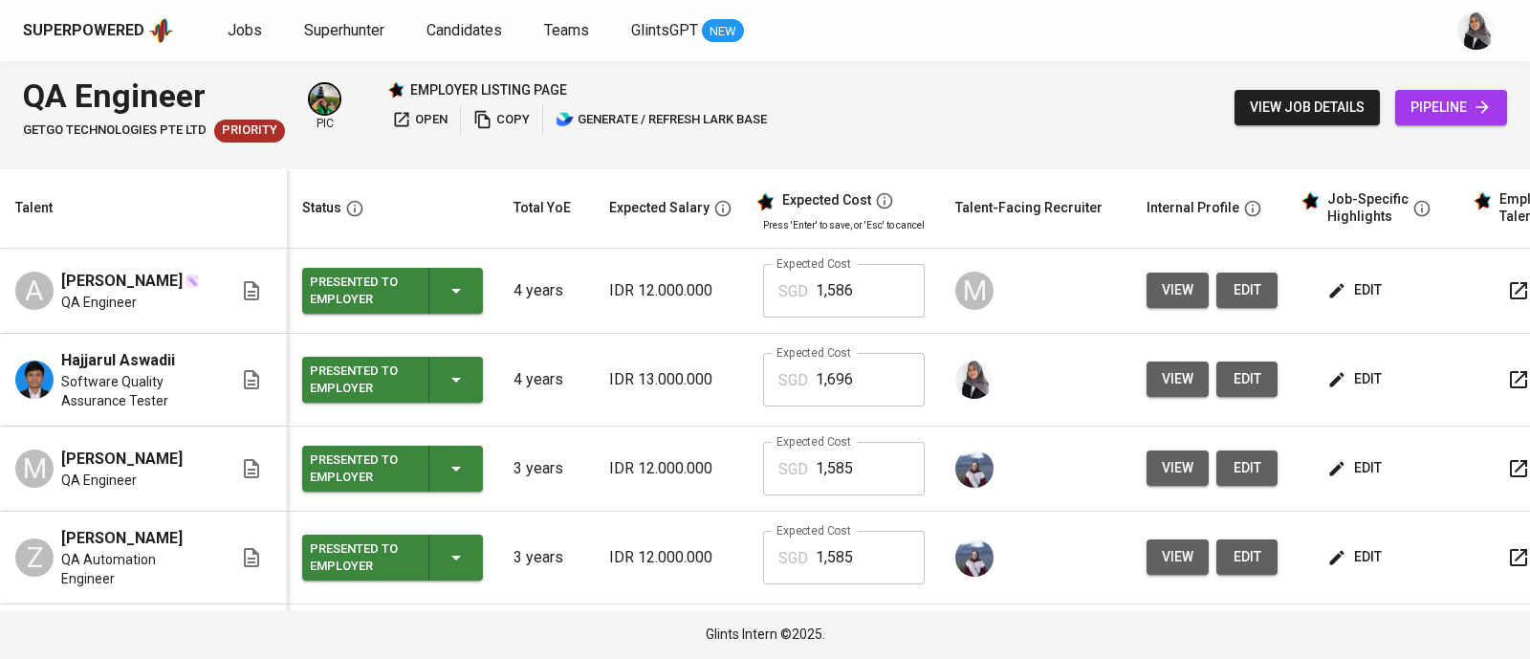
click at [1134, 32] on div "Superpowered Jobs Superhunter Candidates Teams GlintsGPT NEW" at bounding box center [734, 30] width 1423 height 29
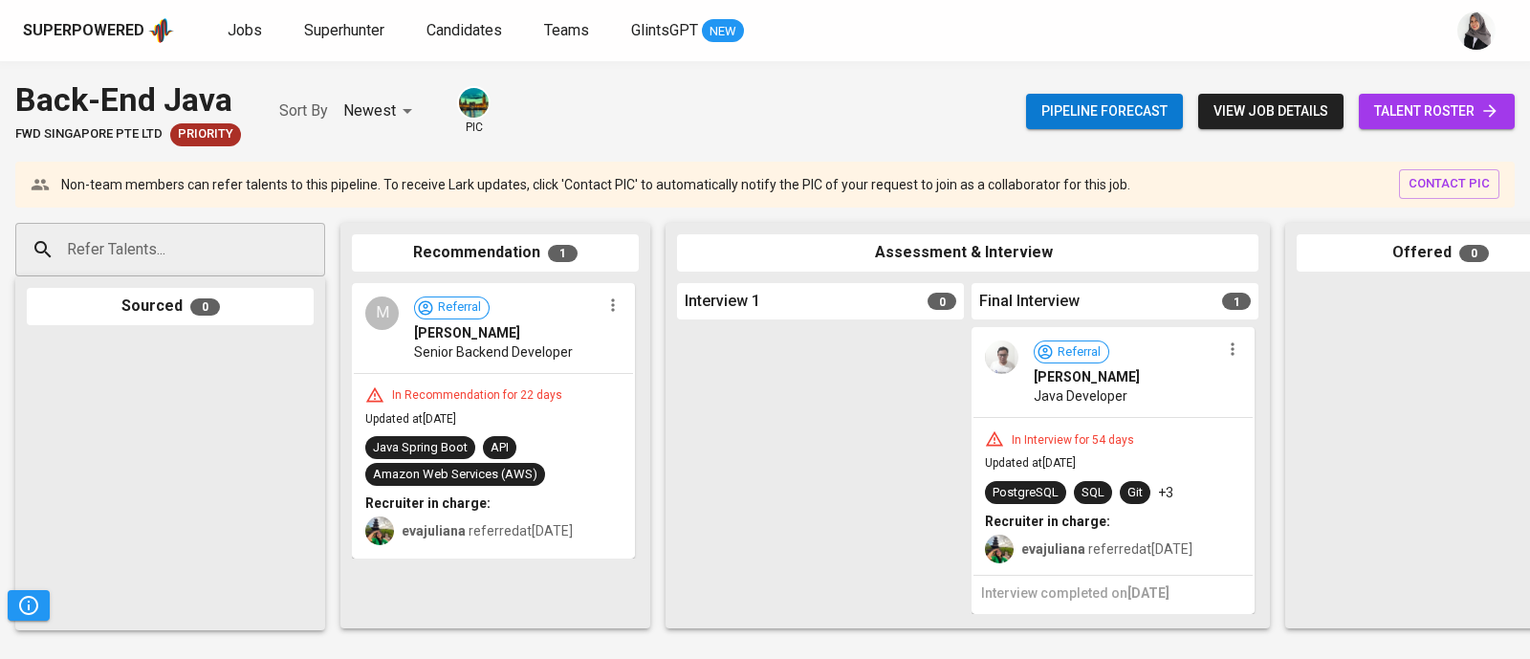
click at [1449, 382] on div at bounding box center [1440, 450] width 287 height 335
click at [1482, 113] on icon at bounding box center [1489, 110] width 19 height 19
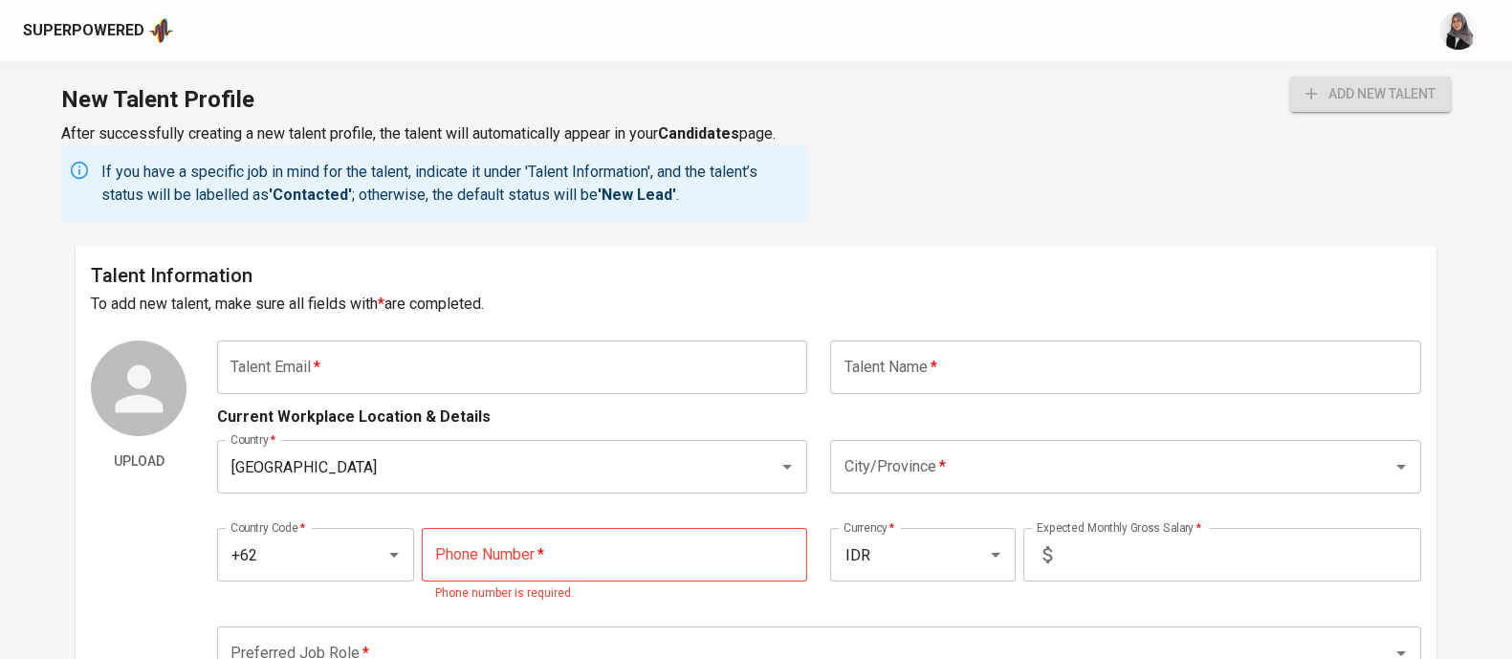
click at [1009, 148] on div "New Talent Profile After successfully creating a new talent profile, the talent…" at bounding box center [756, 153] width 1512 height 184
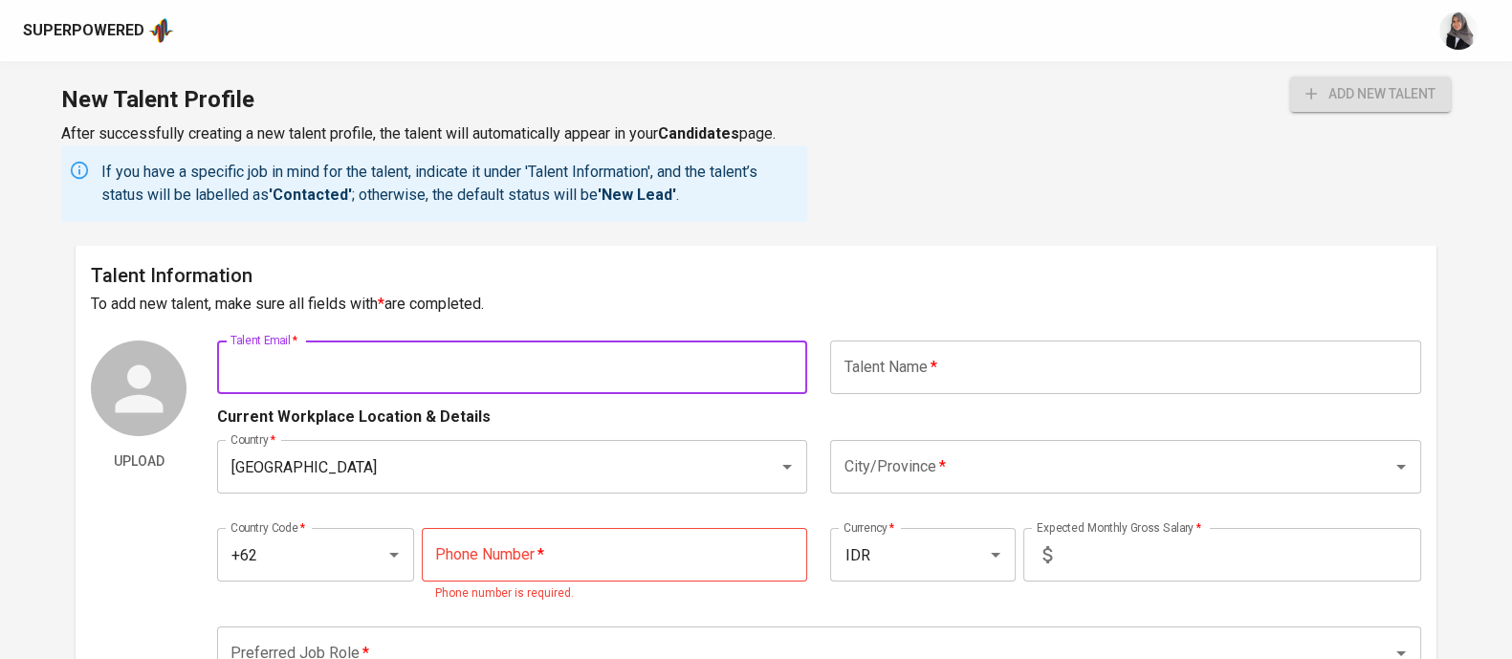
click at [361, 372] on input "text" at bounding box center [512, 367] width 590 height 54
paste input "77 | [EMAIL_ADDRESS][DOMAIN_NAME]"
click at [258, 366] on input "77 | fredymarpaung727@gmail.com" at bounding box center [512, 367] width 590 height 54
type input "fredymarpaung727@gmail.com"
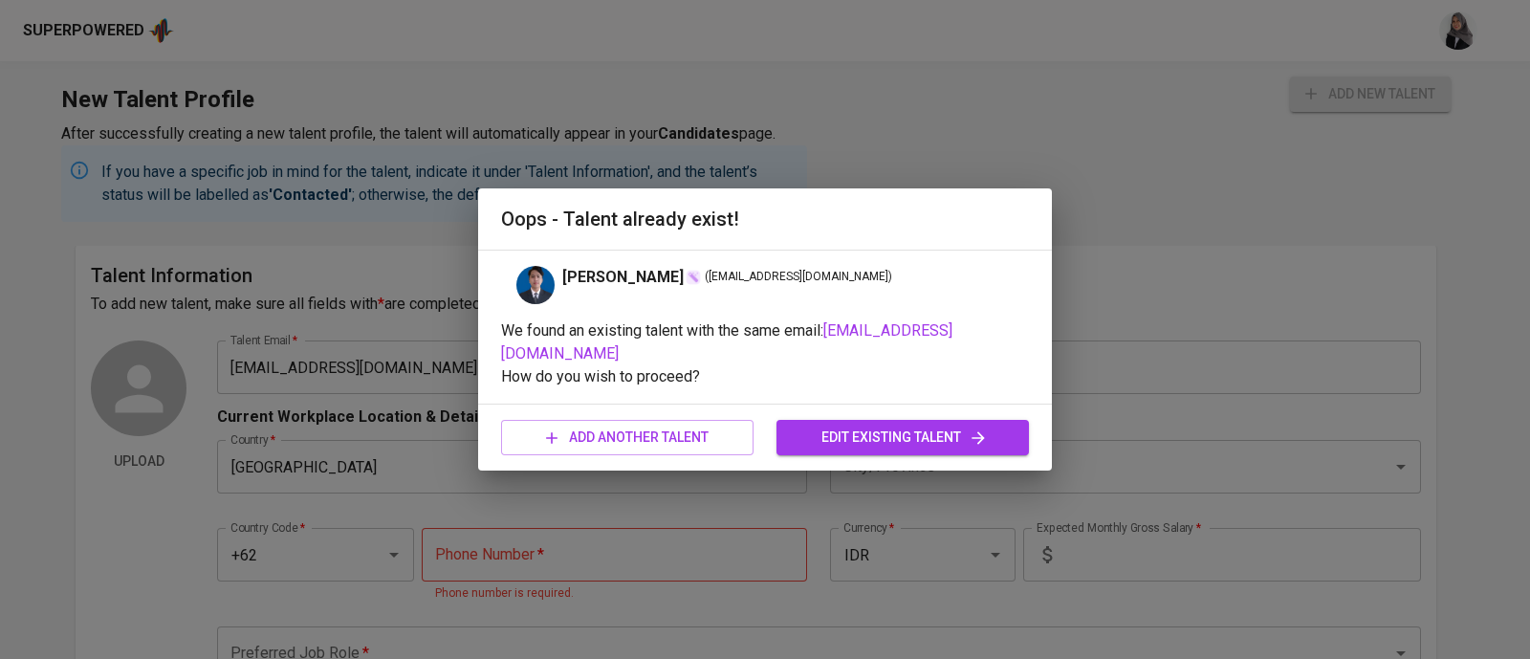
click at [392, 283] on div "Oops - Talent already exist! Fredy Mordechai Marpaung ( fredymarpaung727@gmail.…" at bounding box center [765, 329] width 1530 height 659
click at [889, 426] on span "edit existing talent" at bounding box center [903, 438] width 222 height 24
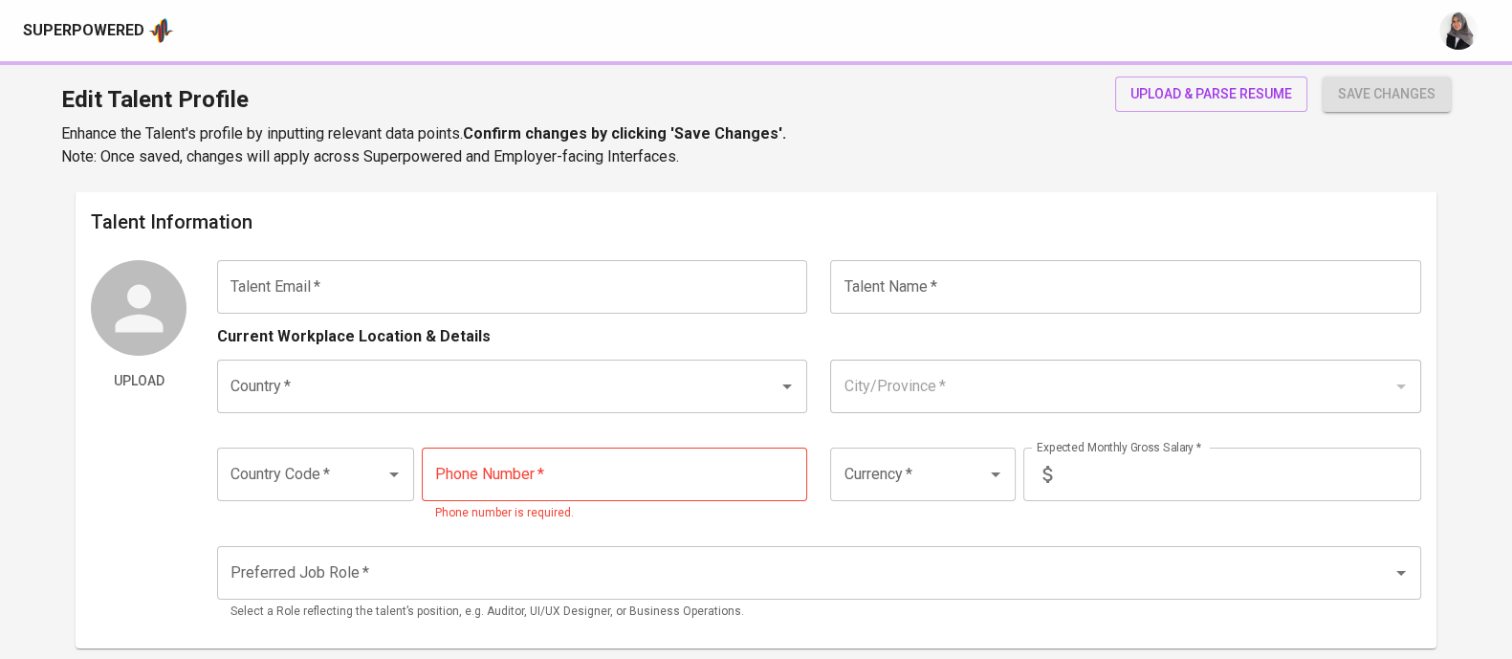
type input "fredymarpaung727@gmail.com"
type input "Fredy Mordechai Marpaung"
type input "[GEOGRAPHIC_DATA]"
type input "Kab. Toba Samosir, Sumatera Utara"
type input "+62"
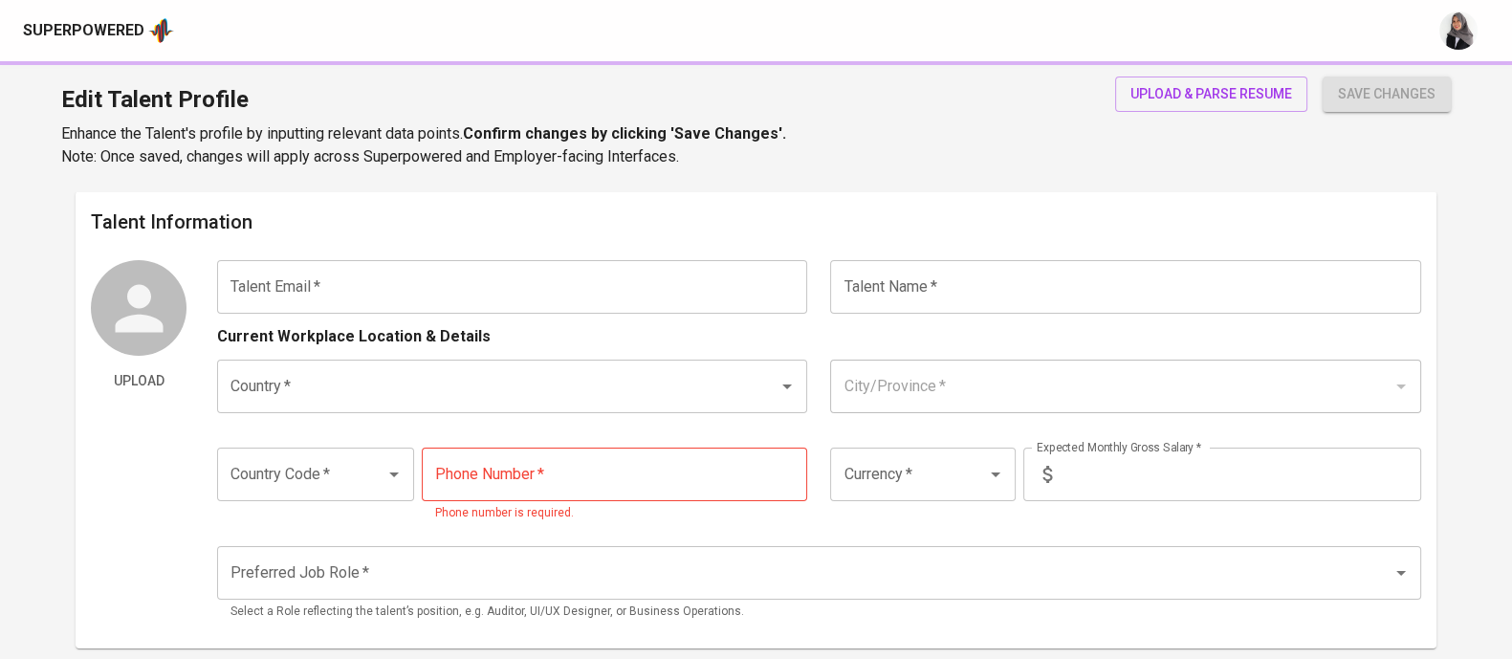
type input "852-1738-4277"
type input "IDR"
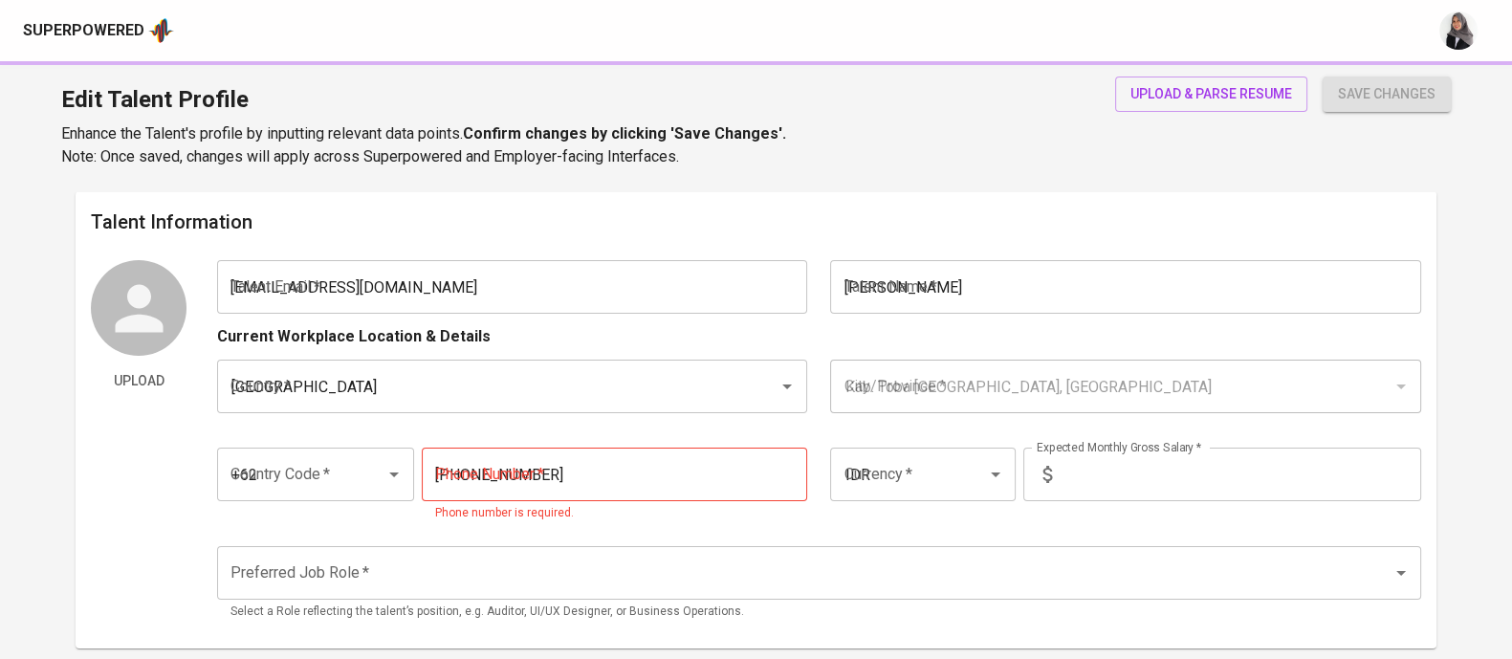
radio input "true"
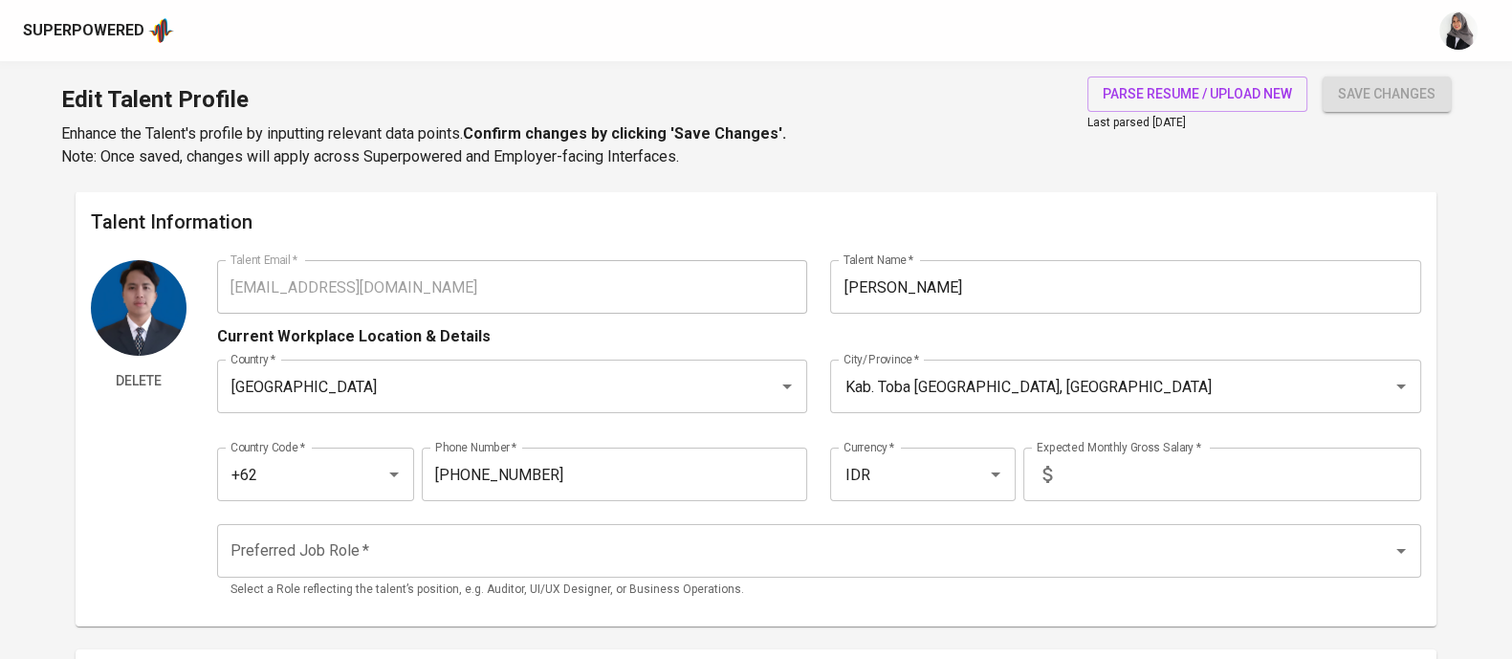
click at [78, 23] on div "Superpowered" at bounding box center [83, 31] width 121 height 22
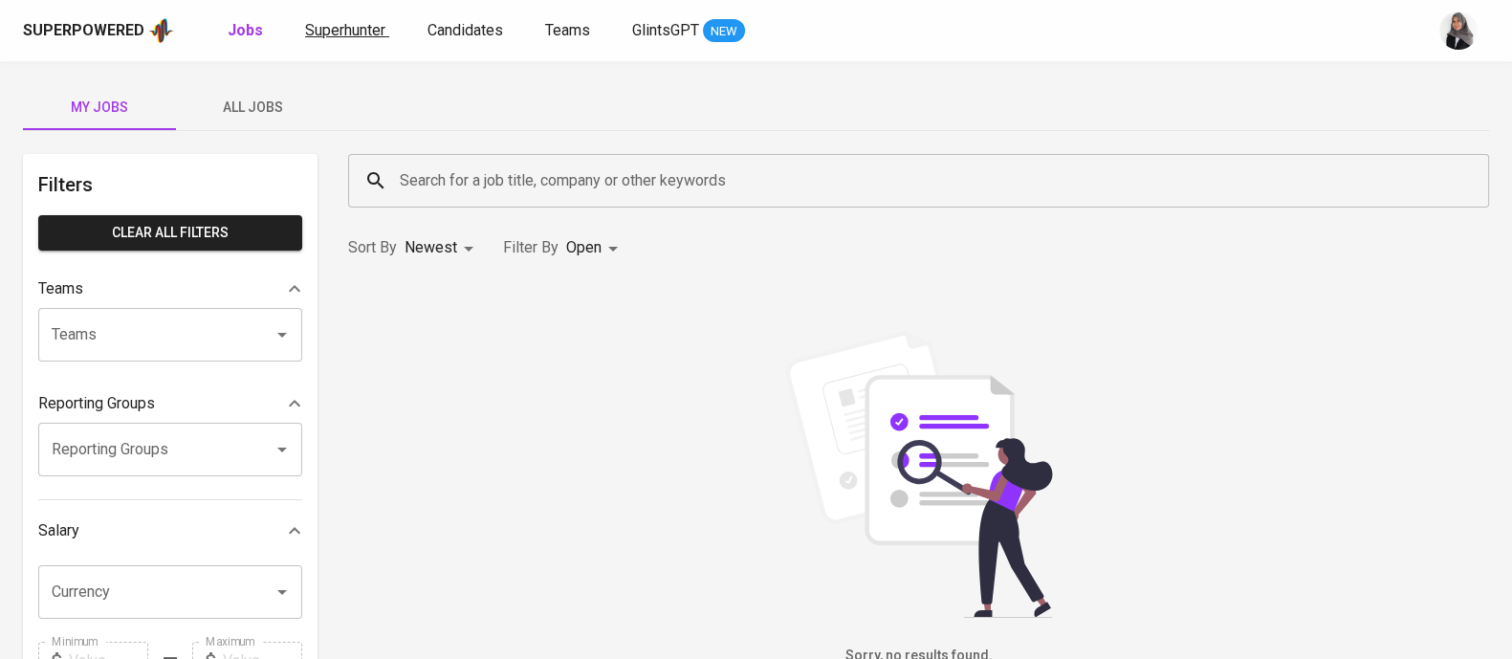
click at [354, 36] on span "Superhunter" at bounding box center [345, 30] width 80 height 18
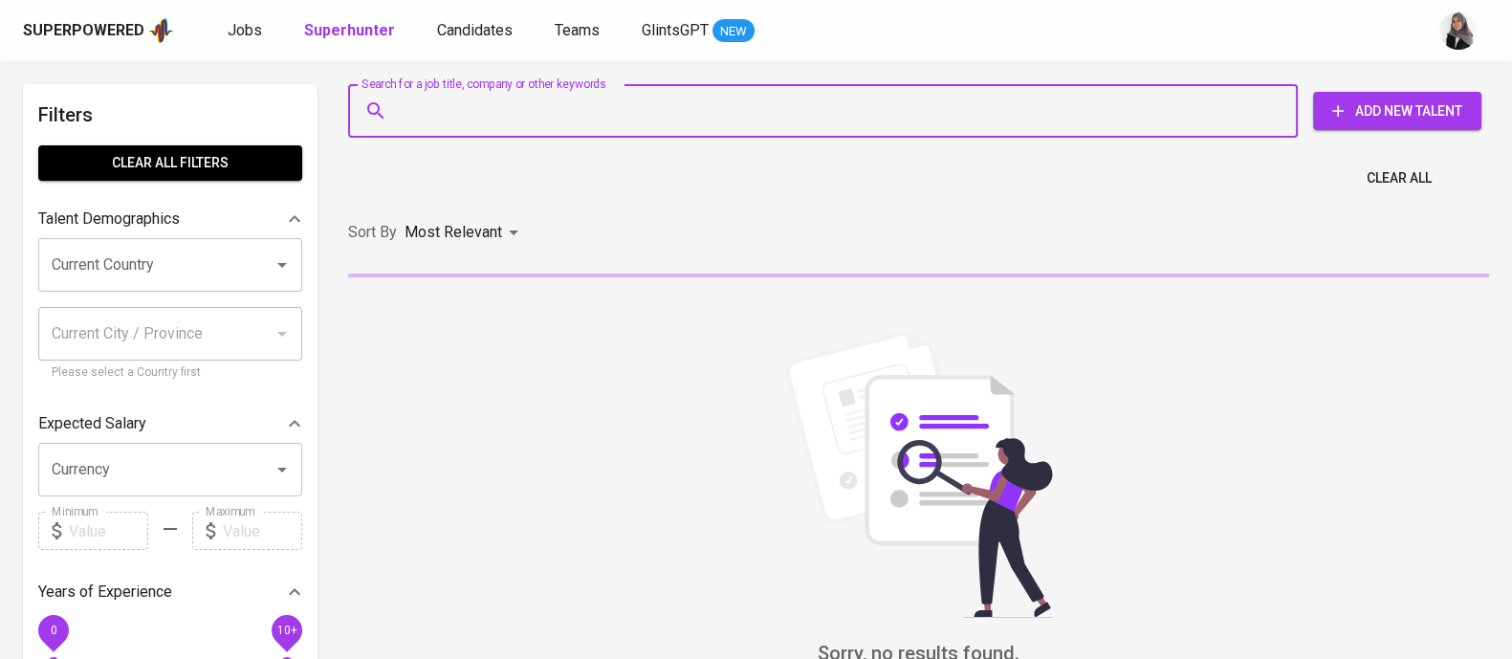
click at [487, 102] on input "Search for a job title, company or other keywords" at bounding box center [827, 111] width 865 height 36
paste input "77 | fredymarpaung727@gmail.com"
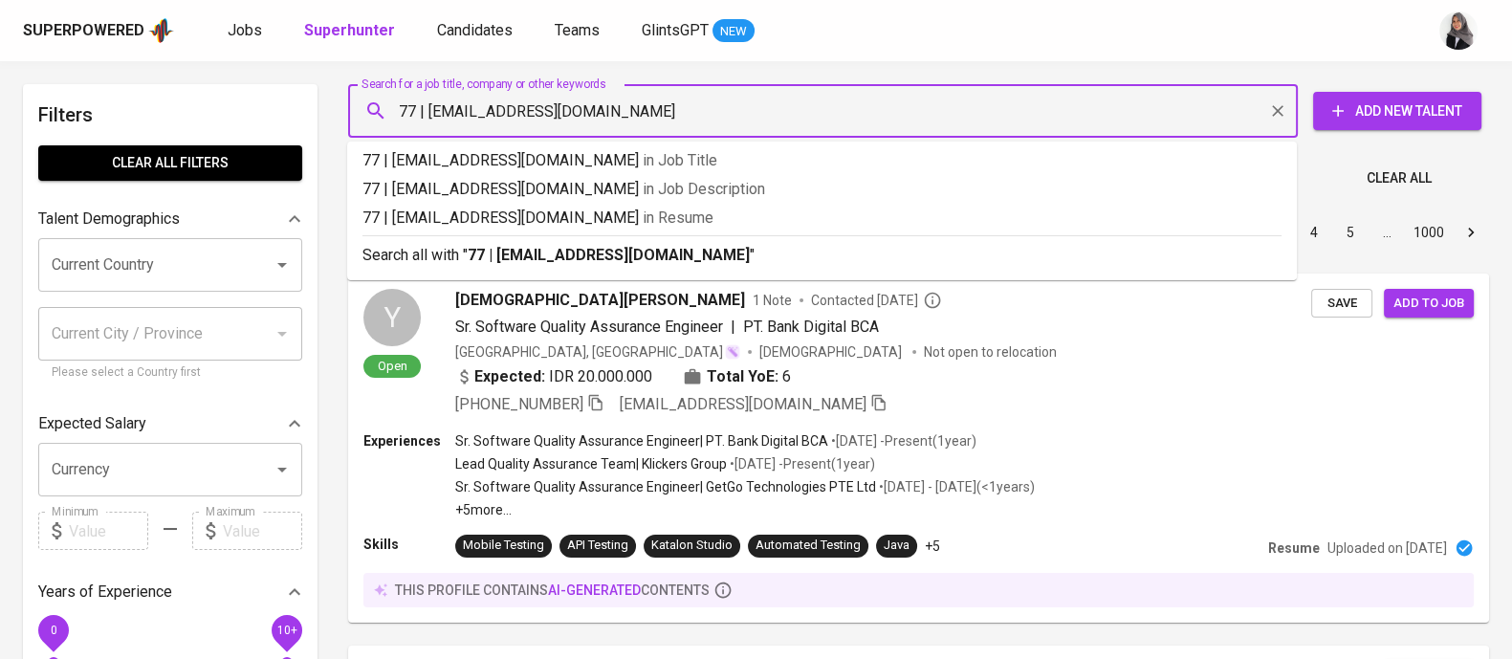
click at [426, 121] on input "77 | fredymarpaung727@gmail.com" at bounding box center [827, 111] width 865 height 36
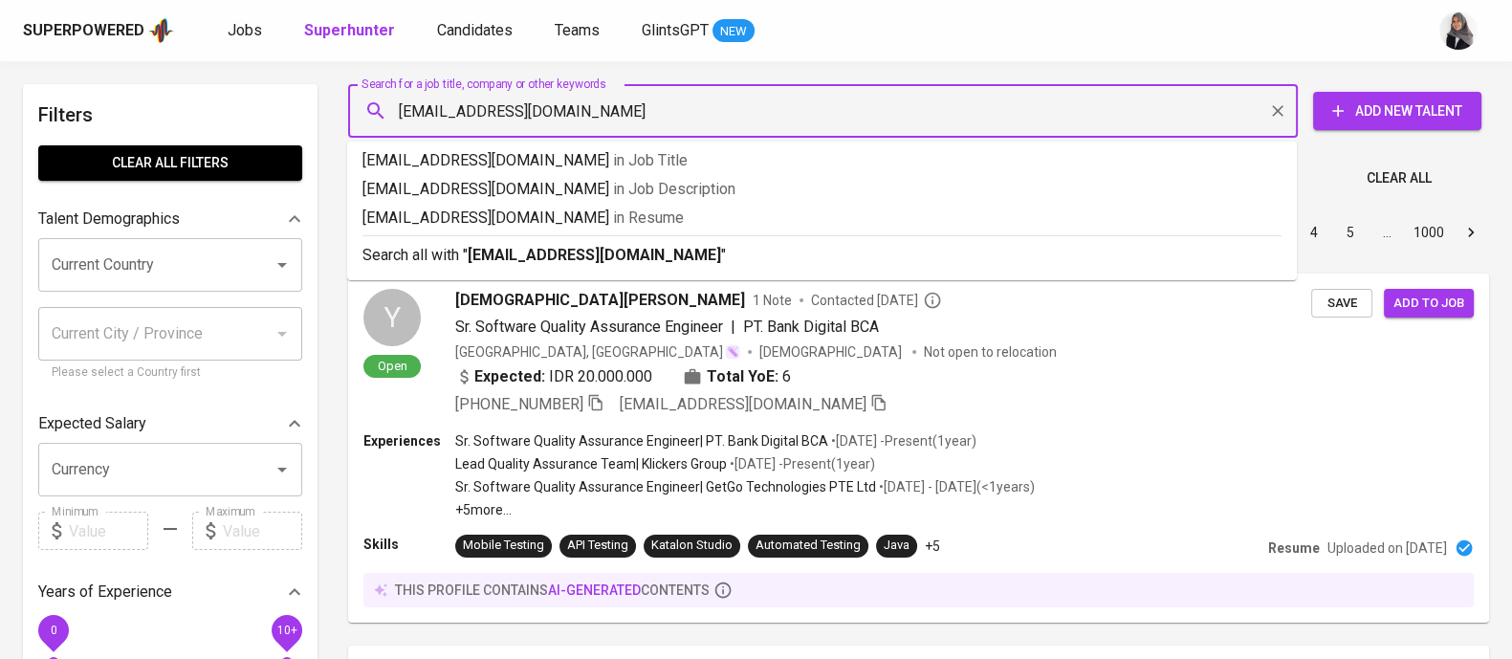
type input "fredymarpaung727@gmail.com"
click at [642, 246] on b "fredymarpaung727@gmail.com" at bounding box center [594, 255] width 253 height 18
click at [642, 245] on div "Sort By Most Relevant MOST_RELEVANT 1 2 3 4 5 … 1000" at bounding box center [919, 233] width 1164 height 58
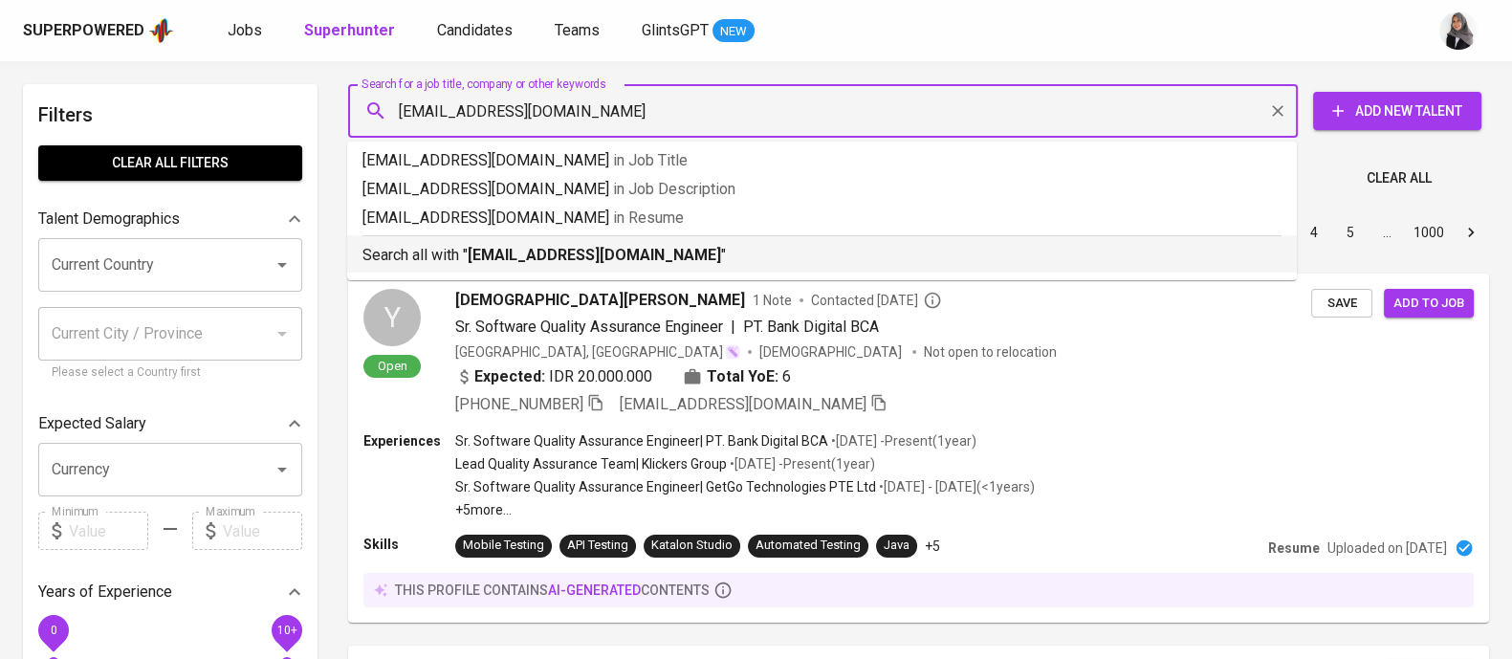
click at [642, 245] on div "Sort By Most Relevant MOST_RELEVANT 1 2 3 4 5 … 1000" at bounding box center [919, 233] width 1164 height 58
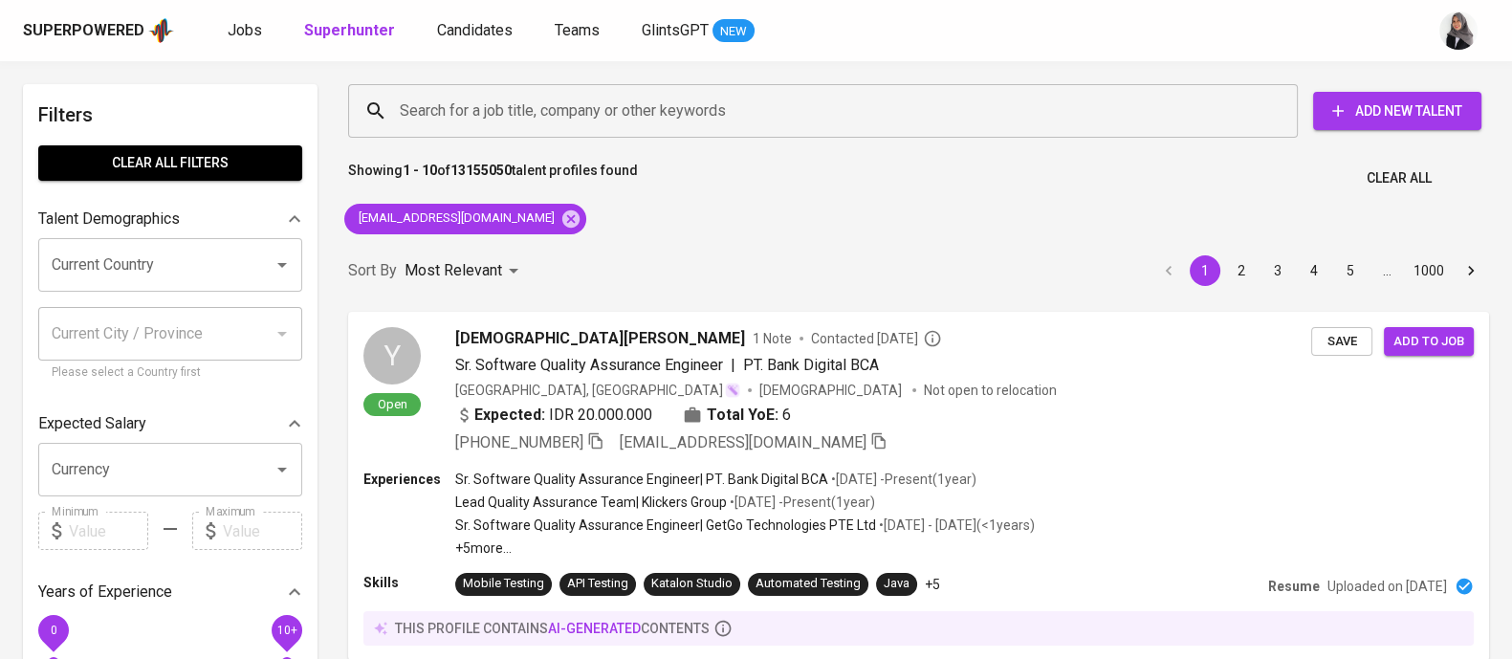
click at [668, 251] on div "Sort By Most Relevant MOST_RELEVANT 1 2 3 4 5 … 1000" at bounding box center [919, 271] width 1164 height 58
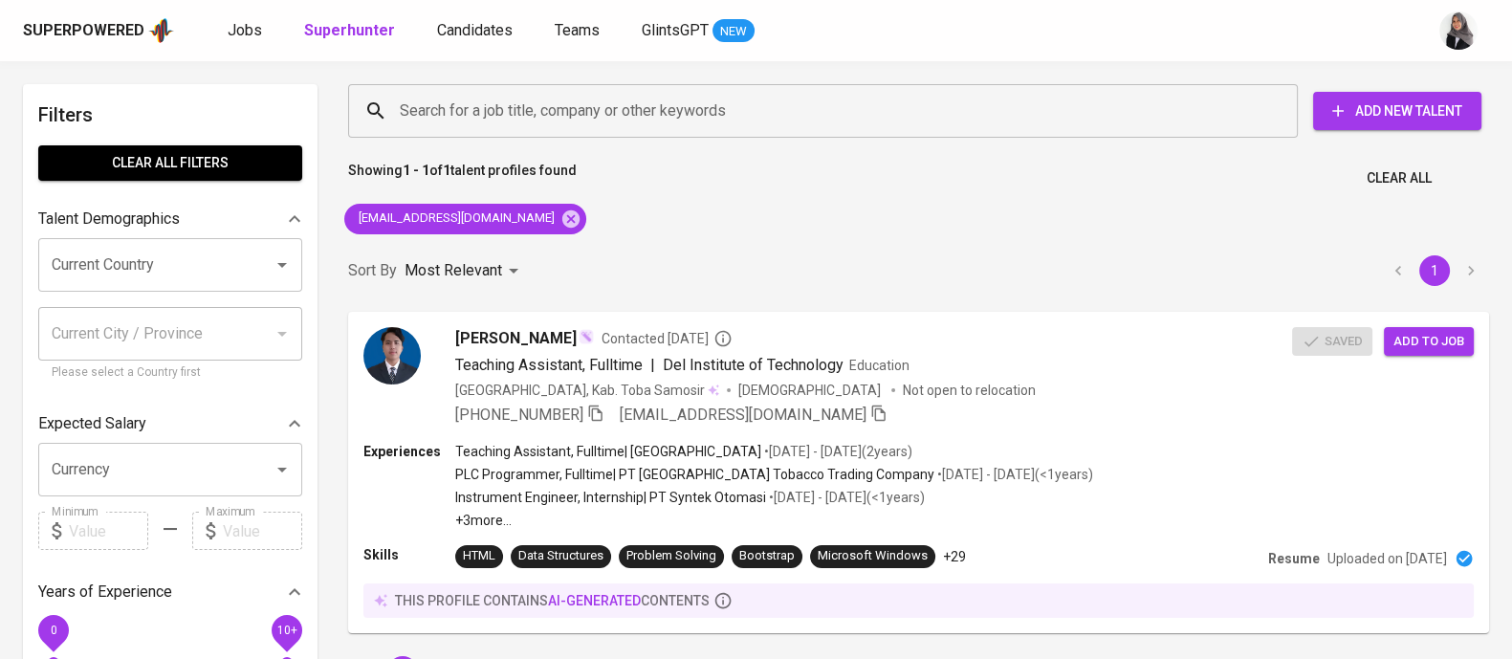
scroll to position [33, 0]
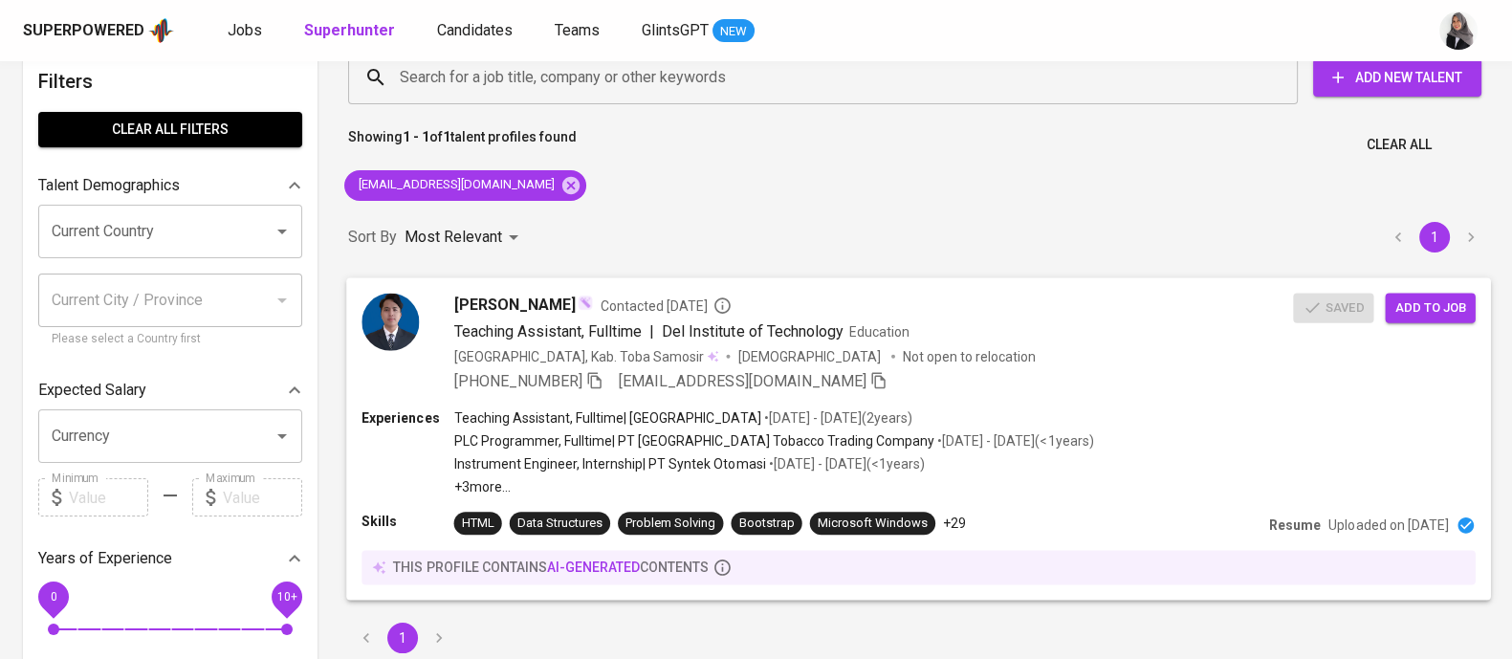
click at [1030, 394] on div "Fredy Mordechai Marpaung Contacted 1 day ago Teaching Assistant, Fulltime | Del…" at bounding box center [918, 342] width 1145 height 130
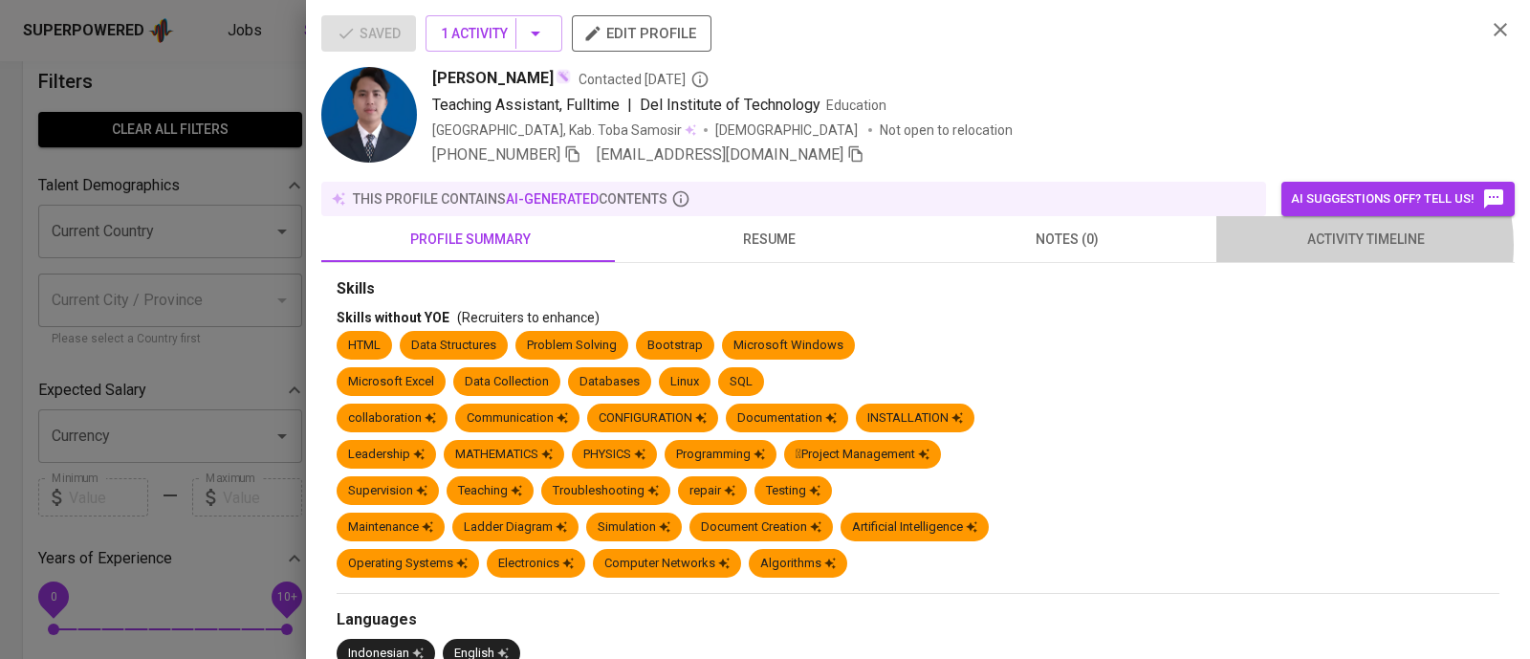
click at [1324, 245] on span "activity timeline" at bounding box center [1365, 240] width 275 height 24
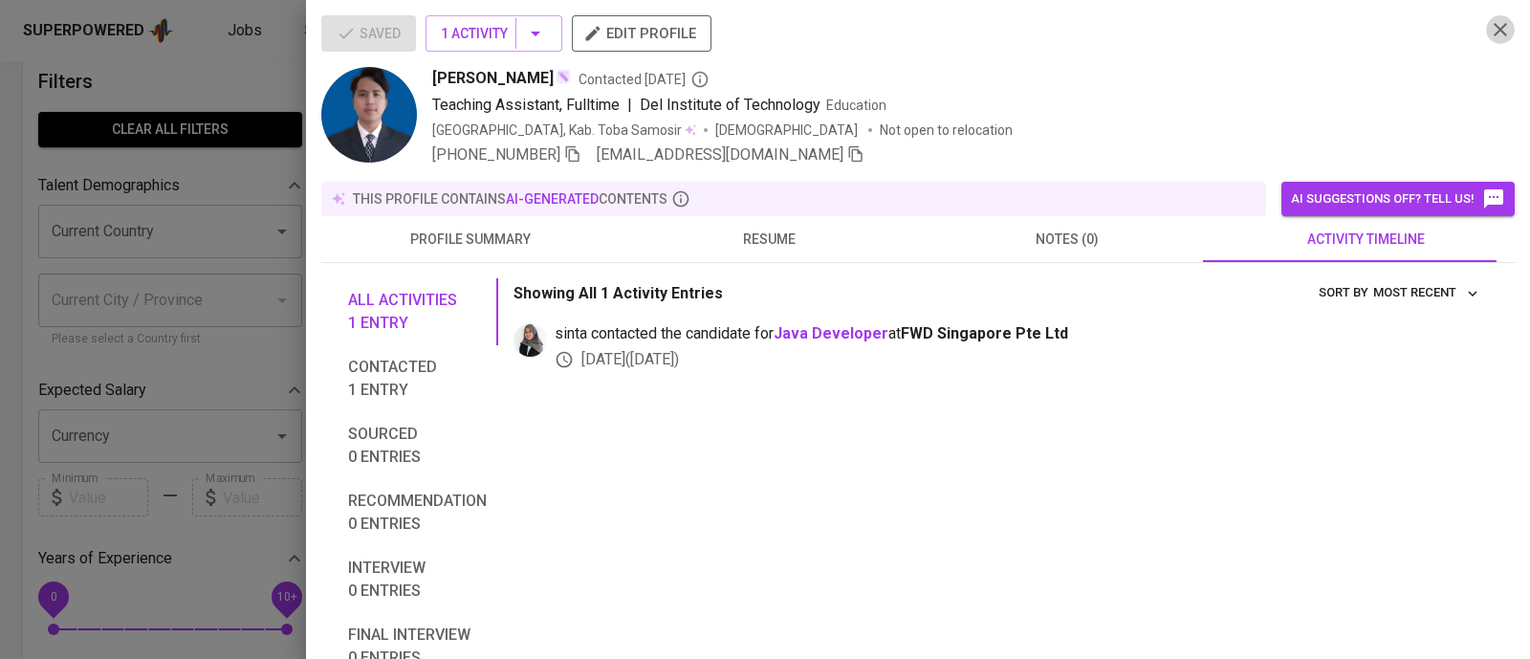
click at [1489, 25] on icon "button" at bounding box center [1500, 29] width 23 height 23
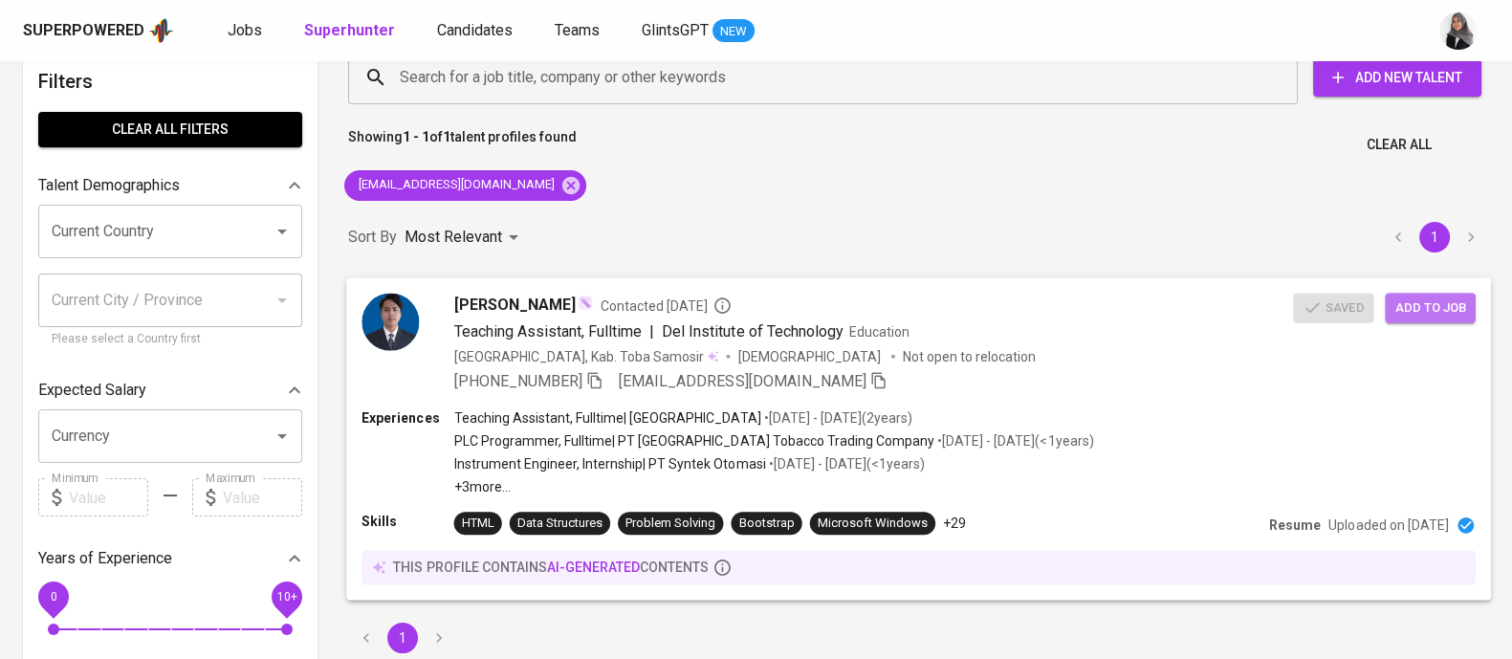
click at [1429, 308] on span "Add to job" at bounding box center [1429, 307] width 71 height 22
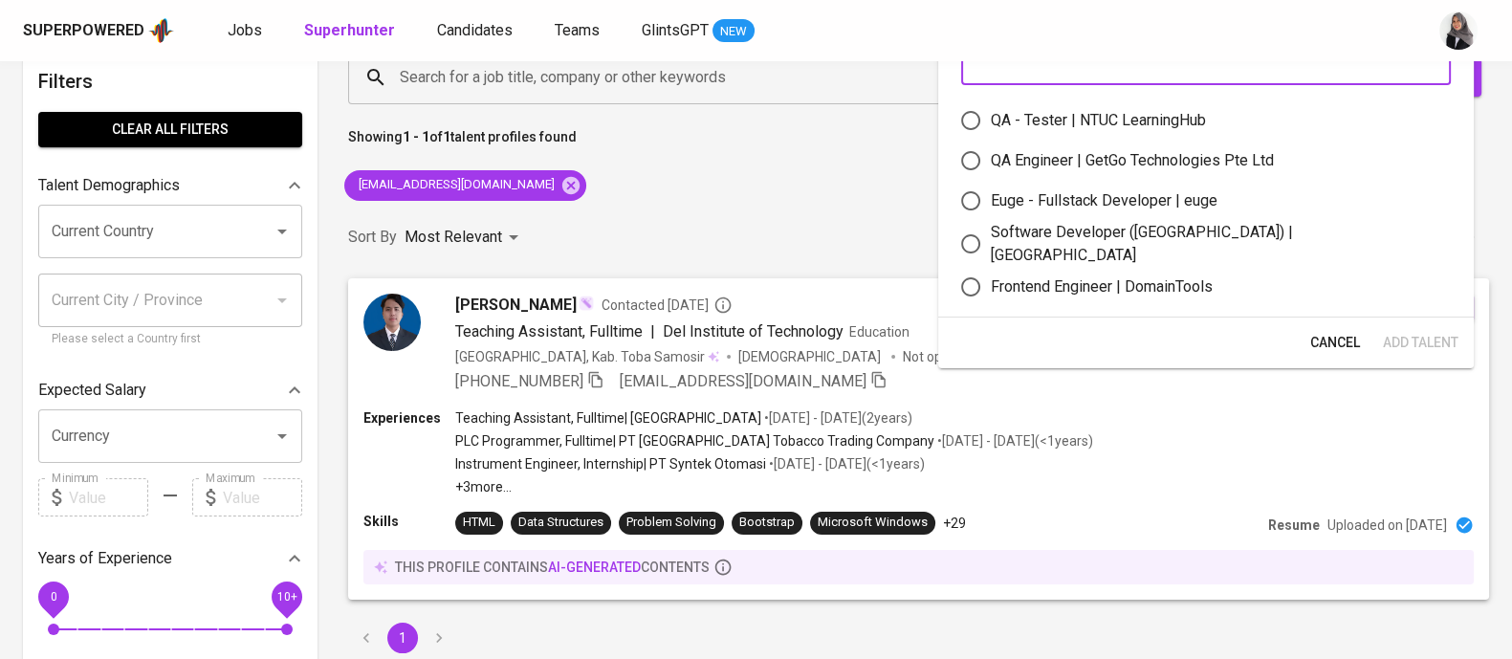
click at [1023, 69] on input "text" at bounding box center [1206, 66] width 490 height 38
type input "backend"
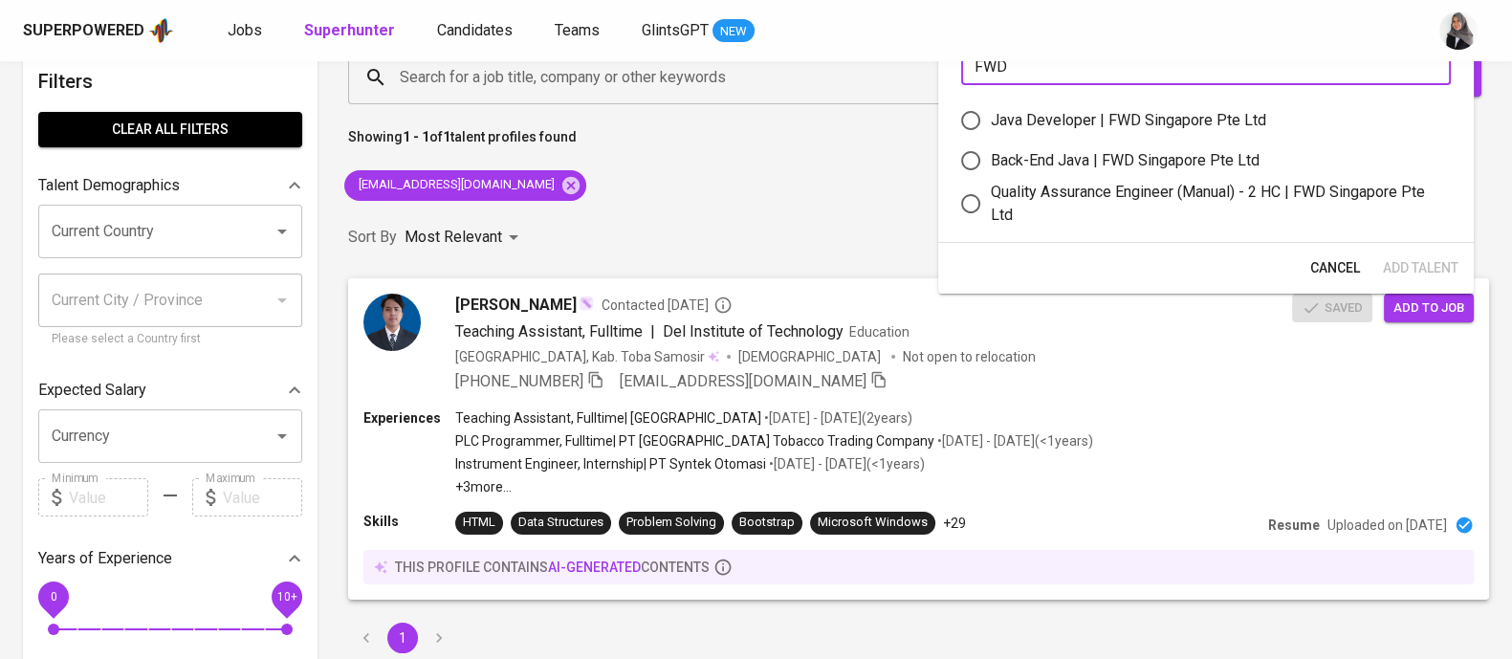
type input "FWD"
click at [1055, 156] on div "Back-End Java | FWD Singapore Pte Ltd" at bounding box center [1125, 160] width 269 height 23
click at [991, 156] on input "Back-End Java | FWD Singapore Pte Ltd" at bounding box center [971, 161] width 40 height 40
radio input "true"
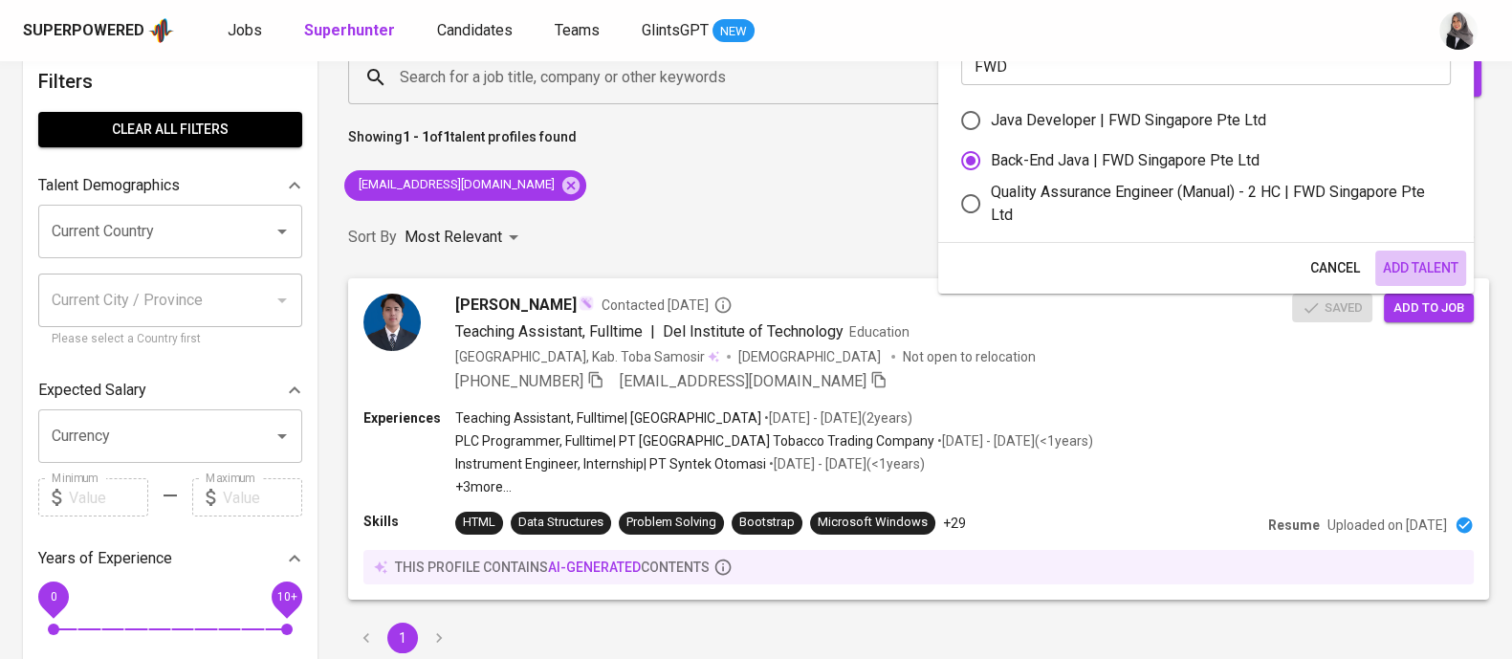
click at [1425, 260] on span "Add Talent" at bounding box center [1421, 268] width 76 height 24
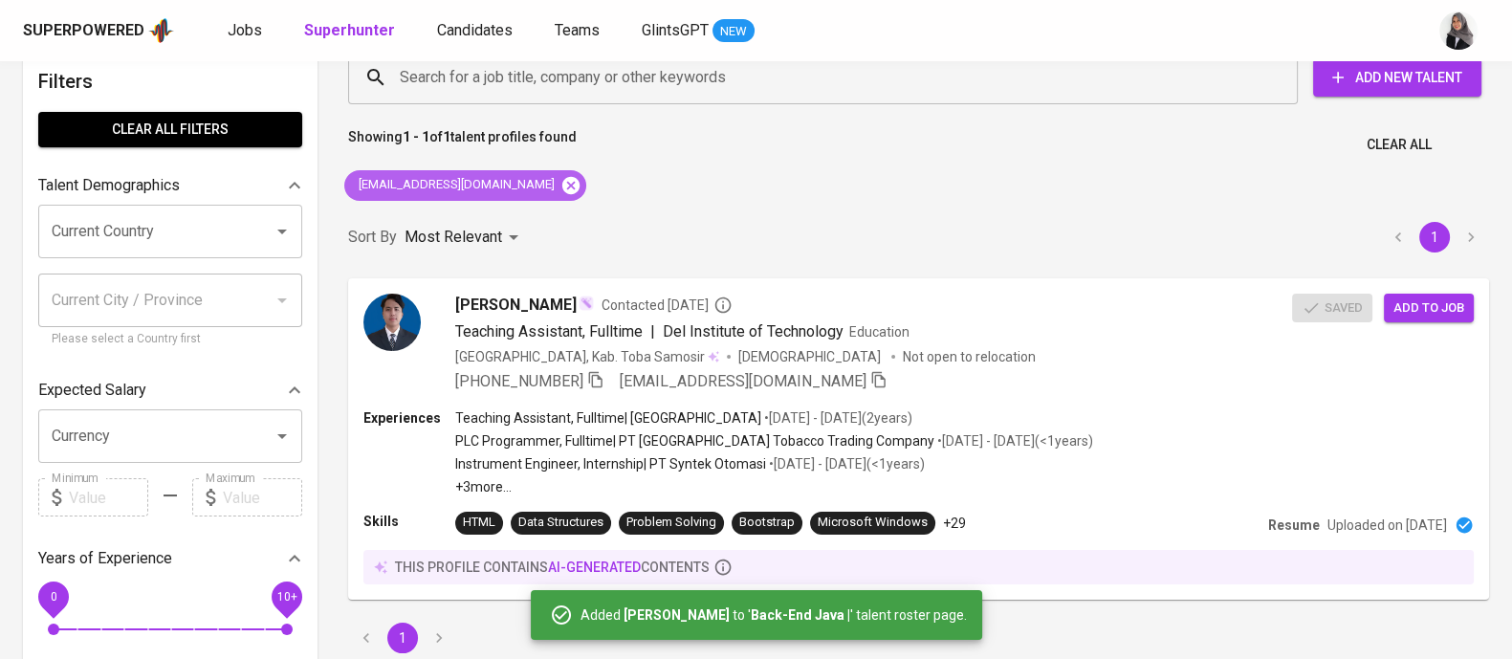
click at [562, 179] on icon at bounding box center [570, 184] width 17 height 17
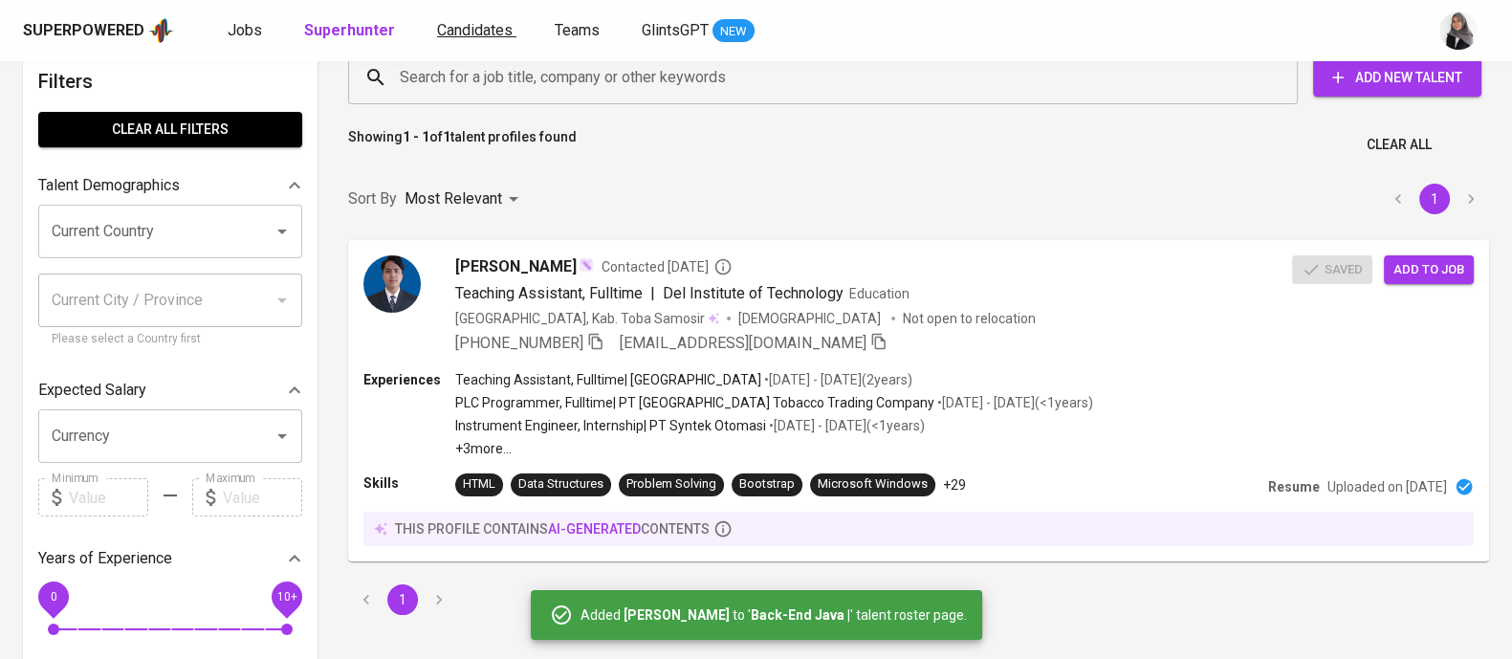
click at [473, 22] on span "Candidates" at bounding box center [475, 30] width 76 height 18
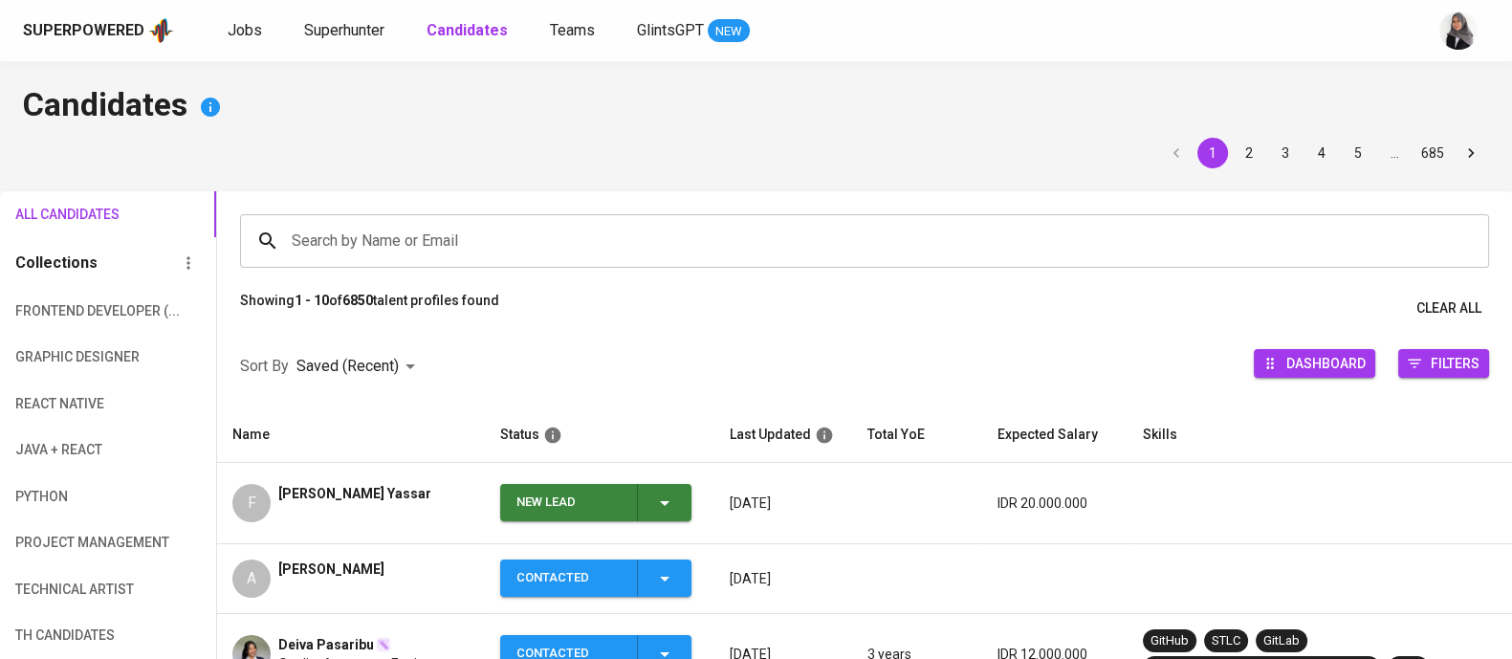
scroll to position [56, 0]
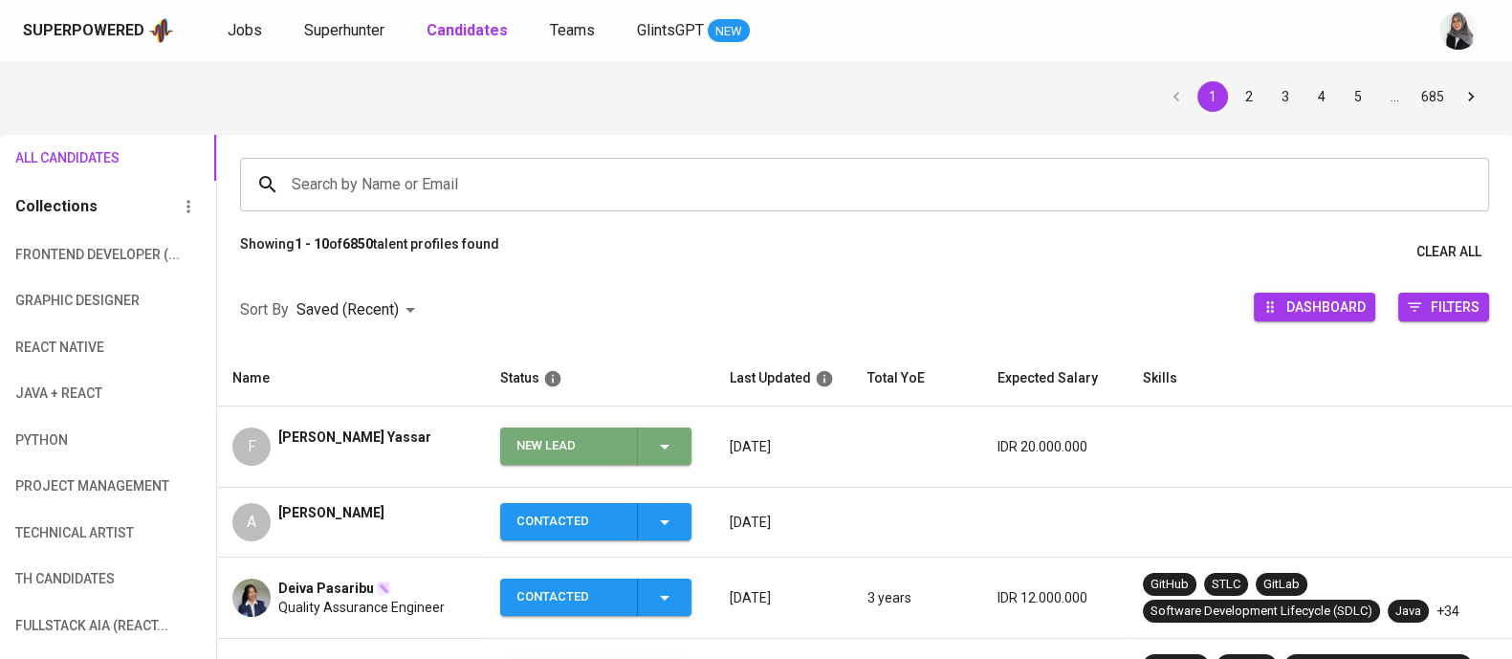
click at [678, 451] on span "New Lead" at bounding box center [596, 445] width 176 height 37
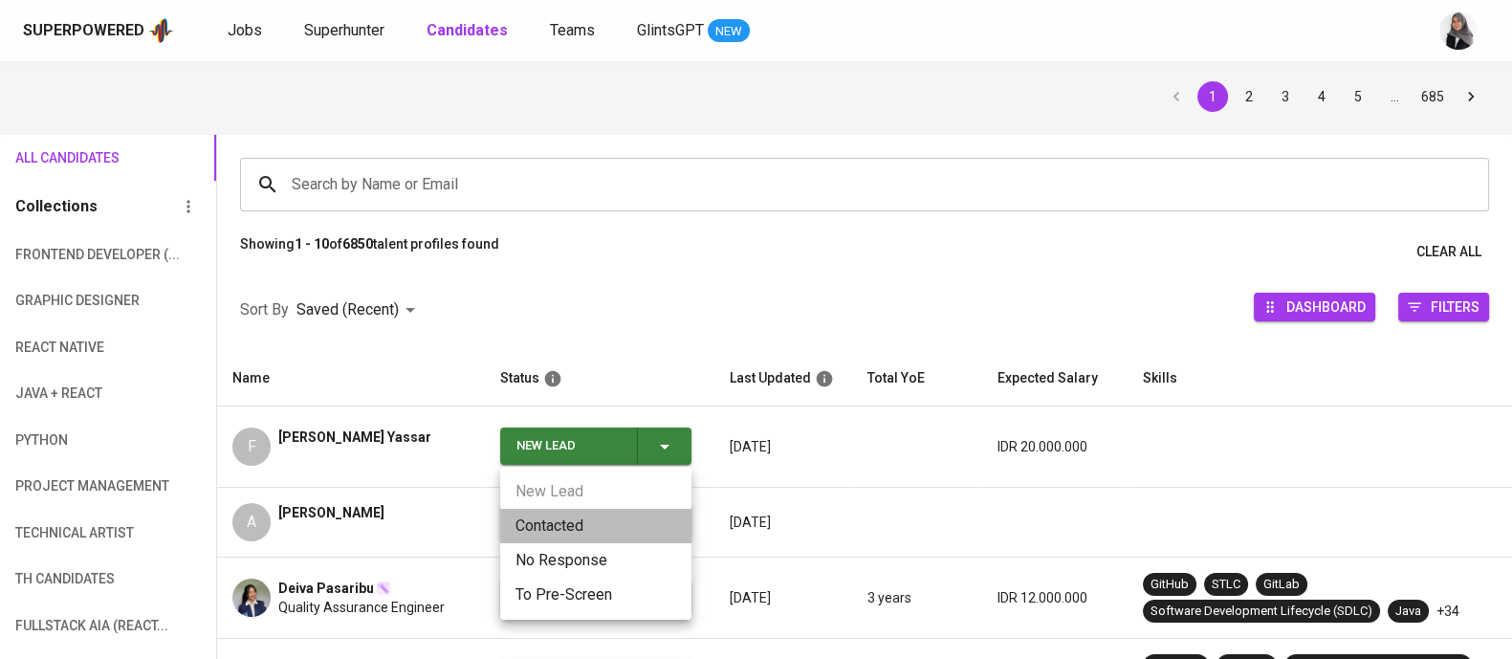
click at [589, 513] on li "Contacted" at bounding box center [595, 526] width 191 height 34
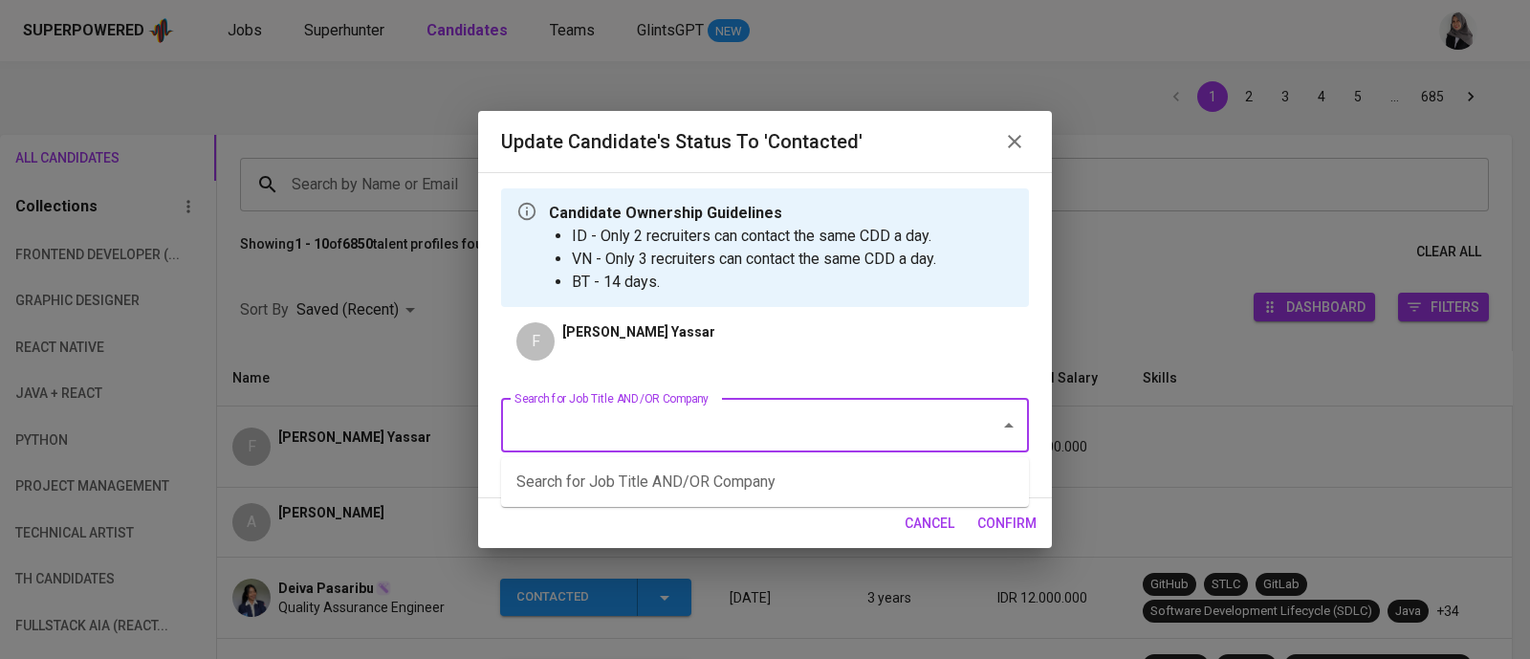
click at [748, 427] on input "Search for Job Title AND/OR Company" at bounding box center [738, 425] width 457 height 36
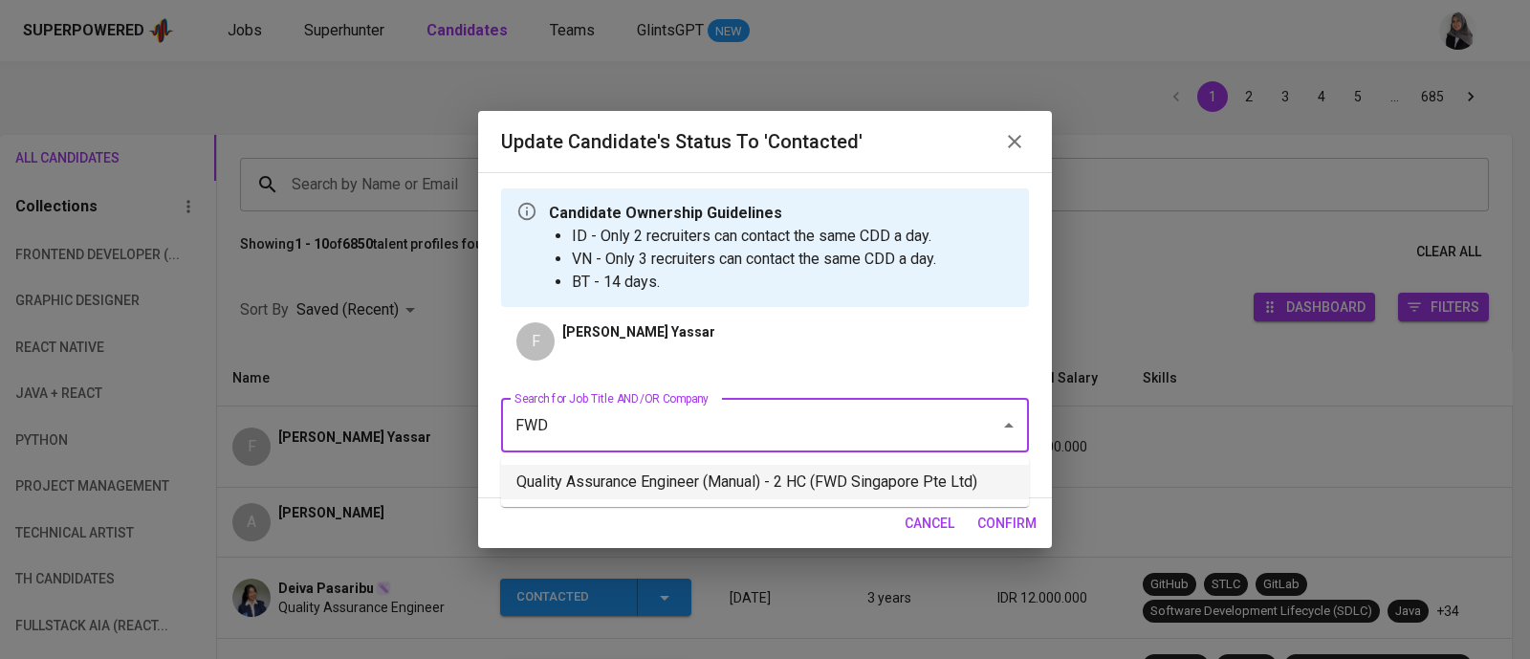
click at [692, 494] on li "Quality Assurance Engineer (Manual) - 2 HC (FWD Singapore Pte Ltd)" at bounding box center [765, 482] width 528 height 34
type input "FWD"
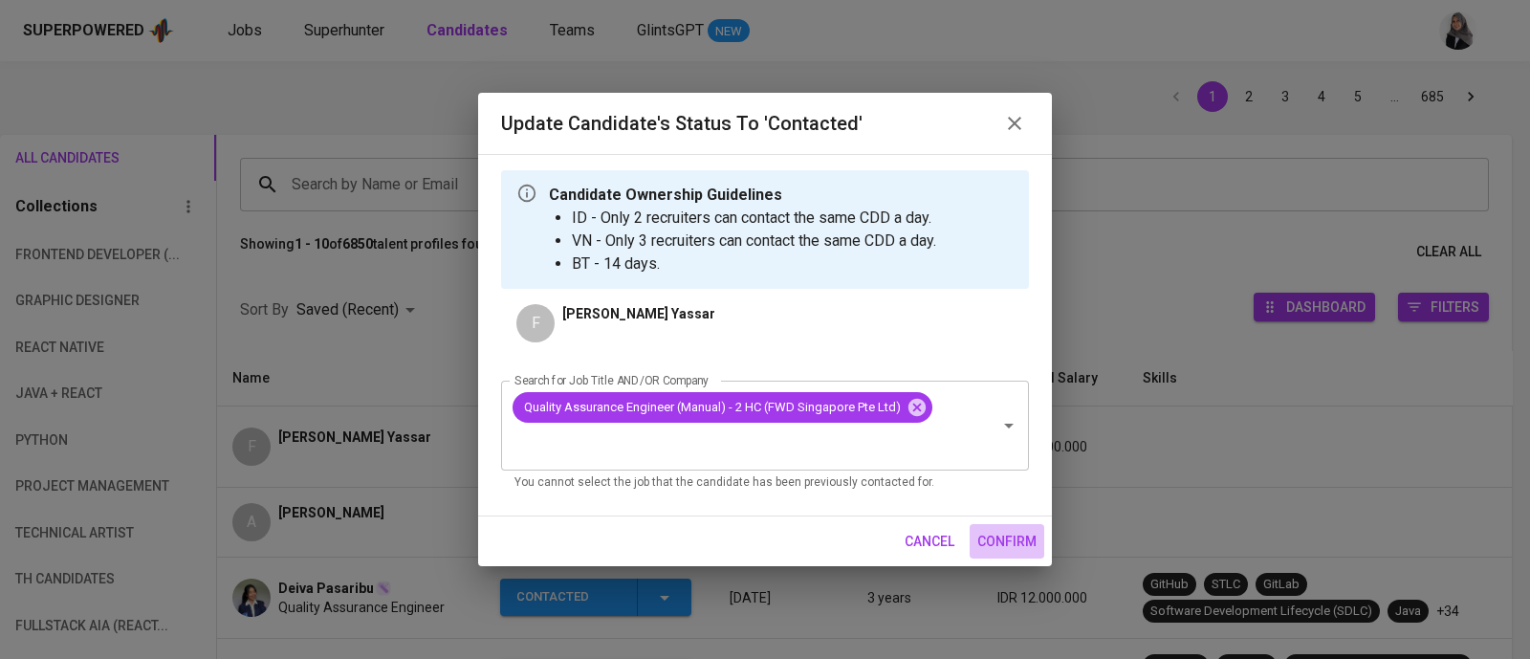
click at [981, 530] on span "confirm" at bounding box center [1006, 542] width 59 height 24
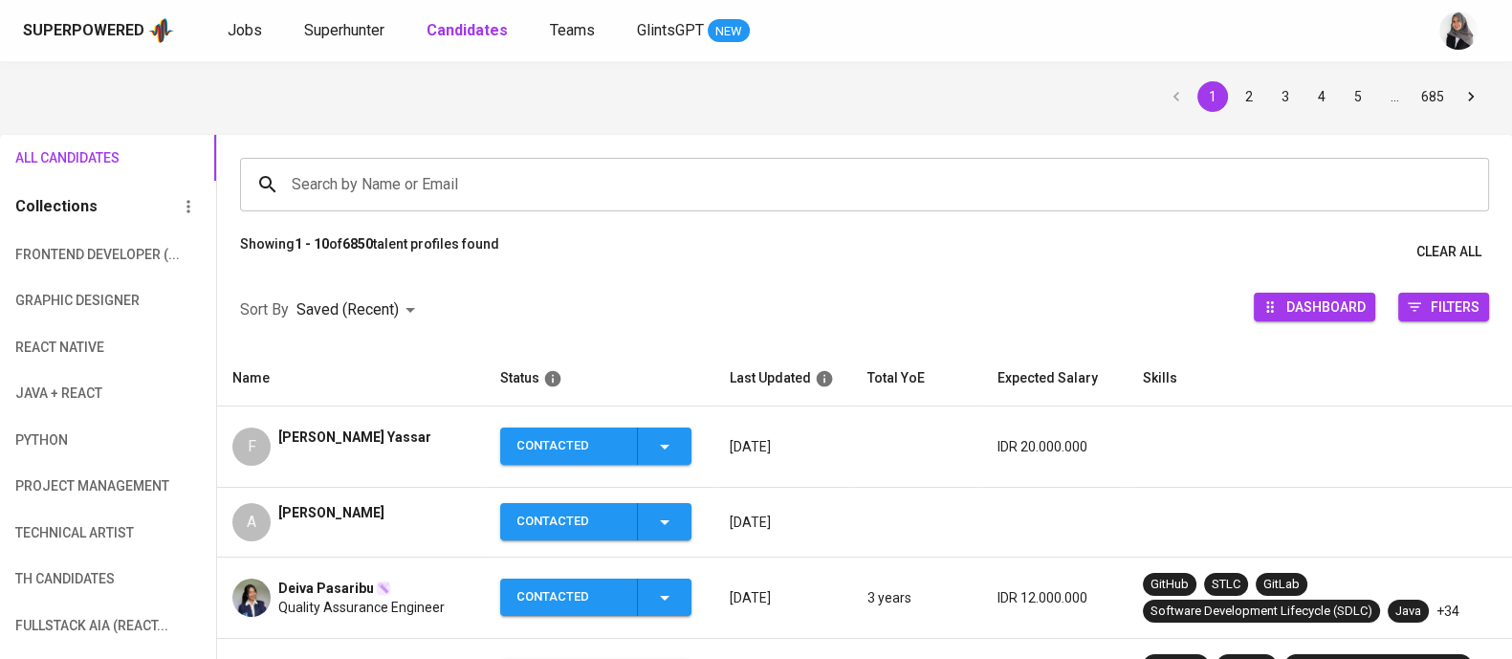
click at [665, 448] on icon "button" at bounding box center [664, 446] width 23 height 23
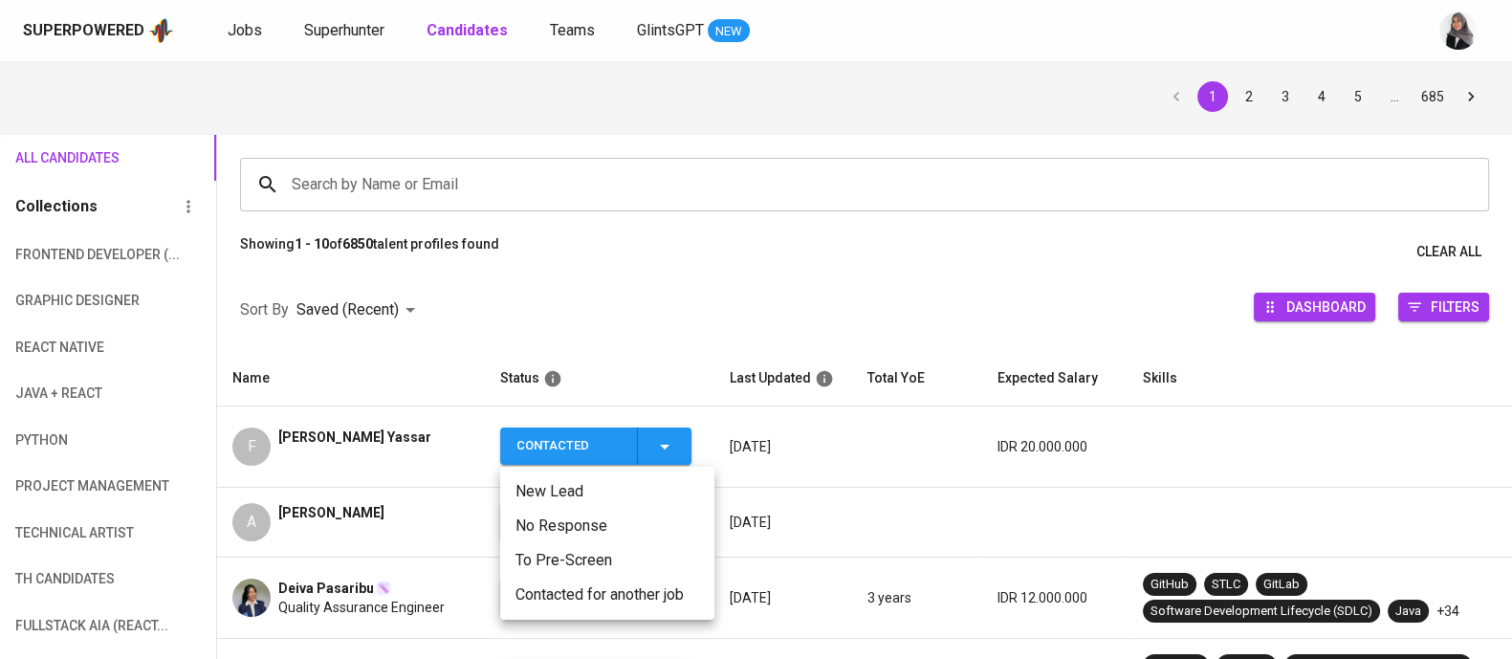
click at [406, 369] on div at bounding box center [756, 329] width 1512 height 659
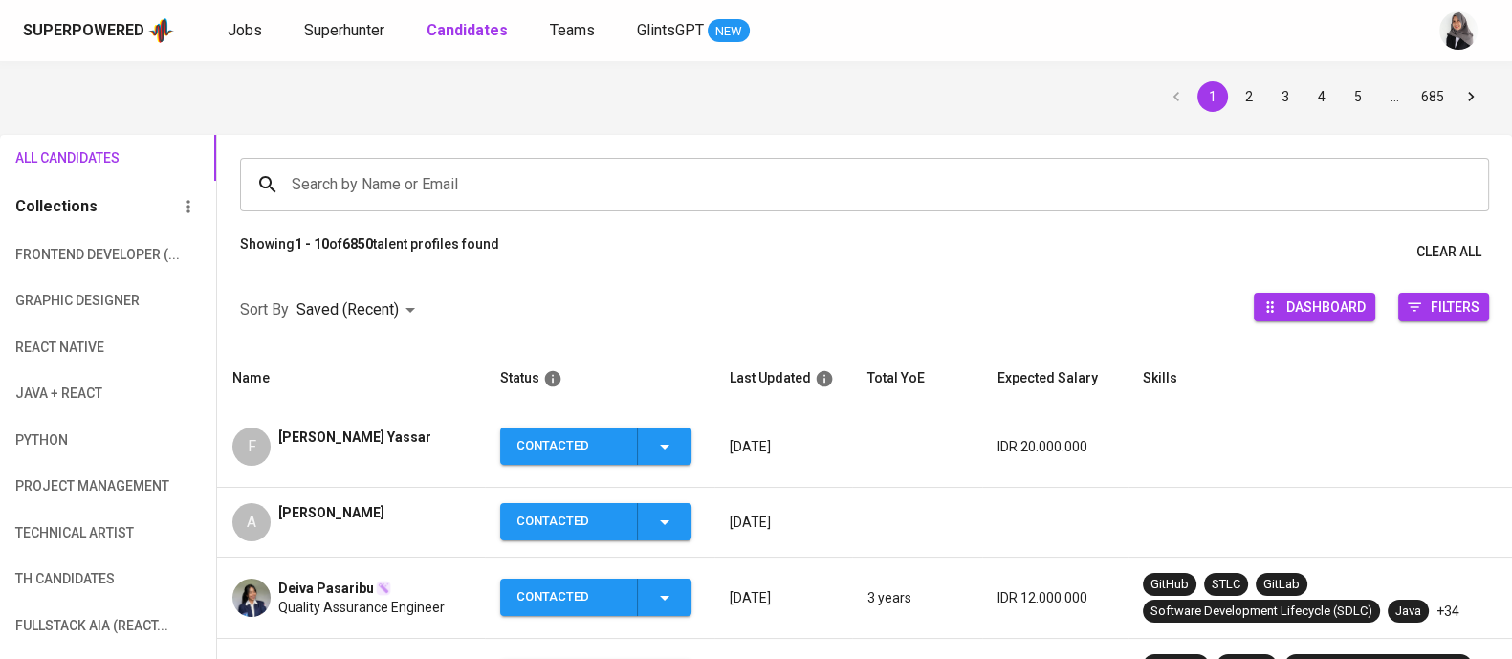
click at [371, 433] on div "F Fairuz Yassar" at bounding box center [350, 446] width 237 height 38
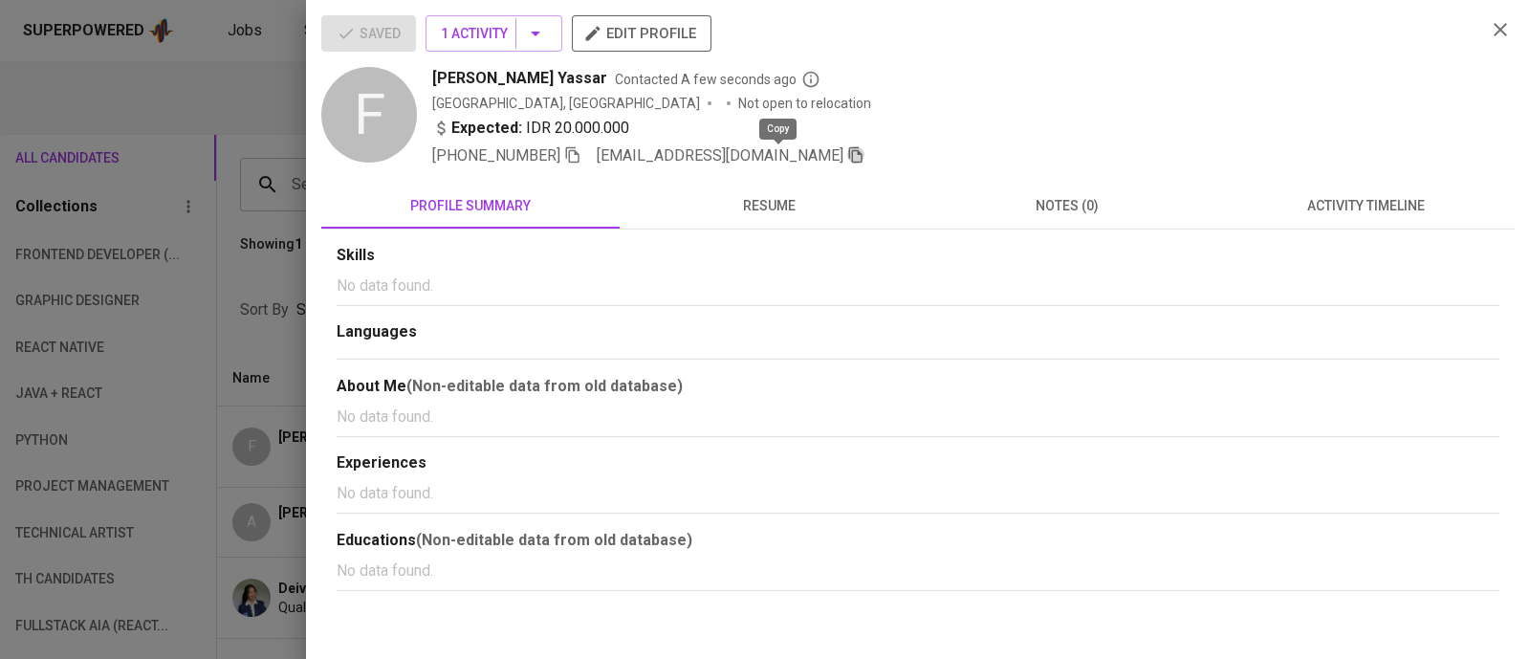
click at [847, 155] on icon "button" at bounding box center [855, 154] width 17 height 17
drag, startPoint x: 191, startPoint y: 121, endPoint x: 278, endPoint y: 74, distance: 99.3
click at [278, 74] on div at bounding box center [765, 329] width 1530 height 659
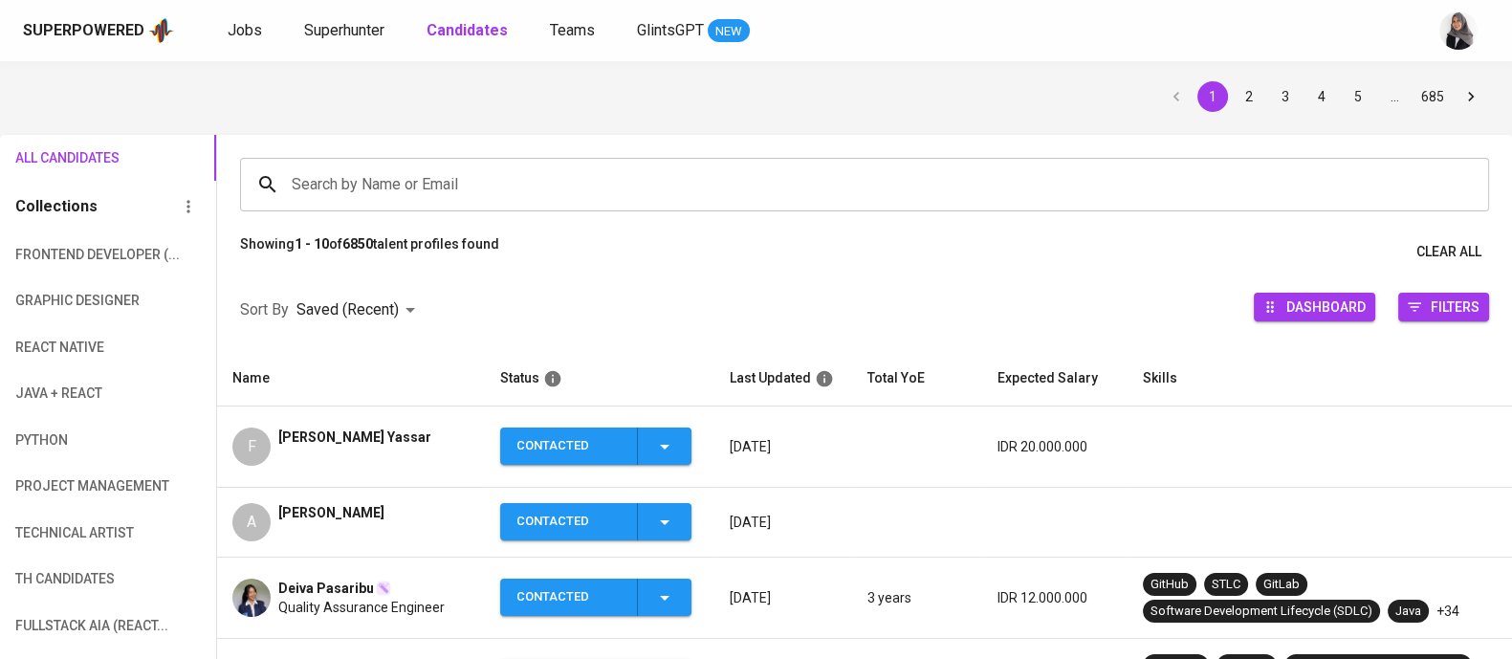
click at [319, 26] on span "Superhunter" at bounding box center [344, 30] width 80 height 18
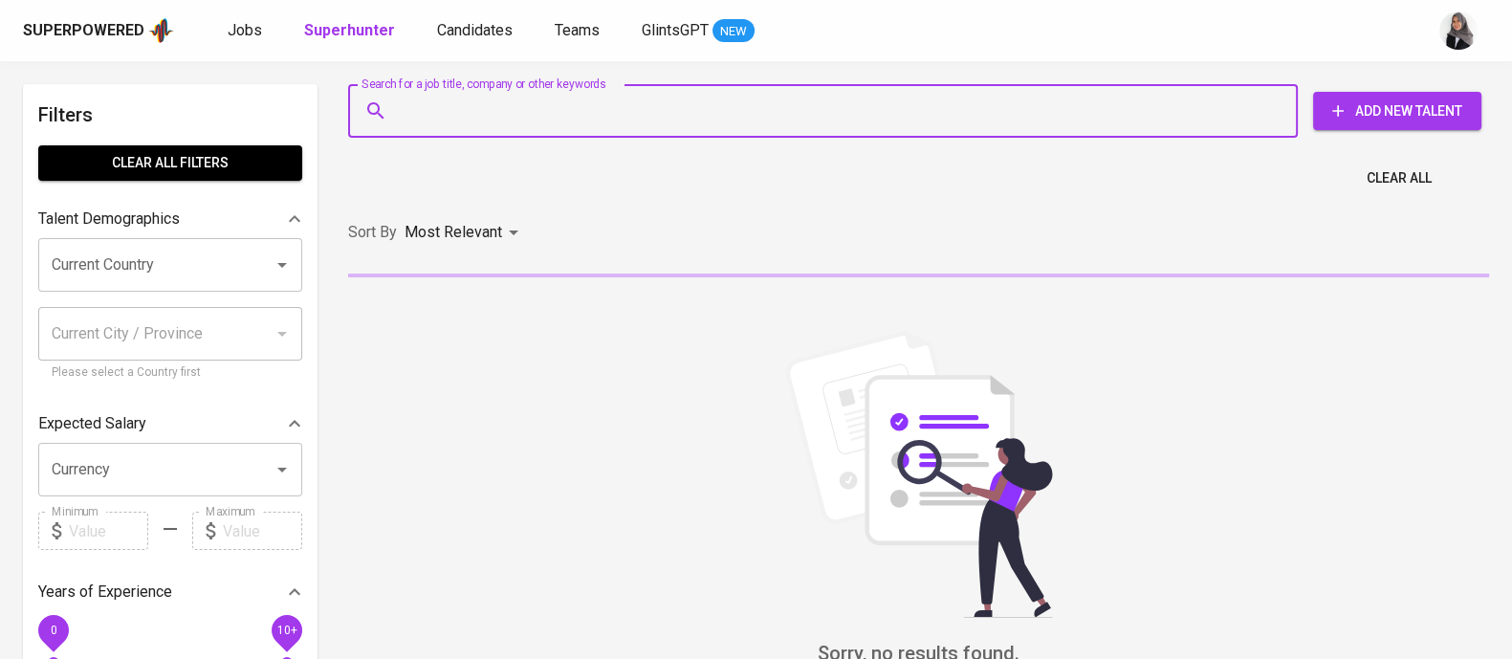
click at [507, 119] on input "Search for a job title, company or other keywords" at bounding box center [827, 111] width 865 height 36
paste input "fairuzyassar@outlook.com"
type input "fairuzyassar@outlook.com"
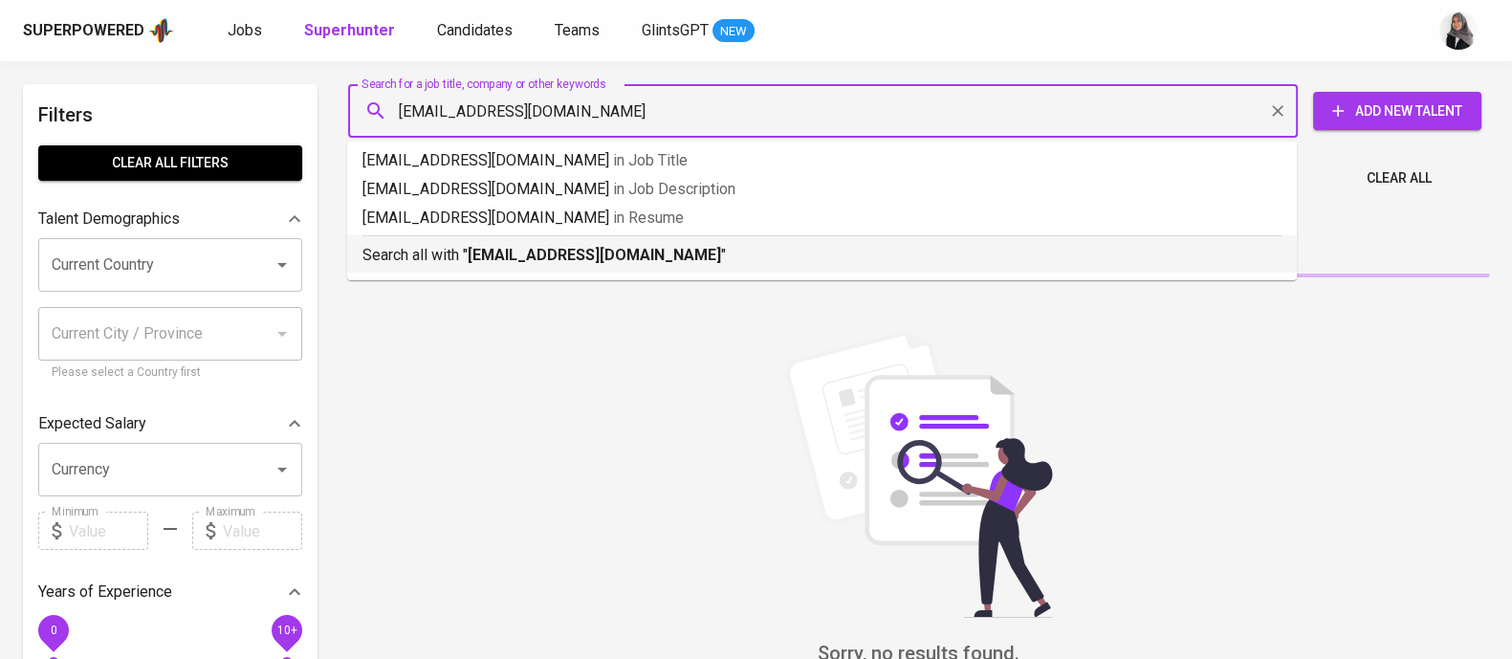
click at [597, 251] on b "fairuzyassar@outlook.com" at bounding box center [594, 255] width 253 height 18
click at [597, 251] on div "Sort By Most Relevant MOST_RELEVANT" at bounding box center [919, 233] width 1164 height 58
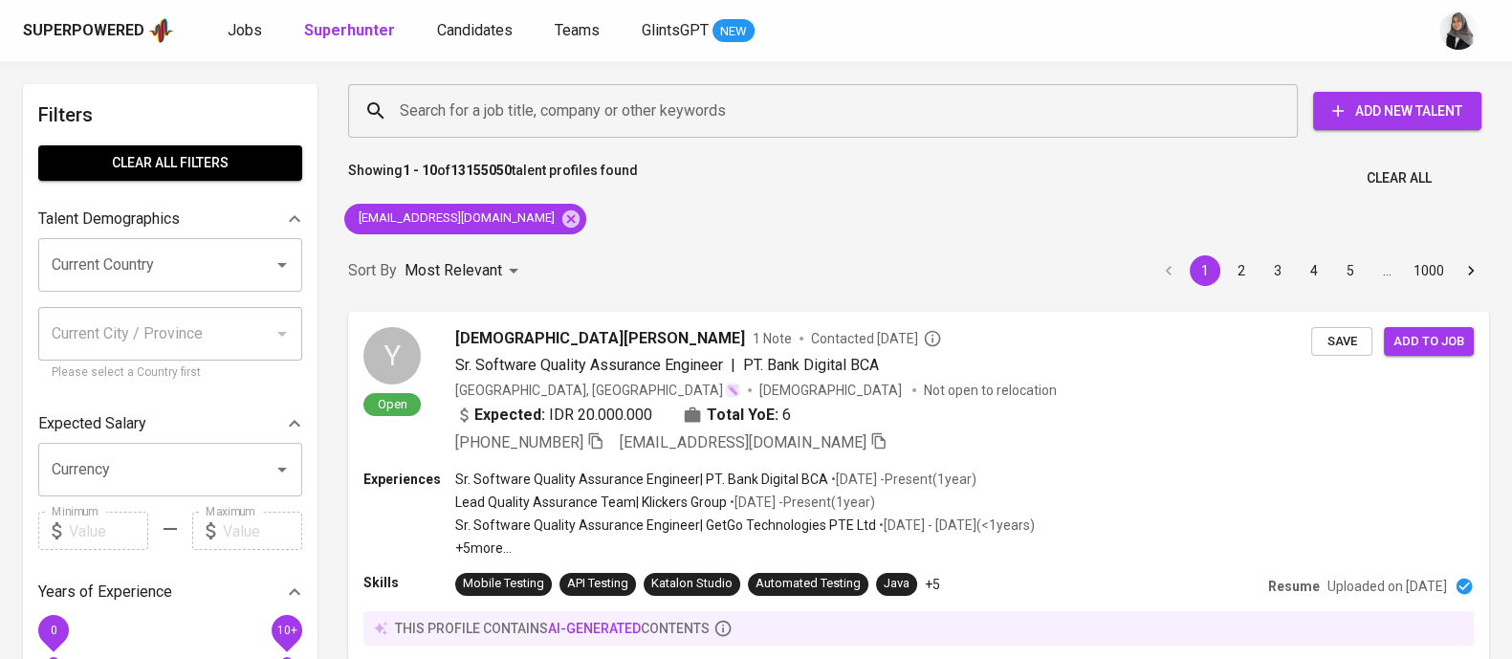
click at [905, 250] on div "Sort By Most Relevant MOST_RELEVANT 1 2 3 4 5 … 1000" at bounding box center [919, 271] width 1164 height 58
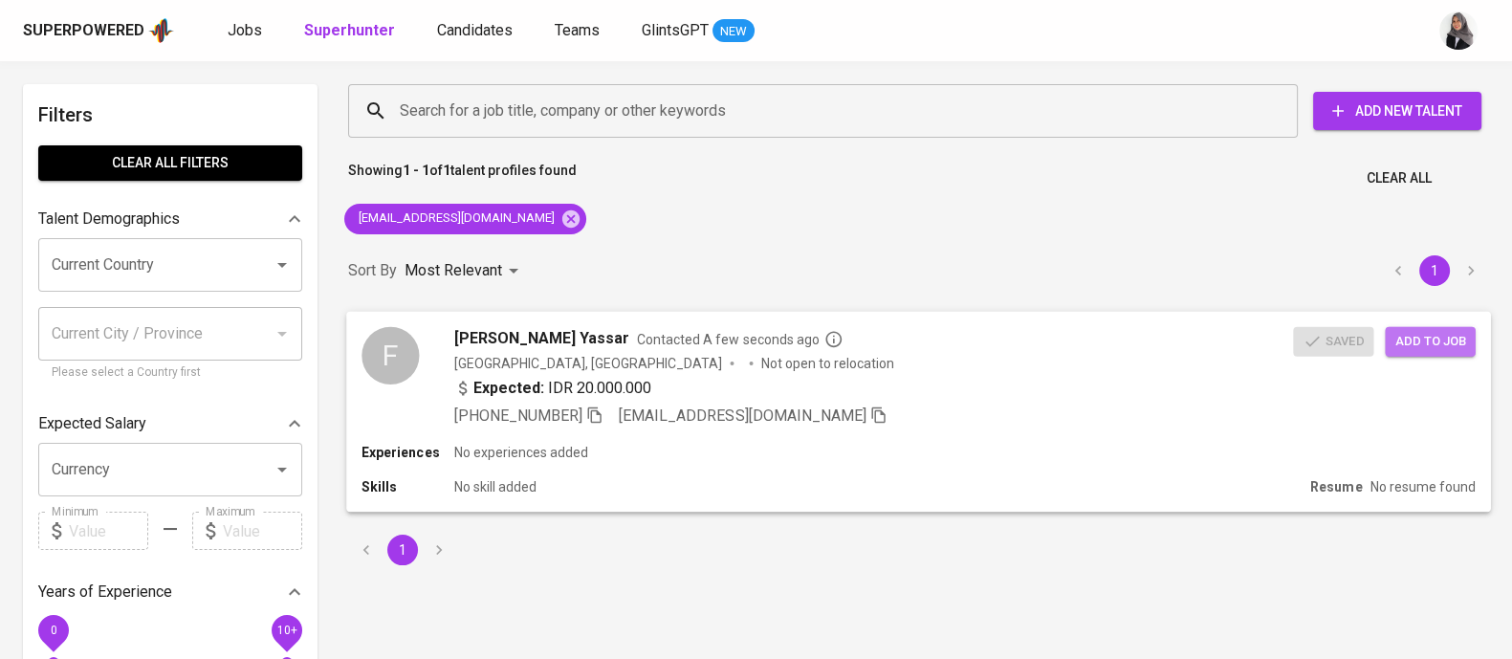
click at [1439, 349] on span "Add to job" at bounding box center [1429, 341] width 71 height 22
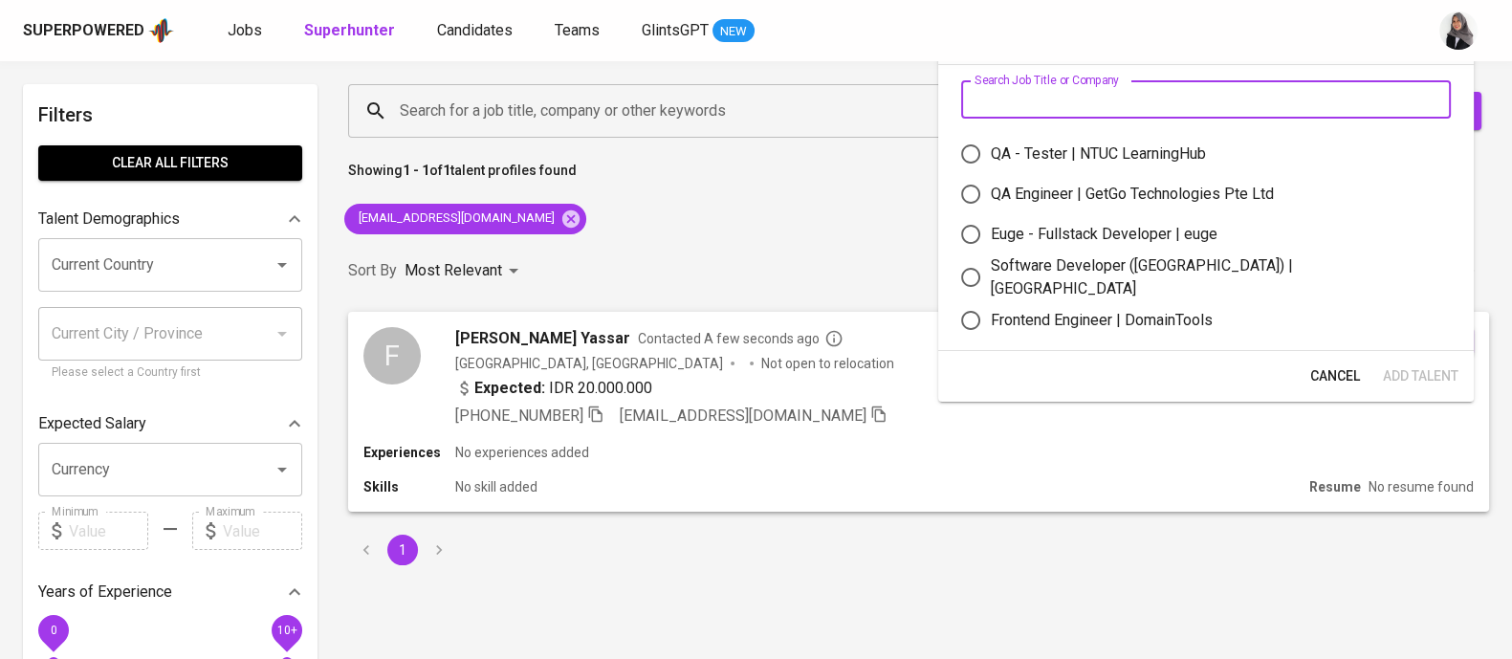
click at [1068, 98] on input "text" at bounding box center [1206, 99] width 490 height 38
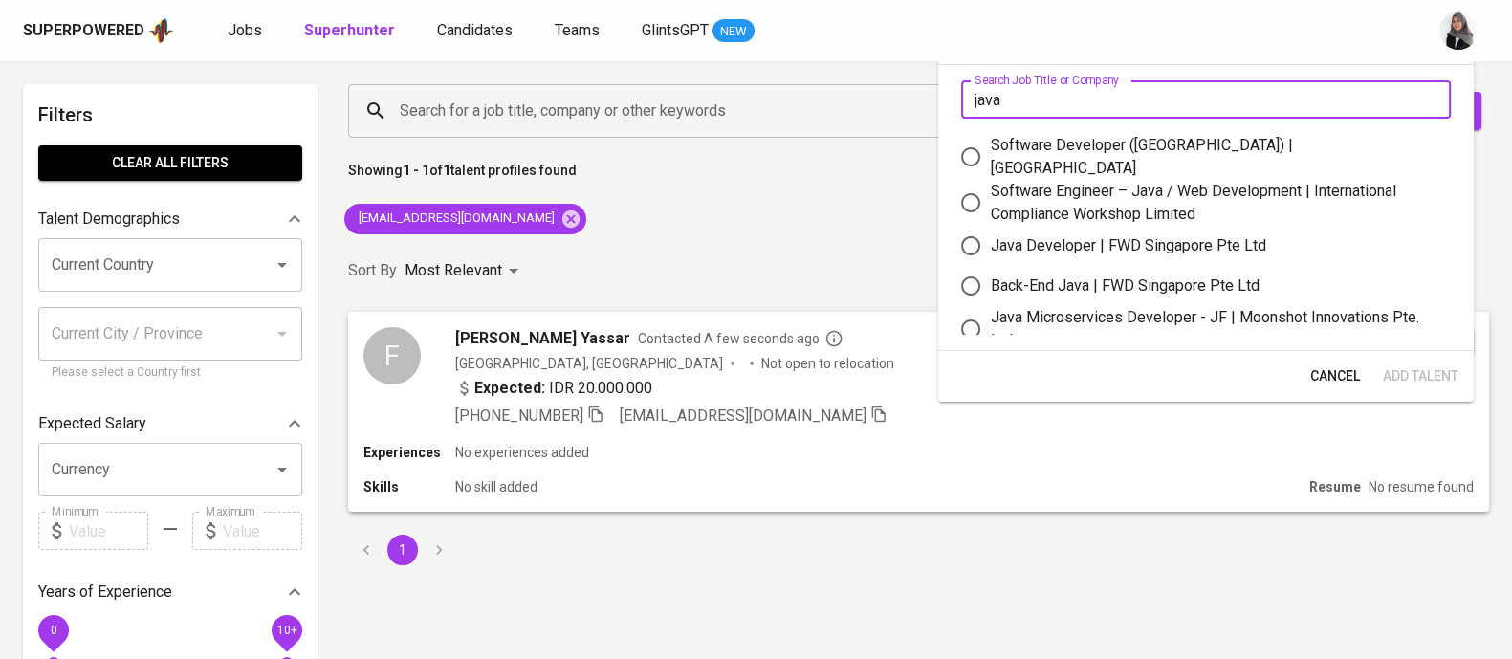
type input "java"
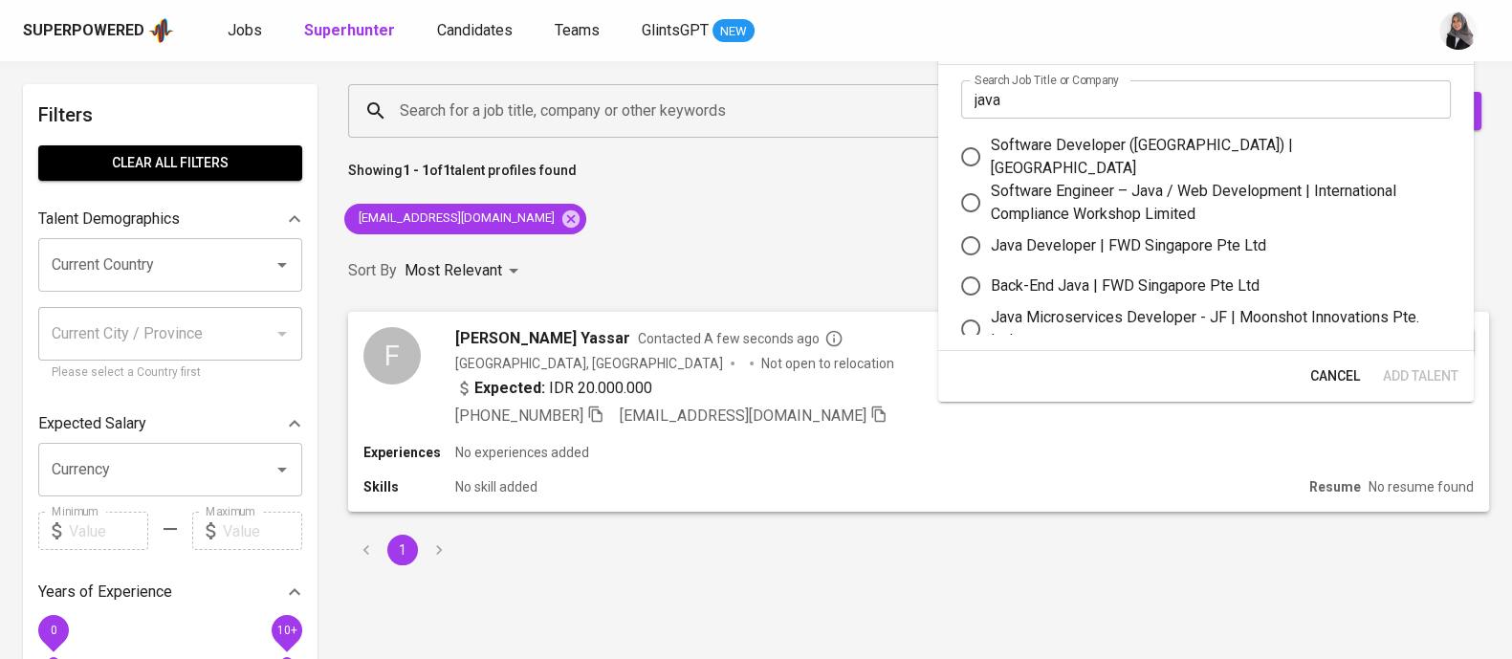
click at [1116, 282] on div "Back-End Java | FWD Singapore Pte Ltd" at bounding box center [1125, 285] width 269 height 23
click at [991, 282] on input "Back-End Java | FWD Singapore Pte Ltd" at bounding box center [971, 286] width 40 height 40
radio input "true"
click at [1406, 361] on button "Add Talent" at bounding box center [1420, 376] width 91 height 35
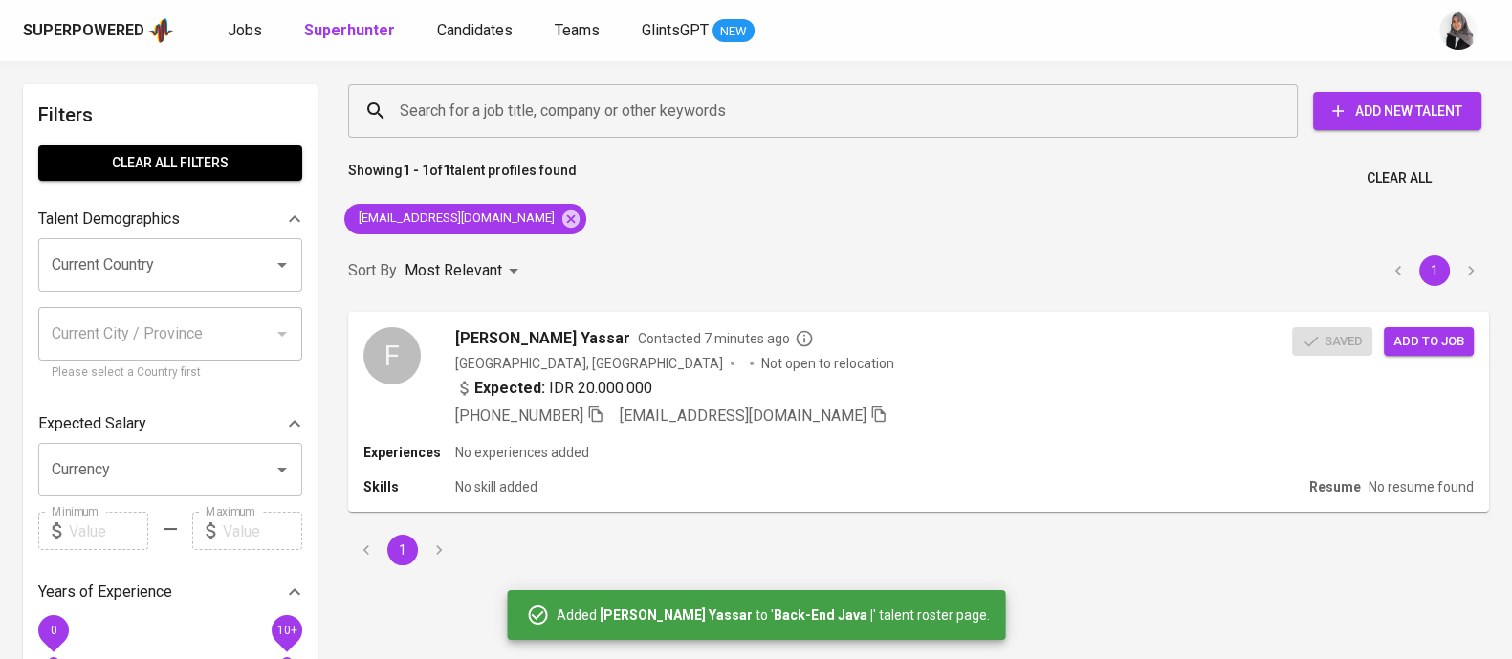
click at [898, 274] on div "Sort By Most Relevant MOST_RELEVANT 1" at bounding box center [919, 271] width 1164 height 58
click at [560, 219] on icon at bounding box center [570, 218] width 21 height 21
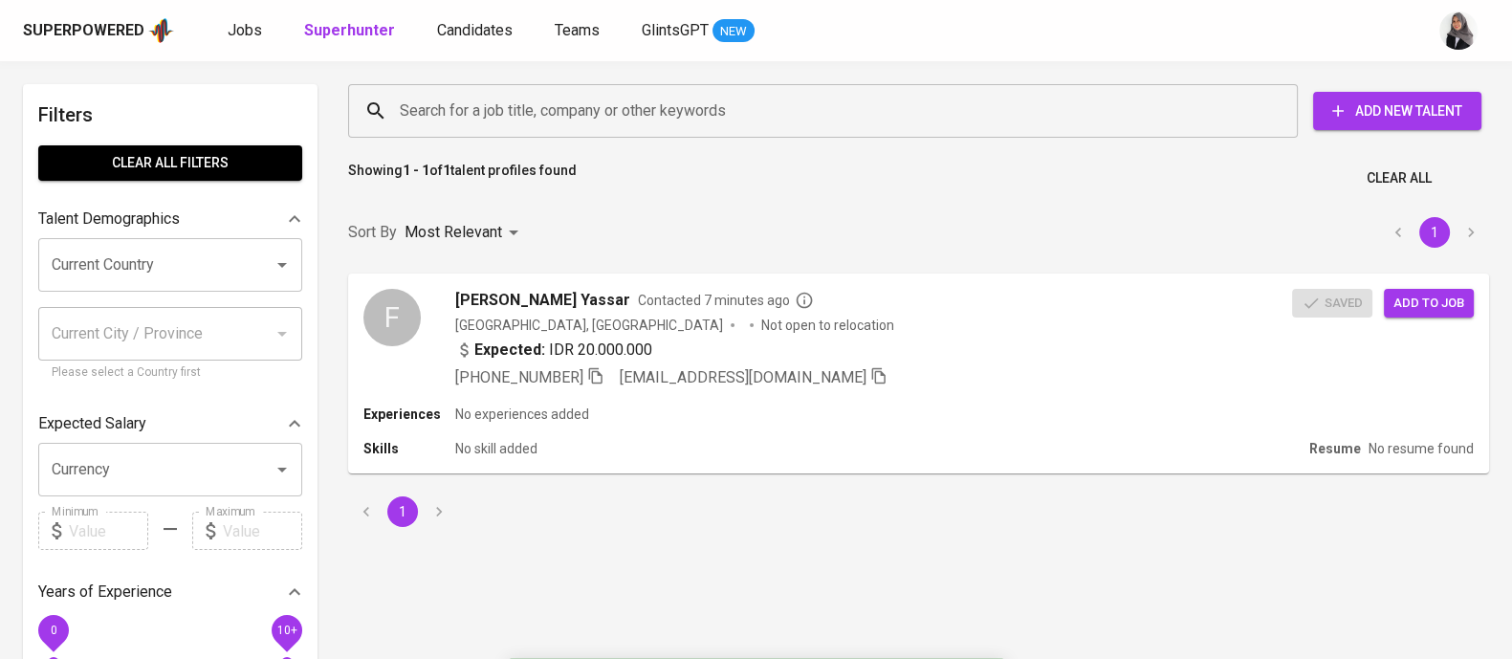
click at [526, 114] on input "Search for a job title, company or other keywords" at bounding box center [827, 111] width 865 height 36
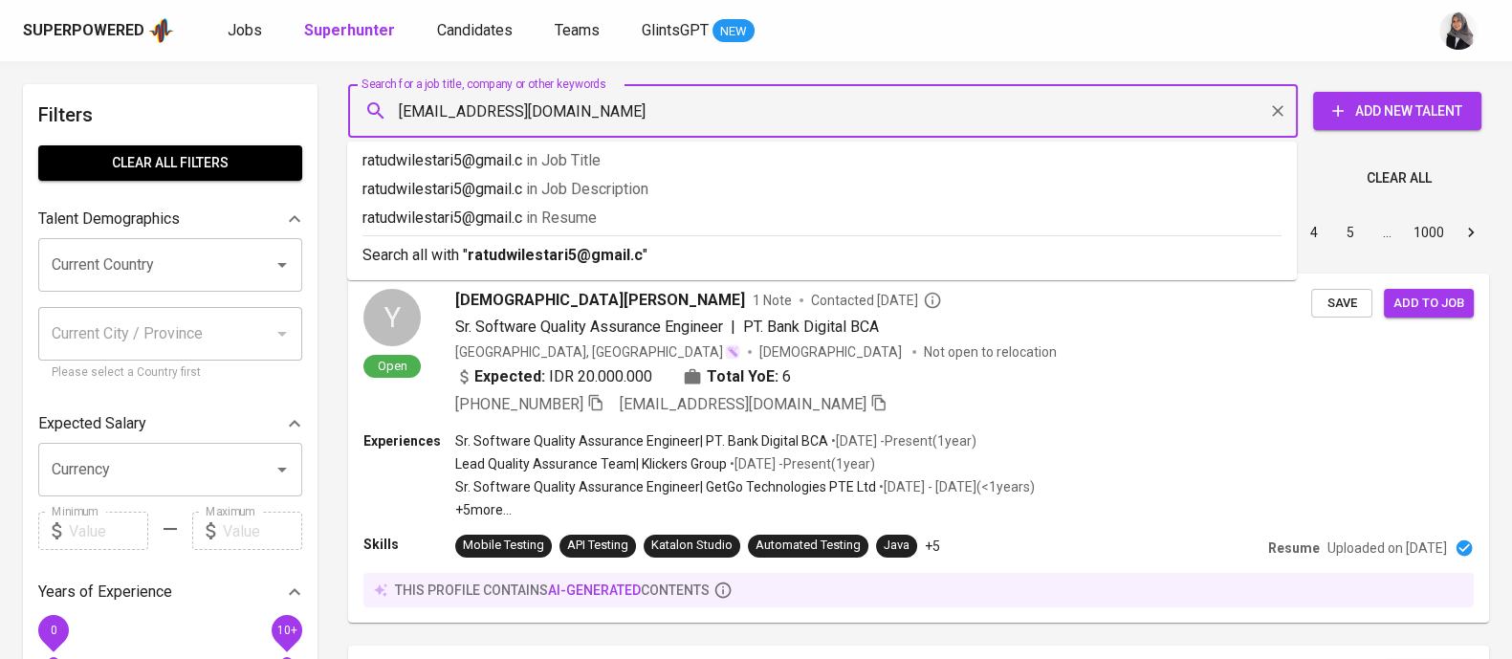
type input "[EMAIL_ADDRESS][DOMAIN_NAME]"
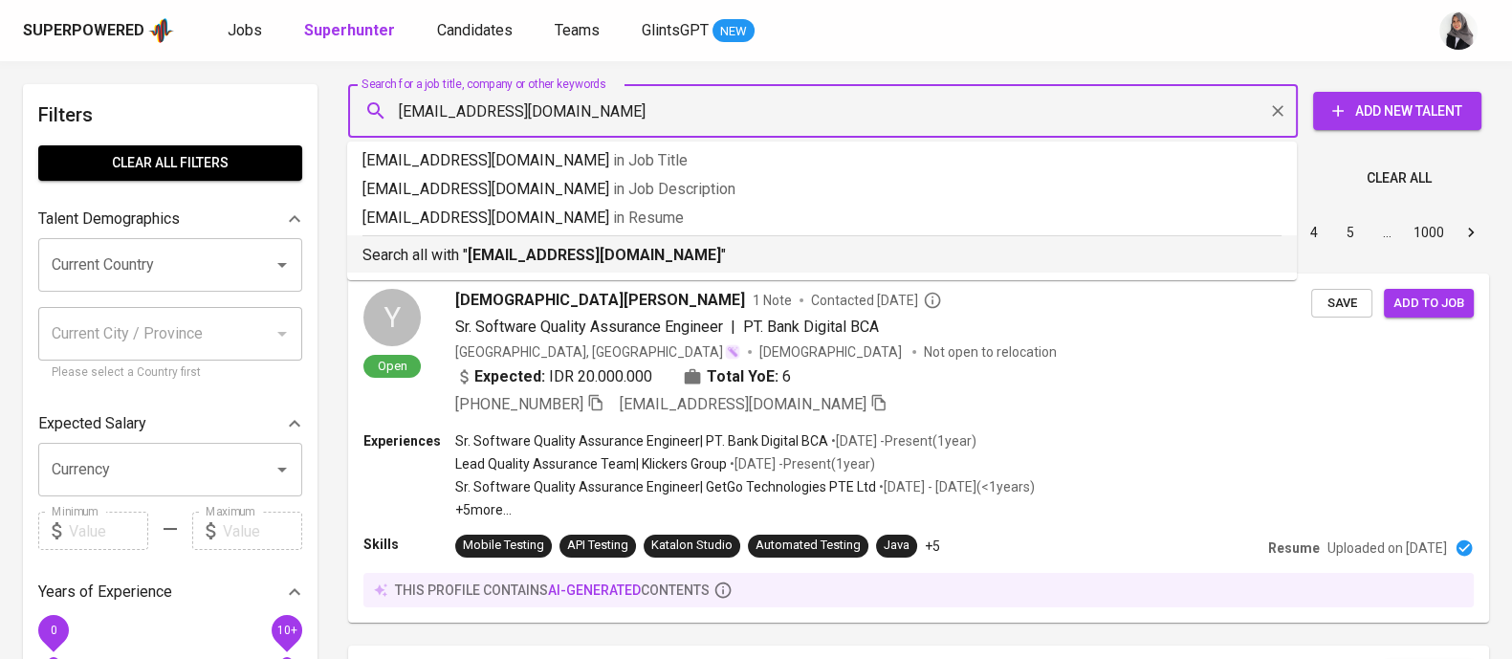
click at [641, 241] on div "Search all with " ratudwilestari5@gmail.com "" at bounding box center [821, 251] width 919 height 32
click at [641, 241] on div "Sort By Most Relevant MOST_RELEVANT 1 2 3 4 5 … 1000" at bounding box center [919, 233] width 1164 height 58
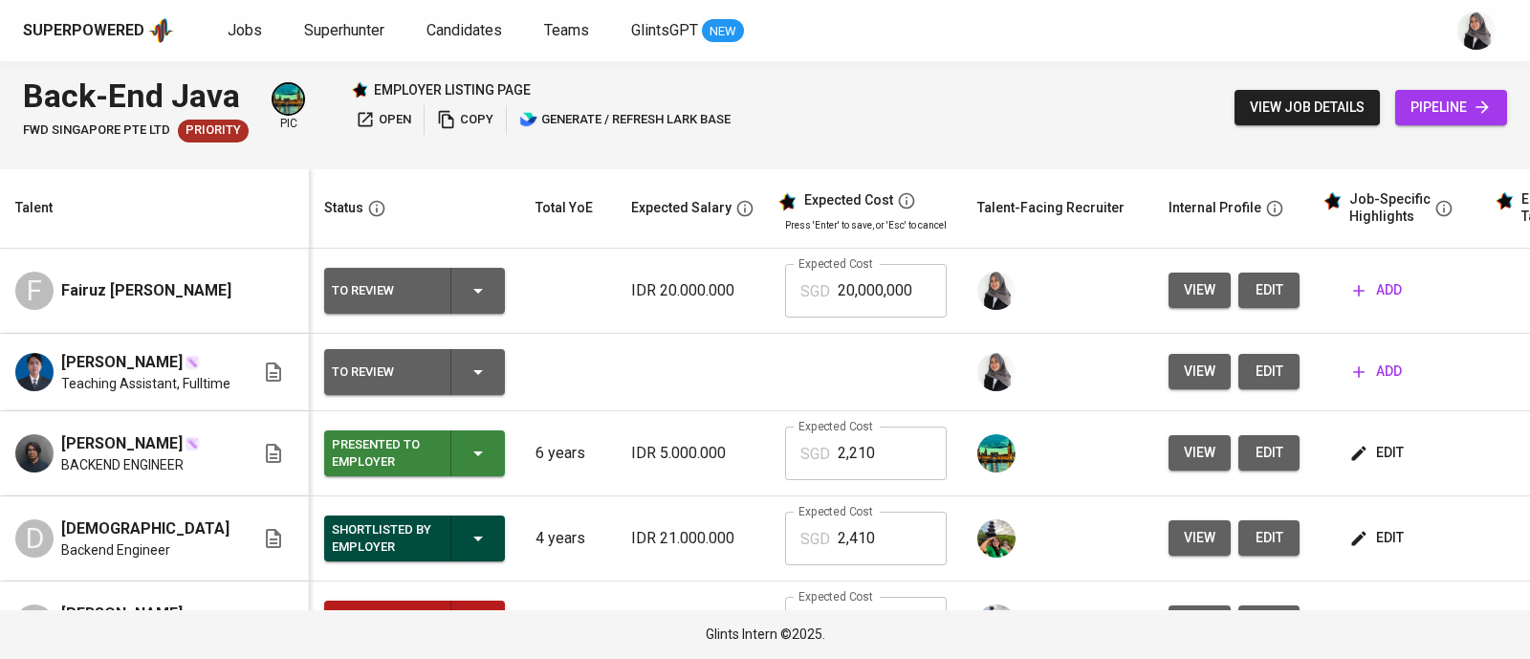
click at [1443, 39] on div "Superpowered Jobs Superhunter Candidates Teams GlintsGPT NEW" at bounding box center [734, 30] width 1423 height 29
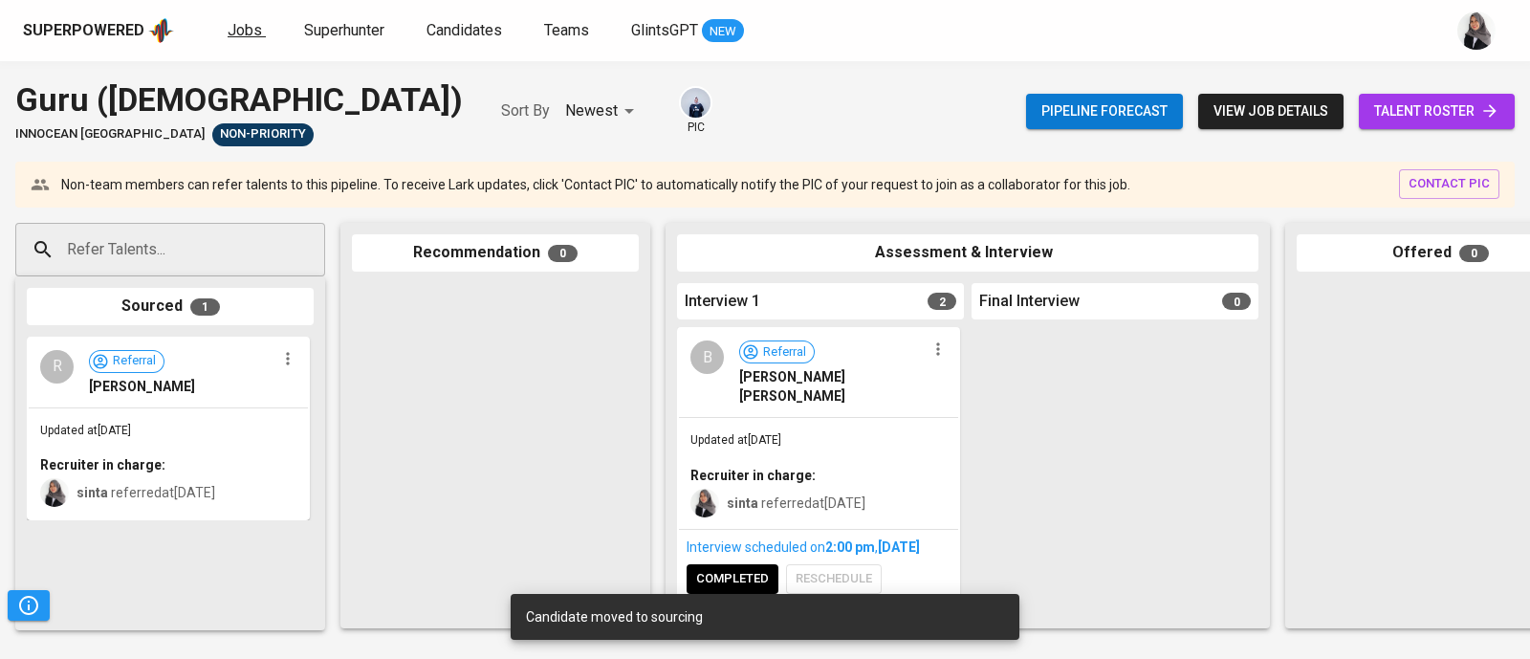
click at [228, 36] on span "Jobs" at bounding box center [245, 30] width 34 height 18
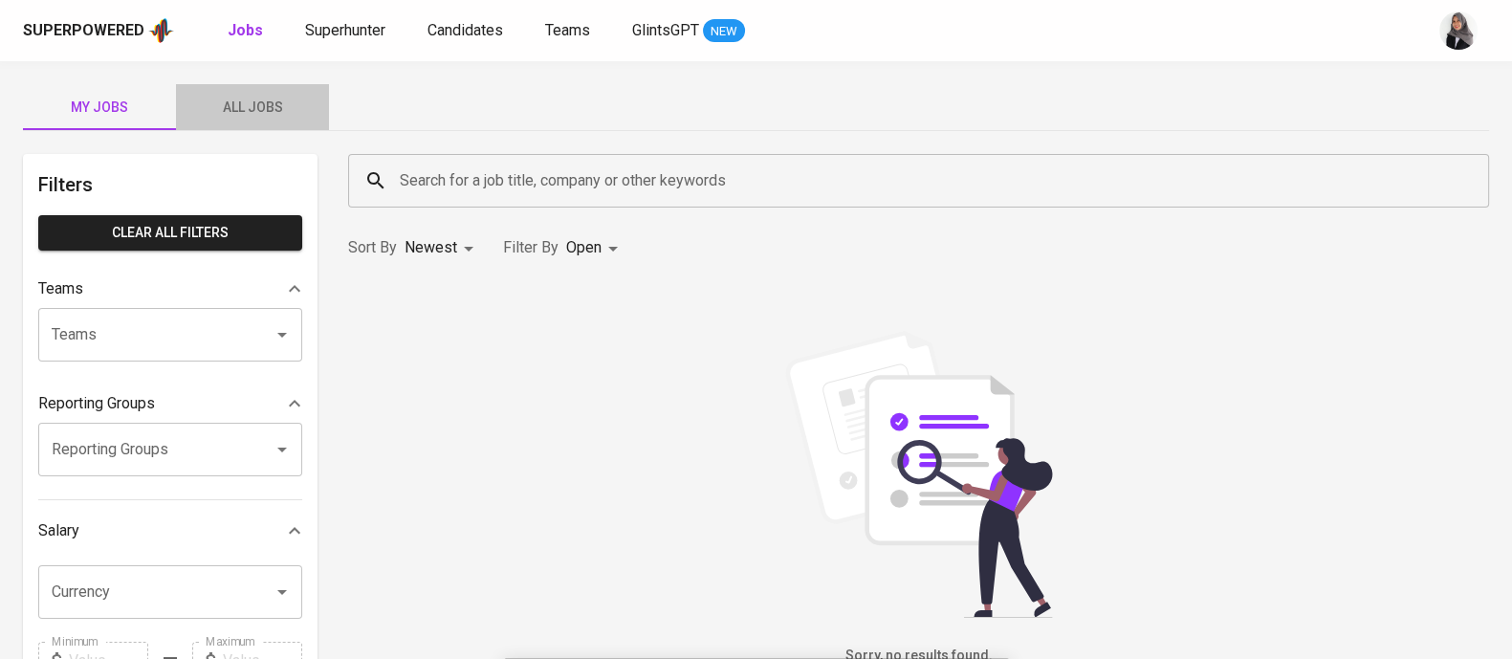
click at [241, 103] on span "All Jobs" at bounding box center [252, 108] width 130 height 24
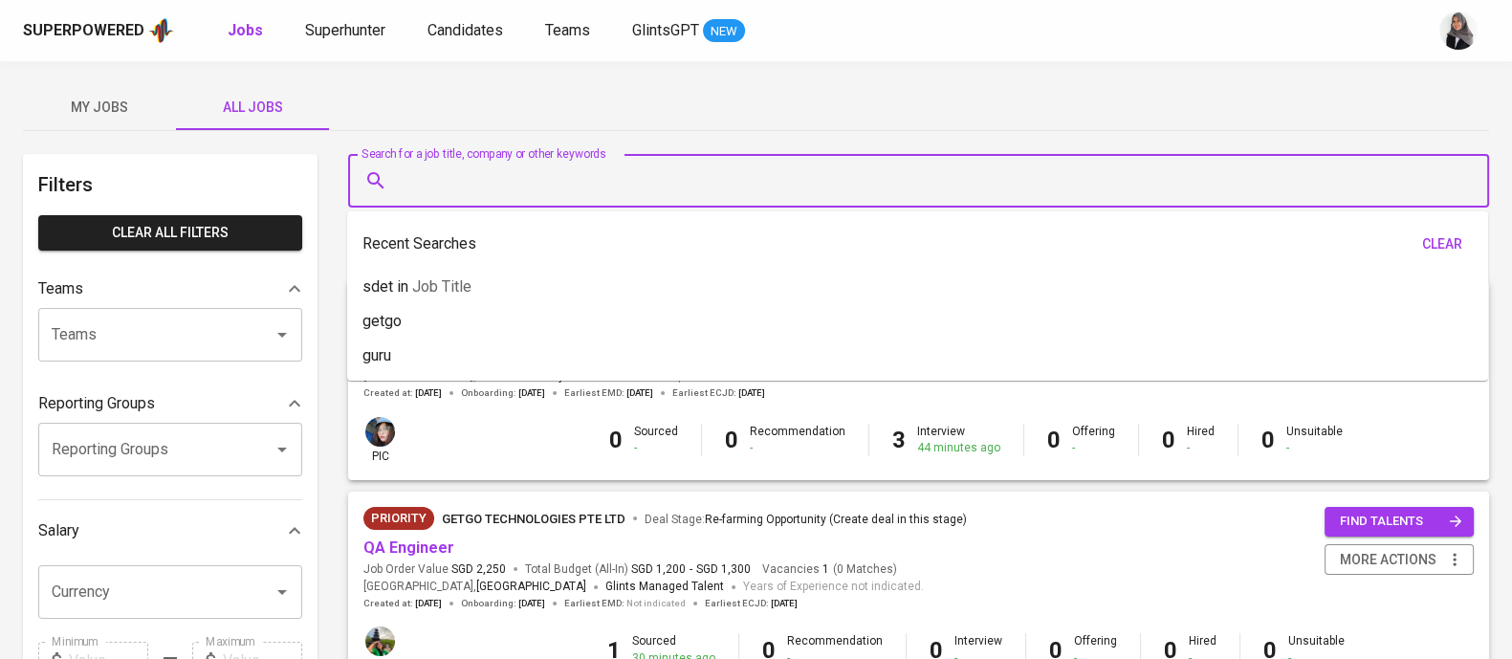
click at [510, 175] on input "Search for a job title, company or other keywords" at bounding box center [923, 181] width 1057 height 36
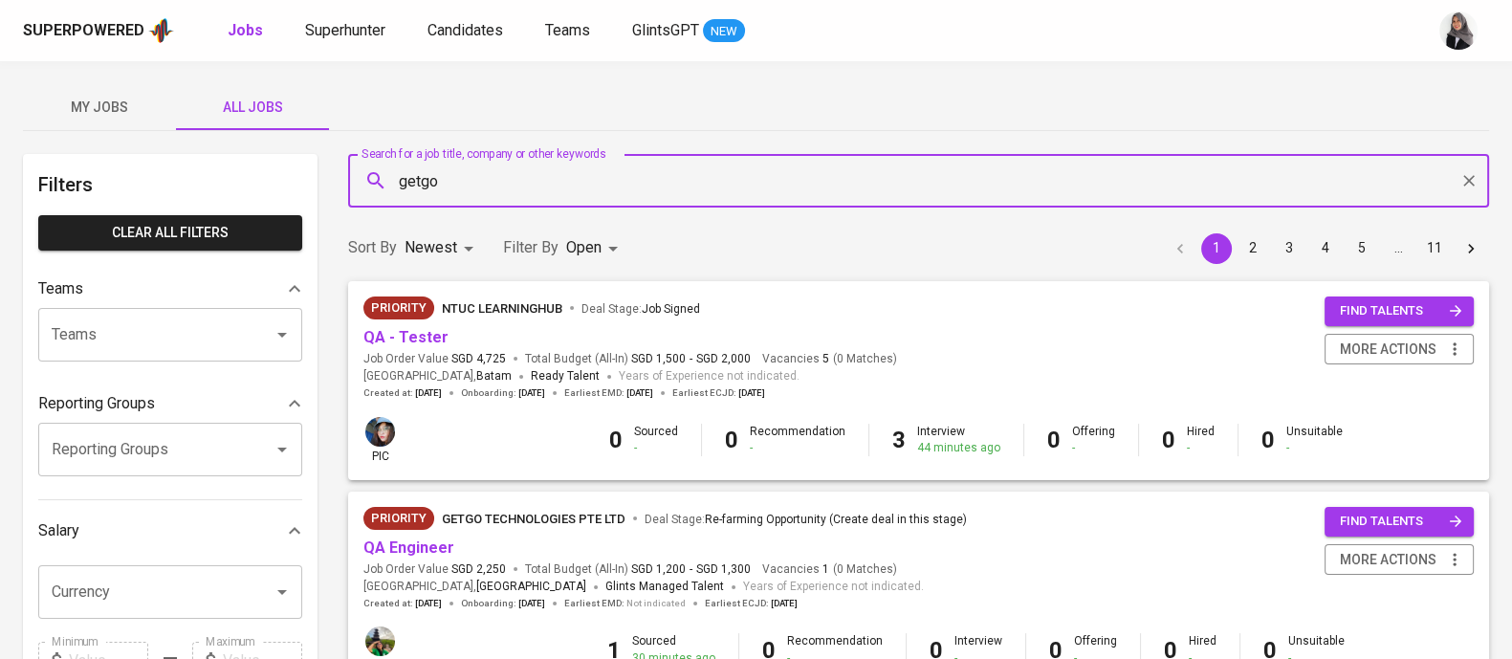
type input "getgo"
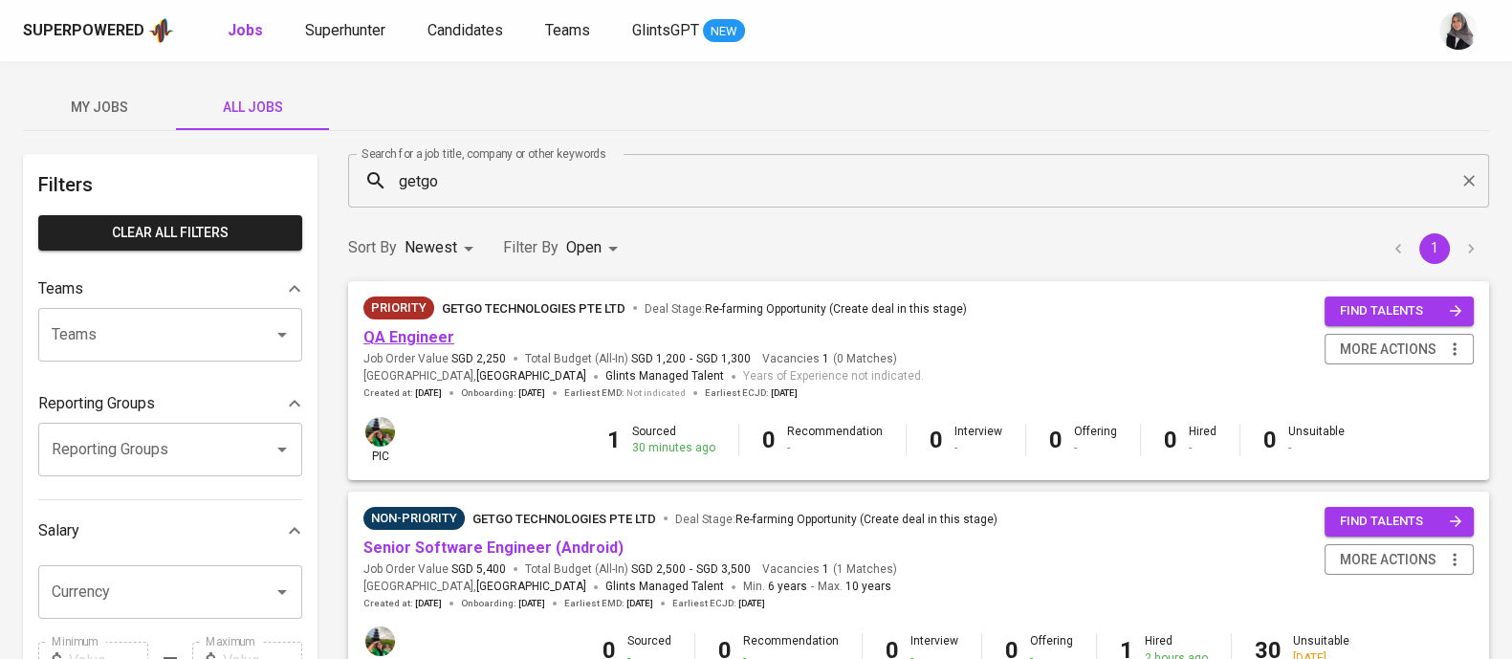
click at [396, 337] on link "QA Engineer" at bounding box center [408, 337] width 91 height 18
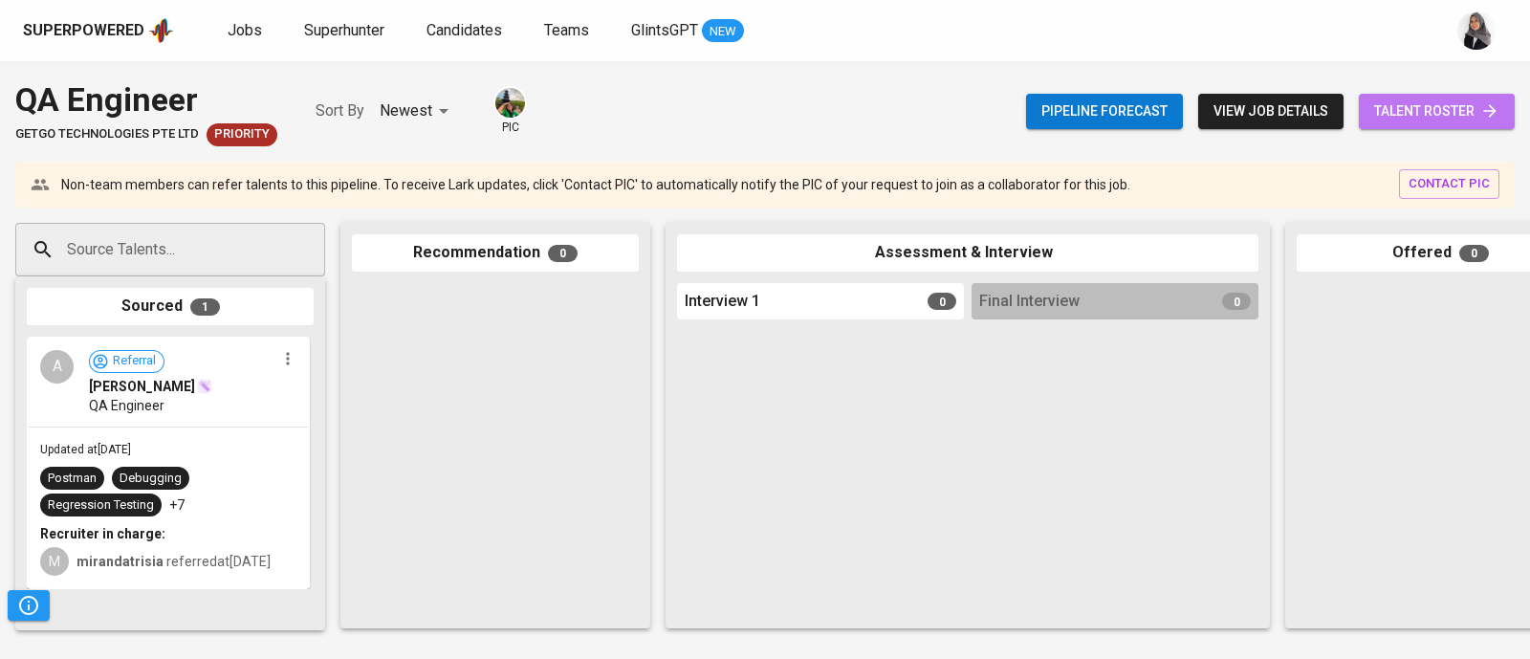
click at [1392, 115] on span "talent roster" at bounding box center [1436, 111] width 125 height 24
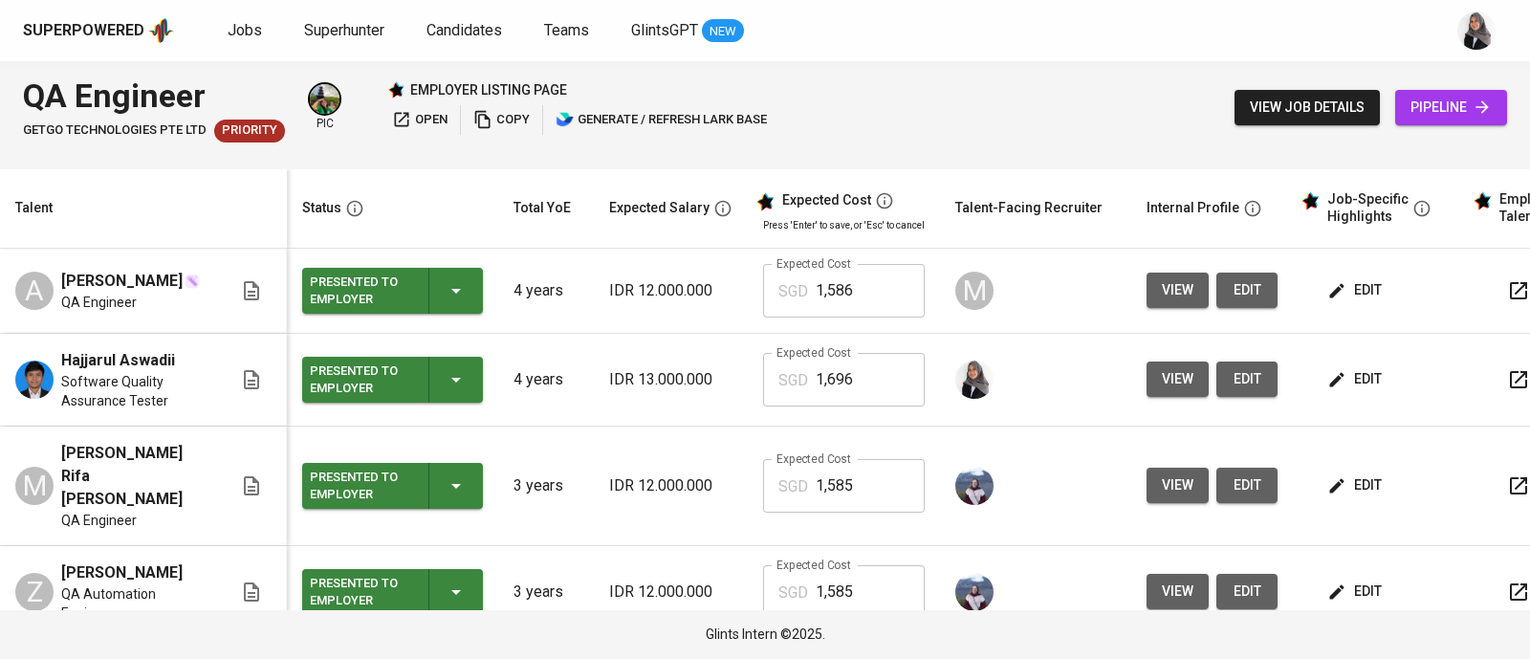
click at [1167, 378] on span "view" at bounding box center [1178, 379] width 32 height 24
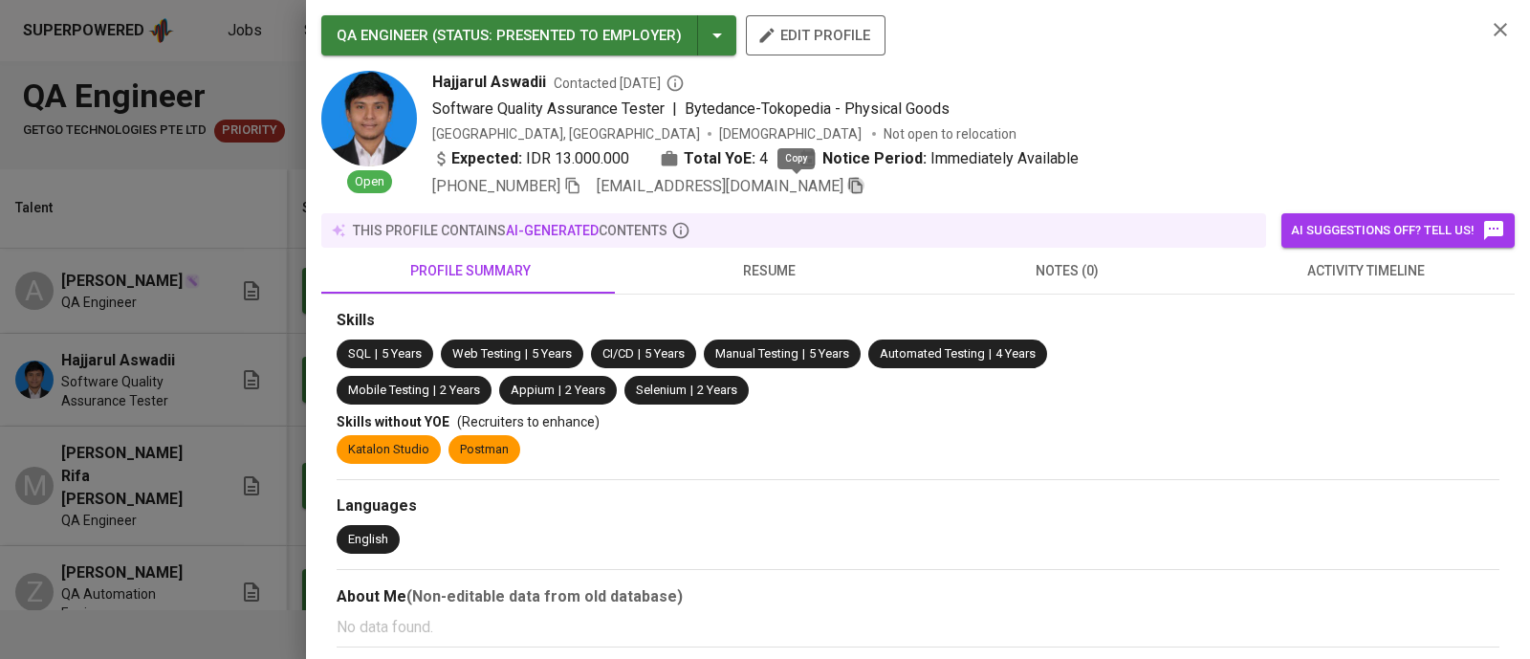
click at [847, 191] on icon "button" at bounding box center [855, 185] width 17 height 17
click at [1489, 33] on icon "button" at bounding box center [1500, 29] width 23 height 23
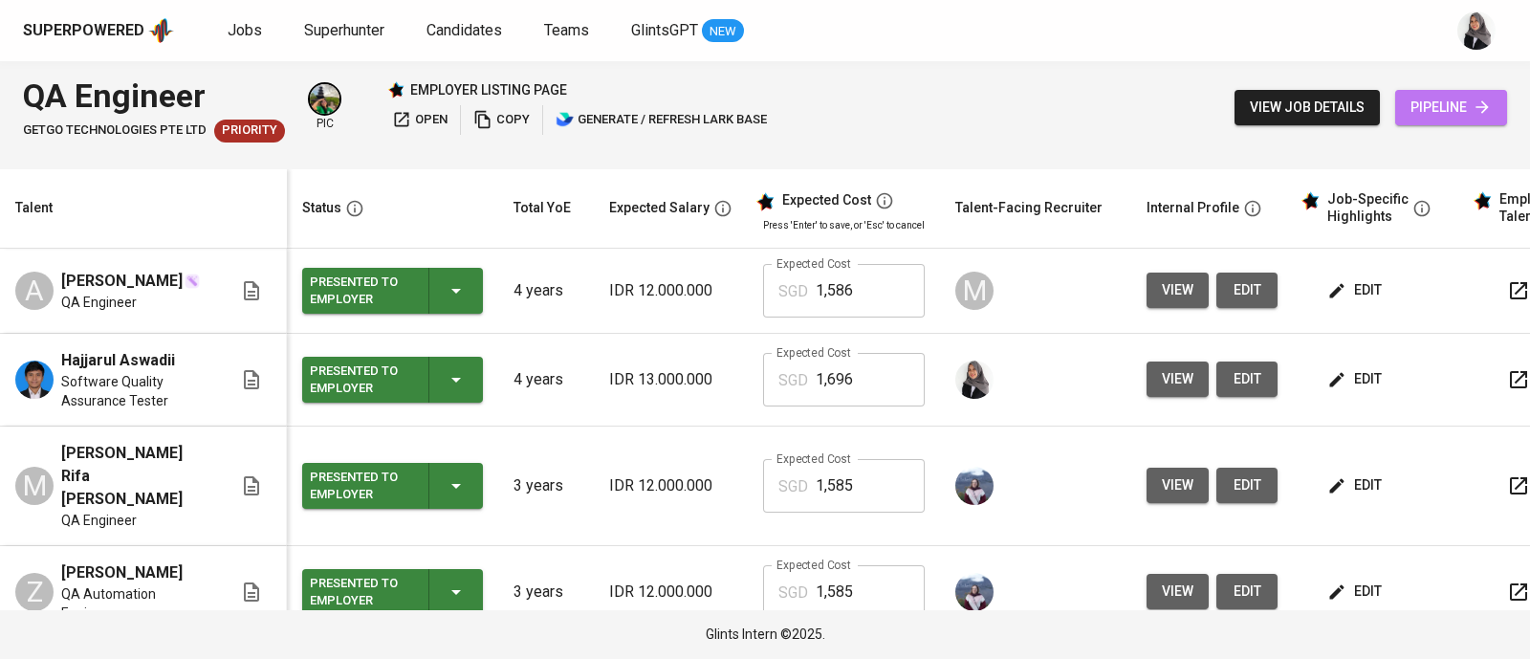
click at [1458, 102] on span "pipeline" at bounding box center [1450, 108] width 81 height 24
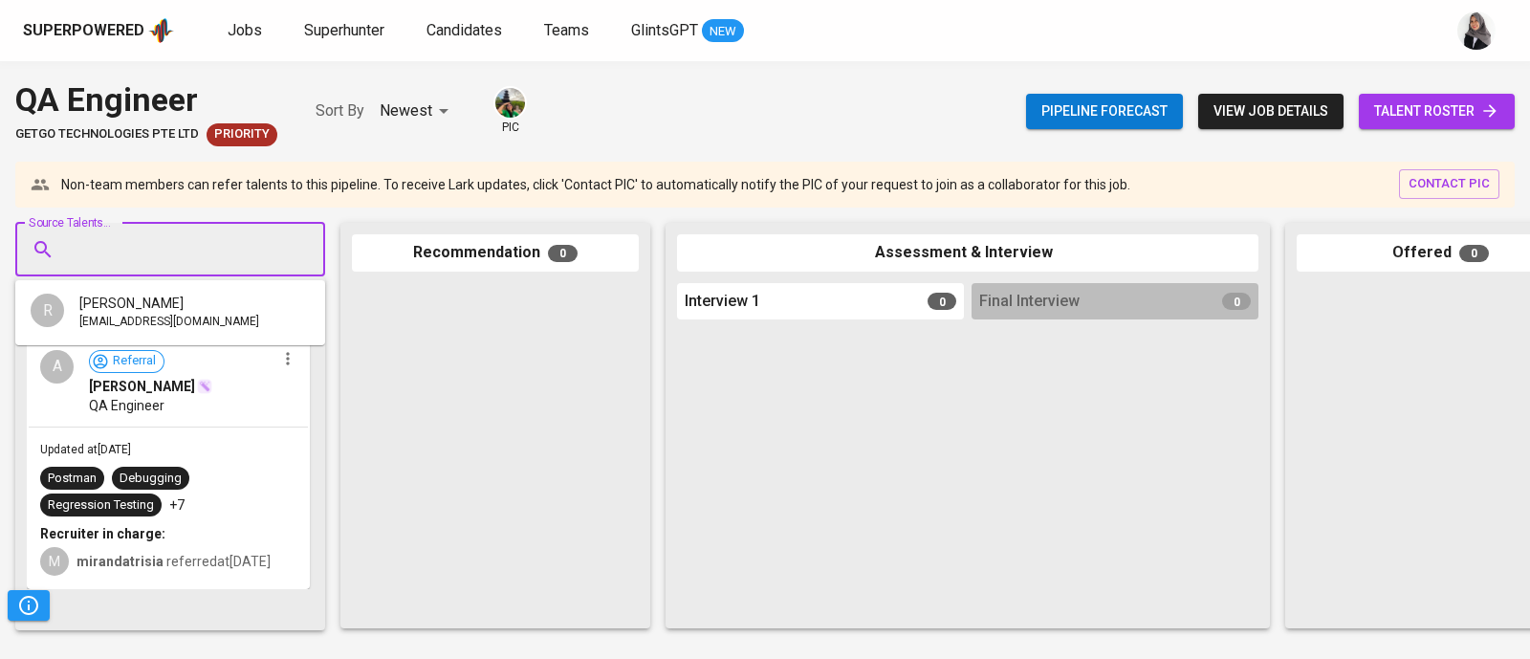
click at [201, 256] on input "Source Talents..." at bounding box center [162, 249] width 201 height 36
paste input "[EMAIL_ADDRESS][DOMAIN_NAME]"
type input "[EMAIL_ADDRESS][DOMAIN_NAME]"
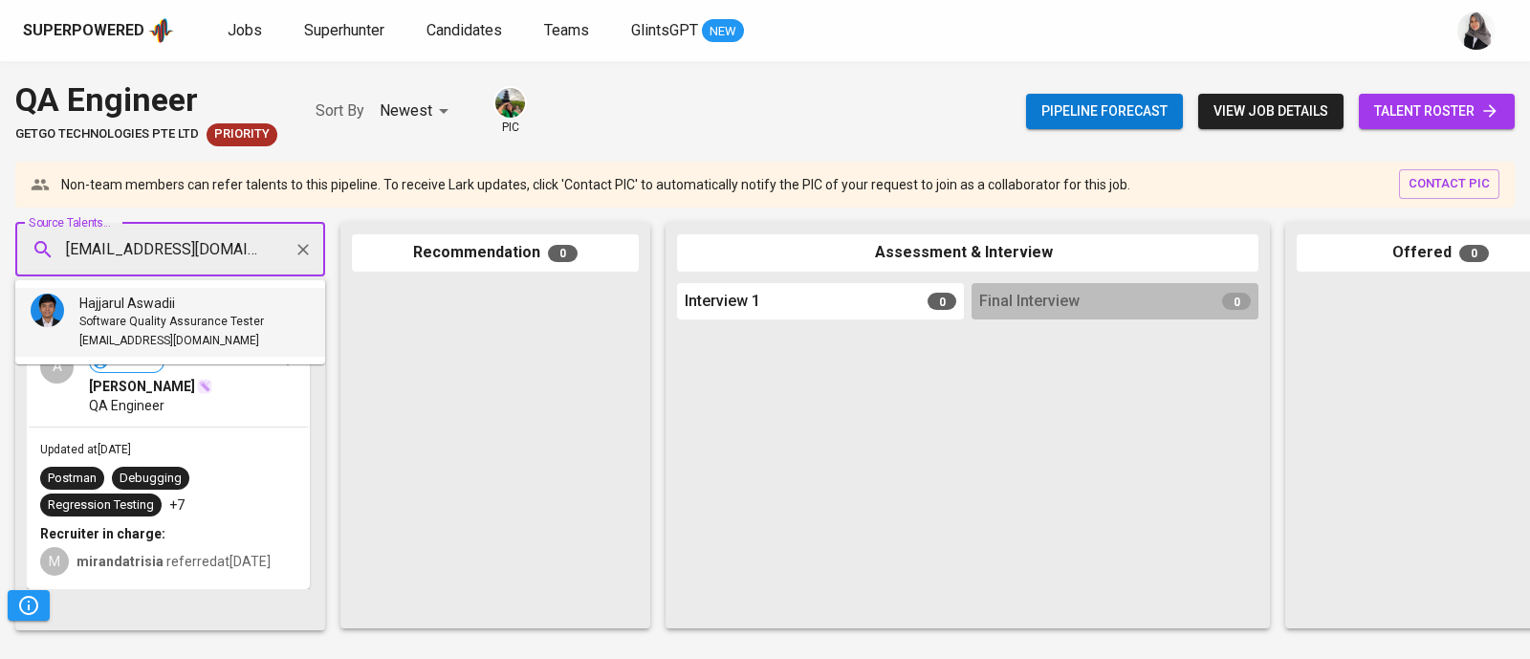
click at [175, 298] on span "Hajjarul Aswadii" at bounding box center [127, 303] width 96 height 19
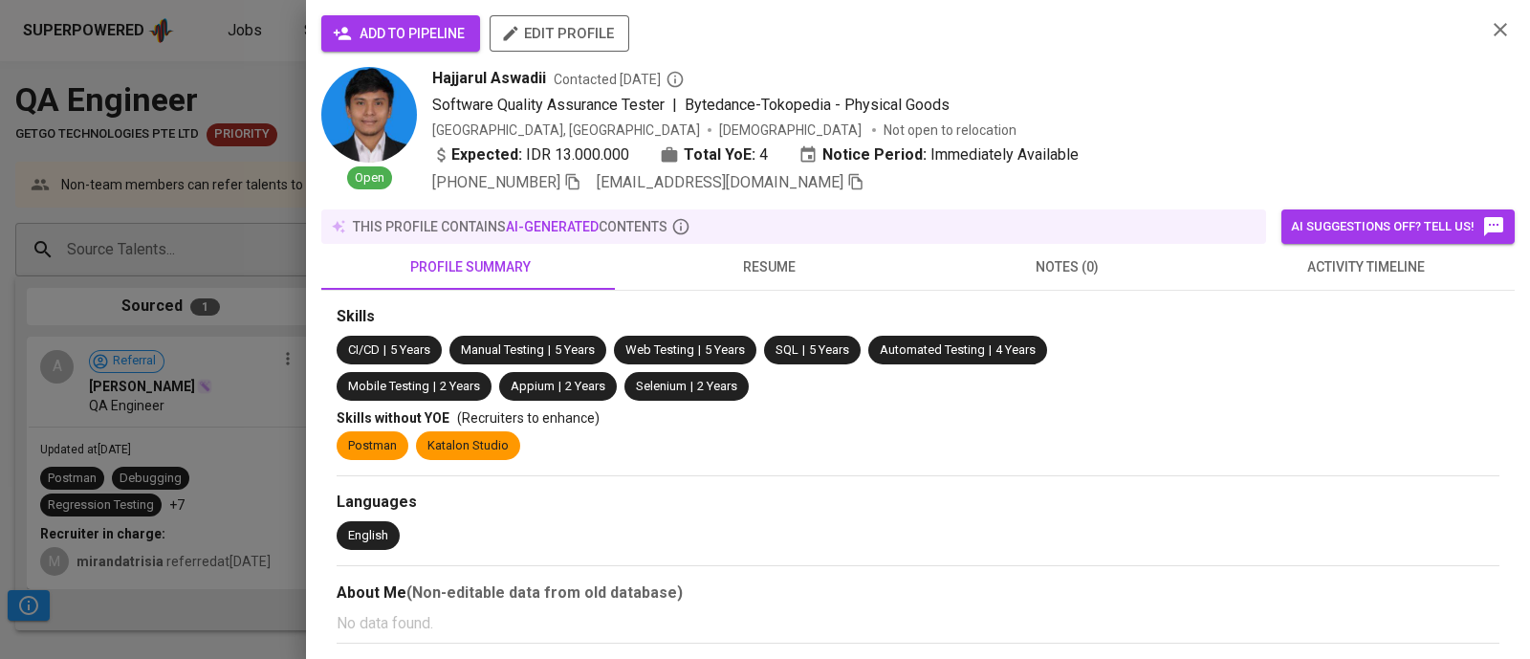
click at [412, 48] on button "add to pipeline" at bounding box center [400, 33] width 159 height 36
